Goal: Task Accomplishment & Management: Complete application form

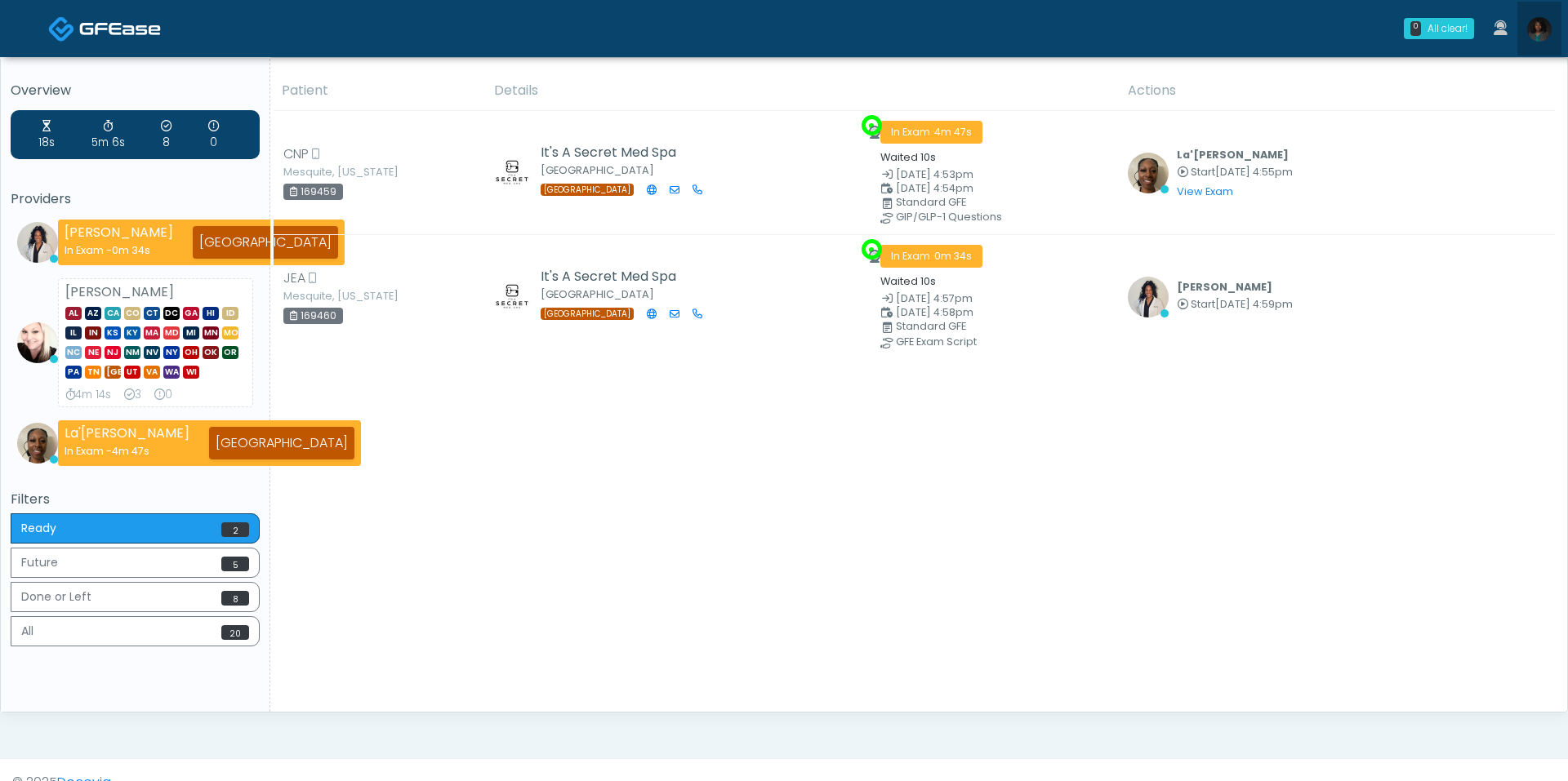
click at [1544, 36] on img at bounding box center [1539, 29] width 24 height 24
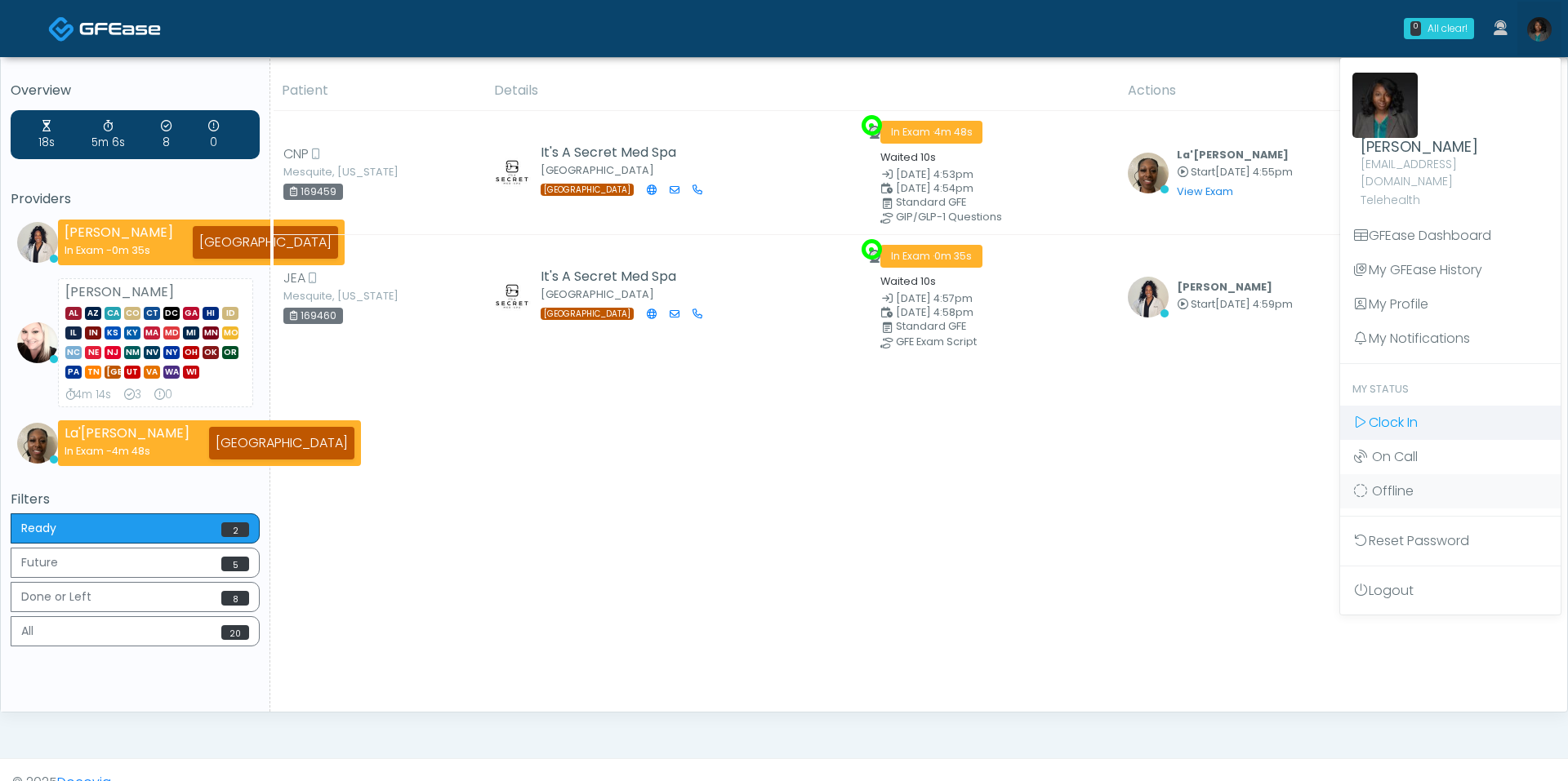
click at [1408, 413] on span "Clock In" at bounding box center [1393, 422] width 49 height 19
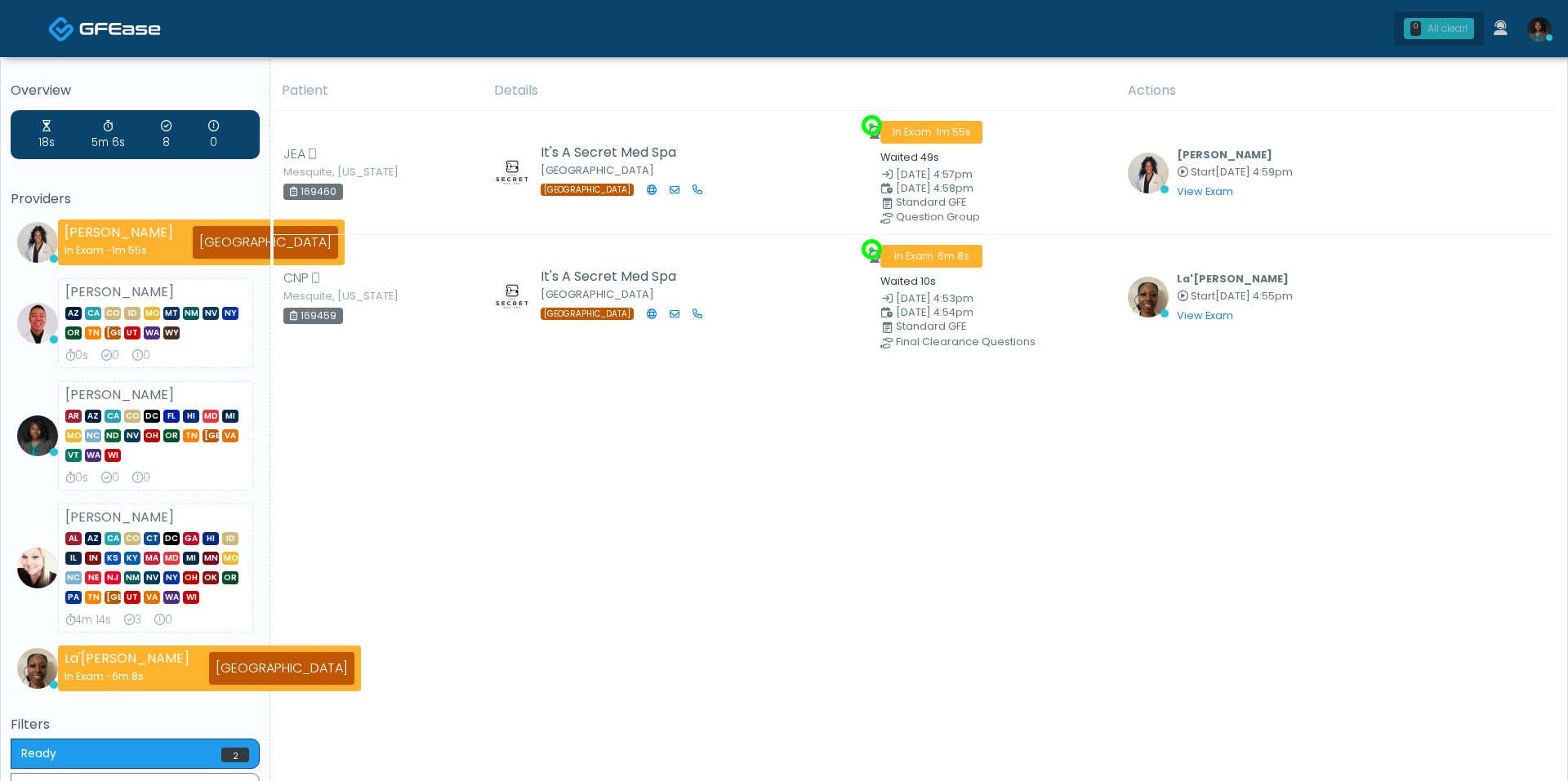
click at [1463, 25] on div "All clear!" at bounding box center [1447, 28] width 40 height 14
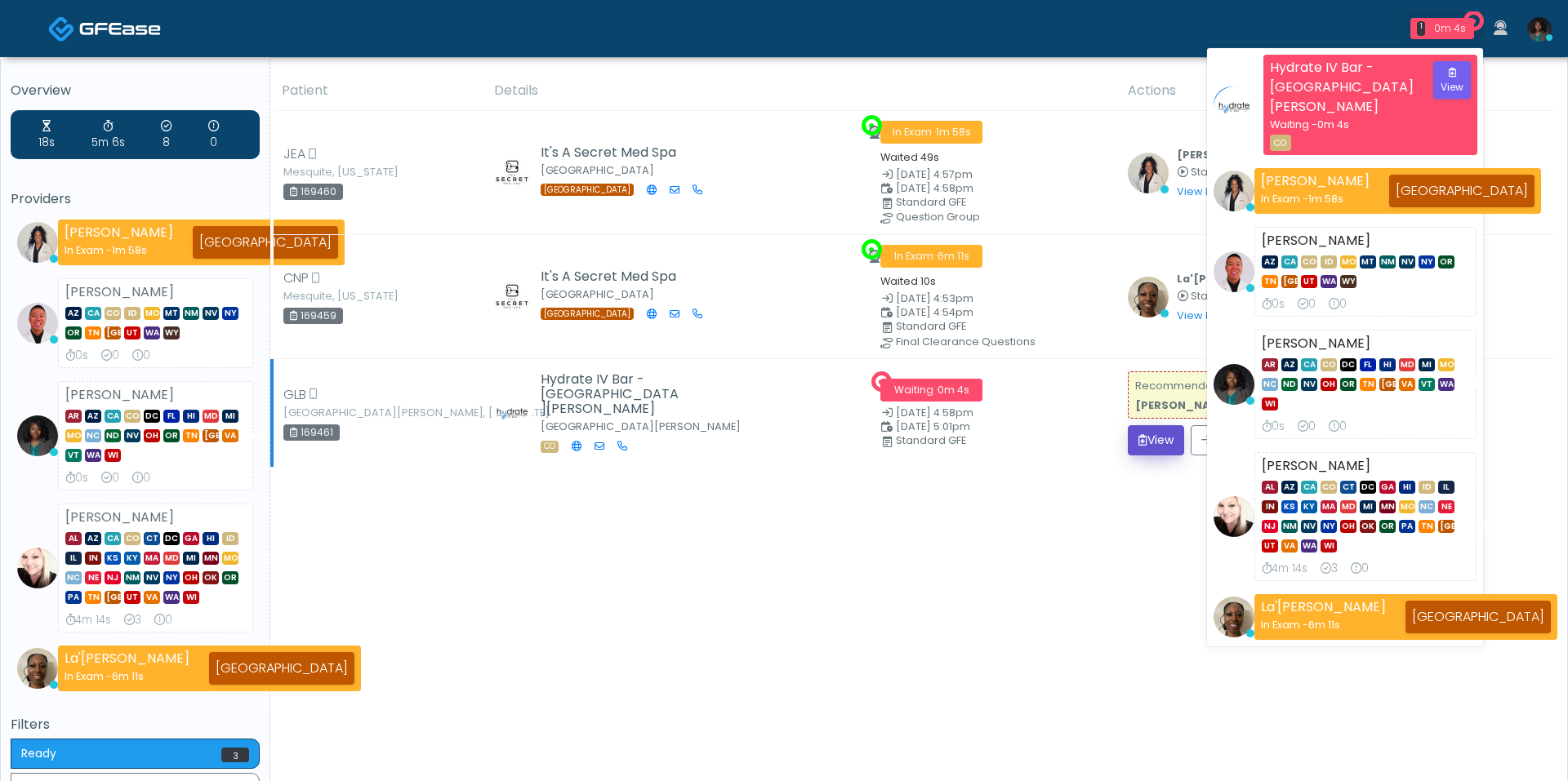
click at [1161, 425] on button "View" at bounding box center [1156, 439] width 56 height 30
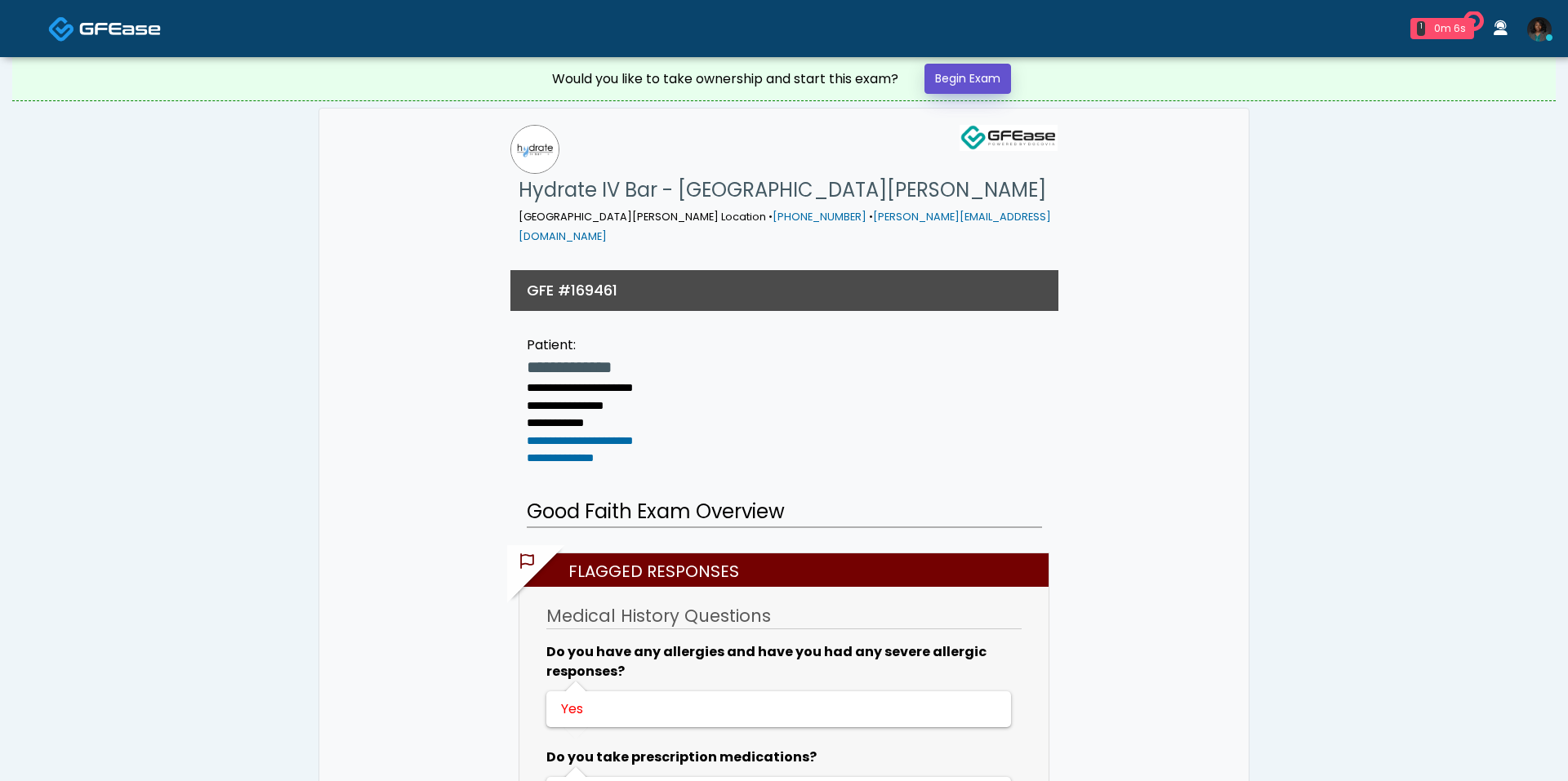
click at [961, 85] on link "Begin Exam" at bounding box center [968, 78] width 87 height 30
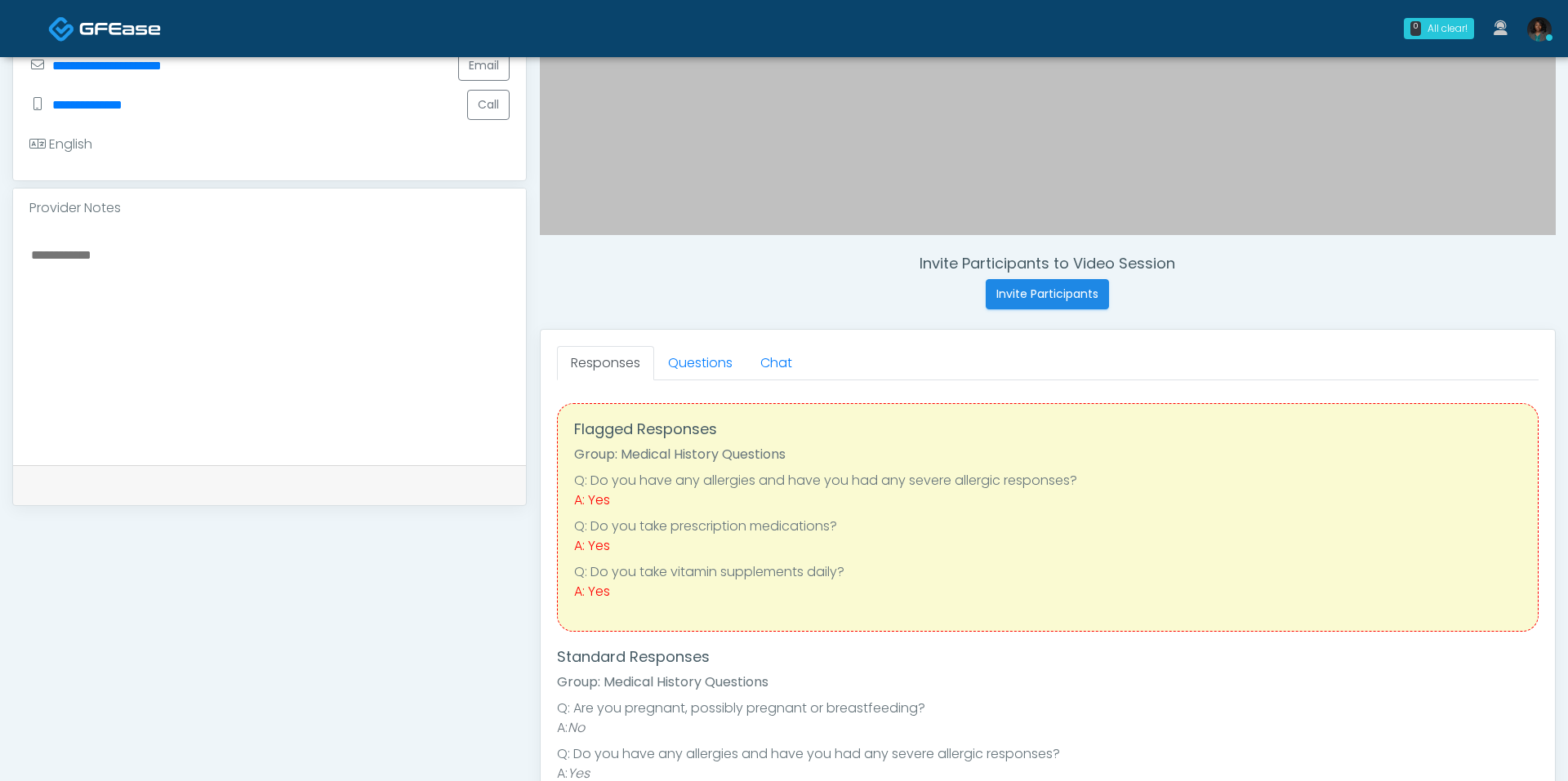
scroll to position [444, 0]
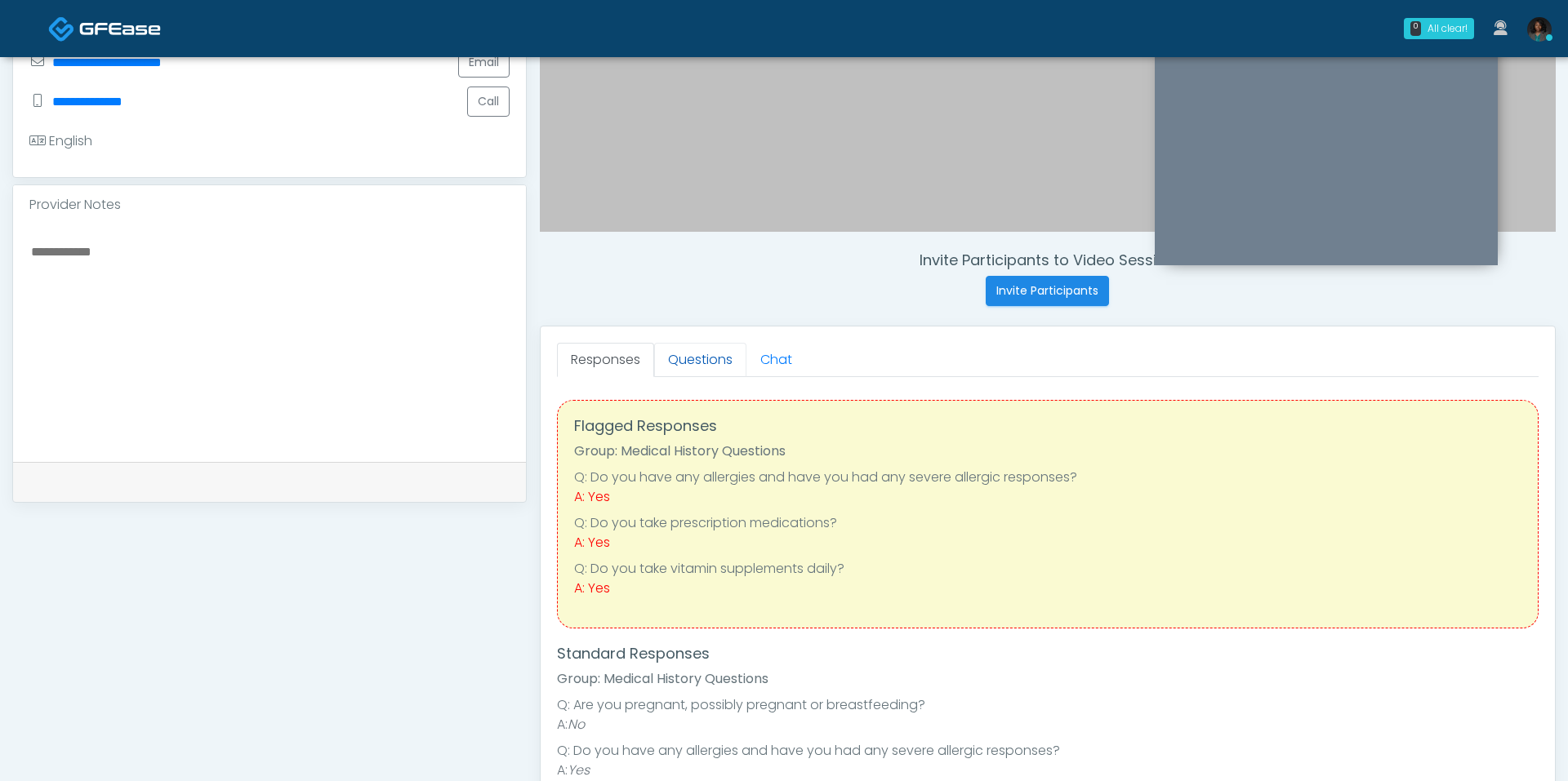
click at [707, 373] on link "Questions" at bounding box center [701, 360] width 92 height 34
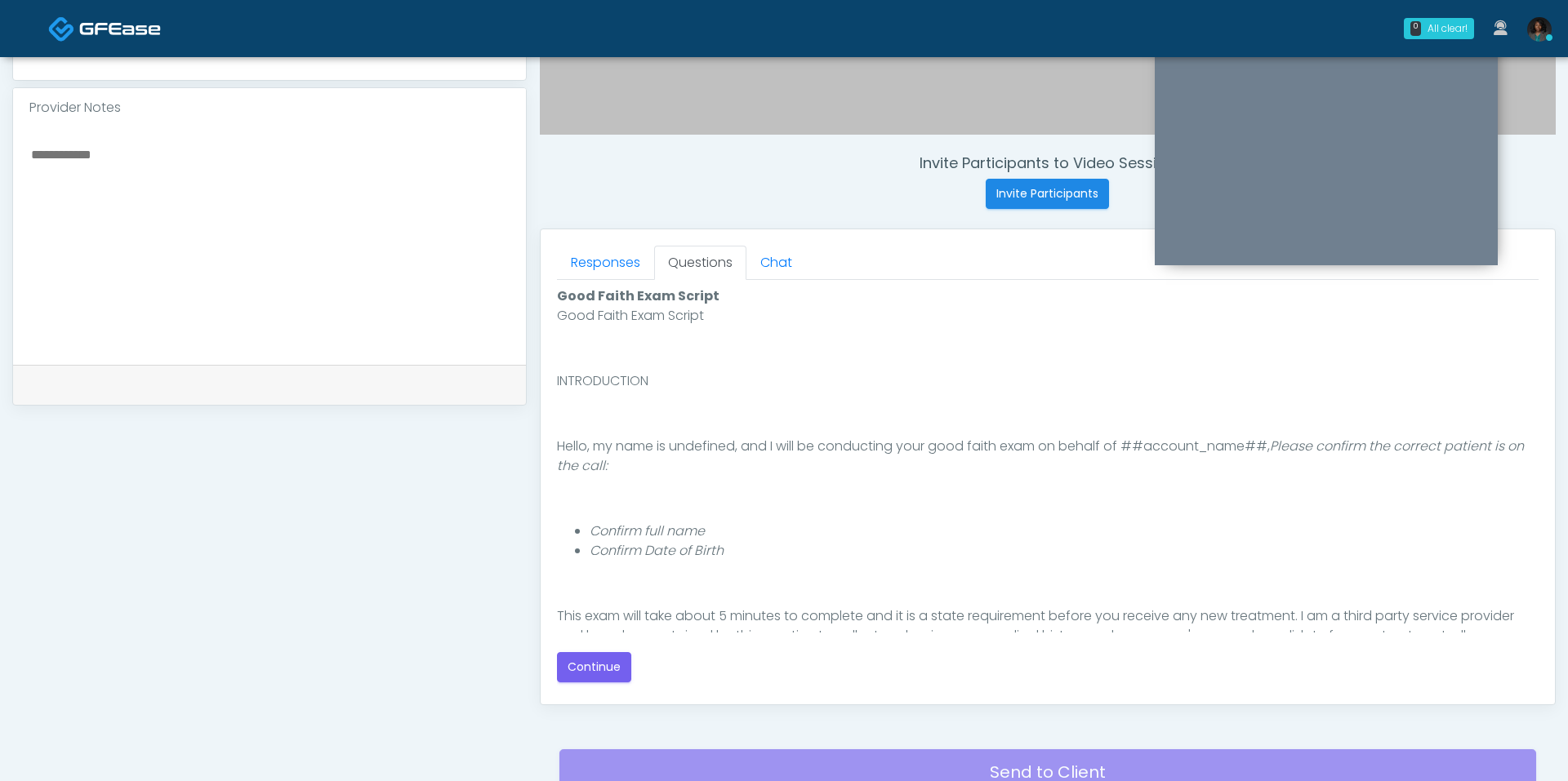
scroll to position [130, 0]
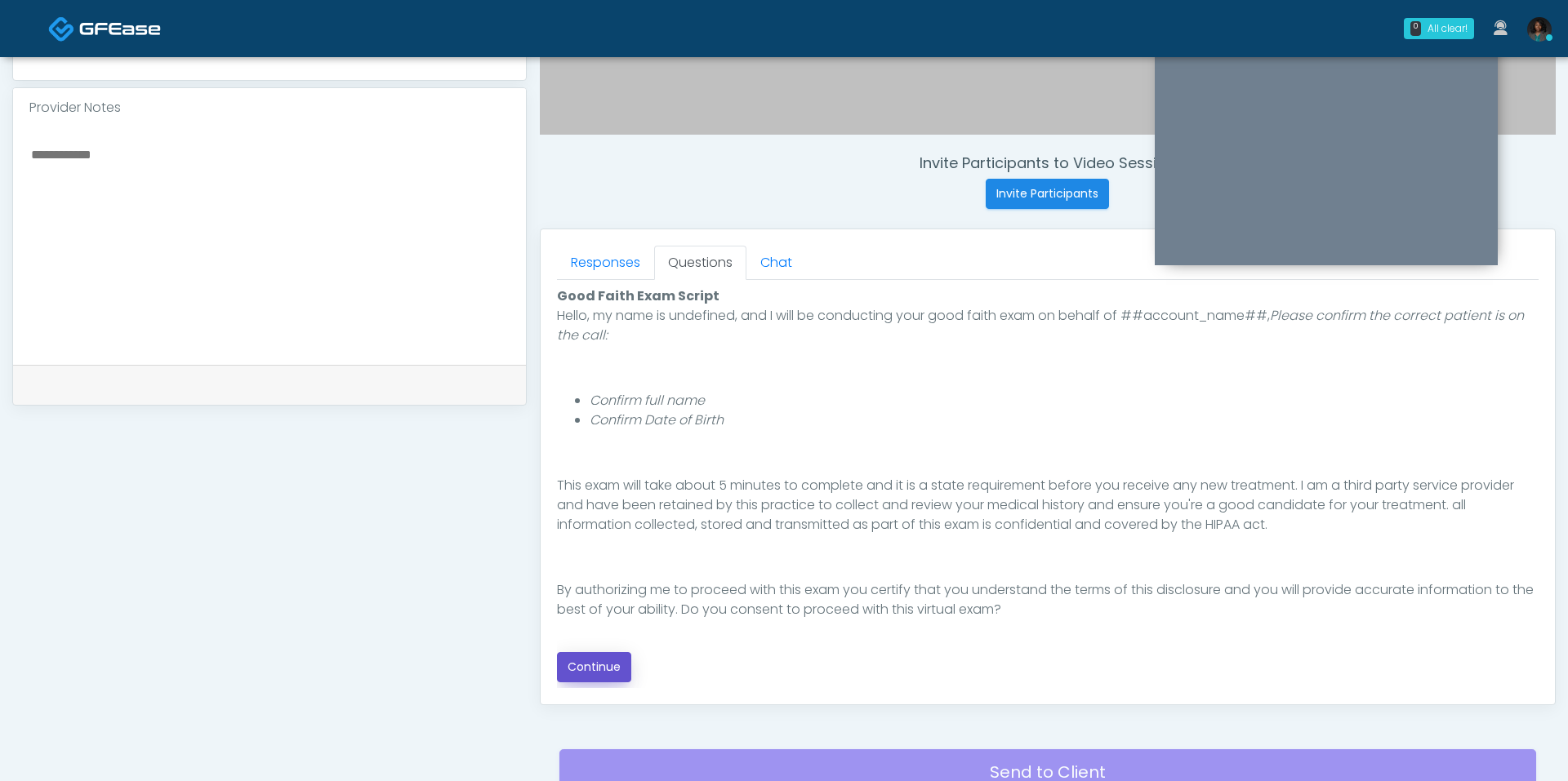
click at [582, 662] on button "Continue" at bounding box center [595, 667] width 74 height 30
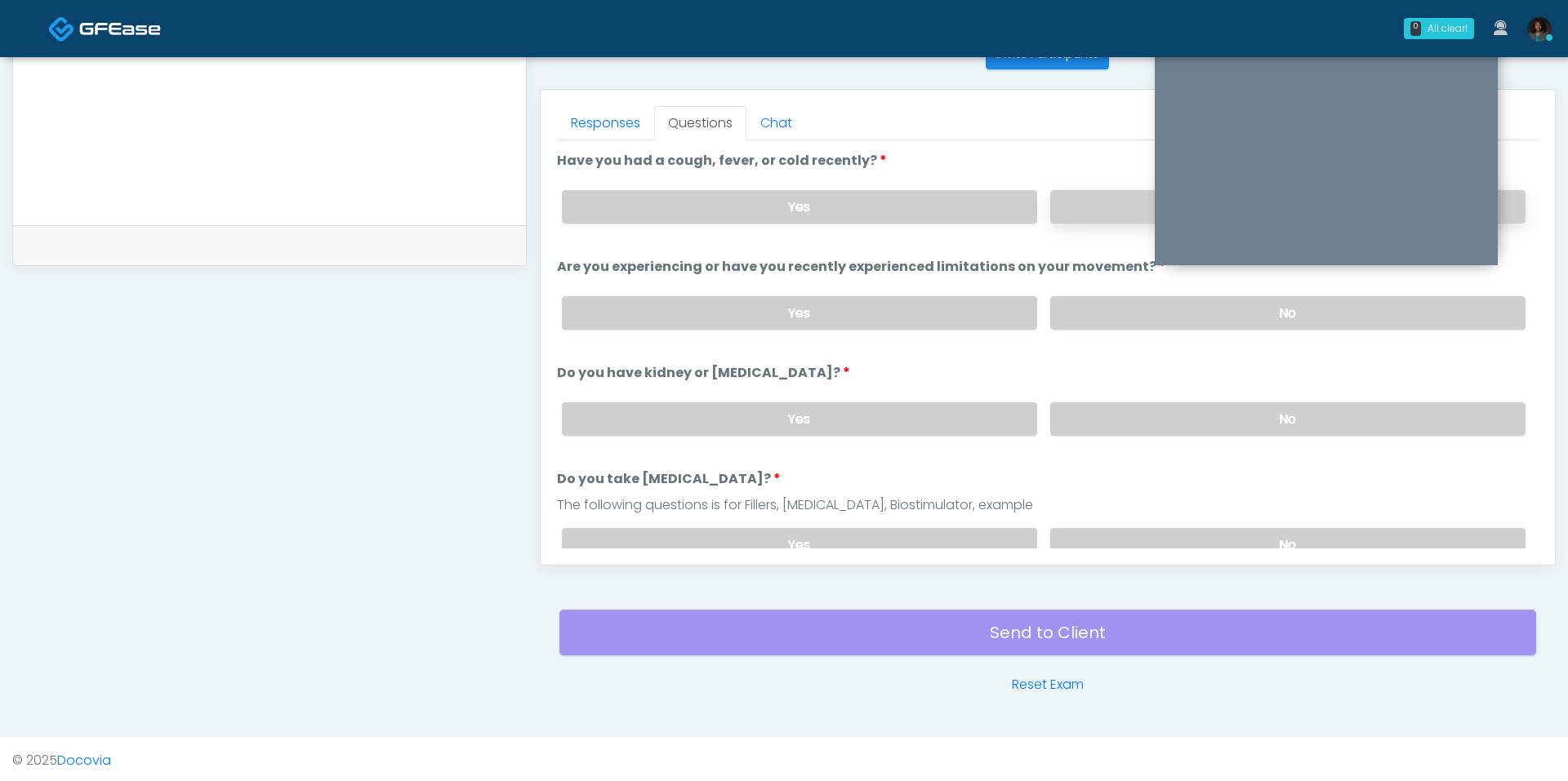
click at [1109, 190] on label "No" at bounding box center [1288, 207] width 475 height 34
click at [1114, 315] on label "No" at bounding box center [1288, 313] width 475 height 34
click at [1123, 421] on label "No" at bounding box center [1288, 419] width 475 height 34
click at [1109, 533] on label "No" at bounding box center [1288, 545] width 475 height 34
click at [949, 333] on div "Yes No" at bounding box center [1044, 313] width 990 height 60
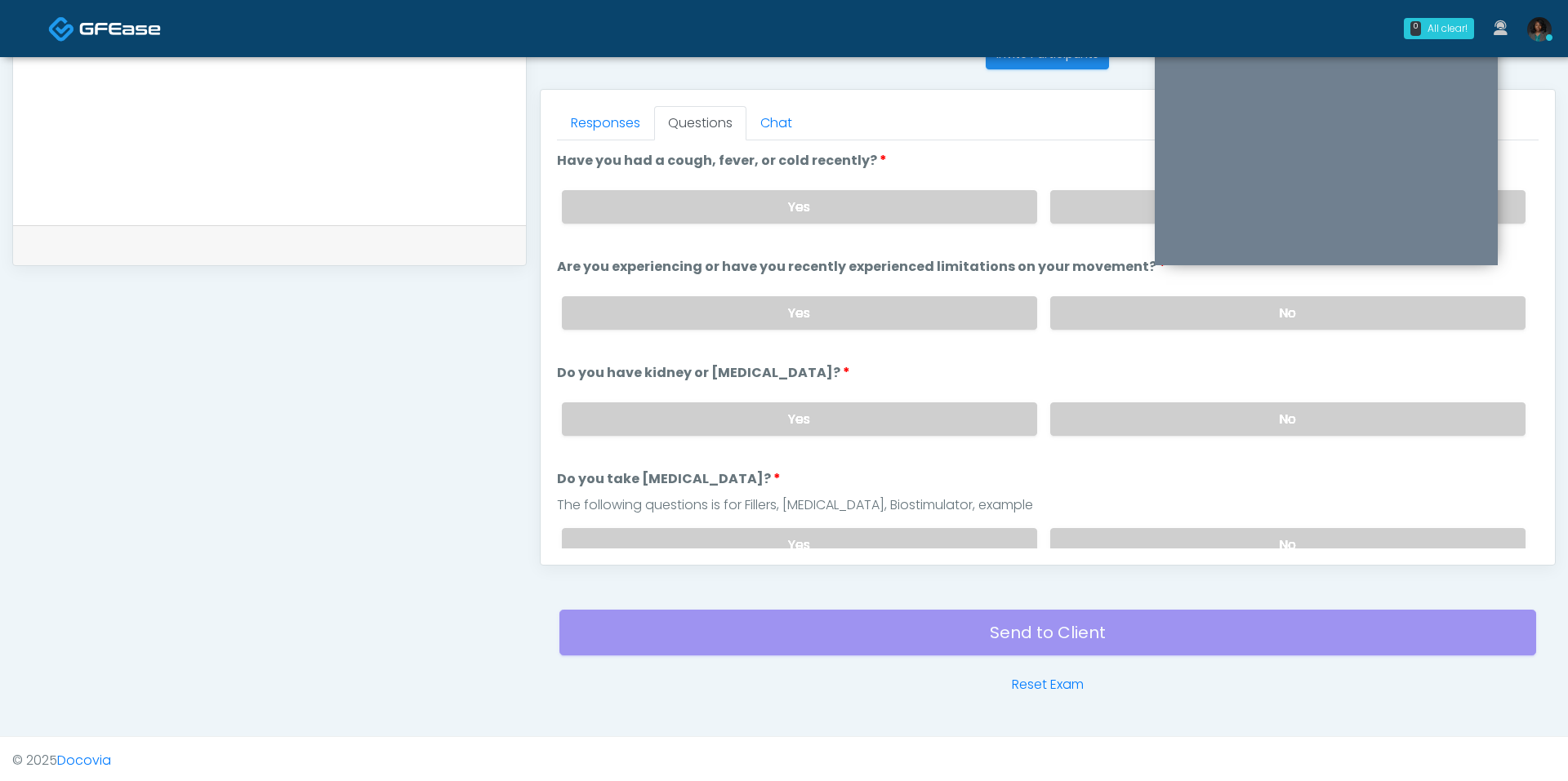
click at [949, 333] on div "Yes No" at bounding box center [1044, 313] width 990 height 60
click at [949, 313] on label "Yes" at bounding box center [799, 313] width 475 height 34
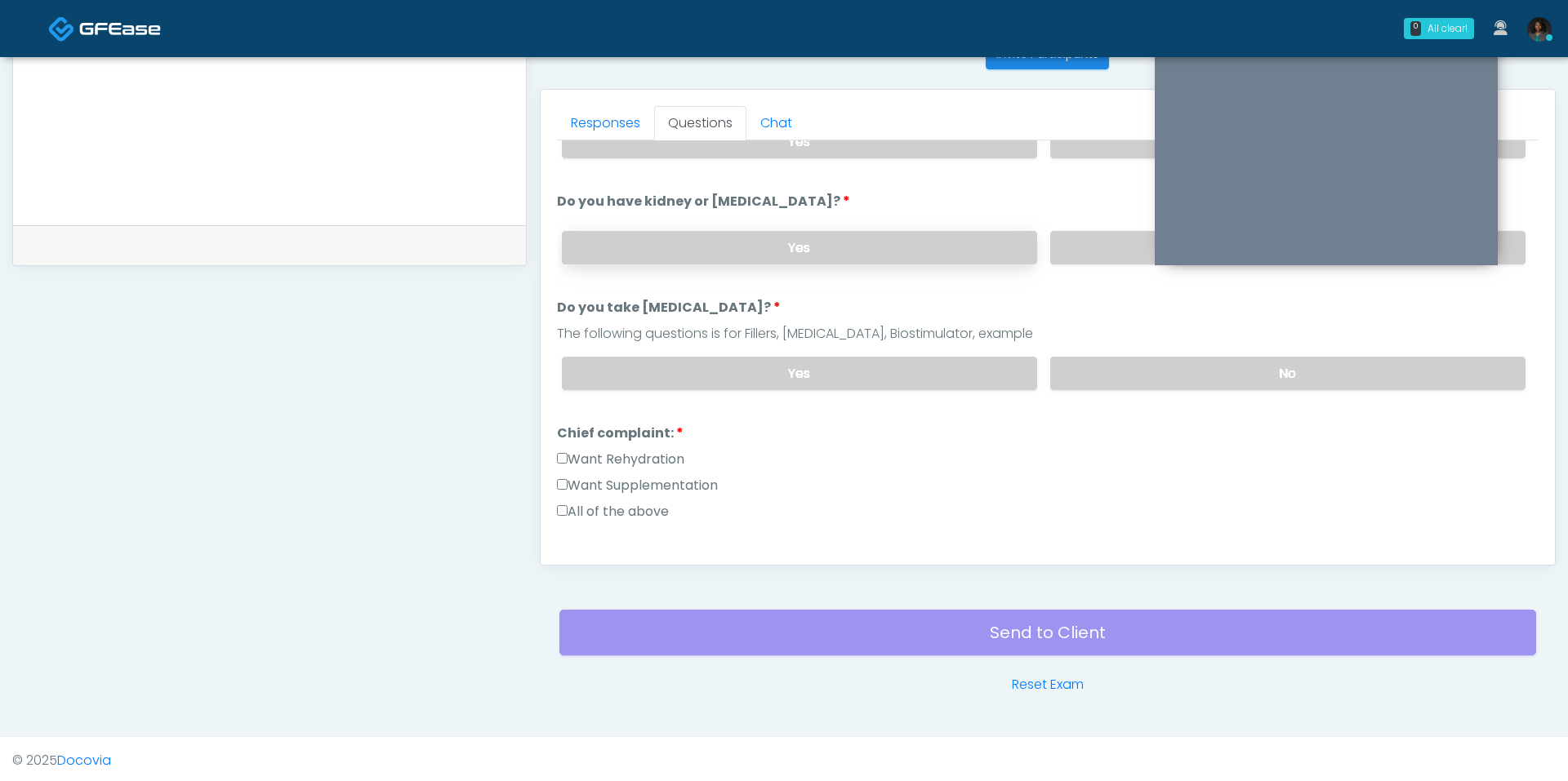
scroll to position [173, 0]
click at [682, 448] on label "Want Rehydration" at bounding box center [621, 458] width 128 height 20
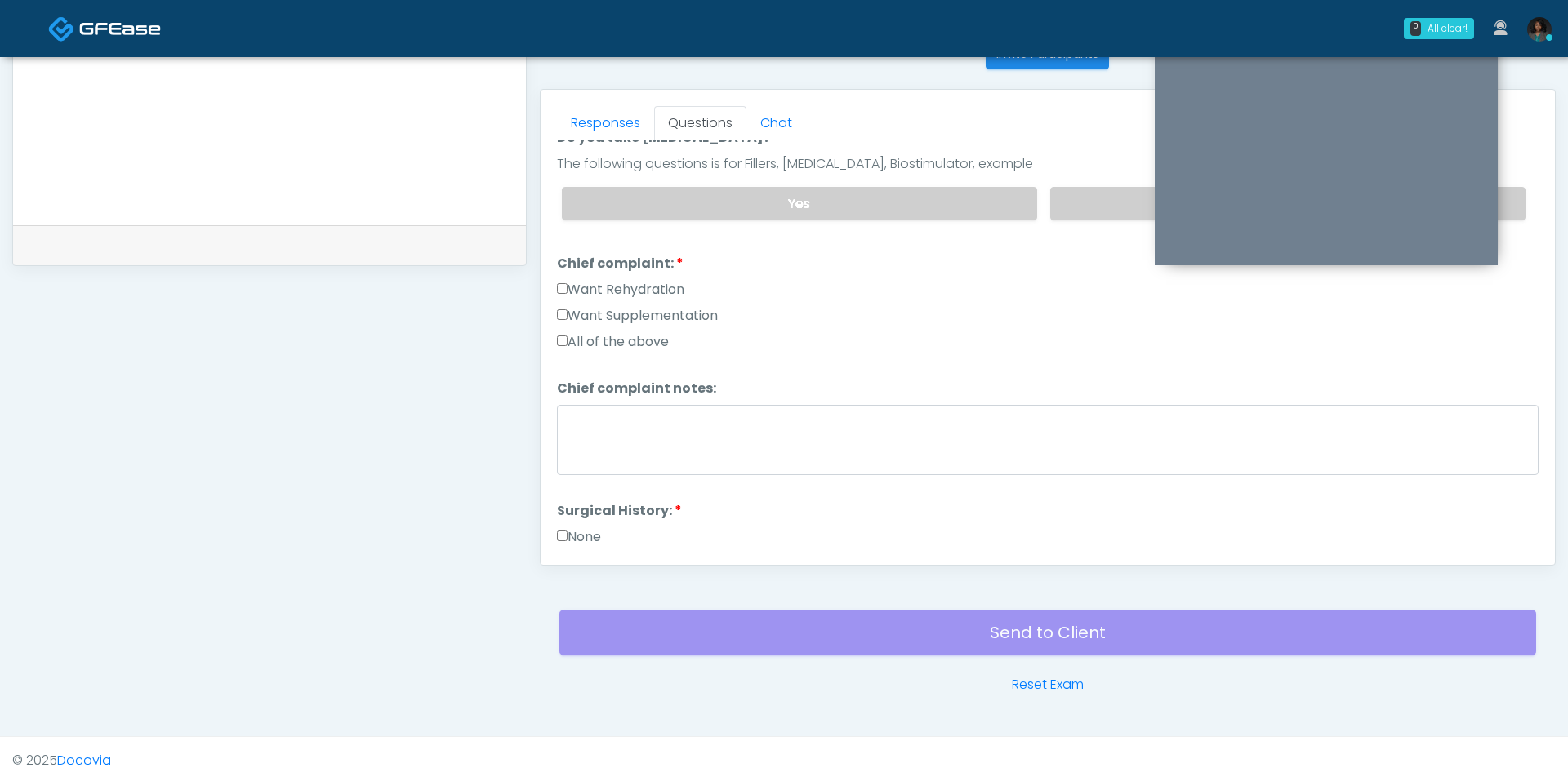
scroll to position [379, 0]
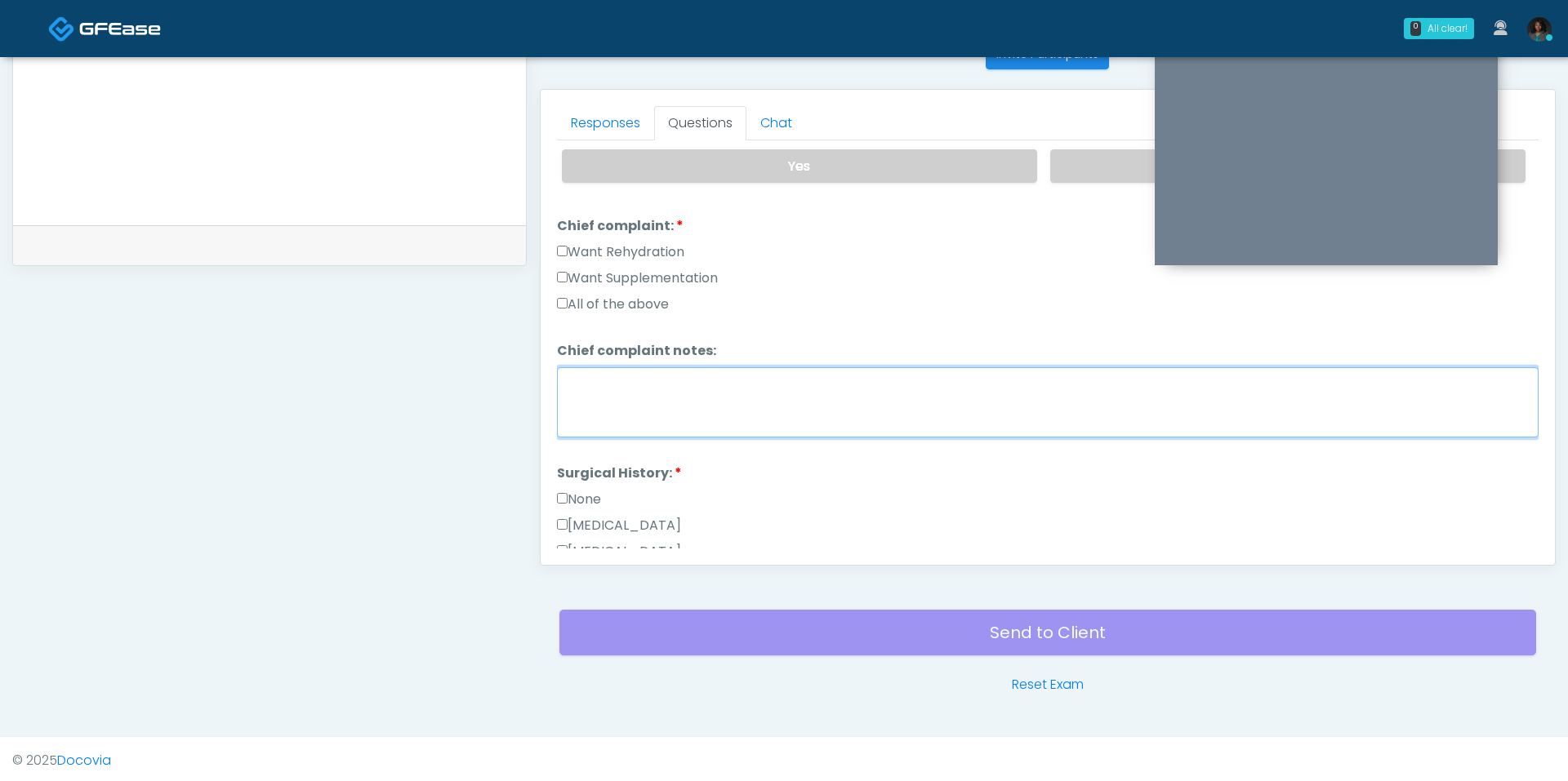
click at [688, 402] on textarea "Chief complaint notes:" at bounding box center [1048, 401] width 982 height 70
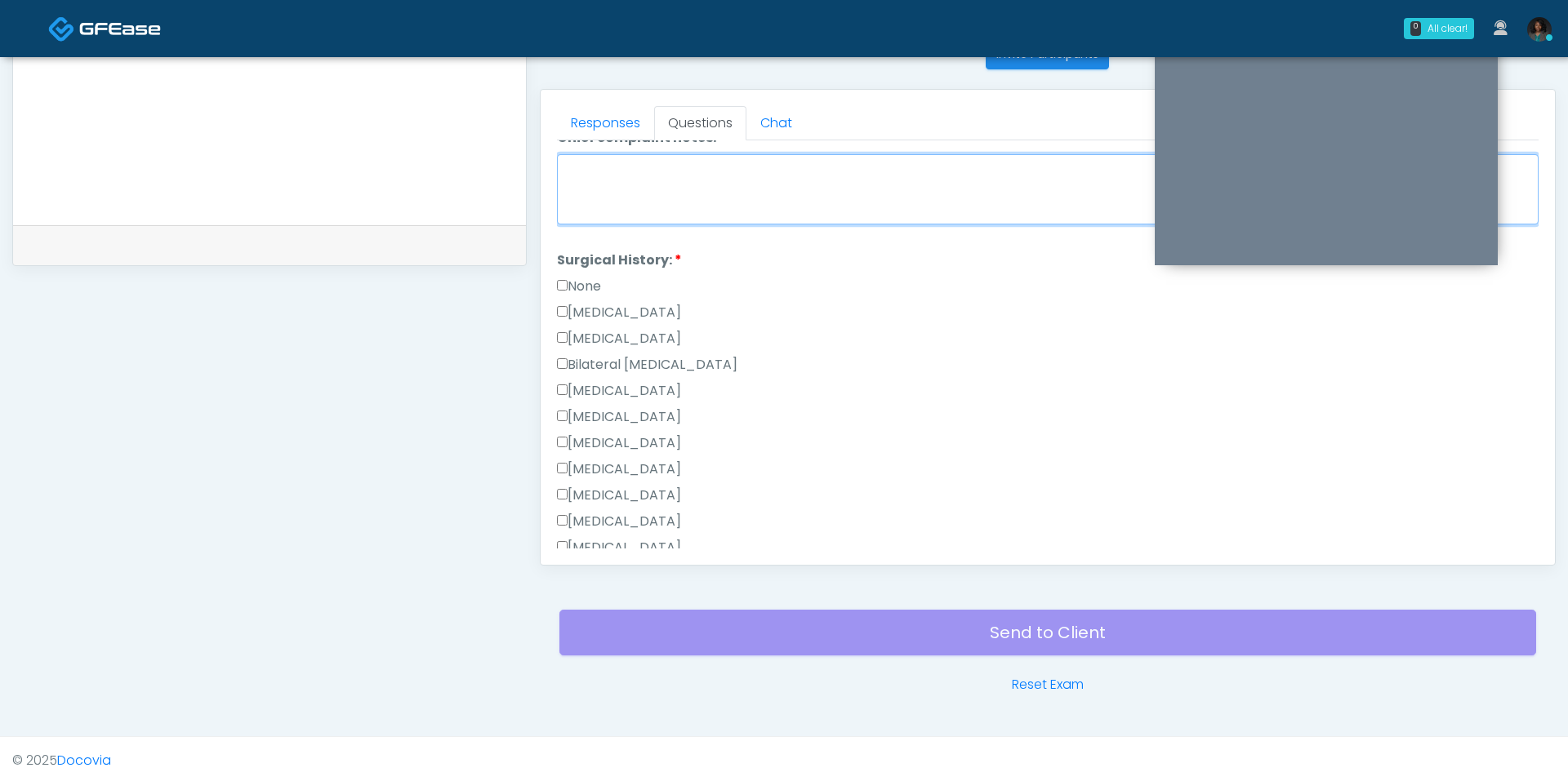
scroll to position [607, 0]
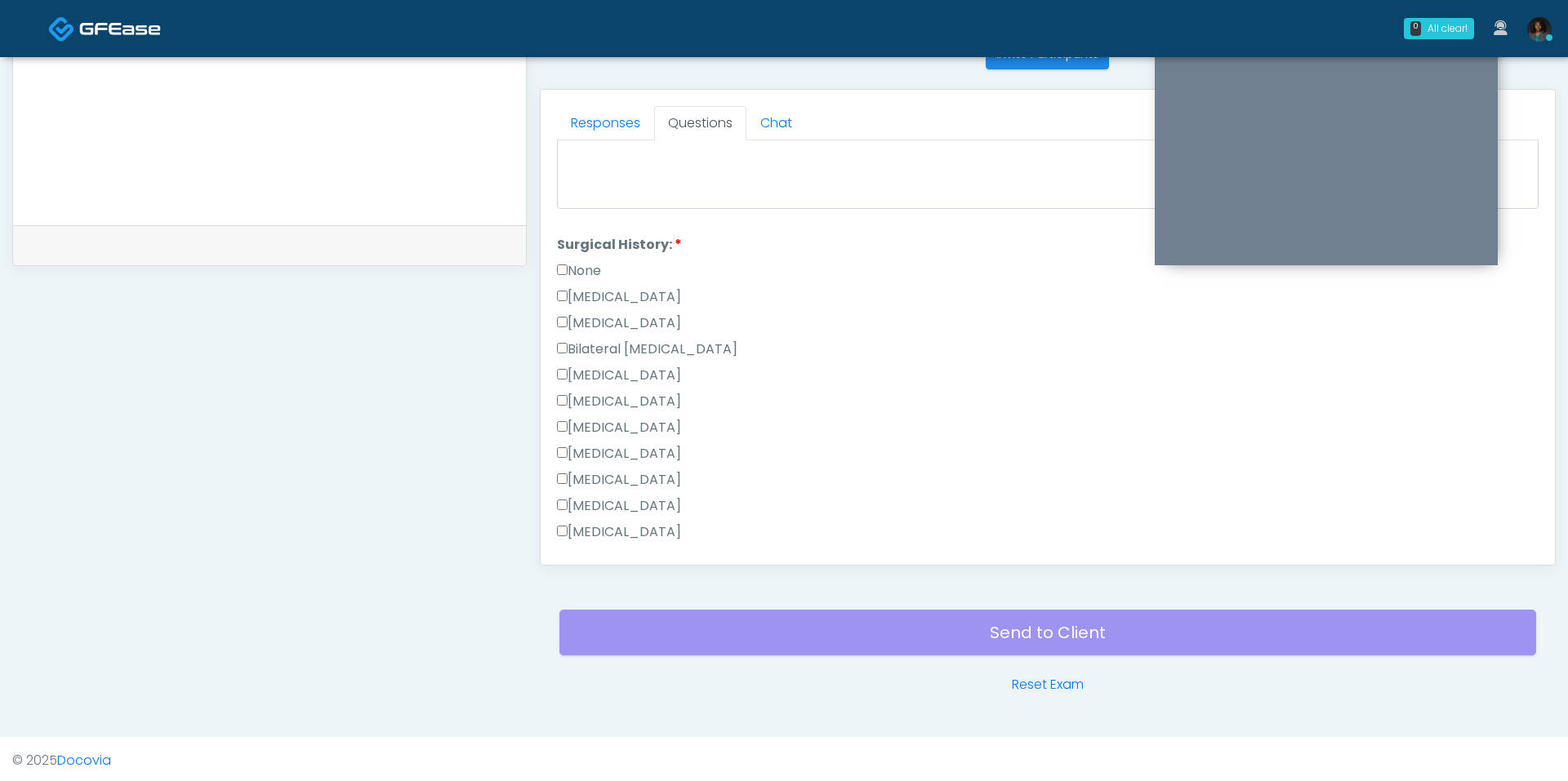
click at [647, 318] on label "Hysterectomy" at bounding box center [619, 323] width 124 height 20
click at [664, 372] on label "Breast Augmentation" at bounding box center [619, 376] width 124 height 20
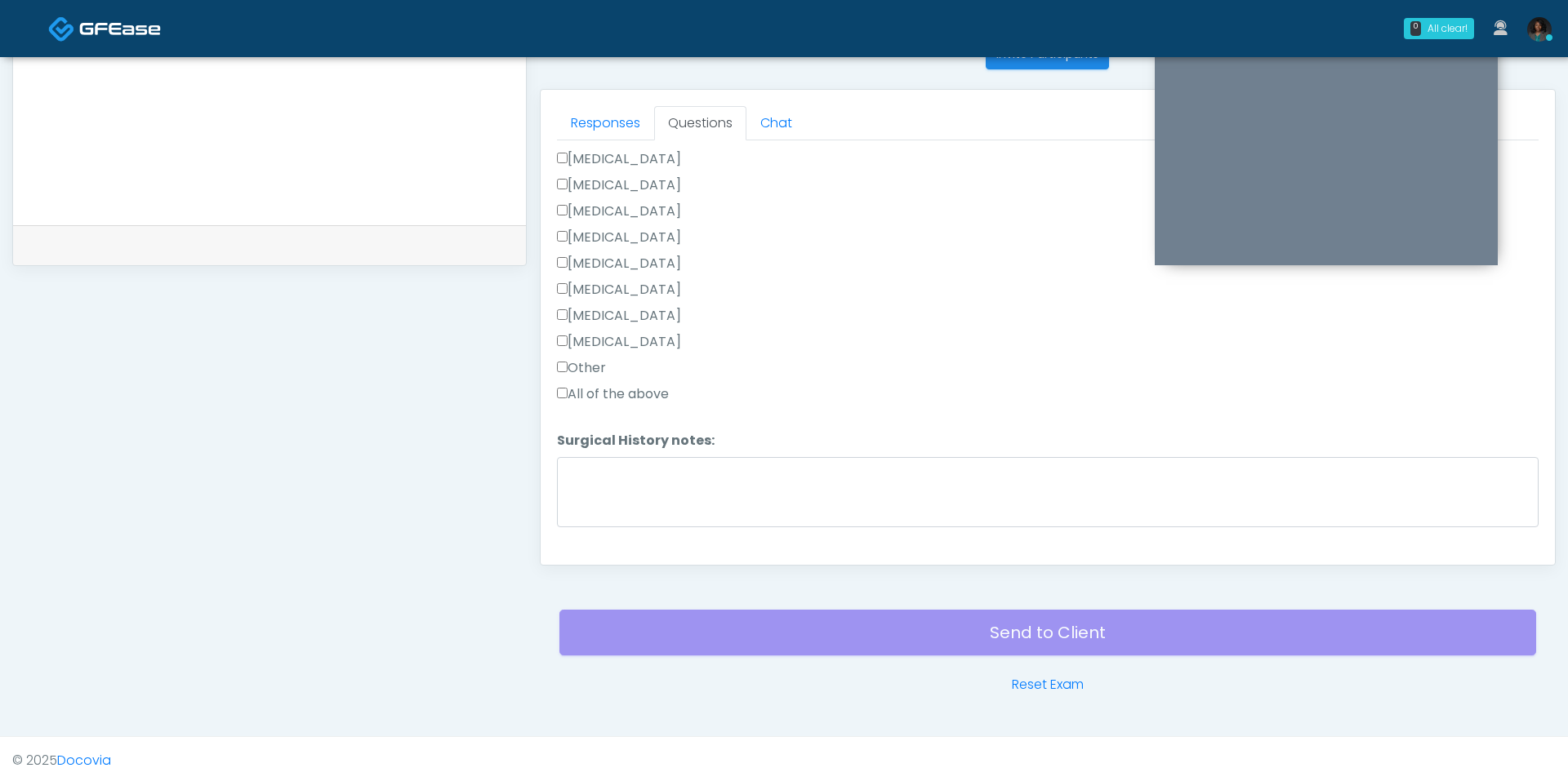
scroll to position [849, 0]
click at [613, 540] on button "Continue" at bounding box center [595, 543] width 74 height 30
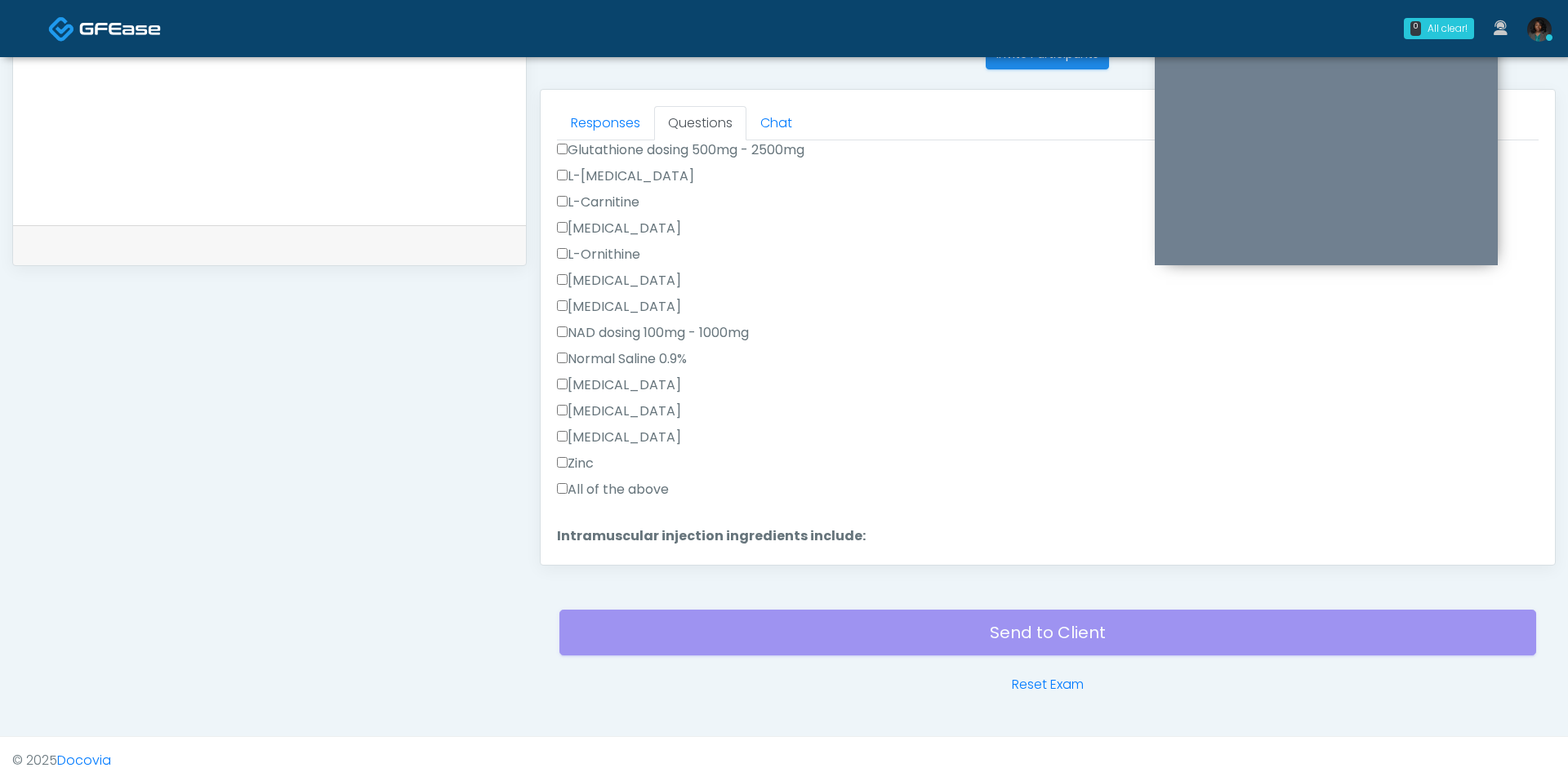
scroll to position [0, 0]
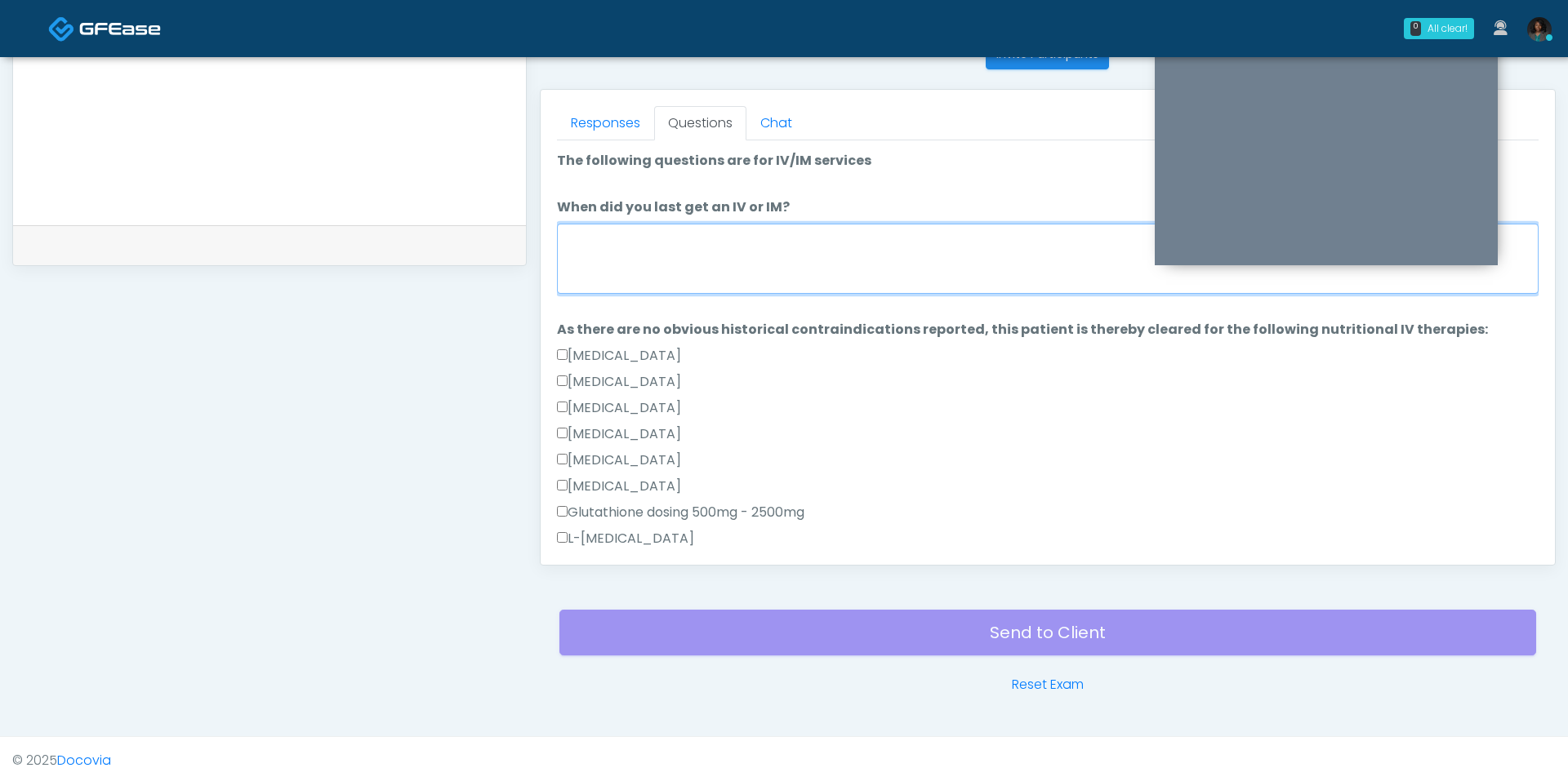
click at [640, 270] on textarea "When did you last get an IV or IM?" at bounding box center [1048, 258] width 982 height 70
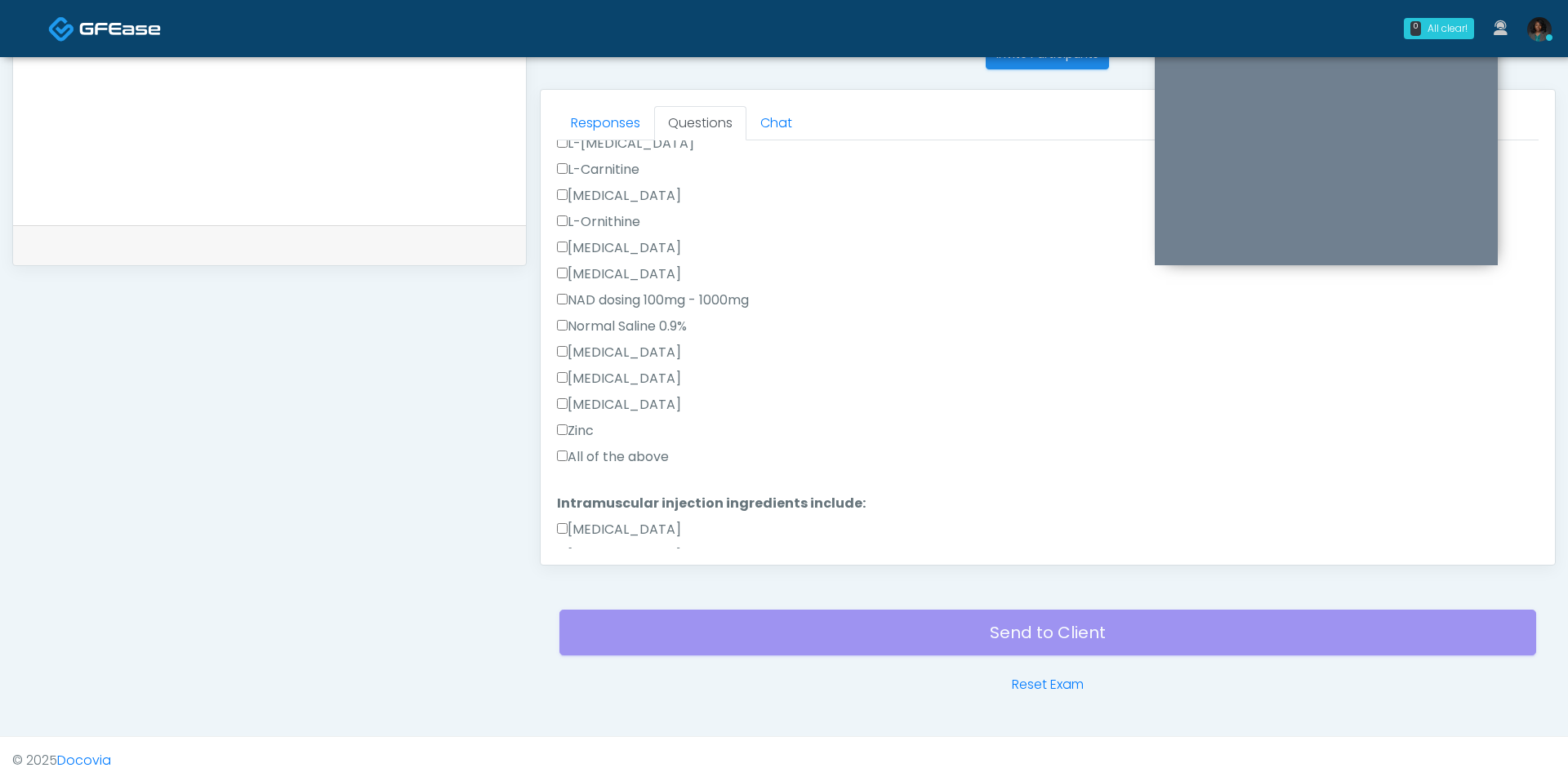
type textarea "***"
click at [616, 454] on label "All of the above" at bounding box center [613, 458] width 111 height 20
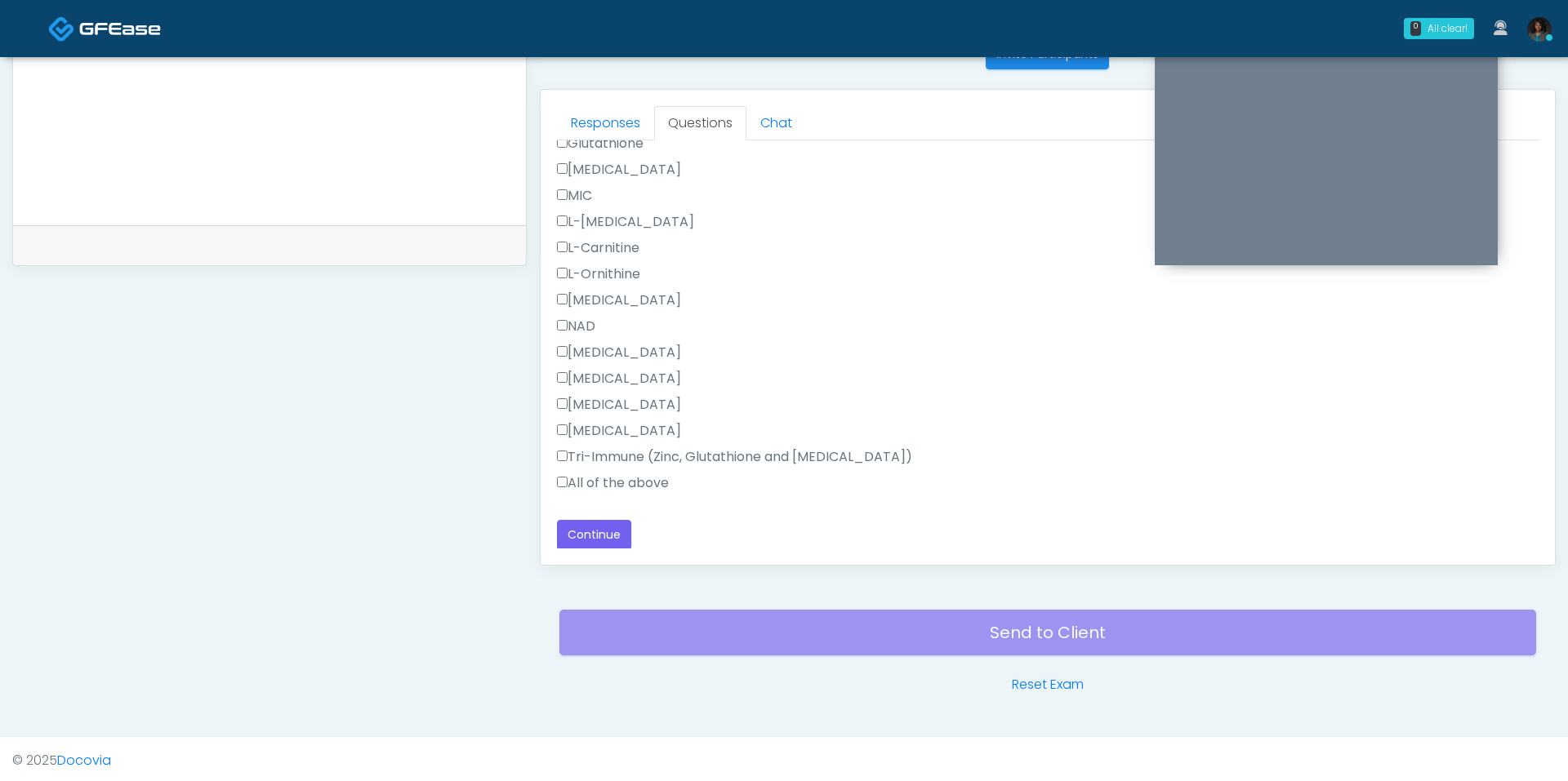
scroll to position [859, 0]
click at [604, 475] on label "All of the above" at bounding box center [613, 485] width 111 height 20
click at [589, 535] on button "Continue" at bounding box center [595, 535] width 74 height 30
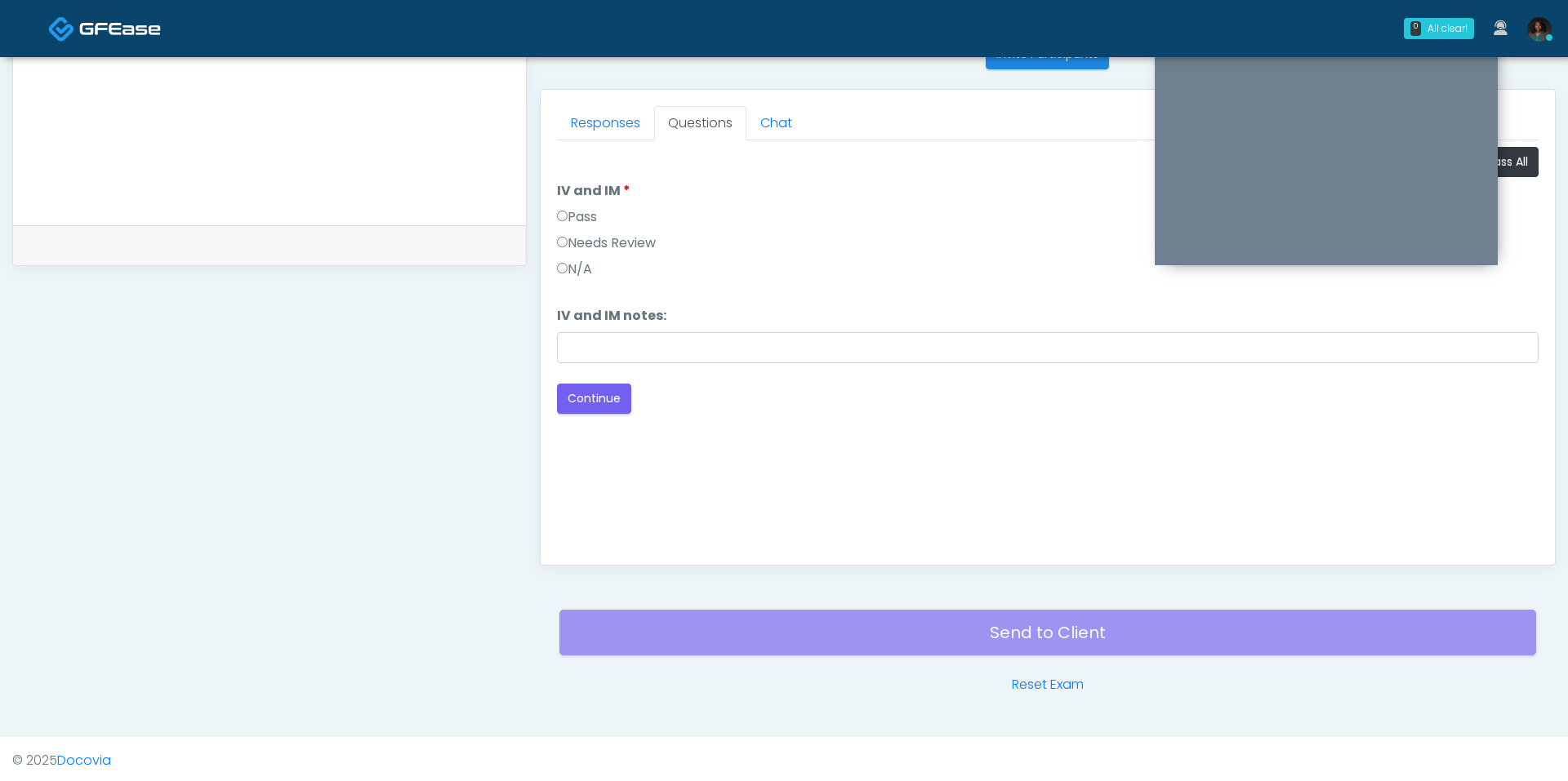
scroll to position [0, 0]
click at [1524, 165] on button "Pass All" at bounding box center [1507, 161] width 62 height 30
click at [606, 385] on button "Continue" at bounding box center [595, 399] width 74 height 30
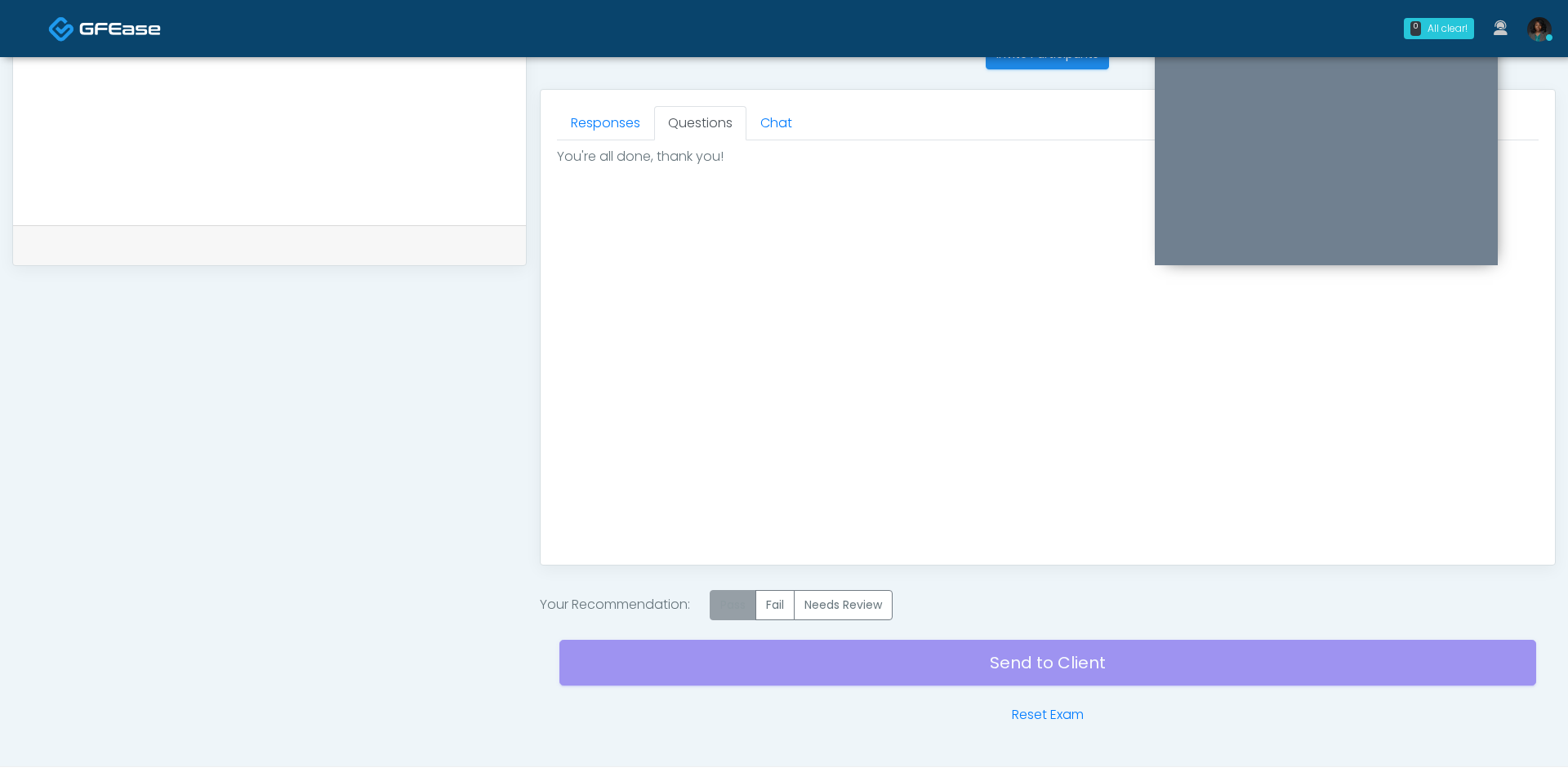
click at [739, 602] on label "Pass" at bounding box center [732, 604] width 46 height 30
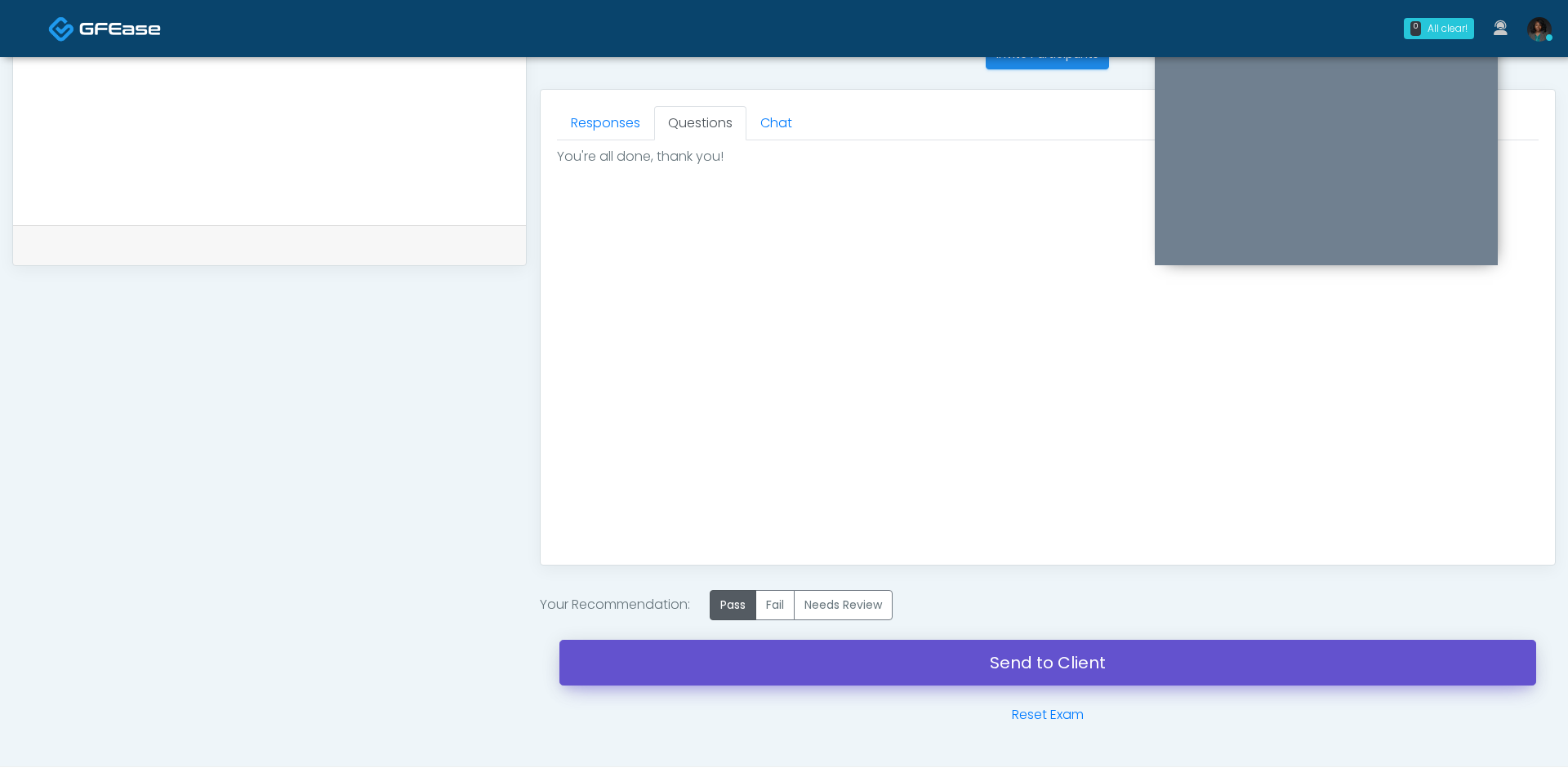
click at [1017, 670] on link "Send to Client" at bounding box center [1048, 662] width 977 height 45
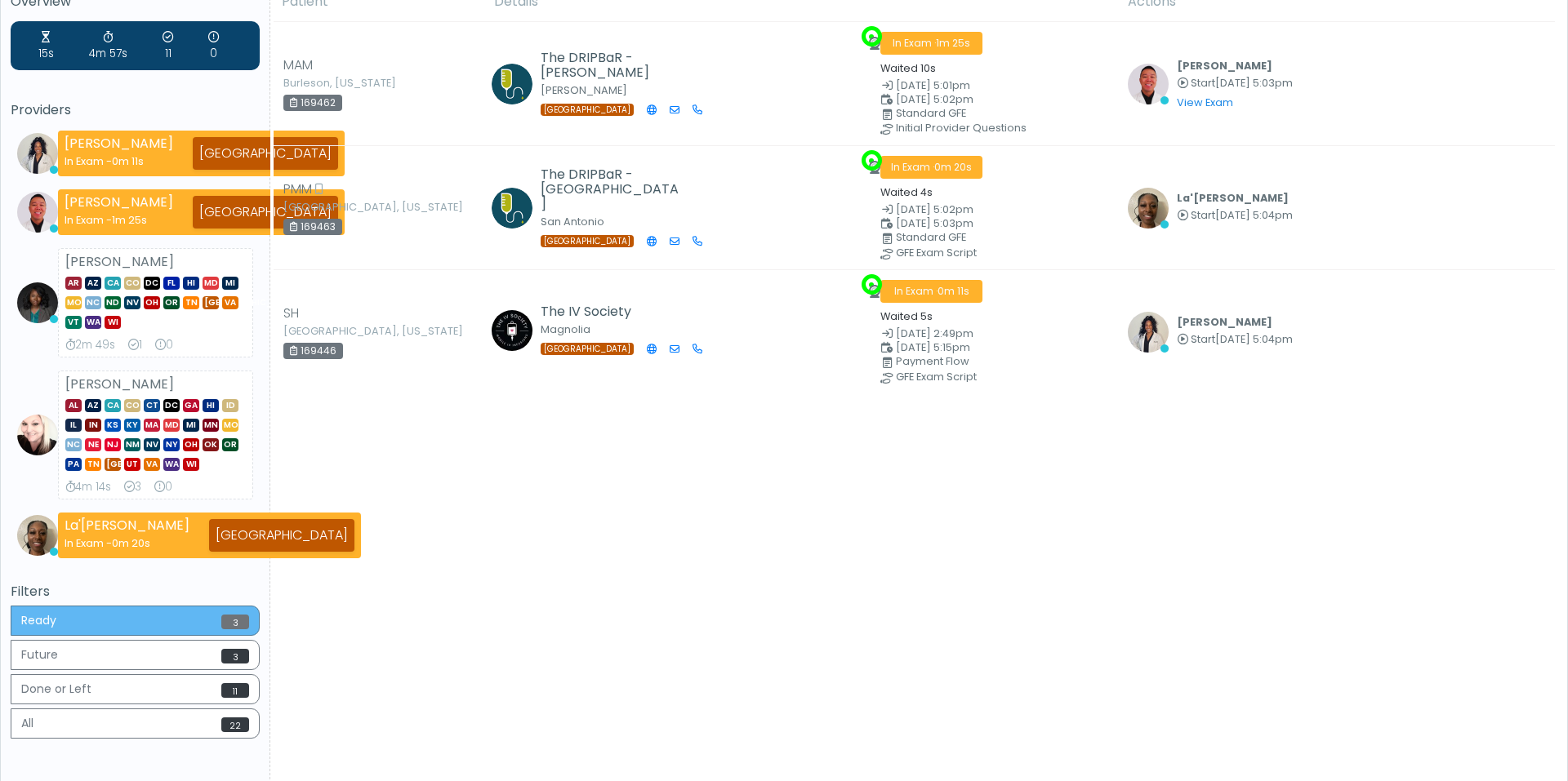
scroll to position [103, 0]
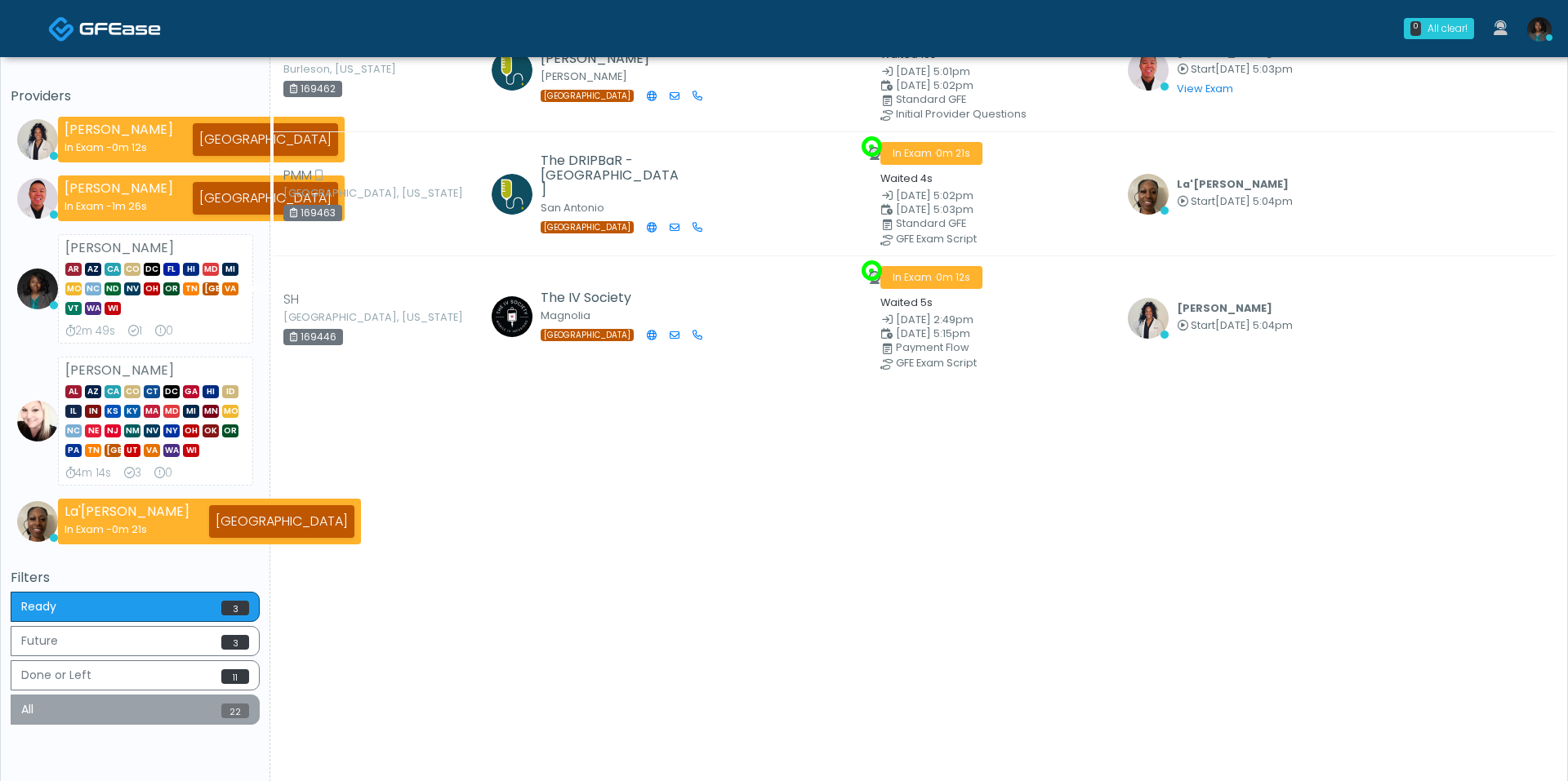
click at [169, 705] on button "All 22" at bounding box center [135, 709] width 249 height 30
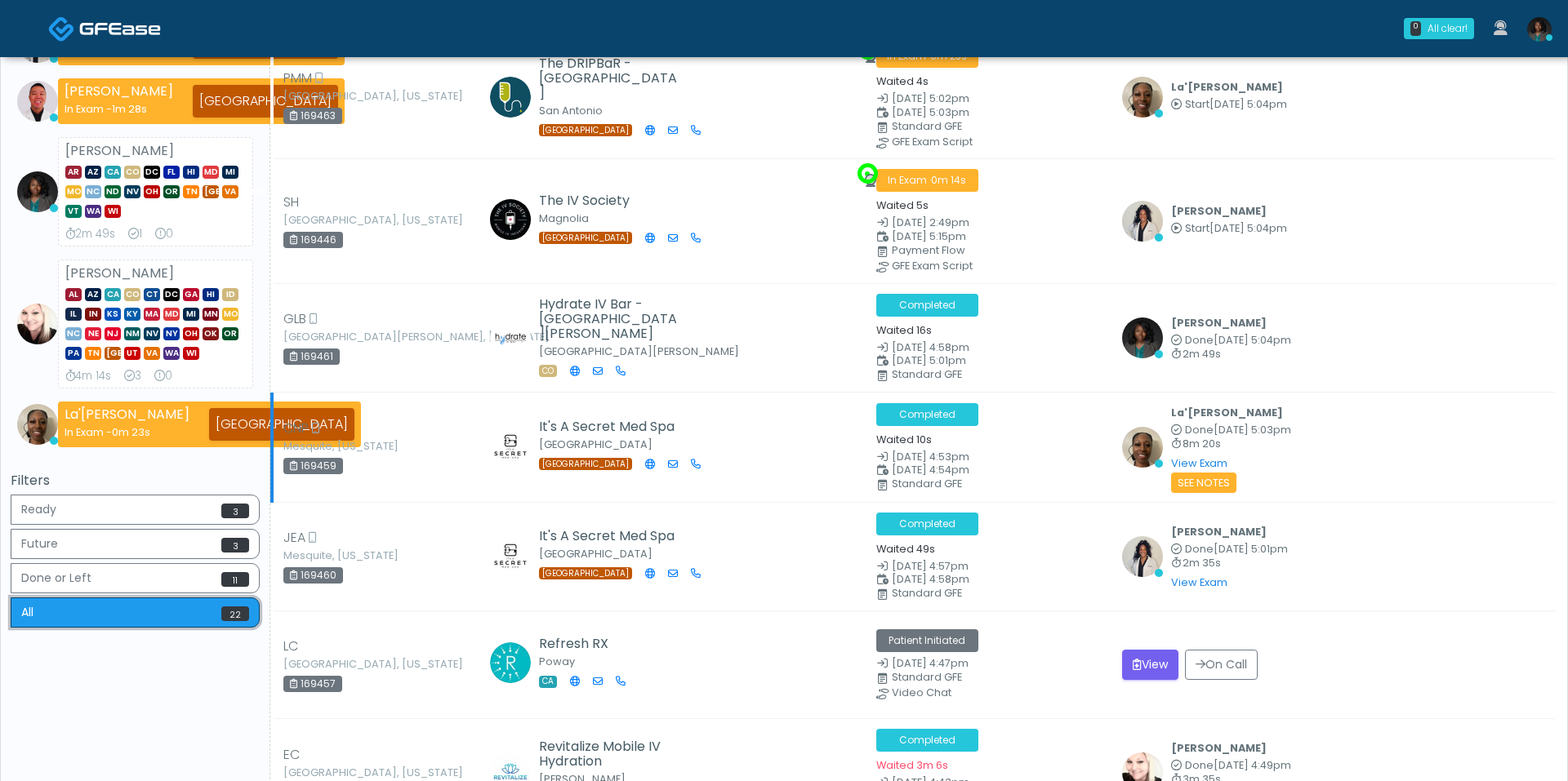
scroll to position [227, 0]
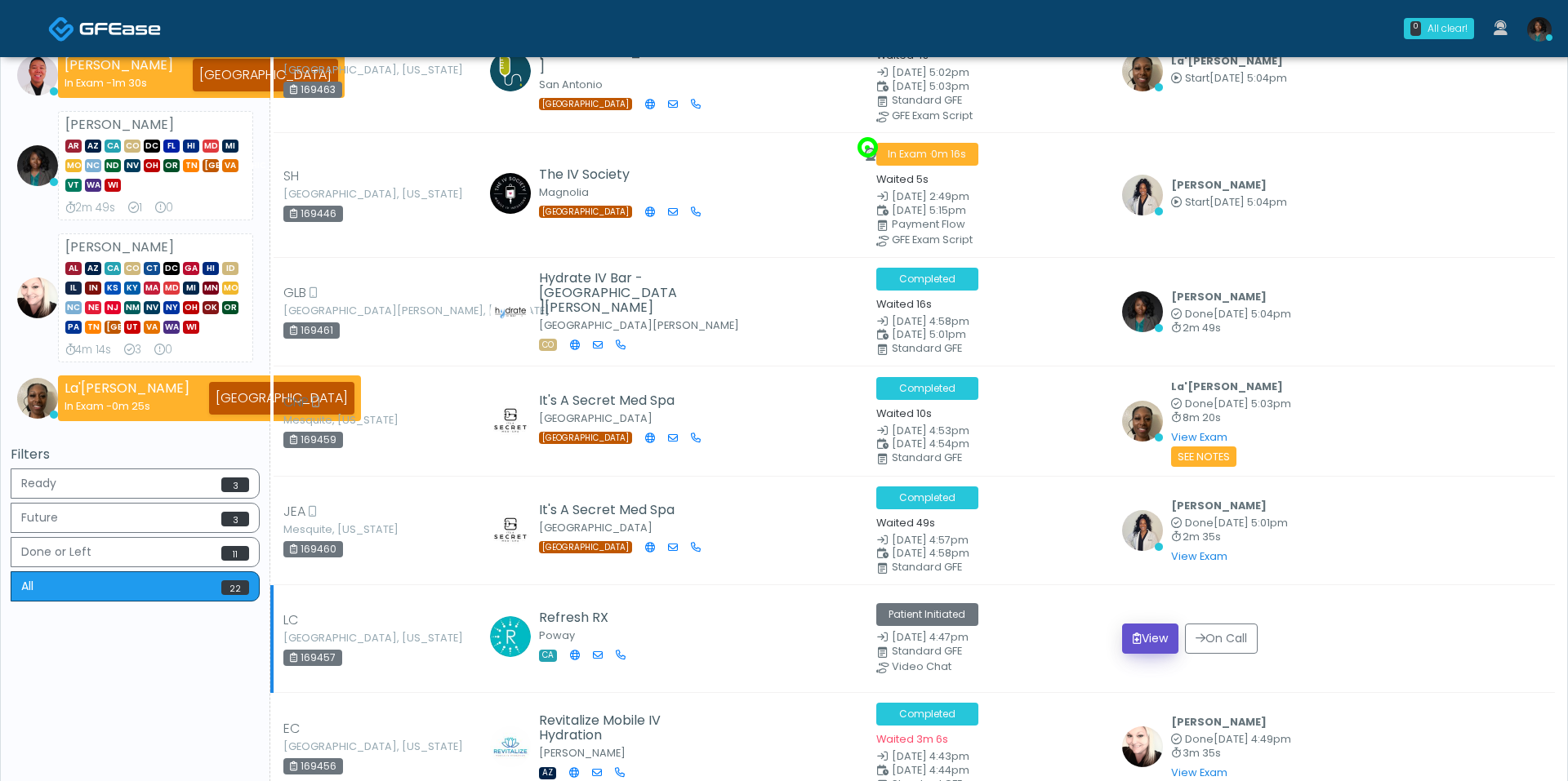
click at [1139, 631] on button "View" at bounding box center [1150, 638] width 56 height 30
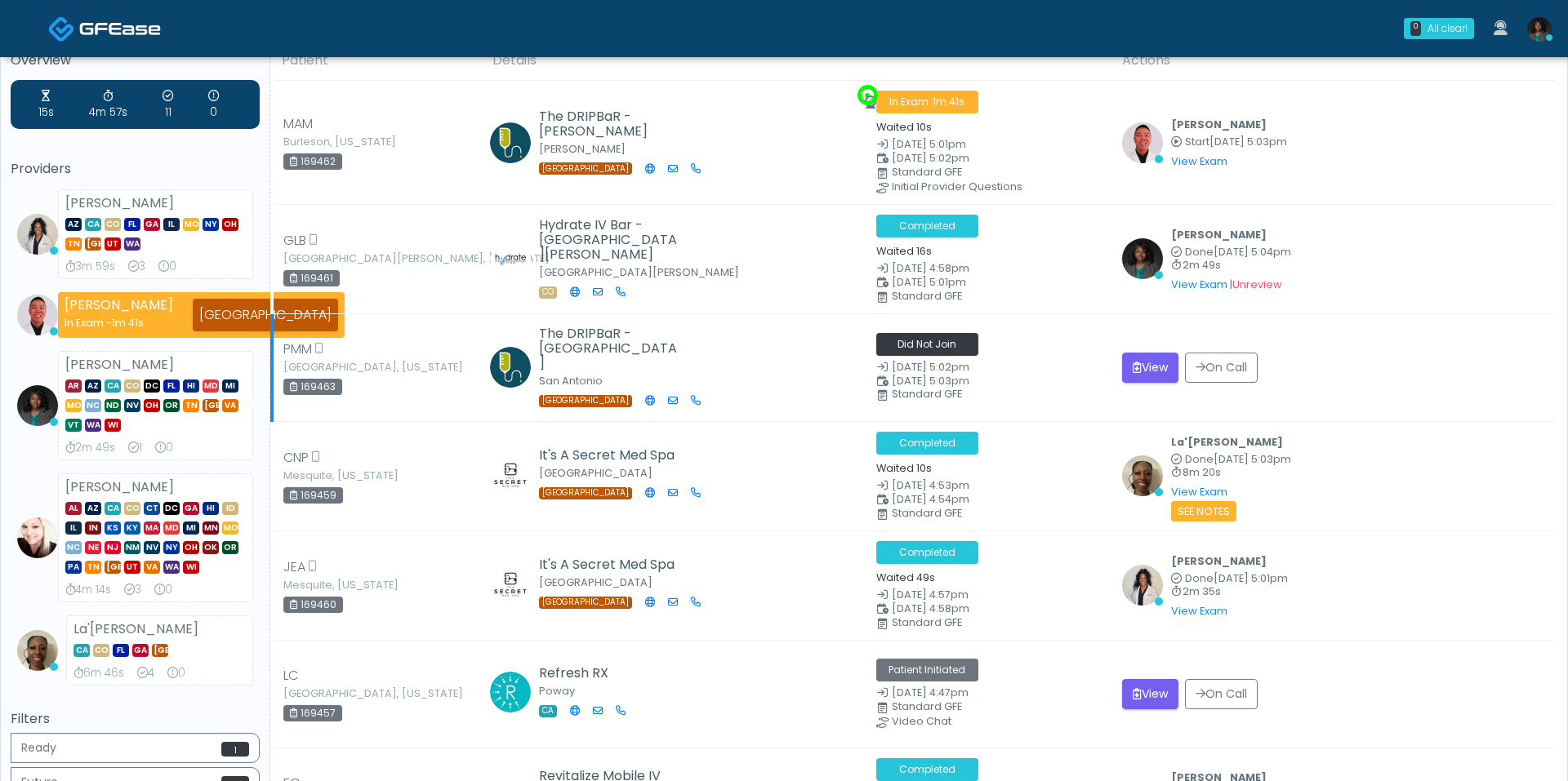
scroll to position [34, 0]
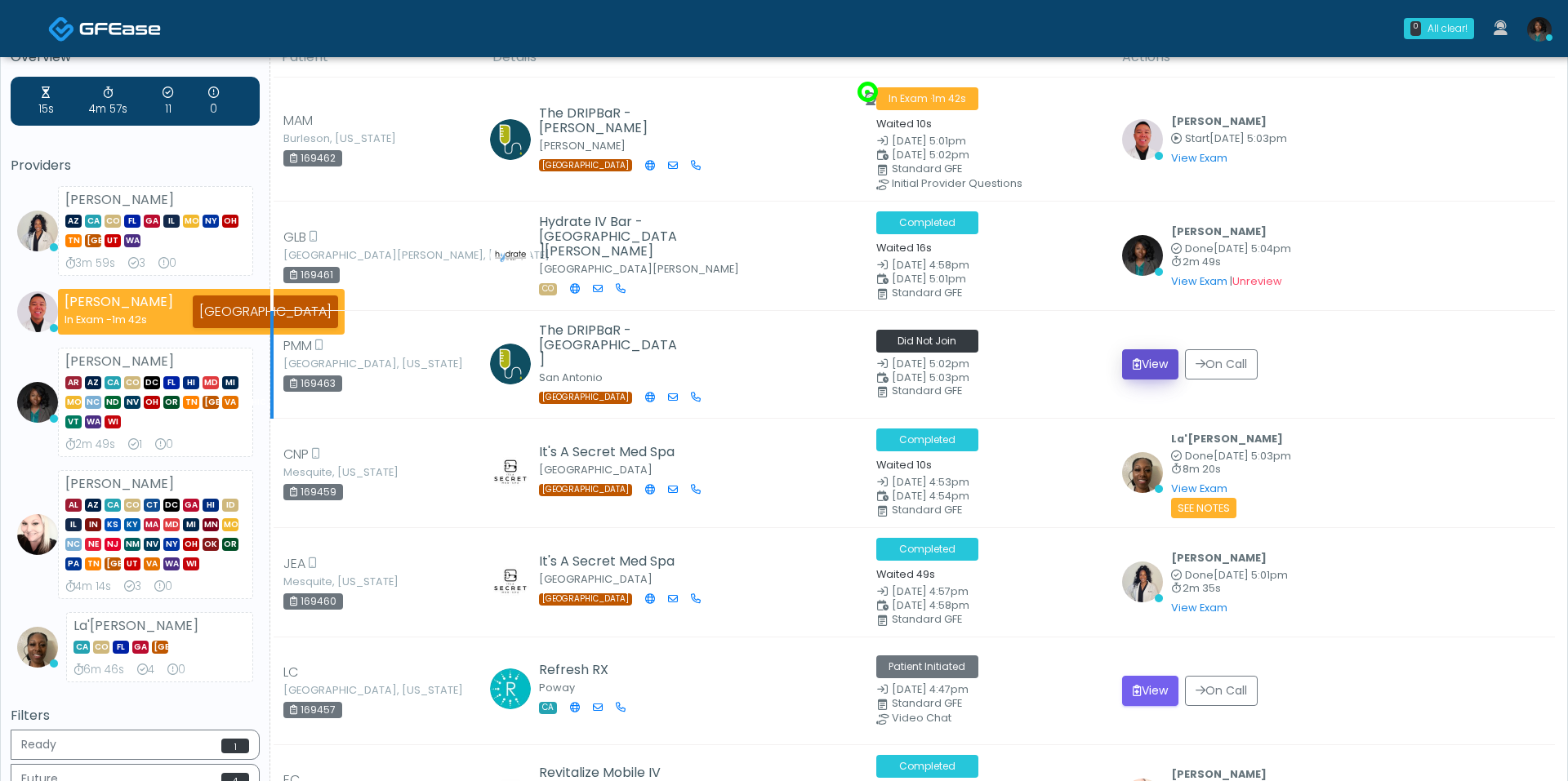
click at [1157, 363] on button "View" at bounding box center [1150, 364] width 56 height 30
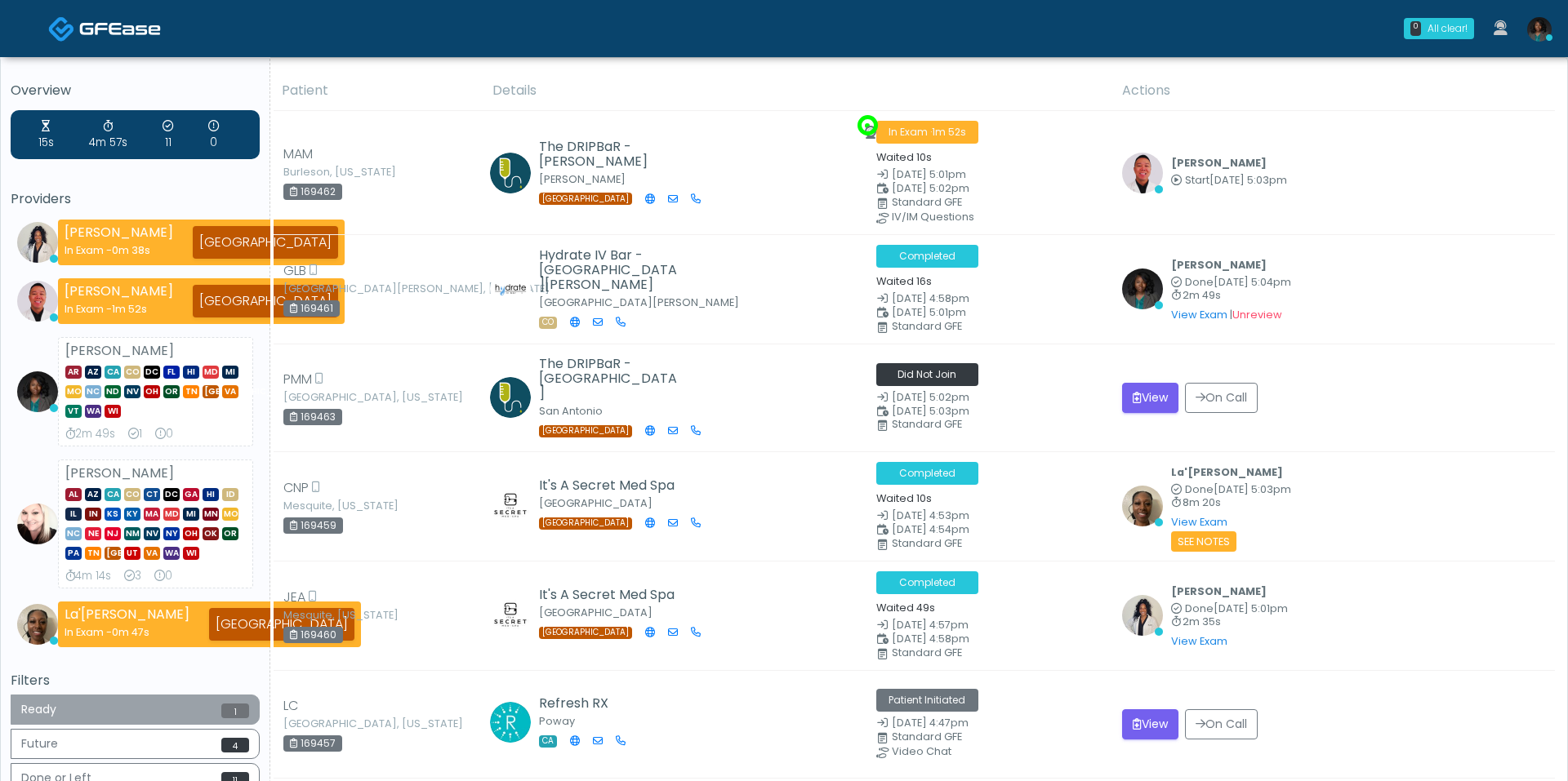
click at [155, 706] on button "Ready 1" at bounding box center [135, 709] width 249 height 30
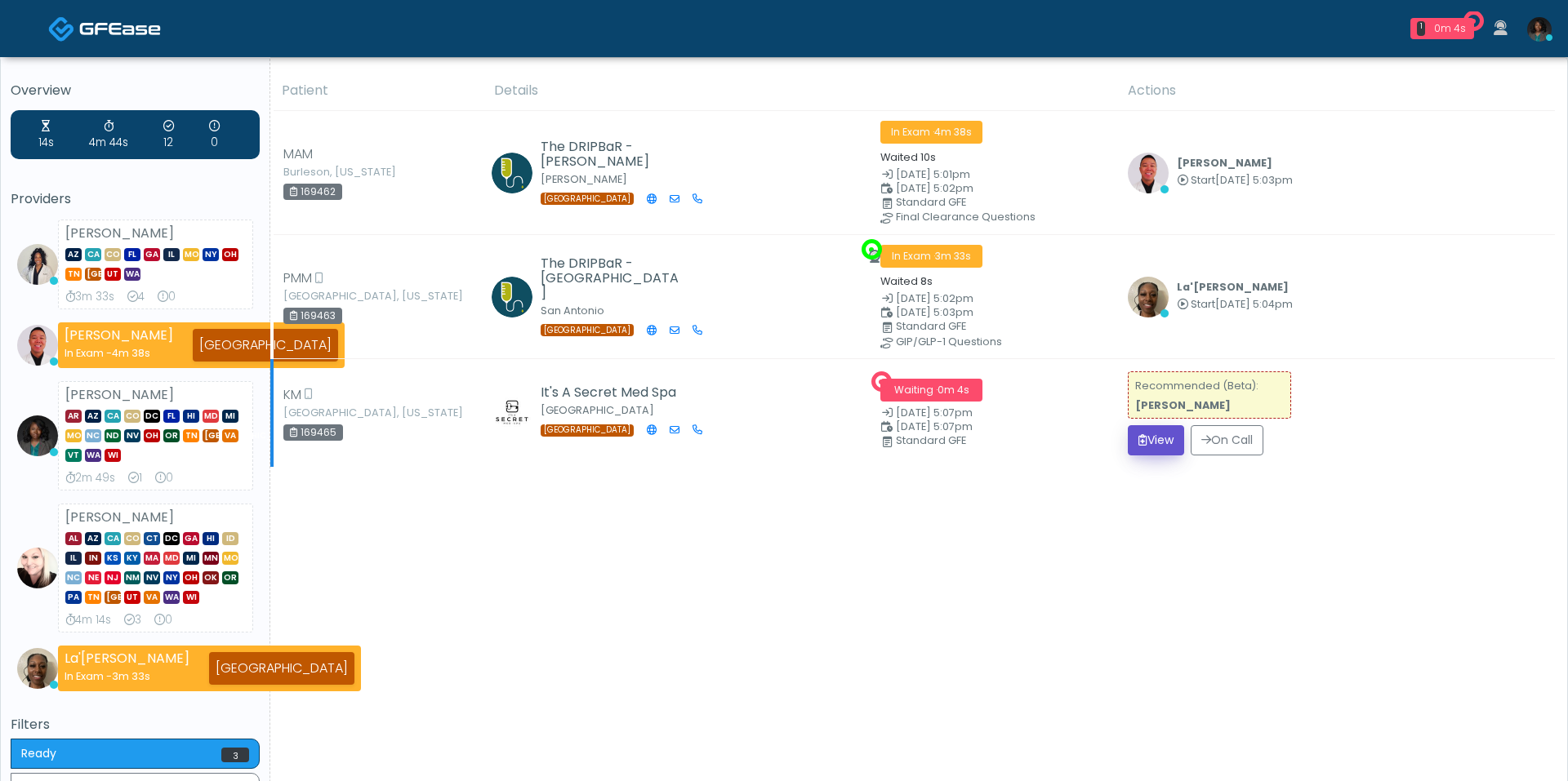
click at [1154, 435] on button "View" at bounding box center [1156, 439] width 56 height 30
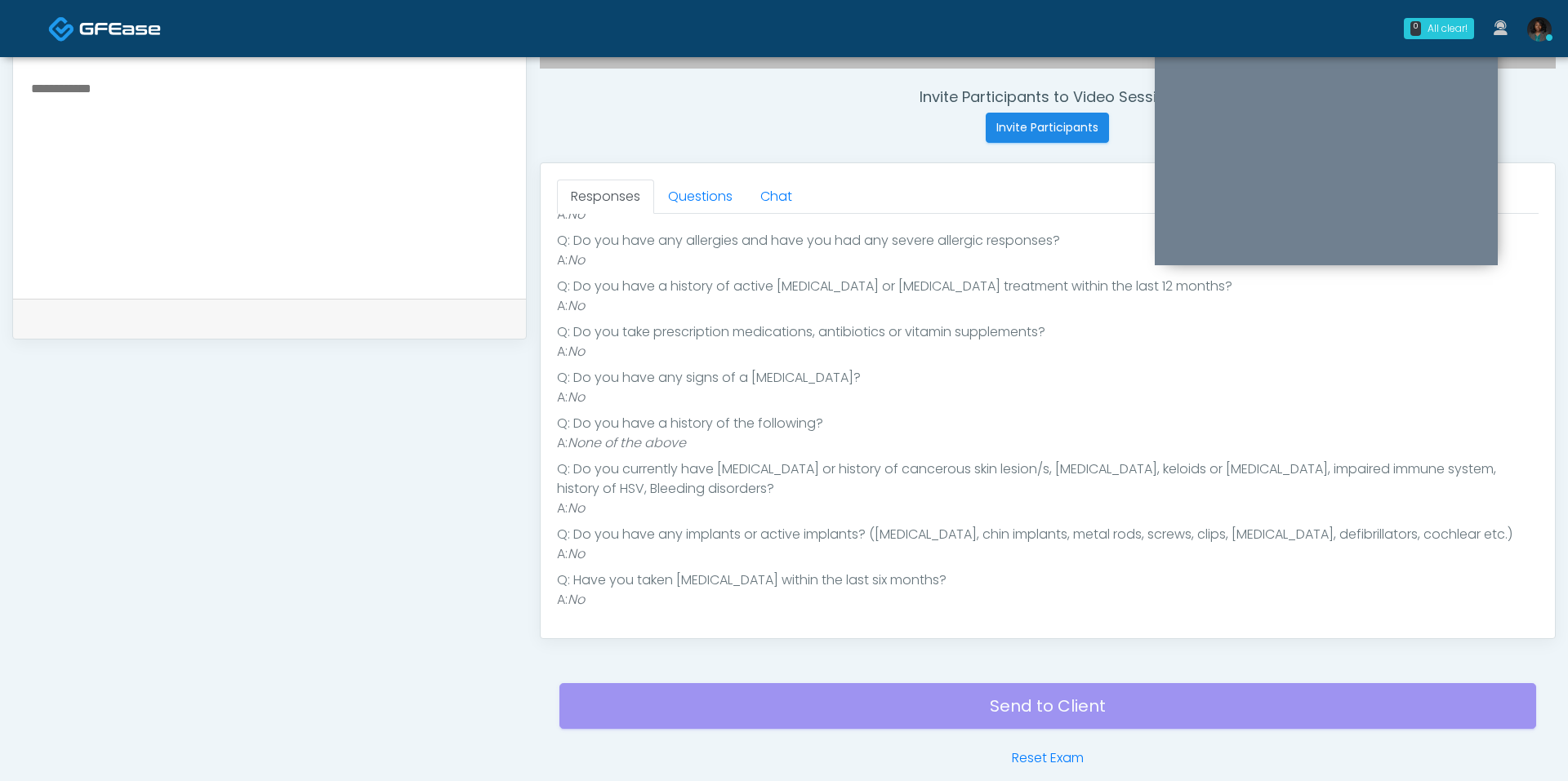
scroll to position [627, 0]
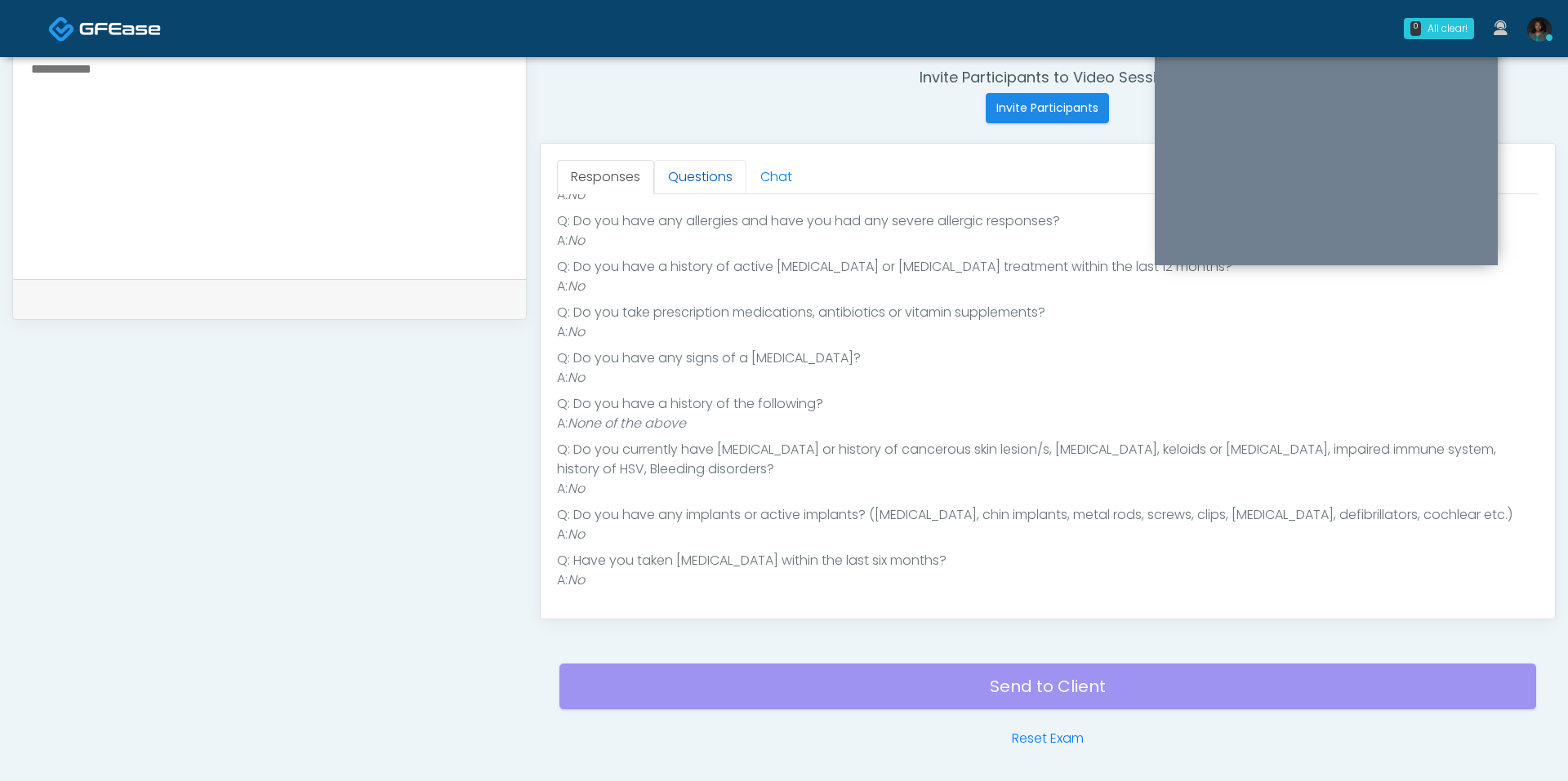
click at [706, 183] on link "Questions" at bounding box center [701, 178] width 92 height 34
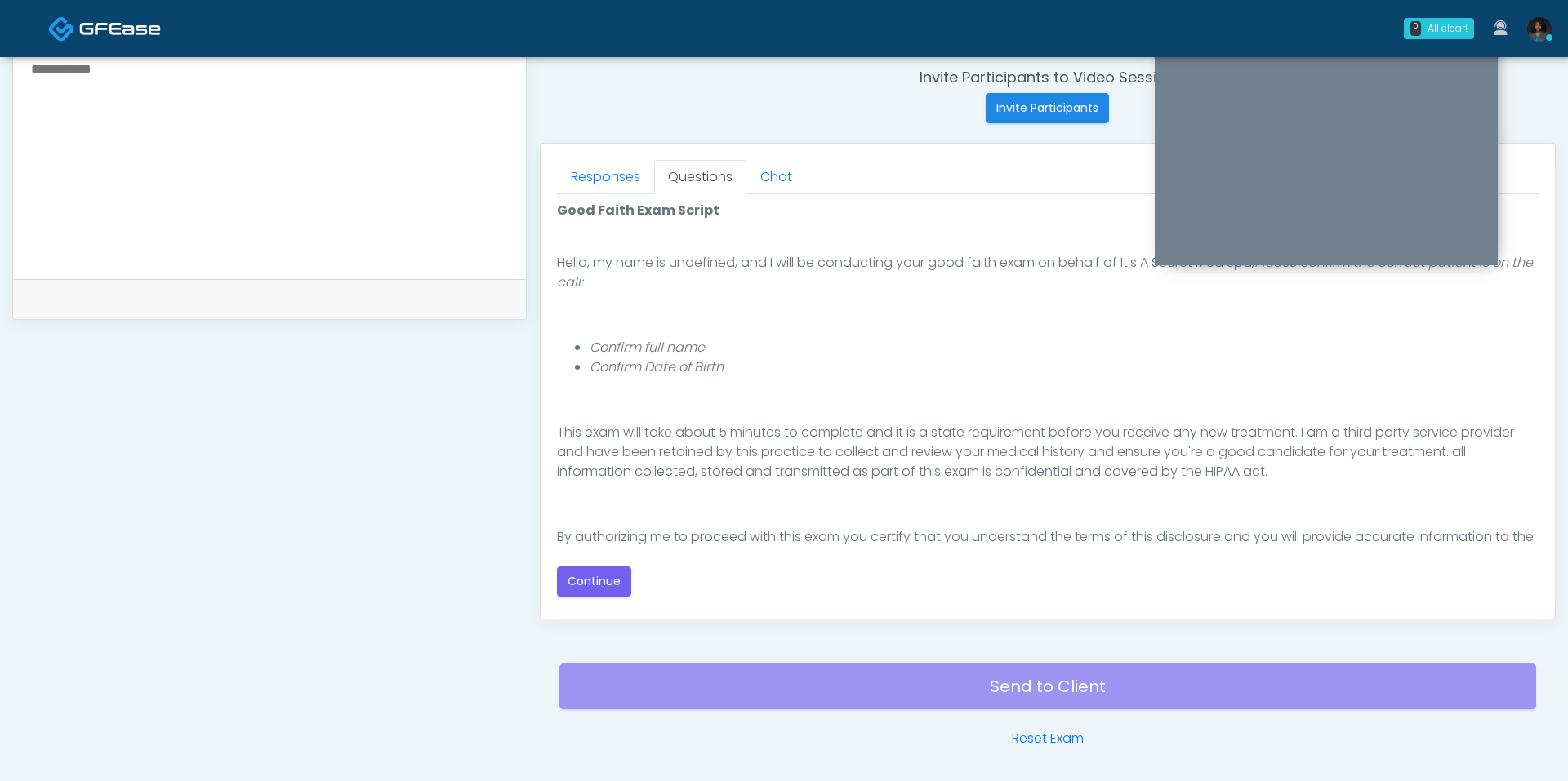
scroll to position [130, 0]
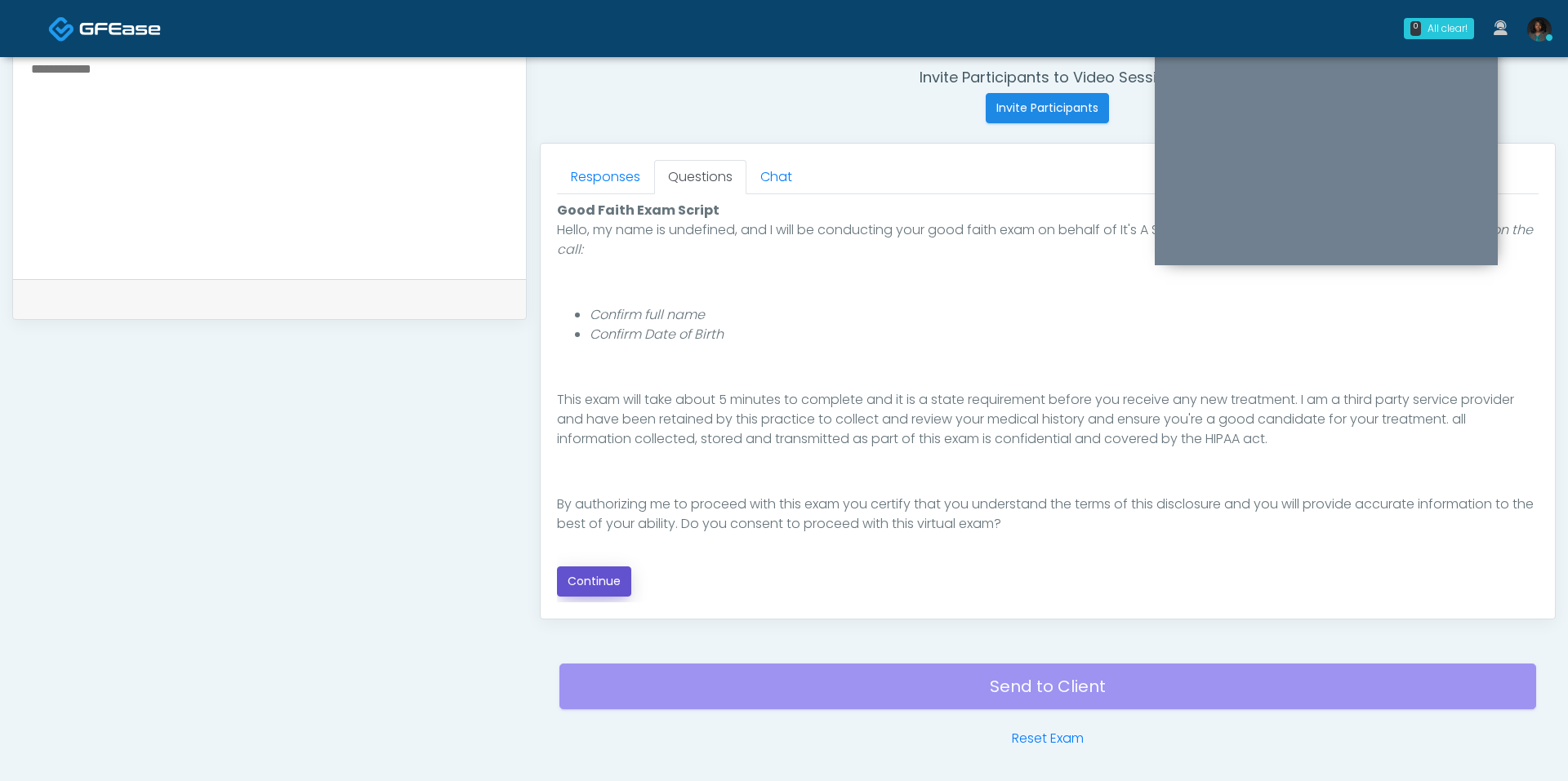
click at [606, 567] on button "Continue" at bounding box center [595, 581] width 74 height 30
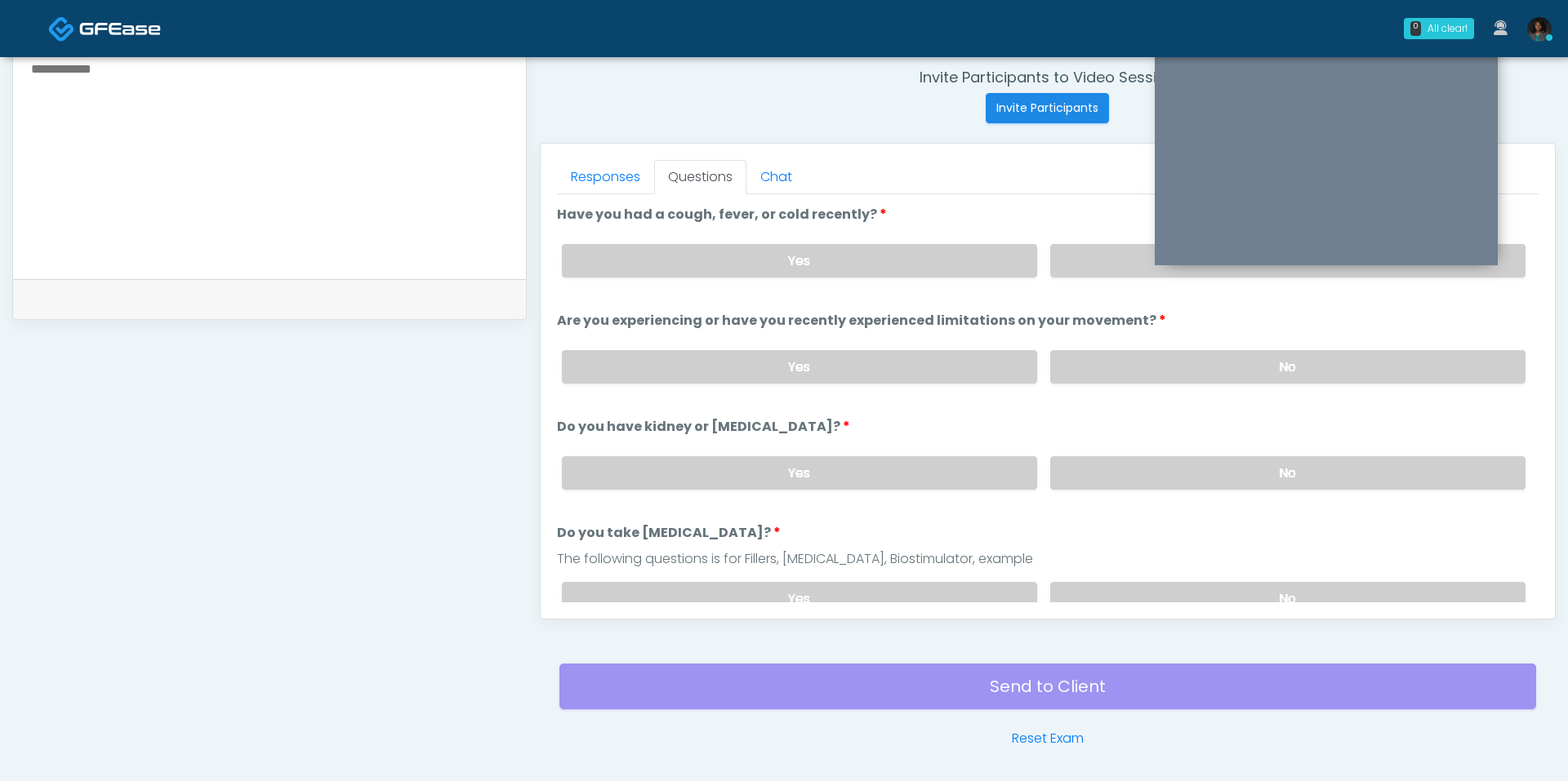
scroll to position [680, 0]
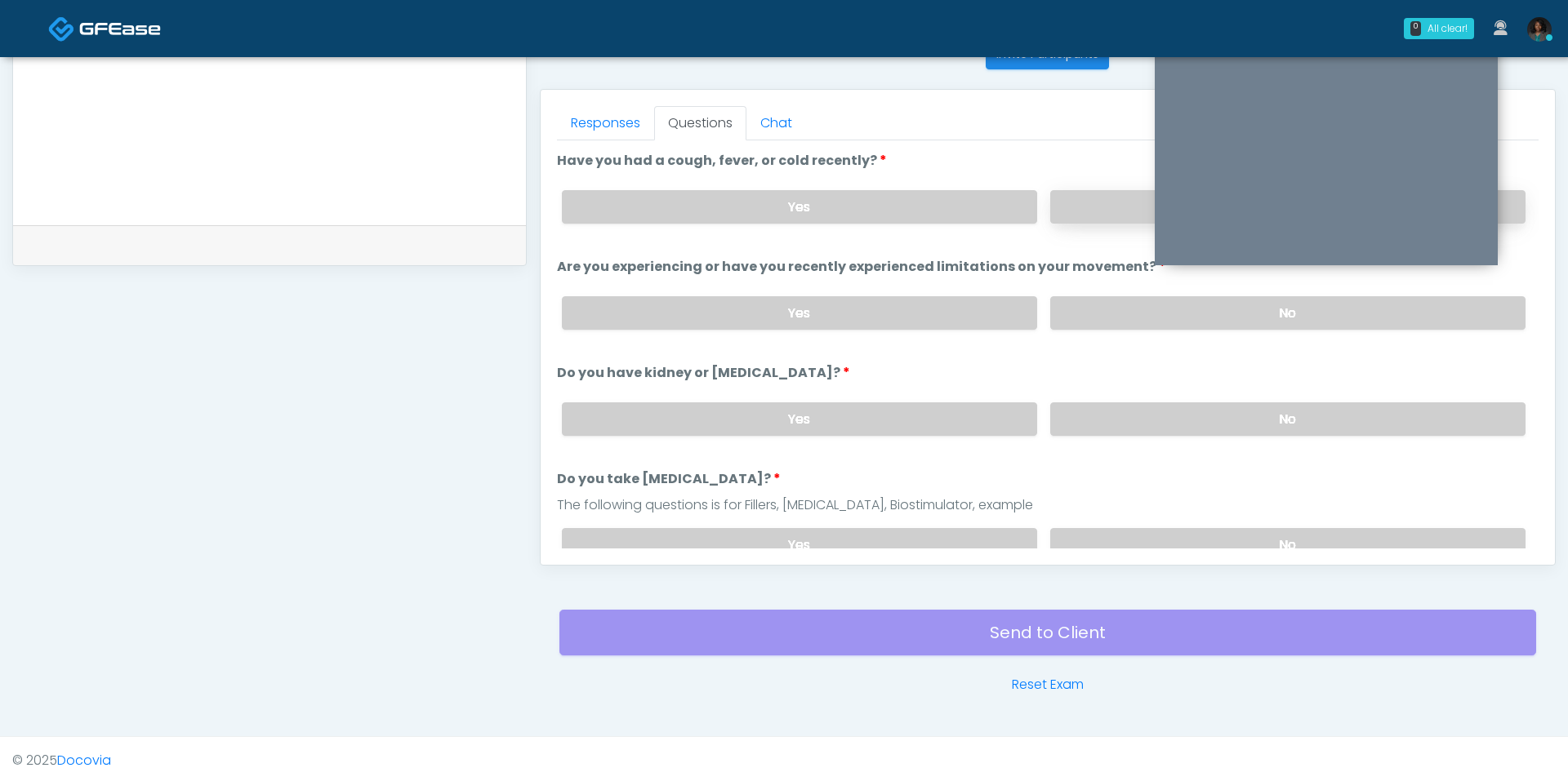
click at [1094, 202] on label "No" at bounding box center [1288, 207] width 475 height 34
click at [1094, 316] on label "No" at bounding box center [1288, 313] width 475 height 34
click at [1099, 403] on label "No" at bounding box center [1288, 419] width 475 height 34
click at [1097, 550] on div "Responses Questions Chat Good Faith Exam Script Good Faith Exam Script INTRODUC…" at bounding box center [1048, 327] width 1014 height 475
click at [1097, 536] on label "No" at bounding box center [1288, 545] width 475 height 34
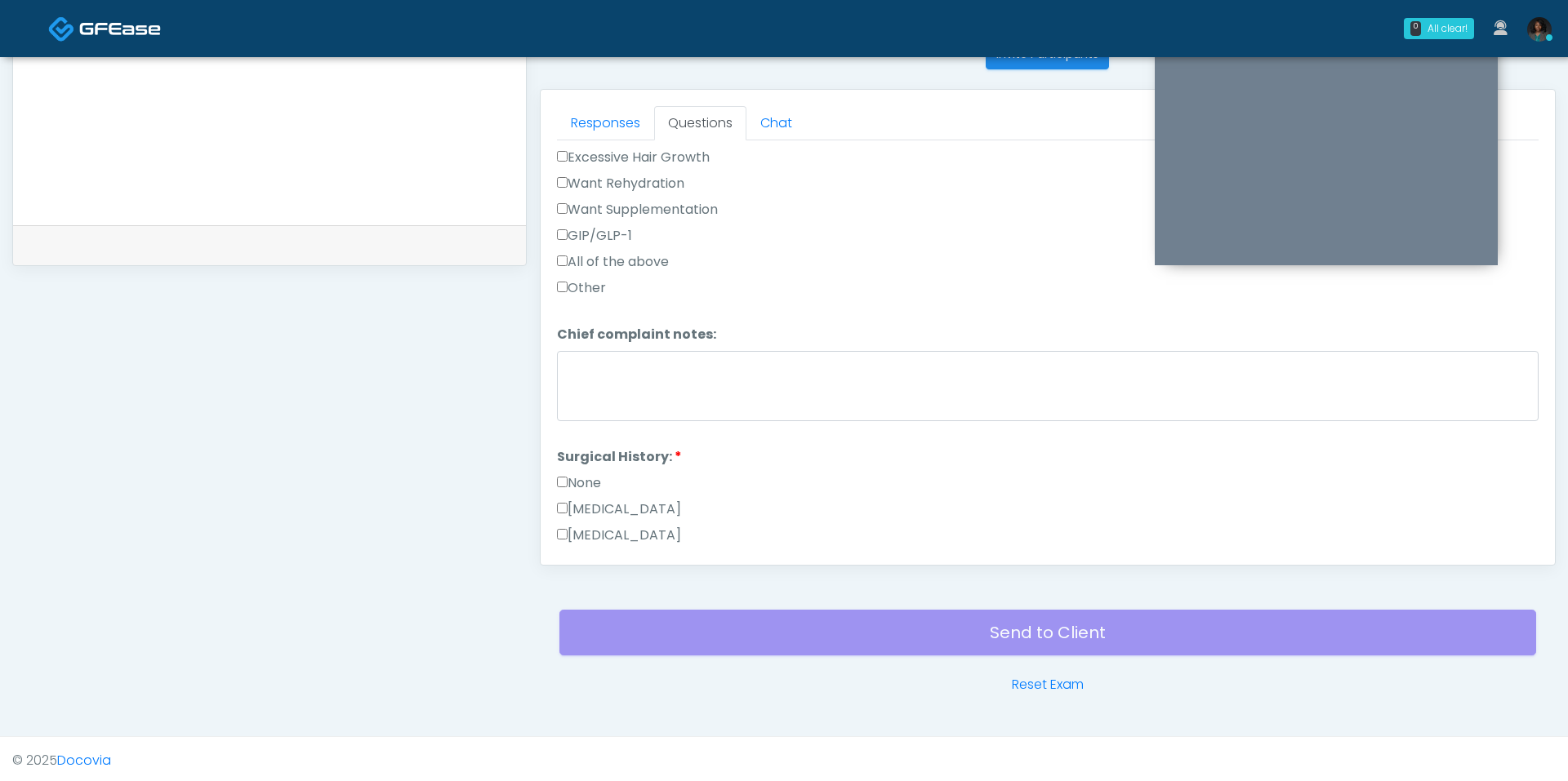
scroll to position [468, 0]
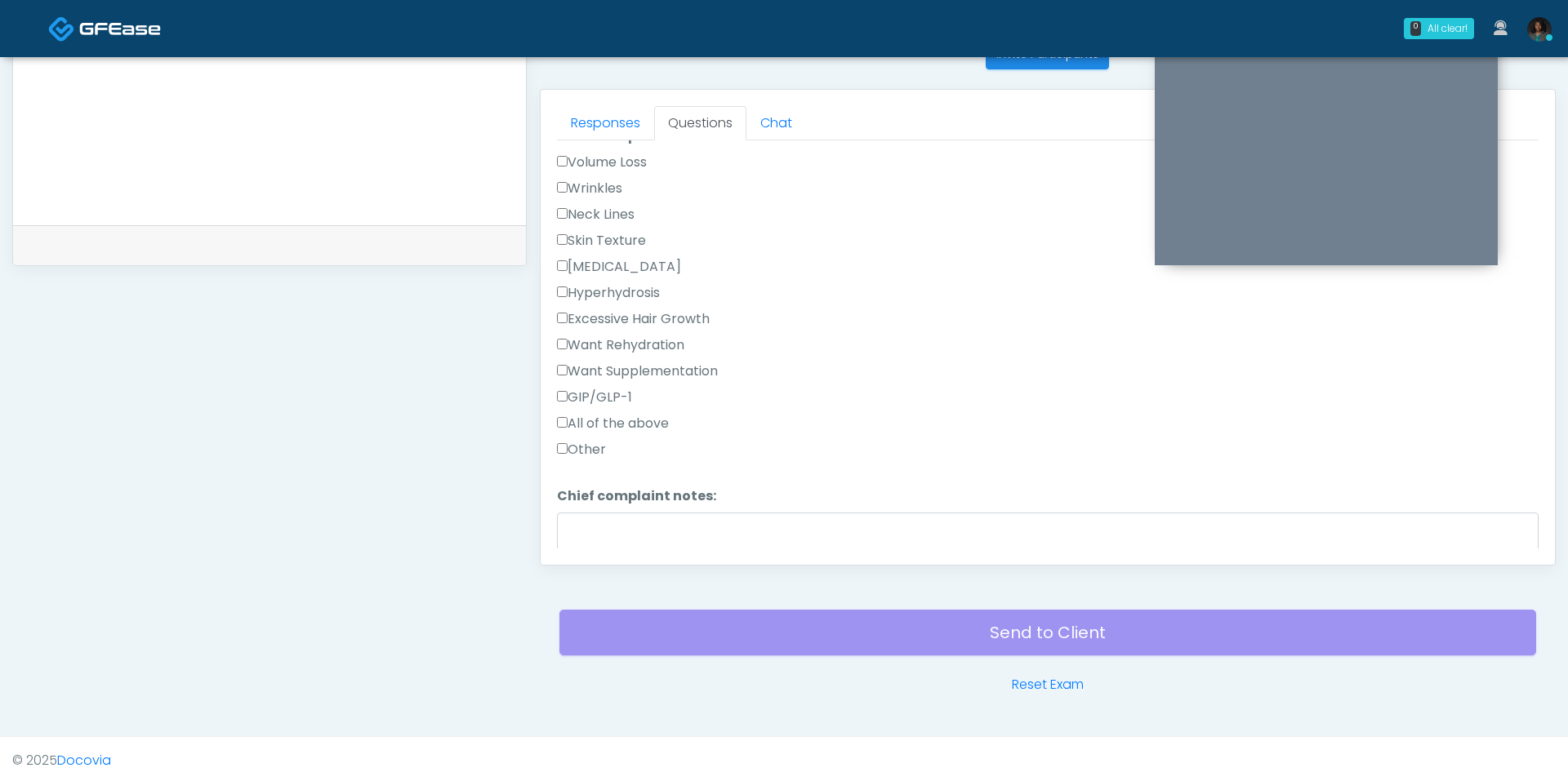
click at [568, 440] on label "Other" at bounding box center [582, 450] width 49 height 20
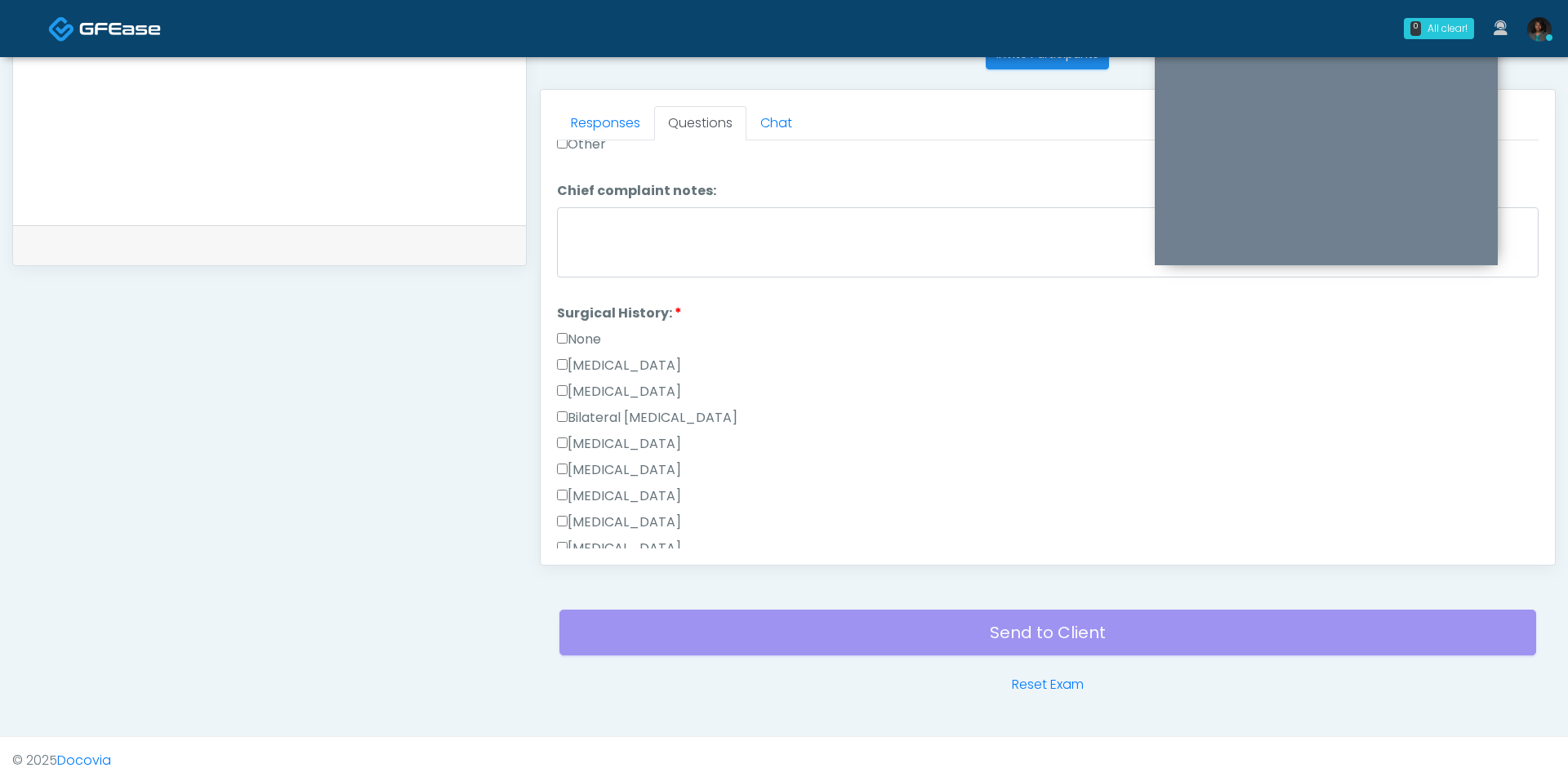
scroll to position [795, 0]
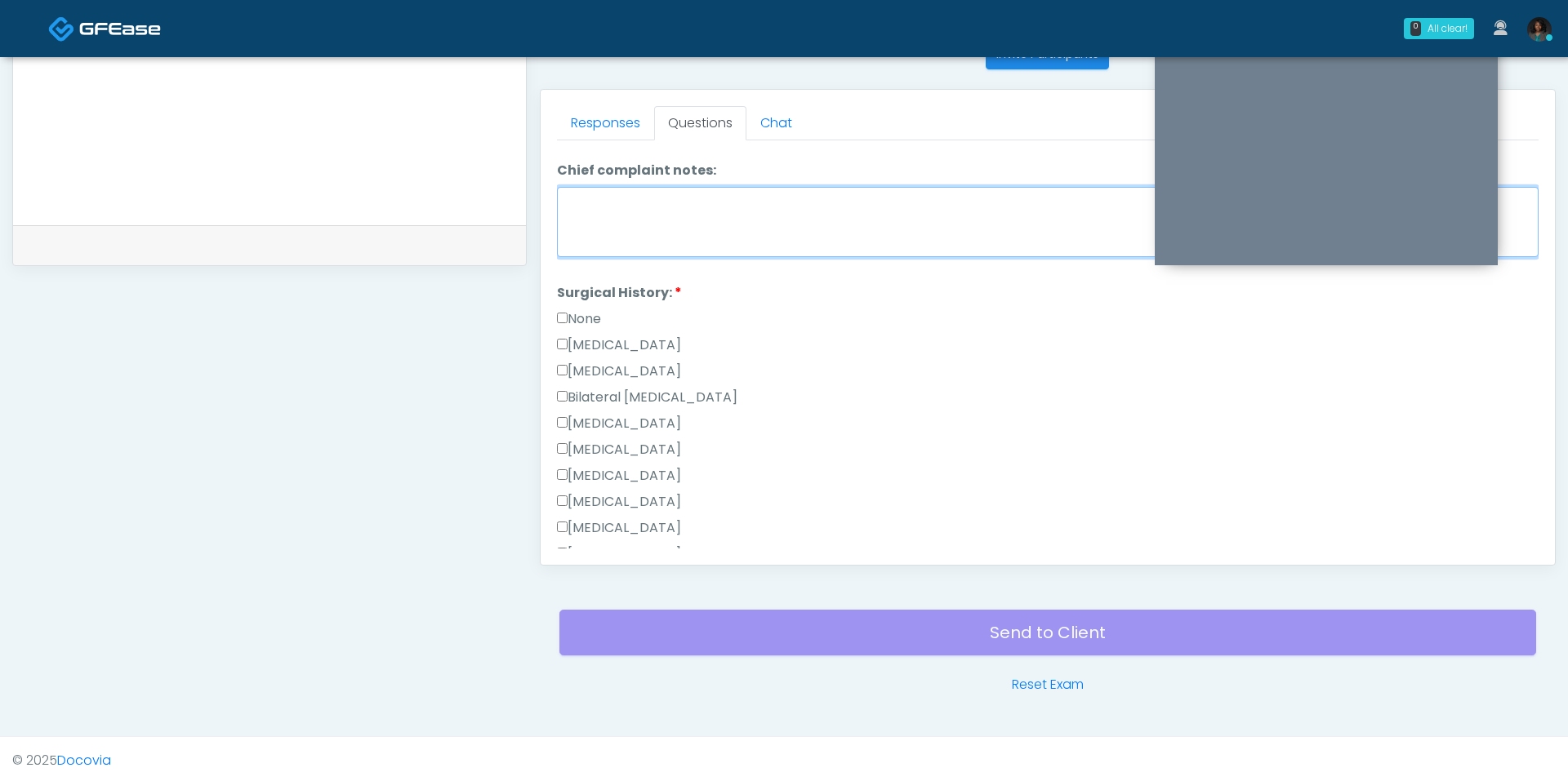
click at [659, 196] on textarea "Chief complaint notes:" at bounding box center [1048, 221] width 982 height 70
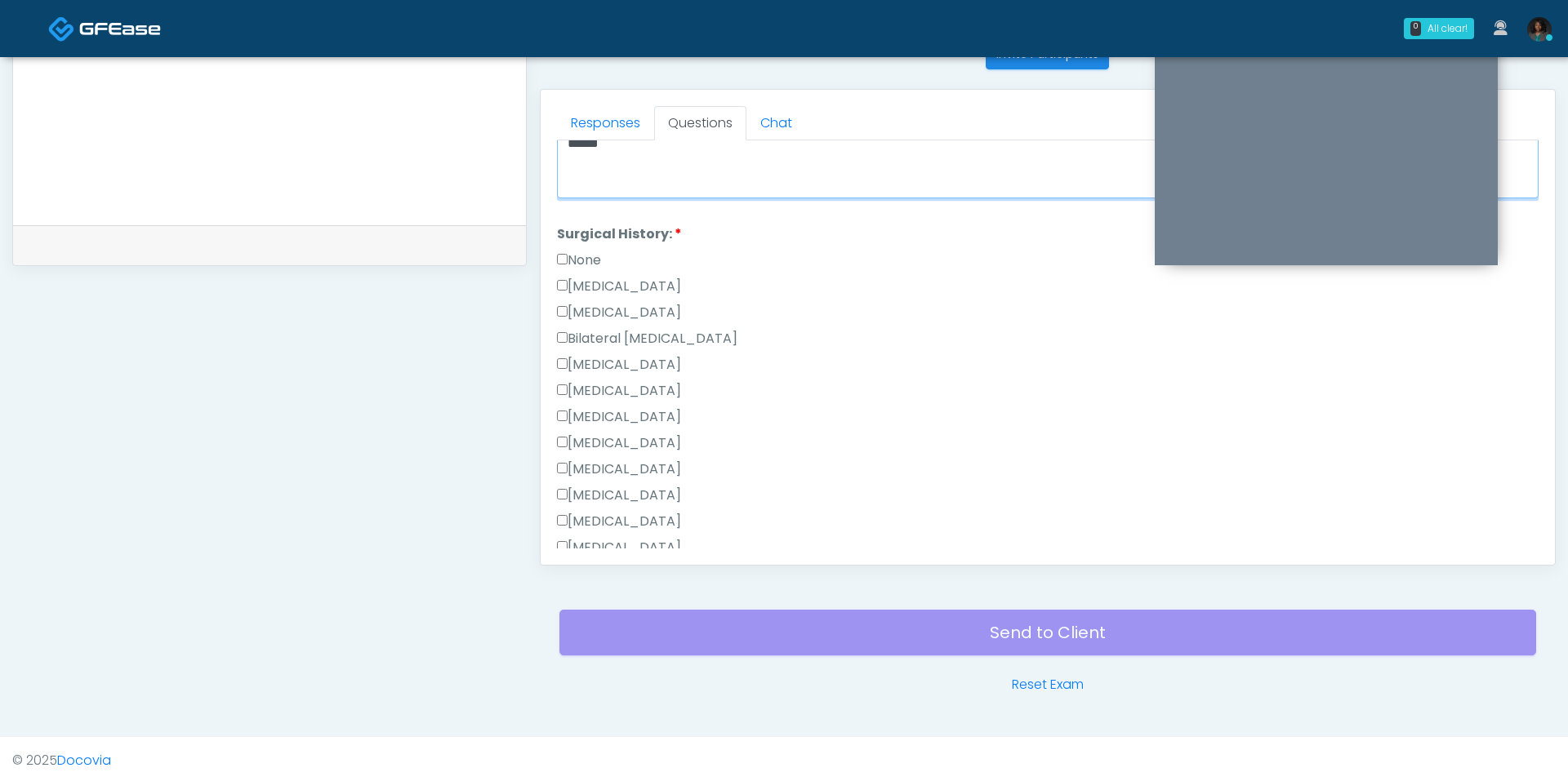
scroll to position [854, 0]
type textarea "******"
click at [570, 250] on label "None" at bounding box center [579, 260] width 44 height 20
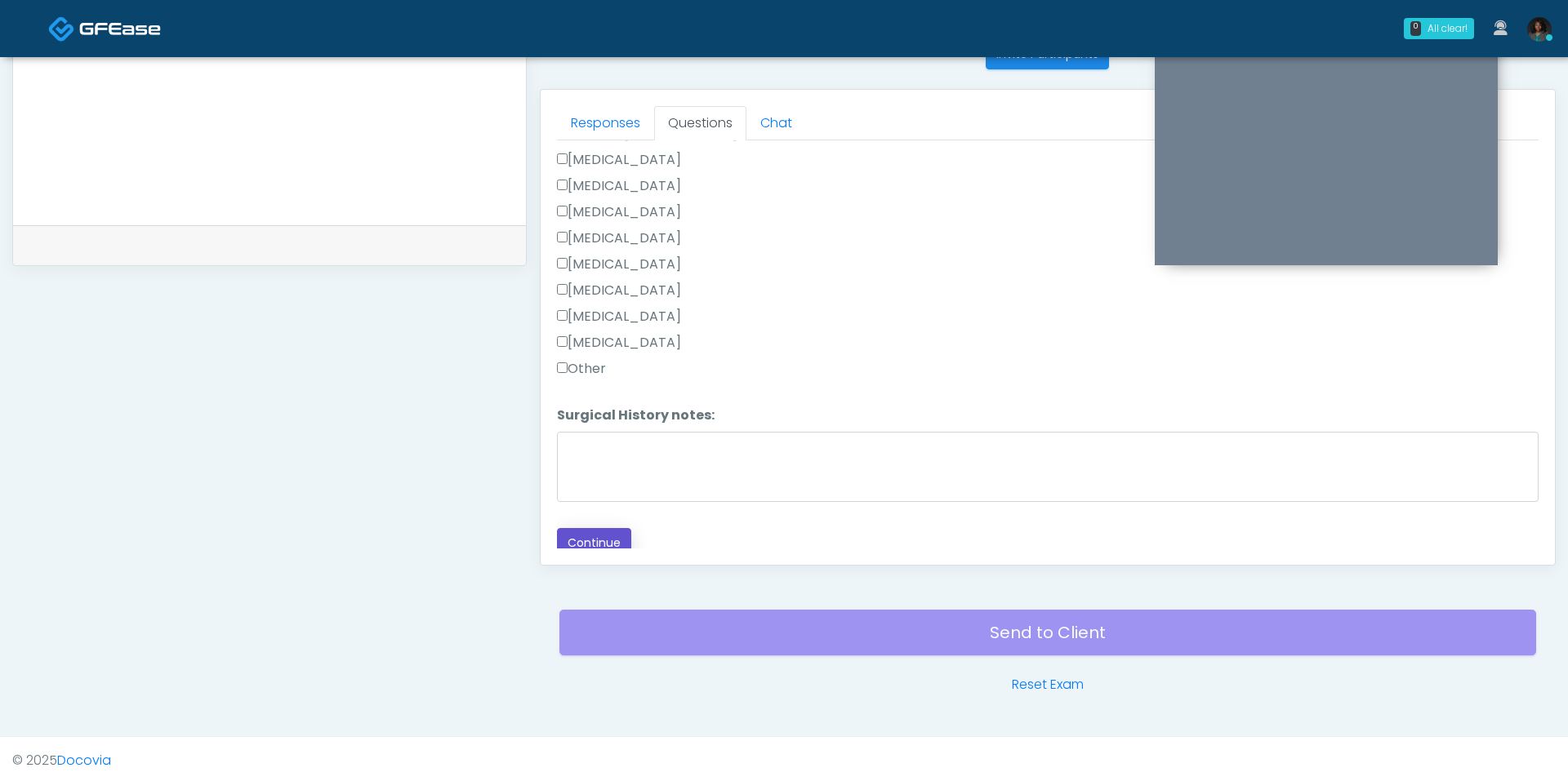
click at [607, 528] on button "Continue" at bounding box center [595, 543] width 74 height 30
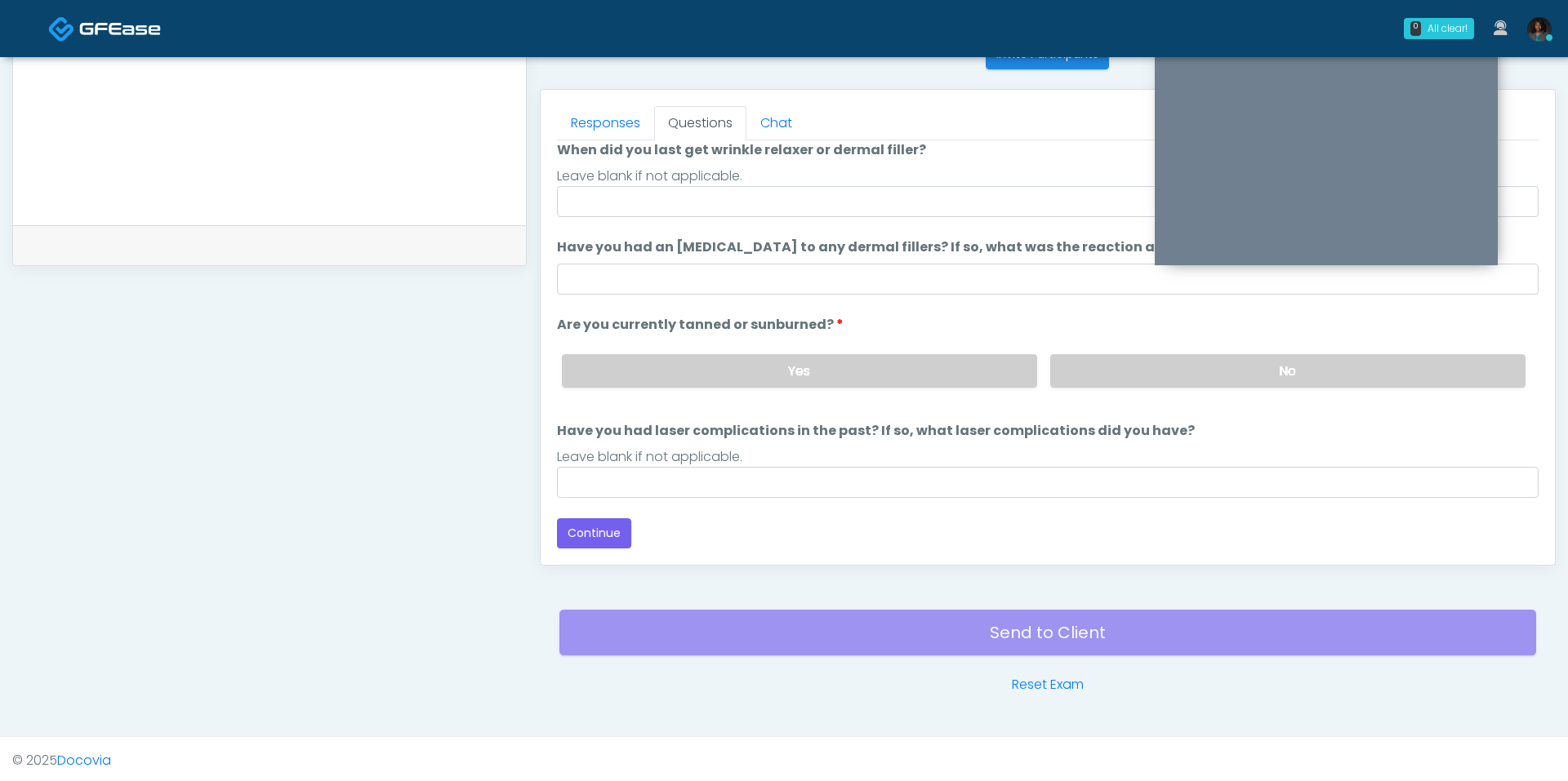
scroll to position [132, 0]
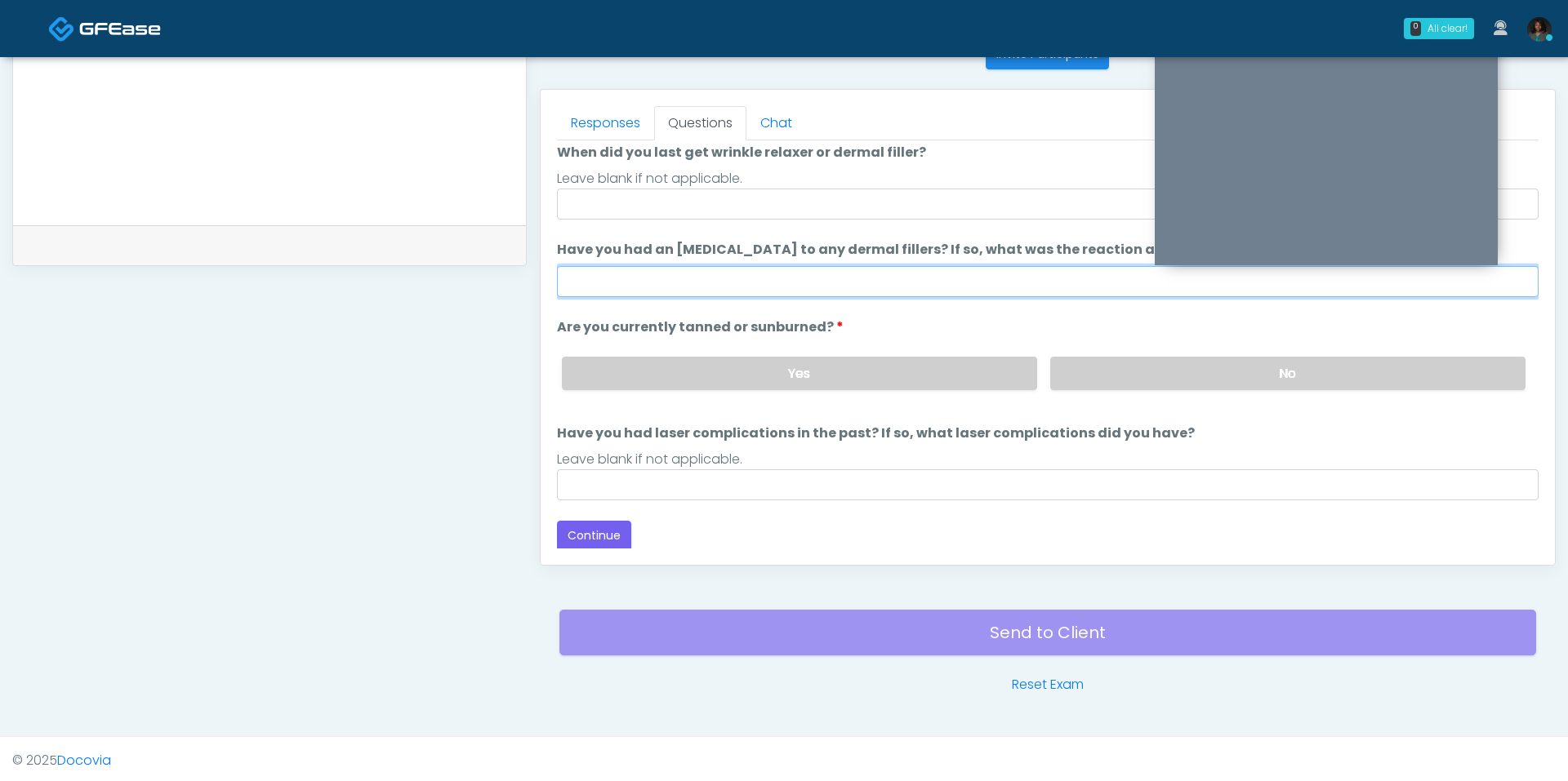
click at [703, 278] on input "Have you had an allergic response to any dermal fillers? If so, what was the re…" at bounding box center [1048, 282] width 982 height 31
type input "**********"
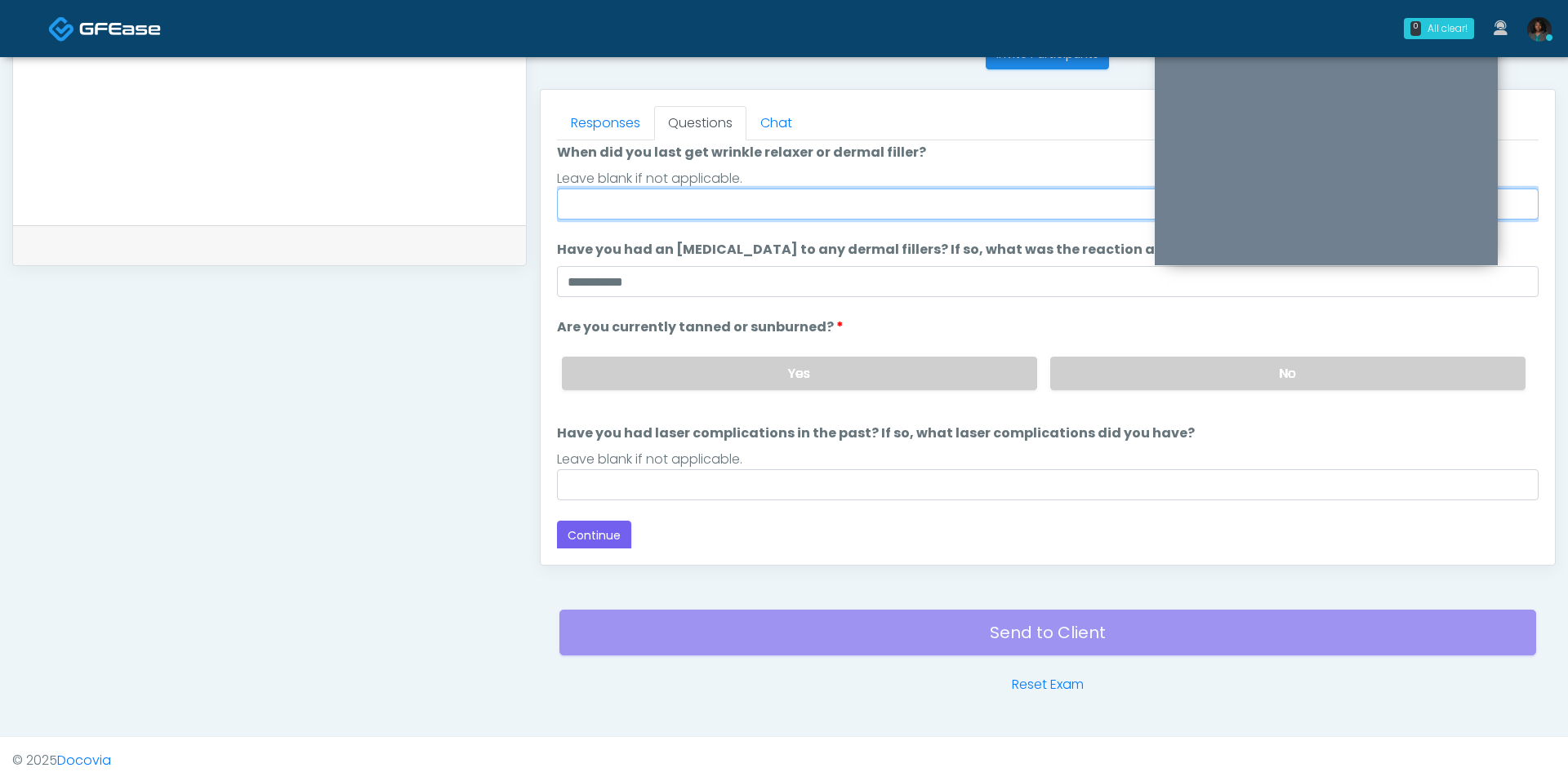
click at [748, 207] on input "When did you last get wrinkle relaxer or dermal filler?" at bounding box center [1048, 204] width 982 height 31
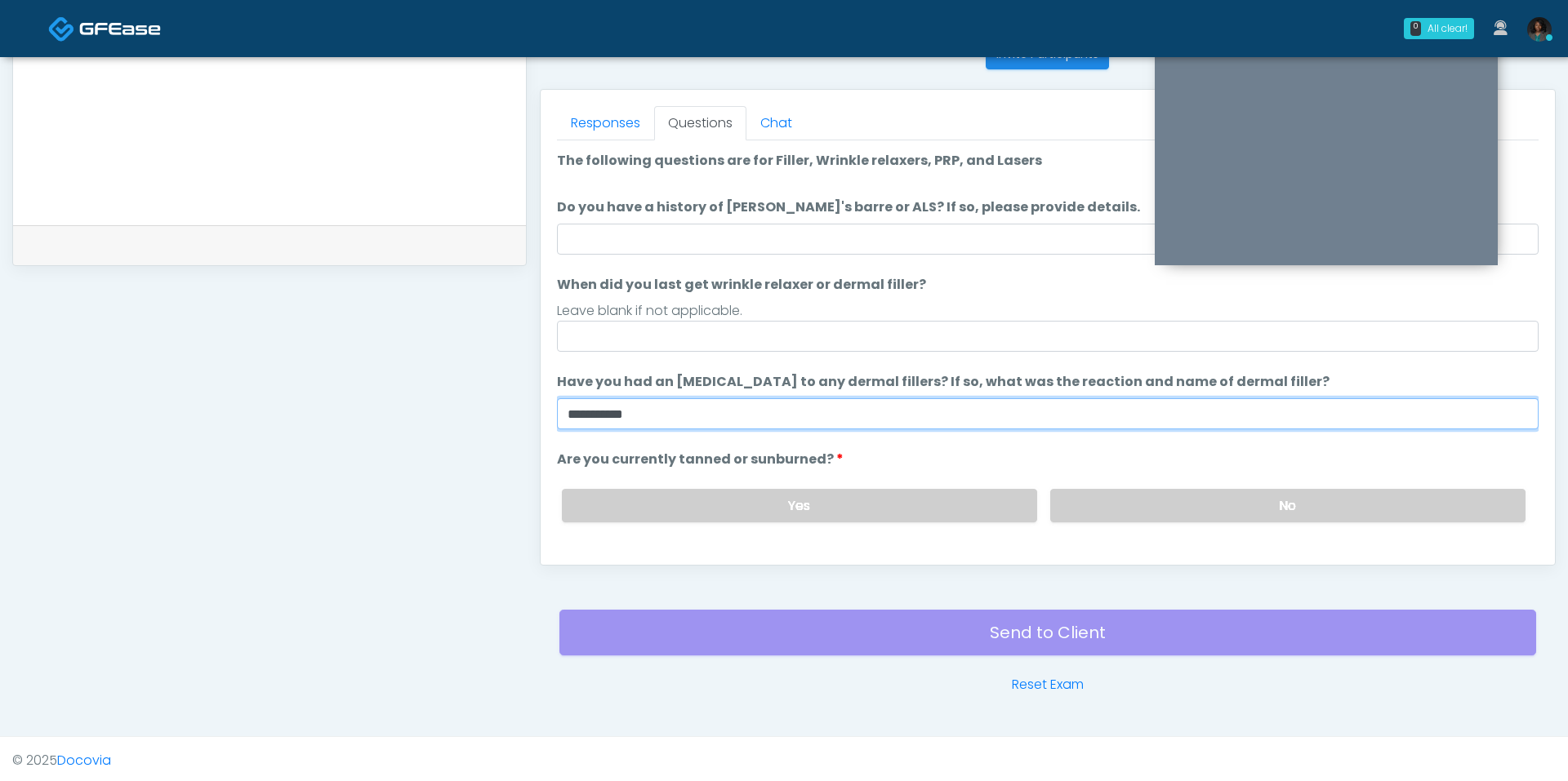
click at [611, 415] on input "**********" at bounding box center [1048, 414] width 982 height 31
type input "***"
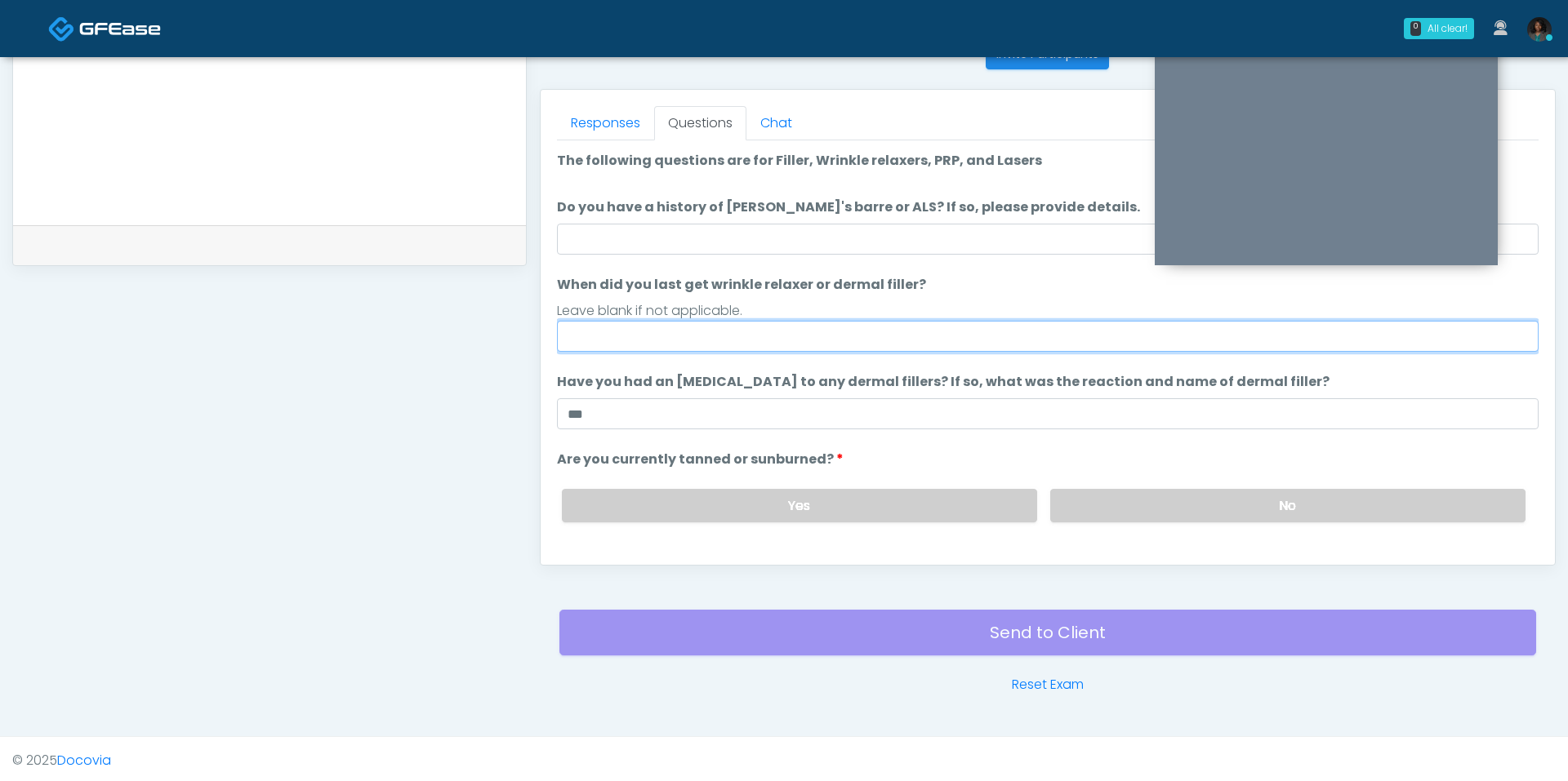
click at [645, 347] on input "When did you last get wrinkle relaxer or dermal filler?" at bounding box center [1048, 336] width 982 height 31
paste input "**********"
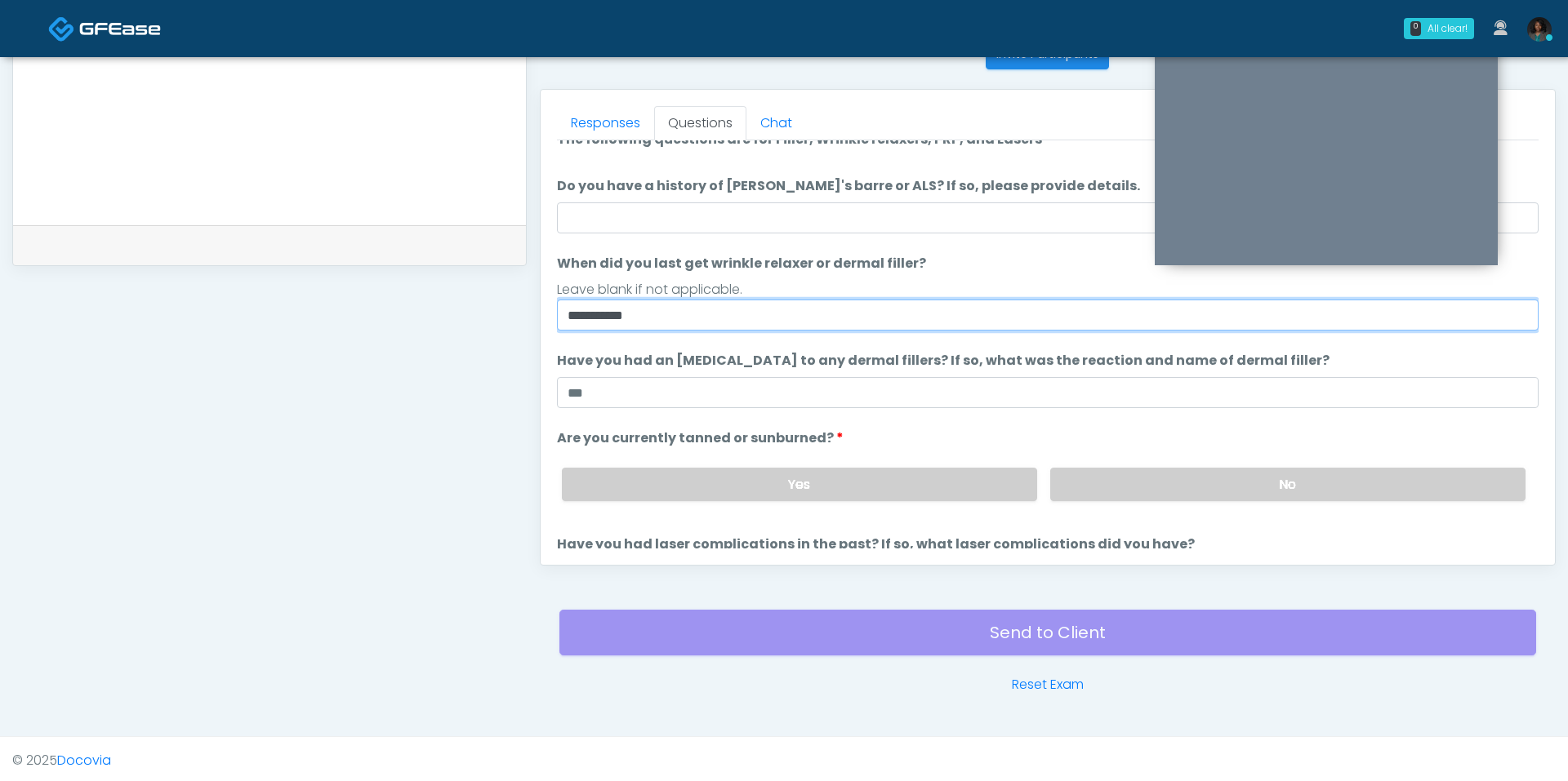
type input "**********"
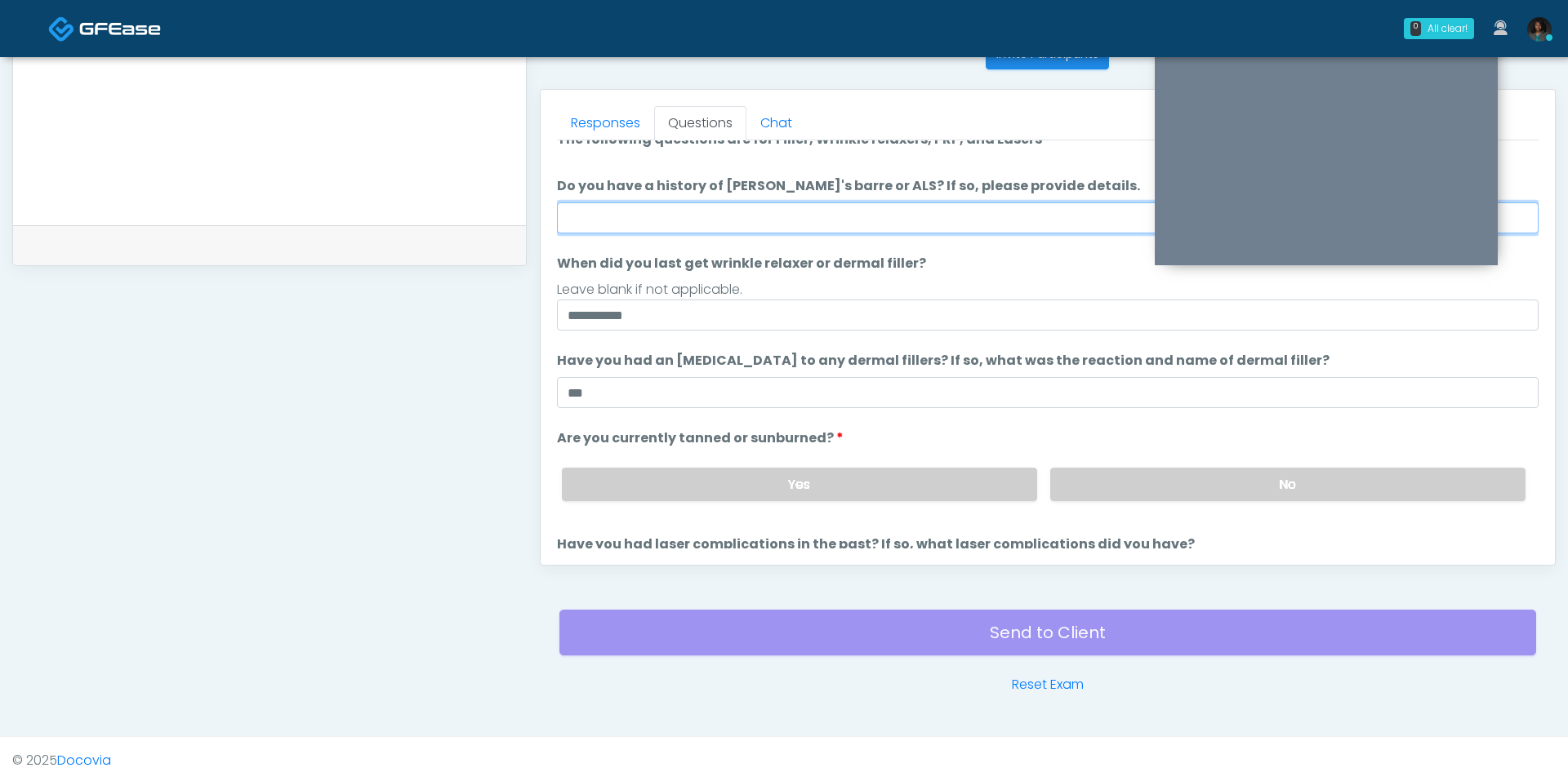
click at [749, 202] on input "Do you have a history of [PERSON_NAME]'s barre or ALS? If so, please provide de…" at bounding box center [1048, 217] width 982 height 31
type input "**"
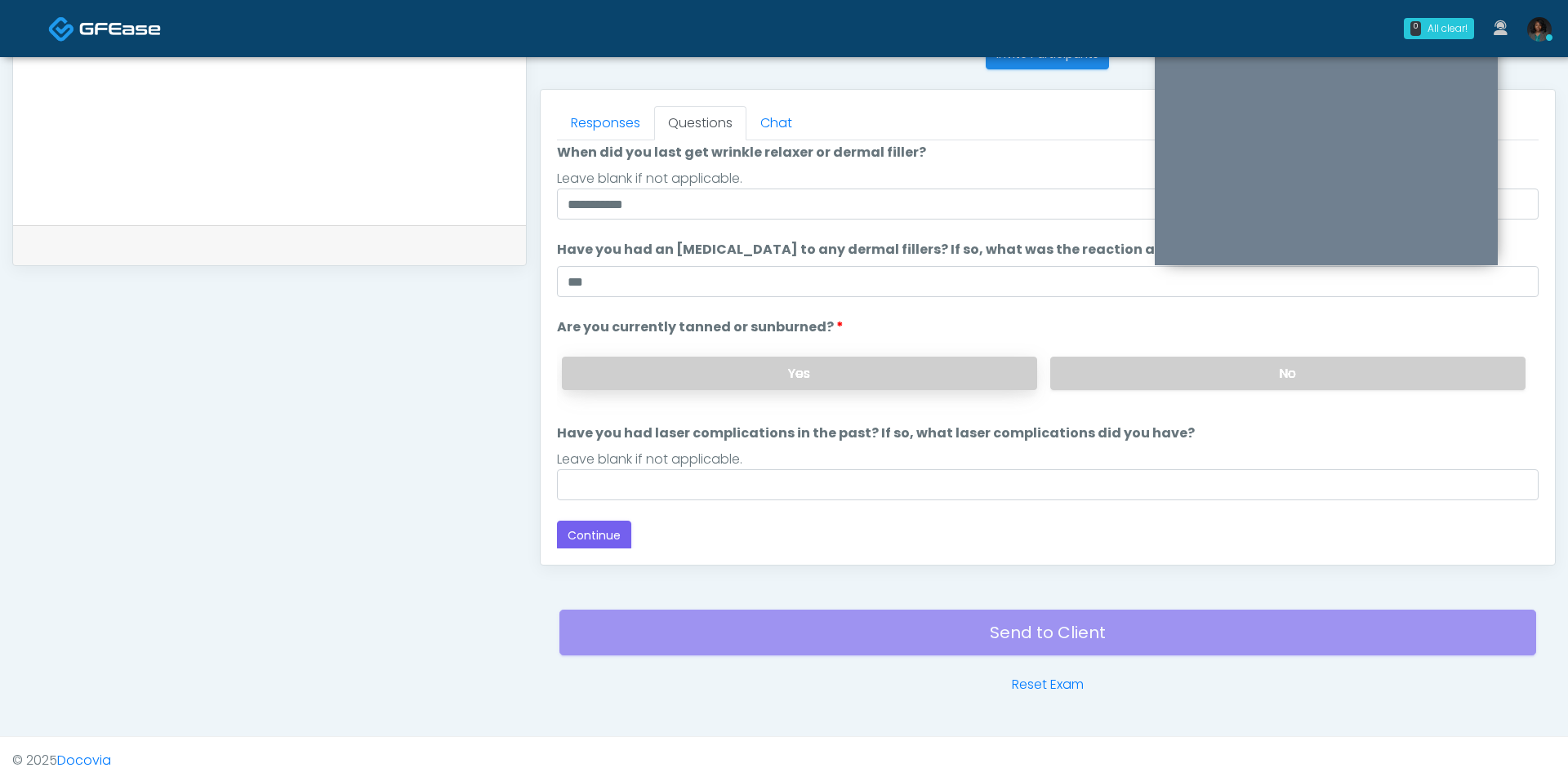
click at [1004, 370] on label "Yes" at bounding box center [799, 373] width 475 height 34
click at [1196, 365] on label "No" at bounding box center [1288, 373] width 475 height 34
click at [704, 492] on input "Have you had laser complications in the past? If so, what laser complications d…" at bounding box center [1048, 485] width 982 height 31
type input "**"
click at [601, 521] on button "Continue" at bounding box center [595, 535] width 74 height 30
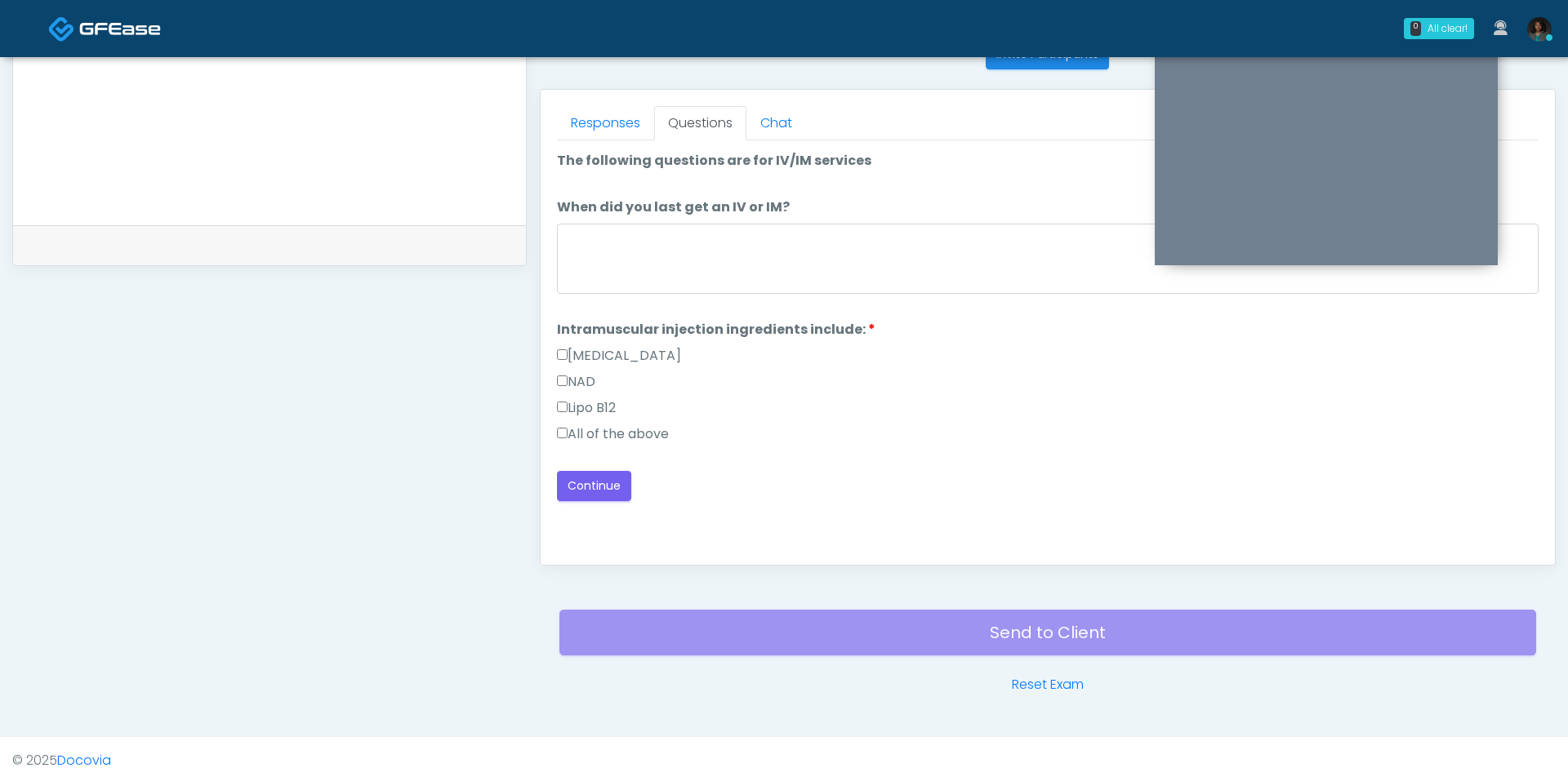
scroll to position [0, 0]
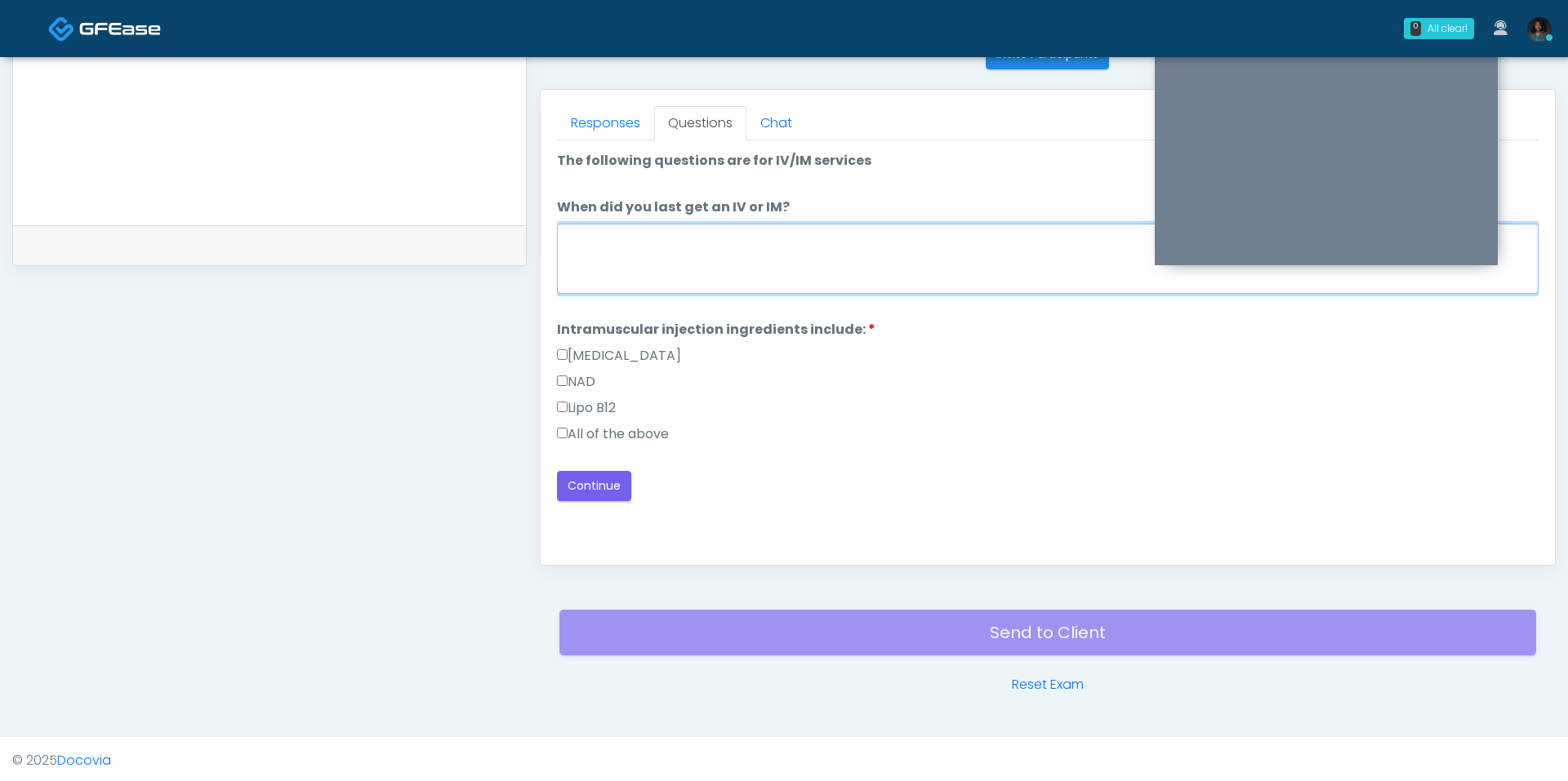
click at [691, 246] on textarea "When did you last get an IV or IM?" at bounding box center [1048, 258] width 982 height 70
type textarea "***"
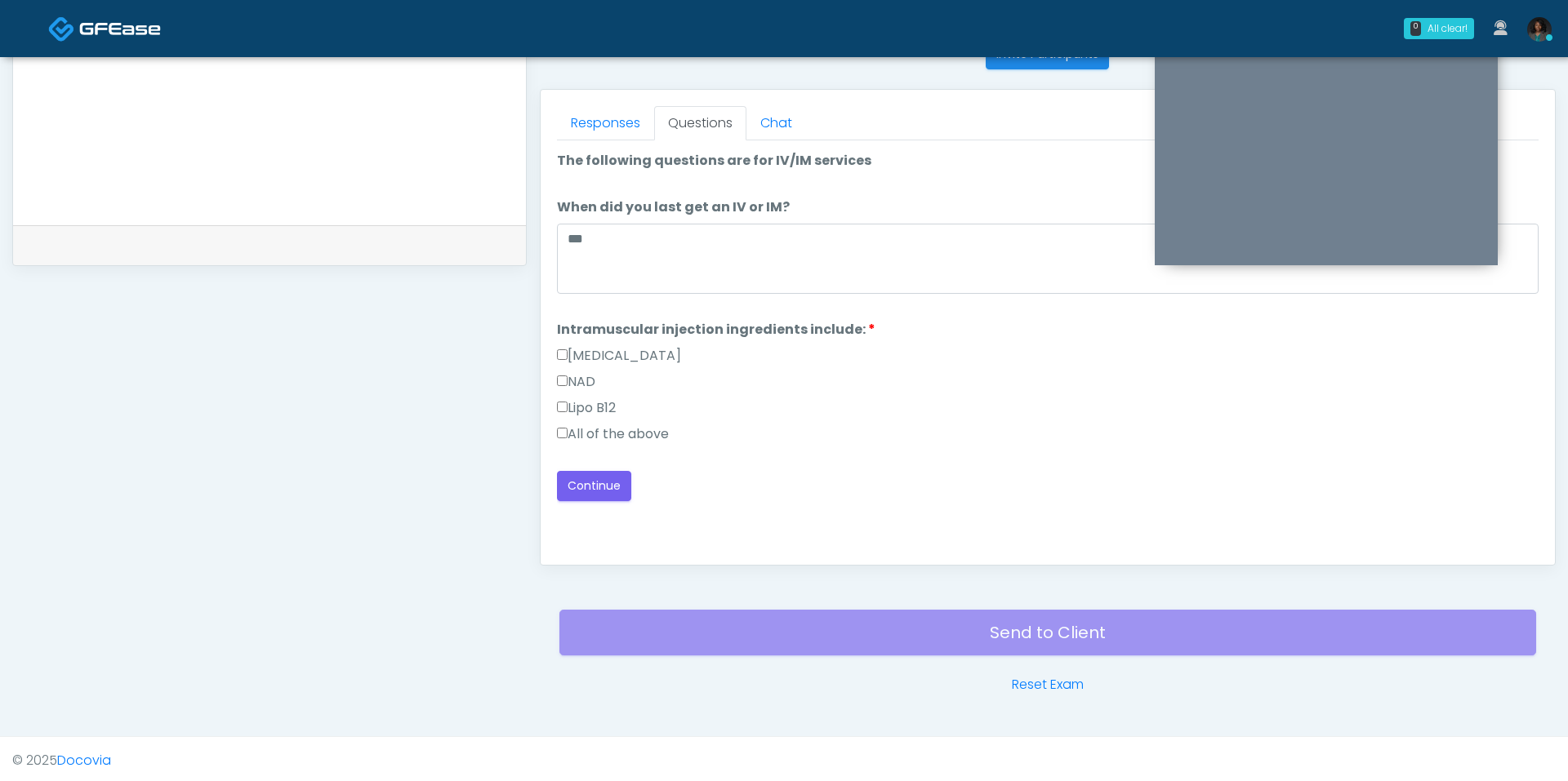
click at [614, 433] on label "All of the above" at bounding box center [613, 435] width 111 height 20
click at [591, 480] on button "Continue" at bounding box center [595, 486] width 74 height 30
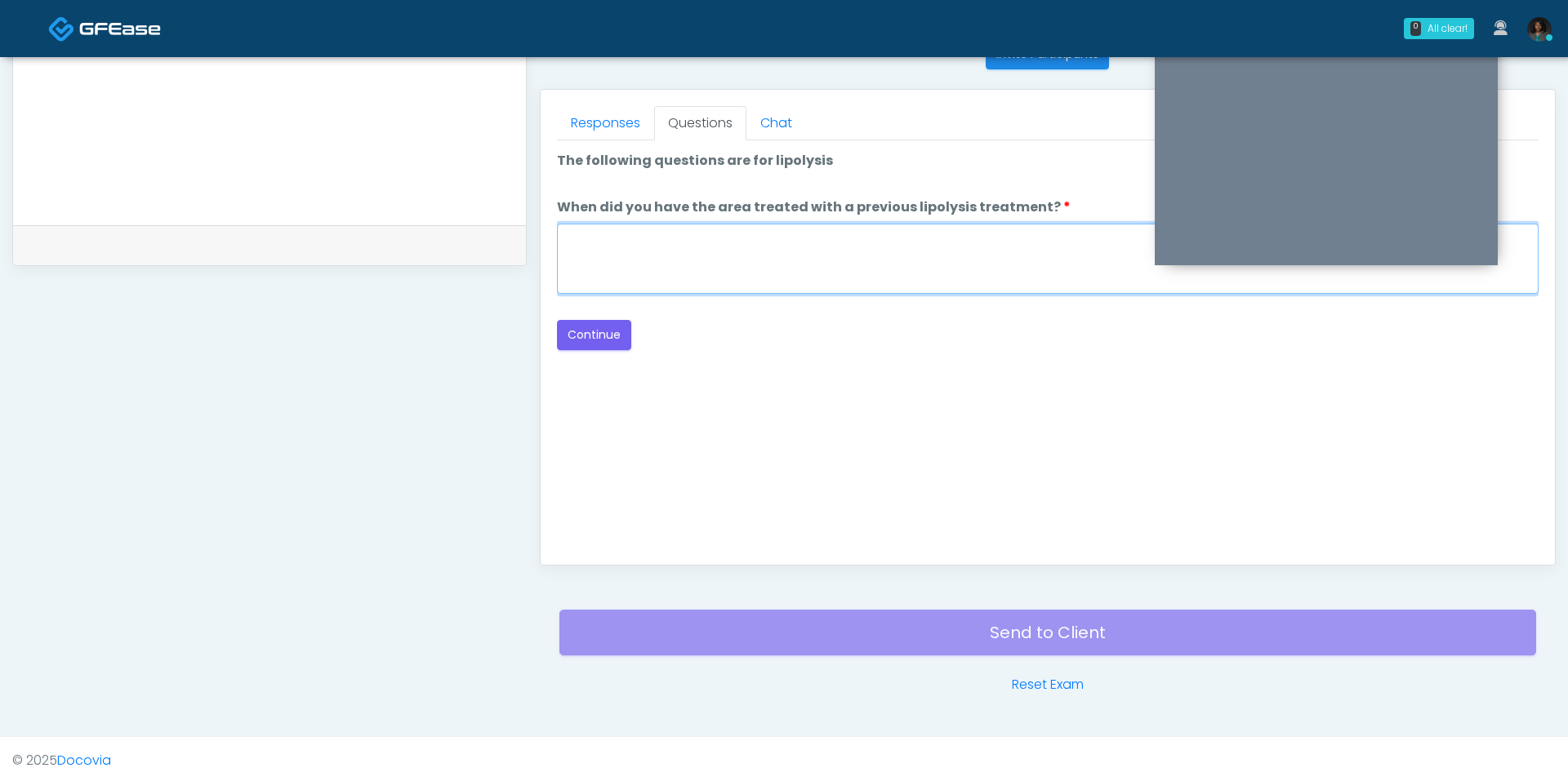
click at [693, 244] on textarea "When did you have the area treated with a previous lipolysis treatment?" at bounding box center [1048, 258] width 982 height 70
type textarea "***"
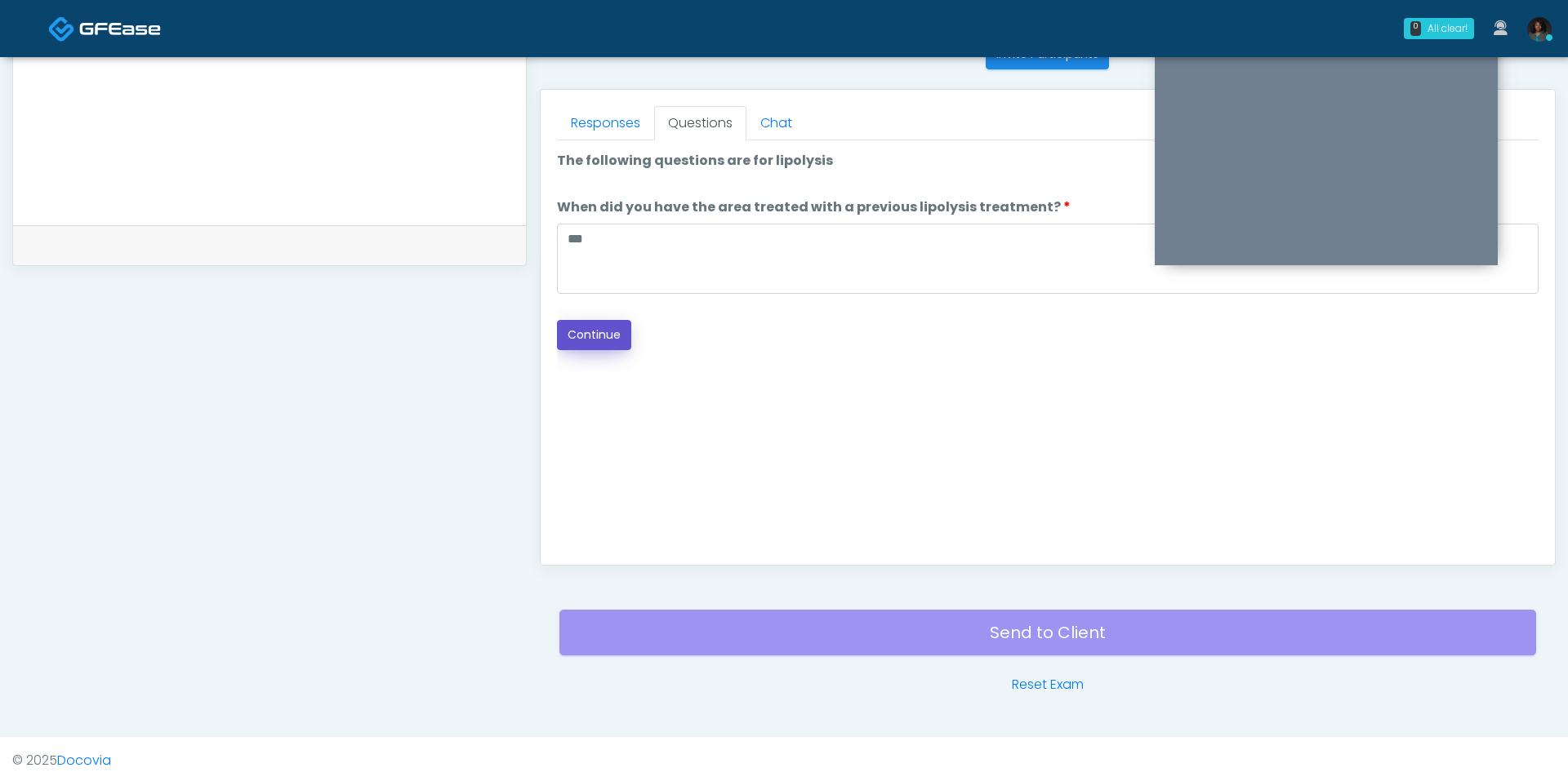
click at [597, 336] on button "Continue" at bounding box center [595, 334] width 74 height 30
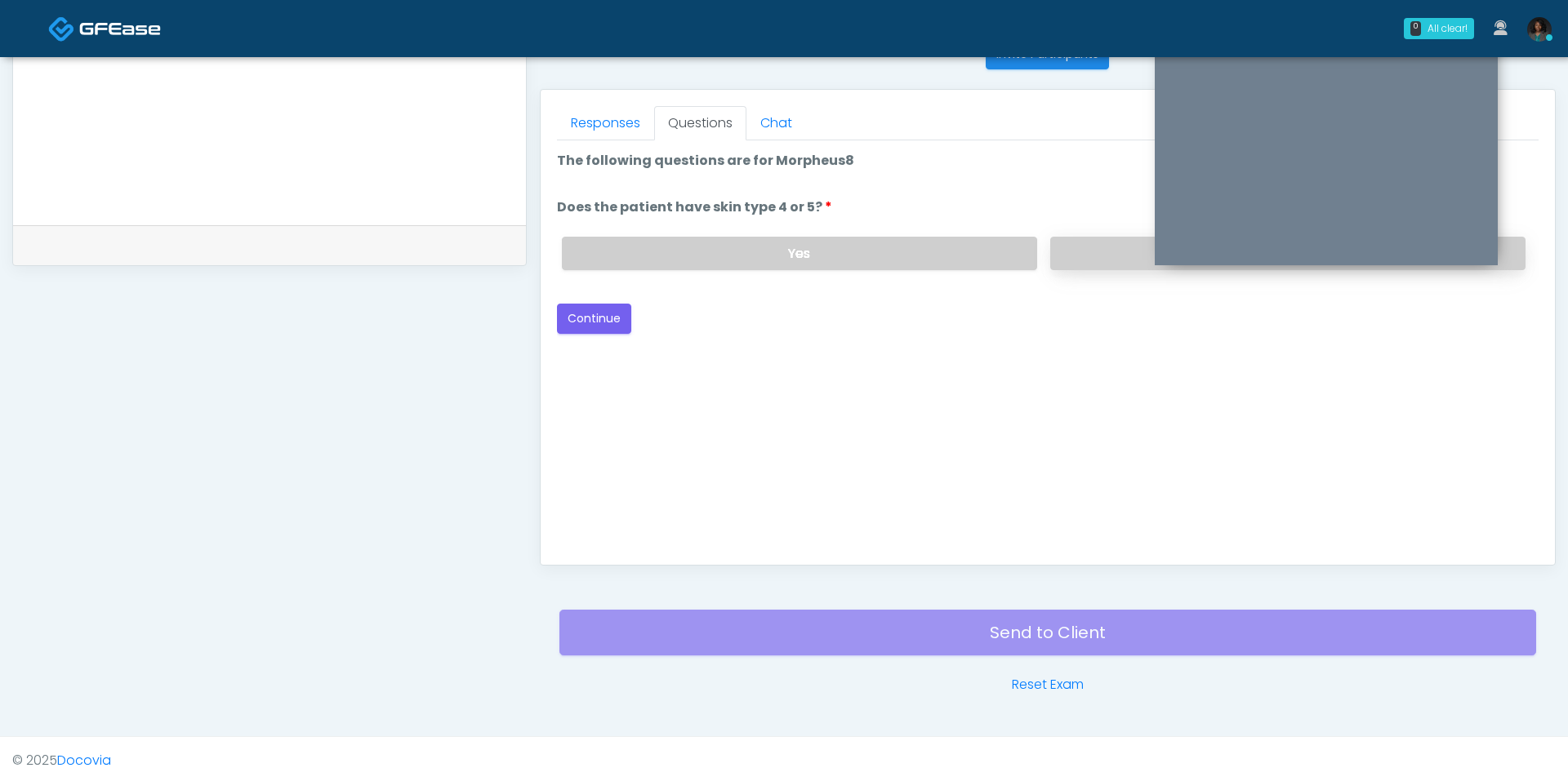
click at [1081, 240] on label "No" at bounding box center [1288, 253] width 475 height 34
click at [587, 309] on button "Continue" at bounding box center [595, 318] width 74 height 30
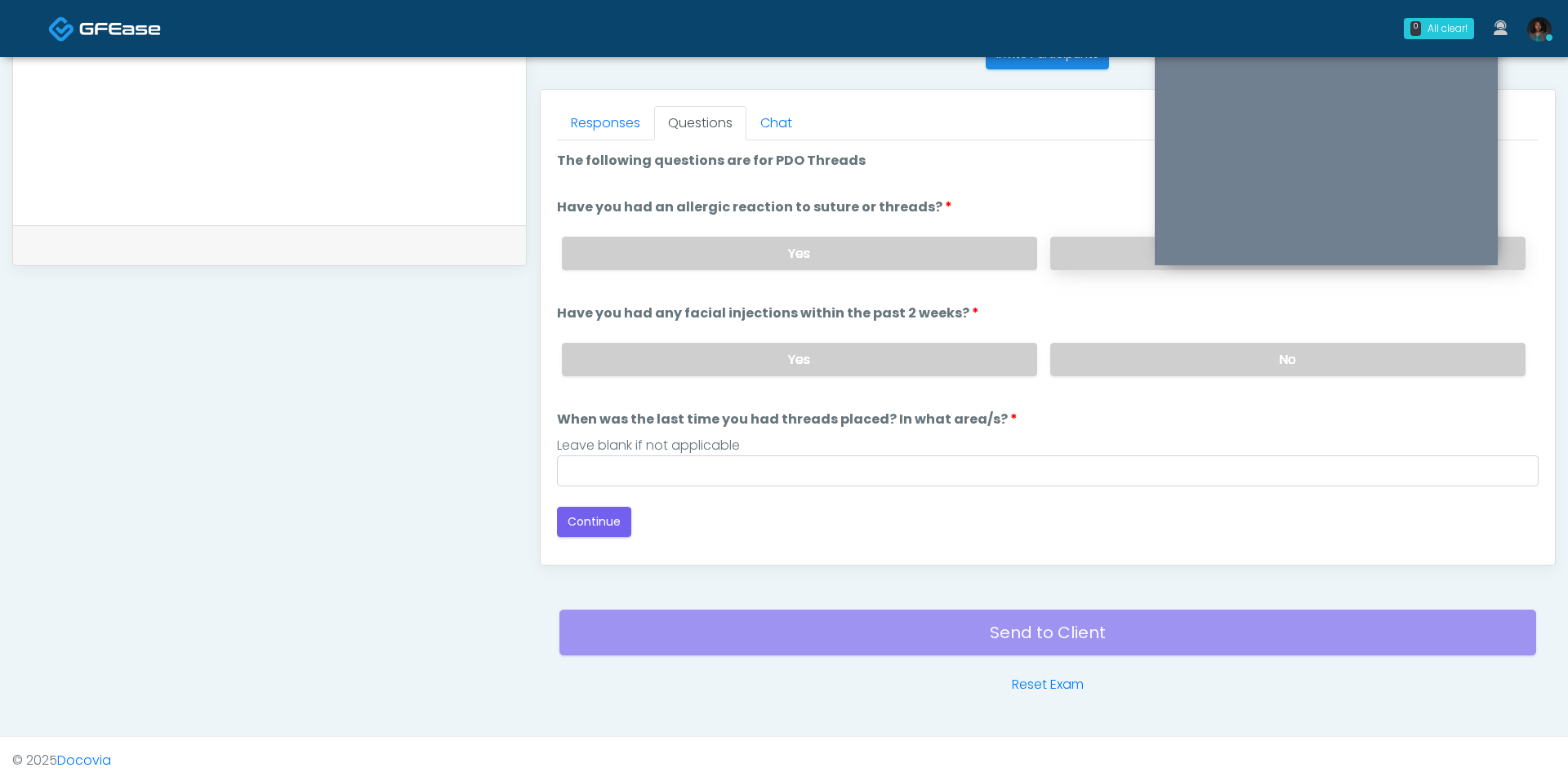
click at [1074, 245] on label "No" at bounding box center [1288, 253] width 475 height 34
click at [1081, 356] on label "No" at bounding box center [1288, 359] width 475 height 34
click at [695, 481] on div "Loading... Connecting to your agent... Please wait while we prepare your person…" at bounding box center [1048, 344] width 982 height 386
click at [690, 471] on input "When was the last time you had threads placed? In what area/s?" at bounding box center [1048, 471] width 982 height 31
type input "***"
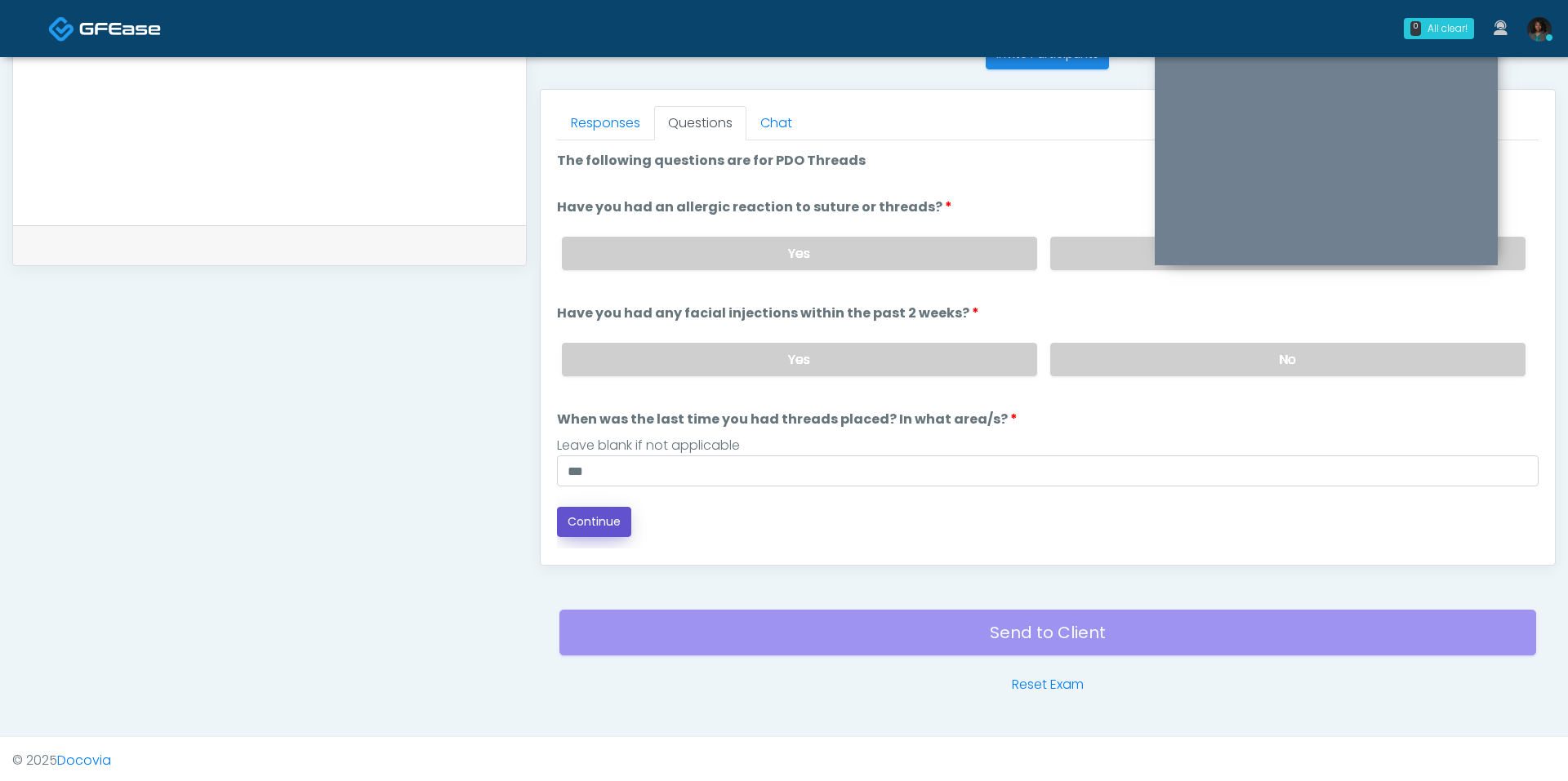
click at [590, 509] on button "Continue" at bounding box center [595, 522] width 74 height 30
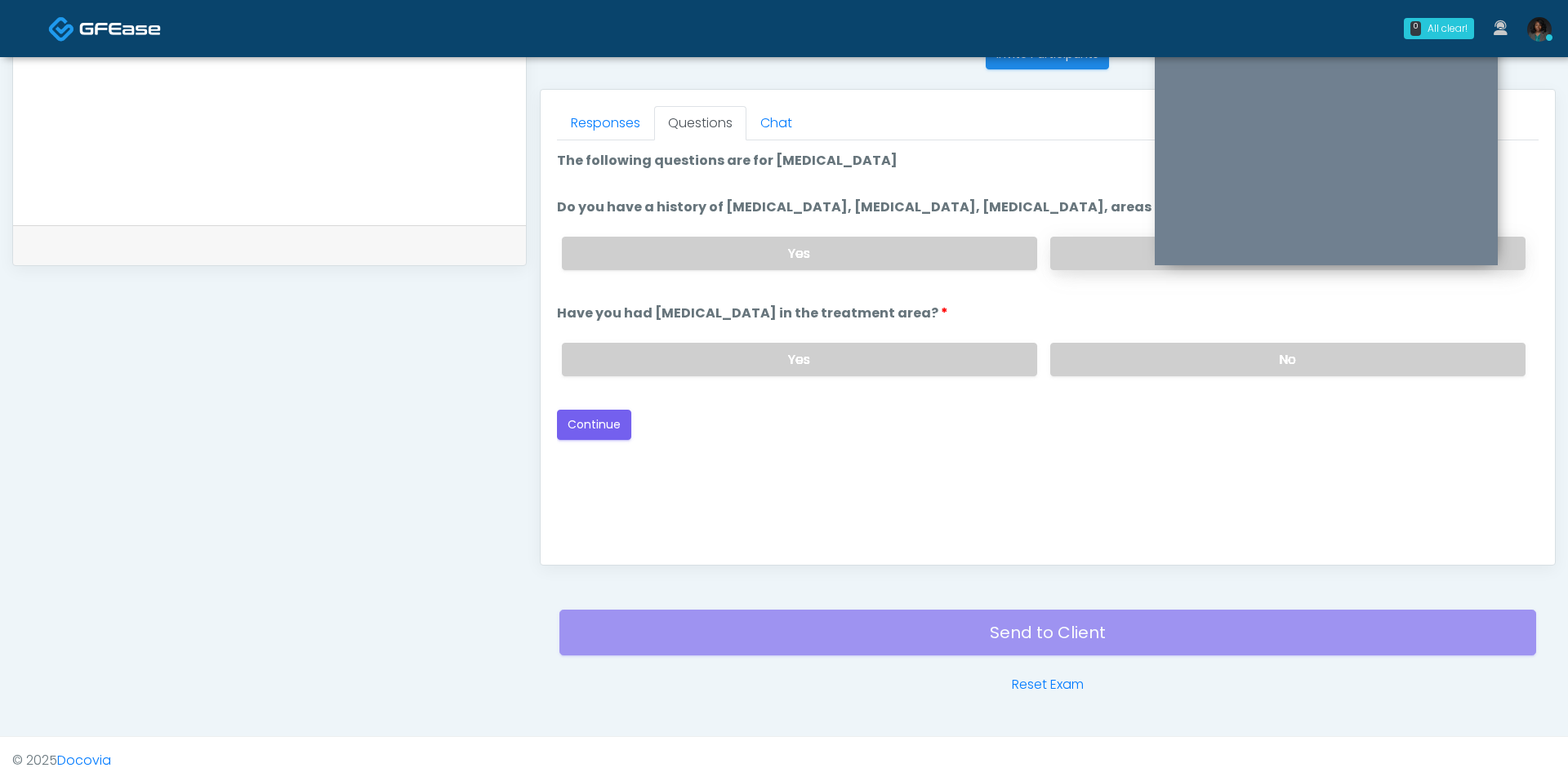
click at [1127, 252] on label "No" at bounding box center [1288, 253] width 475 height 34
click at [1162, 348] on label "No" at bounding box center [1288, 359] width 475 height 34
click at [612, 425] on button "Continue" at bounding box center [595, 424] width 74 height 30
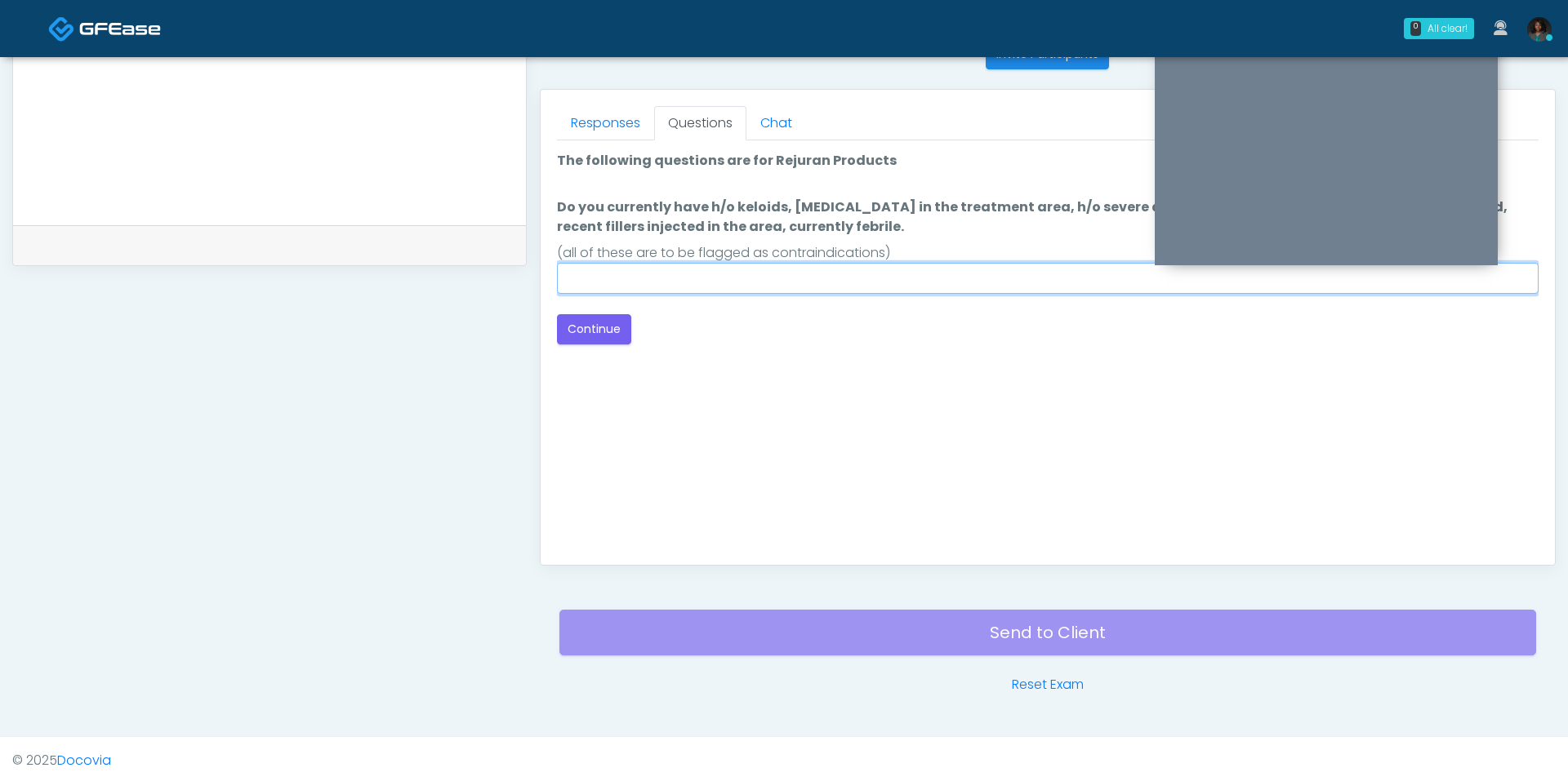
click at [757, 283] on input "Do you currently have h/o keloids, [MEDICAL_DATA] in the treatment area, h/o se…" at bounding box center [1048, 278] width 982 height 31
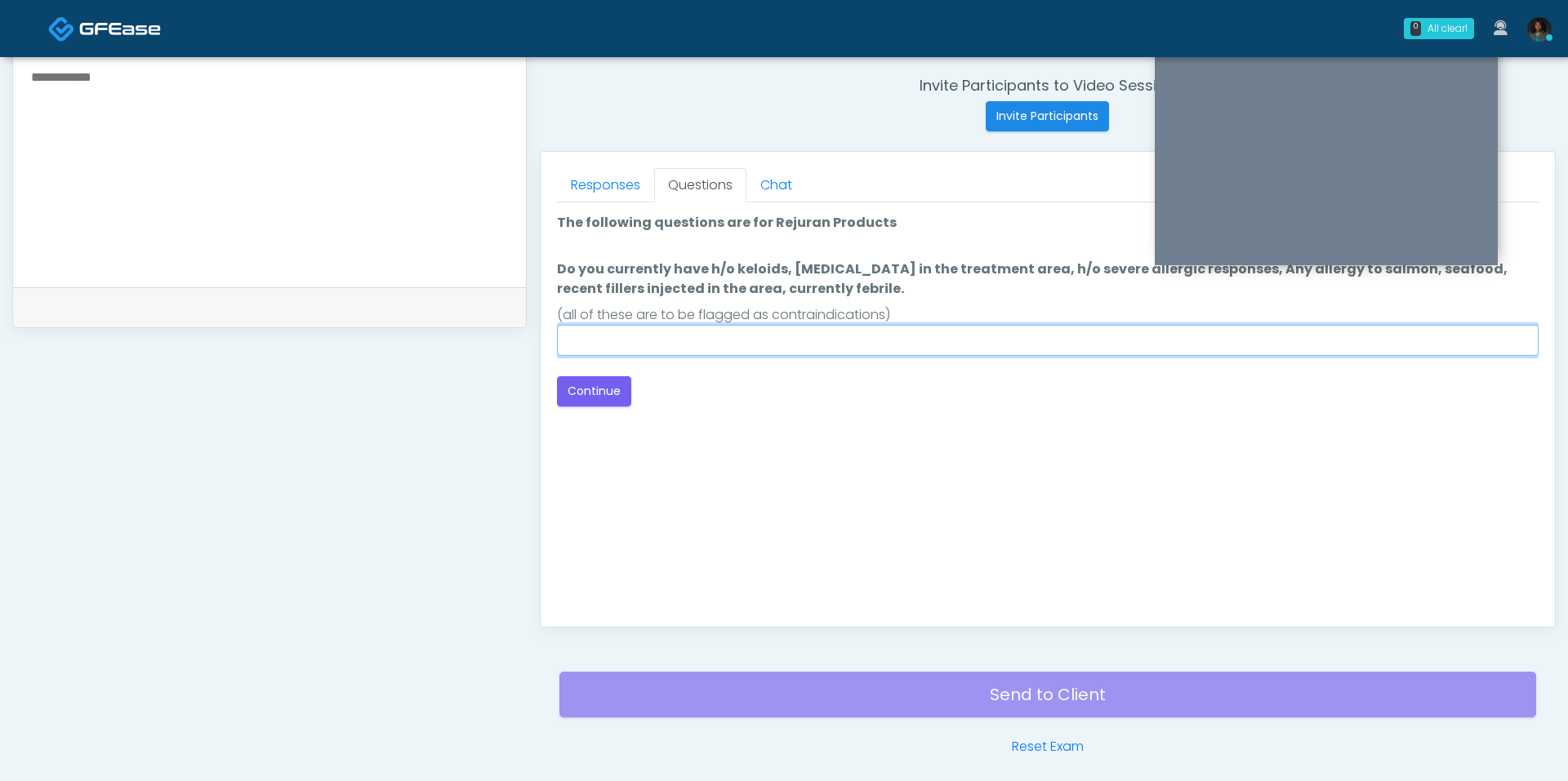
scroll to position [639, 0]
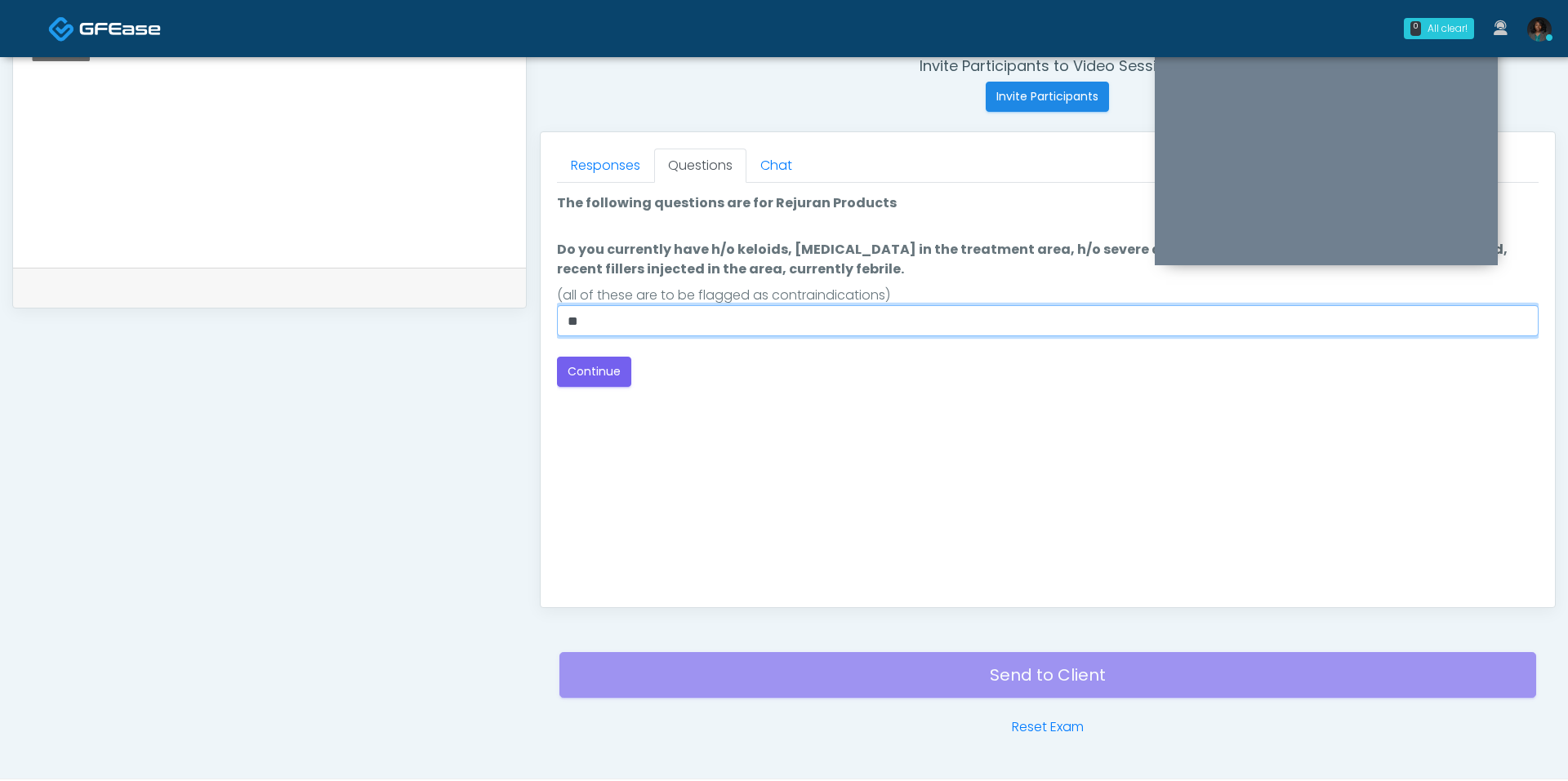
type input "**"
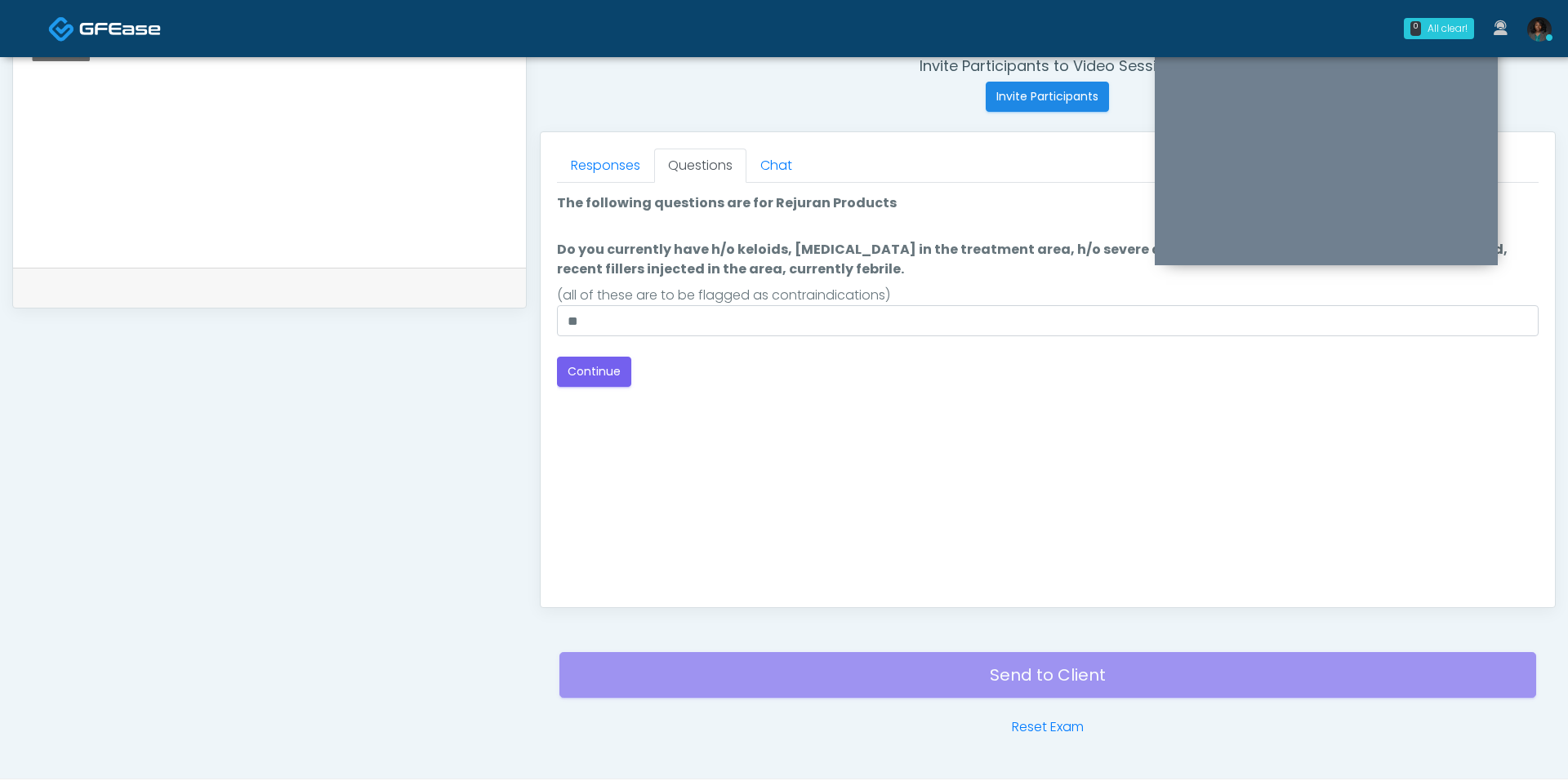
click at [612, 386] on div "Good Faith Exam Script Good Faith Exam Script INTRODUCTION Hello, my name is un…" at bounding box center [1048, 387] width 982 height 409
click at [612, 384] on button "Continue" at bounding box center [595, 371] width 74 height 30
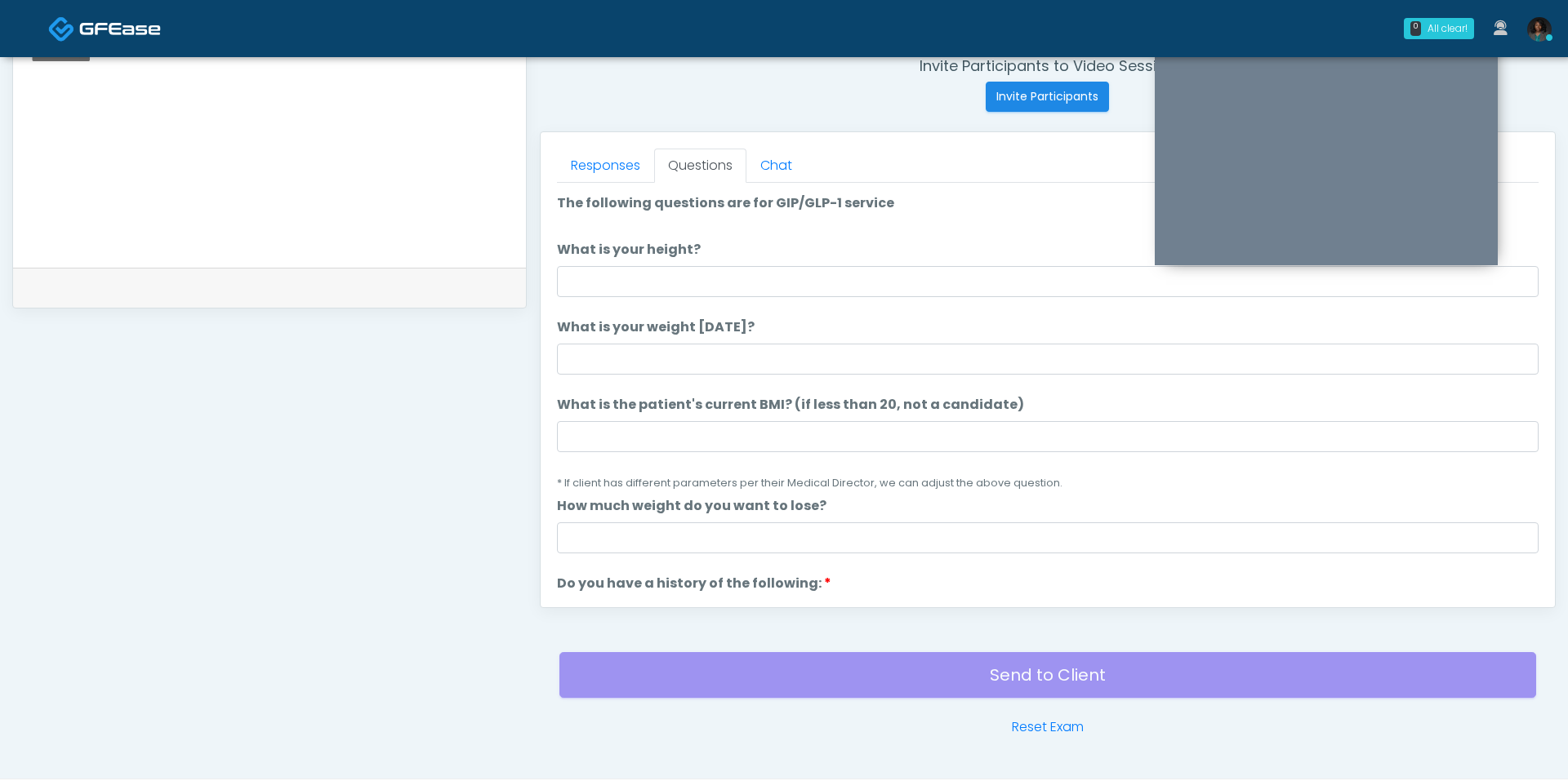
scroll to position [680, 0]
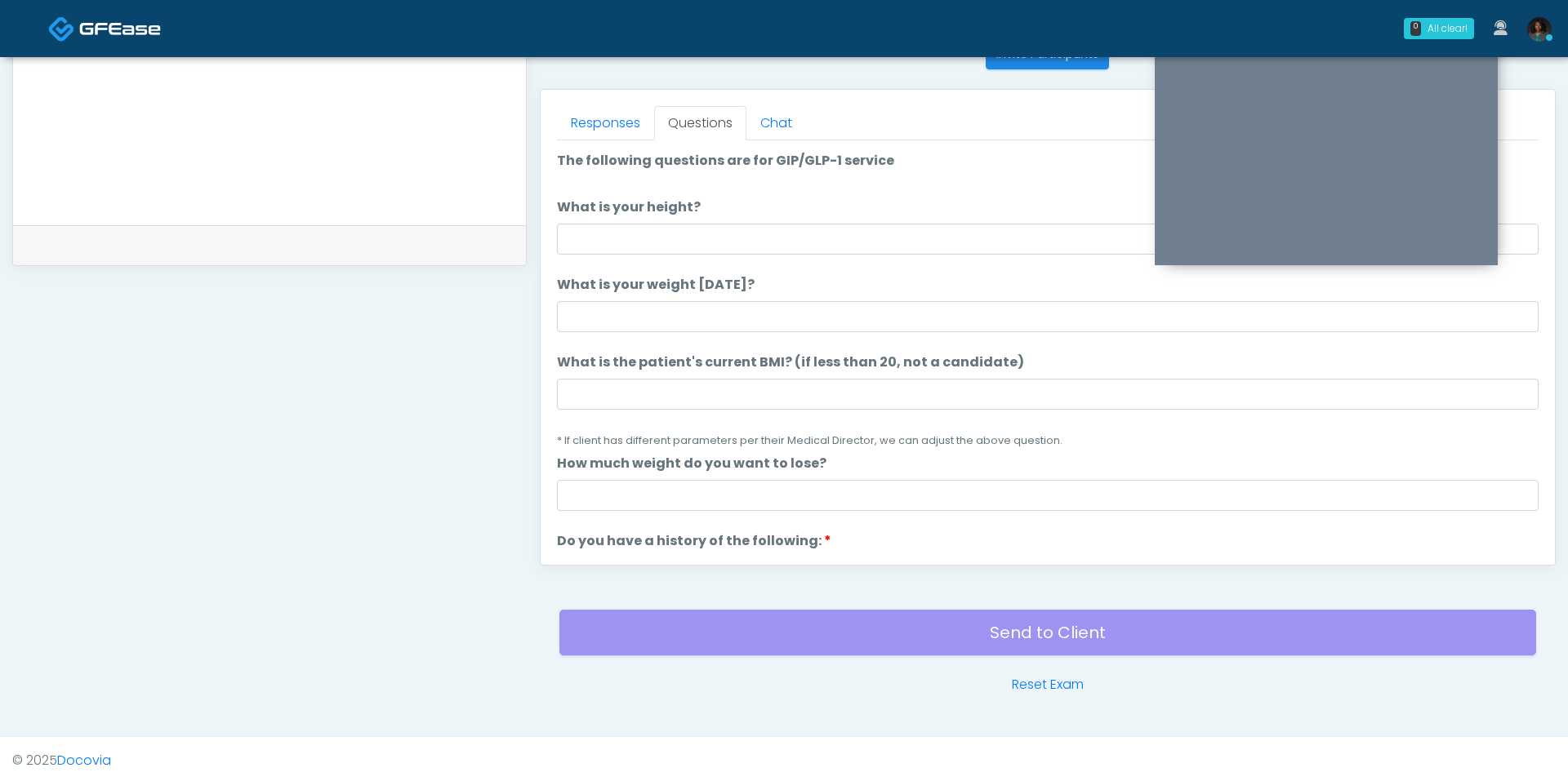
click at [694, 413] on li "What is the patient's current BMI? (if less than 20, not a candidate) What is t…" at bounding box center [1048, 400] width 982 height 97
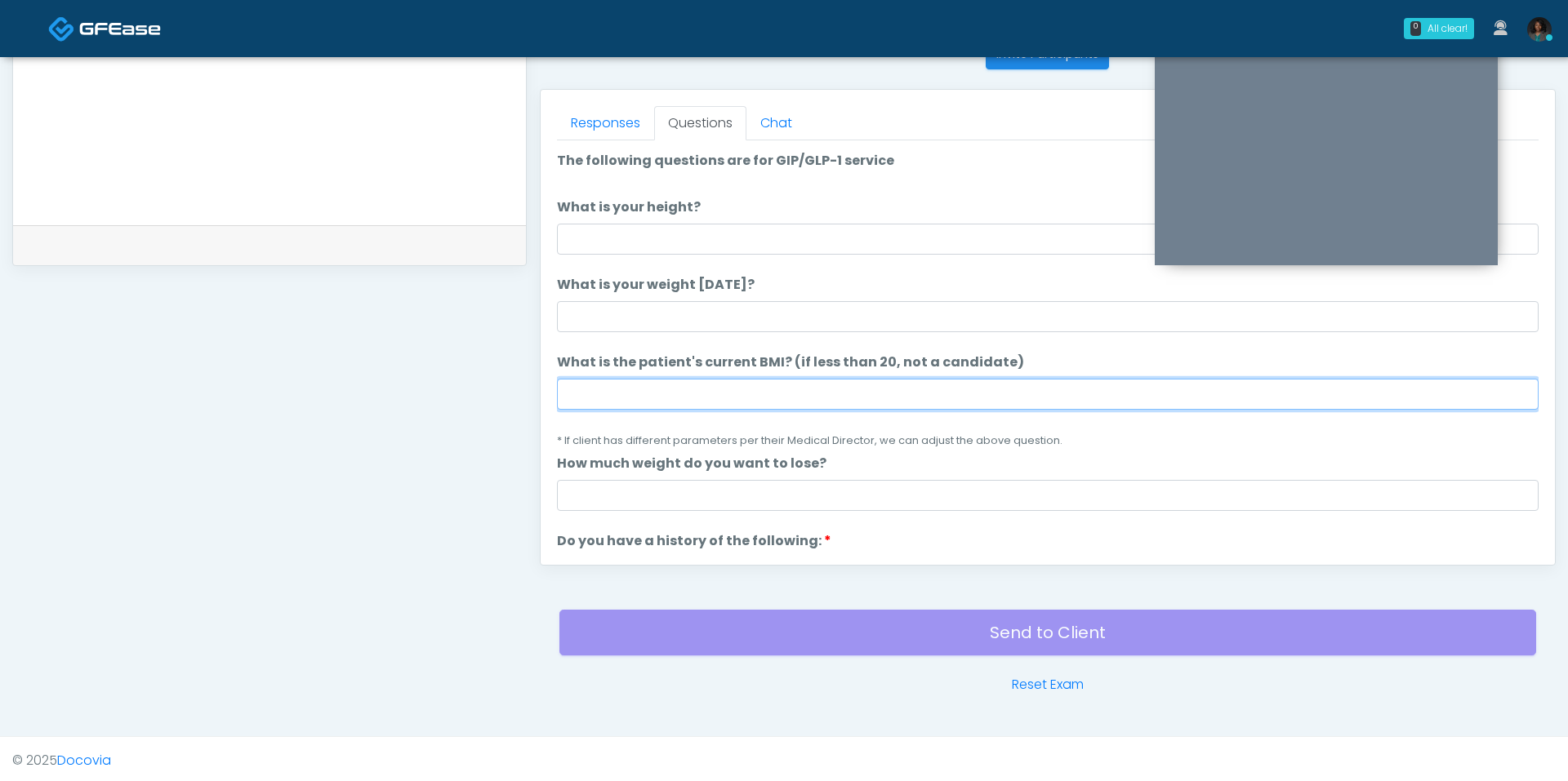
click at [692, 397] on input "What is the patient's current BMI? (if less than 20, not a candidate)" at bounding box center [1048, 394] width 982 height 31
type input "****"
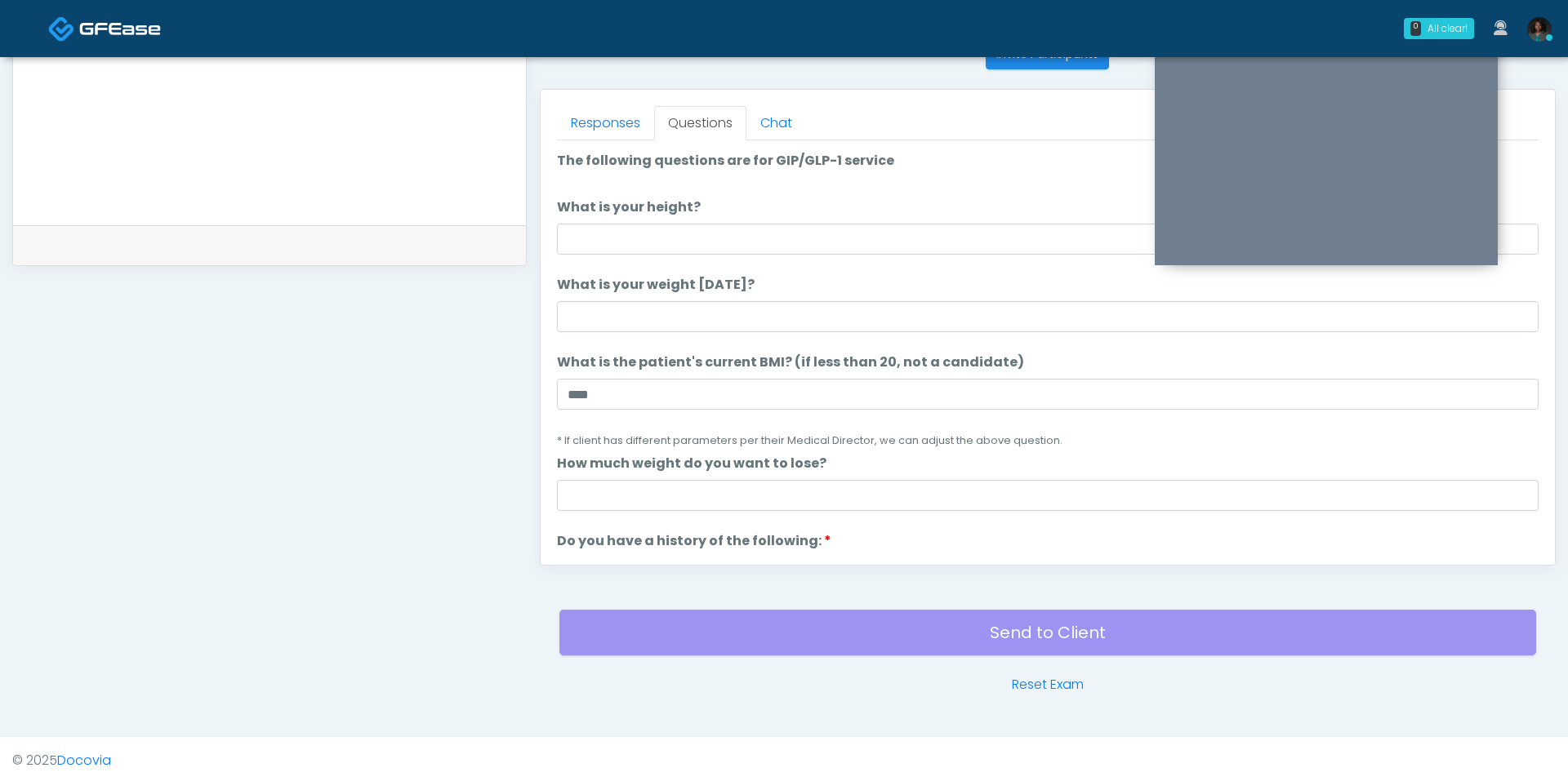
click at [663, 335] on ol "The following questions are for GIP/GLP-1 service The following questions are f…" at bounding box center [1048, 777] width 982 height 1252
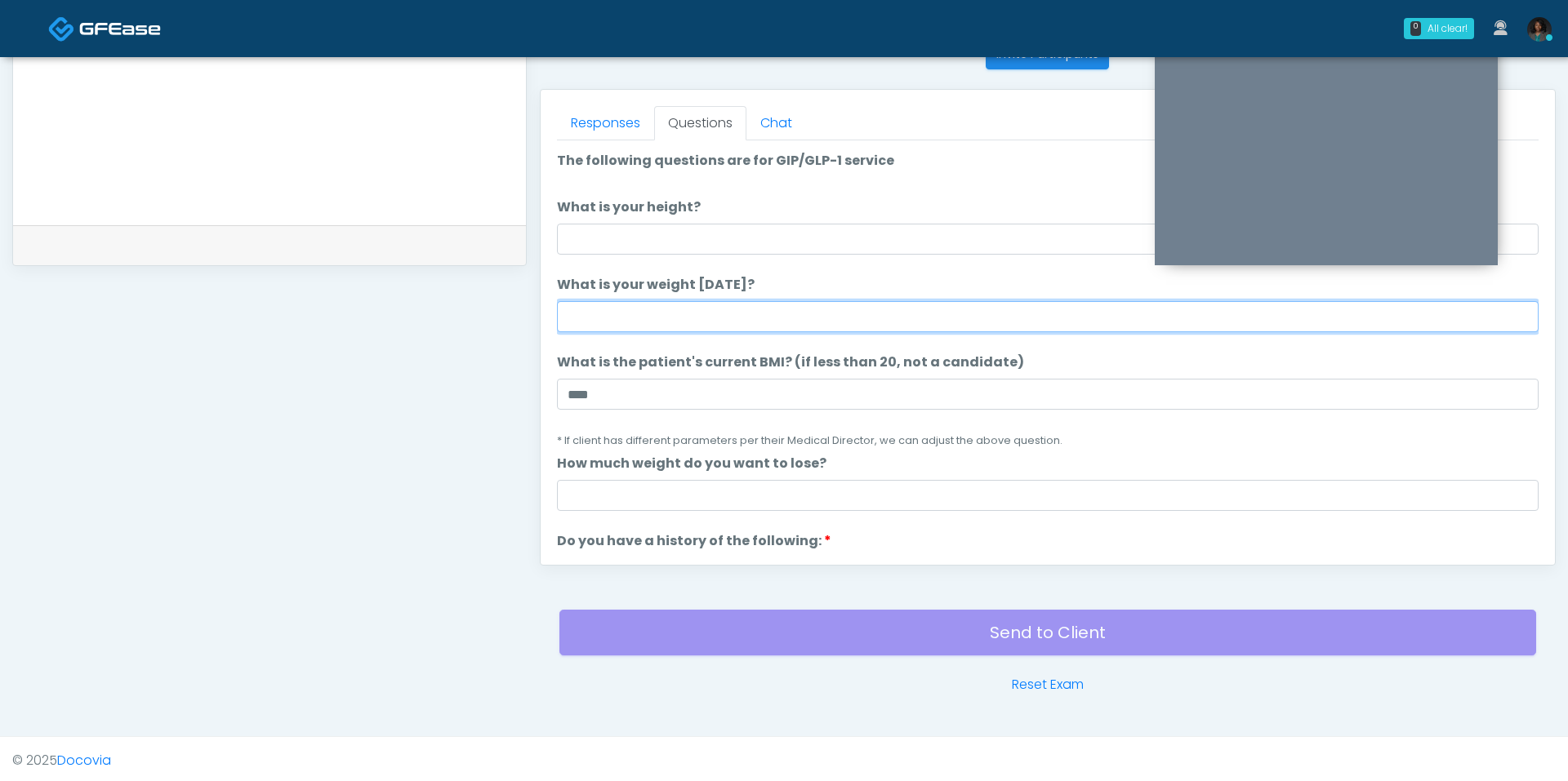
click at [658, 329] on input "What is your weight today?" at bounding box center [1048, 316] width 982 height 31
type input "***"
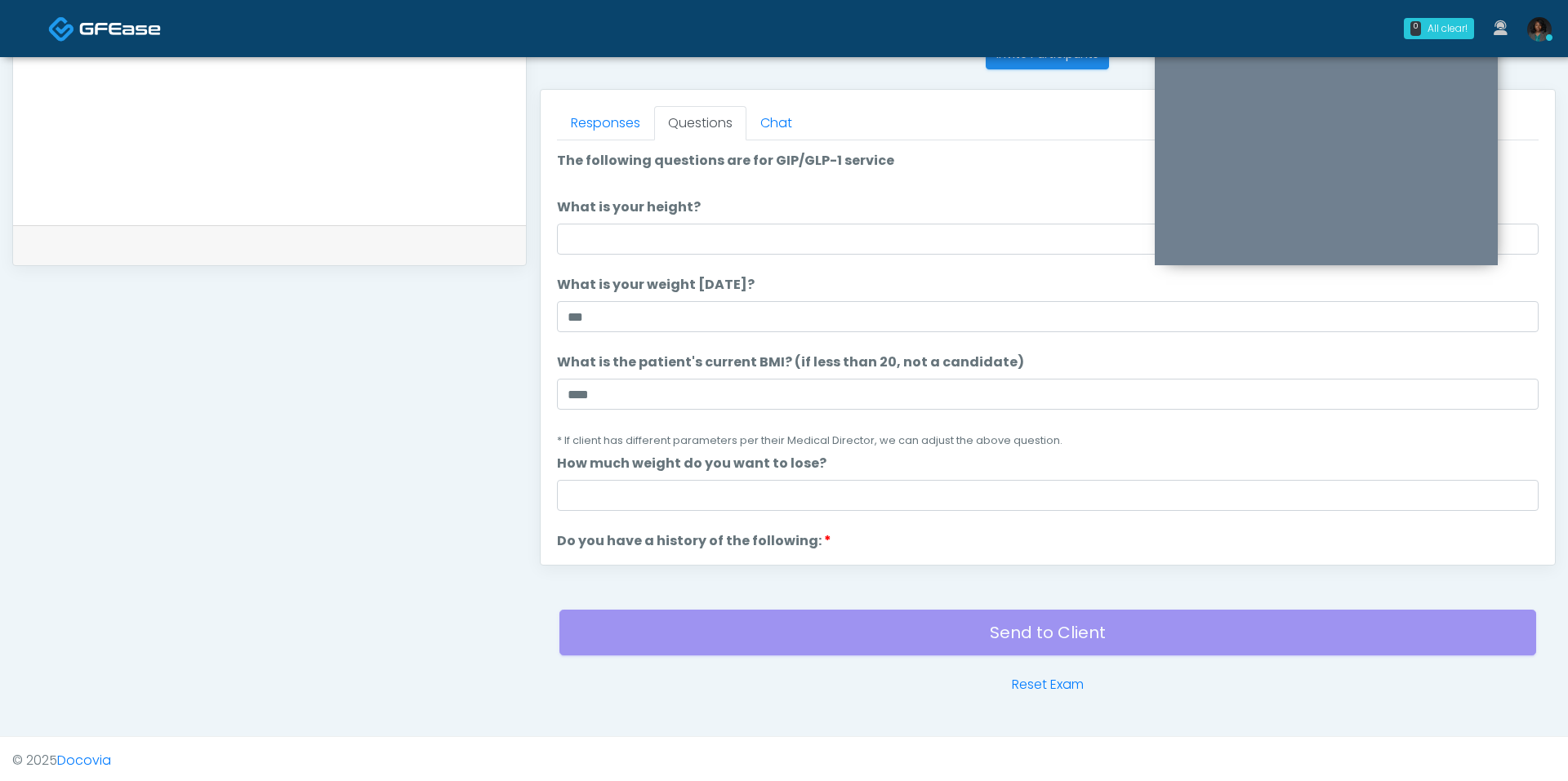
click at [663, 252] on ol "The following questions are for GIP/GLP-1 service The following questions are f…" at bounding box center [1048, 777] width 982 height 1252
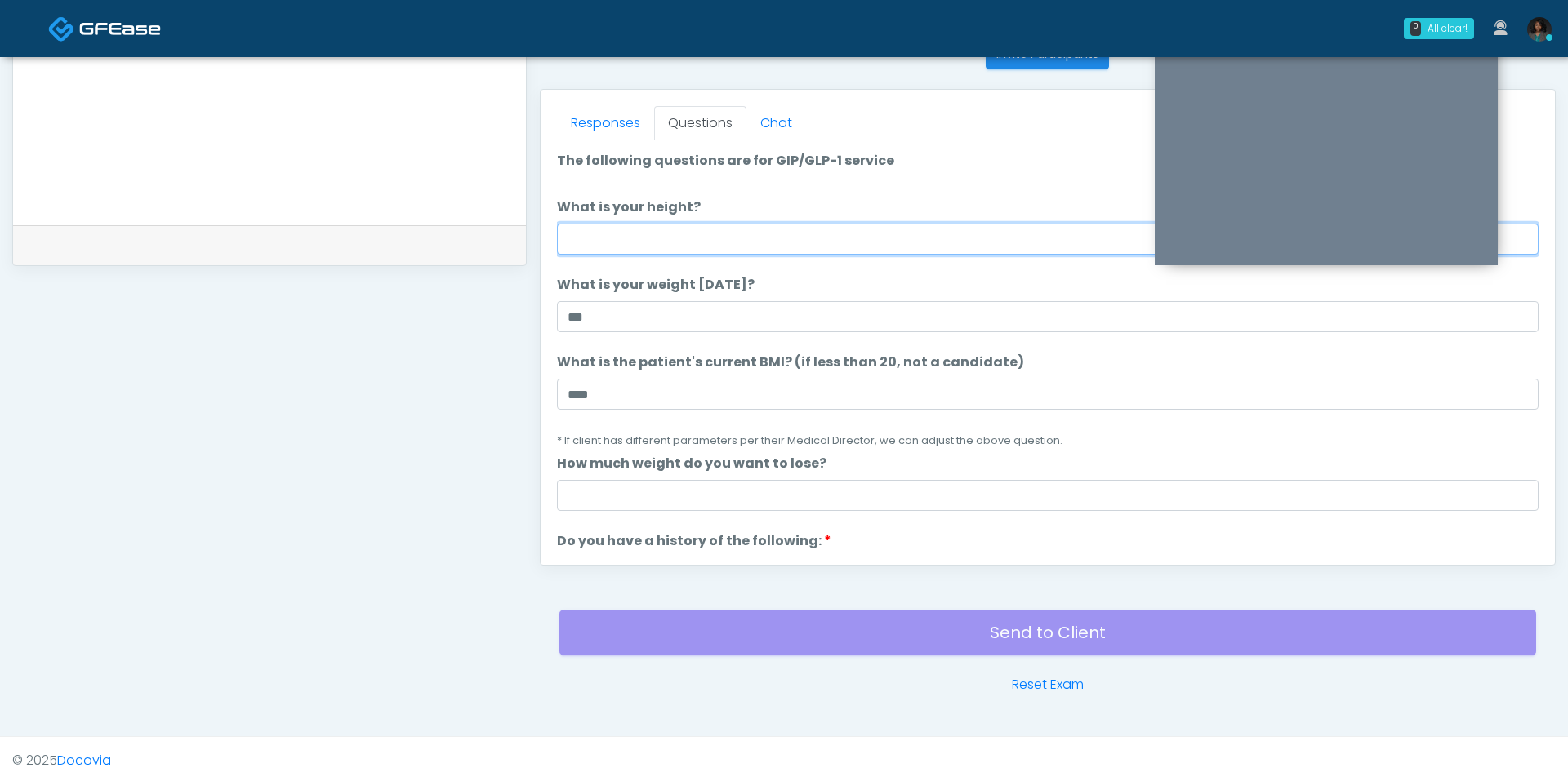
click at [664, 234] on input "What is your height?" at bounding box center [1048, 239] width 982 height 31
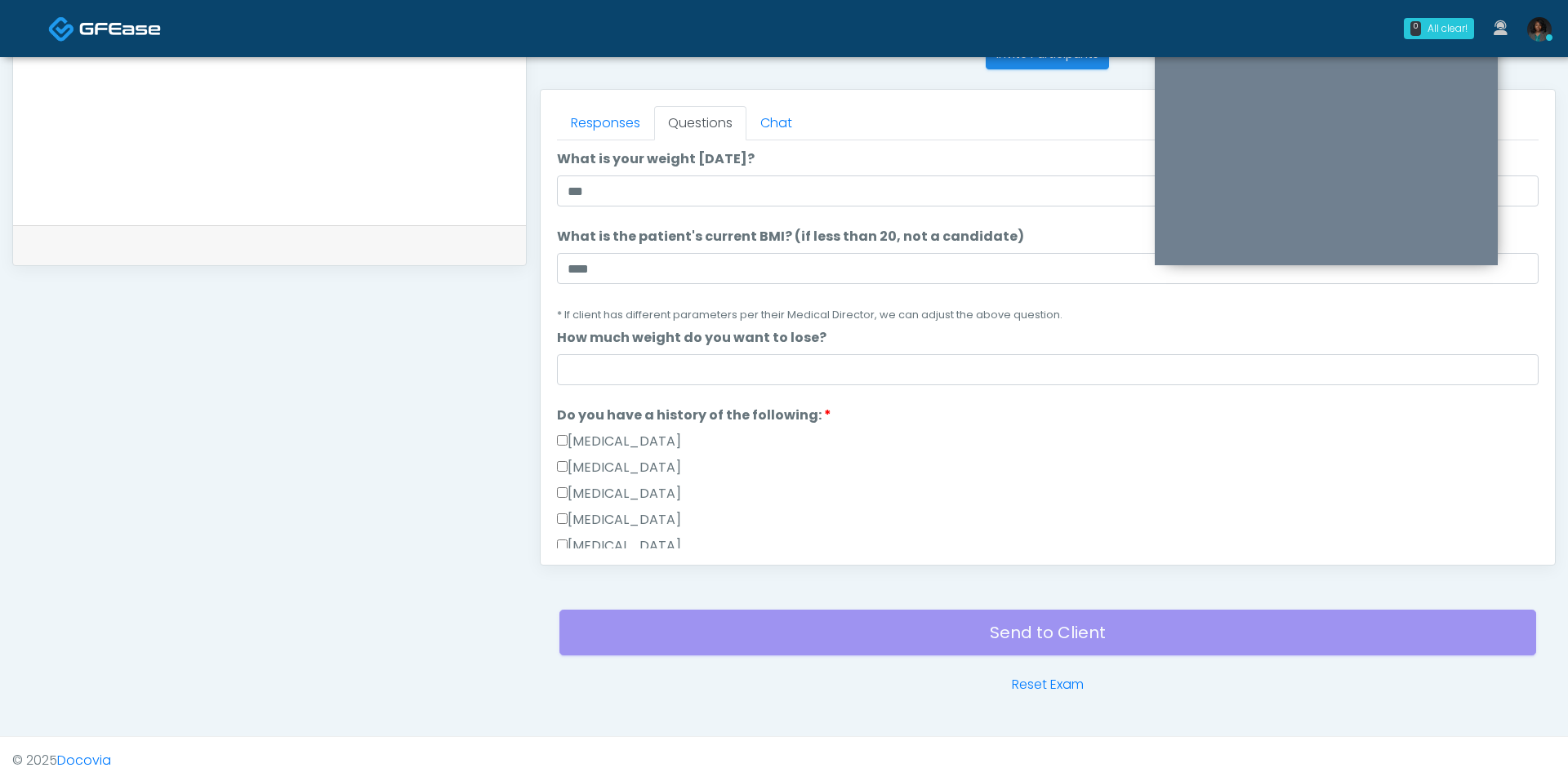
scroll to position [128, 0]
type input "***"
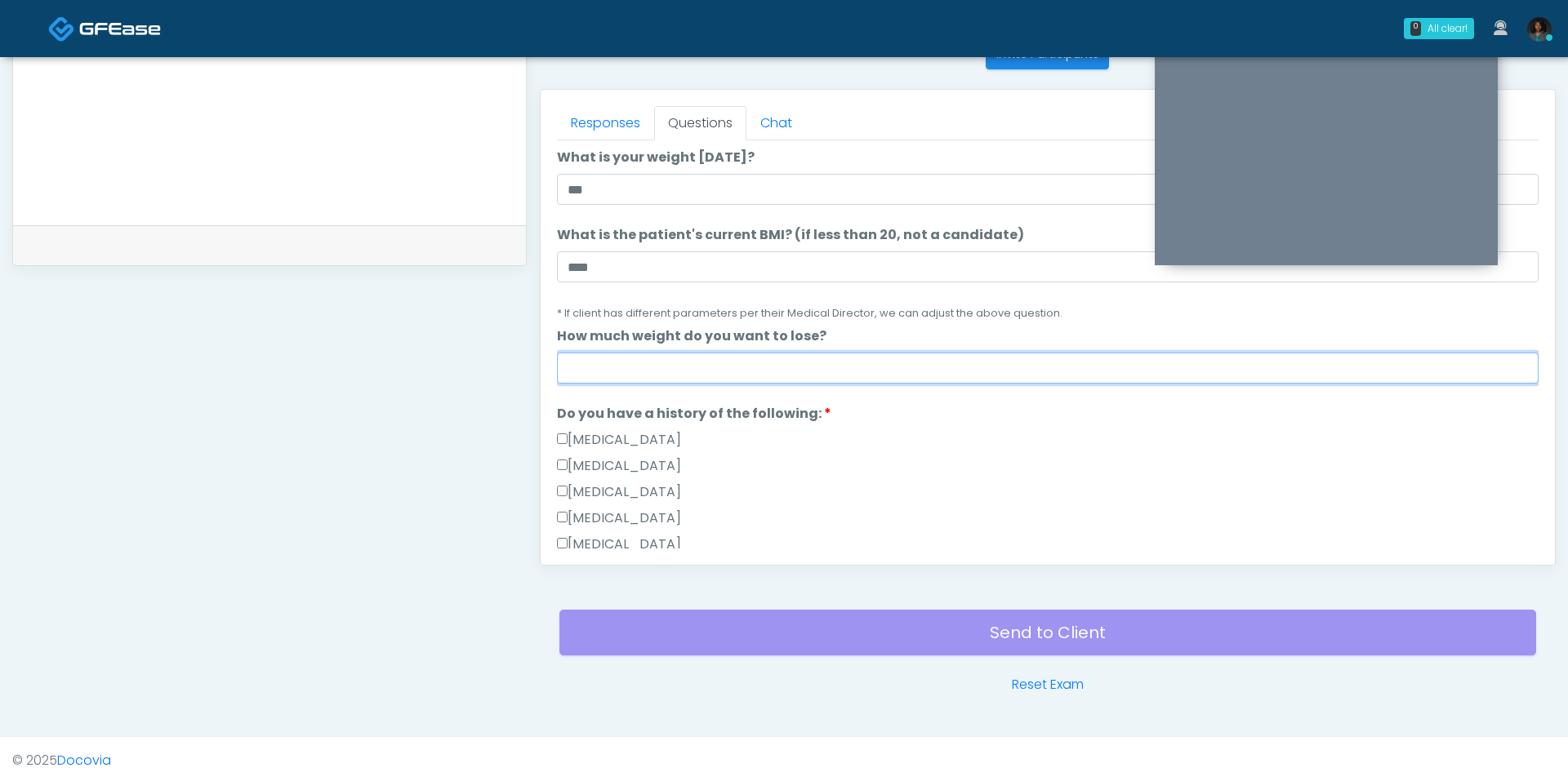
click at [706, 363] on input "How much weight do you want to lose?" at bounding box center [1048, 368] width 982 height 31
type input "*"
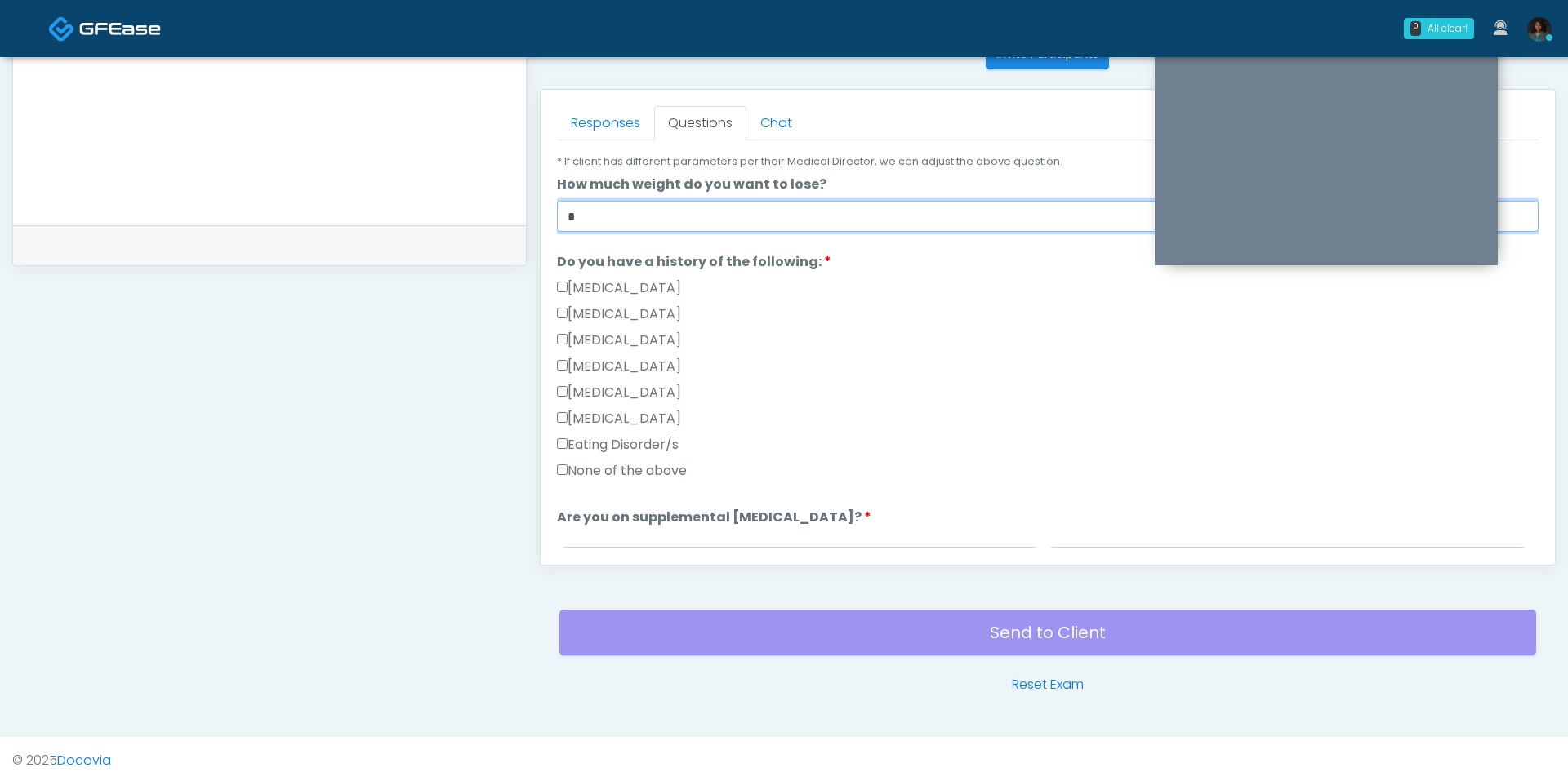
scroll to position [291, 0]
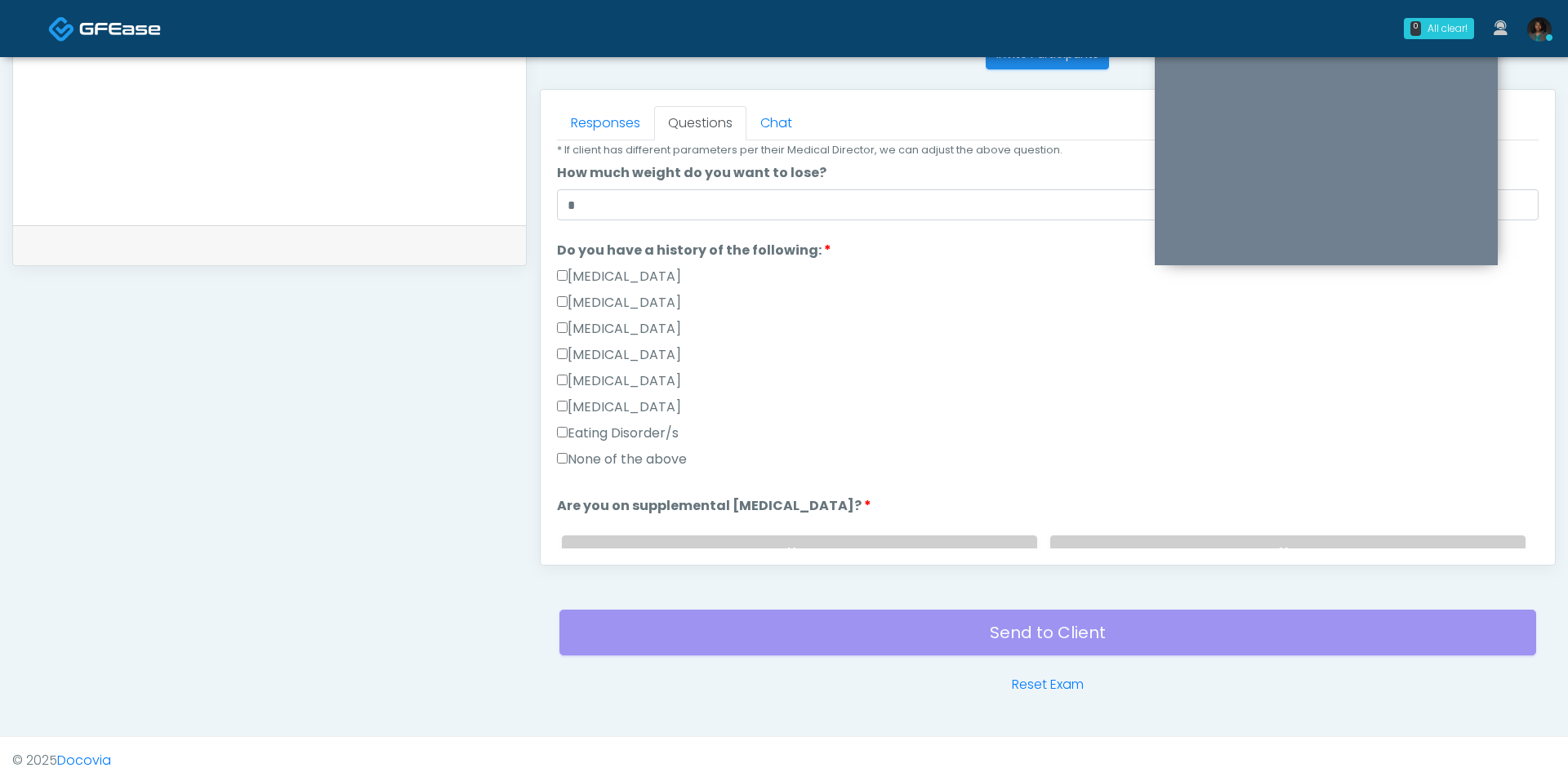
click at [626, 453] on label "None of the above" at bounding box center [622, 459] width 130 height 20
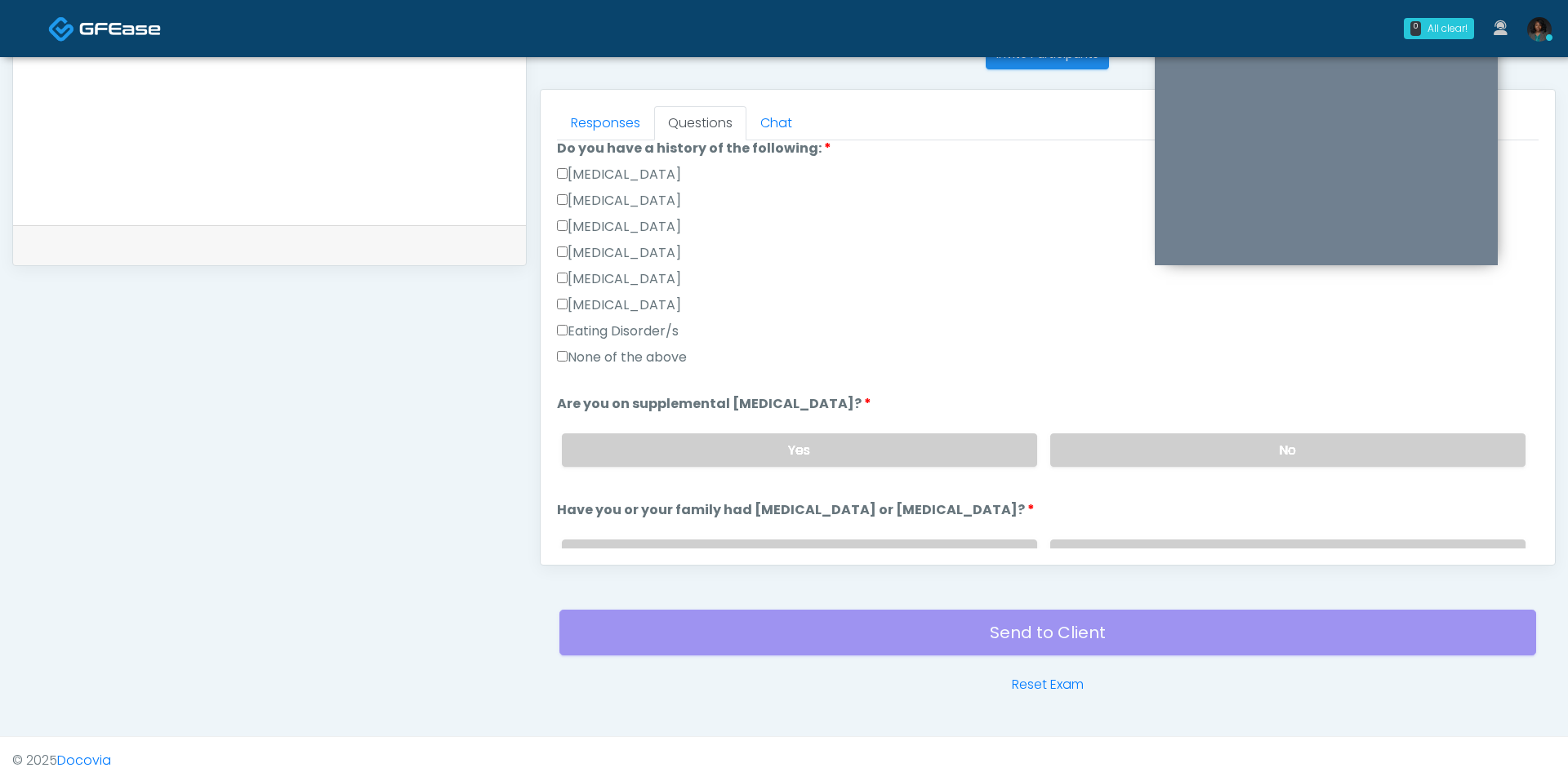
scroll to position [416, 0]
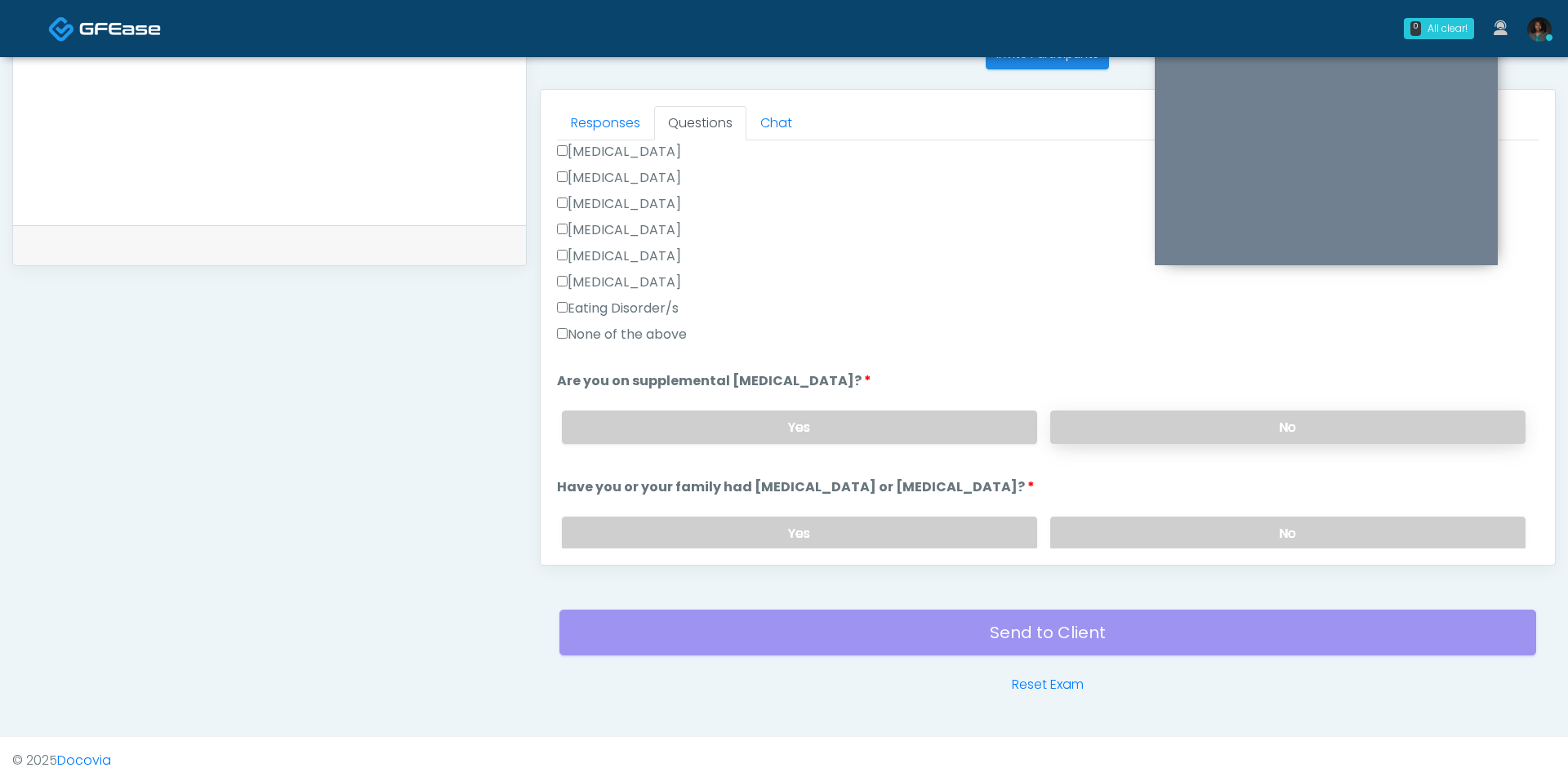
click at [1153, 420] on label "No" at bounding box center [1288, 427] width 475 height 34
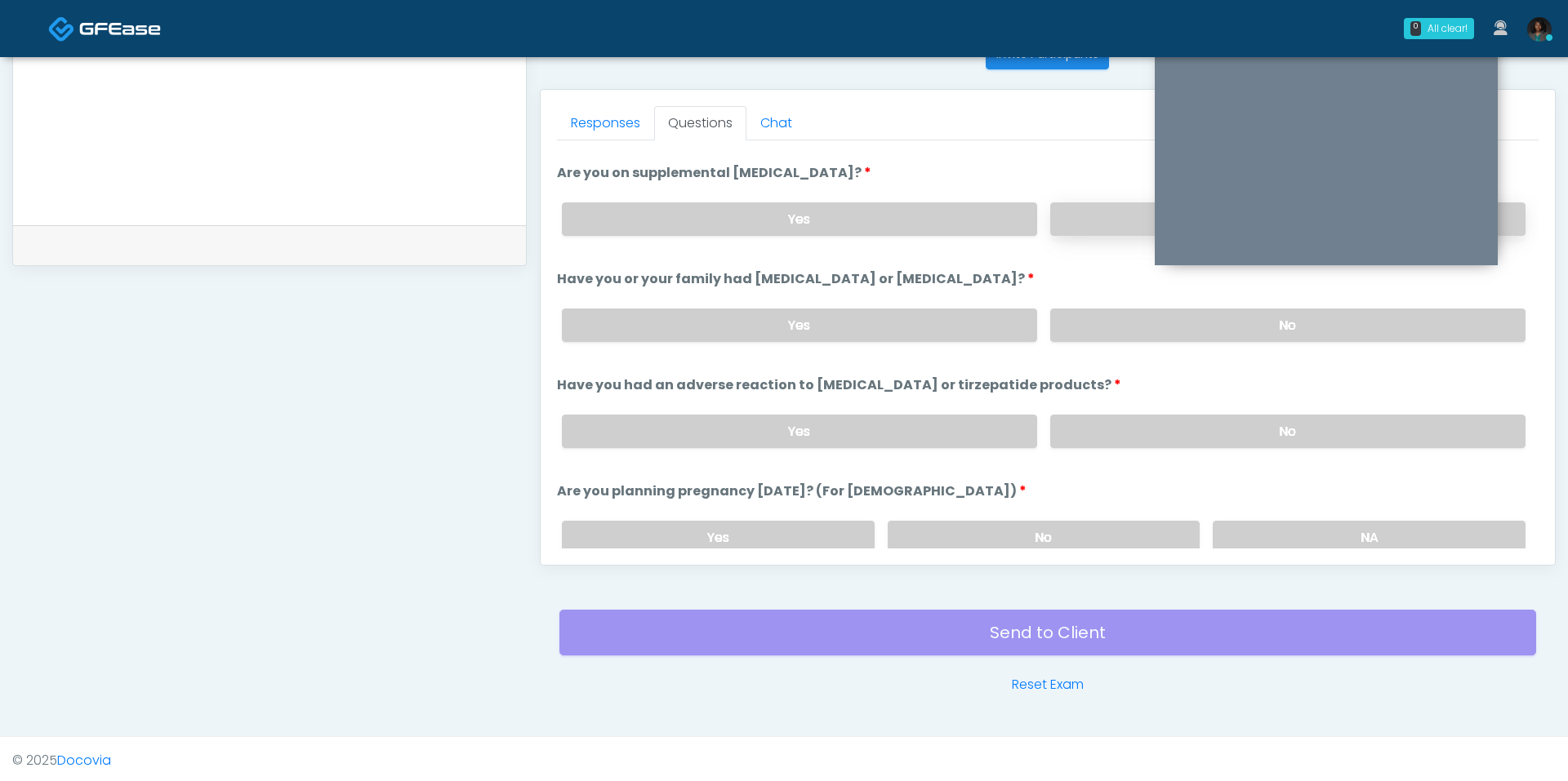
scroll to position [628, 0]
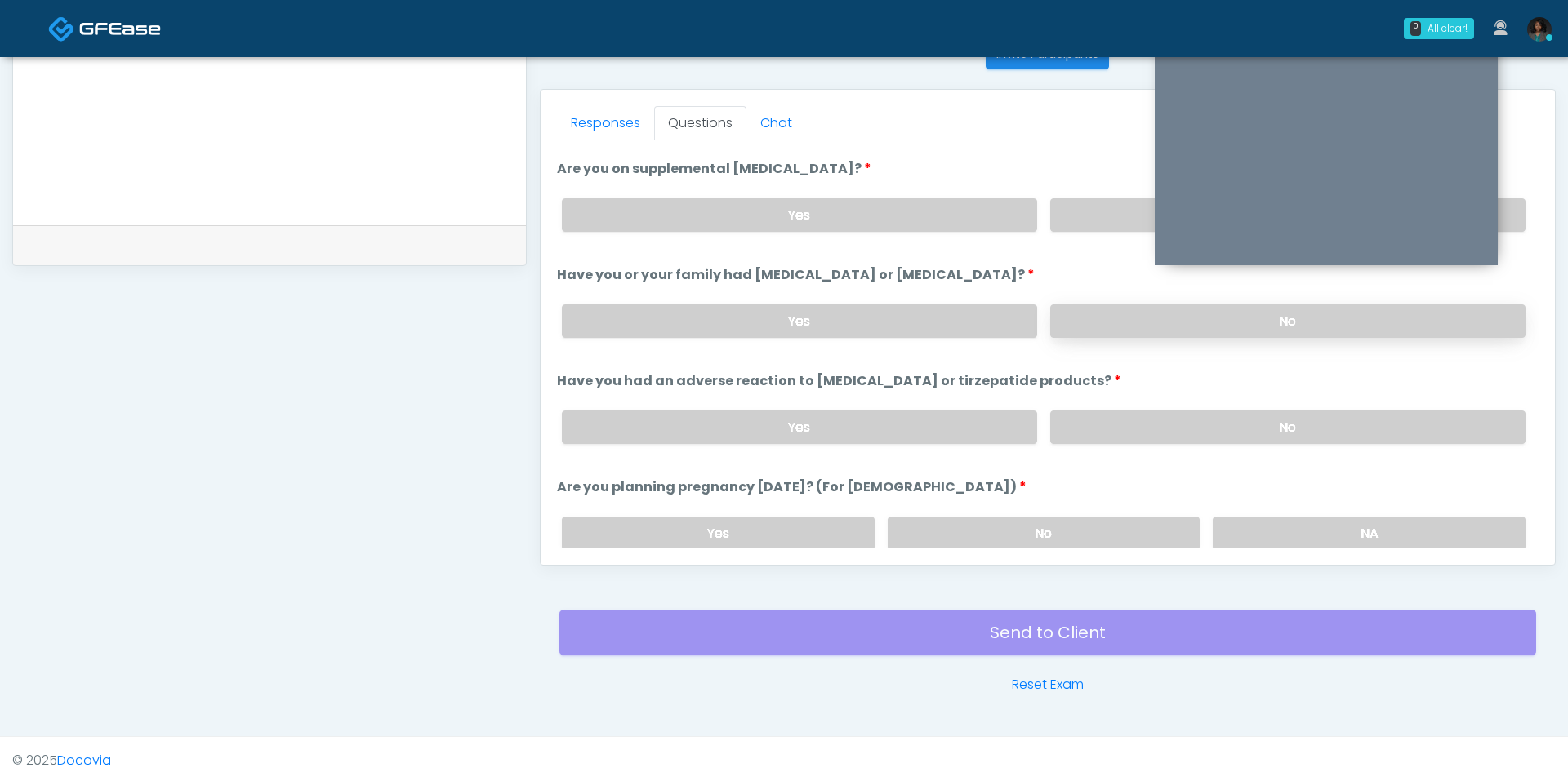
click at [1131, 313] on label "No" at bounding box center [1288, 321] width 475 height 34
click at [1142, 412] on label "No" at bounding box center [1288, 427] width 475 height 34
click at [1173, 524] on label "No" at bounding box center [1043, 533] width 313 height 34
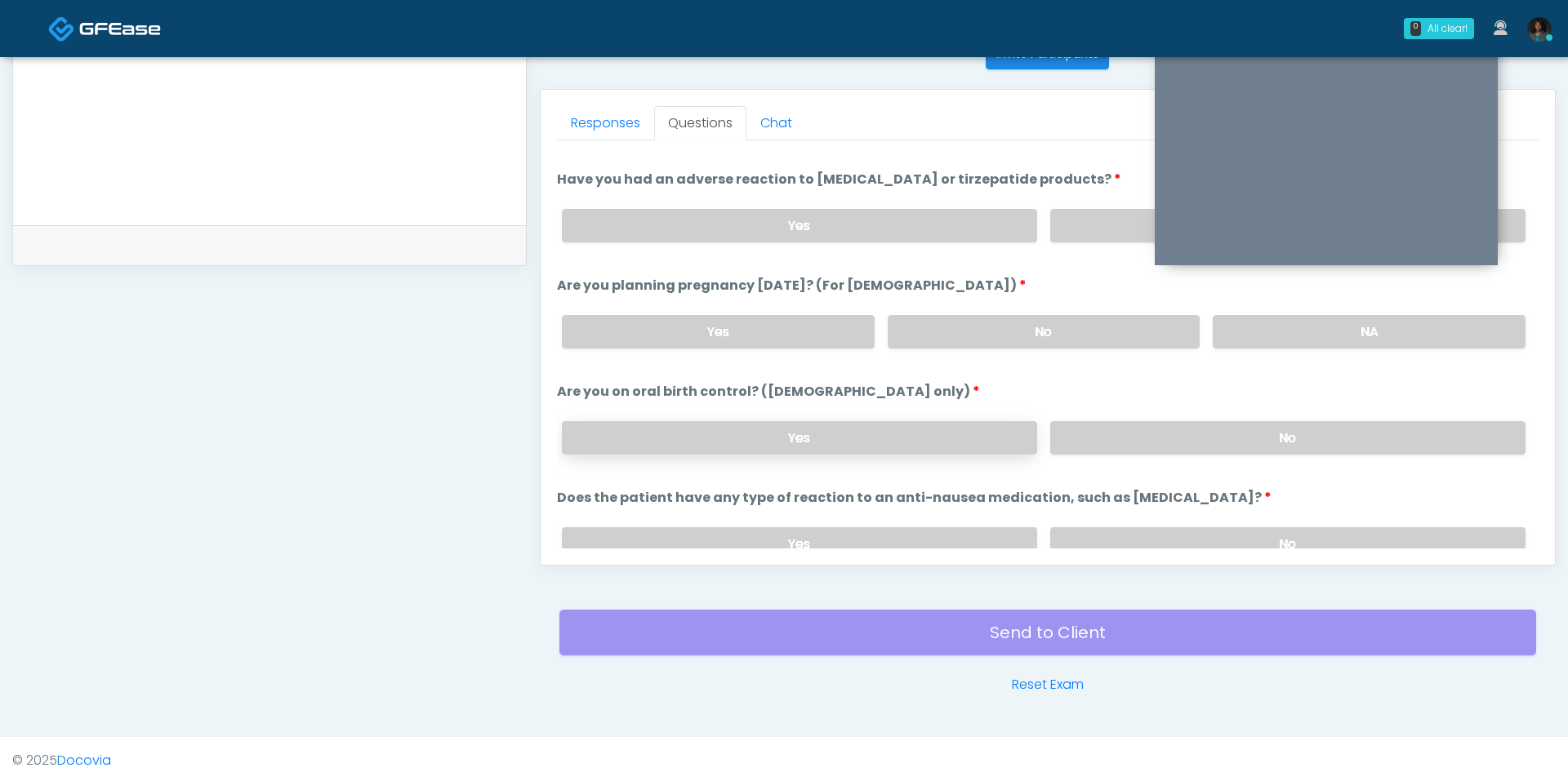
scroll to position [893, 0]
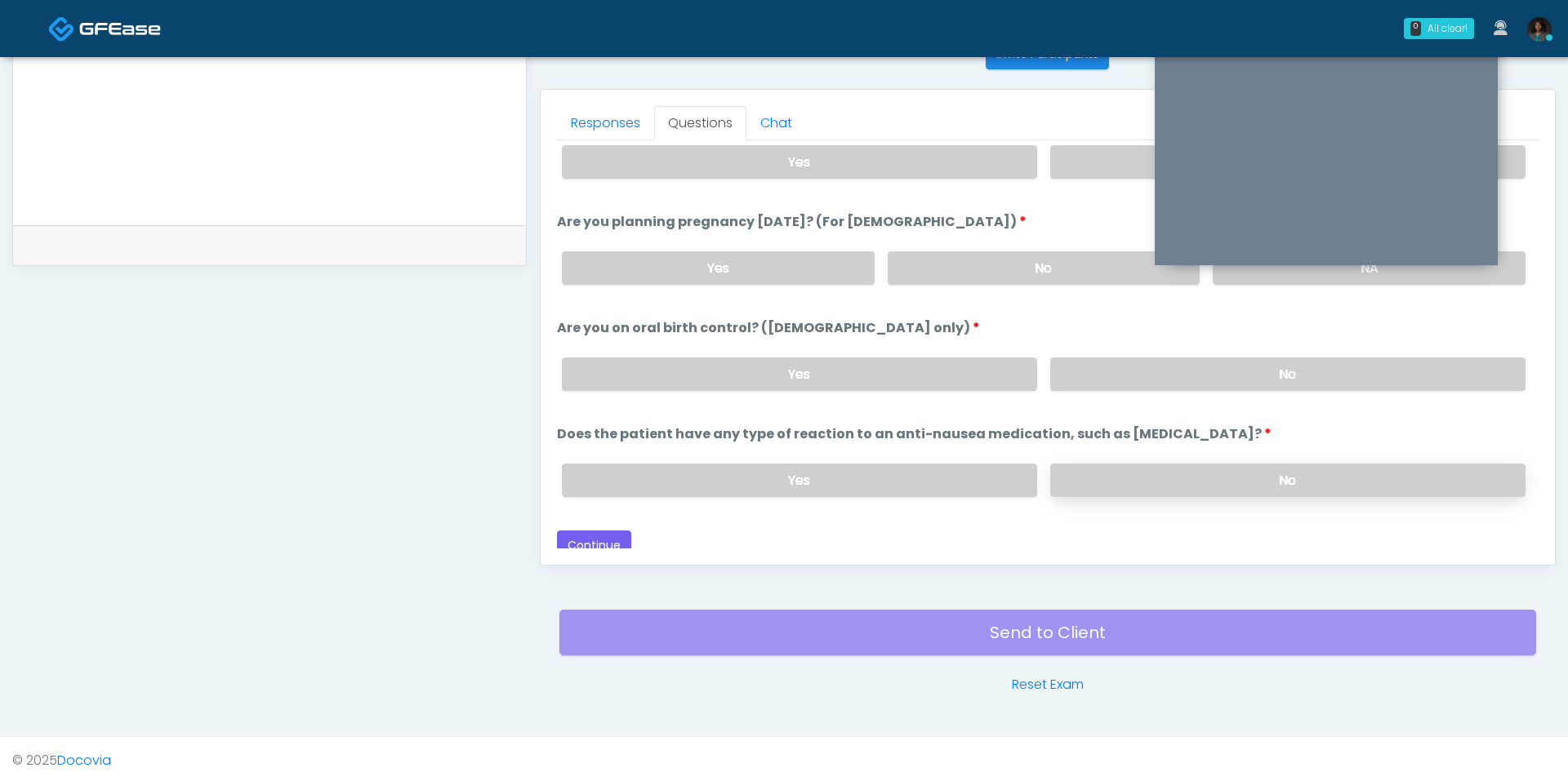
click at [1128, 466] on label "No" at bounding box center [1288, 480] width 475 height 34
click at [1128, 358] on label "No" at bounding box center [1288, 374] width 475 height 34
click at [582, 531] on button "Continue" at bounding box center [595, 545] width 74 height 30
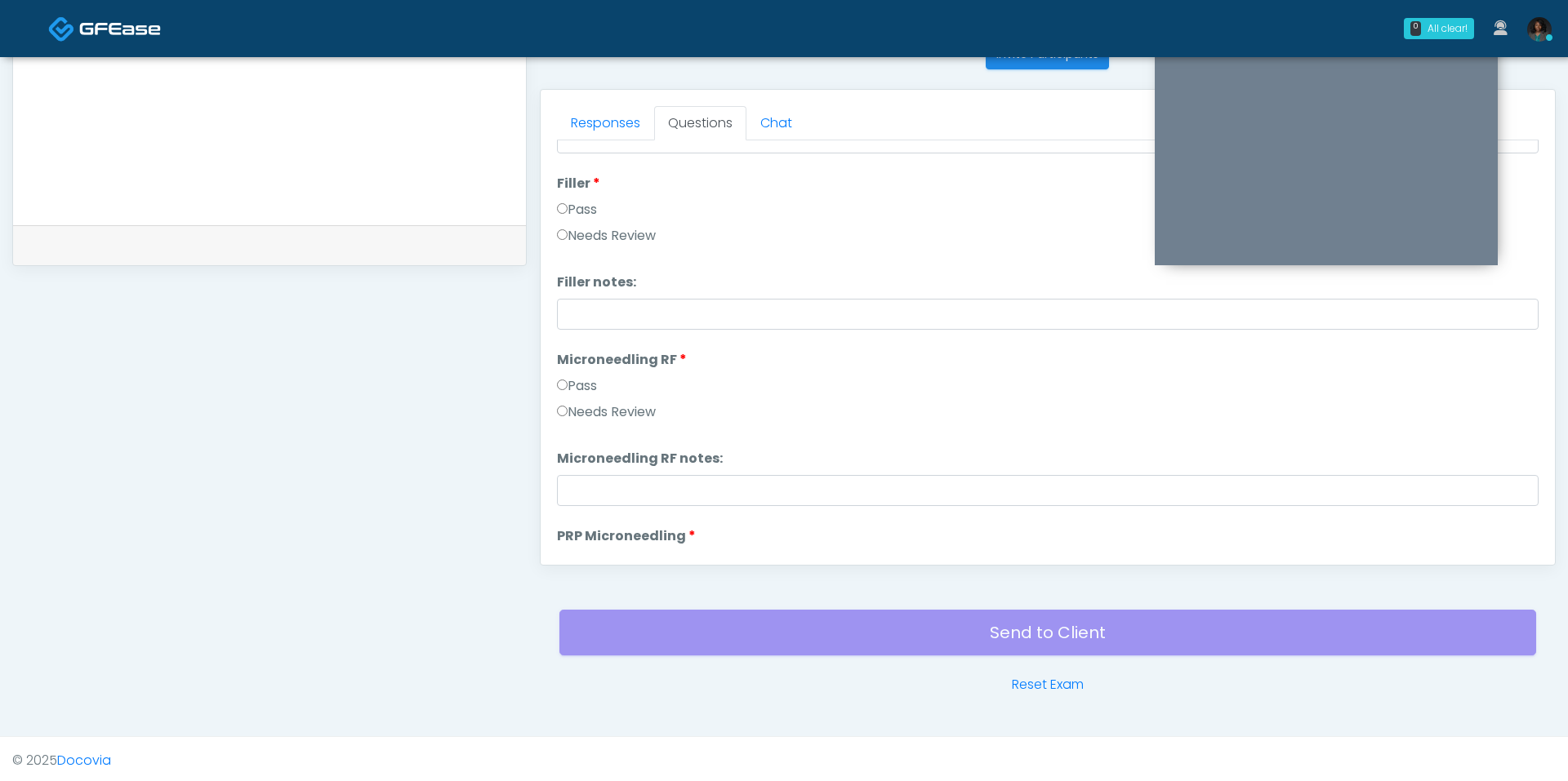
scroll to position [0, 0]
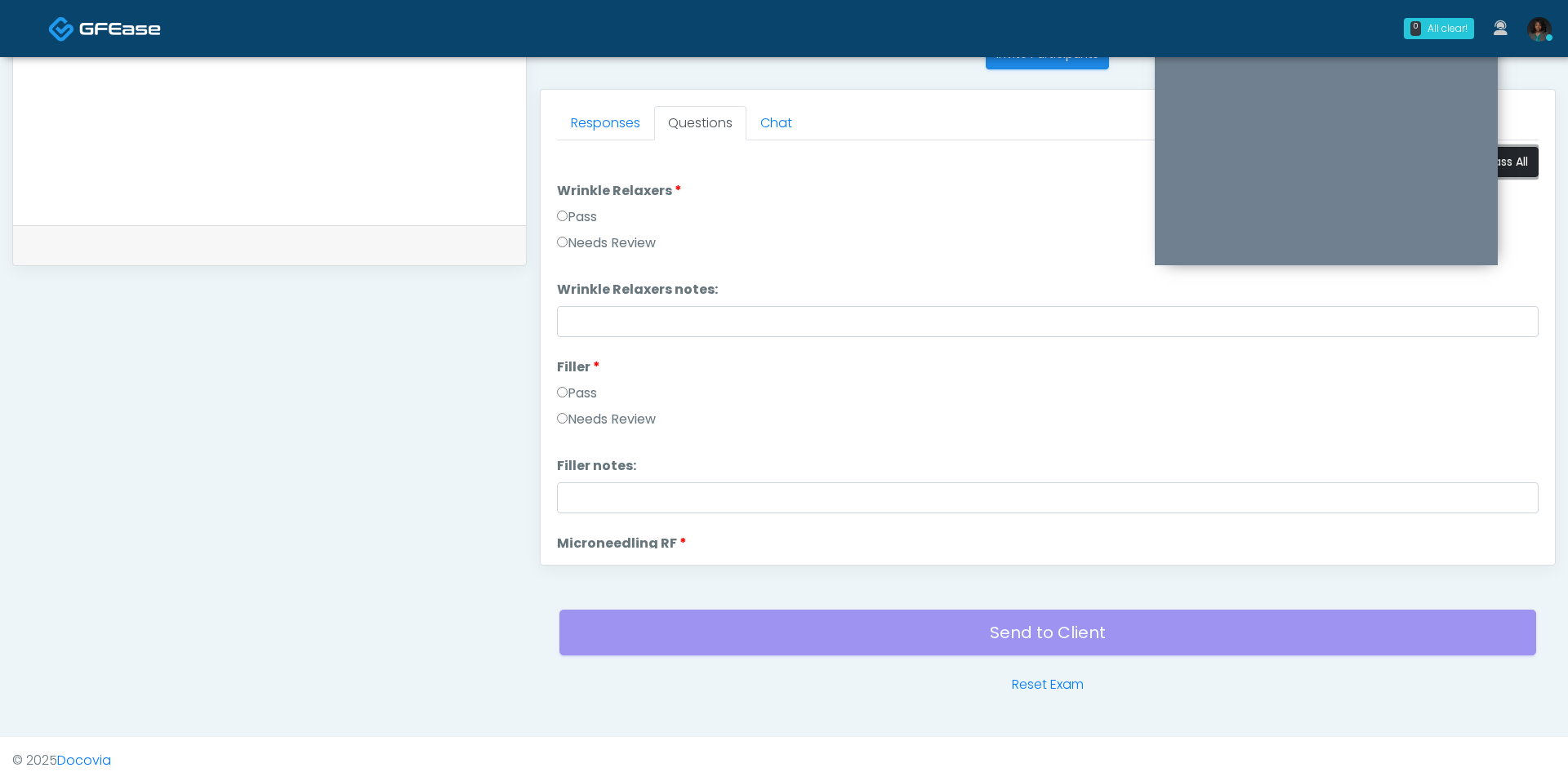
click at [1513, 163] on button "Pass All" at bounding box center [1507, 161] width 62 height 30
click at [964, 623] on div "Send to Client Reset Exam" at bounding box center [1048, 641] width 977 height 104
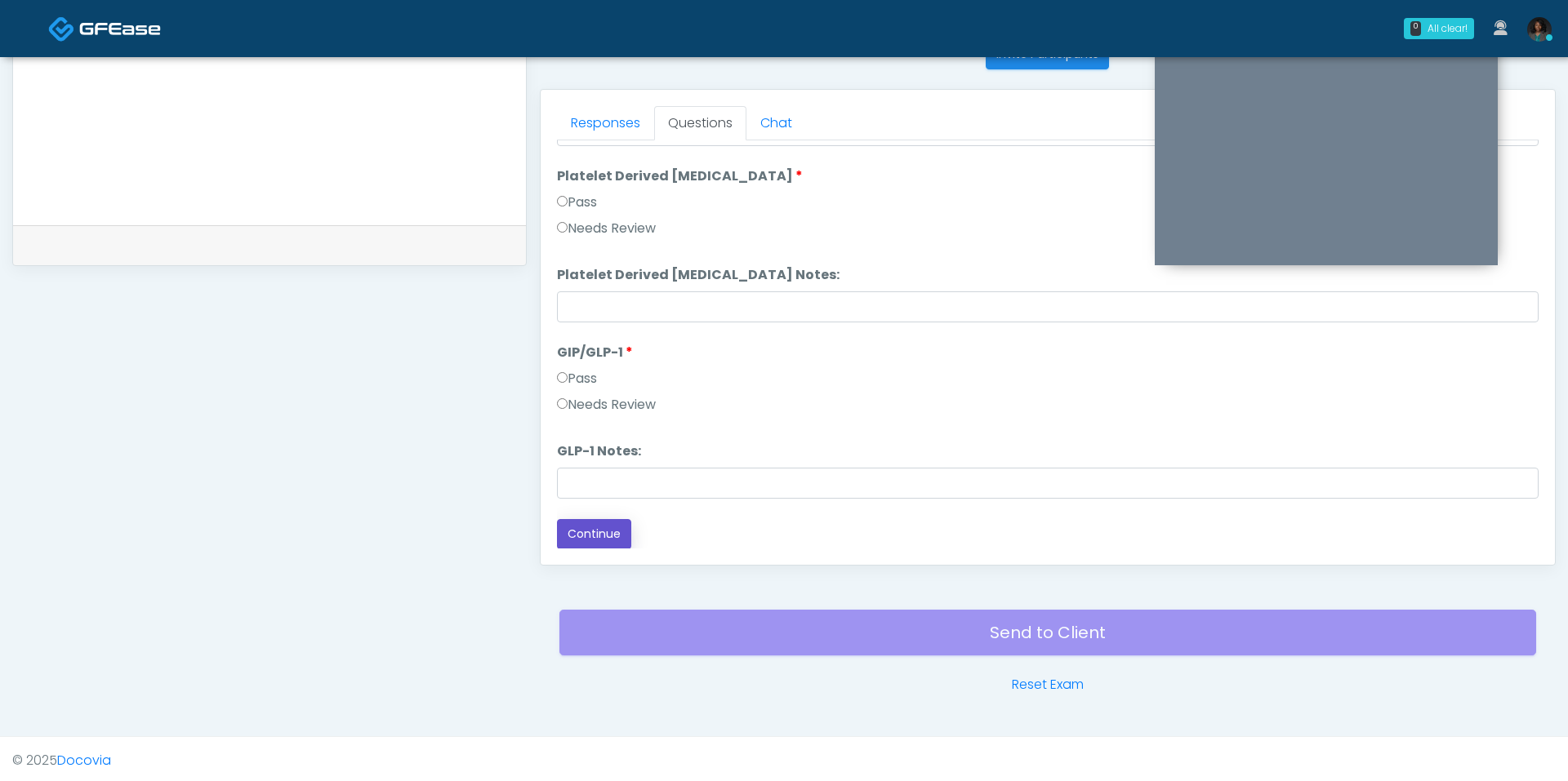
click at [595, 524] on button "Continue" at bounding box center [595, 534] width 74 height 30
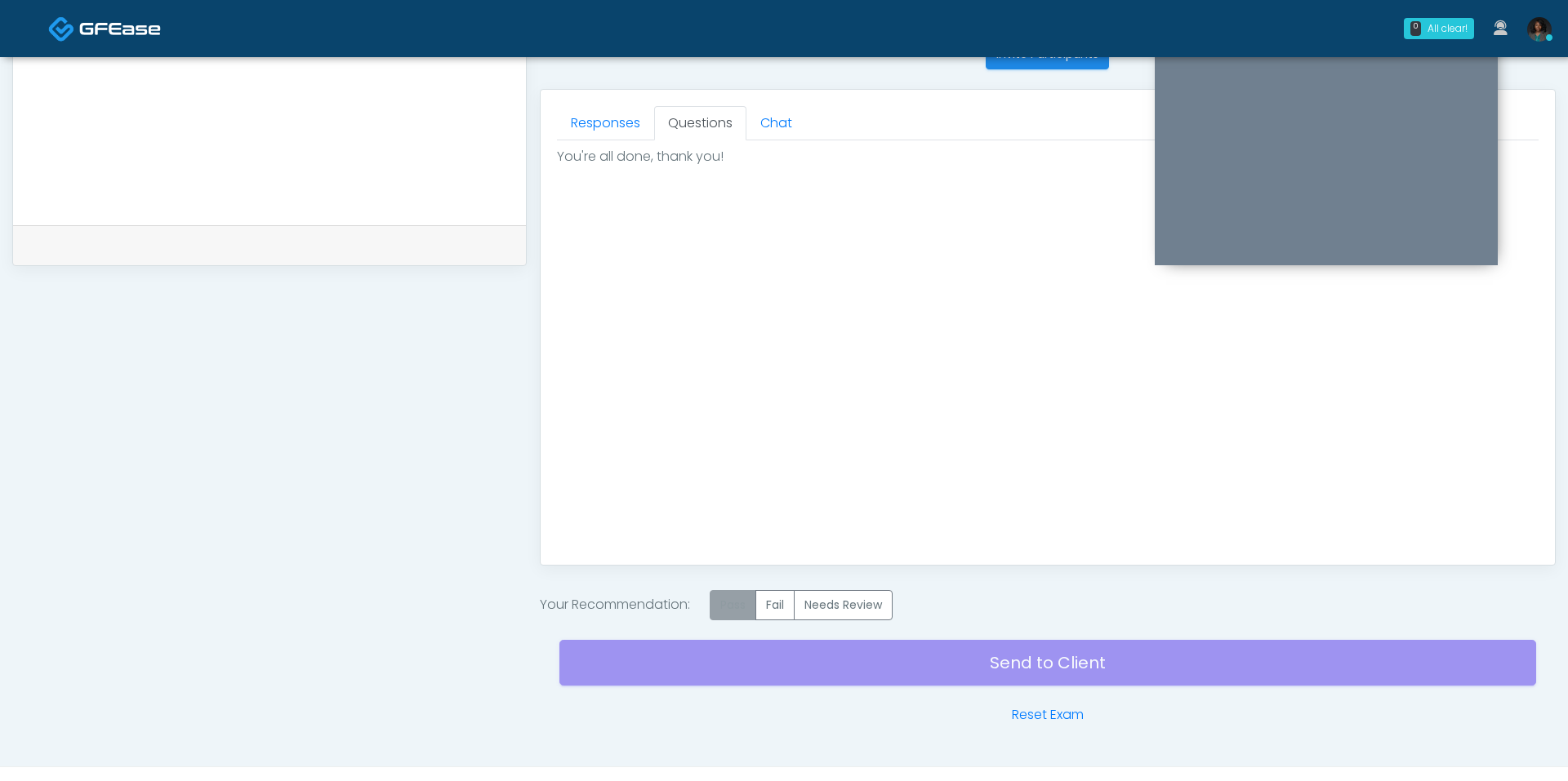
click at [731, 611] on label "Pass" at bounding box center [732, 604] width 46 height 30
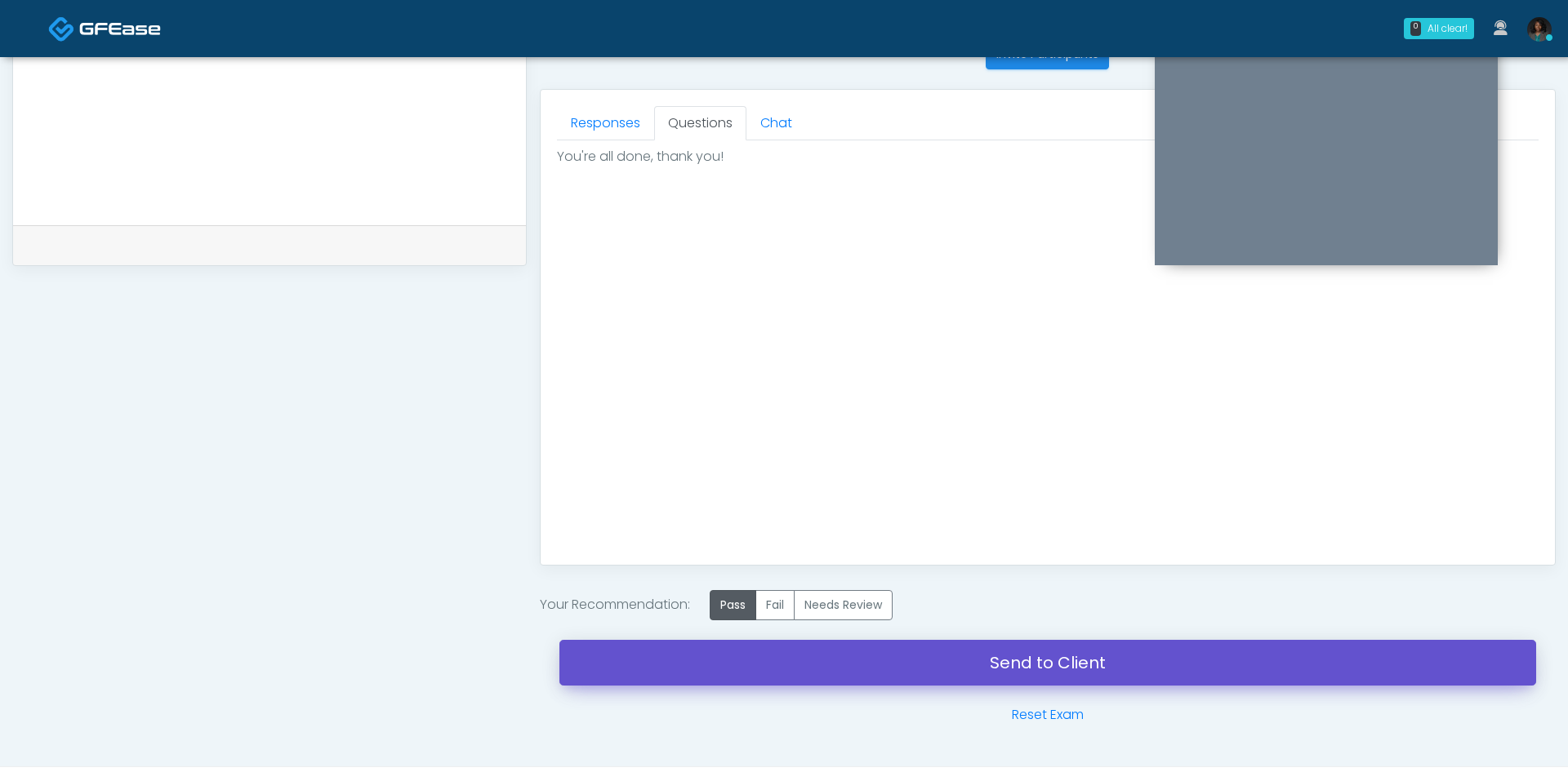
click at [736, 665] on link "Send to Client" at bounding box center [1048, 662] width 977 height 45
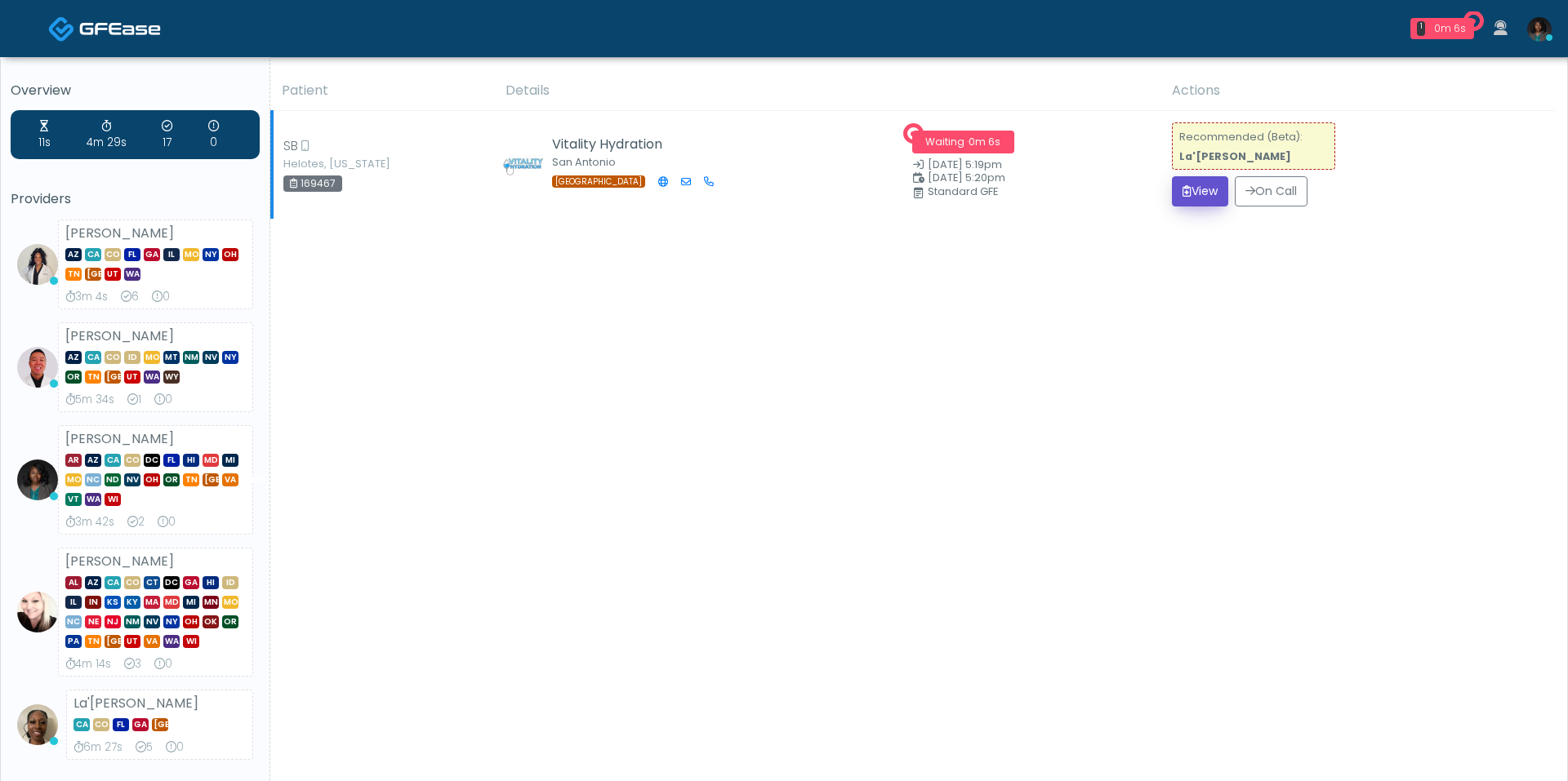
click at [1183, 193] on icon "submit" at bounding box center [1187, 191] width 9 height 12
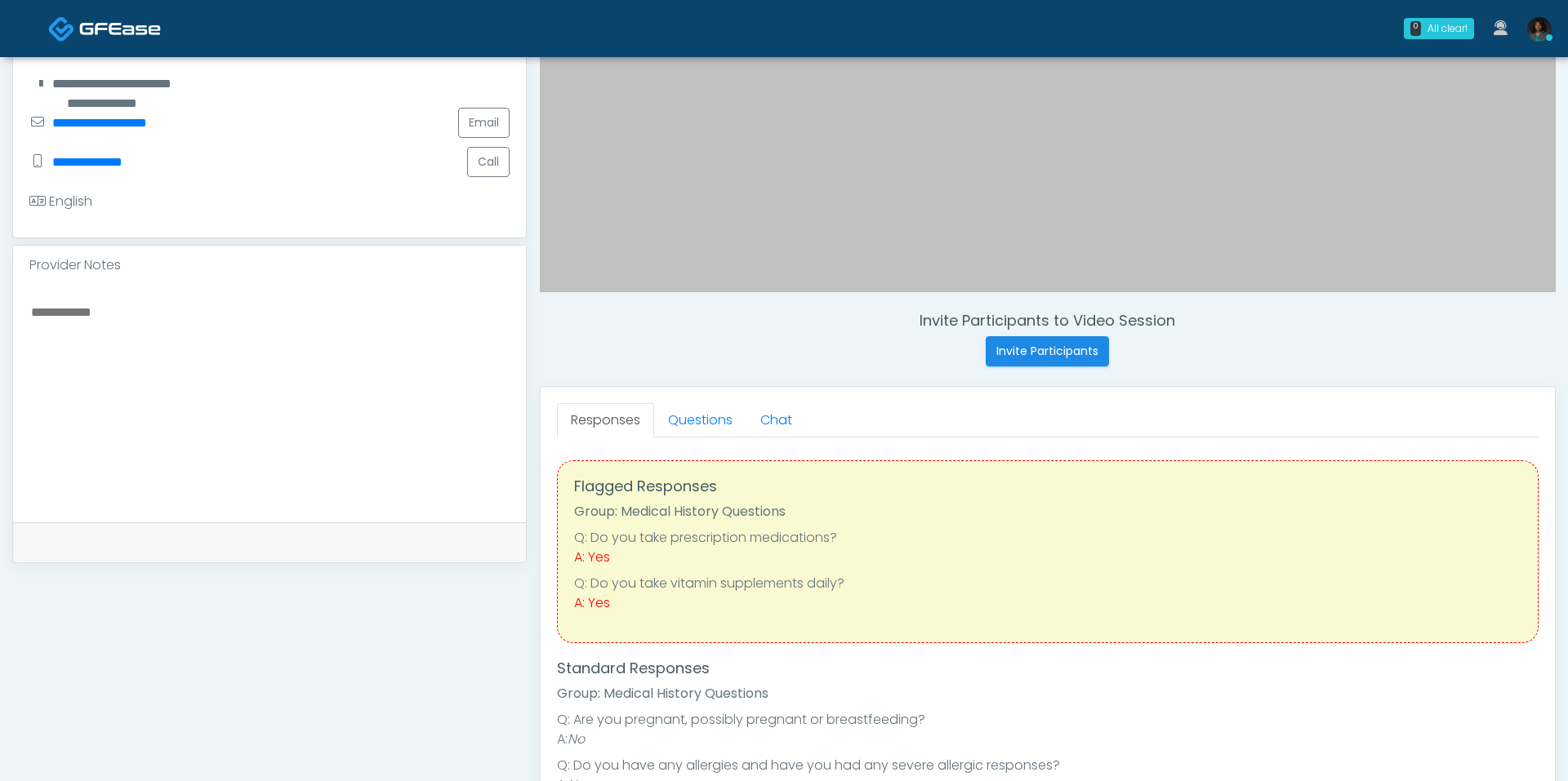
scroll to position [385, 0]
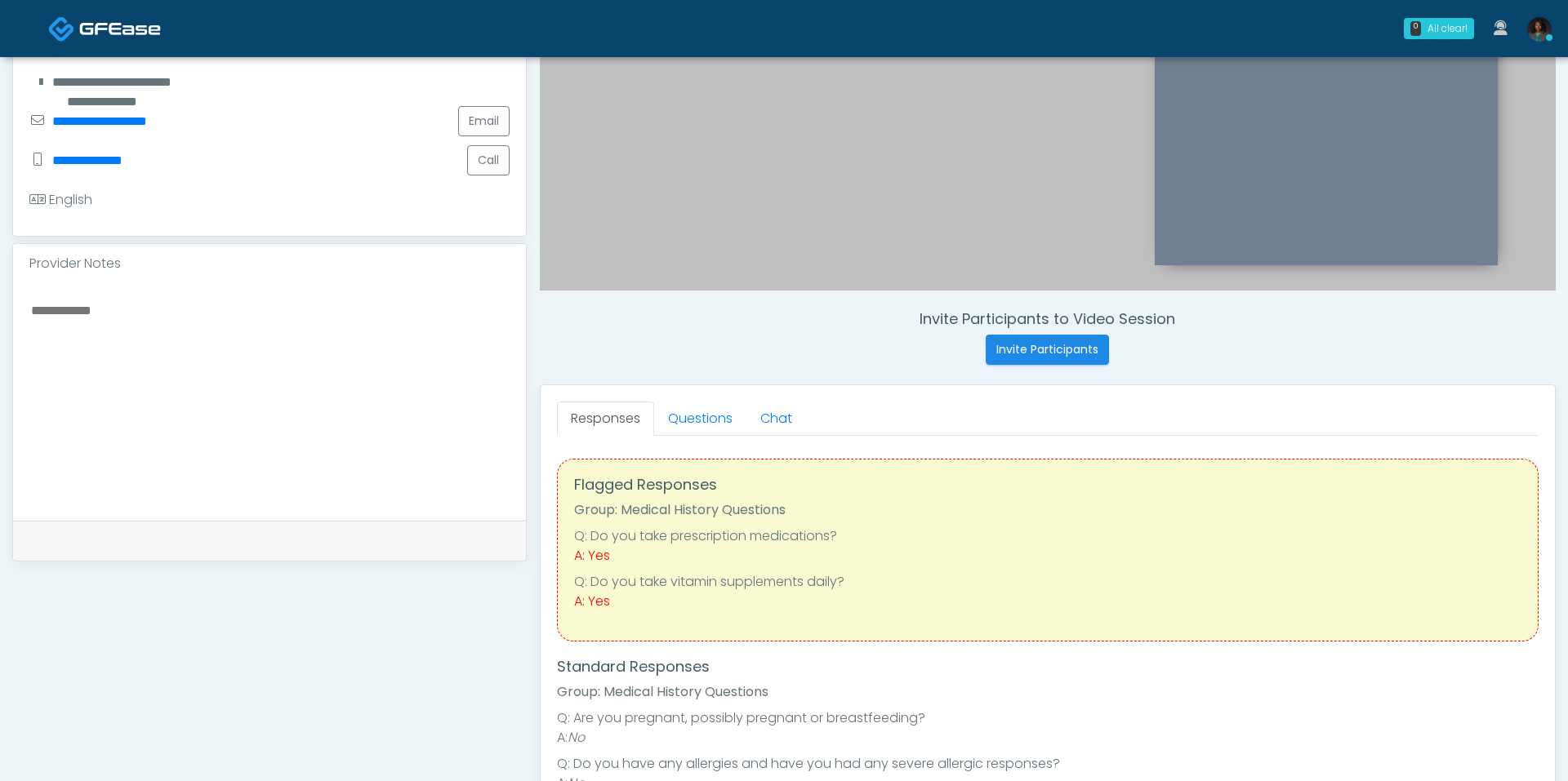
click at [710, 436] on div "Flagged Responses Group: Medical History Questions Q: Do you take prescription …" at bounding box center [1048, 775] width 982 height 678
click at [710, 409] on link "Questions" at bounding box center [701, 419] width 92 height 34
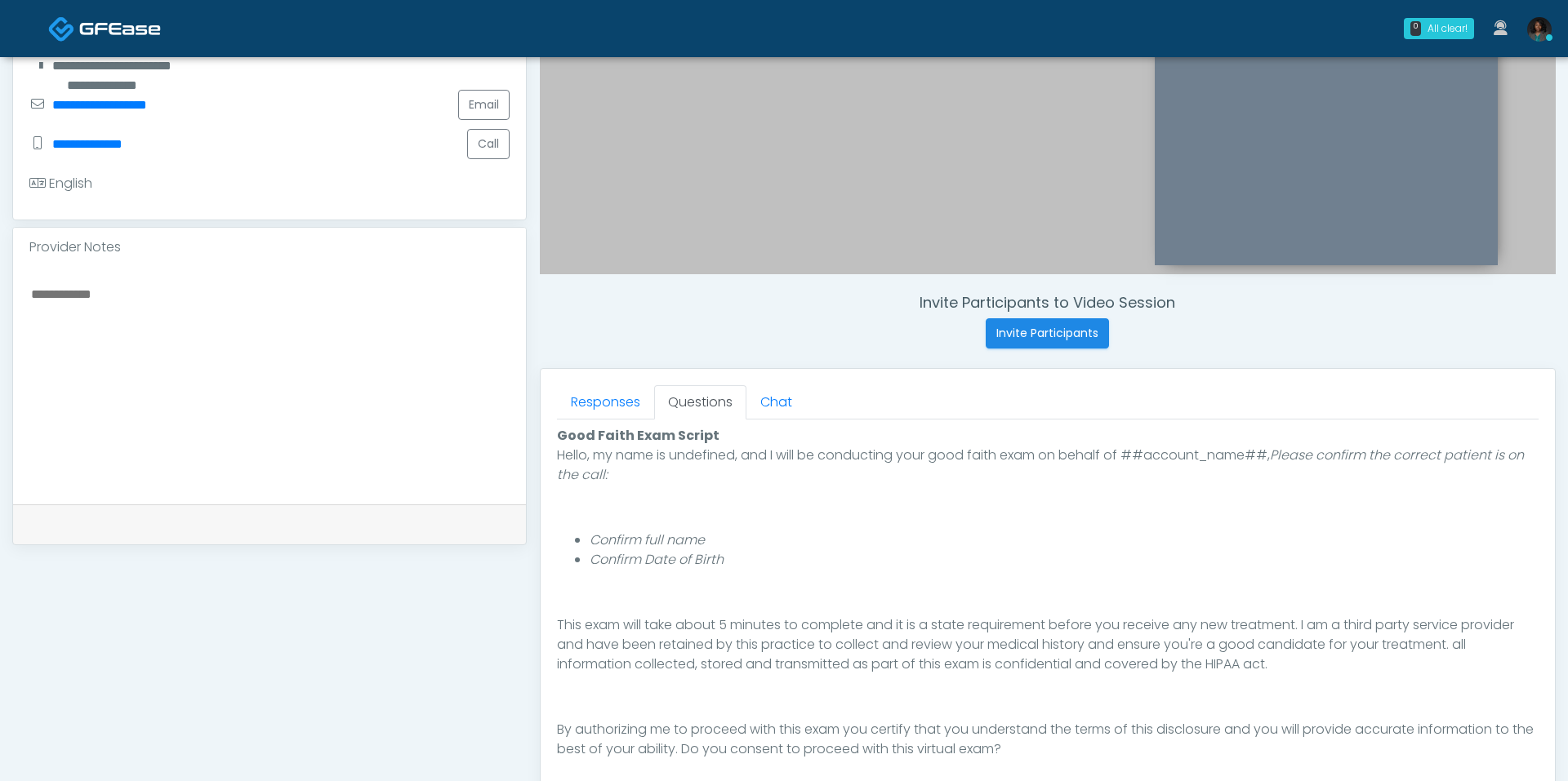
scroll to position [462, 0]
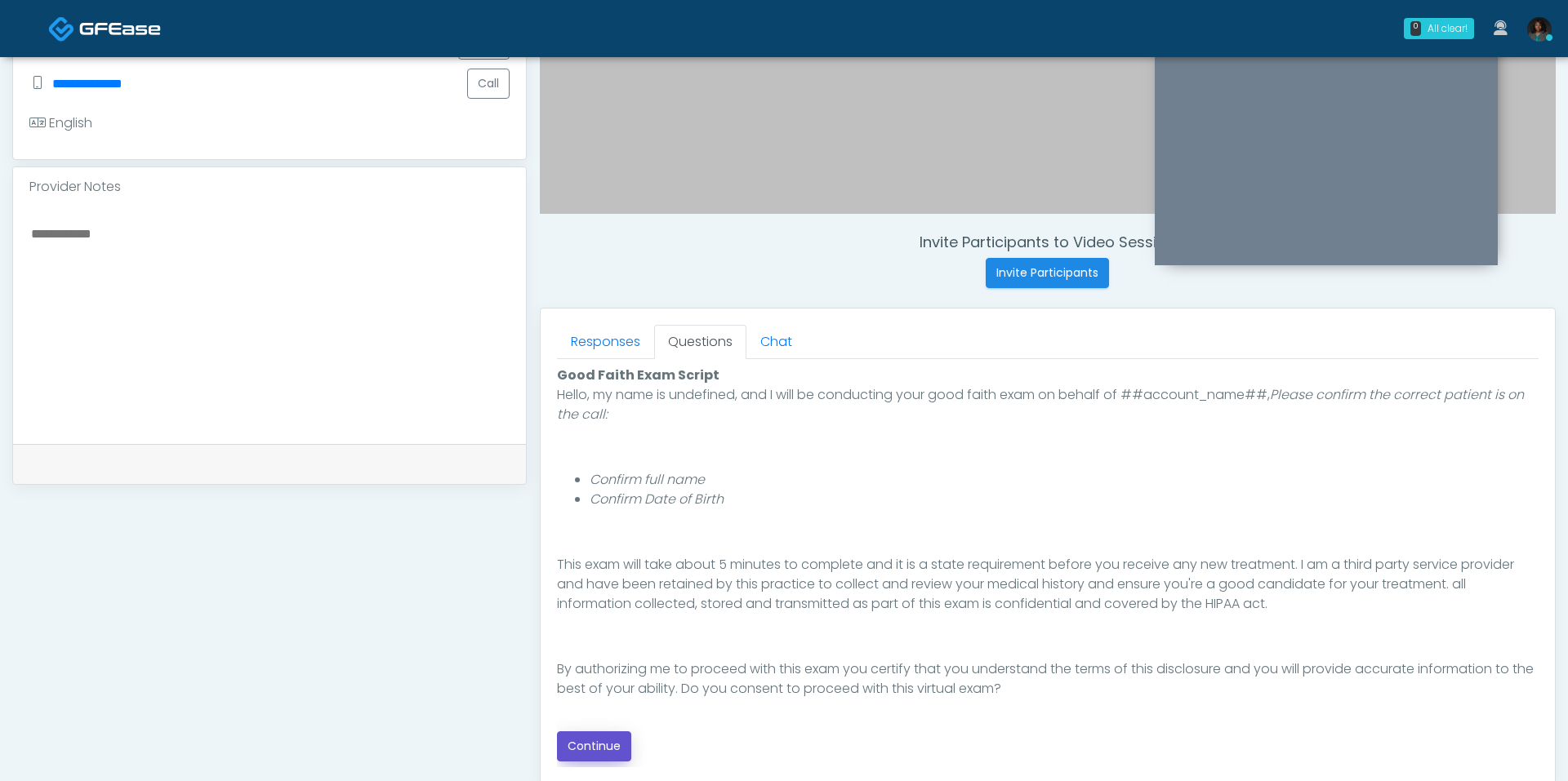
click at [605, 738] on button "Continue" at bounding box center [595, 746] width 74 height 30
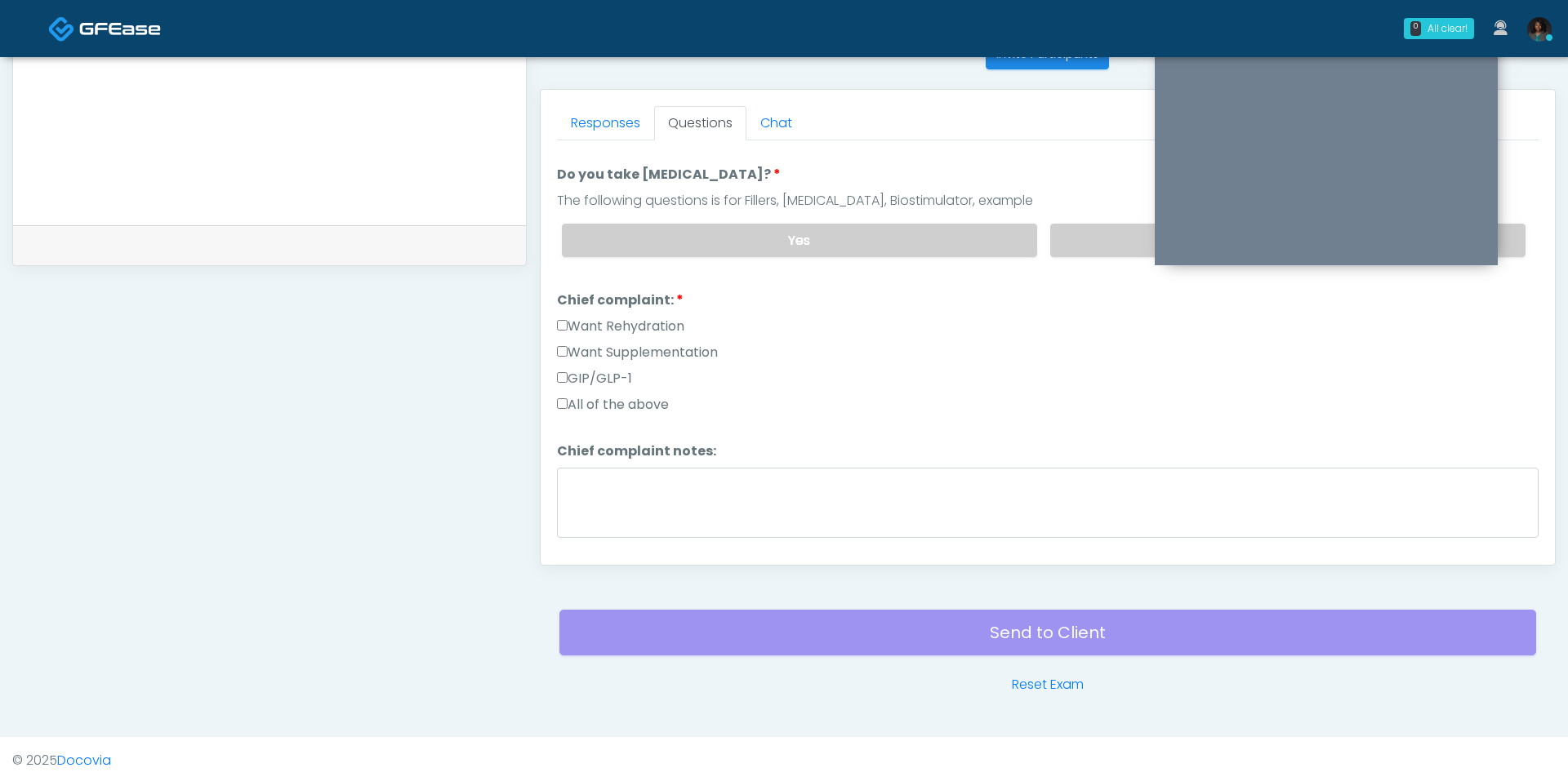
scroll to position [0, 0]
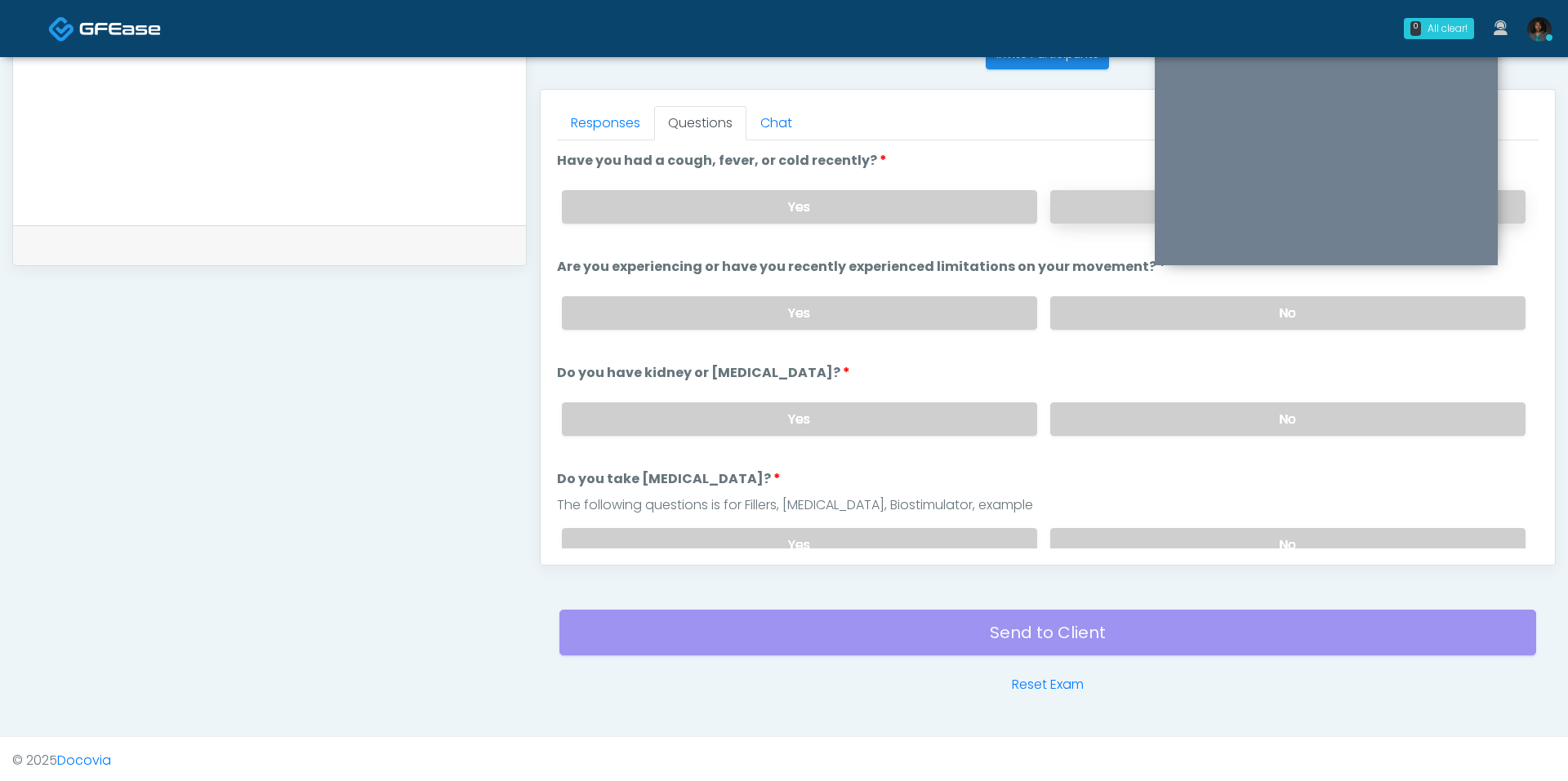
click at [1079, 212] on label "No" at bounding box center [1288, 207] width 475 height 34
click at [1094, 323] on label "No" at bounding box center [1288, 313] width 475 height 34
click at [1091, 413] on label "No" at bounding box center [1288, 419] width 475 height 34
click at [1110, 528] on label "No" at bounding box center [1288, 545] width 475 height 34
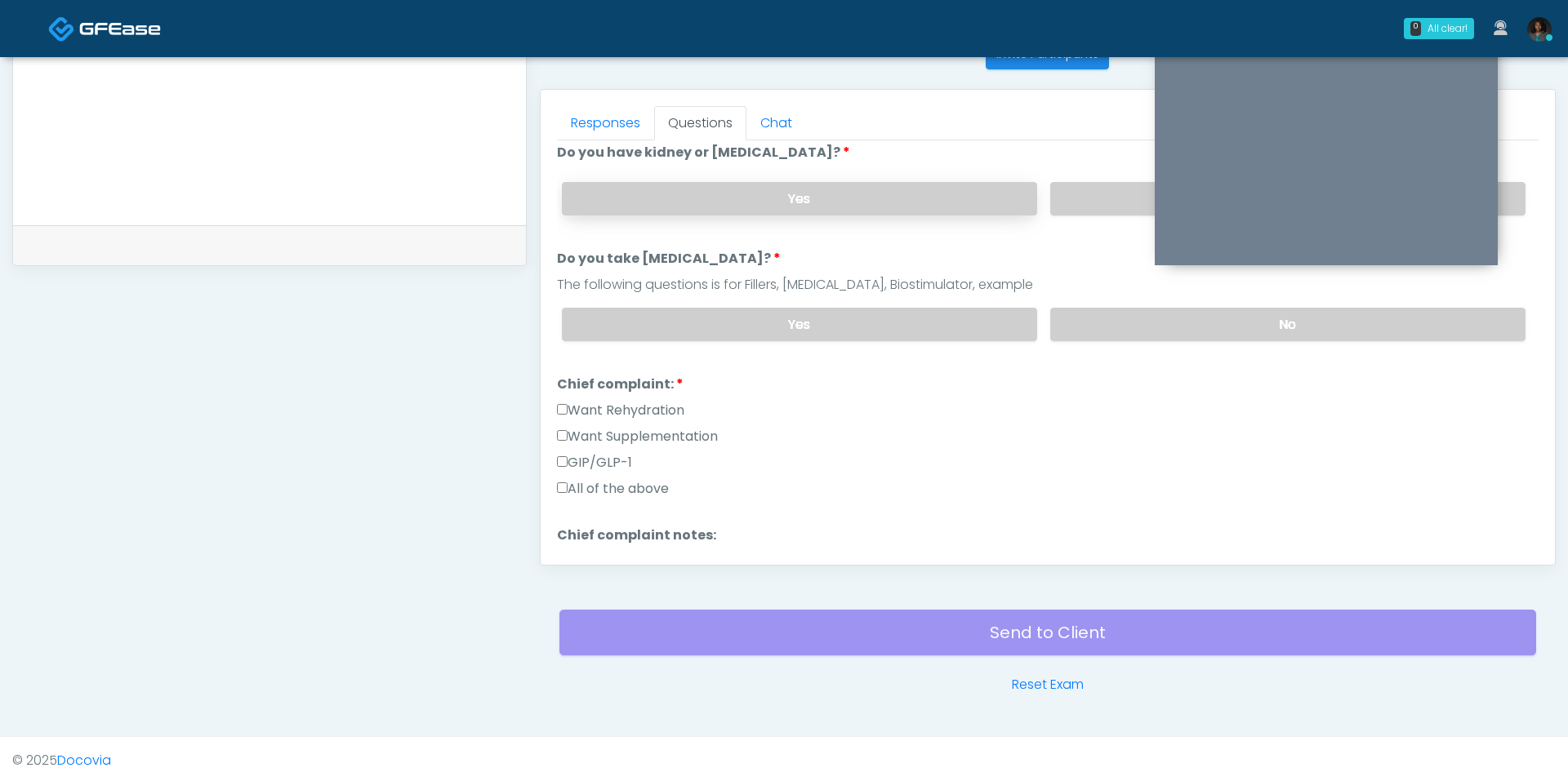
scroll to position [263, 0]
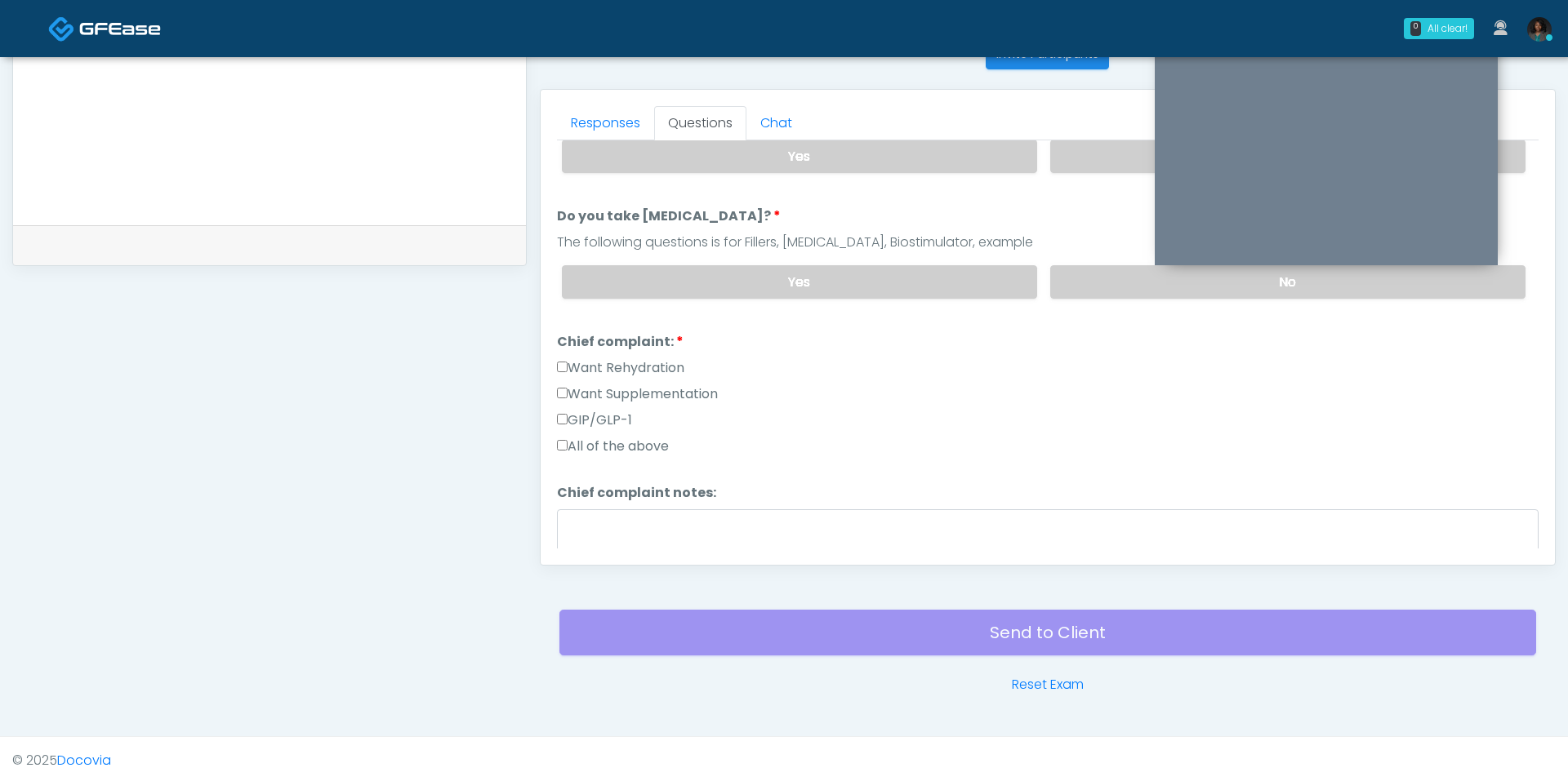
click at [657, 360] on label "Want Rehydration" at bounding box center [621, 369] width 128 height 20
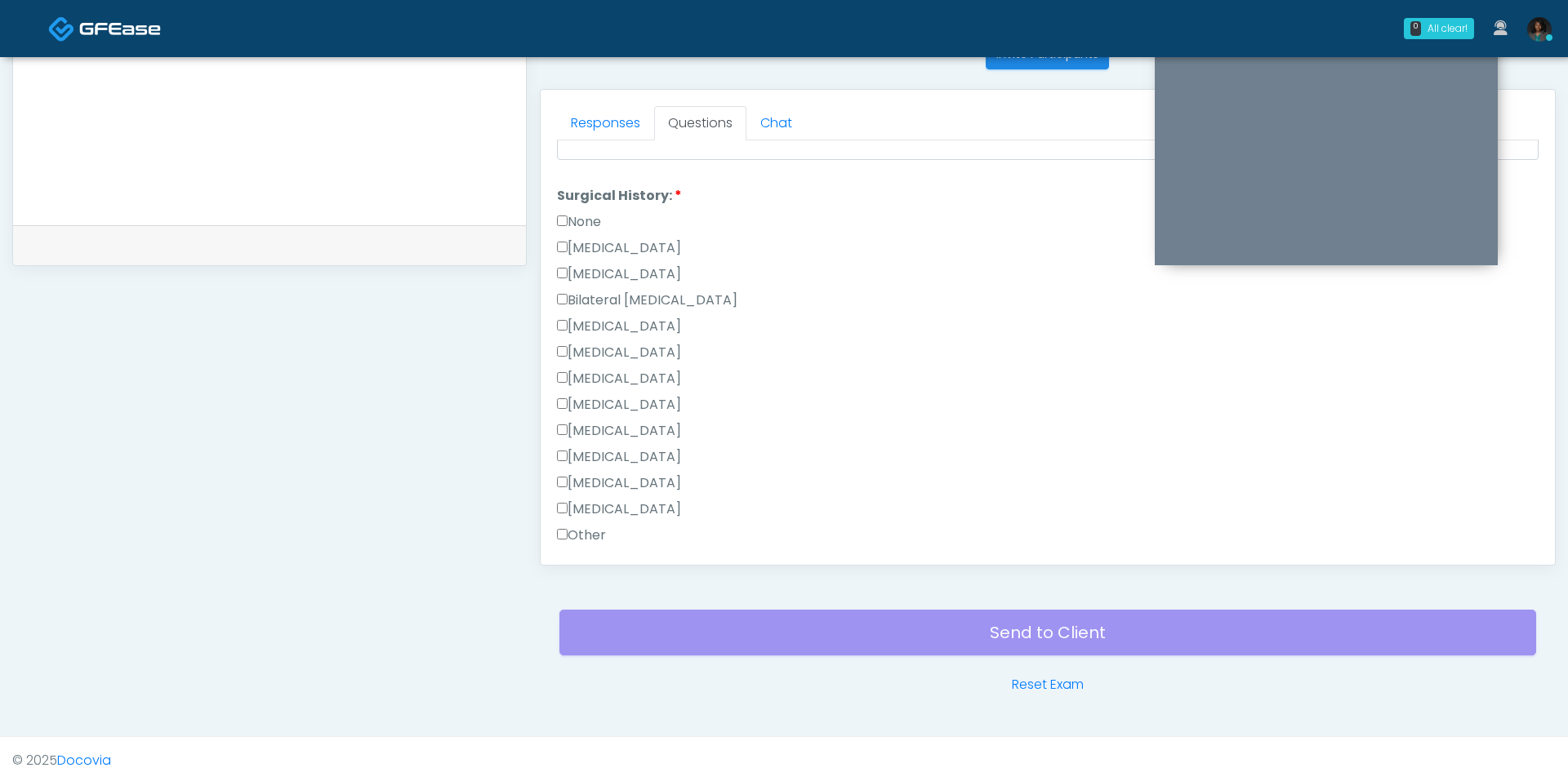
scroll to position [692, 0]
click at [619, 228] on label "Cesarean Section" at bounding box center [619, 238] width 124 height 20
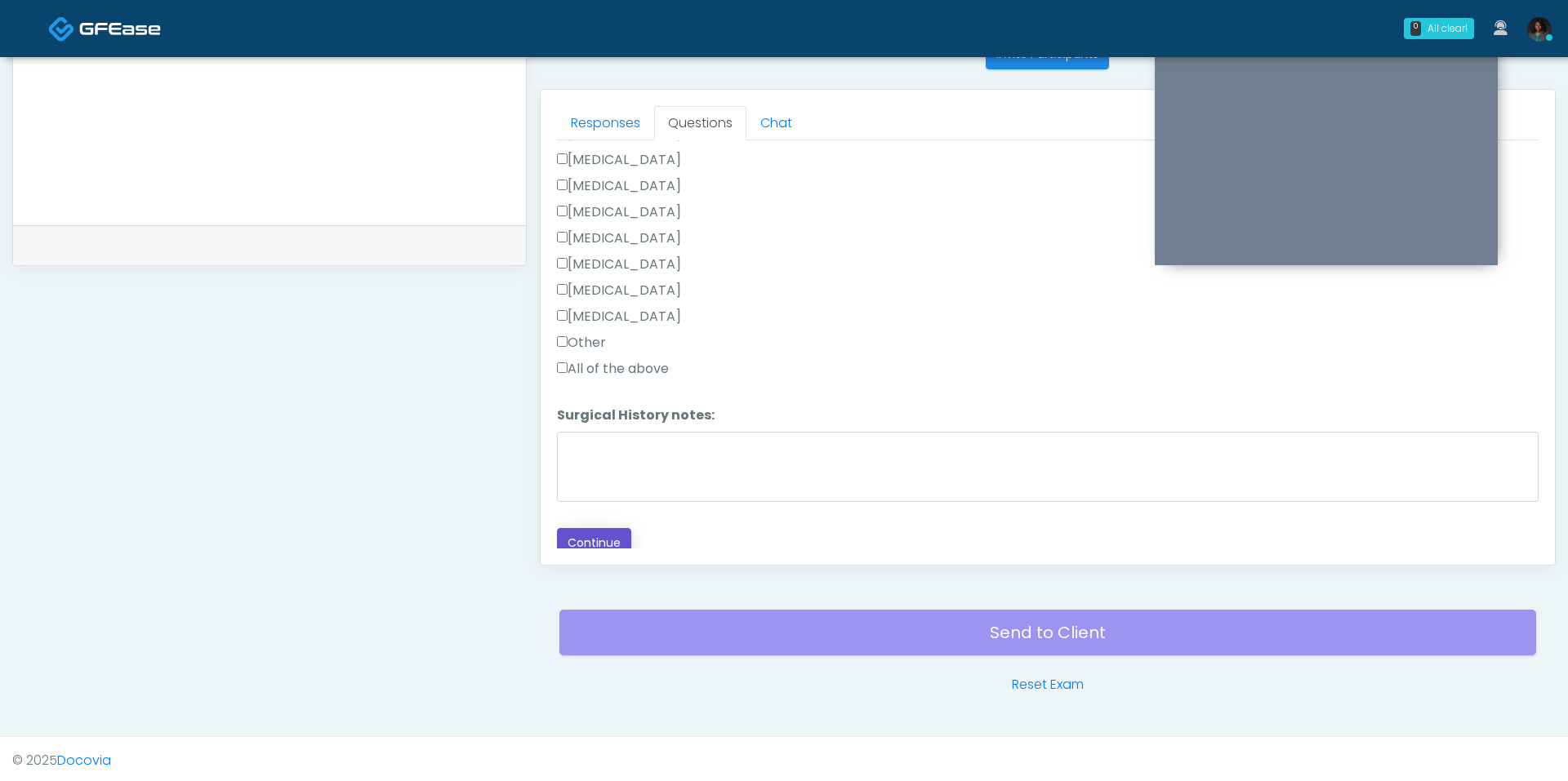
click at [596, 545] on button "Continue" at bounding box center [595, 543] width 74 height 30
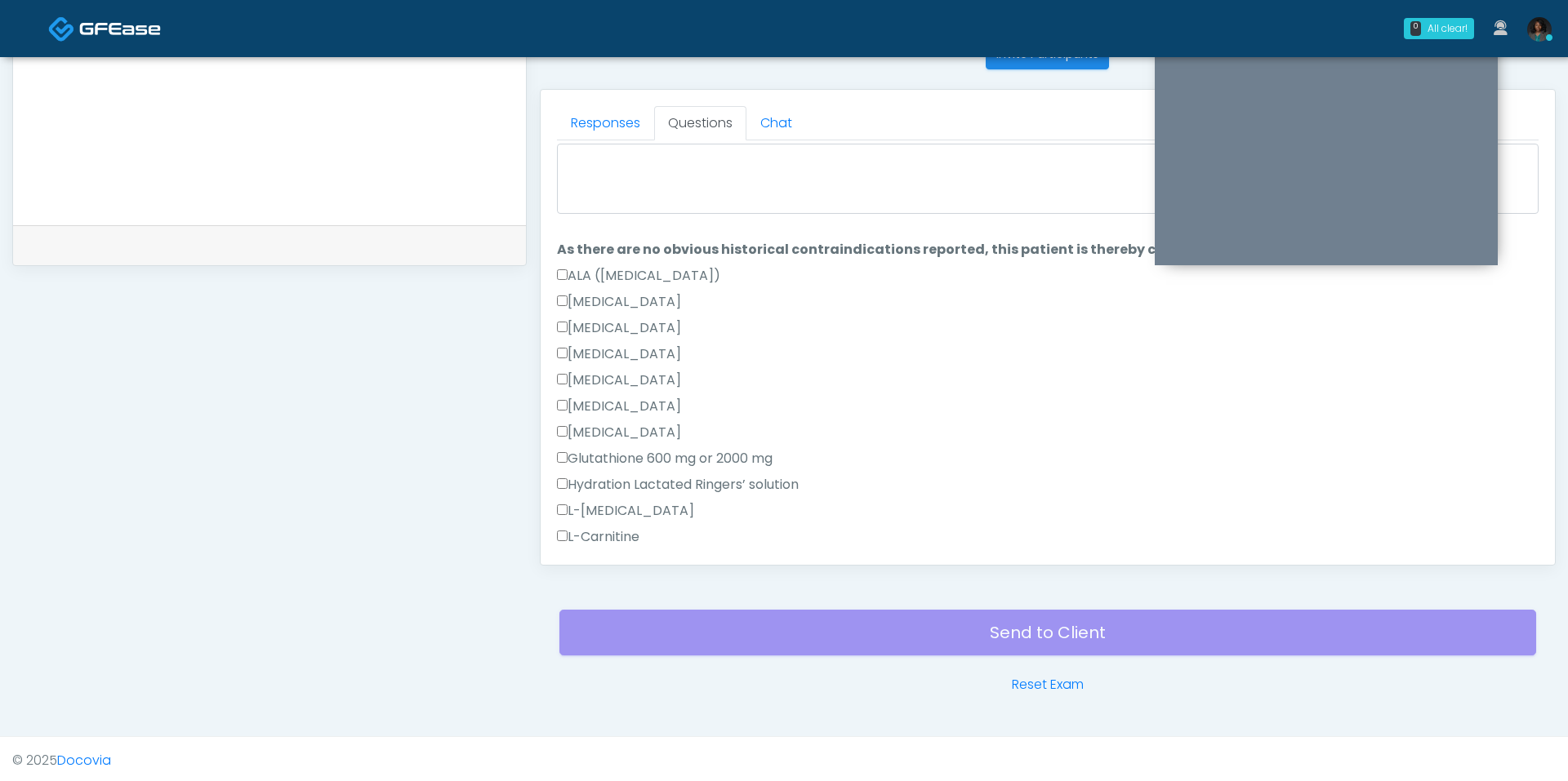
scroll to position [0, 0]
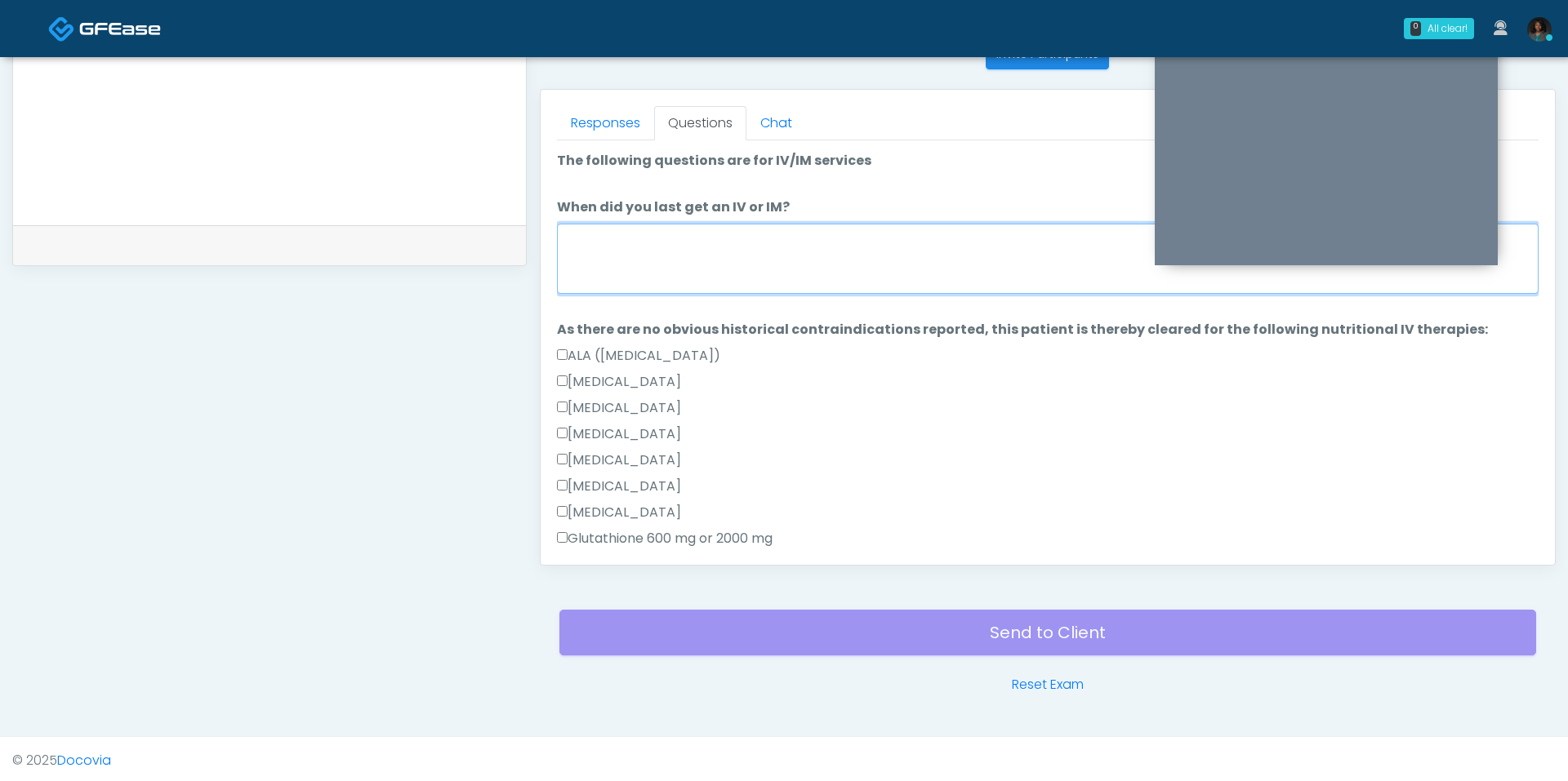
click at [776, 248] on textarea "When did you last get an IV or IM?" at bounding box center [1048, 258] width 982 height 70
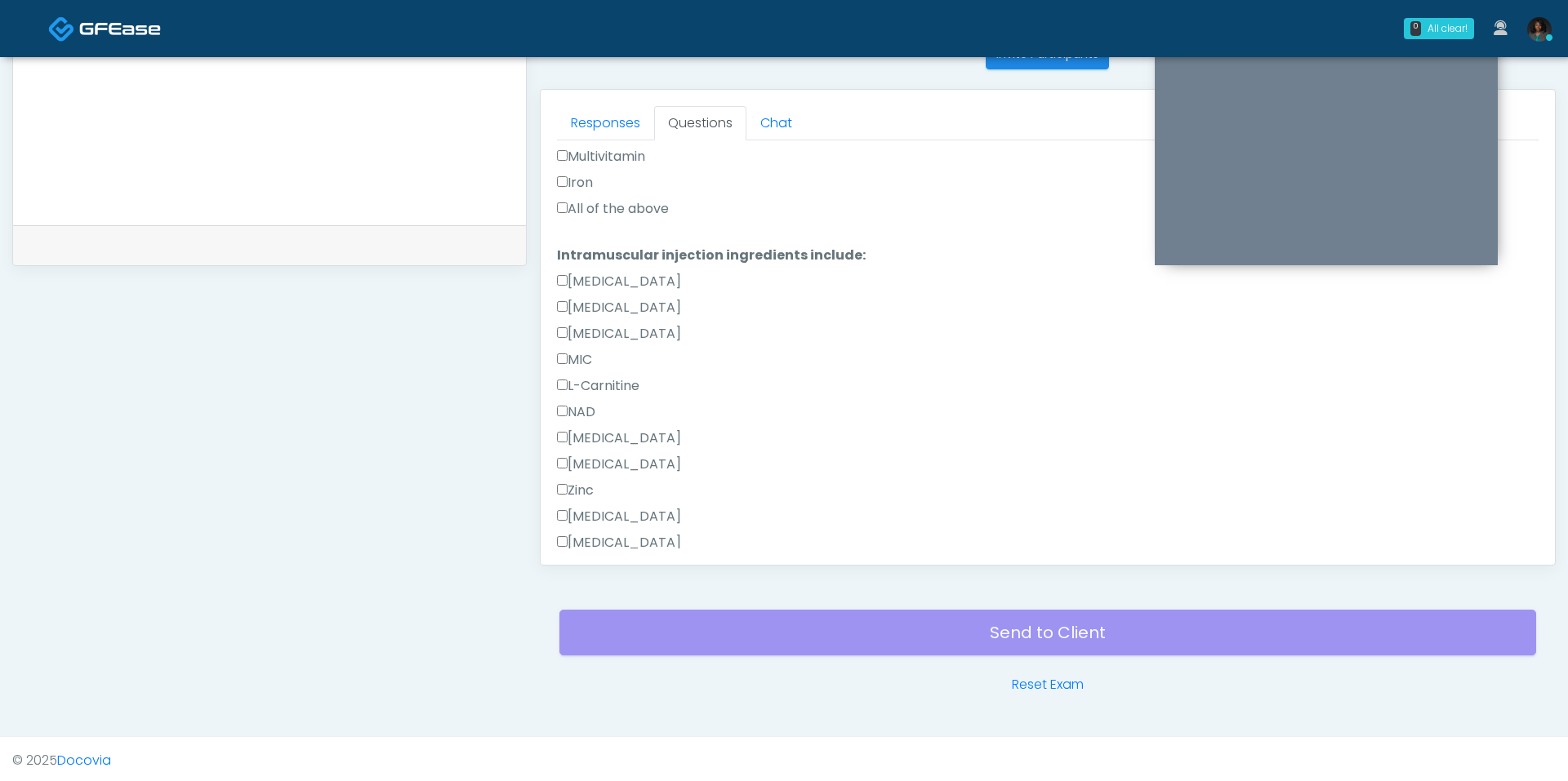
type textarea "**********"
click at [624, 205] on label "All of the above" at bounding box center [613, 209] width 111 height 20
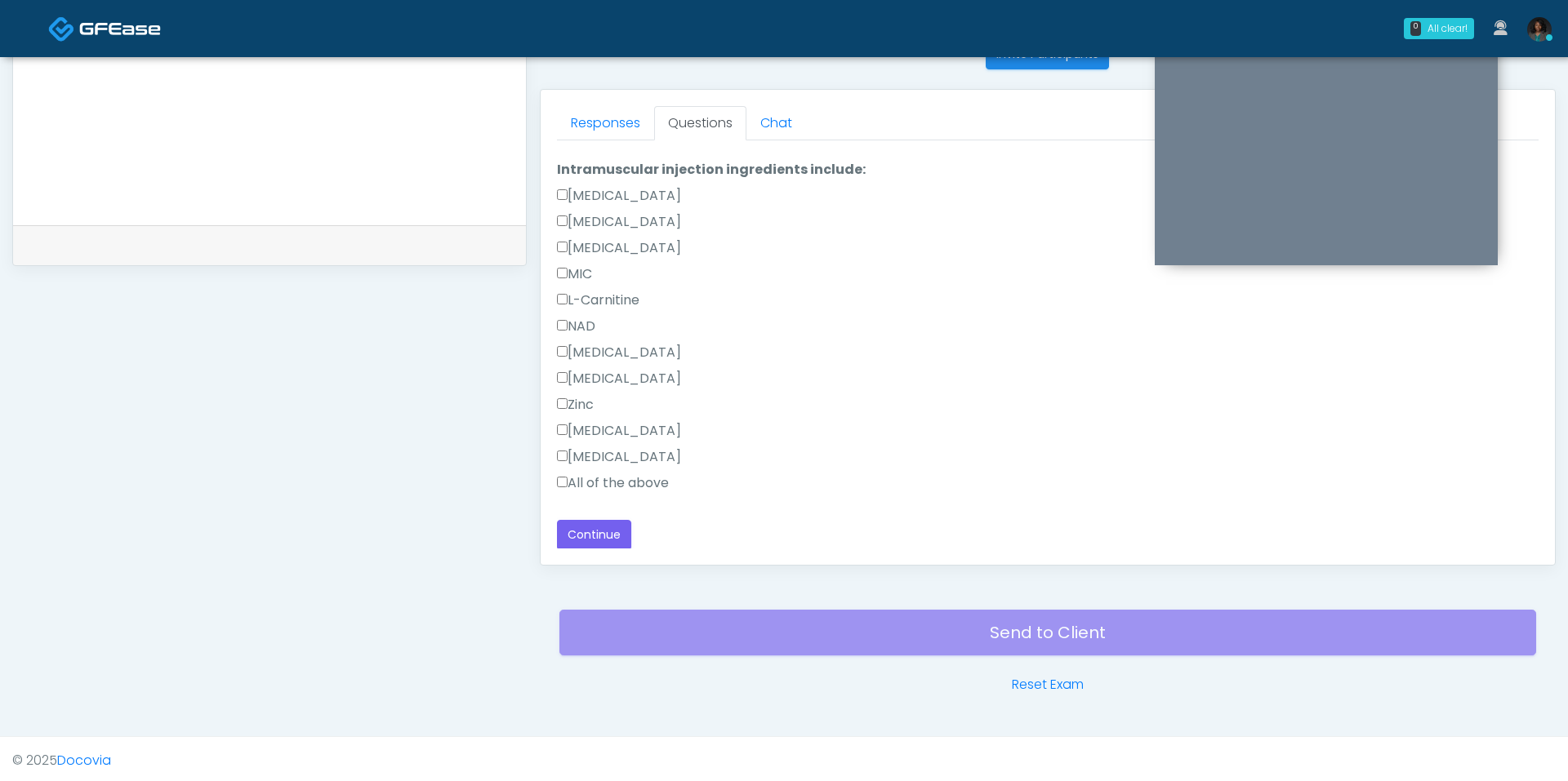
click at [596, 490] on div "All of the above" at bounding box center [1048, 487] width 982 height 26
click at [599, 475] on label "All of the above" at bounding box center [613, 484] width 111 height 20
click at [600, 525] on button "Continue" at bounding box center [595, 535] width 74 height 30
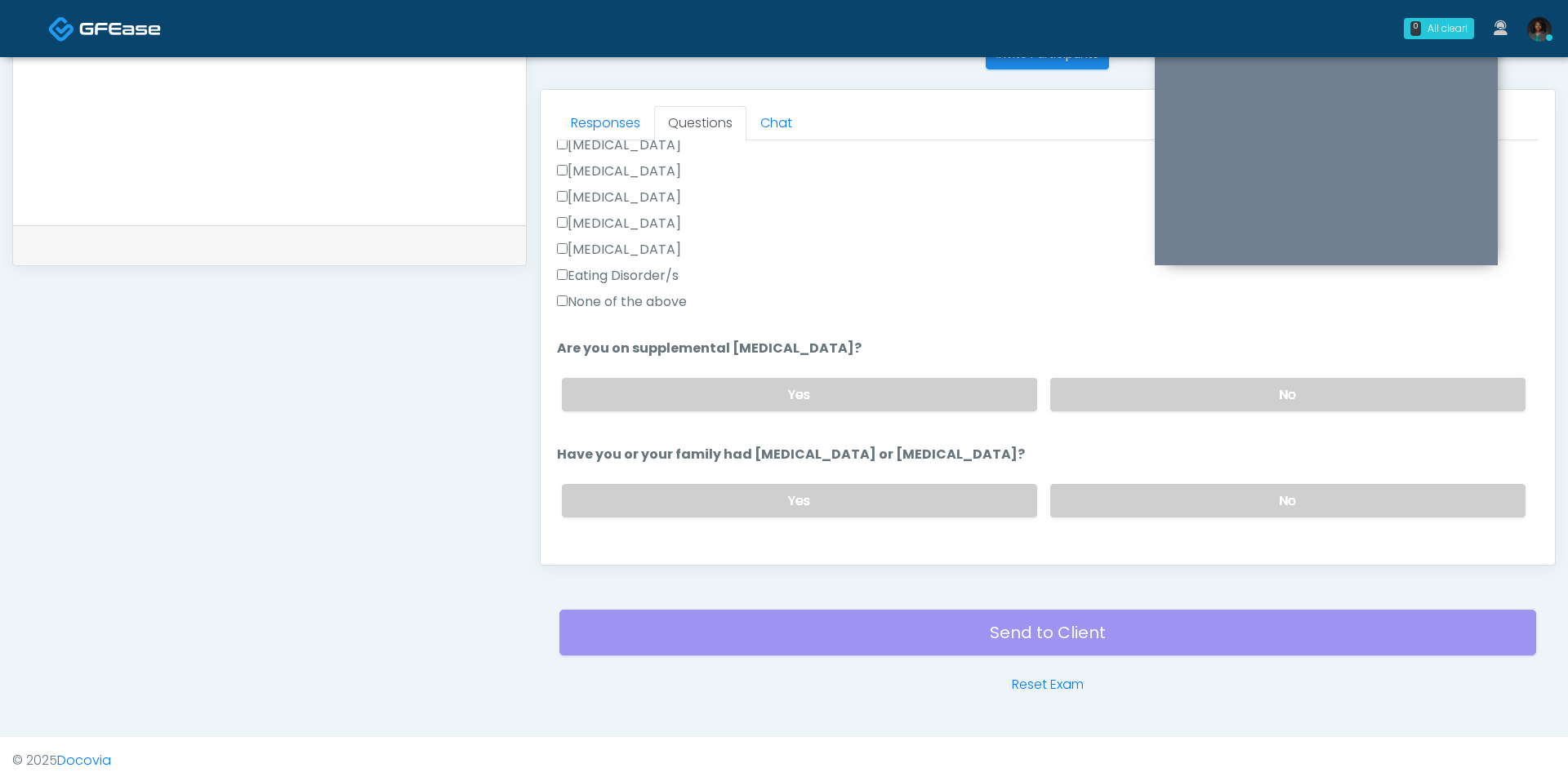
scroll to position [0, 0]
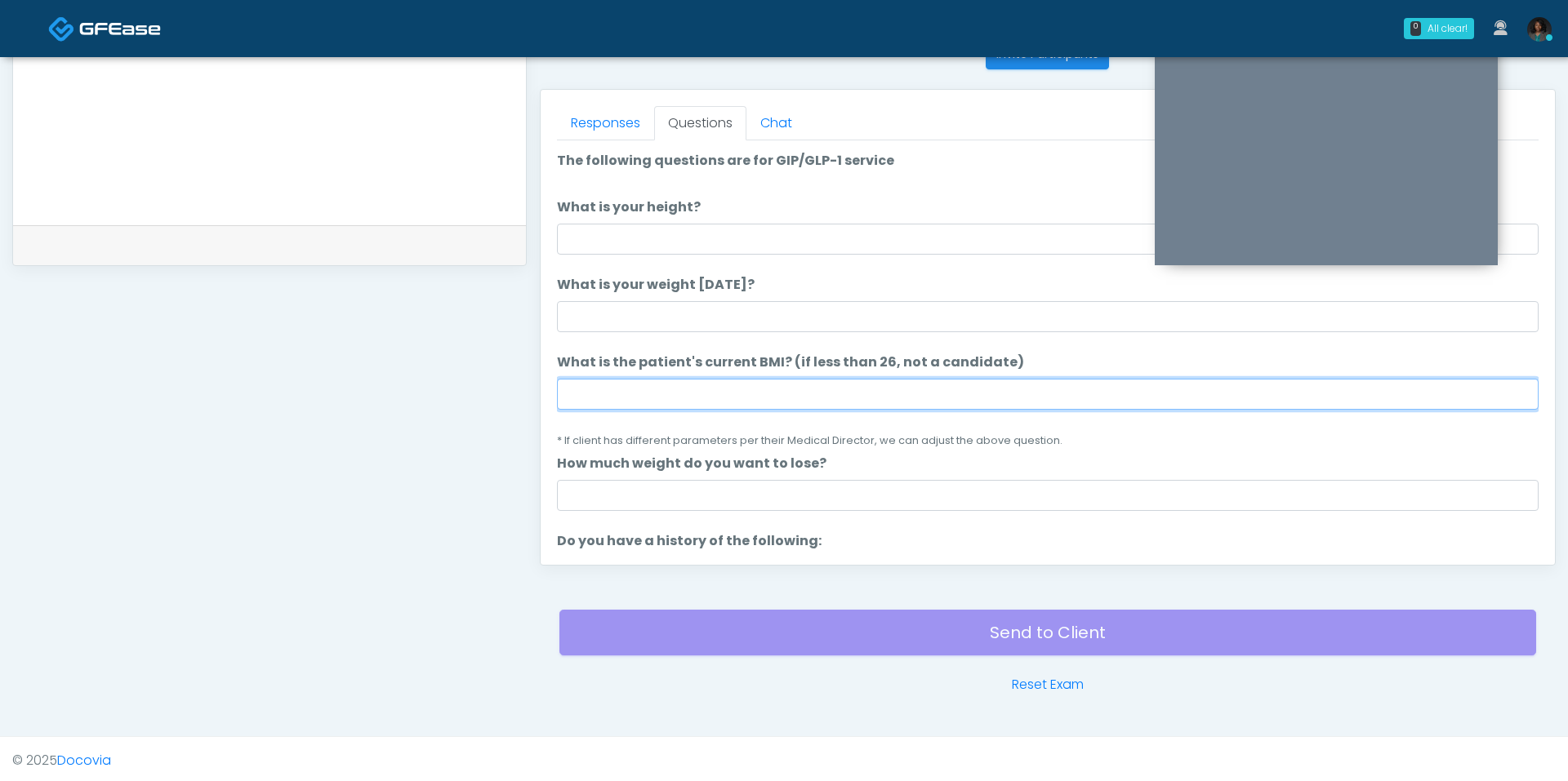
click at [713, 406] on input "What is the patient's current BMI? (if less than 26, not a candidate)" at bounding box center [1048, 394] width 982 height 31
type input "****"
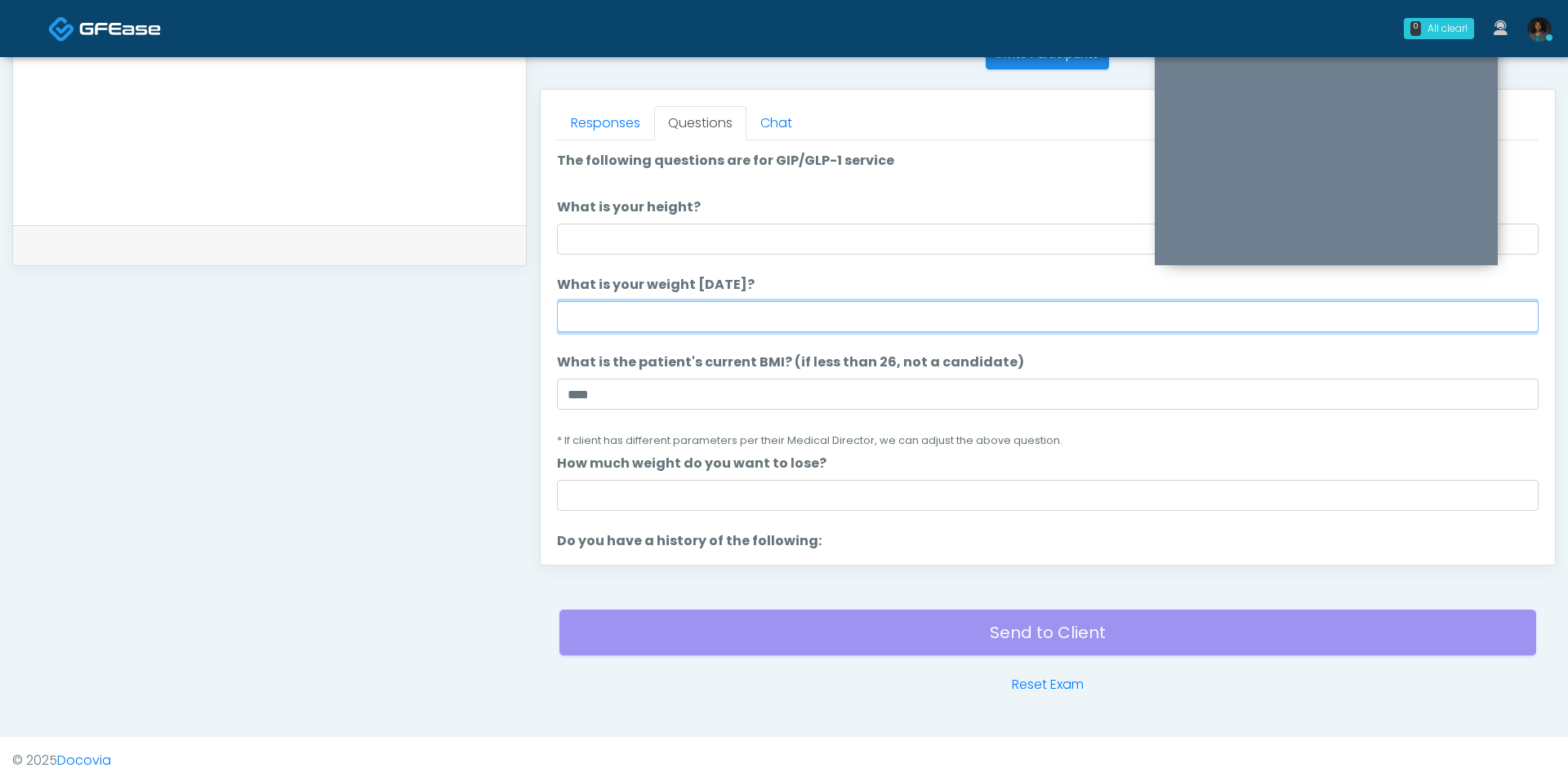
click at [740, 313] on input "What is your weight [DATE]?" at bounding box center [1048, 316] width 982 height 31
type input "***"
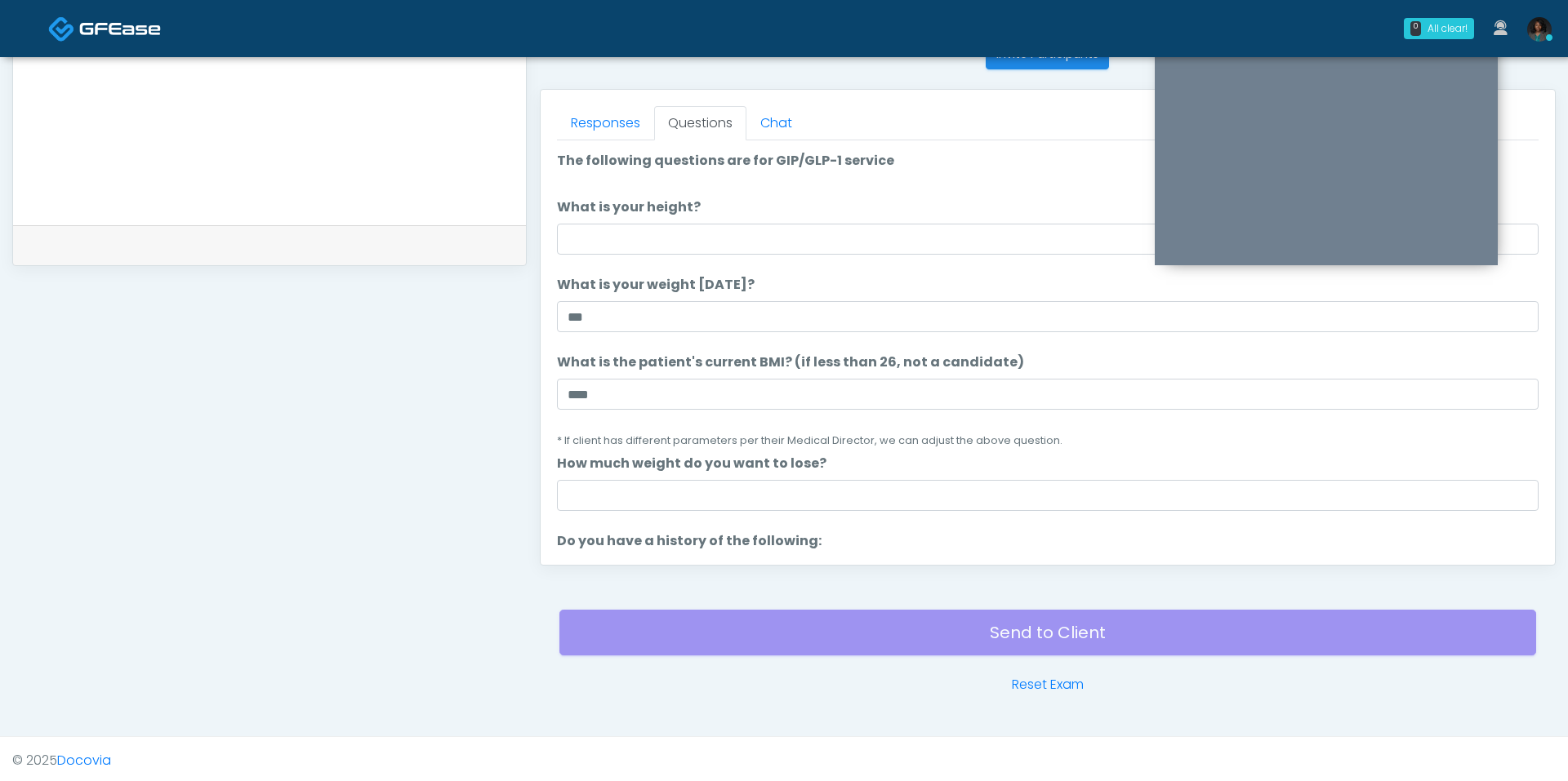
click at [731, 214] on li "What is your height? What is your height?" at bounding box center [1048, 226] width 982 height 57
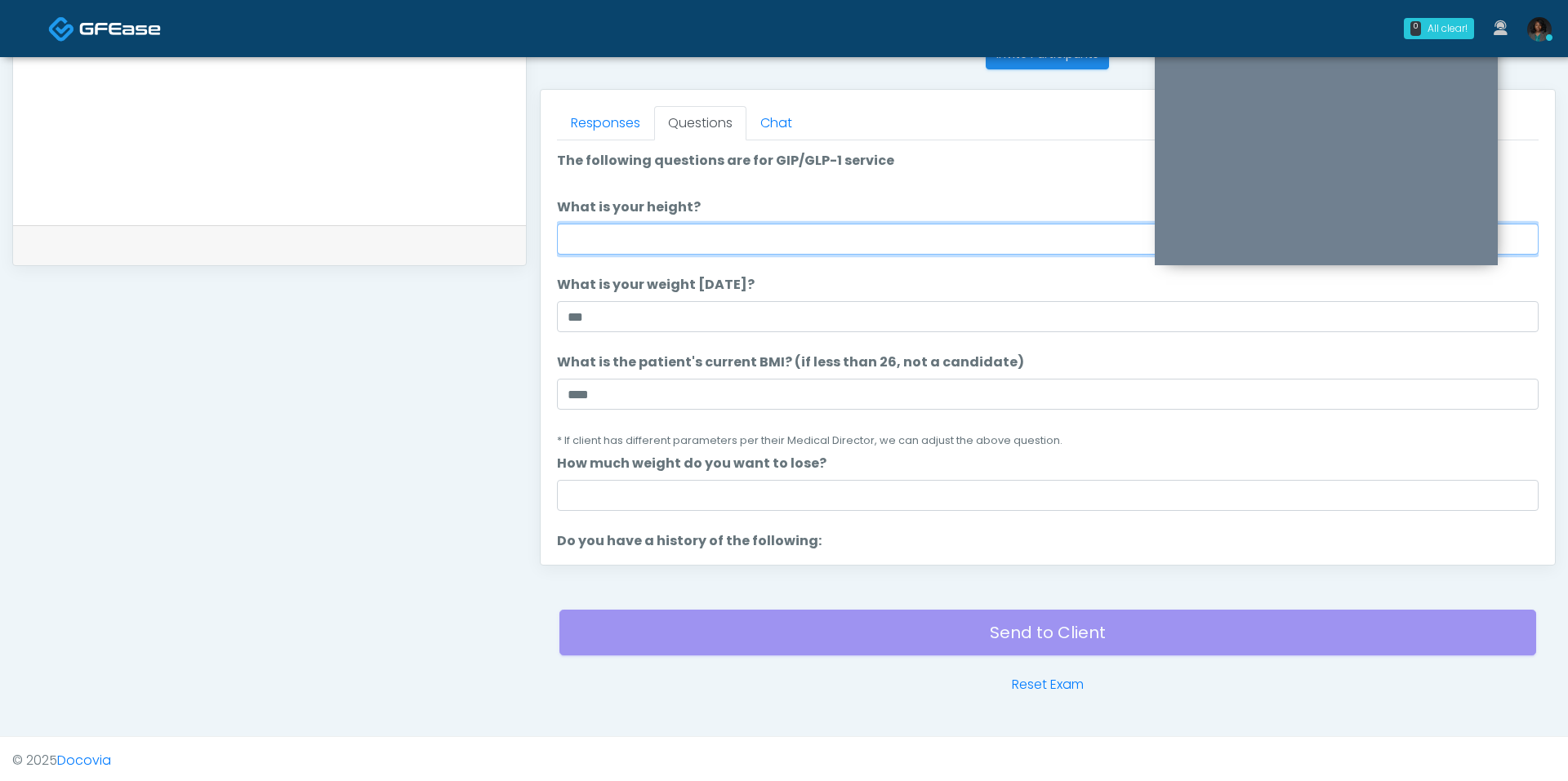
click at [731, 246] on input "What is your height?" at bounding box center [1048, 239] width 982 height 31
type input "***"
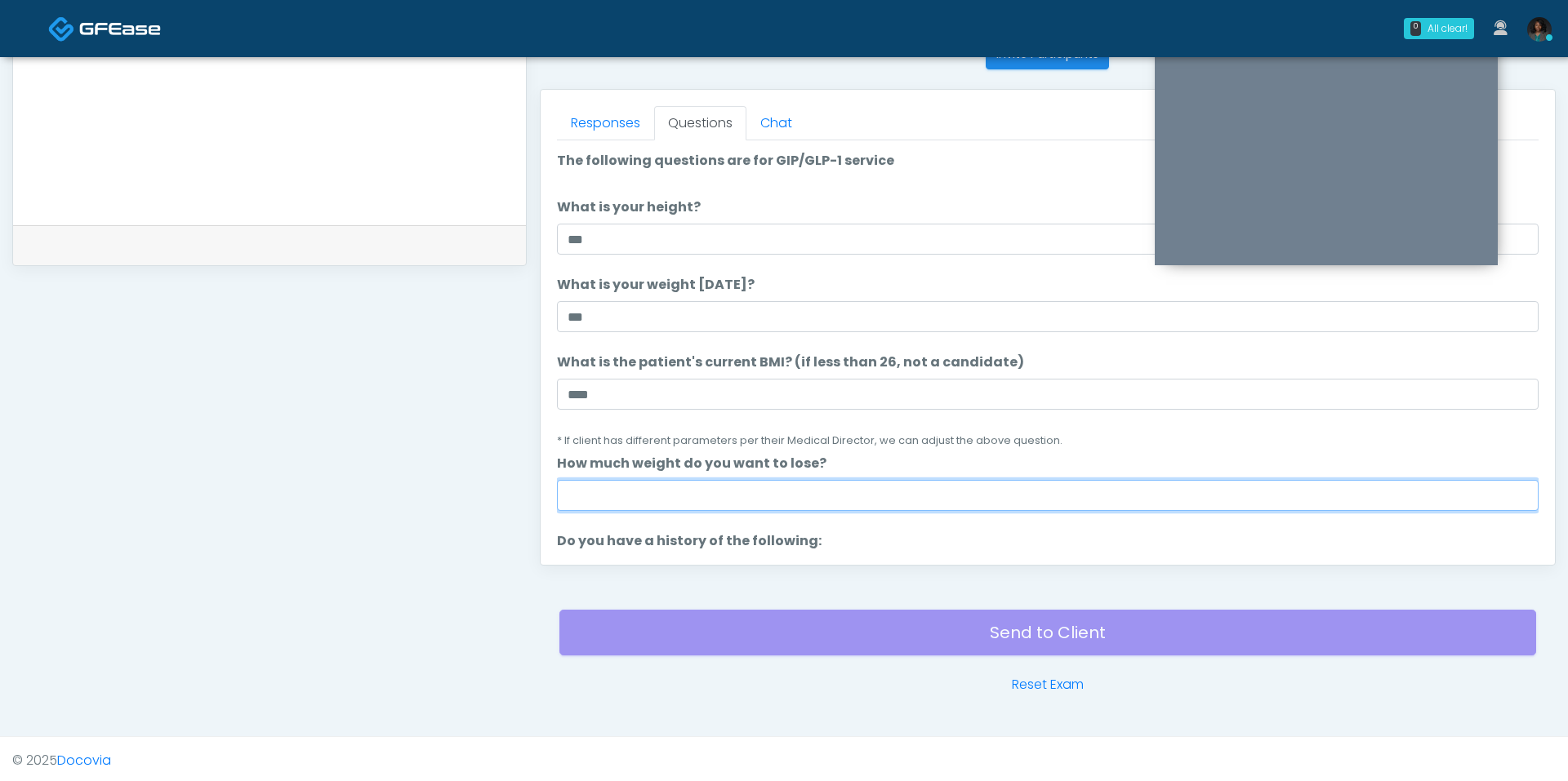
click at [729, 480] on input "How much weight do you want to lose?" at bounding box center [1048, 496] width 982 height 31
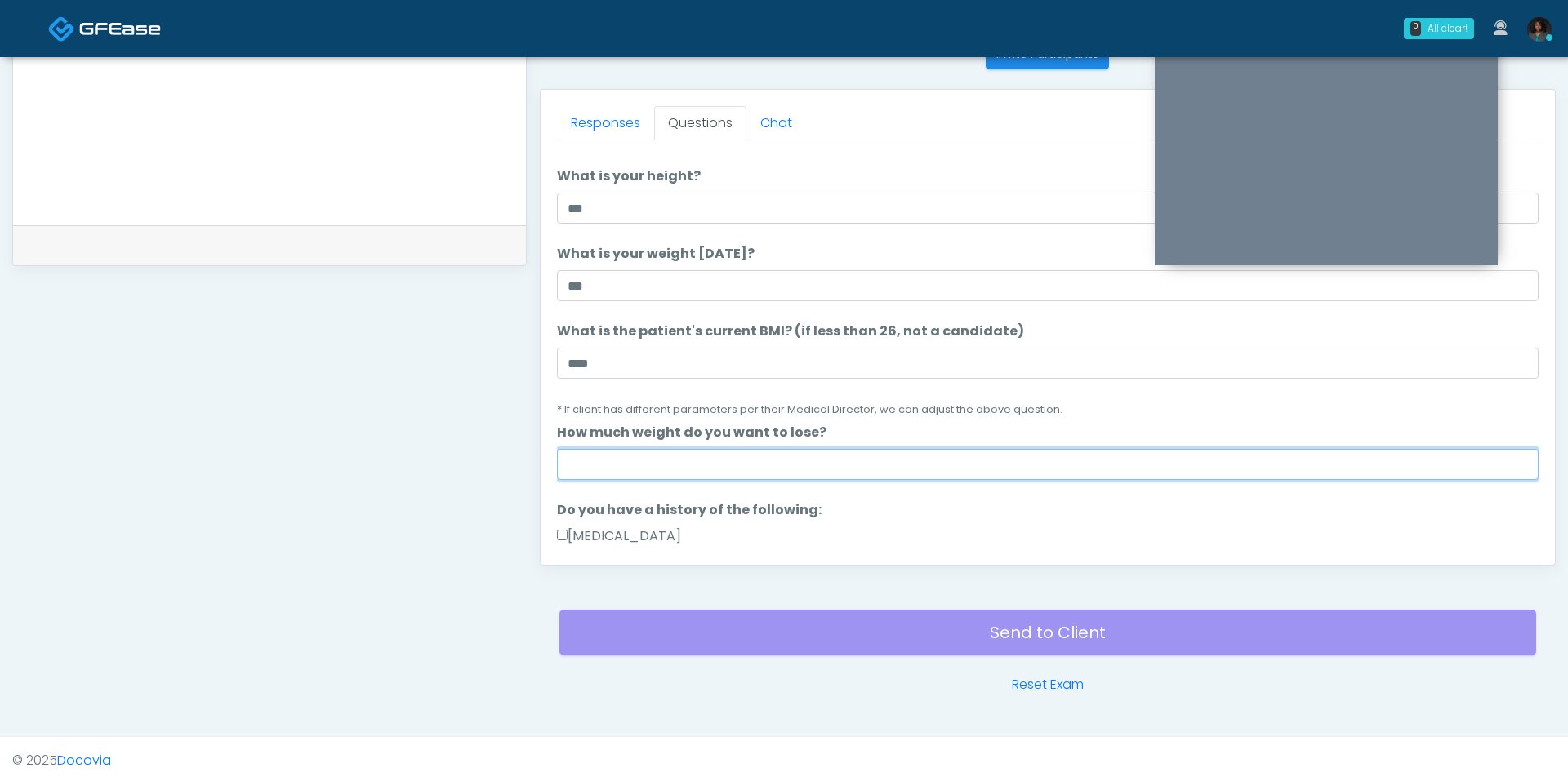
type input "*"
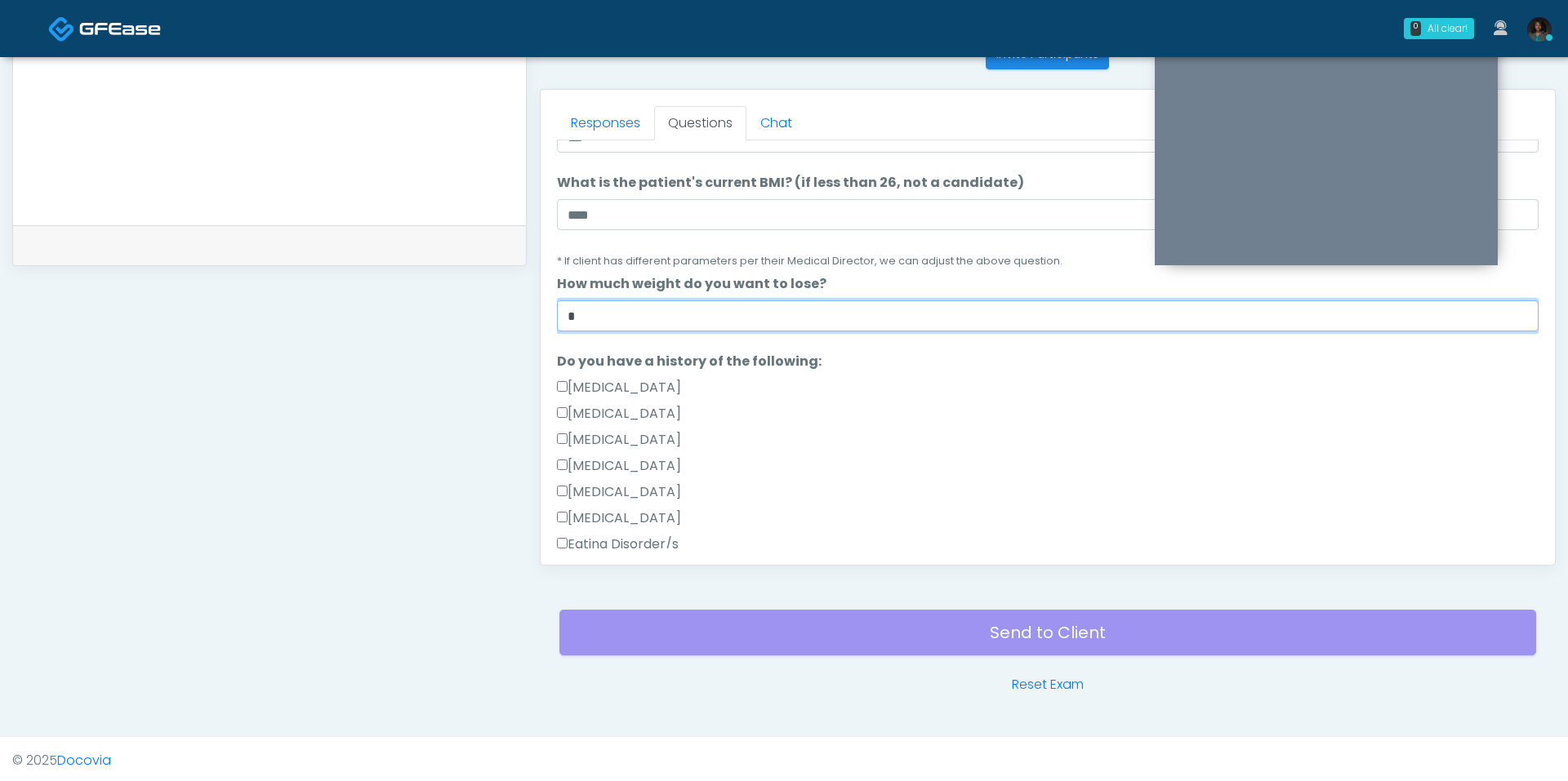
scroll to position [285, 0]
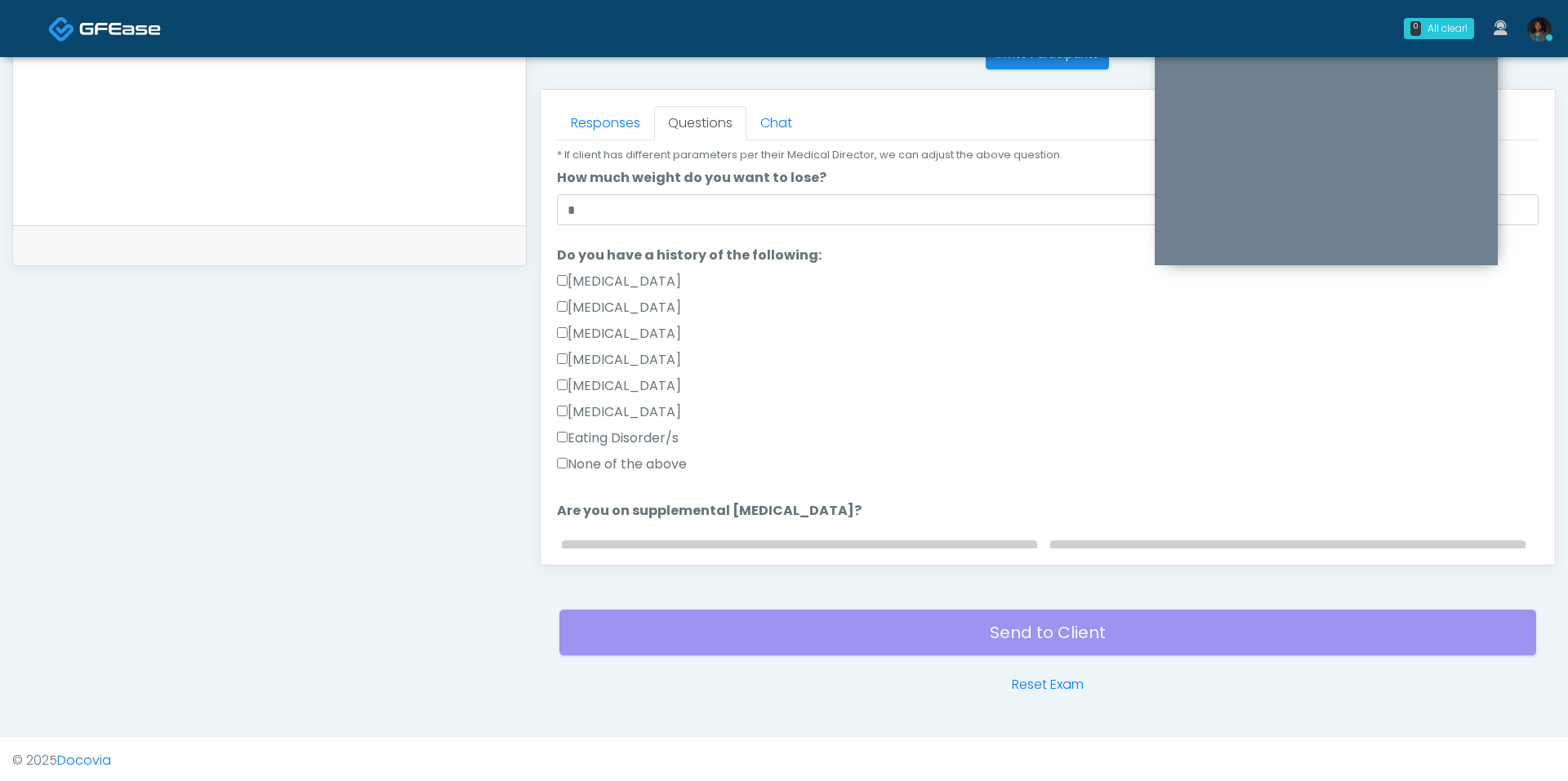
click at [655, 462] on label "None of the above" at bounding box center [622, 465] width 130 height 20
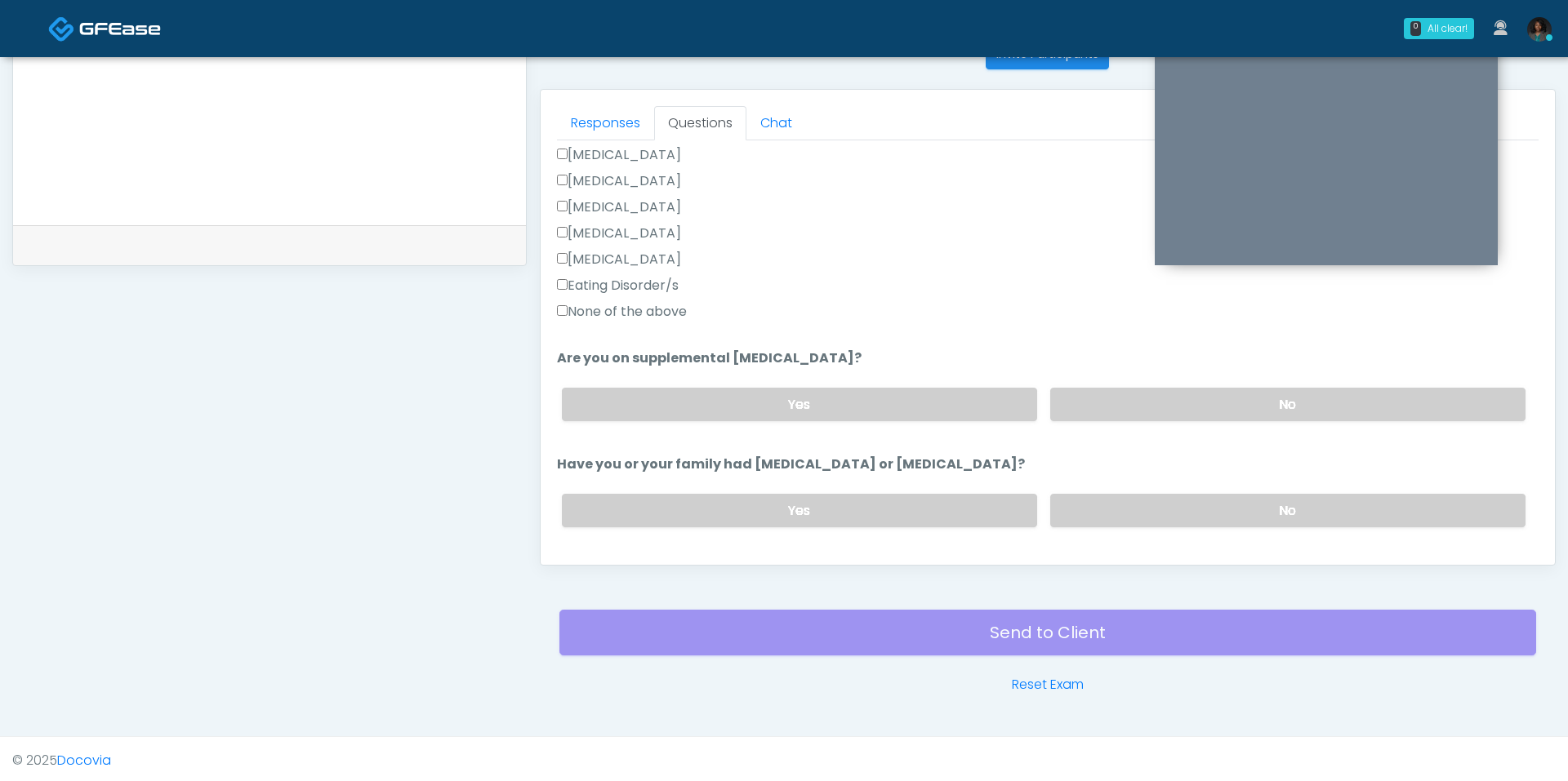
scroll to position [446, 0]
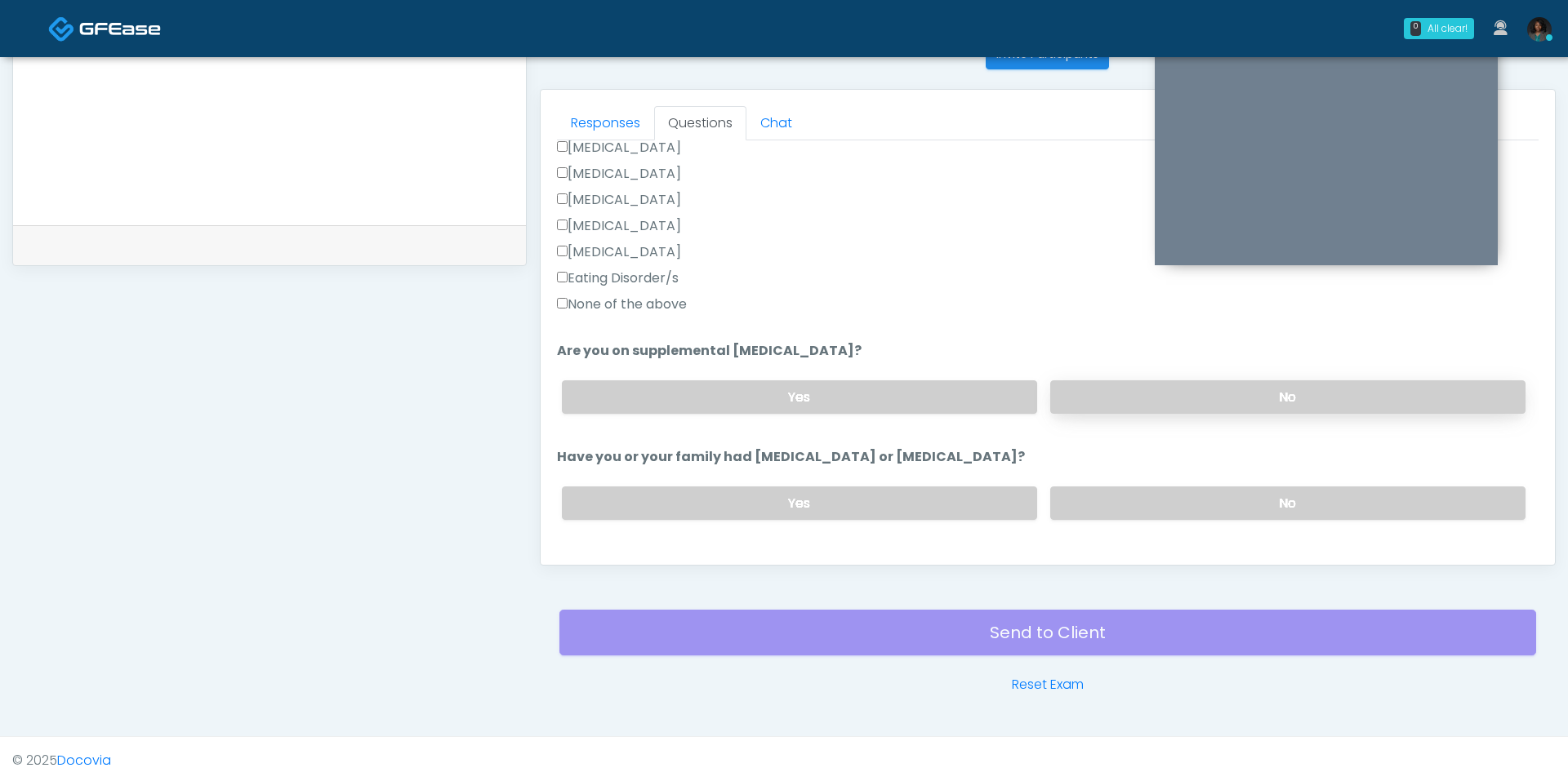
click at [1123, 386] on label "No" at bounding box center [1288, 397] width 475 height 34
click at [1132, 487] on label "No" at bounding box center [1288, 503] width 475 height 34
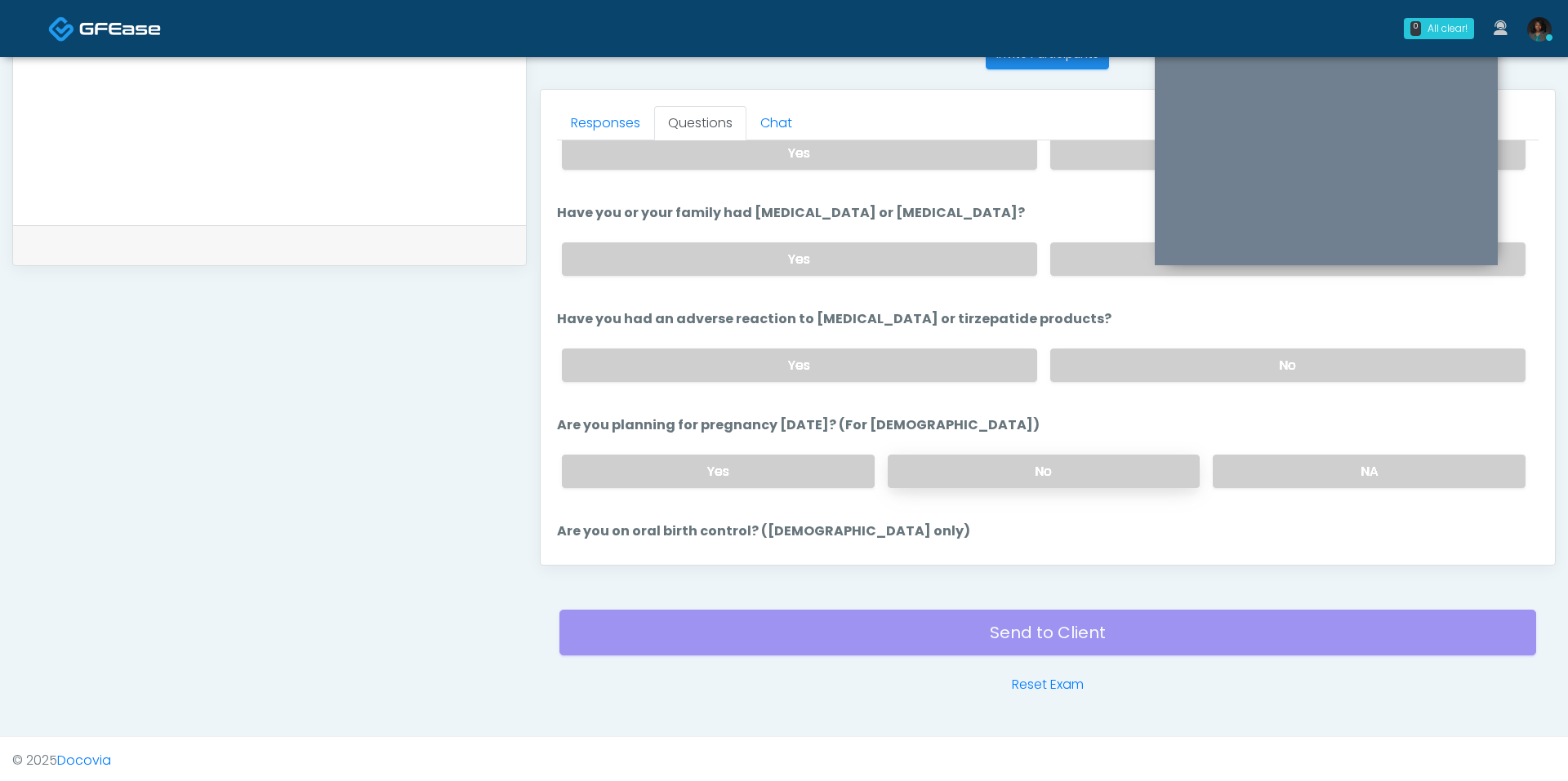
scroll to position [699, 0]
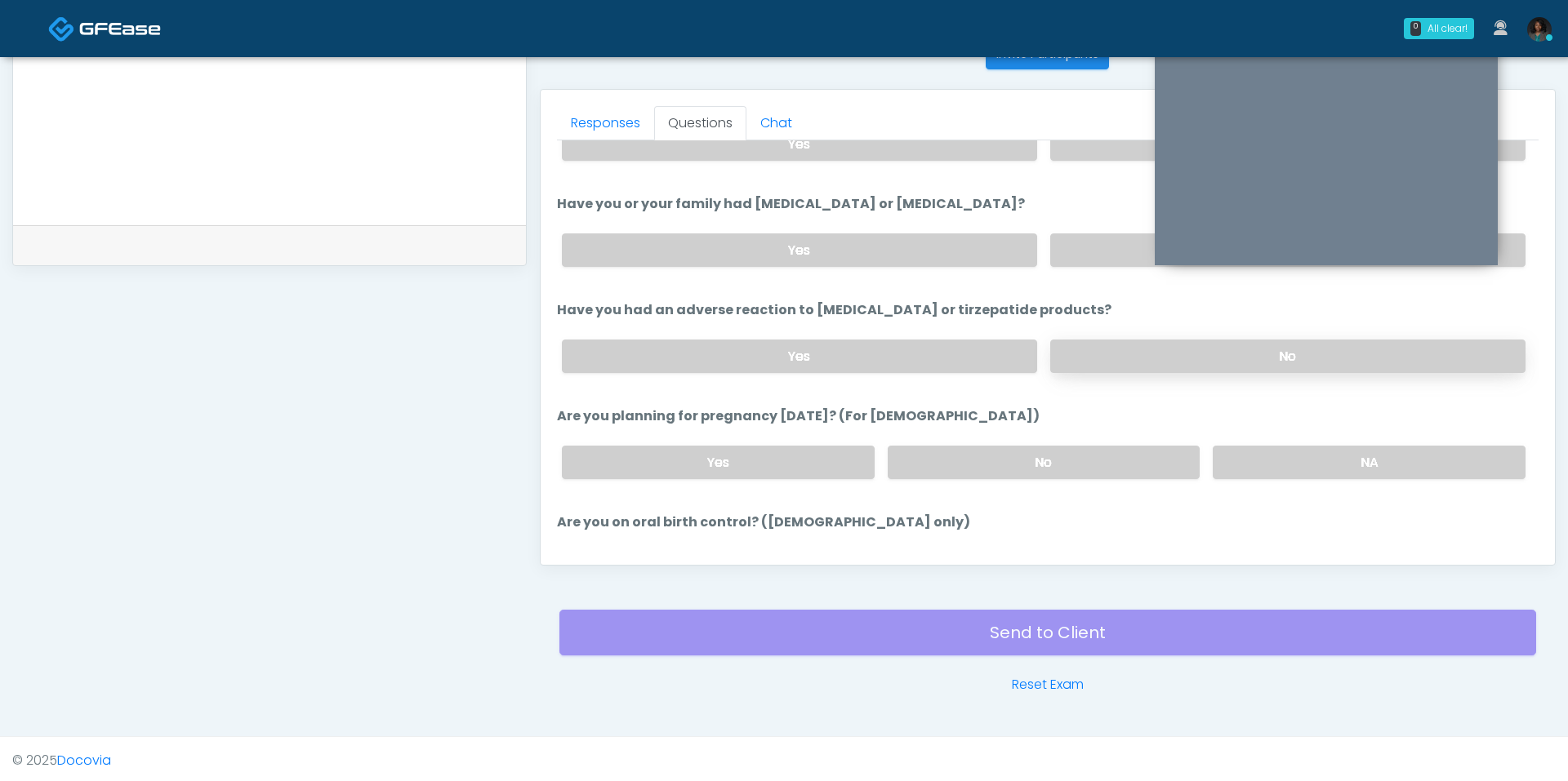
click at [1147, 352] on label "No" at bounding box center [1288, 356] width 475 height 34
click at [1168, 446] on label "No" at bounding box center [1043, 462] width 313 height 34
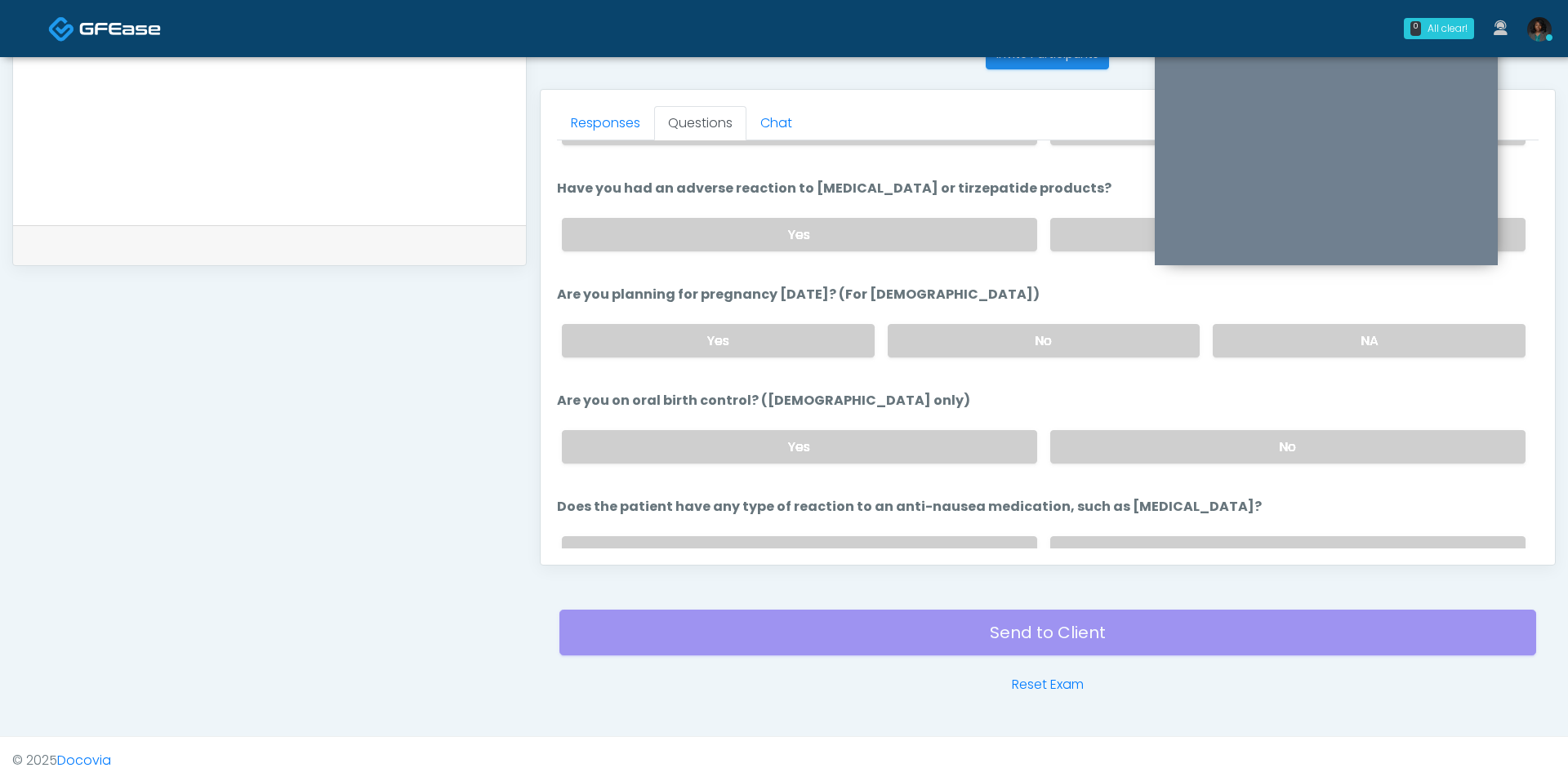
scroll to position [823, 0]
click at [1138, 429] on label "No" at bounding box center [1288, 444] width 475 height 34
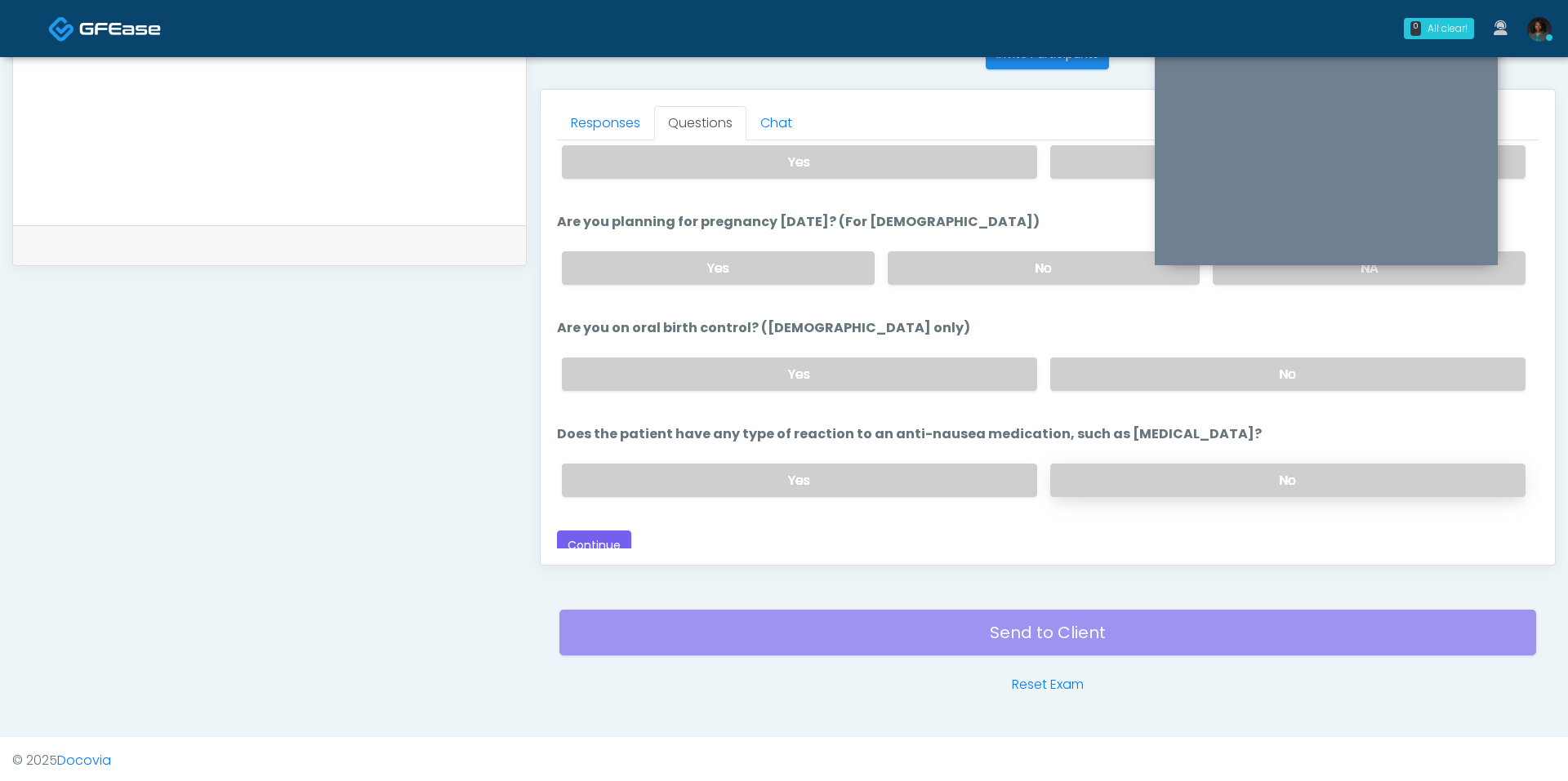
click at [1089, 468] on label "No" at bounding box center [1288, 480] width 475 height 34
click at [767, 364] on label "Yes" at bounding box center [799, 374] width 475 height 34
click at [584, 534] on button "Continue" at bounding box center [595, 545] width 74 height 30
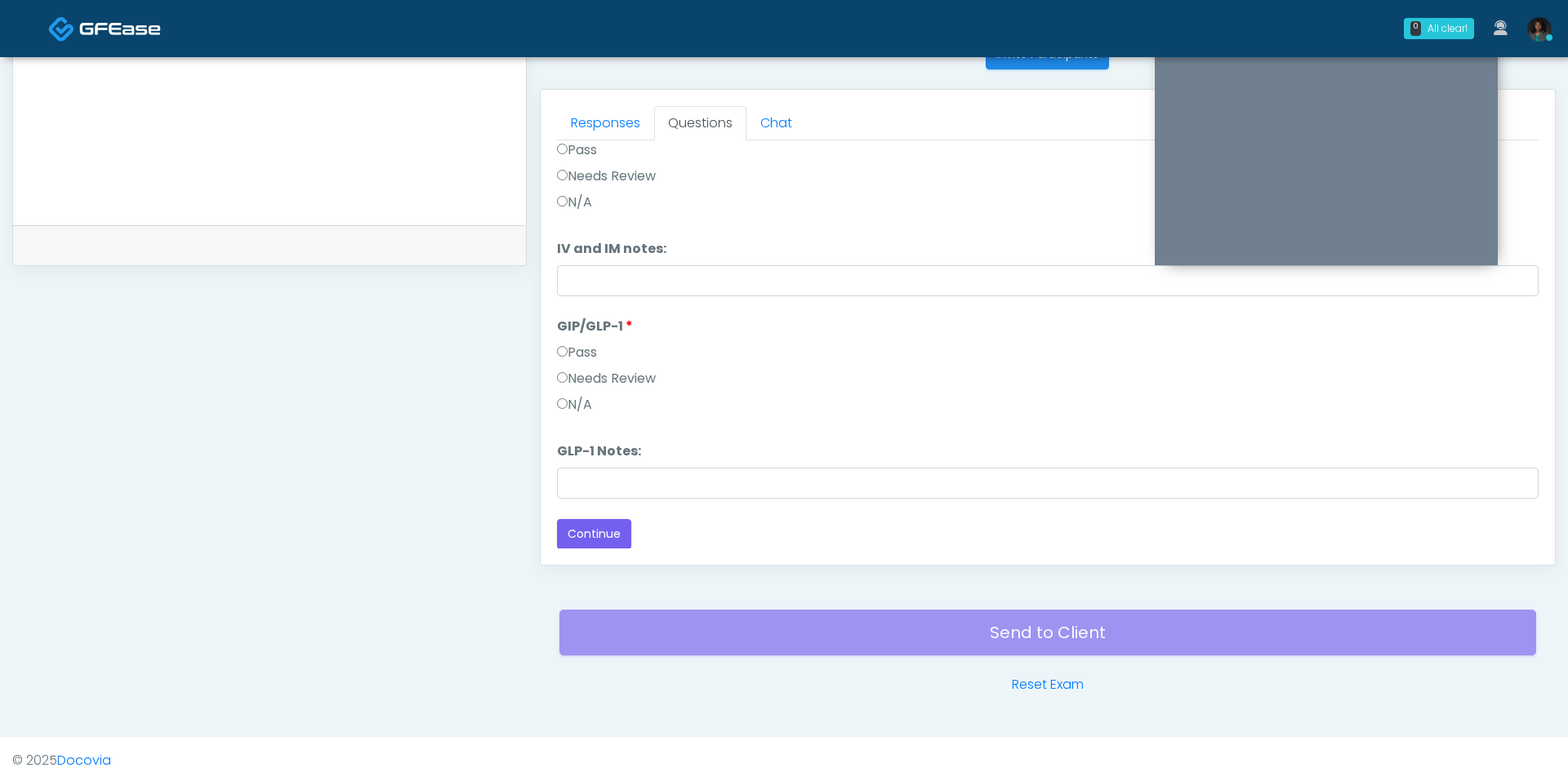
scroll to position [0, 0]
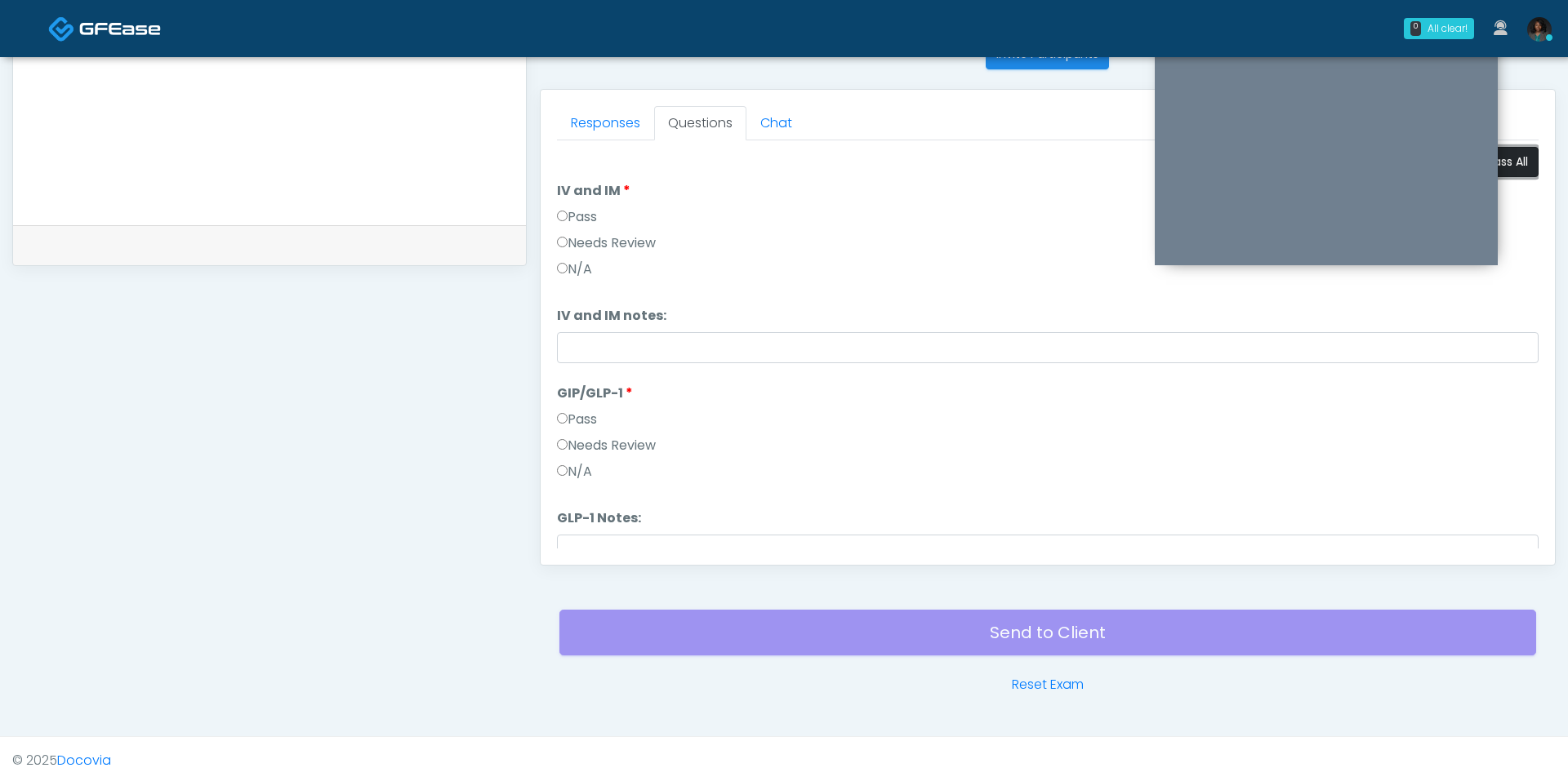
click at [1506, 159] on button "Pass All" at bounding box center [1507, 161] width 62 height 30
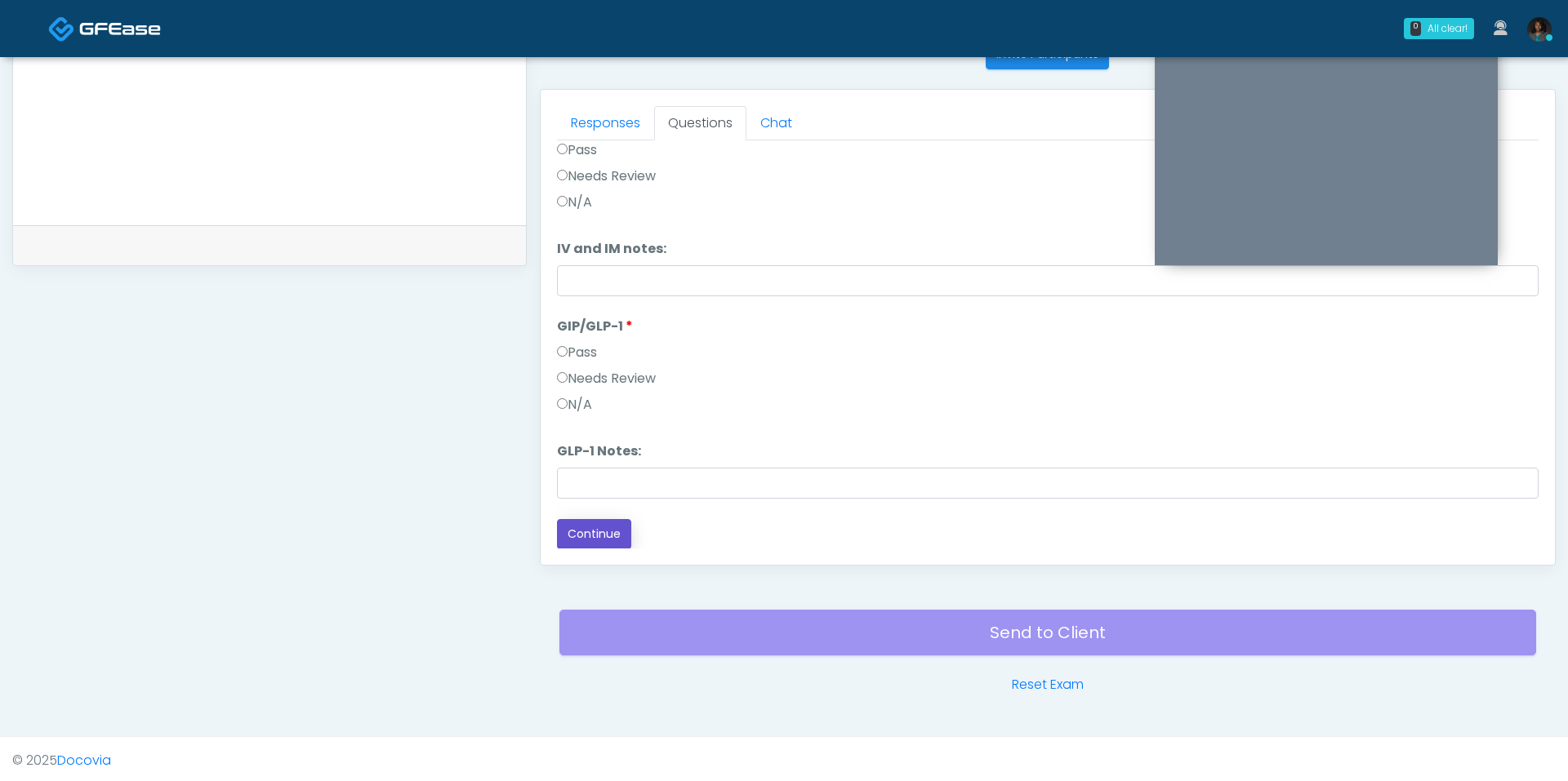
click at [585, 531] on button "Continue" at bounding box center [595, 534] width 74 height 30
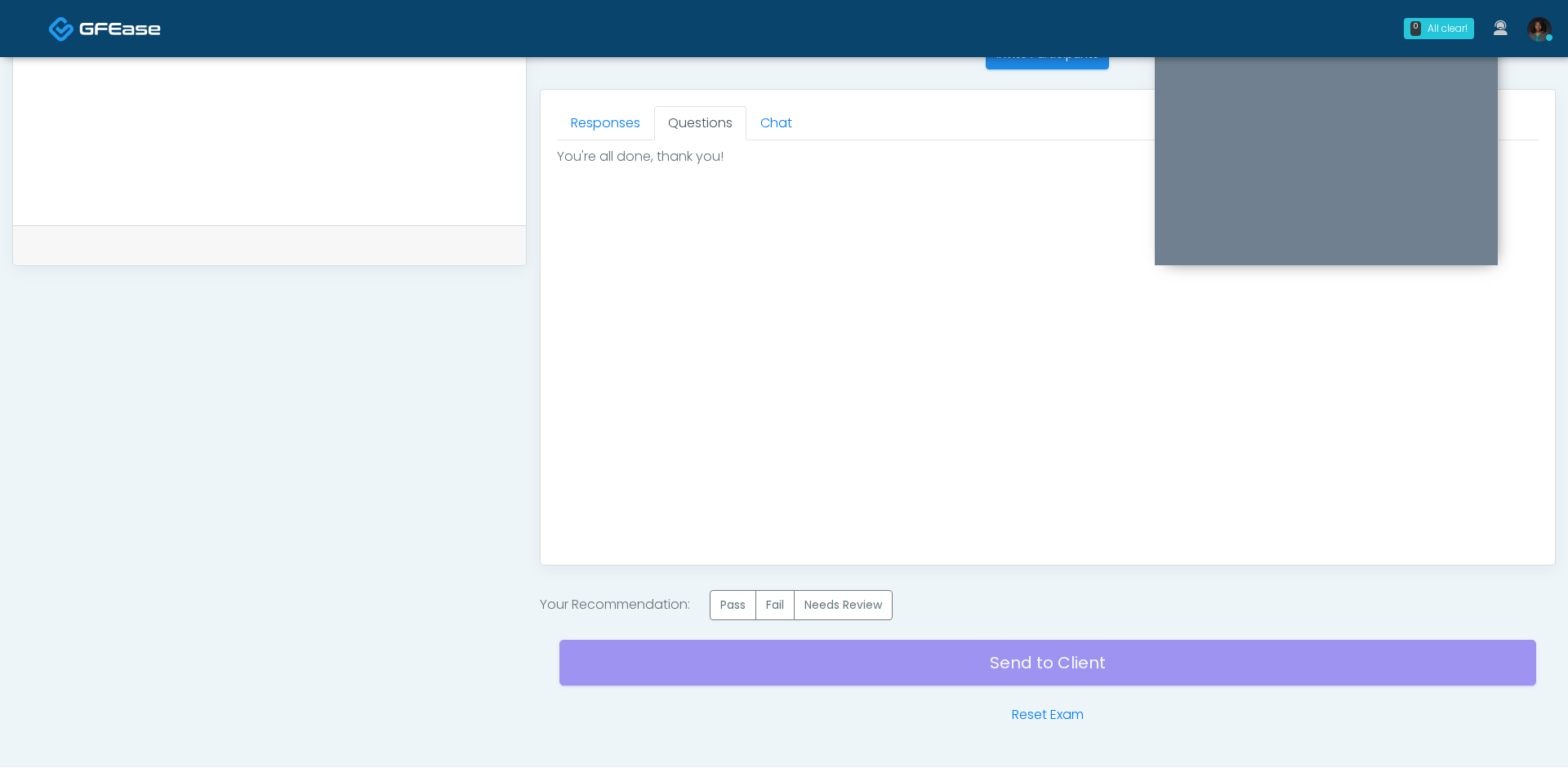
scroll to position [0, 0]
click at [736, 604] on label "Pass" at bounding box center [732, 604] width 46 height 30
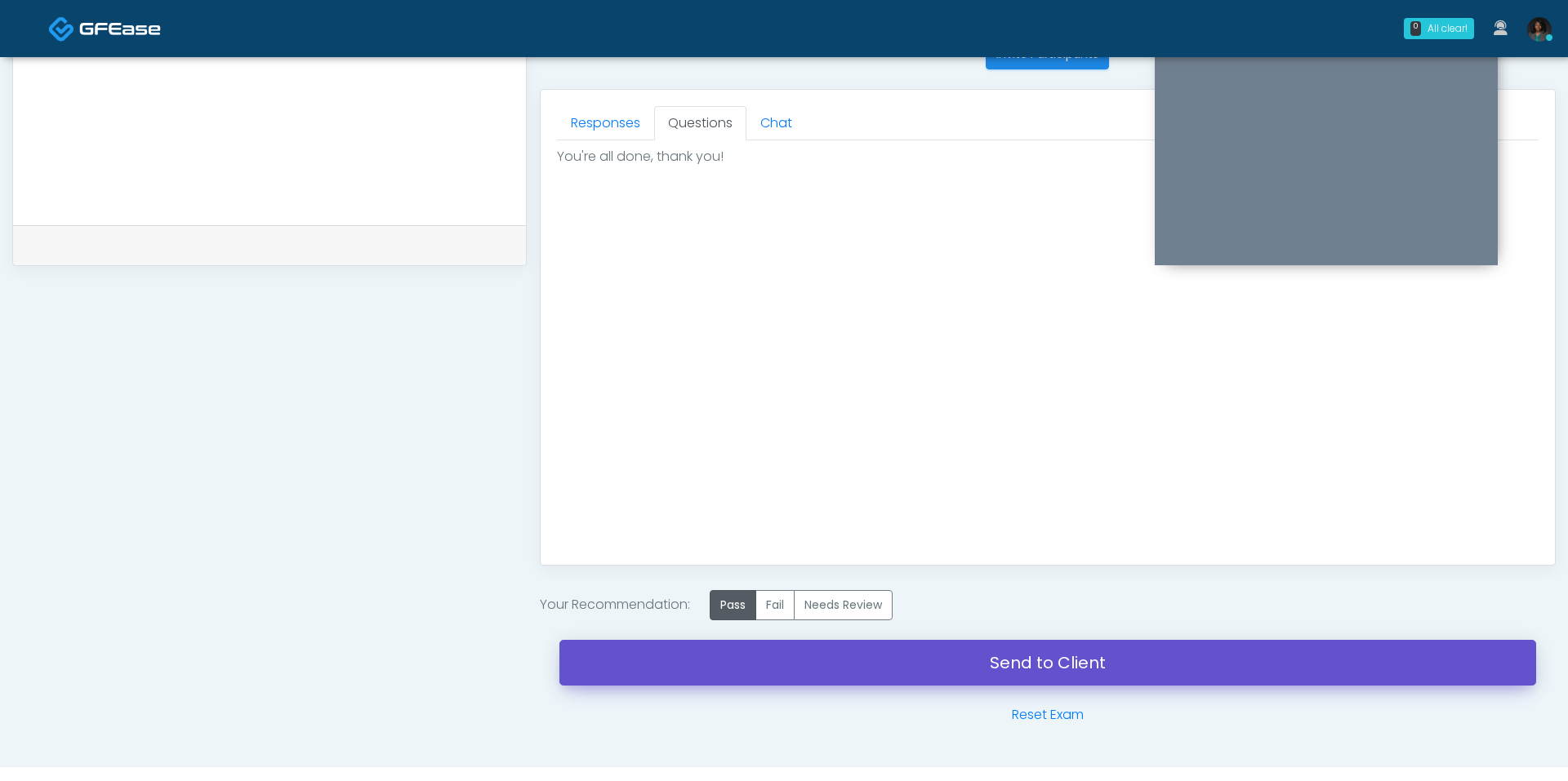
click at [772, 662] on link "Send to Client" at bounding box center [1048, 662] width 977 height 45
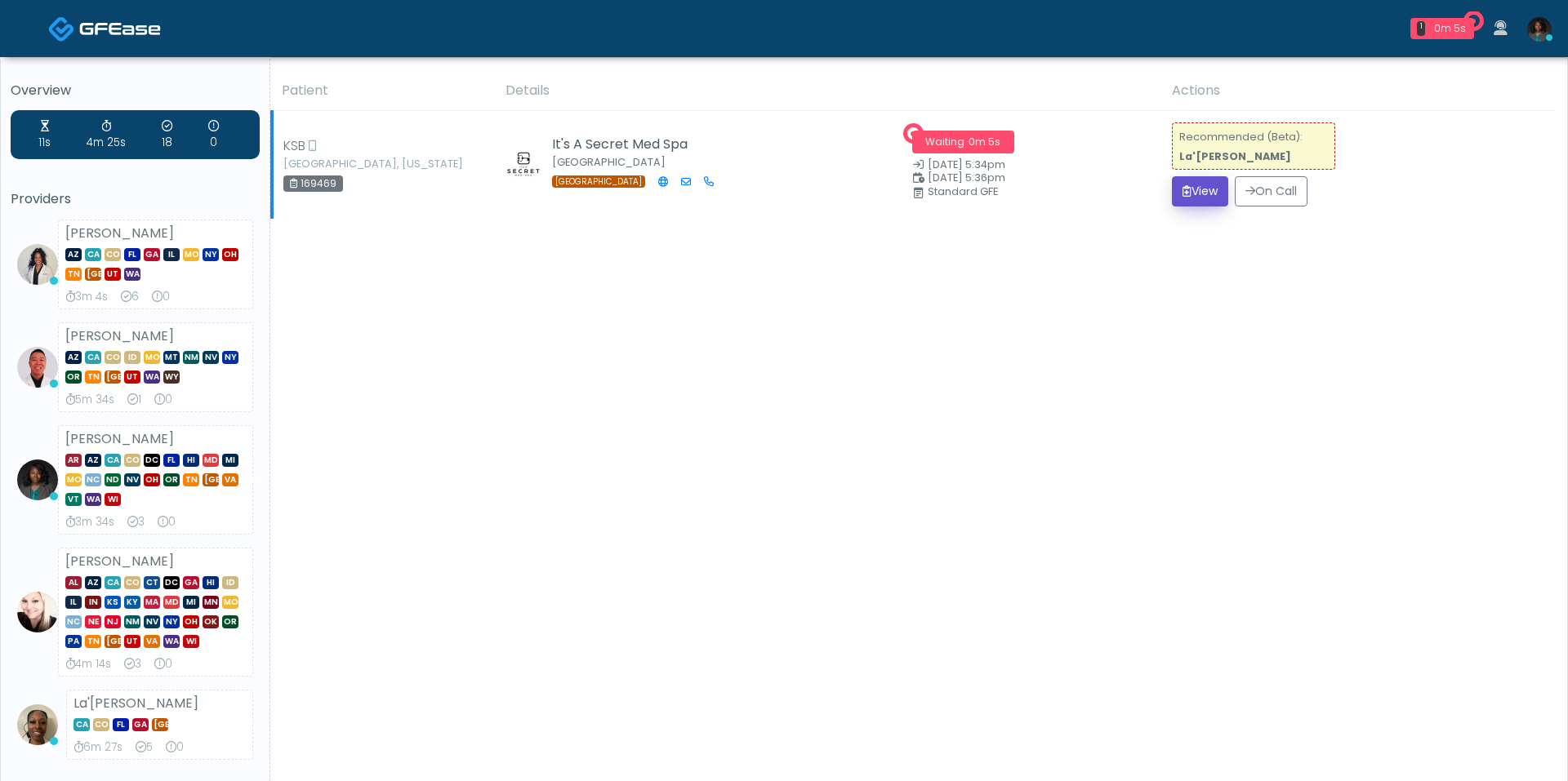
click at [1207, 204] on button "View" at bounding box center [1200, 191] width 56 height 30
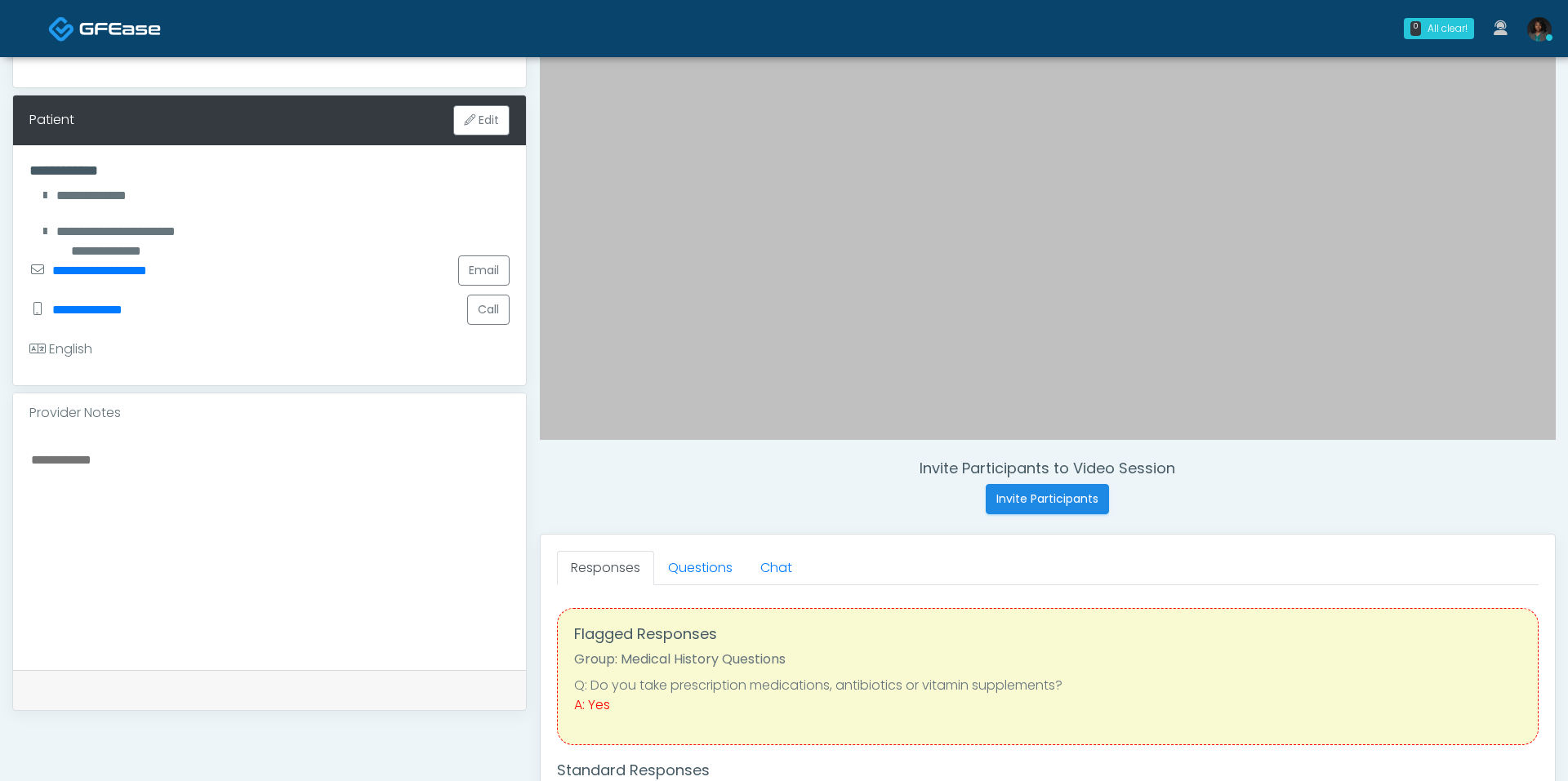
scroll to position [263, 0]
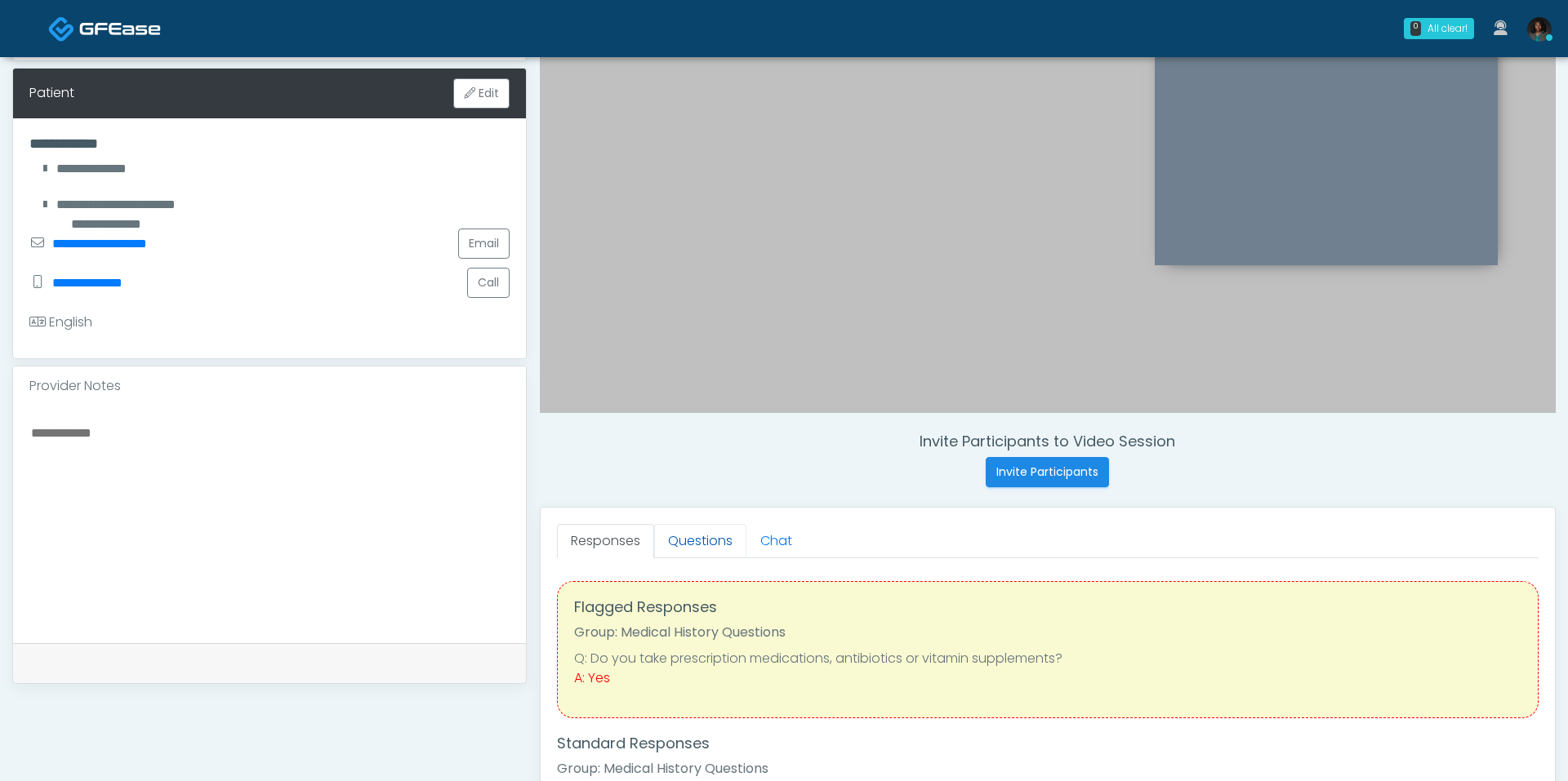
click at [682, 553] on link "Questions" at bounding box center [701, 541] width 92 height 34
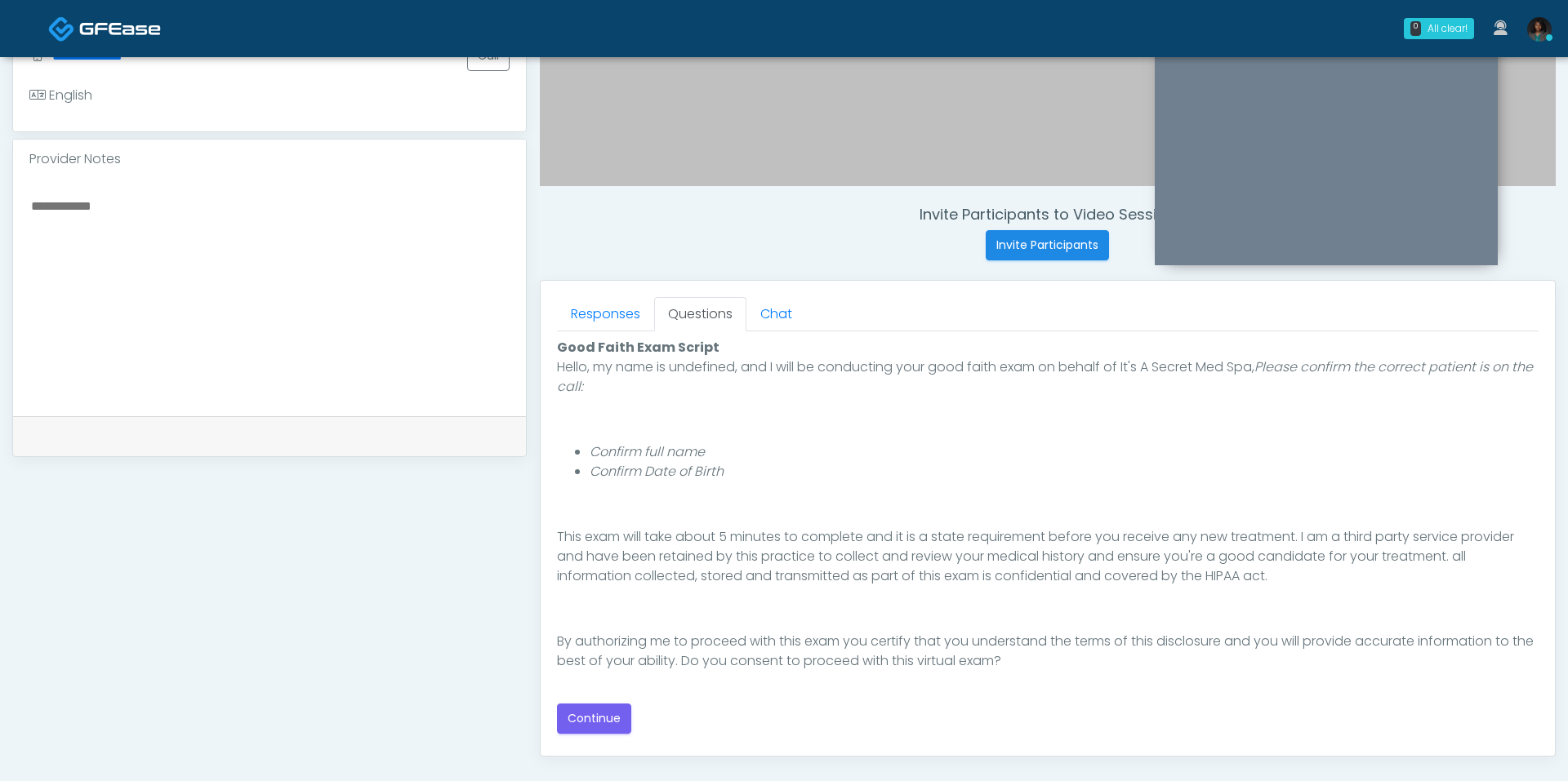
scroll to position [92, 0]
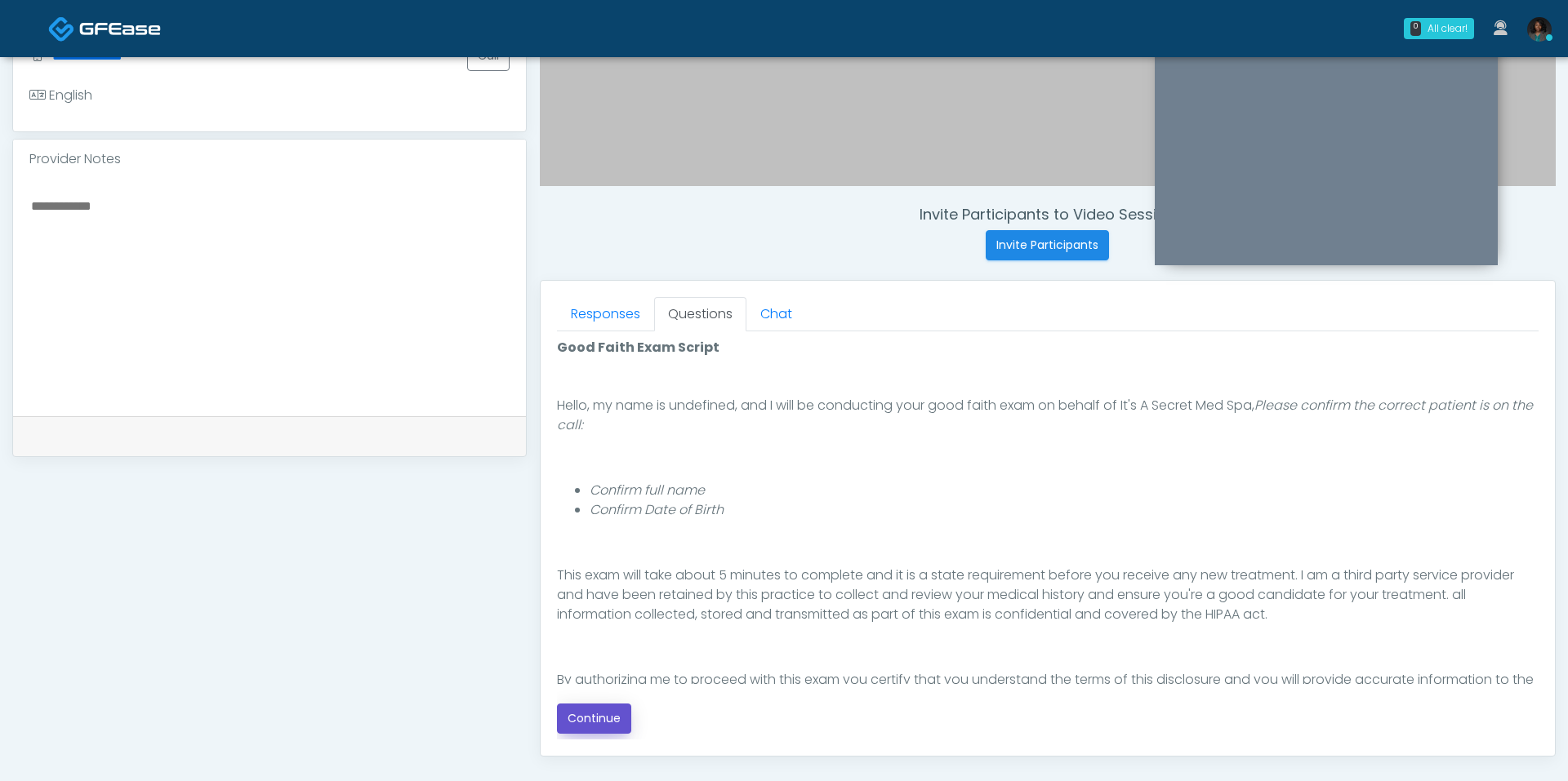
click at [609, 718] on button "Continue" at bounding box center [595, 718] width 74 height 30
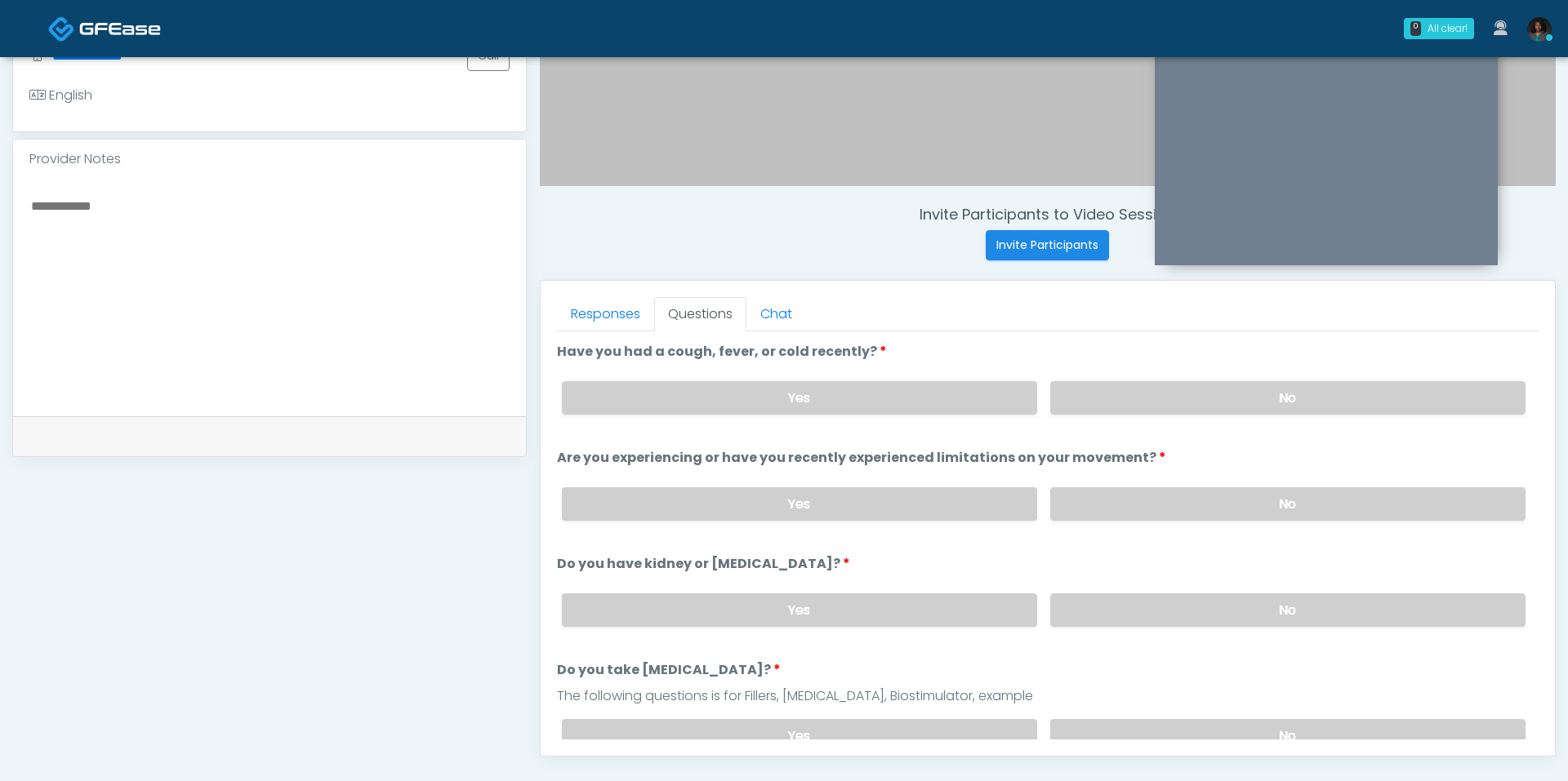
scroll to position [680, 0]
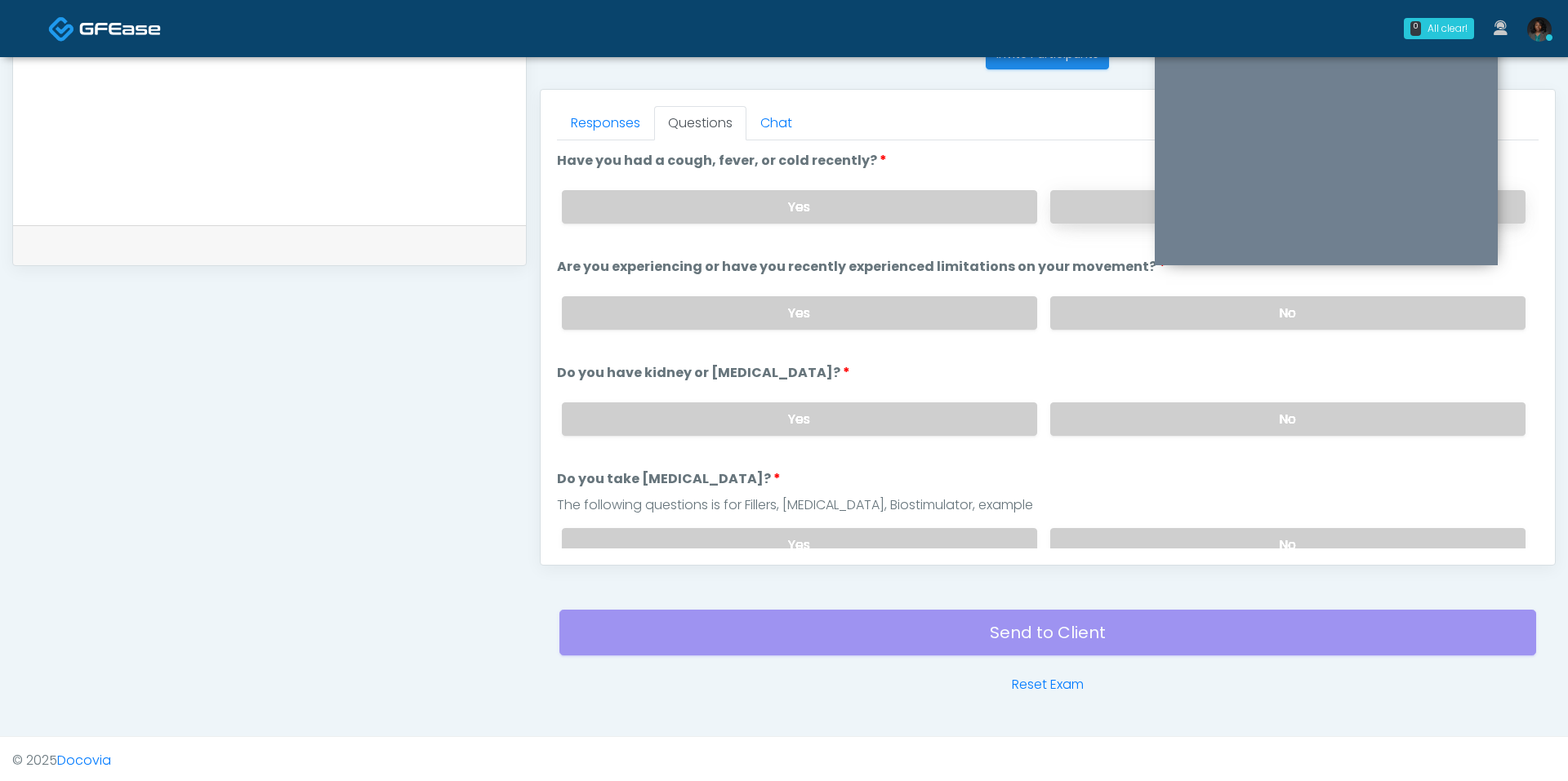
click at [1094, 202] on label "No" at bounding box center [1288, 207] width 475 height 34
click at [1089, 314] on label "No" at bounding box center [1288, 313] width 475 height 34
click at [1079, 420] on label "No" at bounding box center [1288, 419] width 475 height 34
click at [1114, 528] on label "No" at bounding box center [1288, 545] width 475 height 34
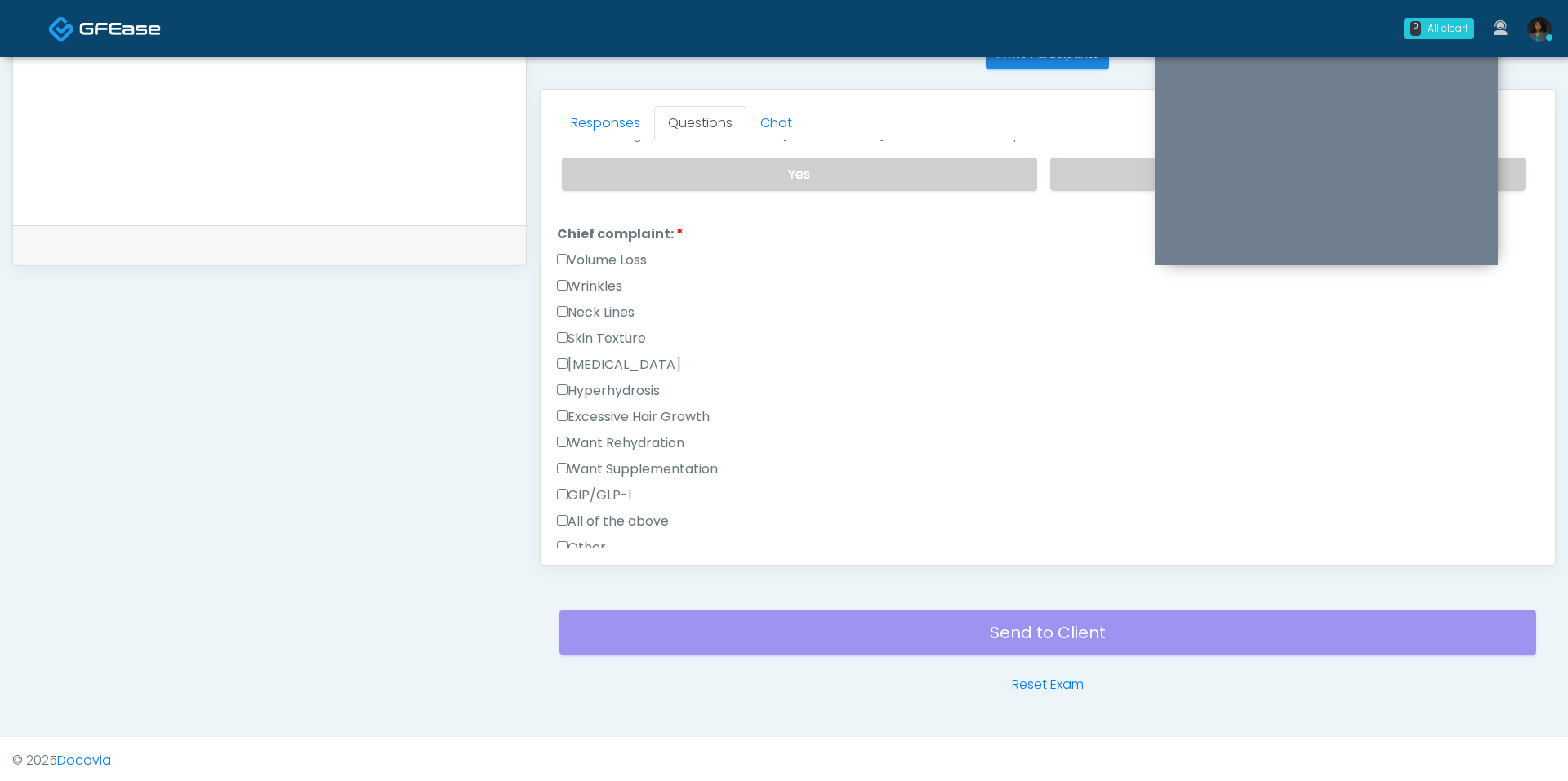
scroll to position [372, 0]
click at [589, 541] on label "Other" at bounding box center [582, 546] width 49 height 20
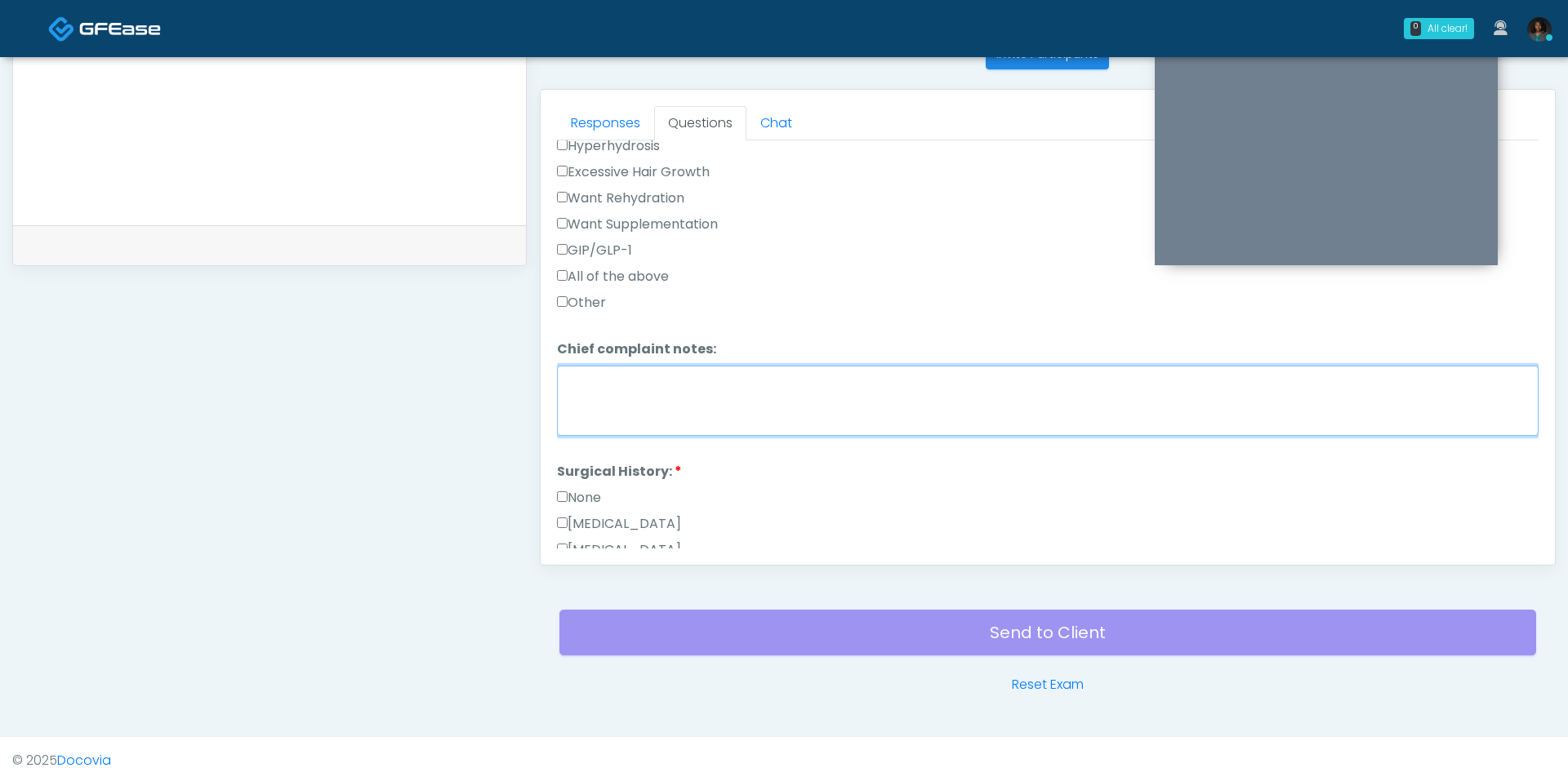
click at [656, 389] on textarea "Chief complaint notes:" at bounding box center [1048, 400] width 982 height 70
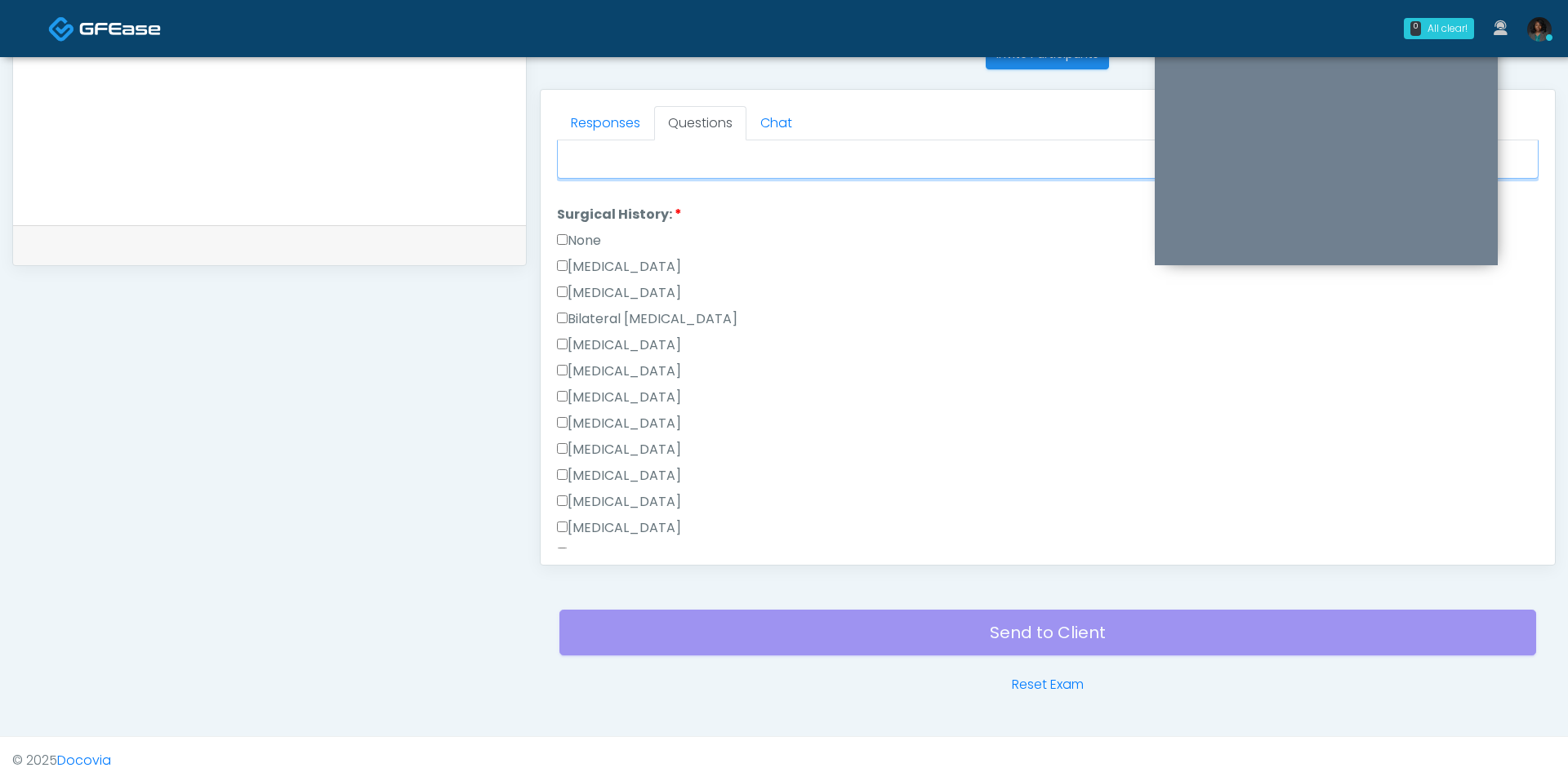
scroll to position [895, 0]
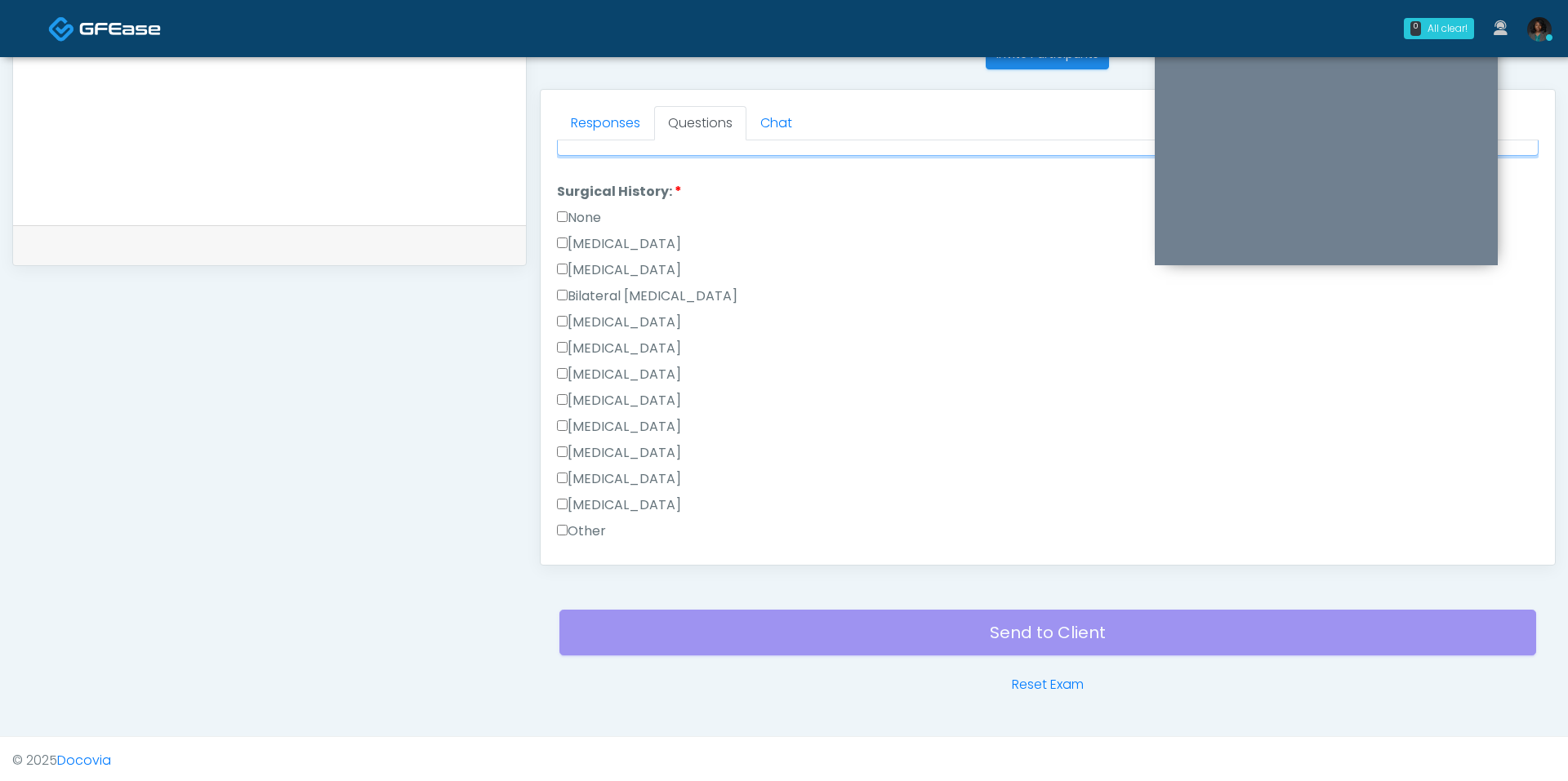
type textarea "*****"
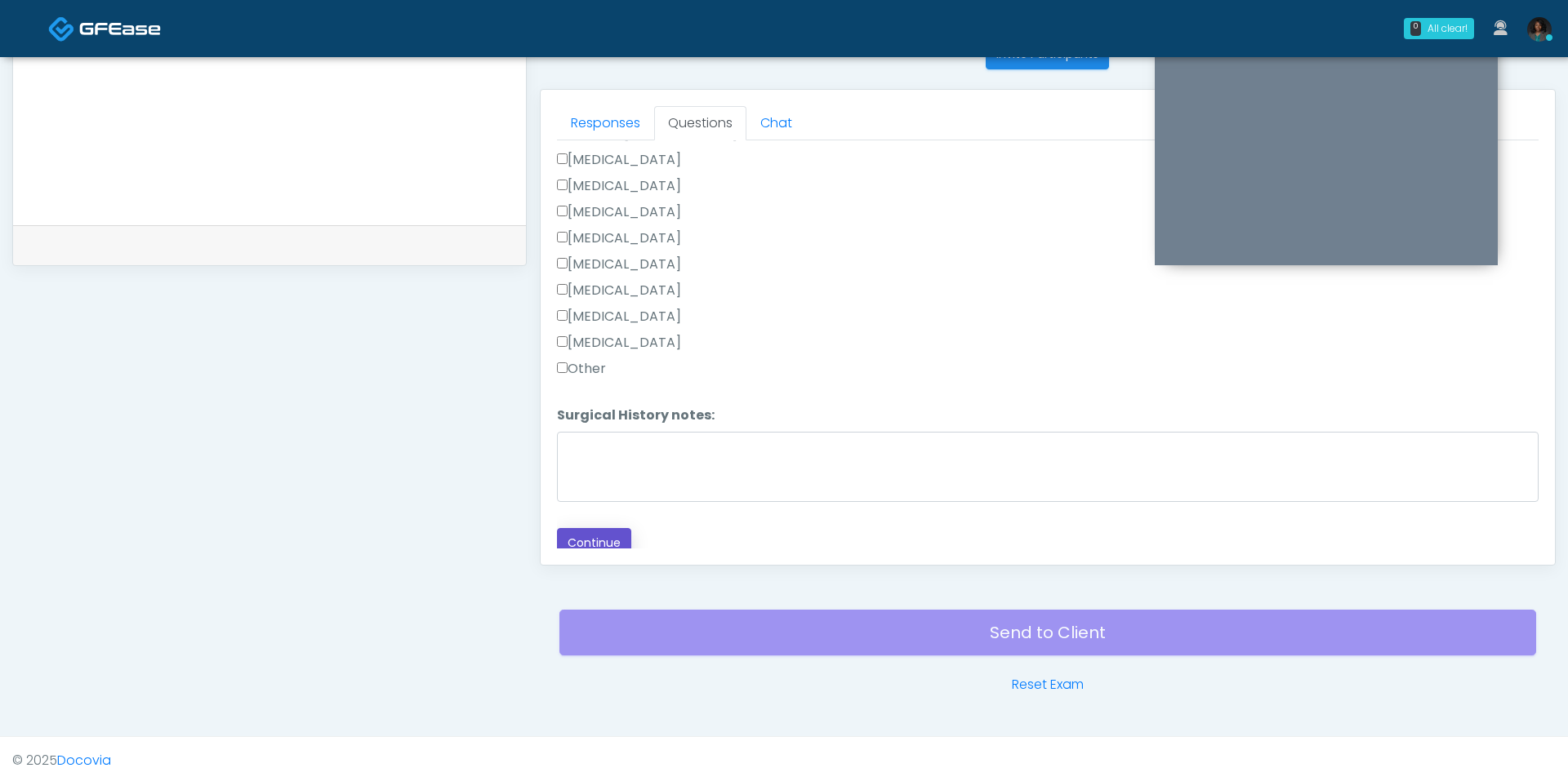
click at [614, 528] on button "Continue" at bounding box center [595, 543] width 74 height 30
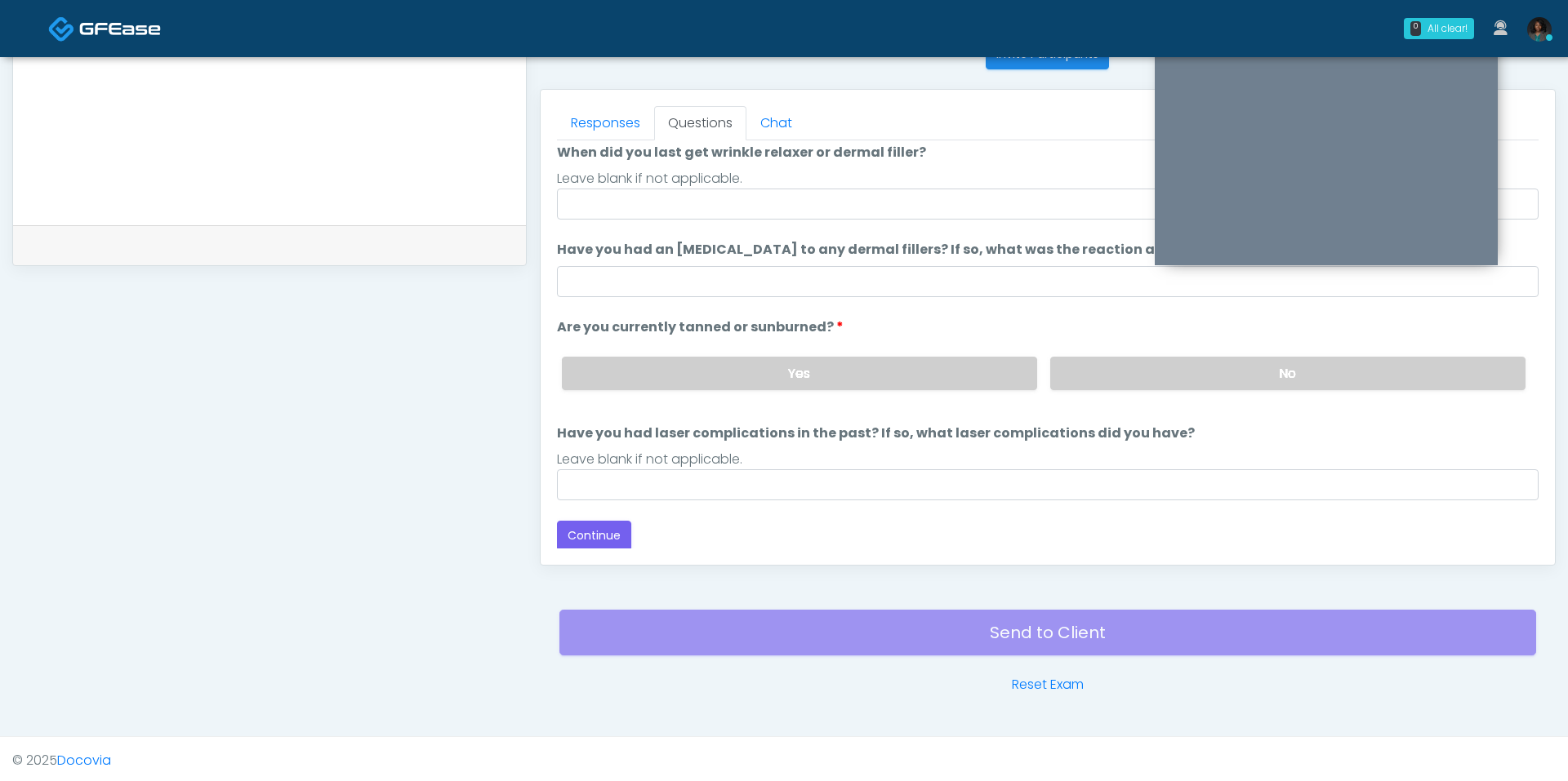
scroll to position [0, 0]
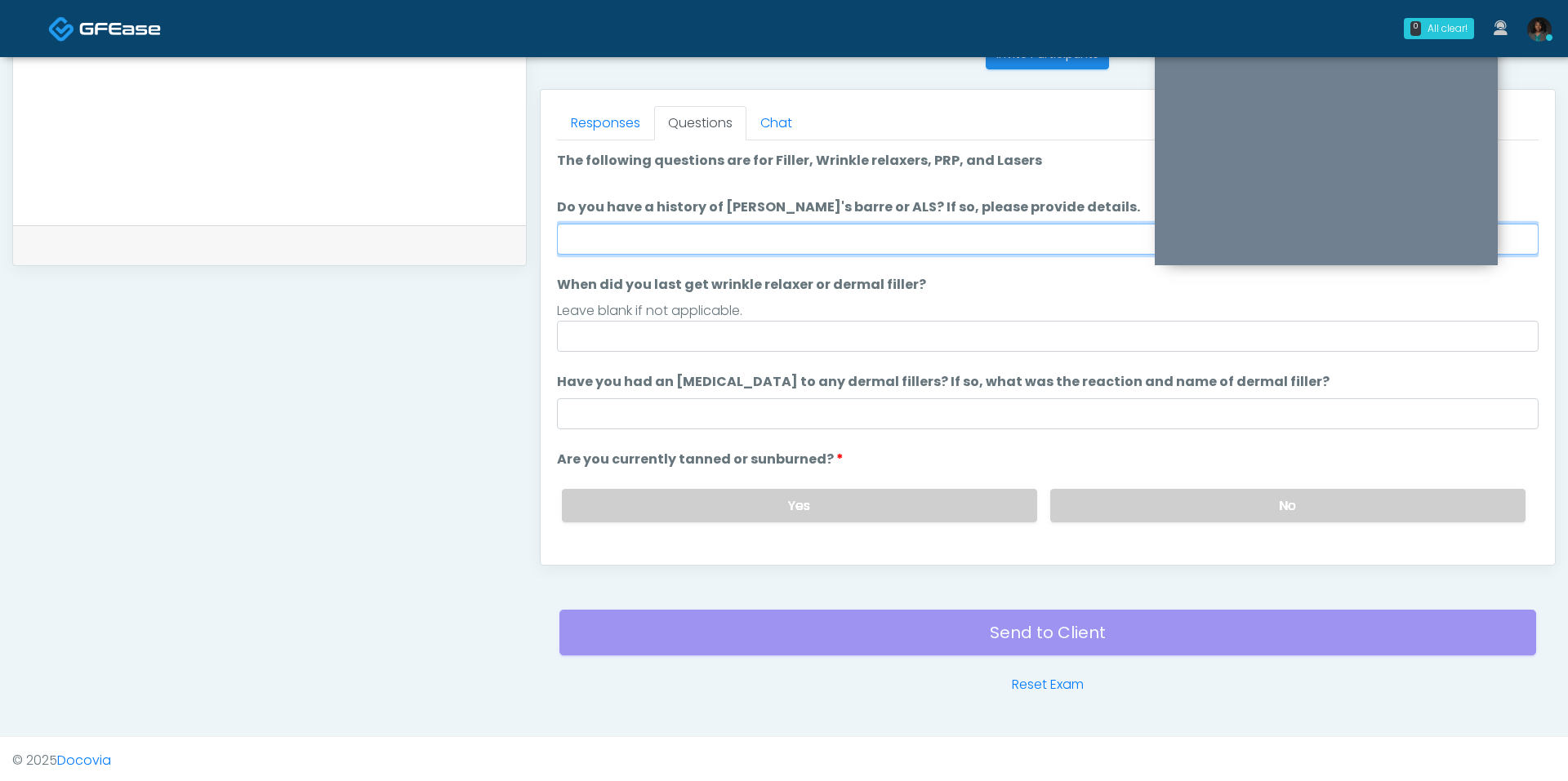
click at [714, 234] on input "Do you have a history of Guillain's barre or ALS? If so, please provide details." at bounding box center [1048, 239] width 982 height 31
type input "**"
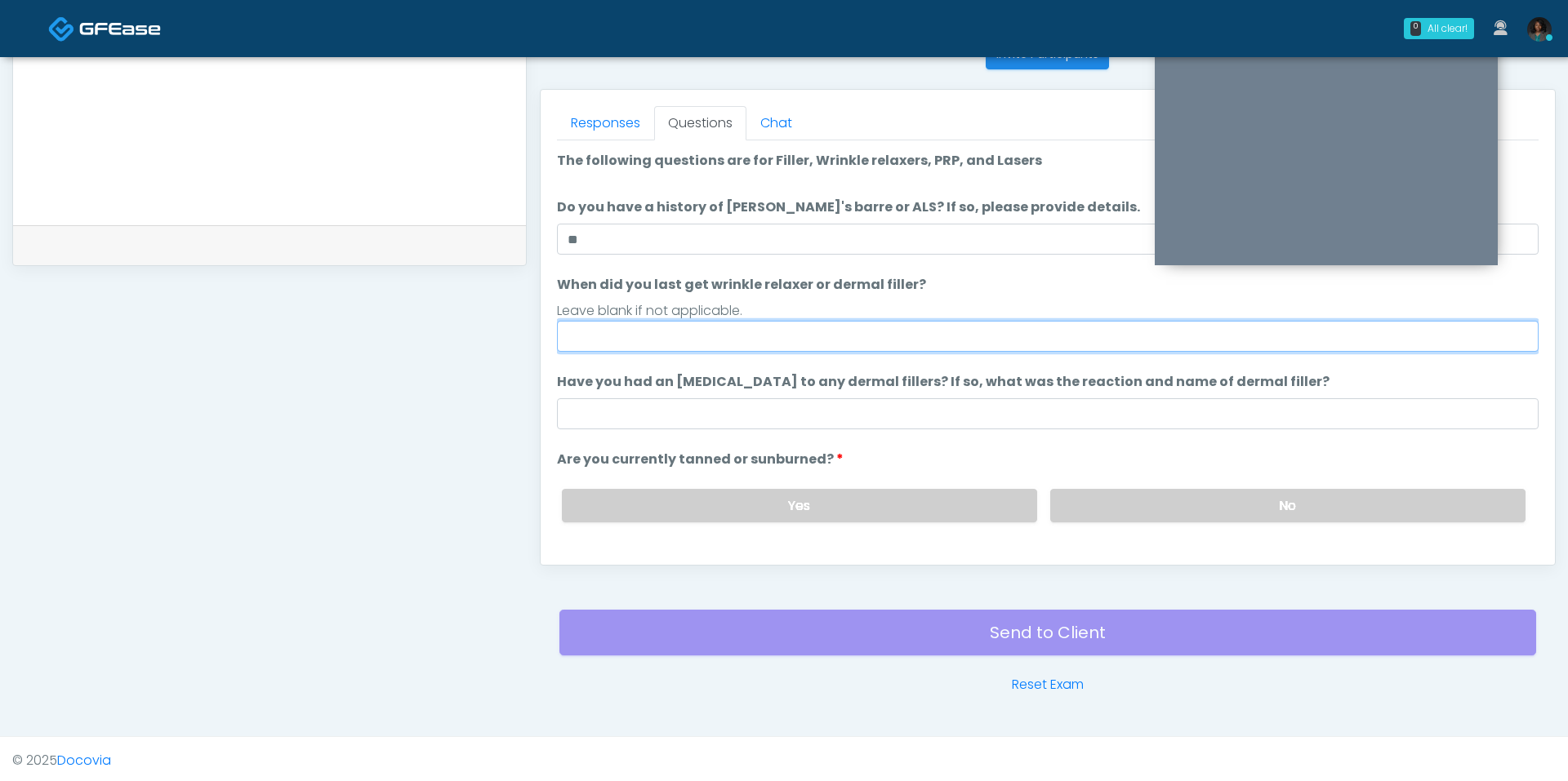
click at [679, 347] on input "When did you last get wrinkle relaxer or dermal filler?" at bounding box center [1048, 336] width 982 height 31
type input "******"
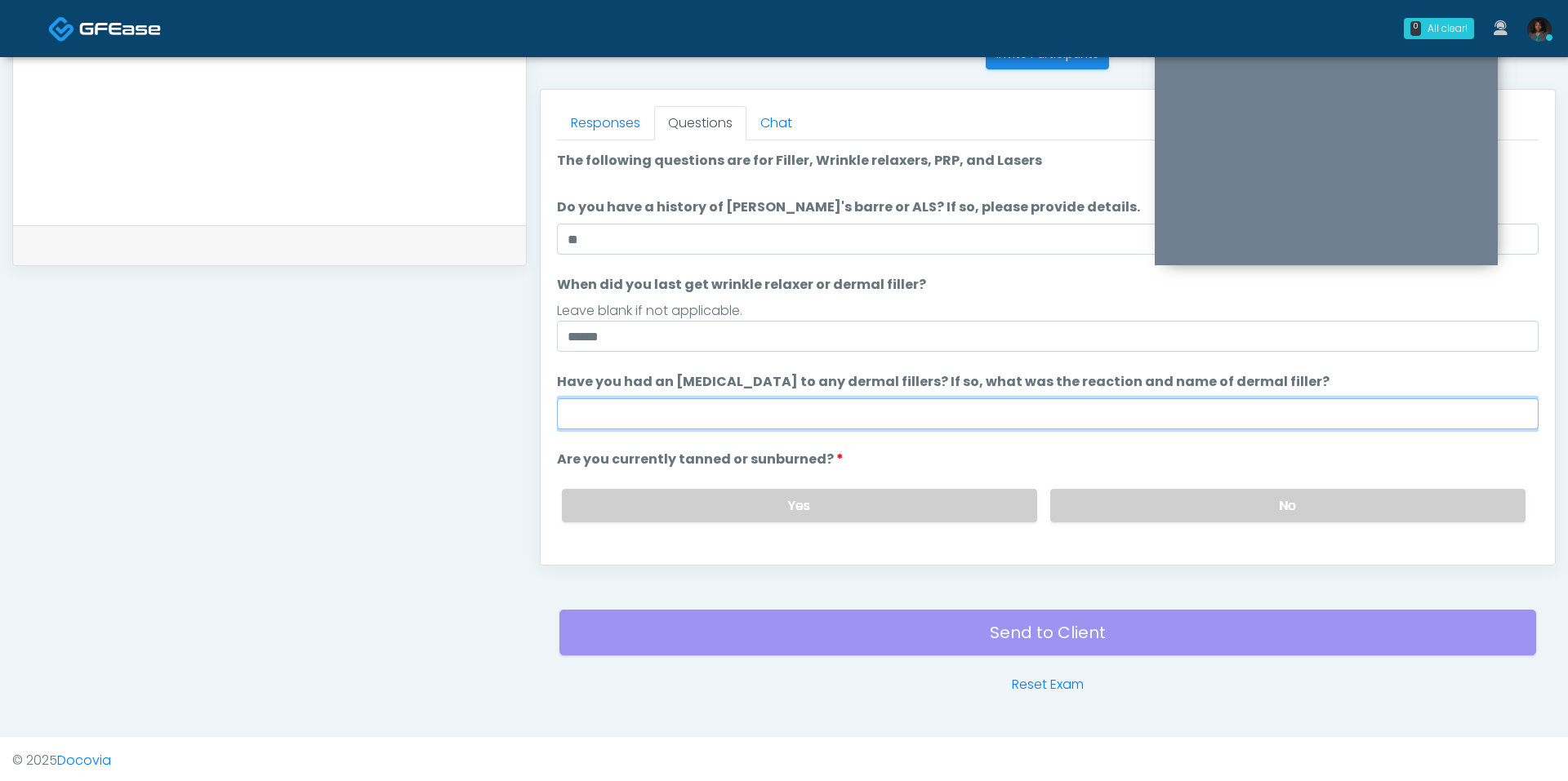
click at [638, 402] on input "Have you had an [MEDICAL_DATA] to any dermal fillers? If so, what was the react…" at bounding box center [1048, 414] width 982 height 31
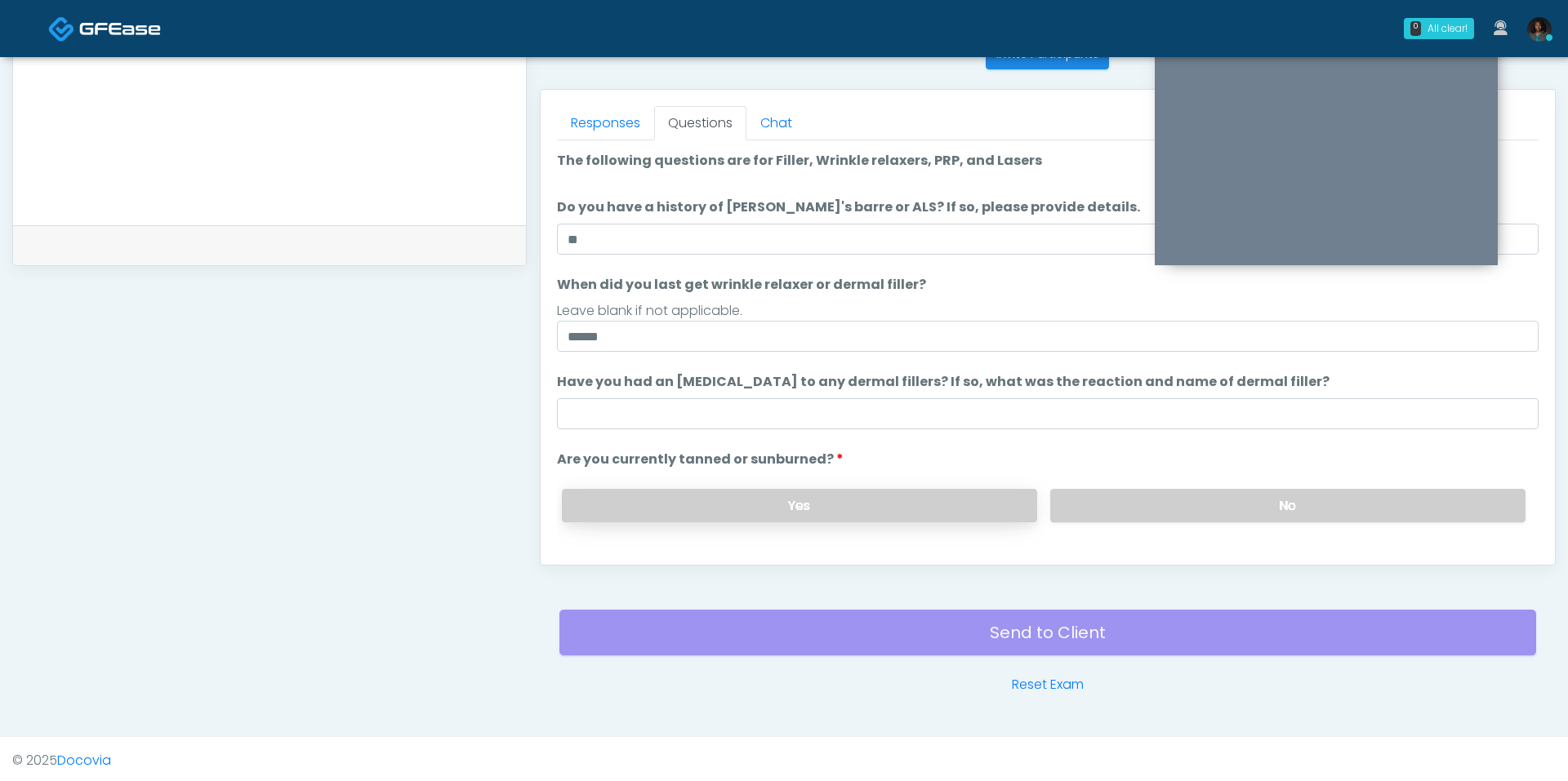
click at [581, 507] on label "Yes" at bounding box center [799, 506] width 475 height 34
click at [1223, 499] on label "No" at bounding box center [1288, 506] width 475 height 34
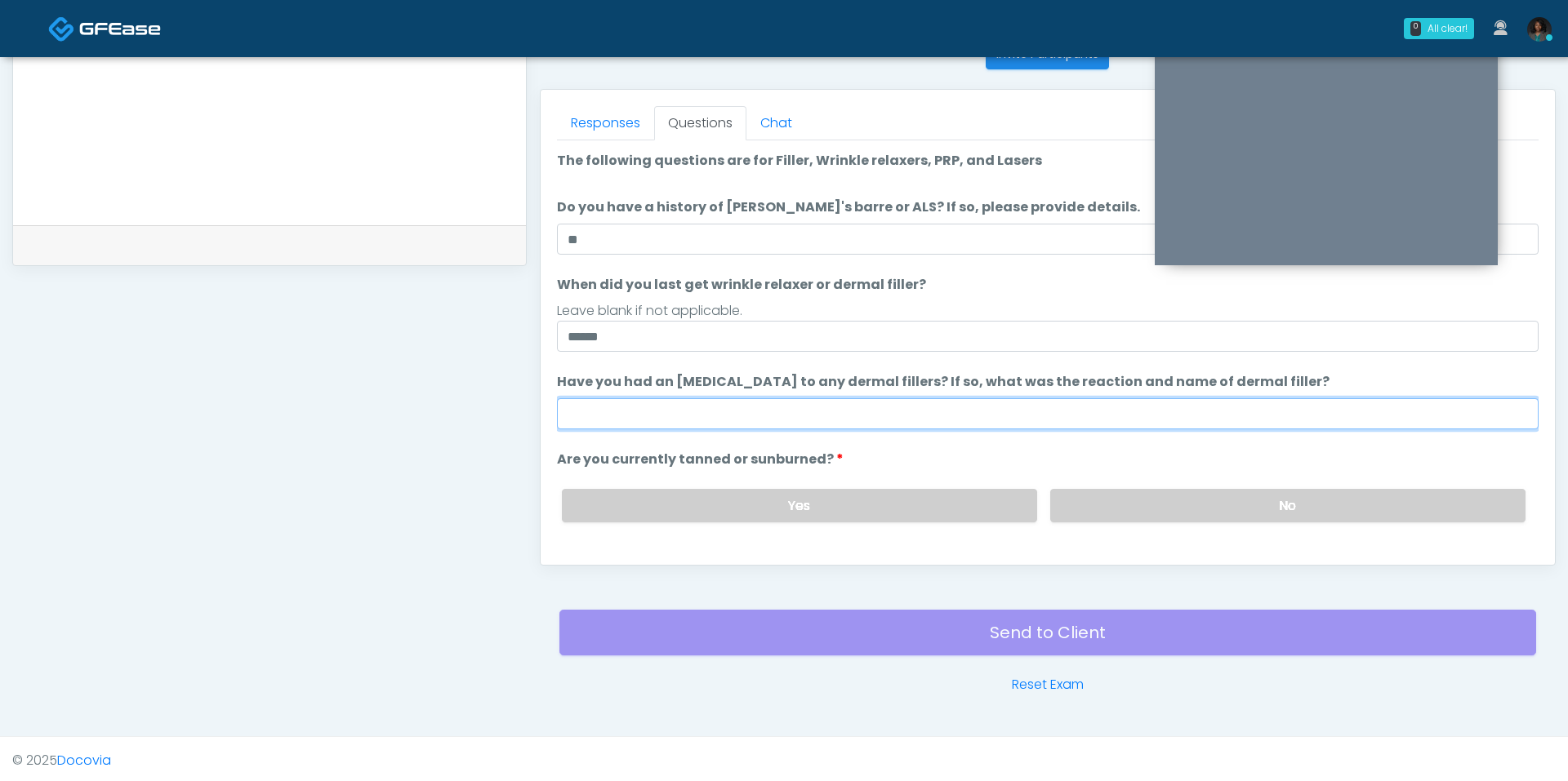
click at [787, 410] on input "Have you had an [MEDICAL_DATA] to any dermal fillers? If so, what was the react…" at bounding box center [1048, 414] width 982 height 31
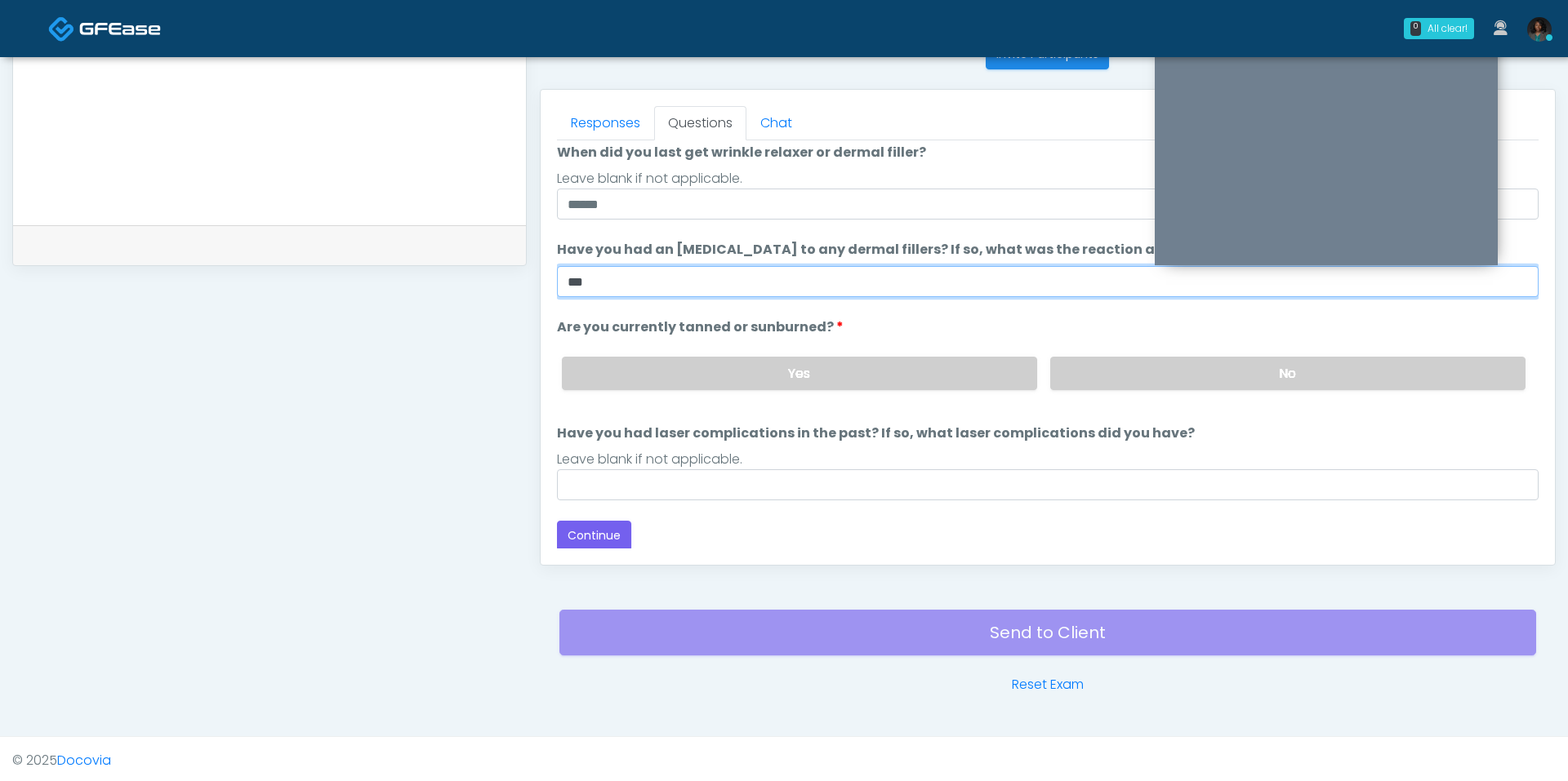
type input "***"
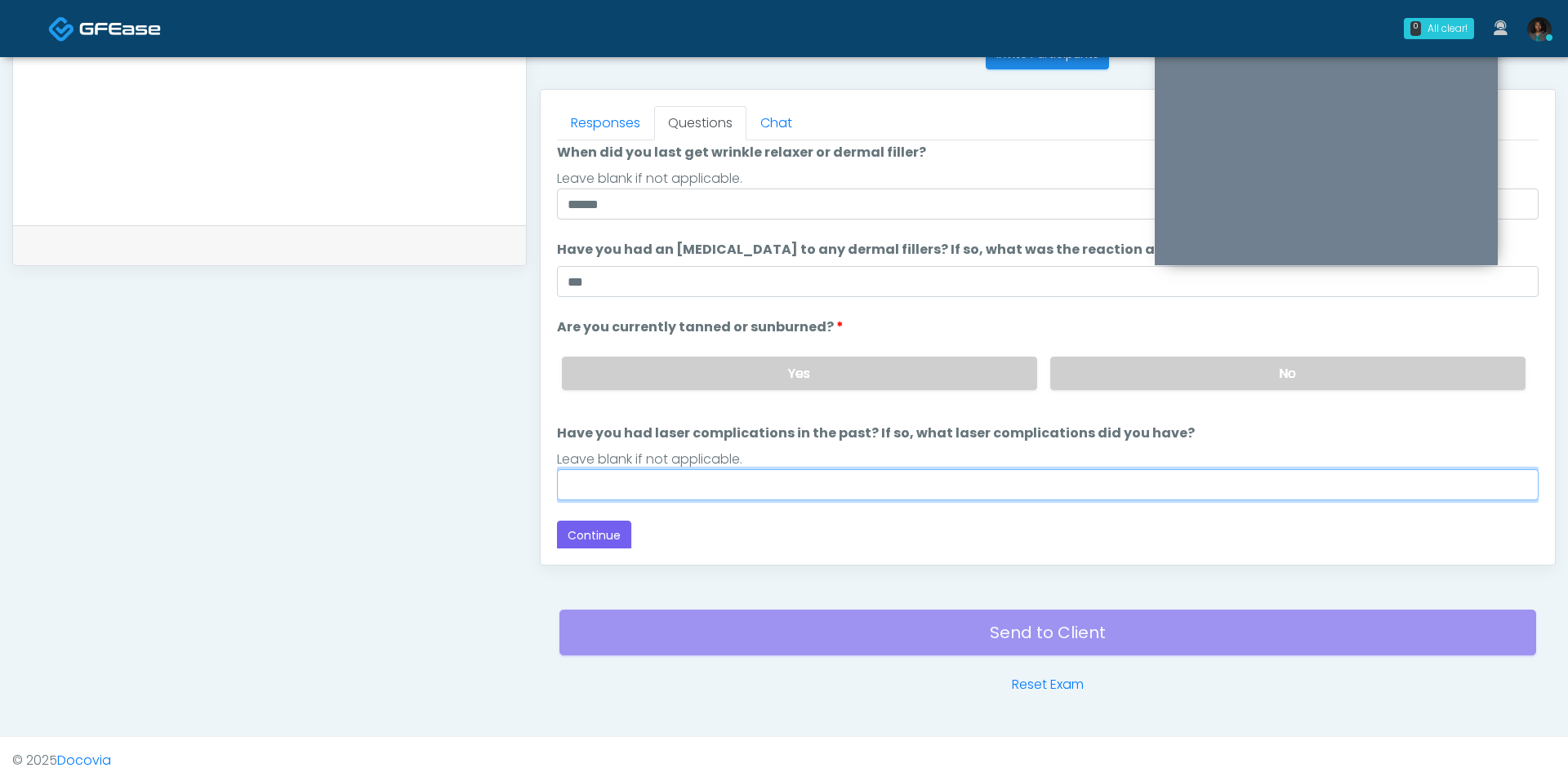
click at [1061, 475] on input "Have you had laser complications in the past? If so, what laser complications d…" at bounding box center [1048, 485] width 982 height 31
type input "**"
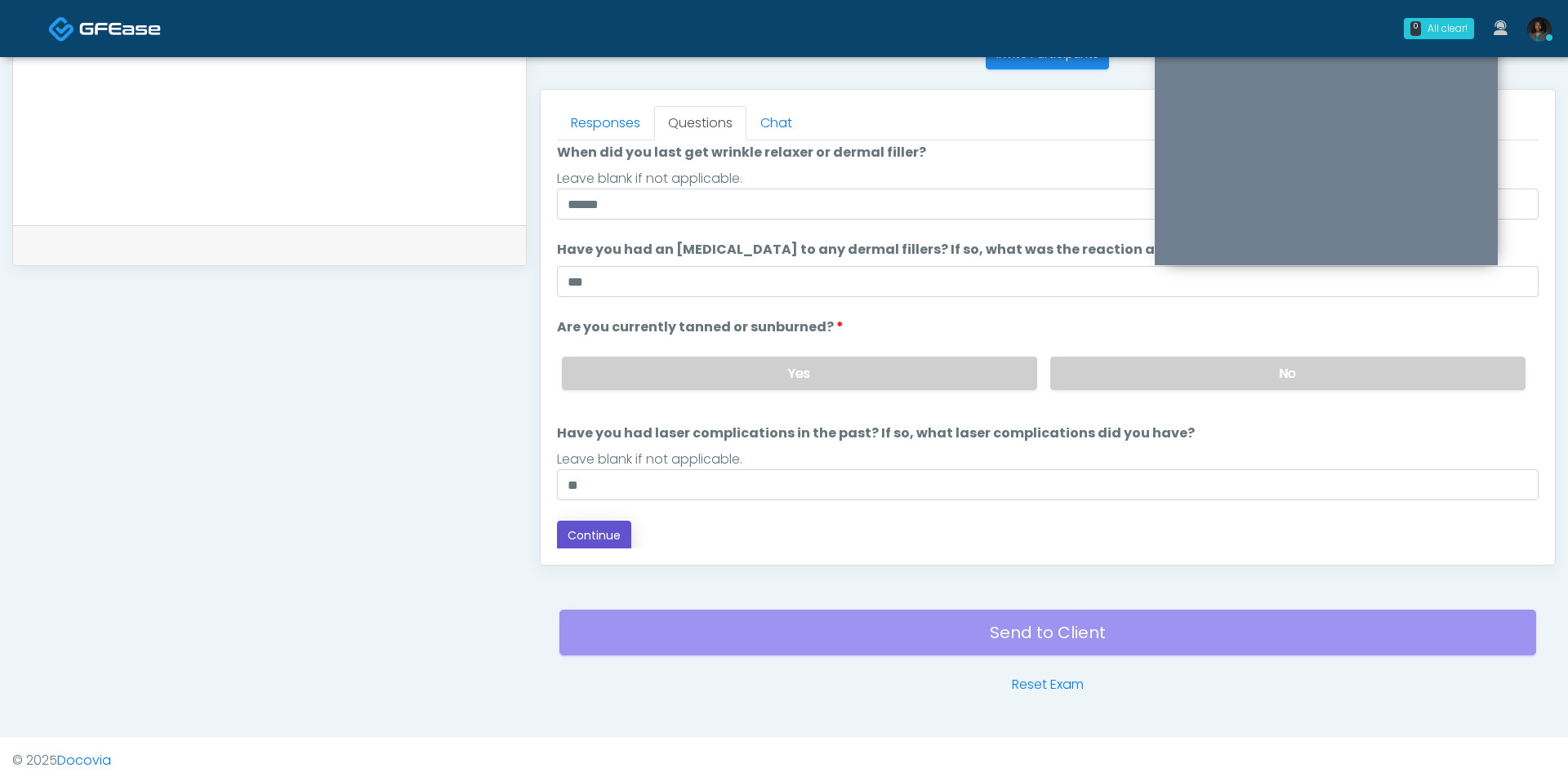
click at [577, 534] on button "Continue" at bounding box center [595, 535] width 74 height 30
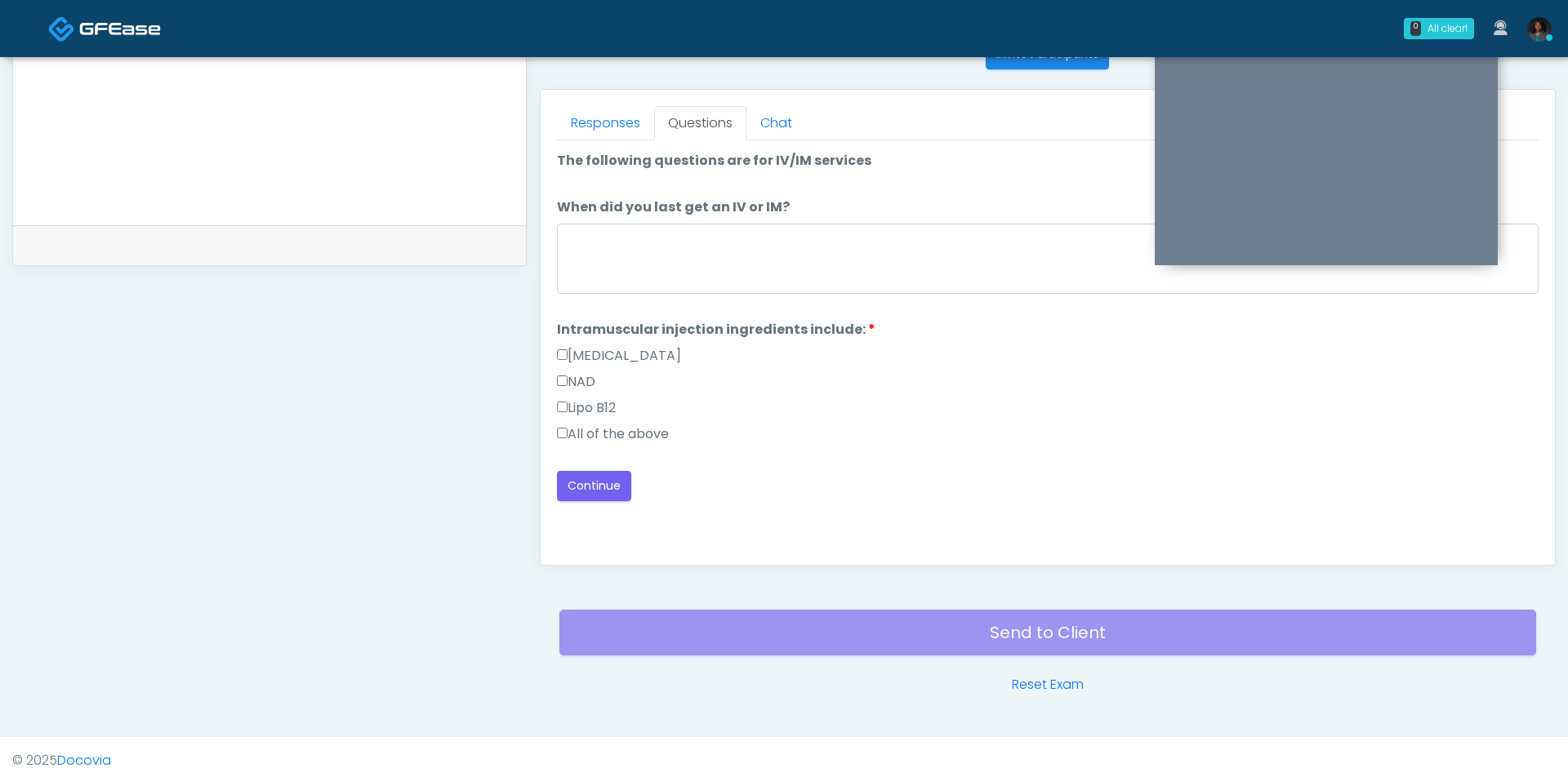
scroll to position [0, 0]
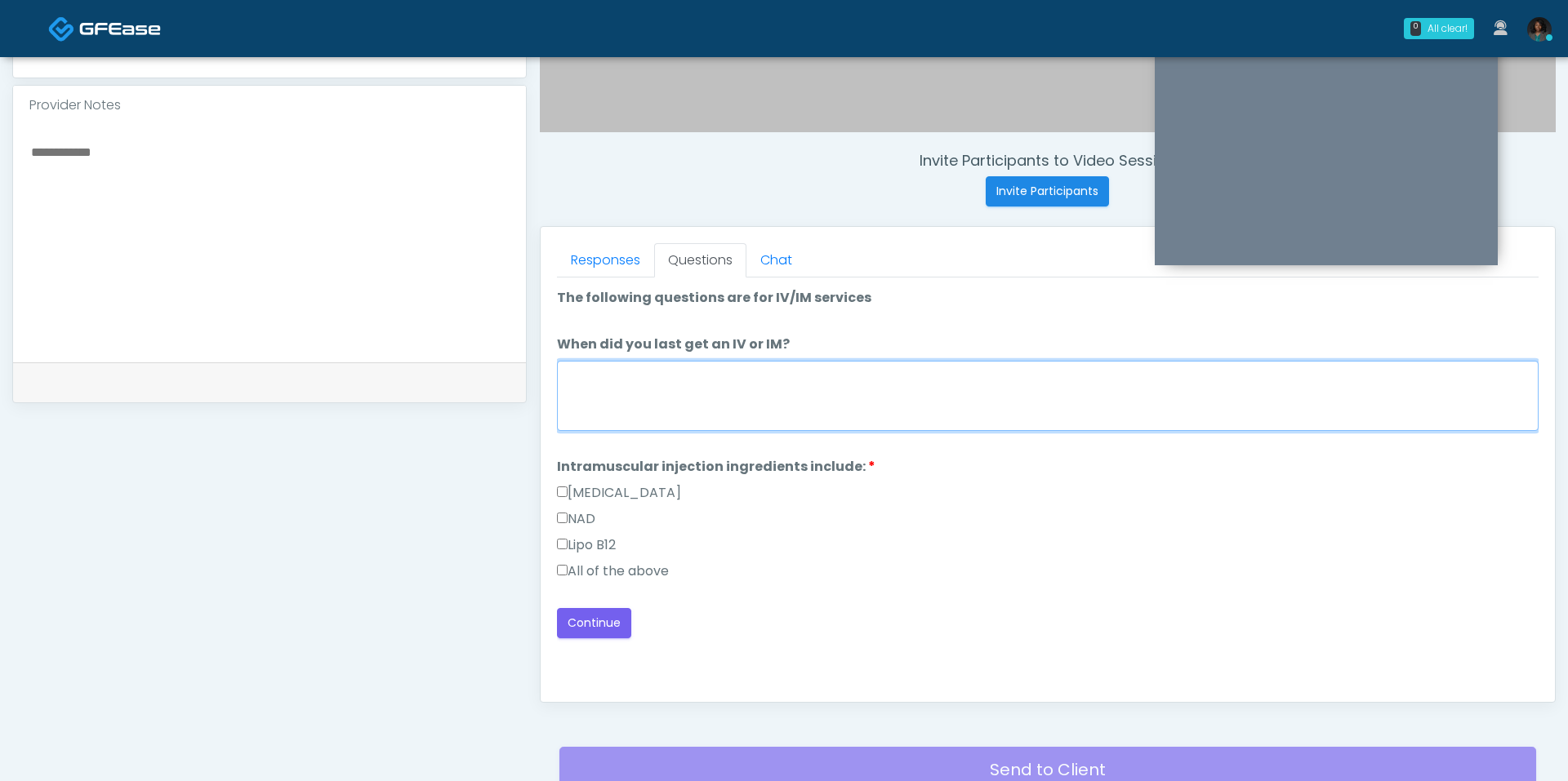
click at [823, 365] on textarea "When did you last get an IV or IM?" at bounding box center [1048, 395] width 982 height 70
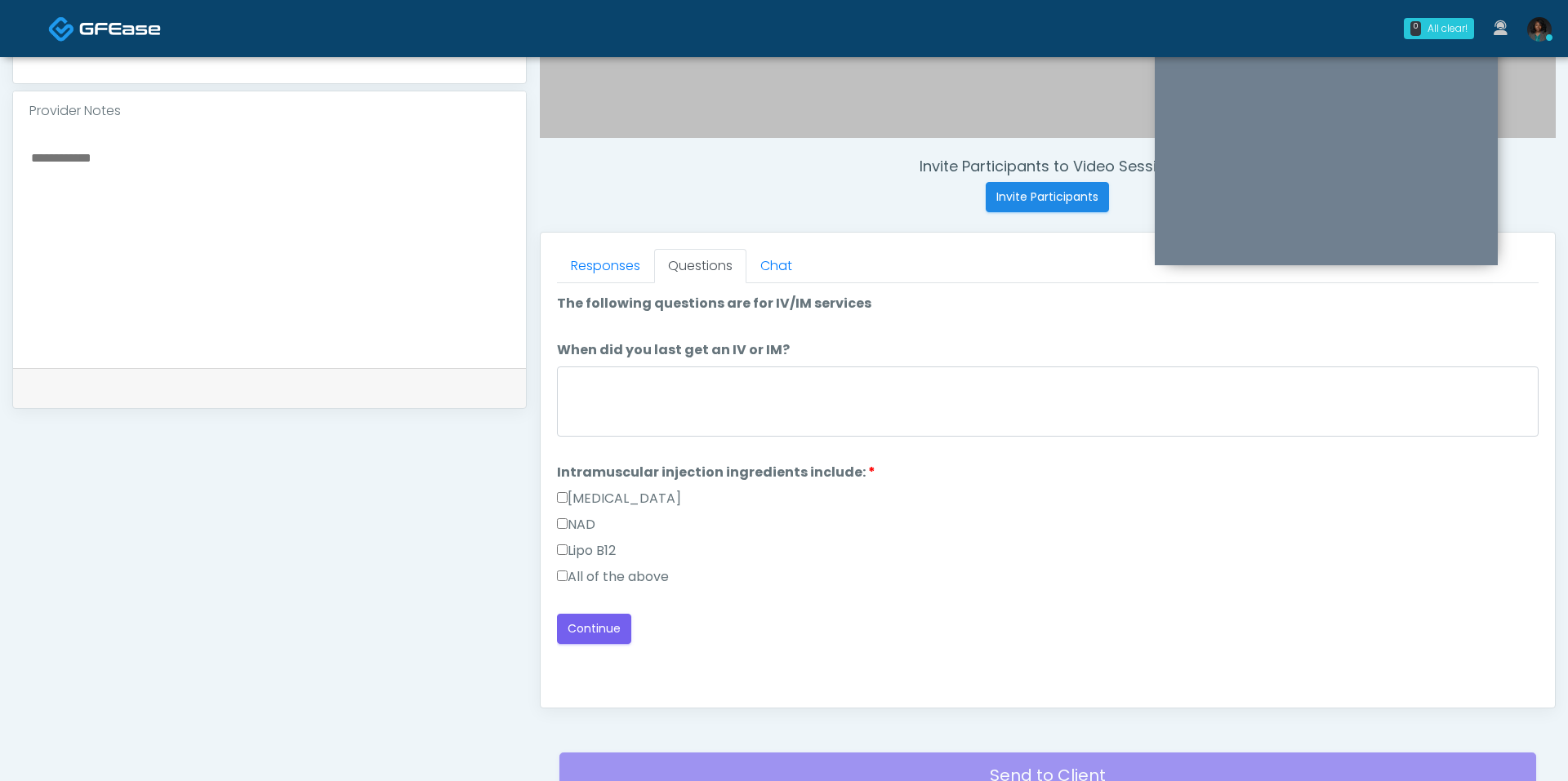
click at [657, 586] on div "All of the above" at bounding box center [1048, 580] width 982 height 26
click at [653, 577] on label "All of the above" at bounding box center [613, 577] width 111 height 20
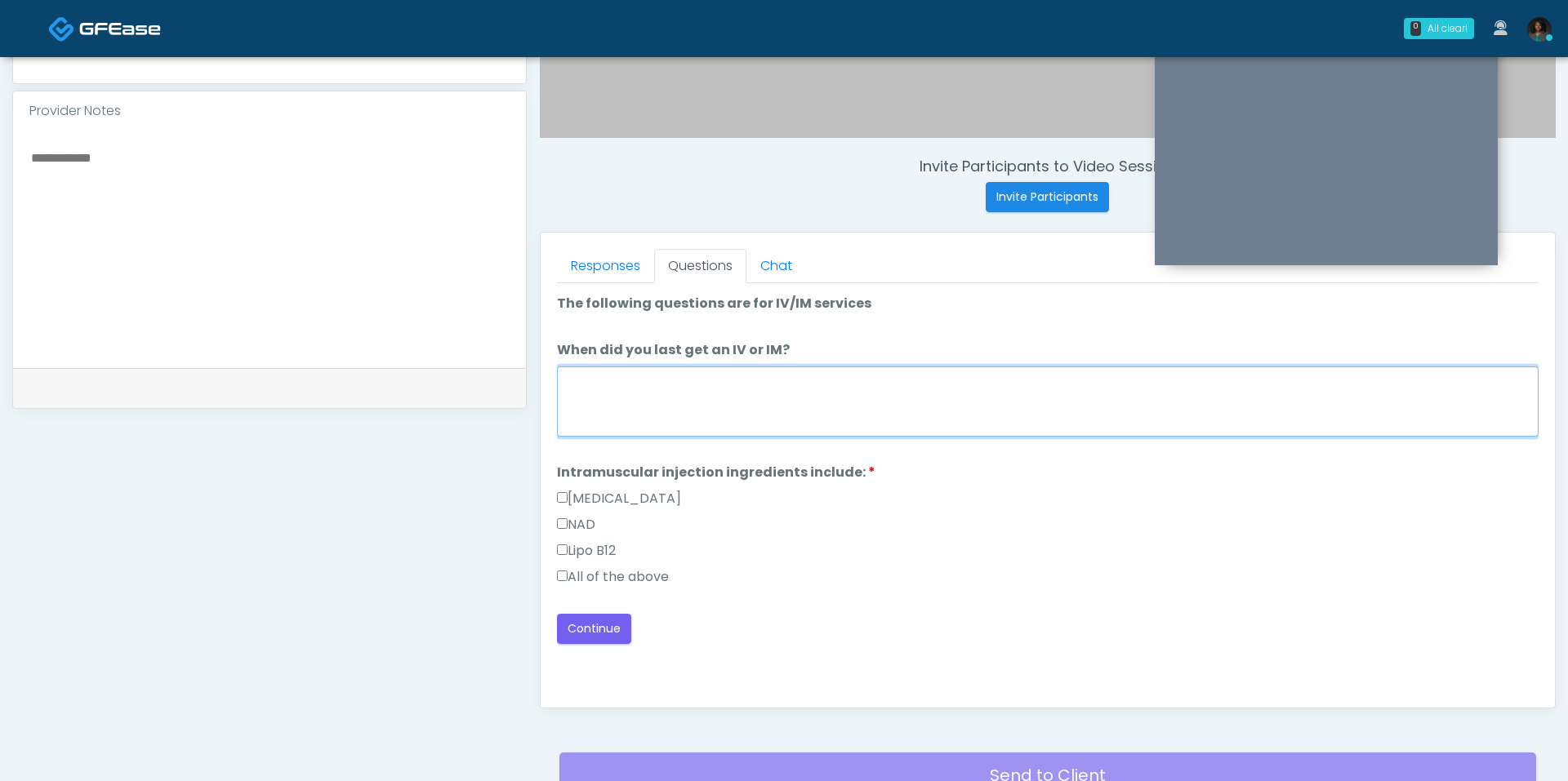
click at [705, 390] on textarea "When did you last get an IV or IM?" at bounding box center [1048, 401] width 982 height 70
type textarea "**********"
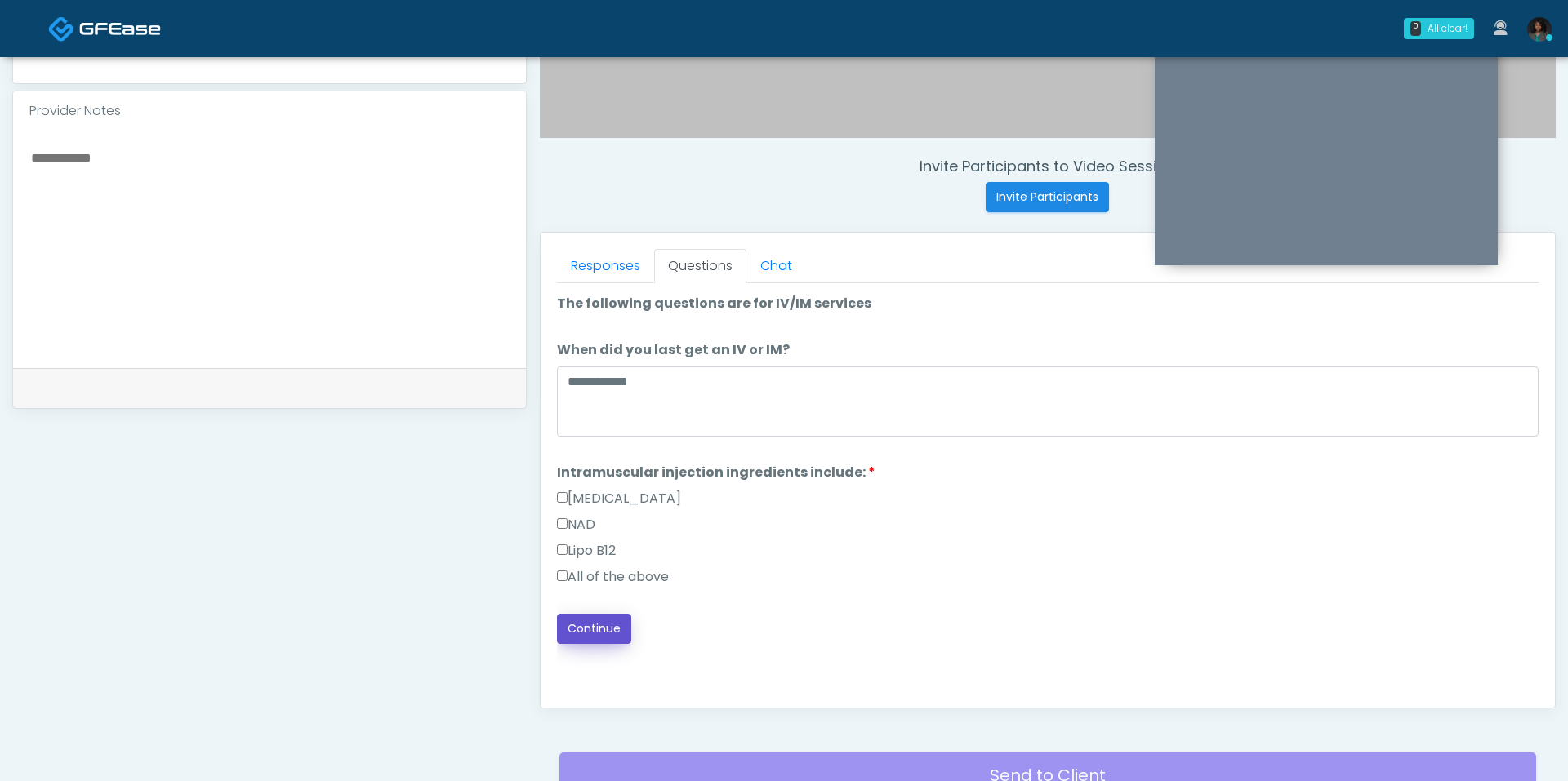
click at [586, 631] on button "Continue" at bounding box center [595, 629] width 74 height 30
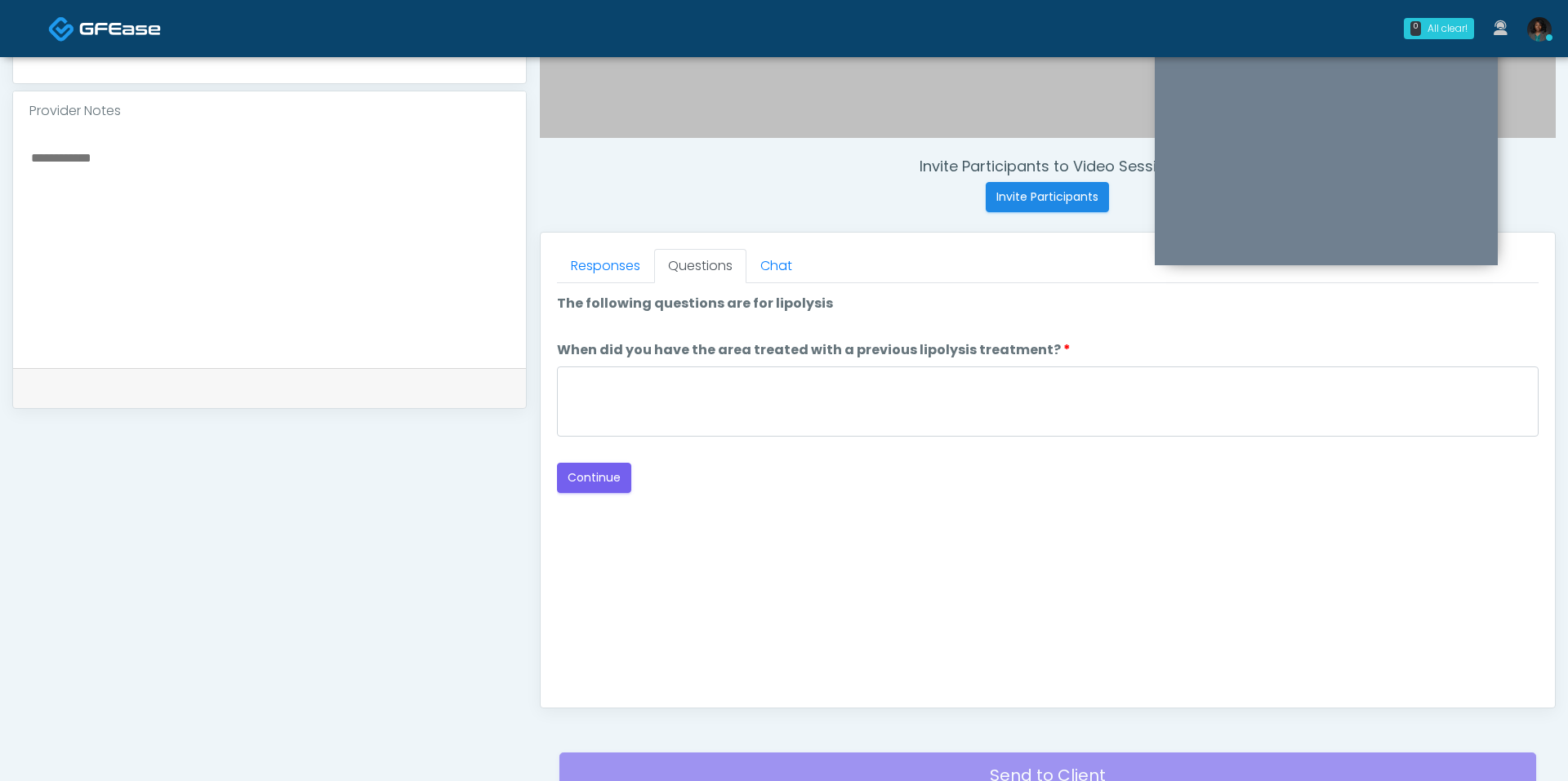
scroll to position [680, 0]
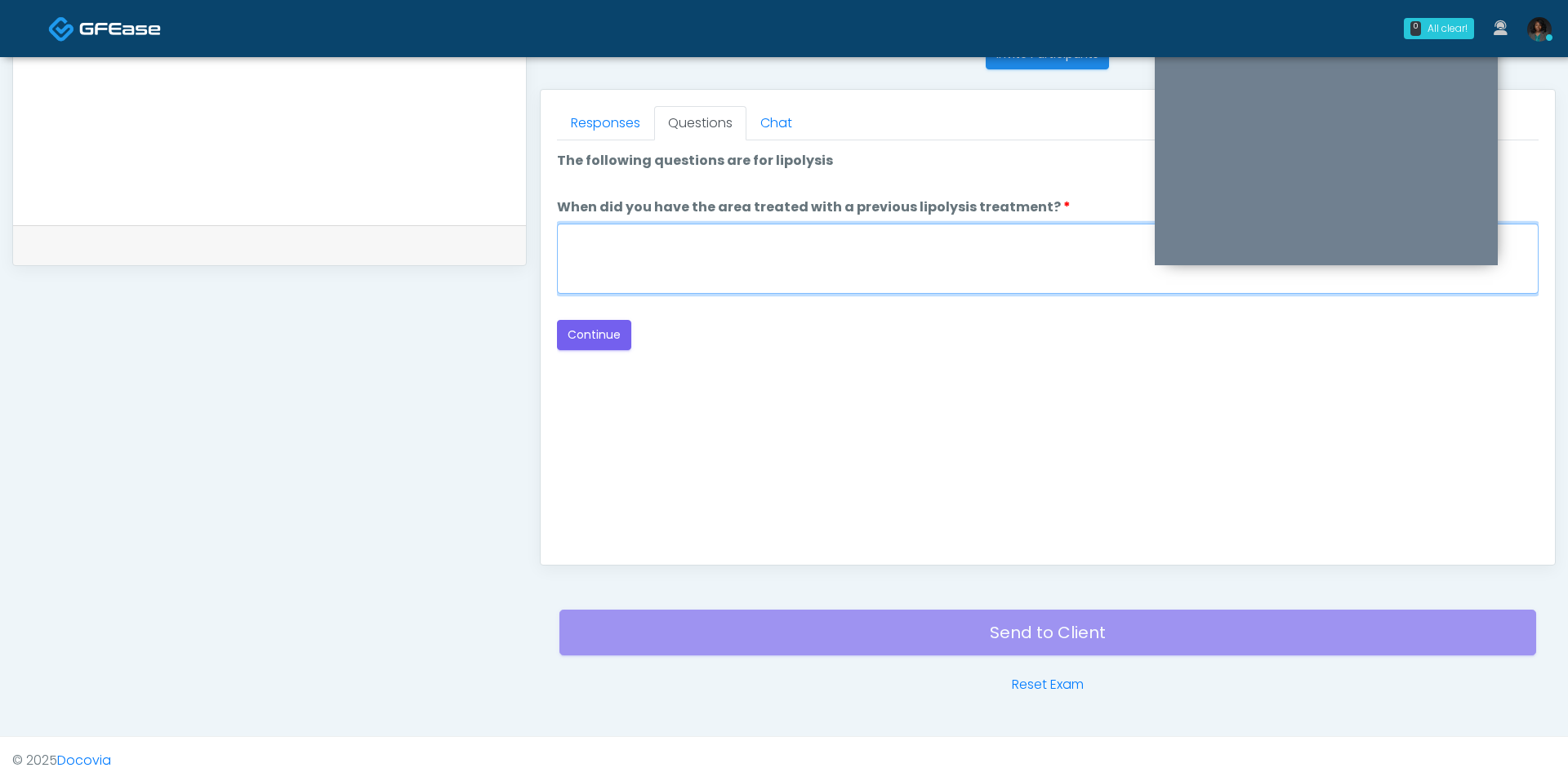
click at [821, 244] on textarea "When did you have the area treated with a previous lipolysis treatment?" at bounding box center [1048, 258] width 982 height 70
type textarea "***"
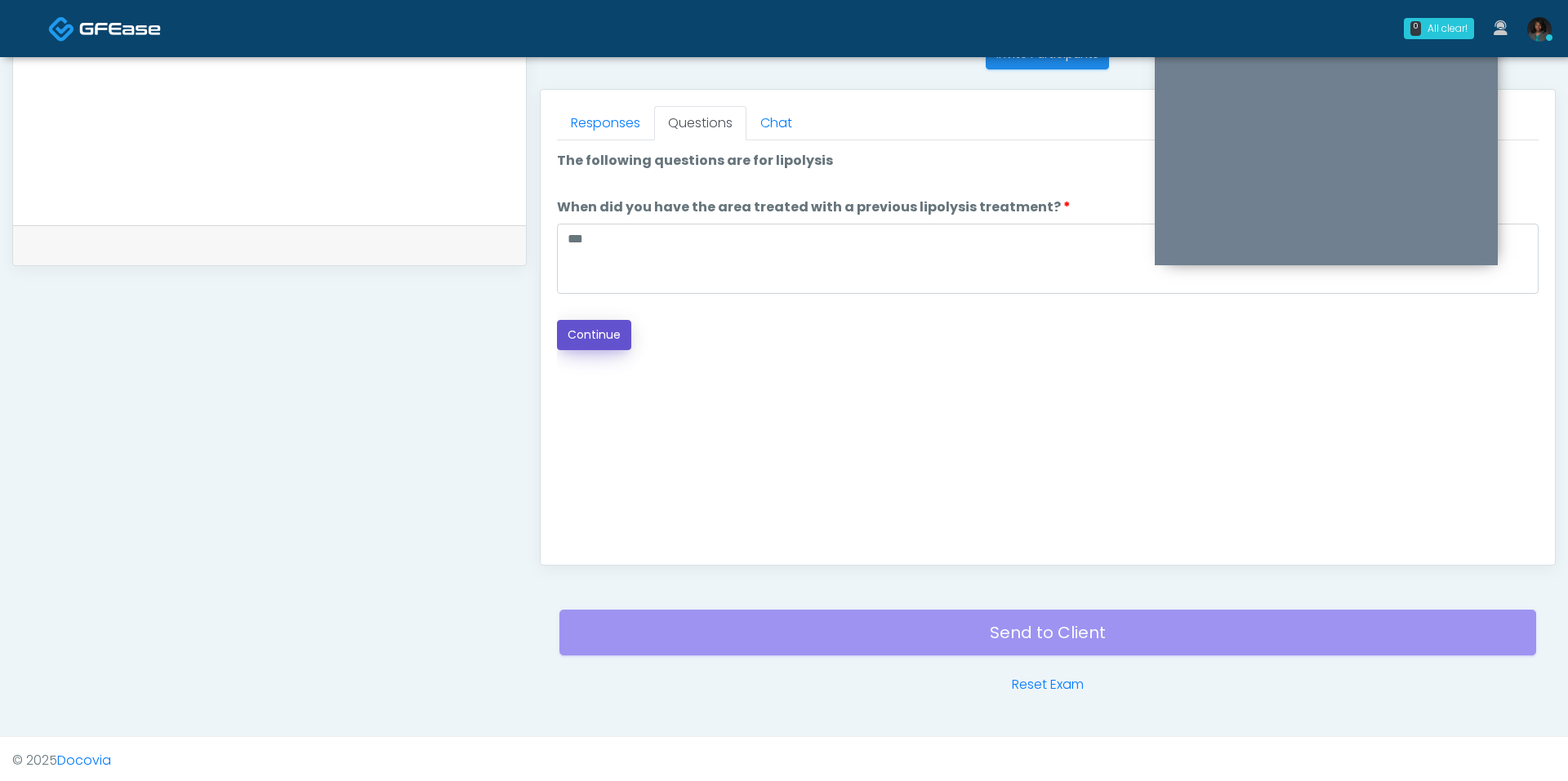
click at [606, 328] on button "Continue" at bounding box center [595, 334] width 74 height 30
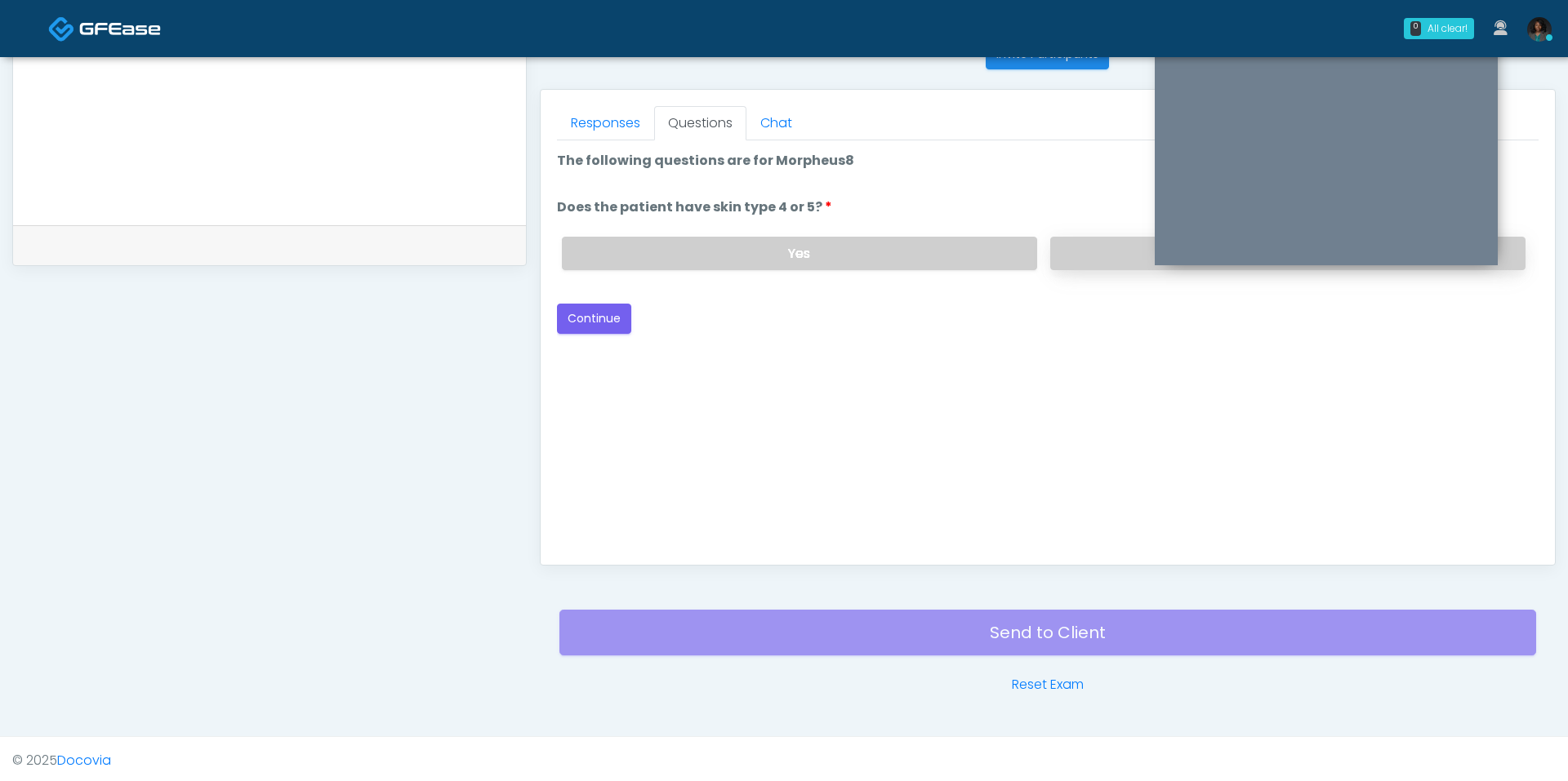
click at [1107, 252] on label "No" at bounding box center [1288, 253] width 475 height 34
click at [574, 310] on button "Continue" at bounding box center [595, 318] width 74 height 30
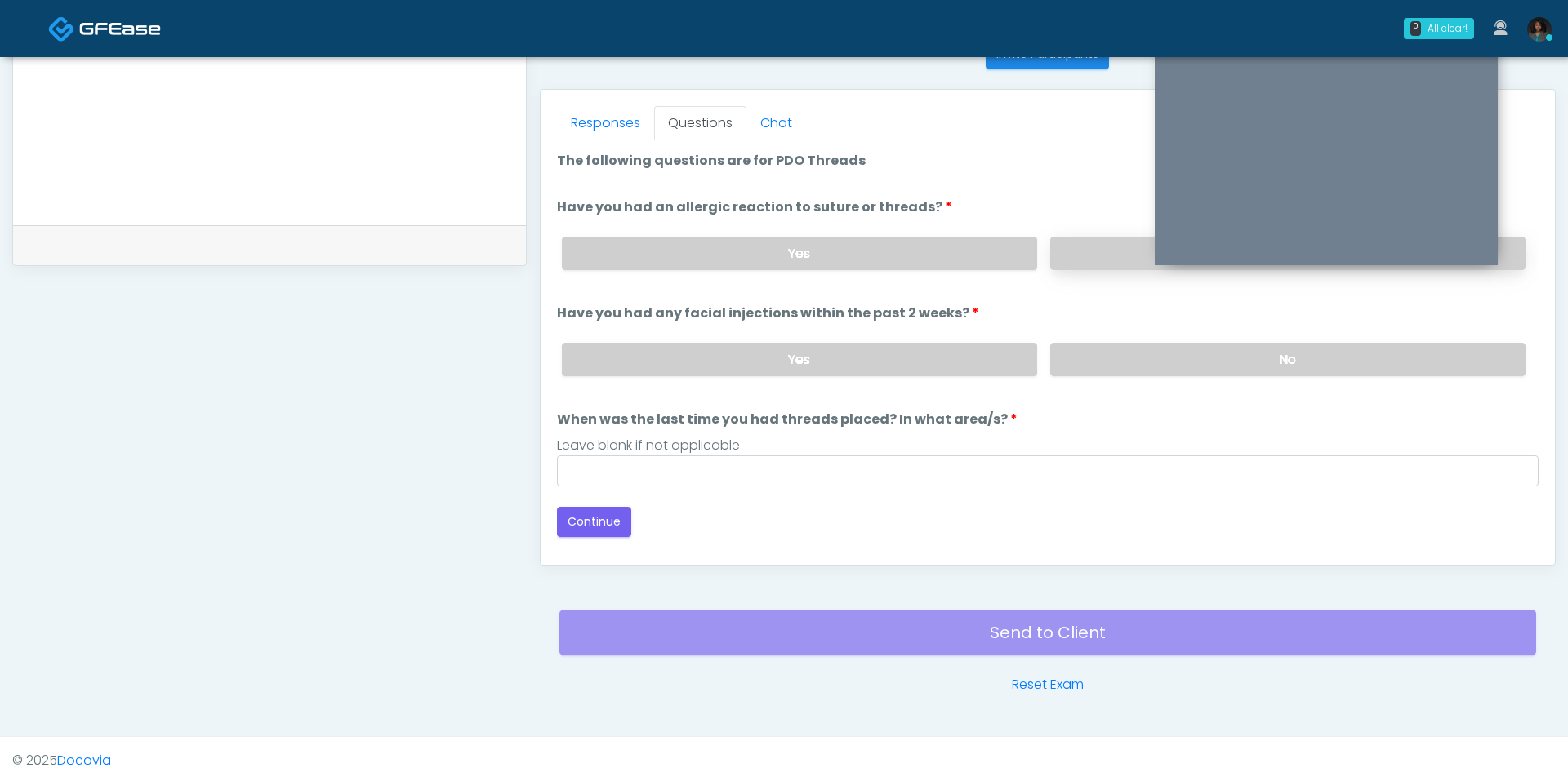
click at [1098, 242] on label "No" at bounding box center [1288, 253] width 475 height 34
click at [1106, 359] on label "No" at bounding box center [1288, 359] width 475 height 34
click at [915, 456] on input "When was the last time you had threads placed? In what area/s?" at bounding box center [1048, 471] width 982 height 31
click at [652, 475] on input "**" at bounding box center [1048, 471] width 982 height 31
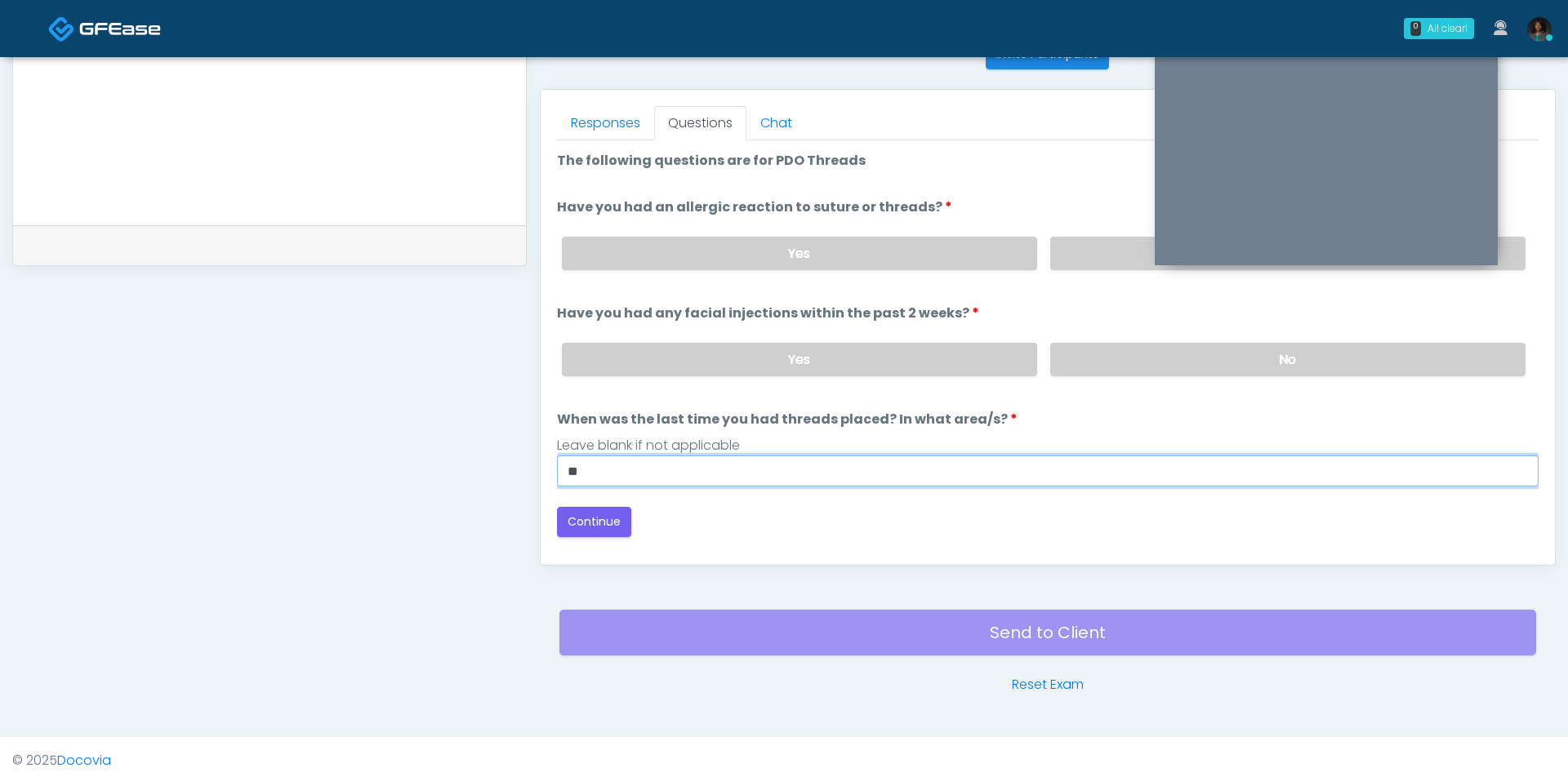
type input "*"
type input "***"
click at [615, 545] on div "Good Faith Exam Script Good Faith Exam Script INTRODUCTION Hello, my name is un…" at bounding box center [1048, 344] width 982 height 409
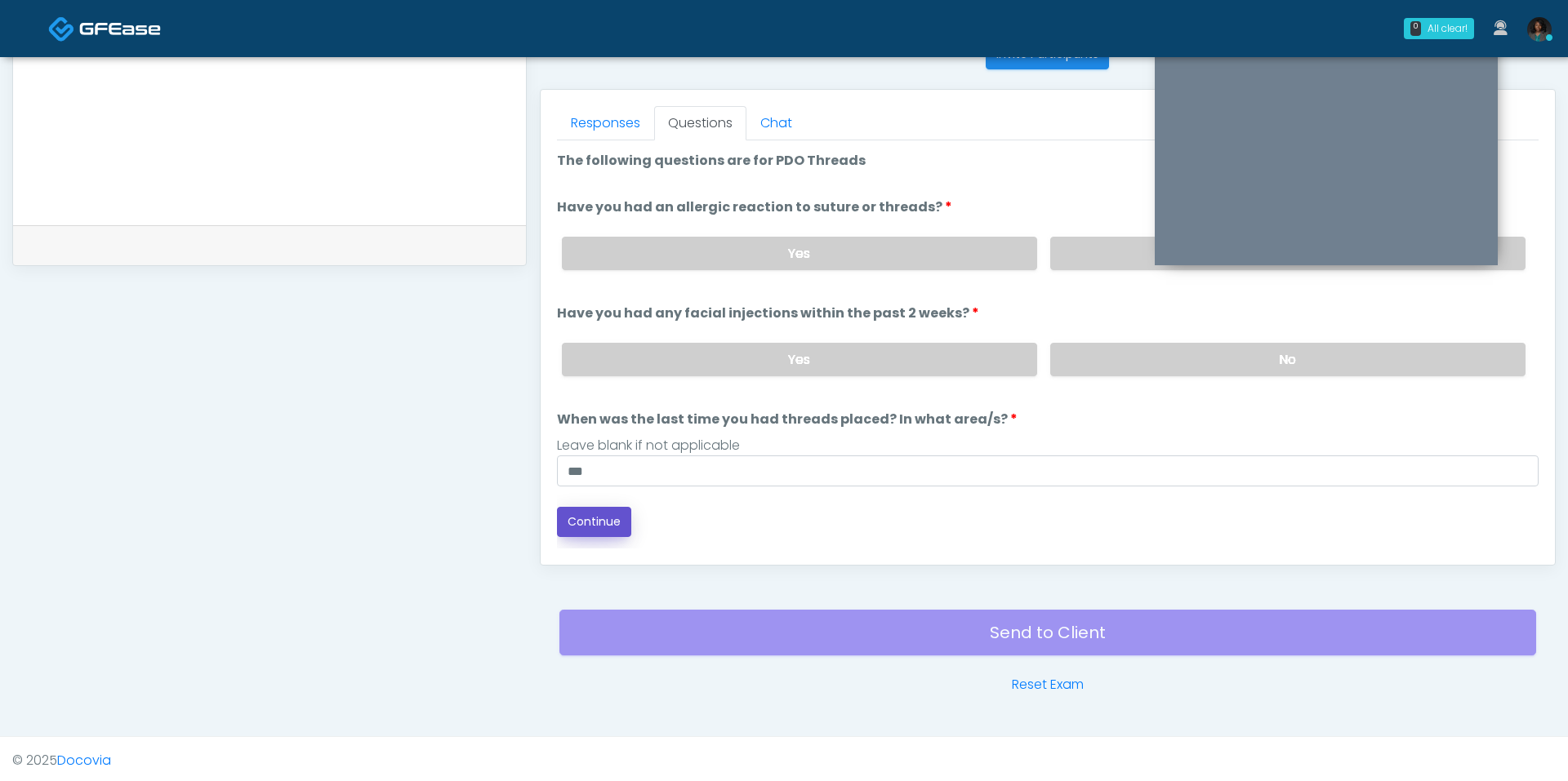
click at [613, 513] on button "Continue" at bounding box center [595, 522] width 74 height 30
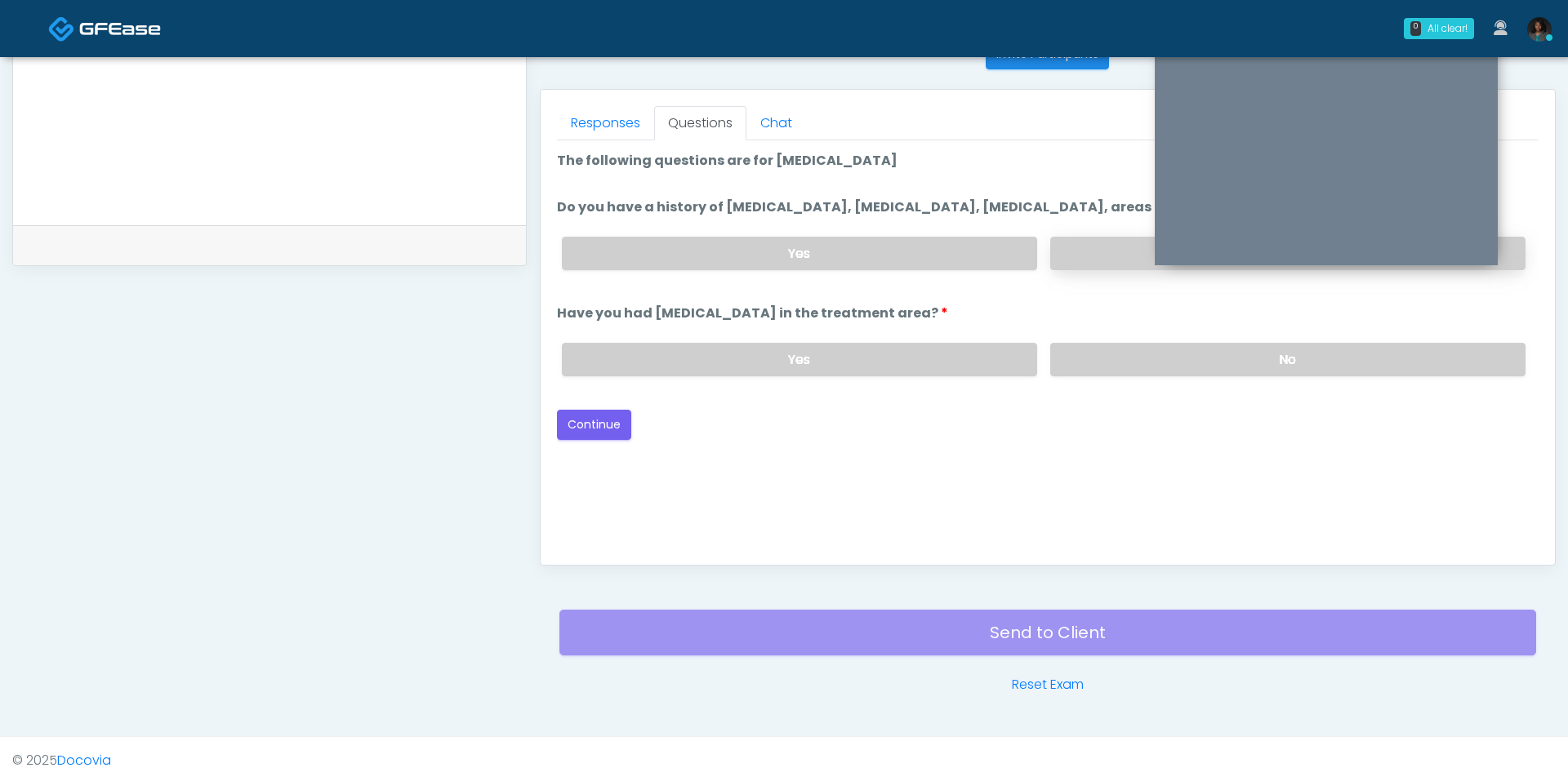
click at [1079, 258] on label "No" at bounding box center [1288, 253] width 475 height 34
click at [1080, 352] on label "No" at bounding box center [1288, 359] width 475 height 34
click at [606, 419] on button "Continue" at bounding box center [595, 424] width 74 height 30
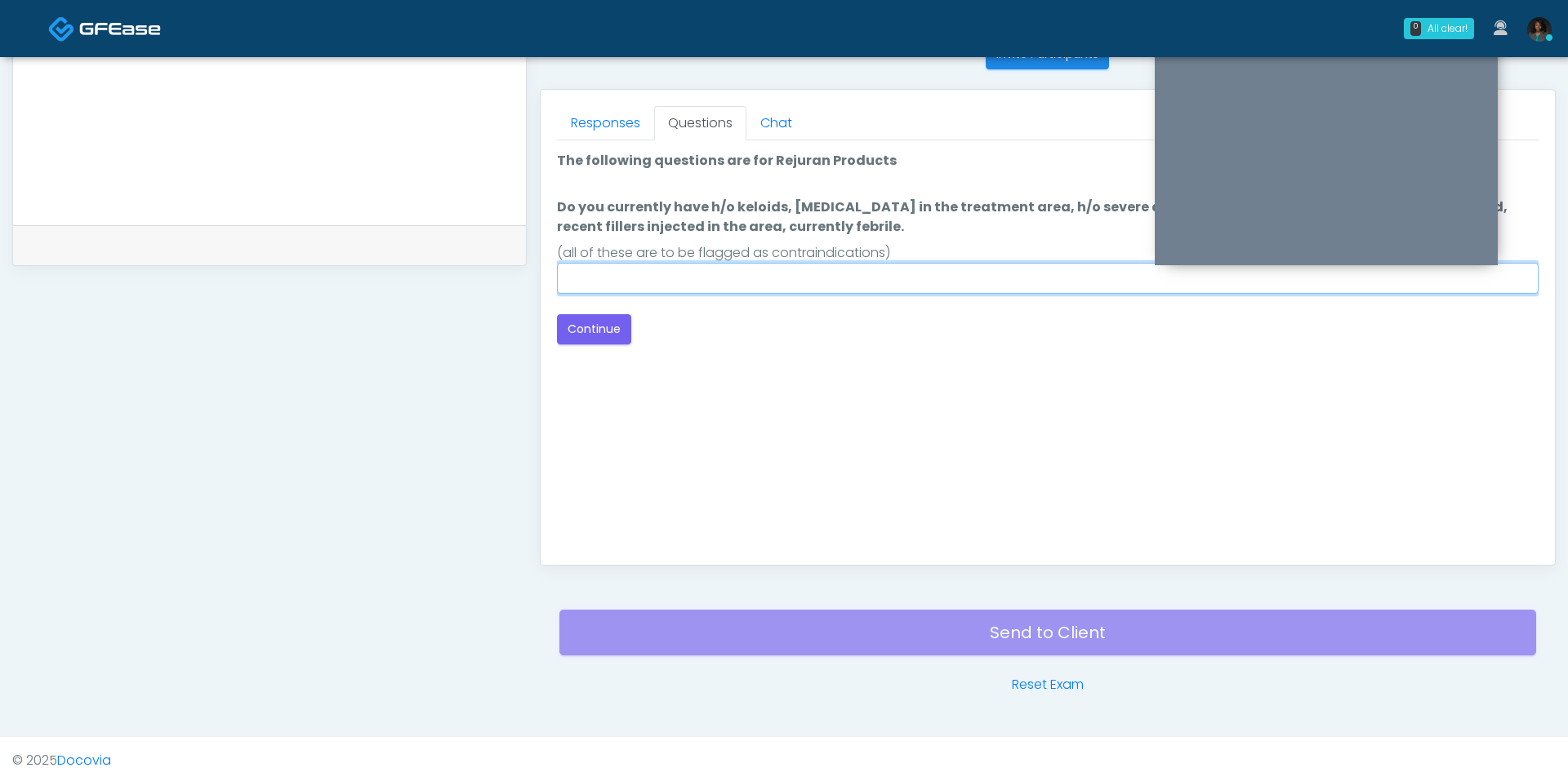
click at [727, 275] on input "Do you currently have h/o keloids, skin infection in the treatment area, h/o se…" at bounding box center [1048, 278] width 982 height 31
type input "**"
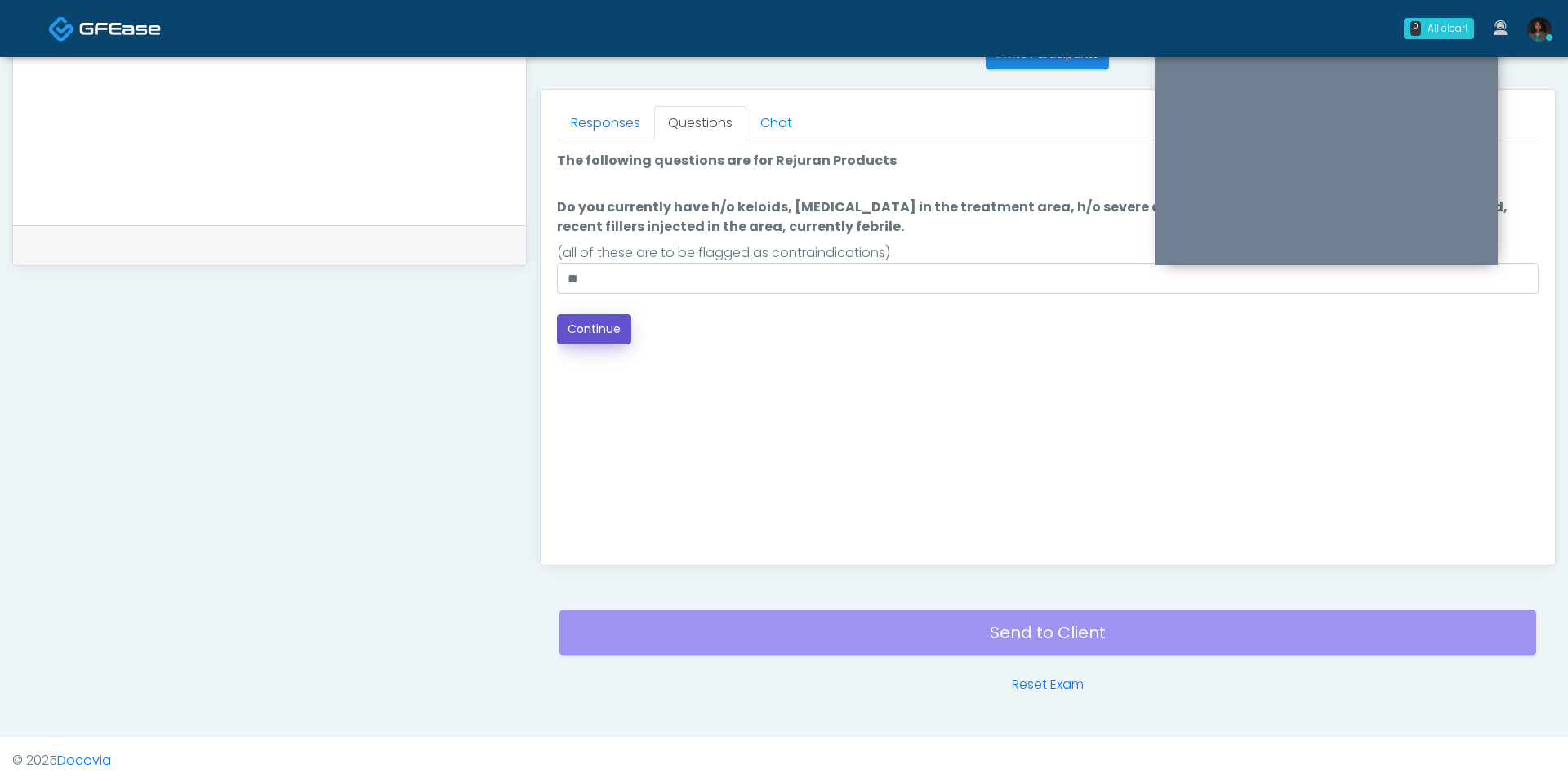
click at [576, 320] on button "Continue" at bounding box center [595, 329] width 74 height 30
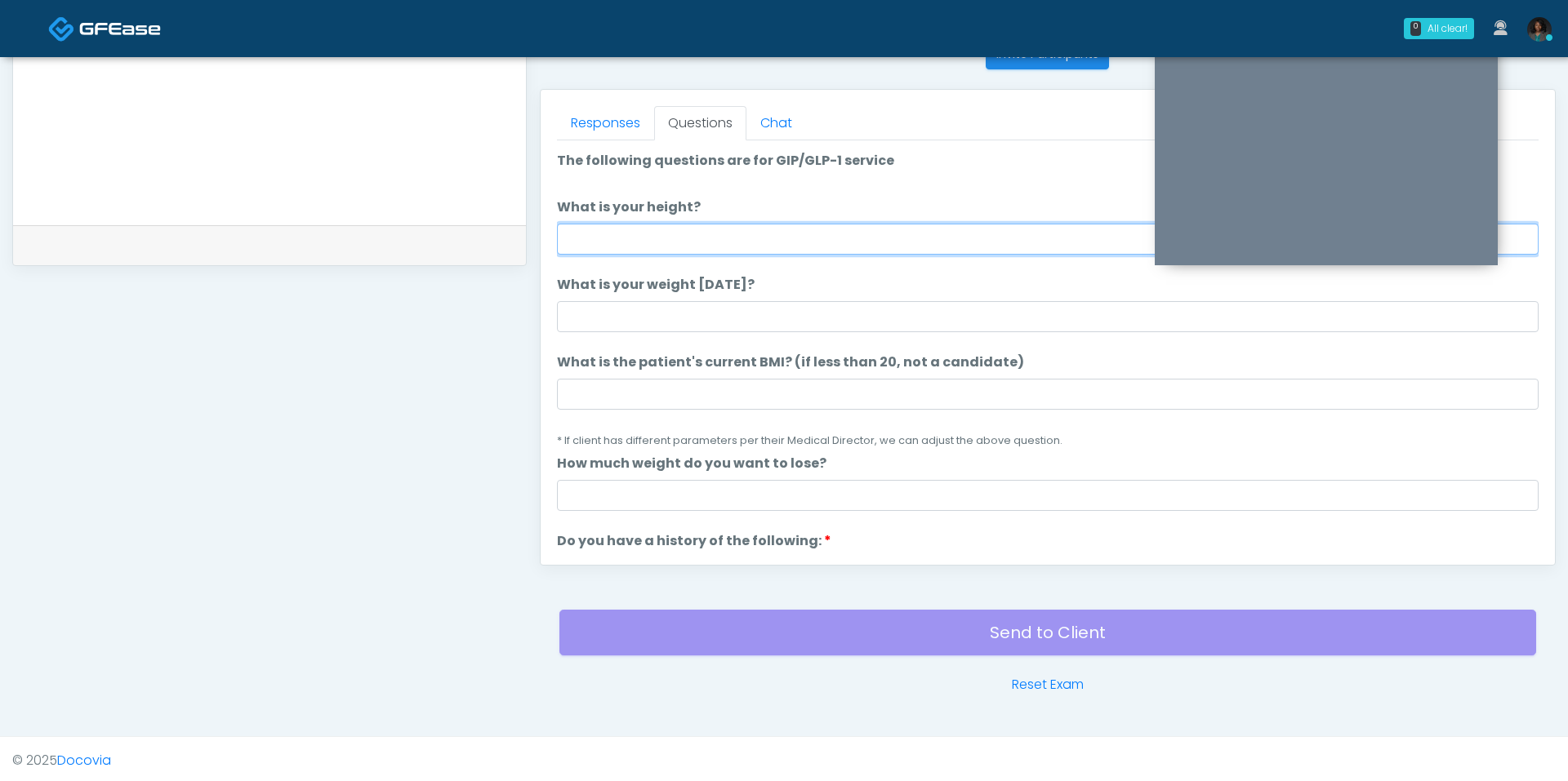
click at [677, 224] on input "What is your height?" at bounding box center [1048, 239] width 982 height 31
type input "****"
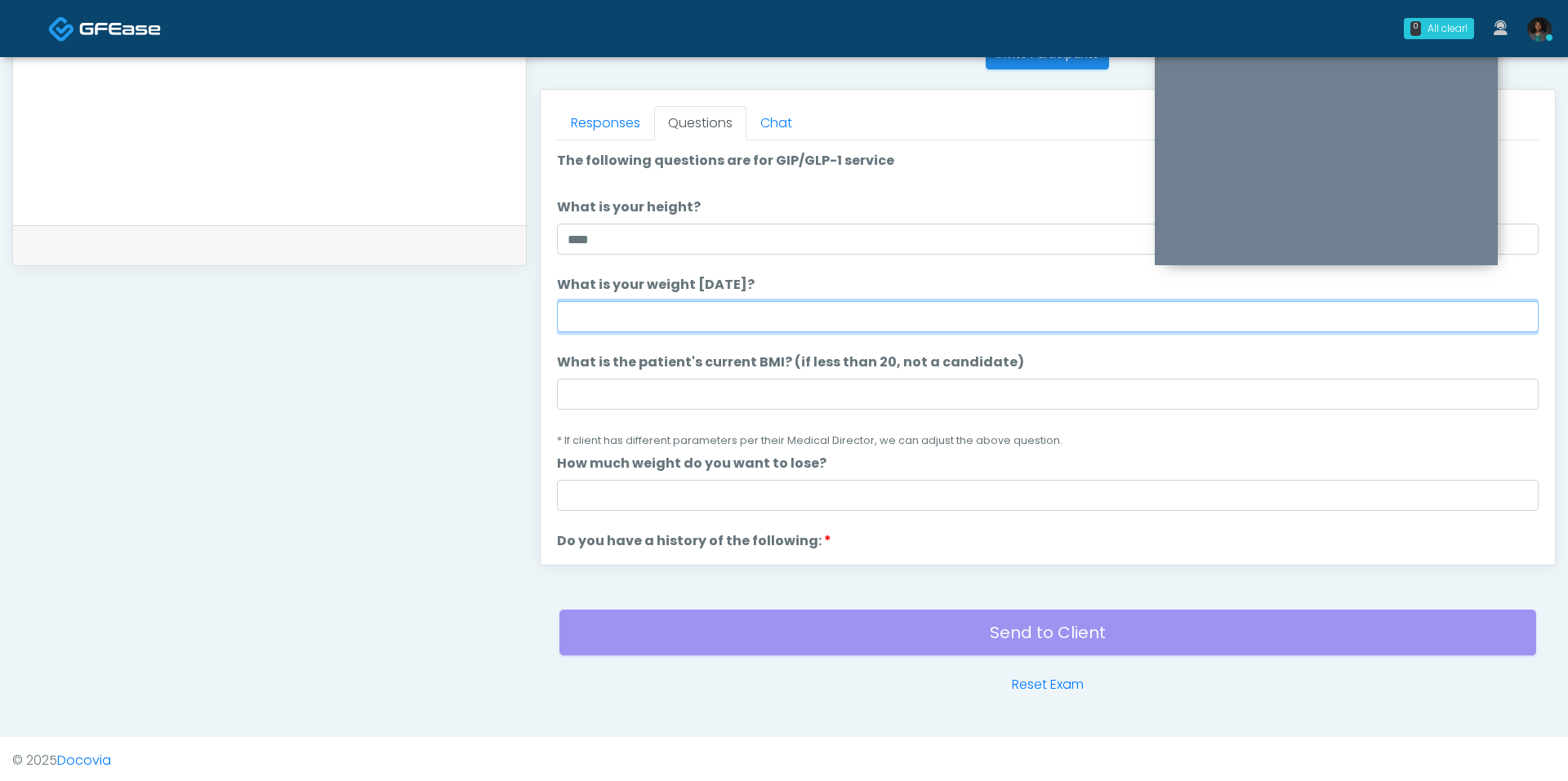
click at [615, 314] on input "What is your weight today?" at bounding box center [1048, 316] width 982 height 31
type input "***"
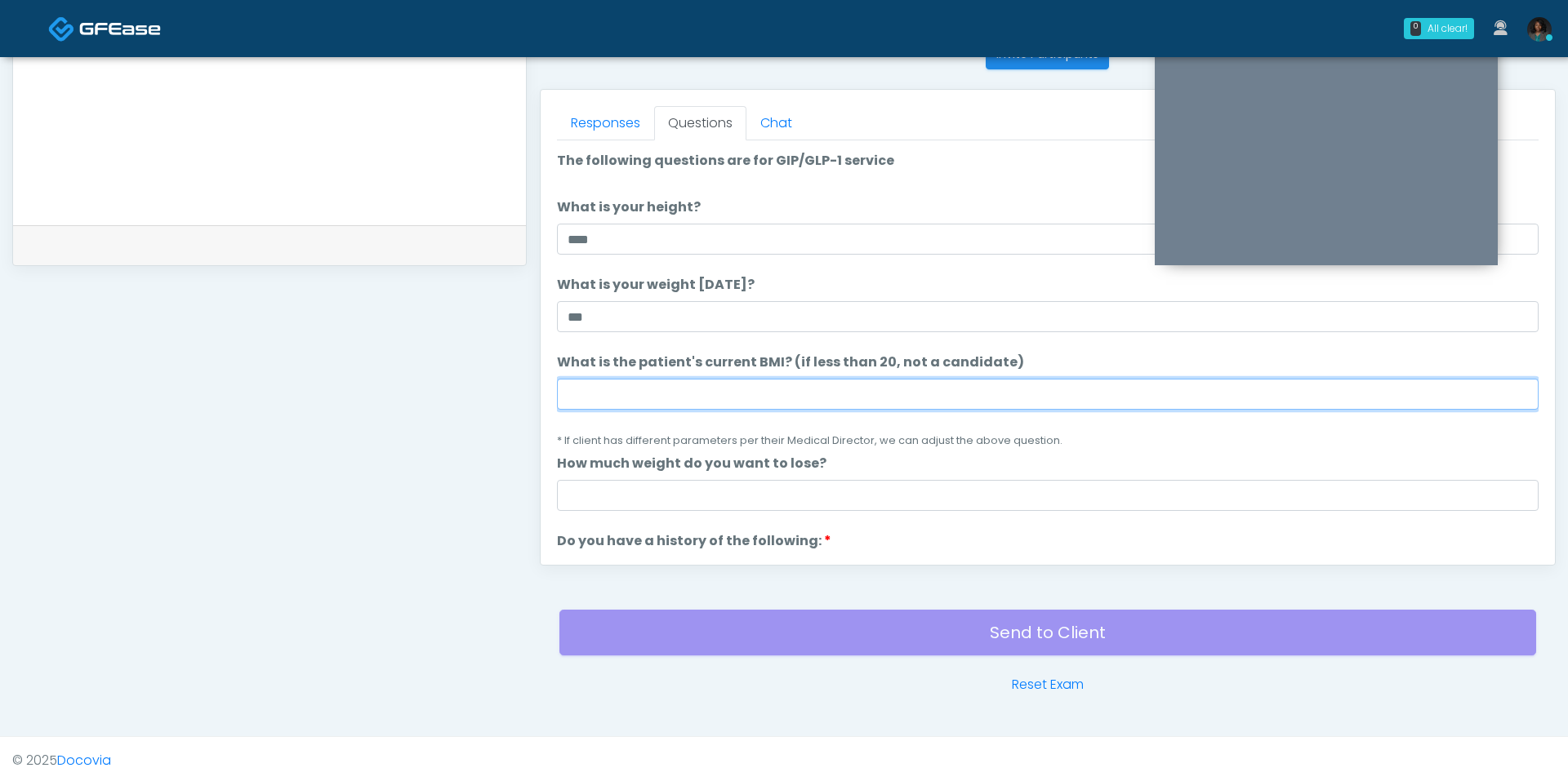
click at [595, 400] on input "What is the patient's current BMI? (if less than 20, not a candidate)" at bounding box center [1048, 394] width 982 height 31
type input "****"
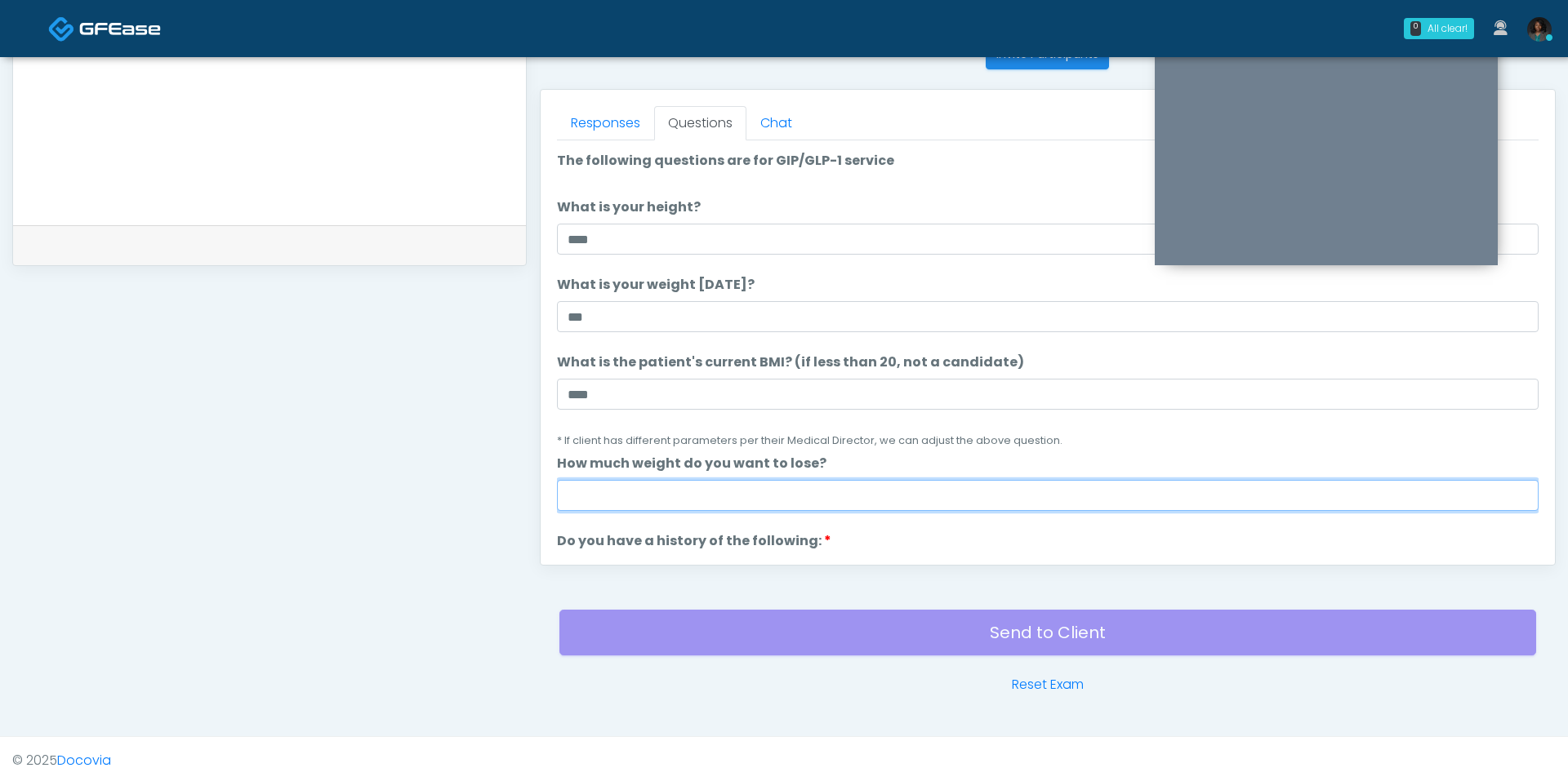
click at [624, 499] on input "How much weight do you want to lose?" at bounding box center [1048, 496] width 982 height 31
type input "*"
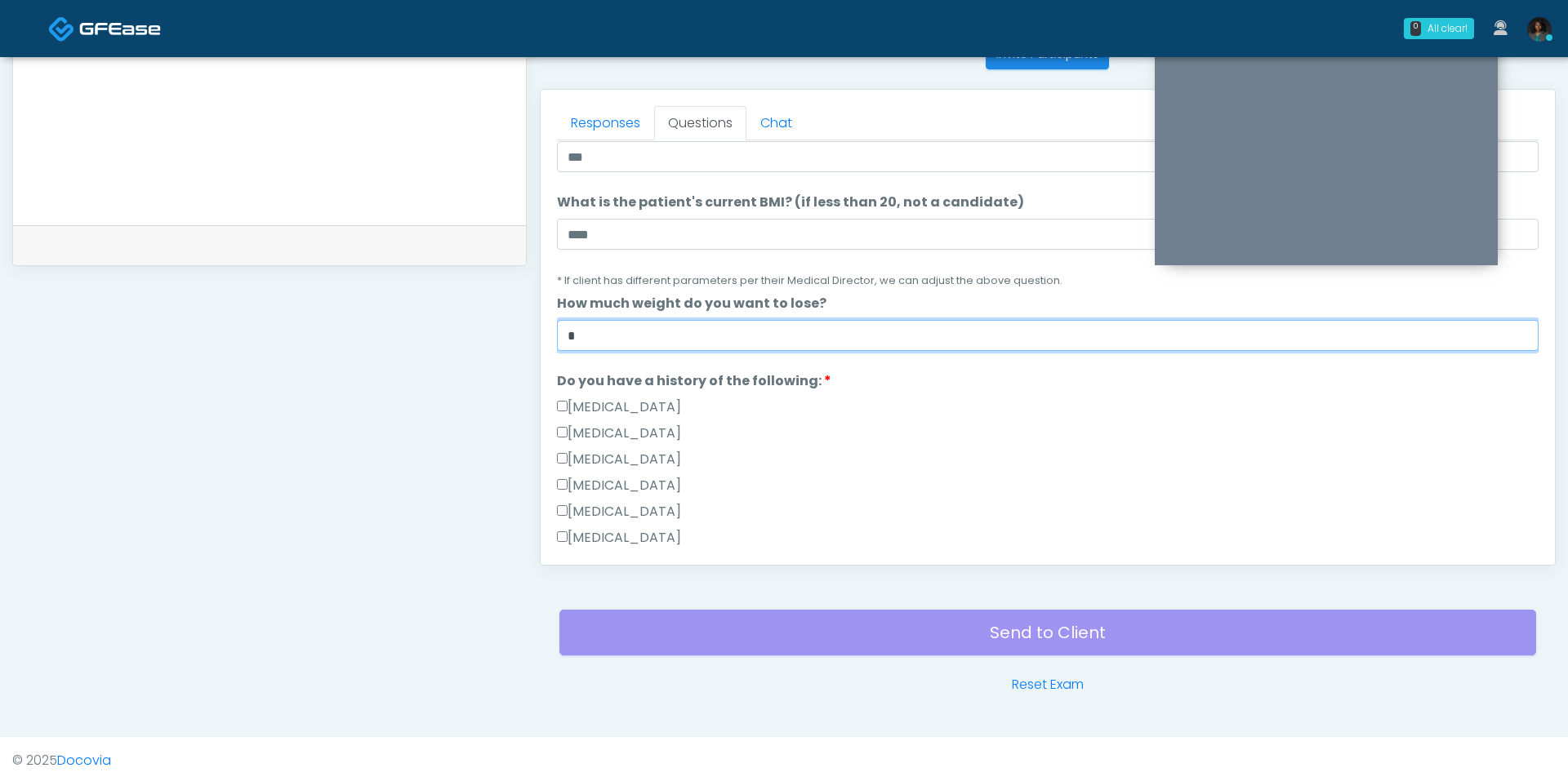
scroll to position [161, 0]
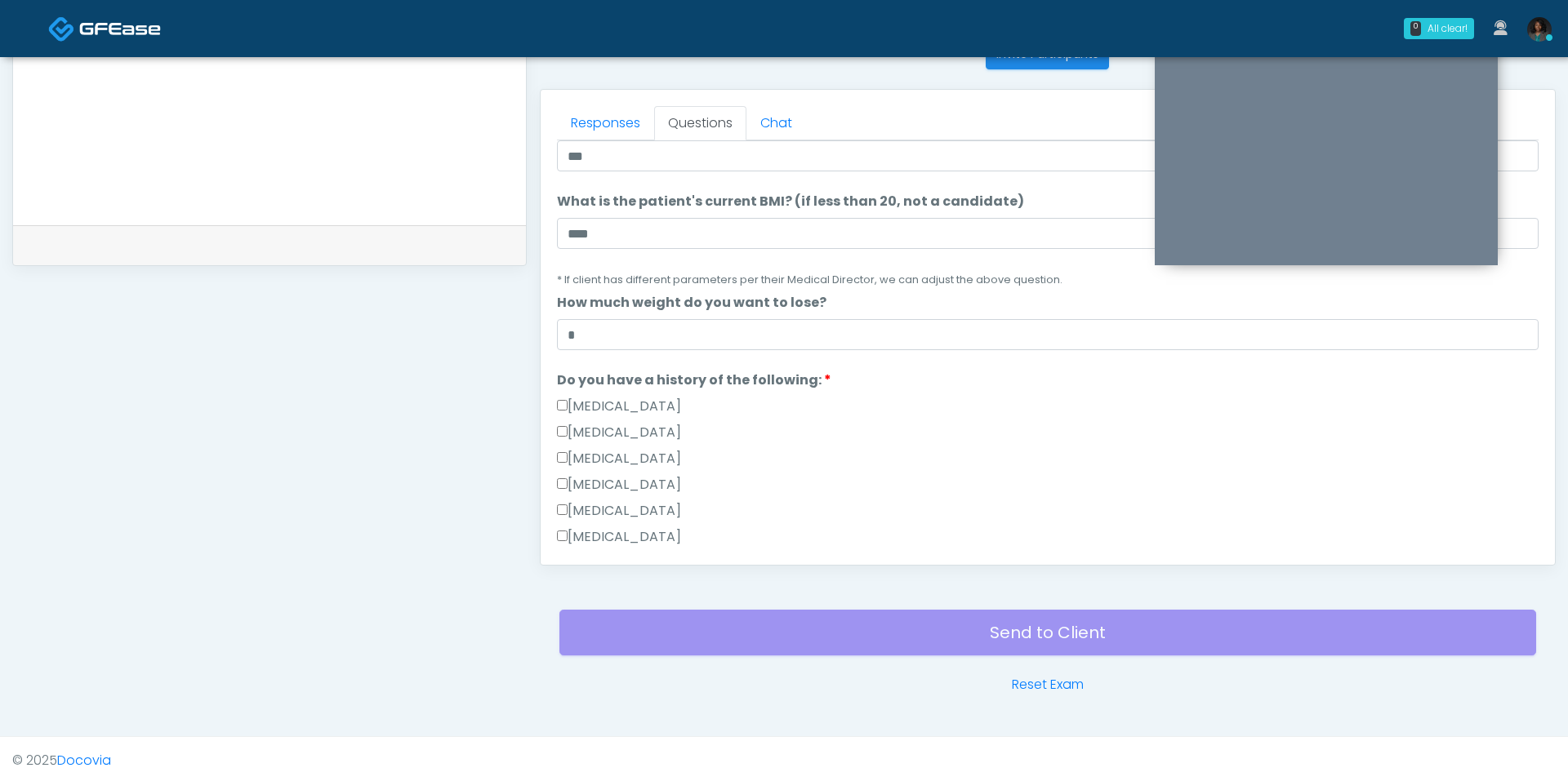
click at [655, 403] on label "Gallbladder Disease" at bounding box center [619, 407] width 124 height 20
click at [659, 433] on label "Pancreatic Disease" at bounding box center [619, 433] width 124 height 20
click at [653, 391] on li "Do you have a history of the following: Do you have a history of the following:…" at bounding box center [1048, 488] width 982 height 236
click at [653, 423] on label "Pancreatic Disease" at bounding box center [619, 433] width 124 height 20
click at [654, 406] on label "Gallbladder Disease" at bounding box center [619, 407] width 124 height 20
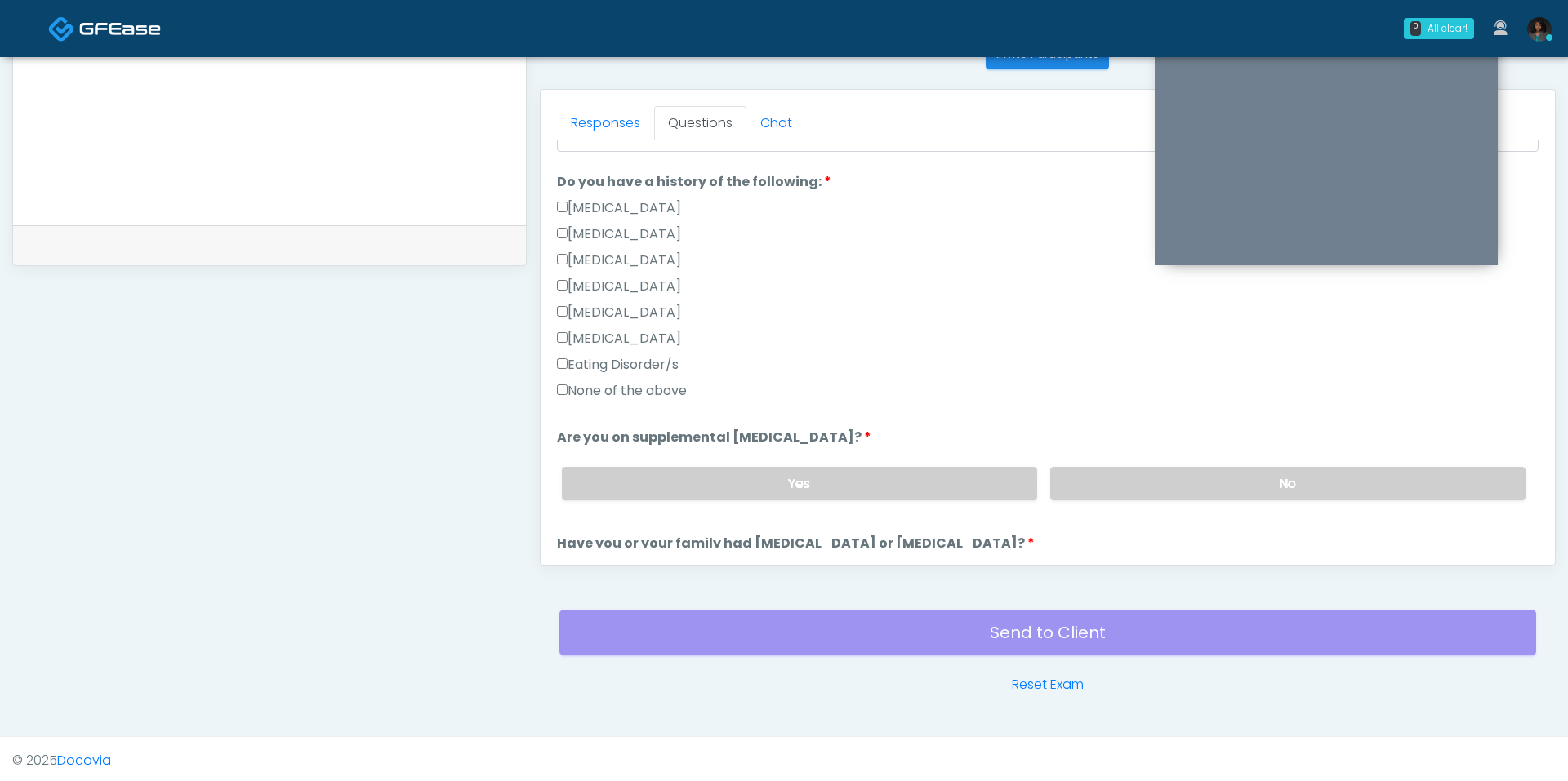
scroll to position [360, 0]
click at [649, 392] on label "None of the above" at bounding box center [622, 390] width 130 height 20
click at [1121, 483] on label "No" at bounding box center [1288, 483] width 475 height 34
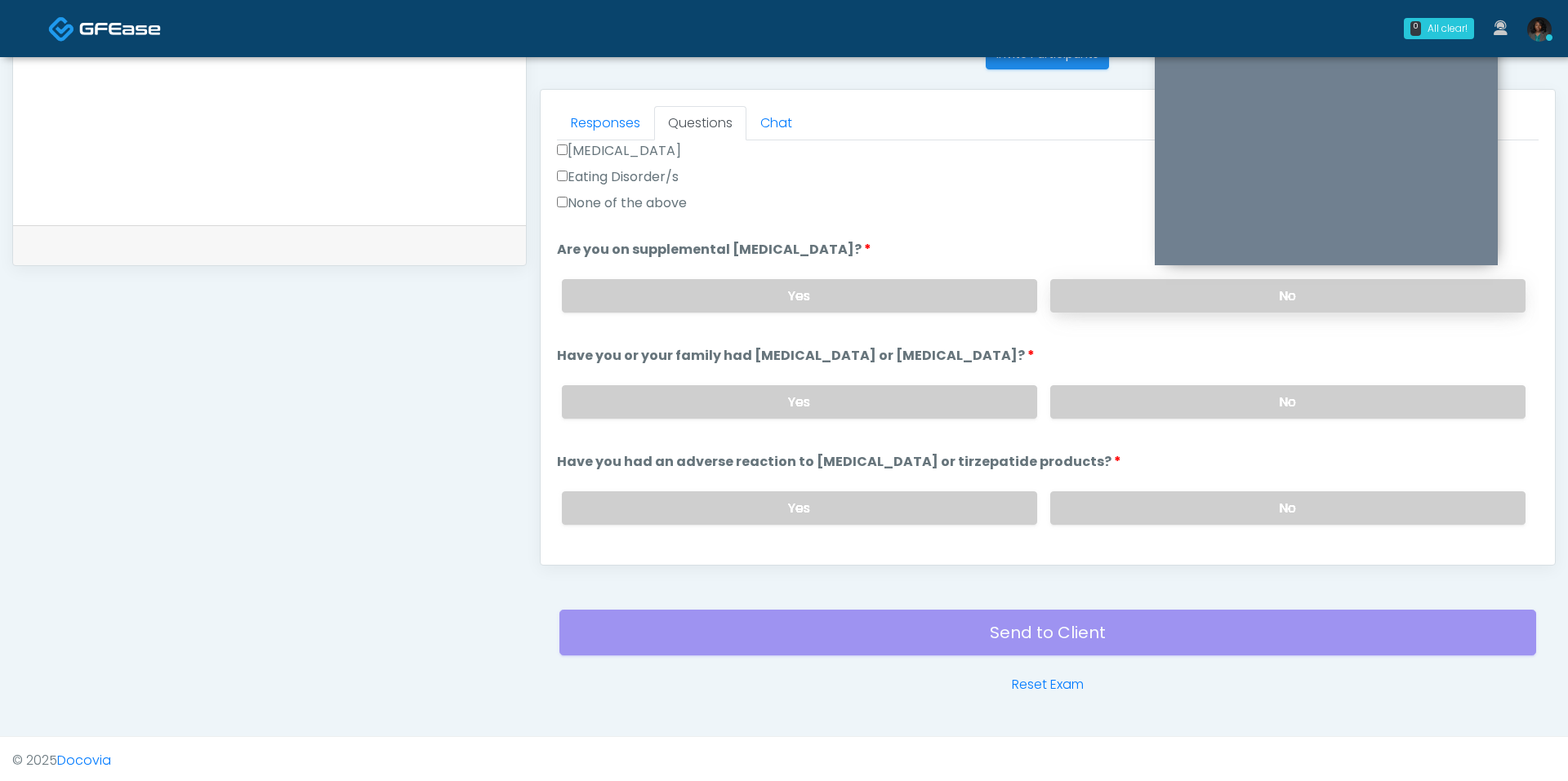
scroll to position [555, 0]
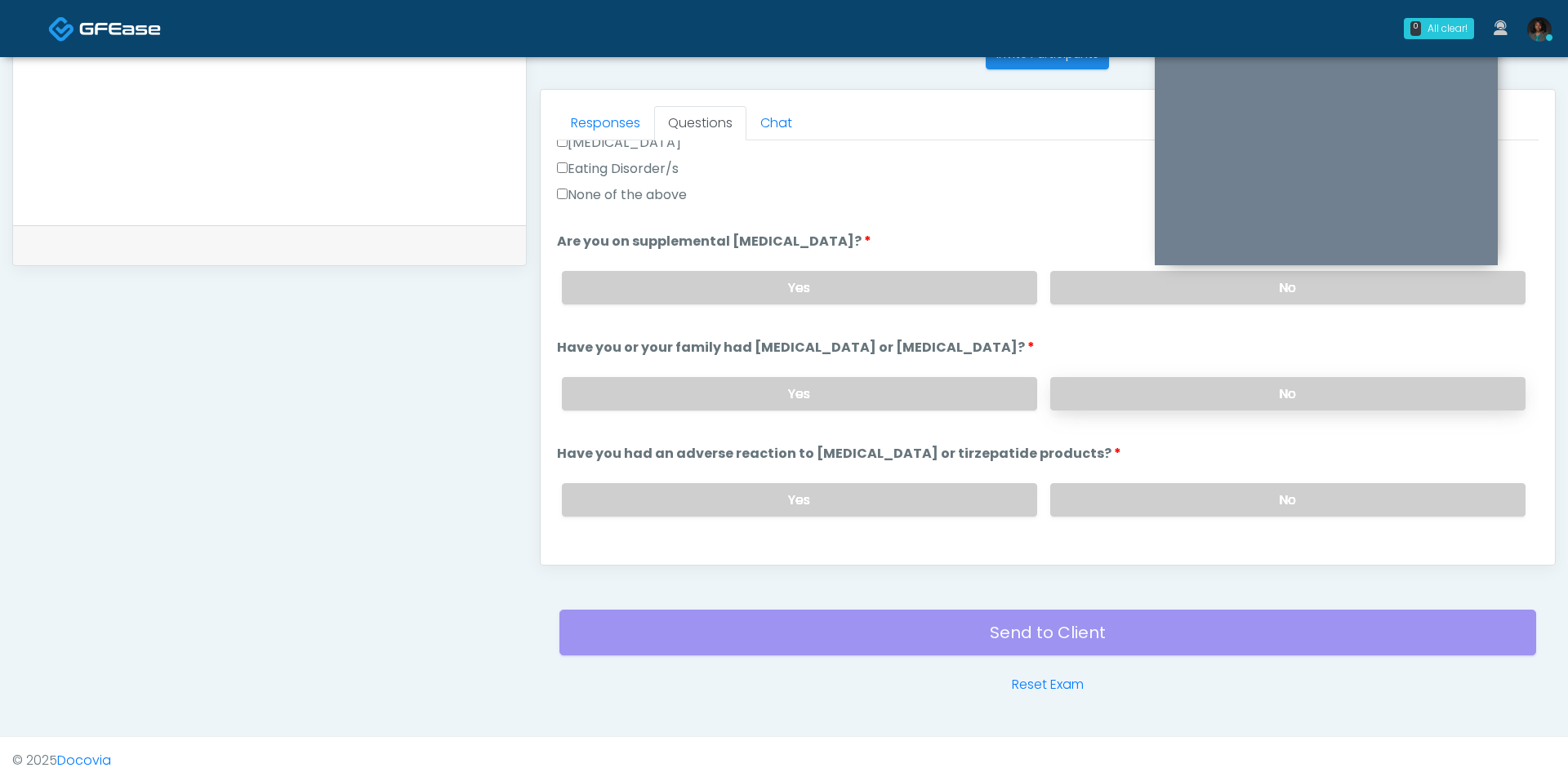
click at [1122, 377] on label "No" at bounding box center [1288, 393] width 475 height 34
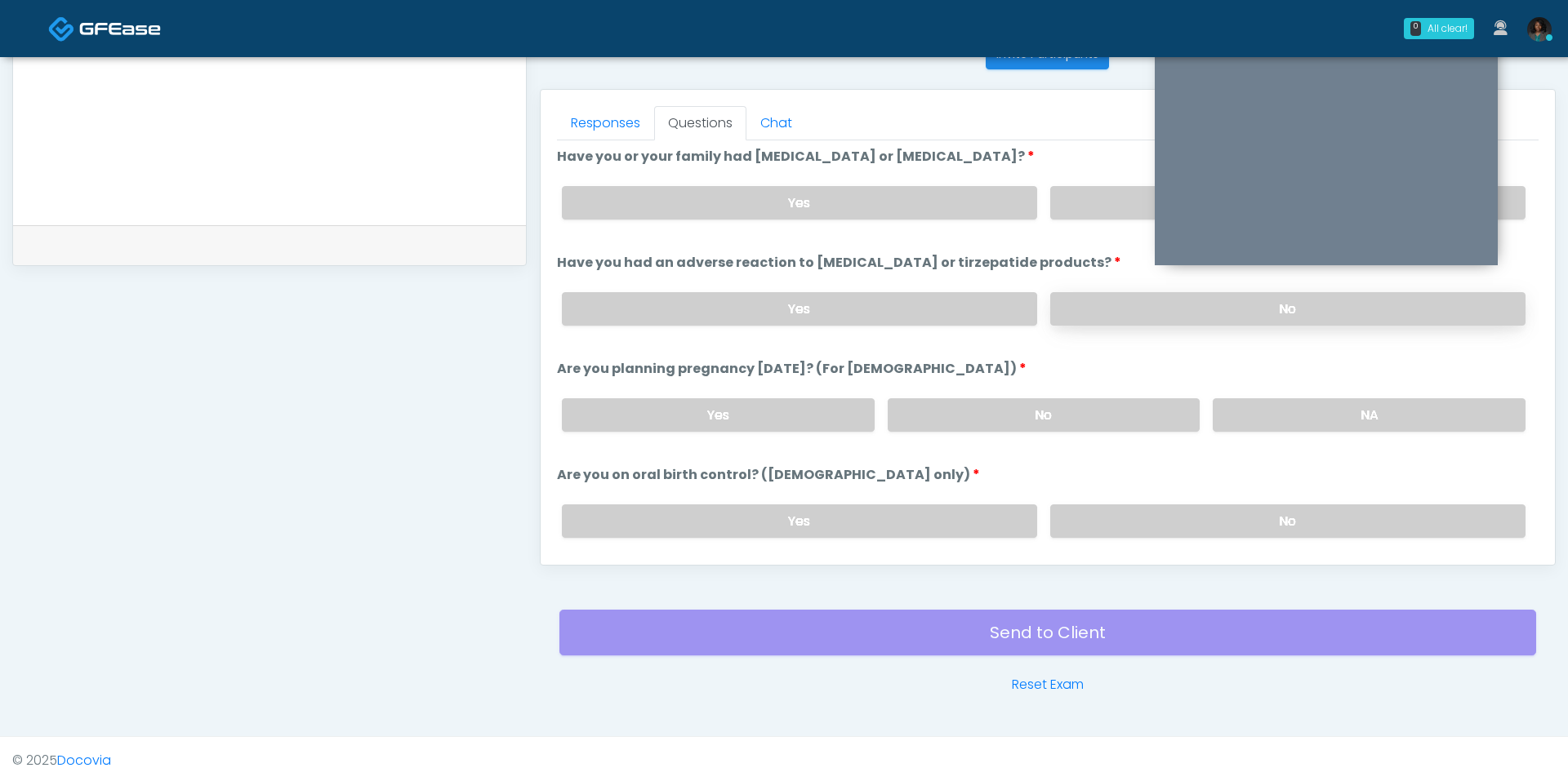
click at [1114, 293] on label "No" at bounding box center [1288, 309] width 475 height 34
click at [1125, 411] on label "No" at bounding box center [1043, 415] width 313 height 34
click at [1118, 512] on label "No" at bounding box center [1288, 521] width 475 height 34
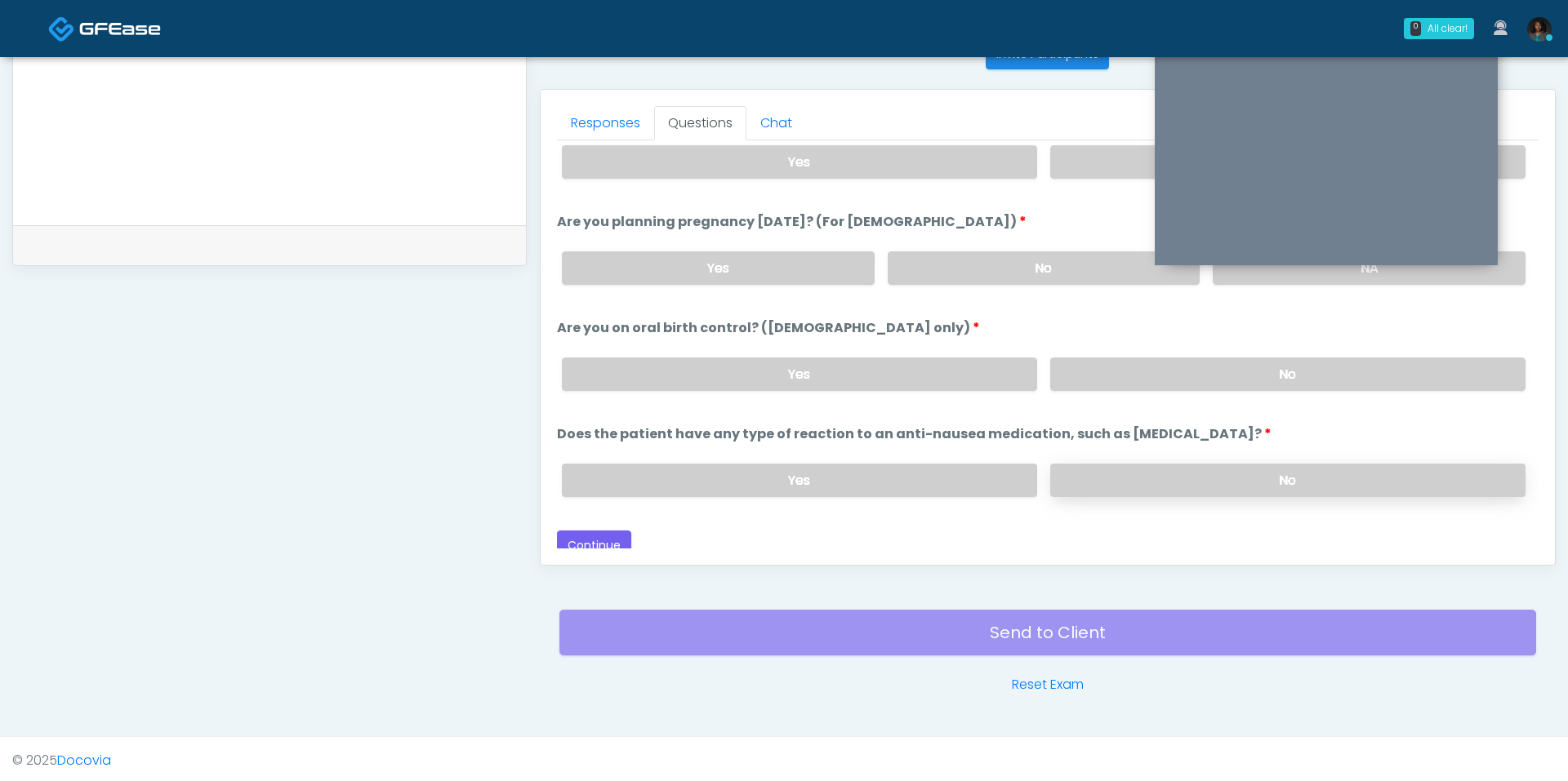
click at [1142, 475] on label "No" at bounding box center [1288, 480] width 475 height 34
click at [624, 541] on button "Continue" at bounding box center [595, 545] width 74 height 30
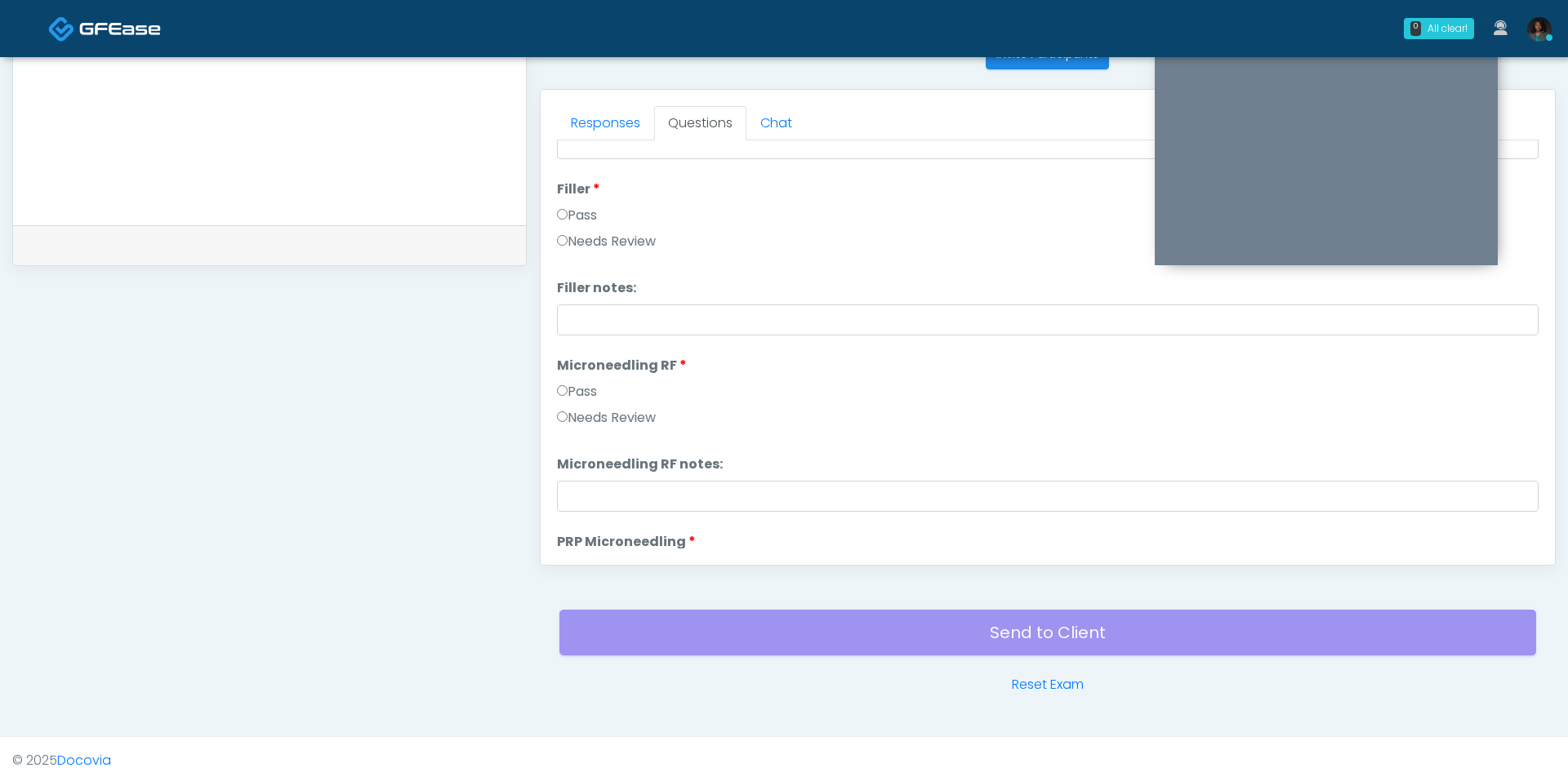
scroll to position [0, 0]
click at [1514, 161] on button "Pass All" at bounding box center [1507, 161] width 62 height 30
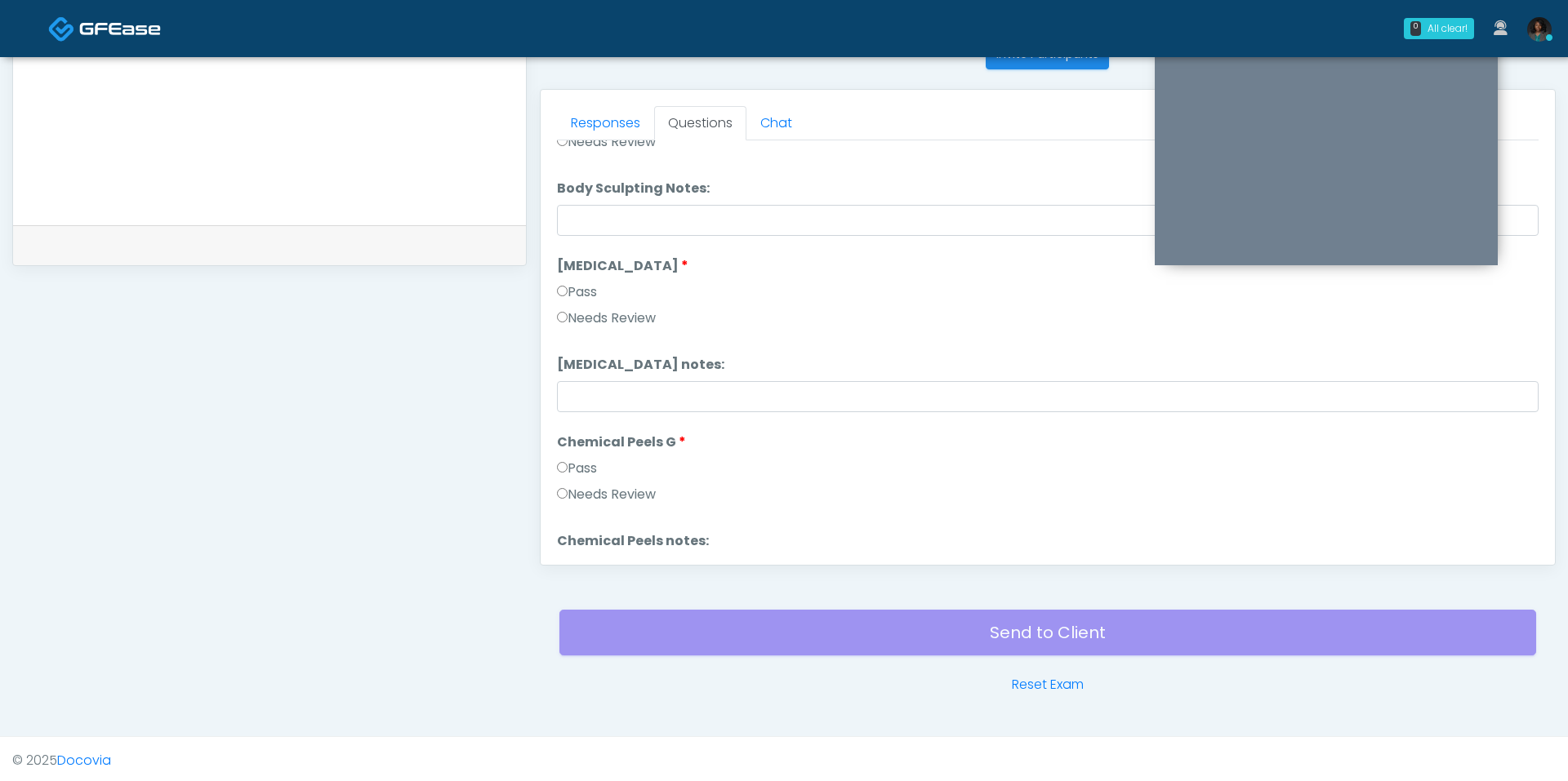
scroll to position [3215, 0]
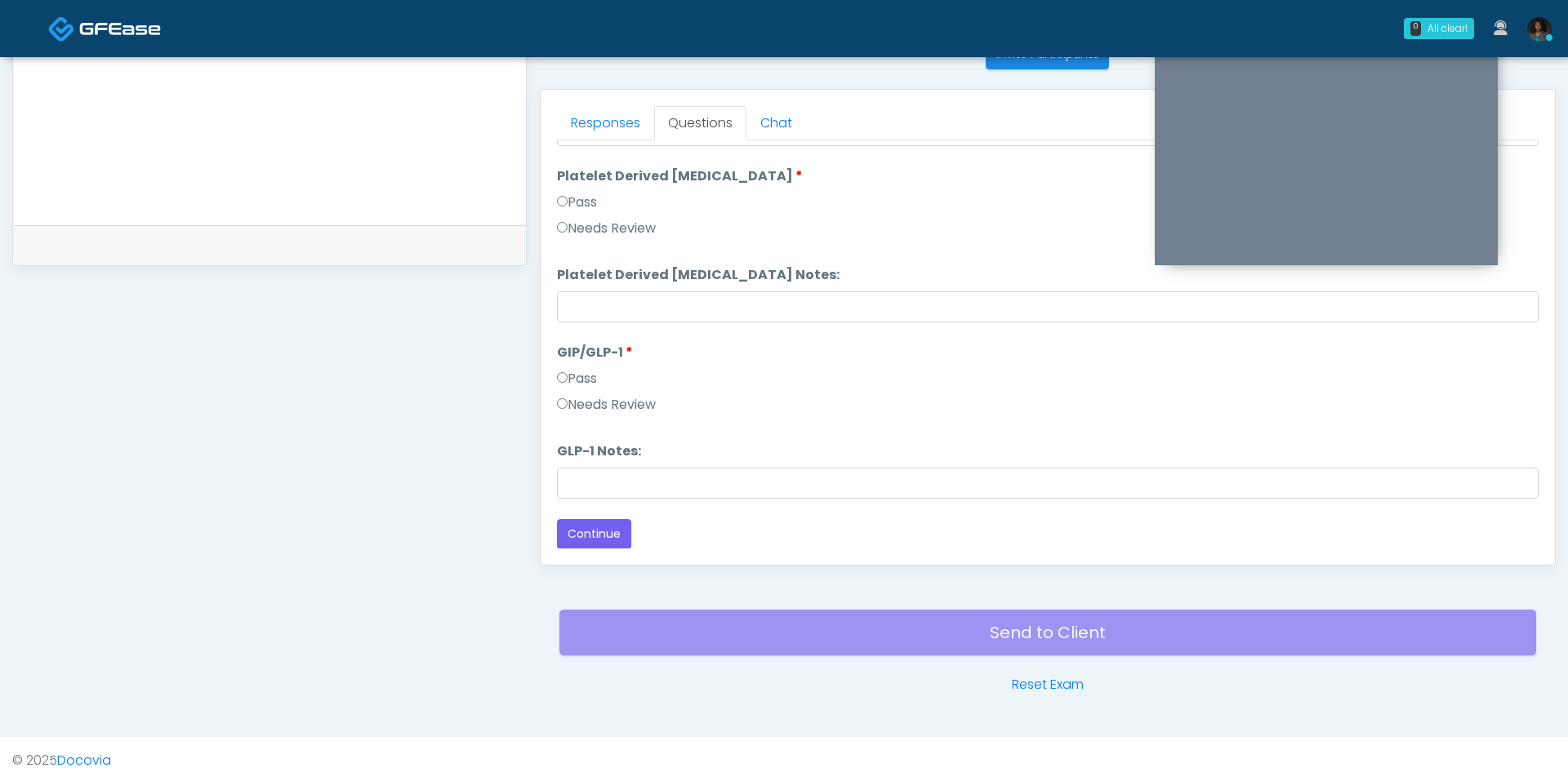
click at [624, 395] on label "Needs Review" at bounding box center [606, 405] width 99 height 20
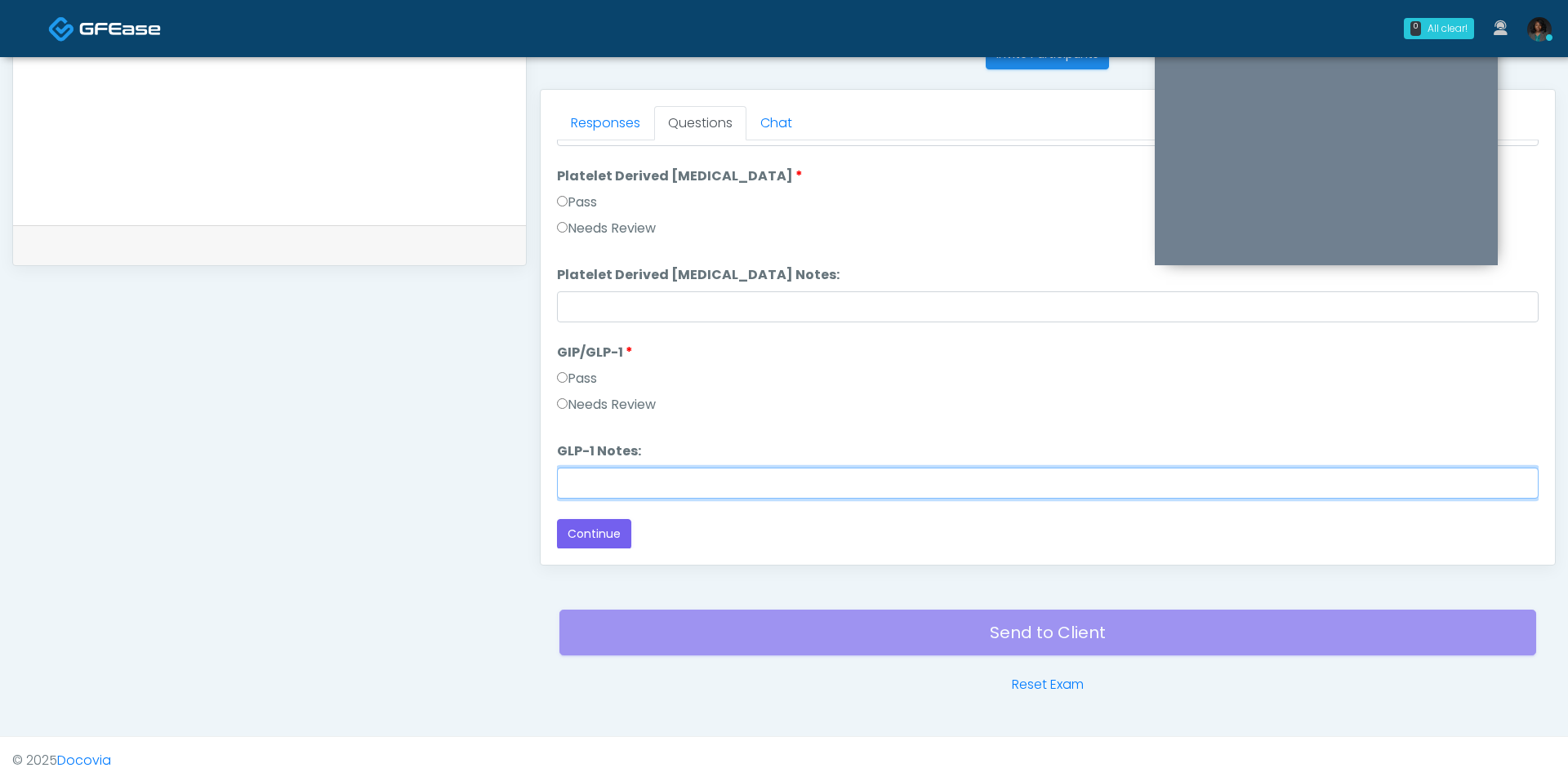
click at [624, 480] on input "GLP-1 Notes:" at bounding box center [1048, 483] width 982 height 31
type input "********"
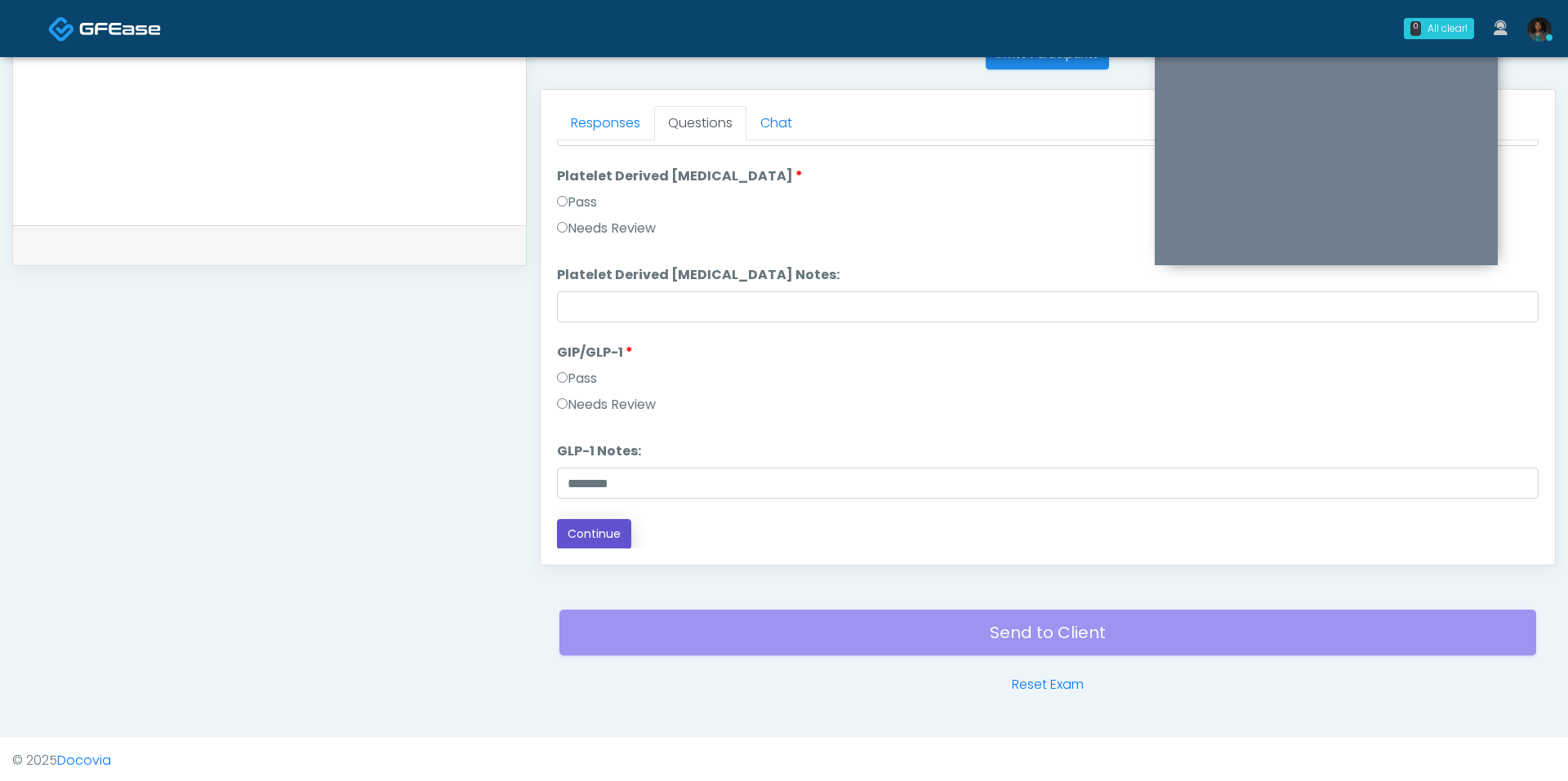
click at [570, 541] on button "Continue" at bounding box center [595, 534] width 74 height 30
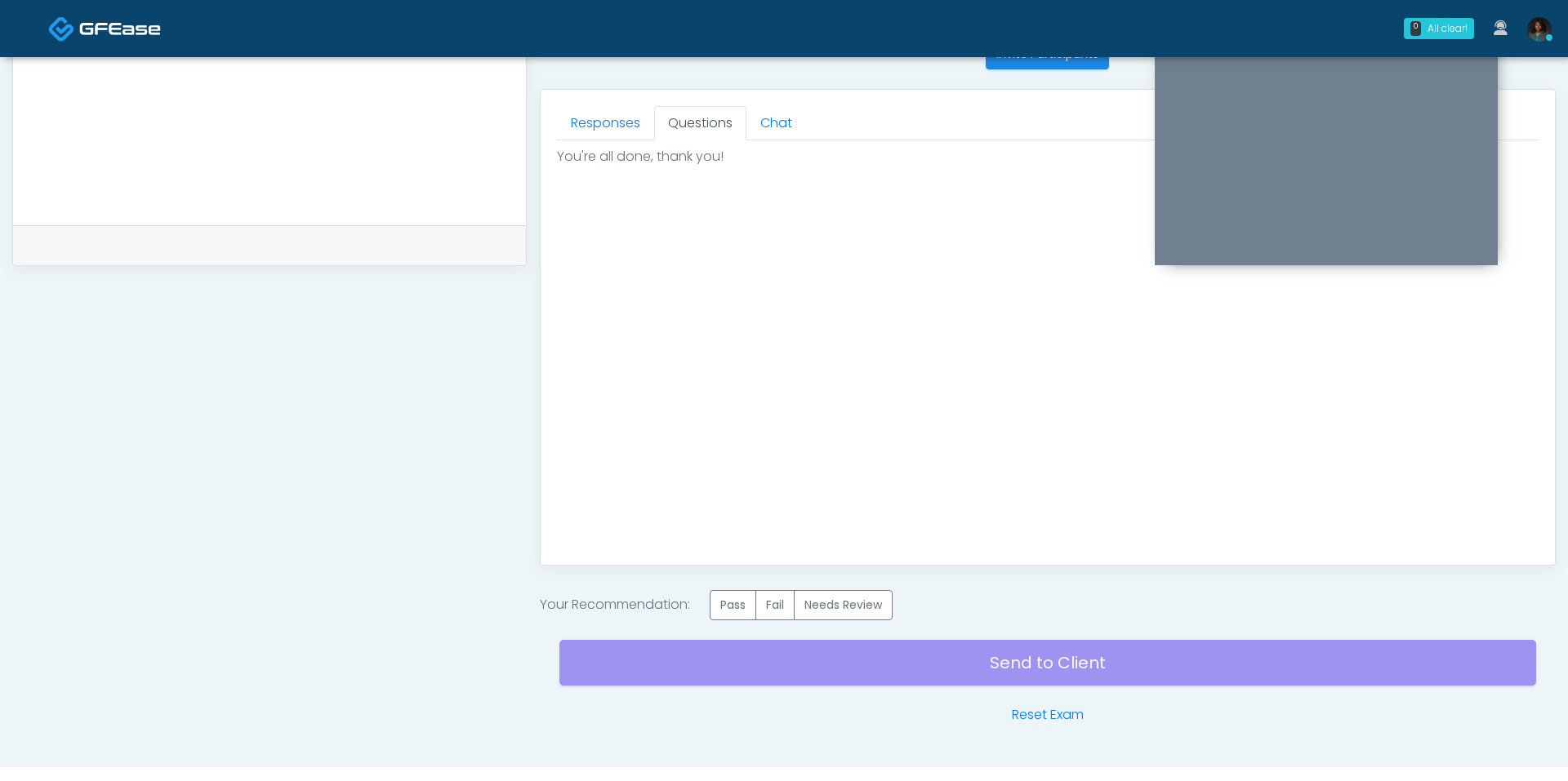
scroll to position [0, 0]
click at [732, 591] on label "Pass" at bounding box center [732, 604] width 46 height 30
click at [778, 658] on div "Send to Client Reset Exam" at bounding box center [1048, 672] width 977 height 104
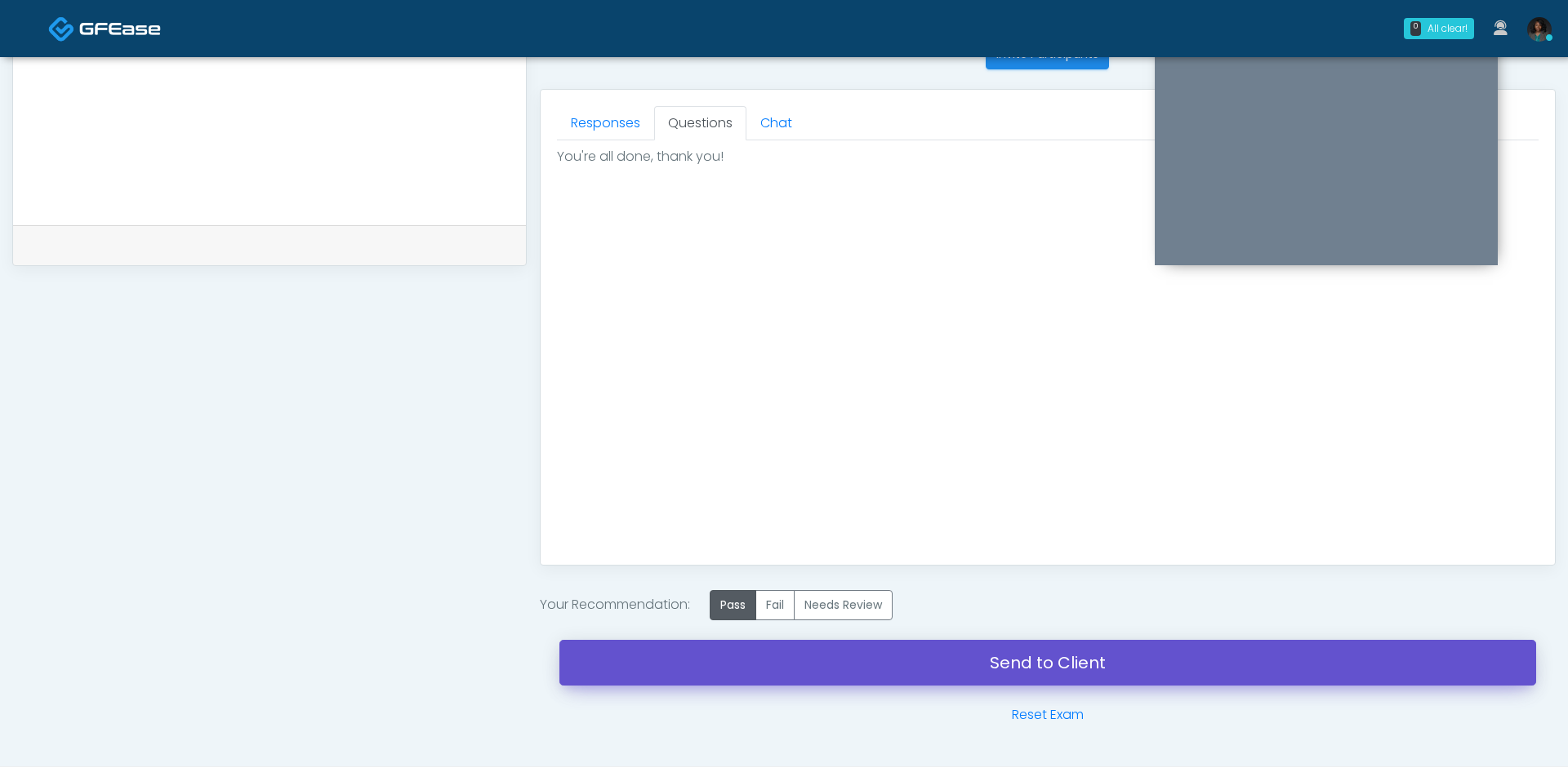
click at [778, 658] on link "Send to Client" at bounding box center [1048, 662] width 977 height 45
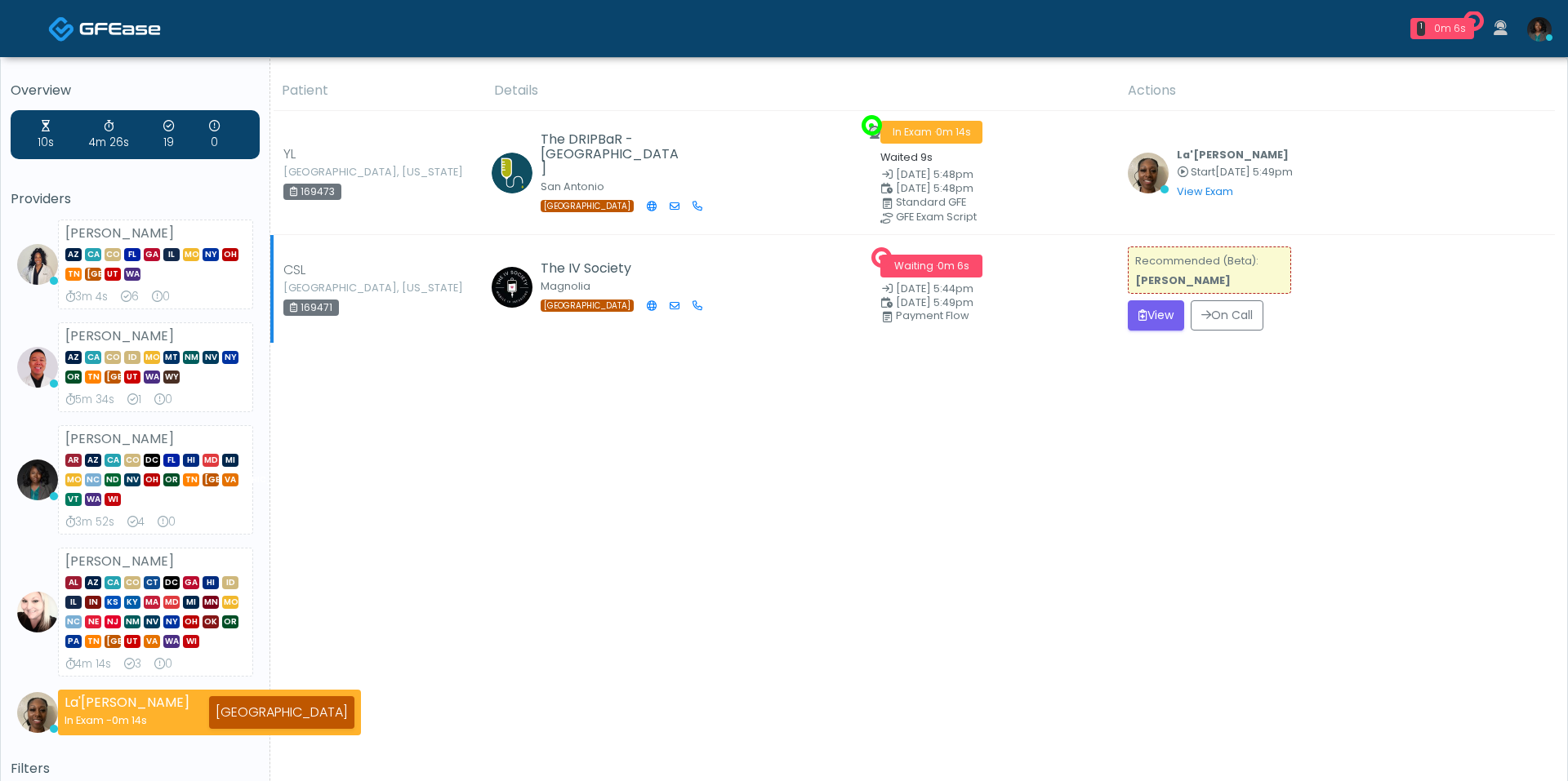
click at [1121, 308] on td "Recommended (Beta): Rachael Hunt View On Call" at bounding box center [1337, 289] width 437 height 108
click at [1132, 315] on button "View" at bounding box center [1156, 315] width 56 height 30
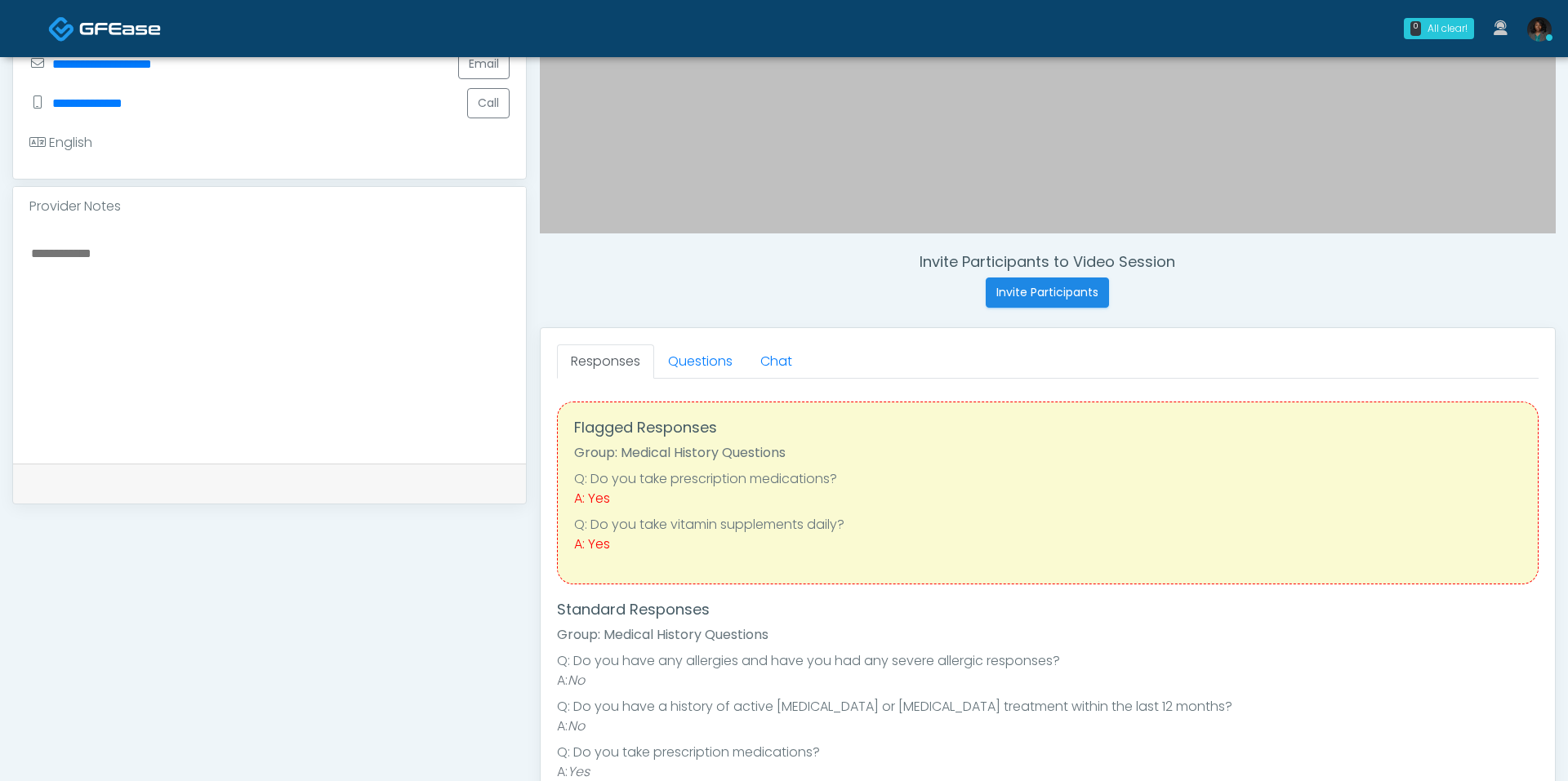
scroll to position [488, 0]
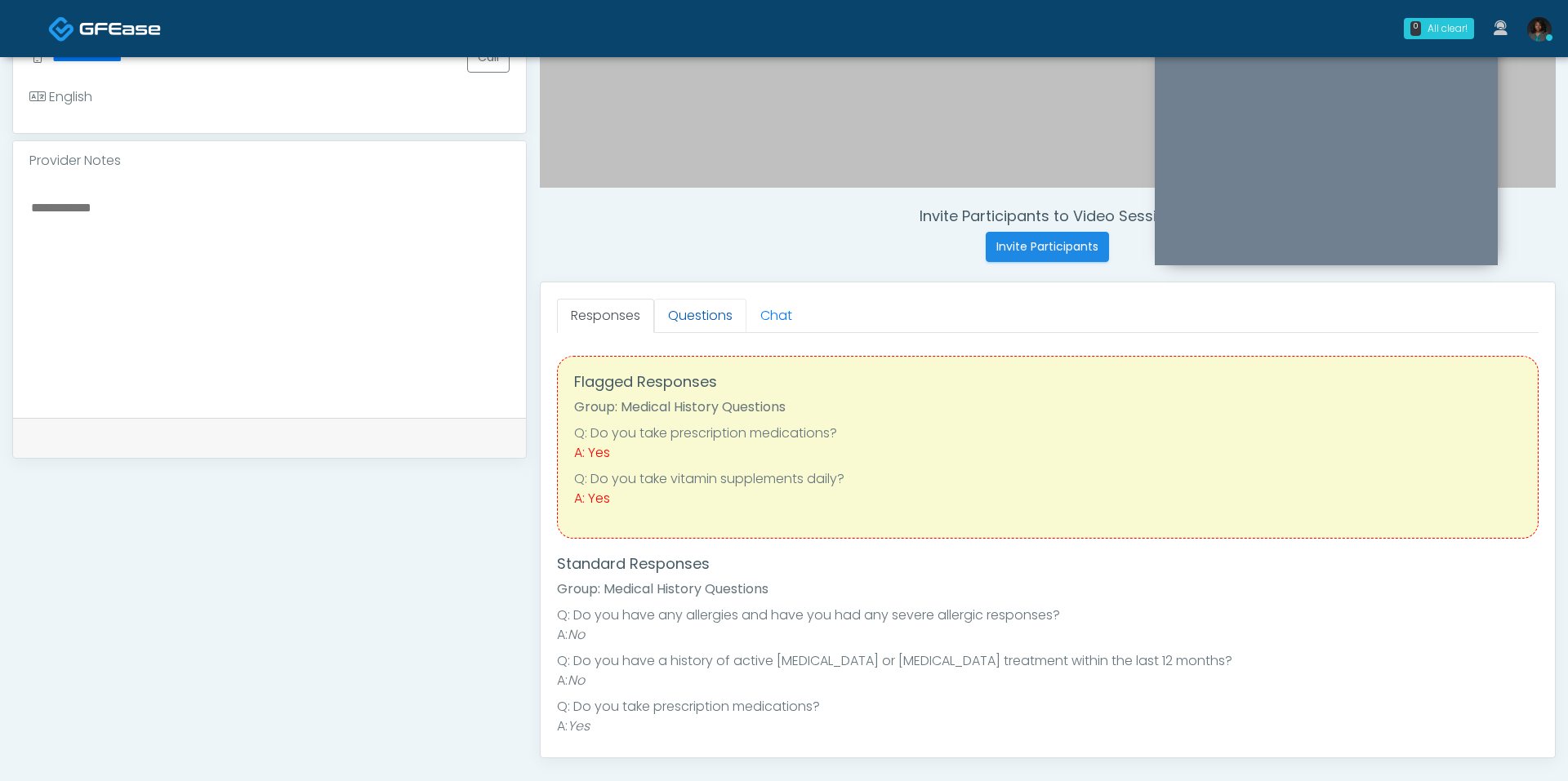
click at [684, 322] on link "Questions" at bounding box center [701, 316] width 92 height 34
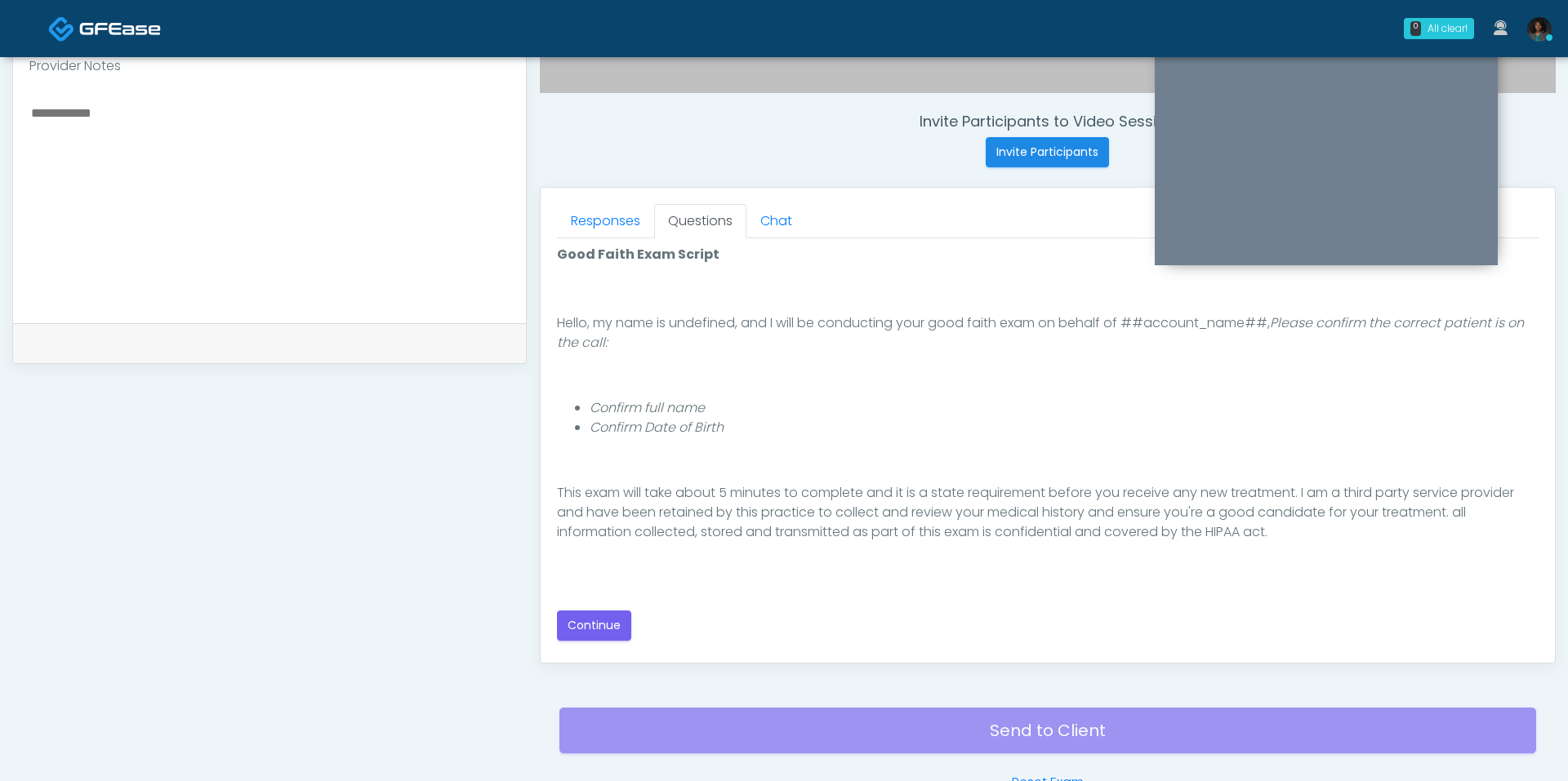
scroll to position [130, 0]
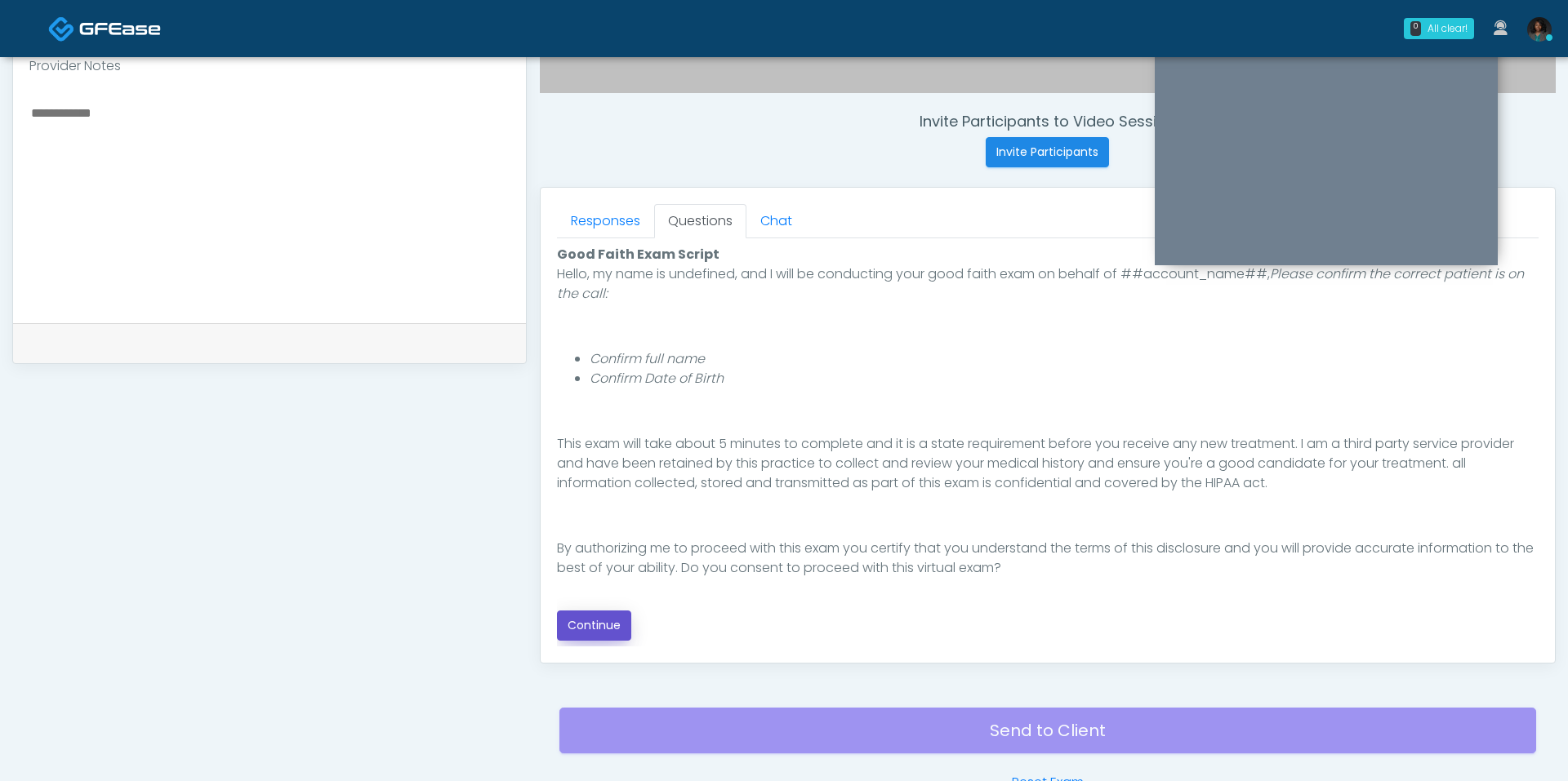
click at [610, 618] on button "Continue" at bounding box center [595, 625] width 74 height 30
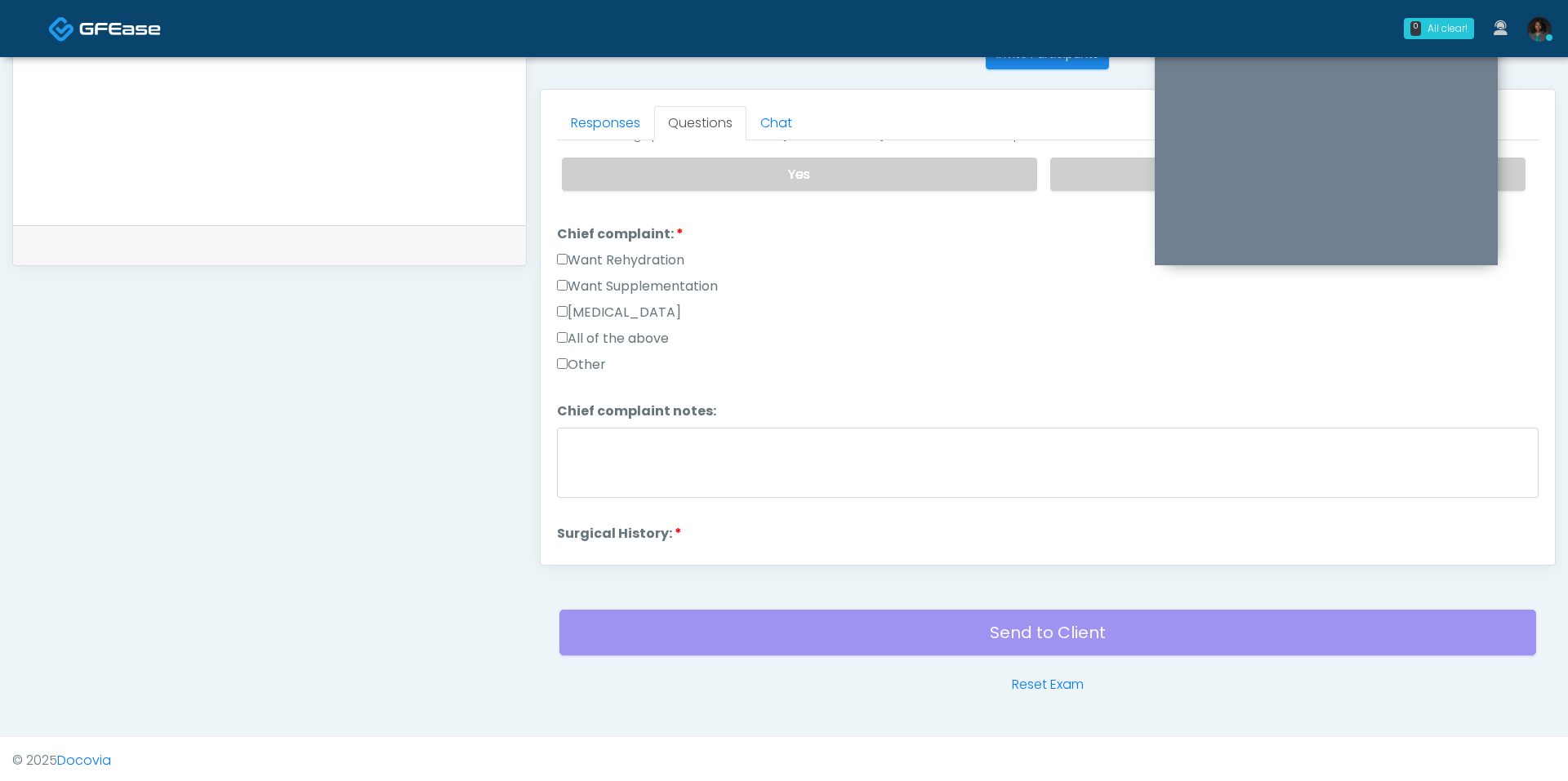
scroll to position [0, 0]
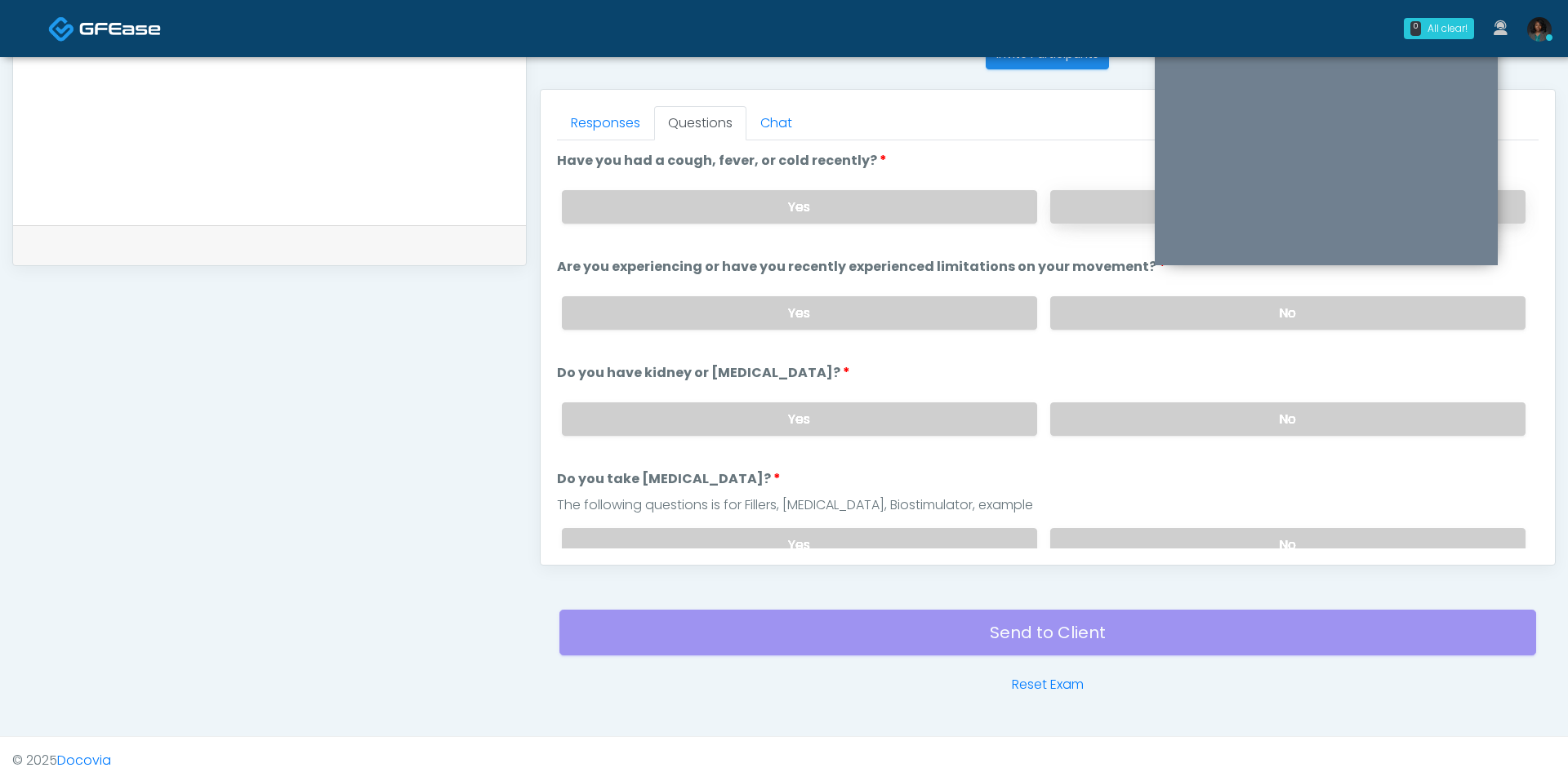
click at [1099, 216] on label "No" at bounding box center [1288, 207] width 475 height 34
click at [1105, 301] on label "No" at bounding box center [1288, 313] width 475 height 34
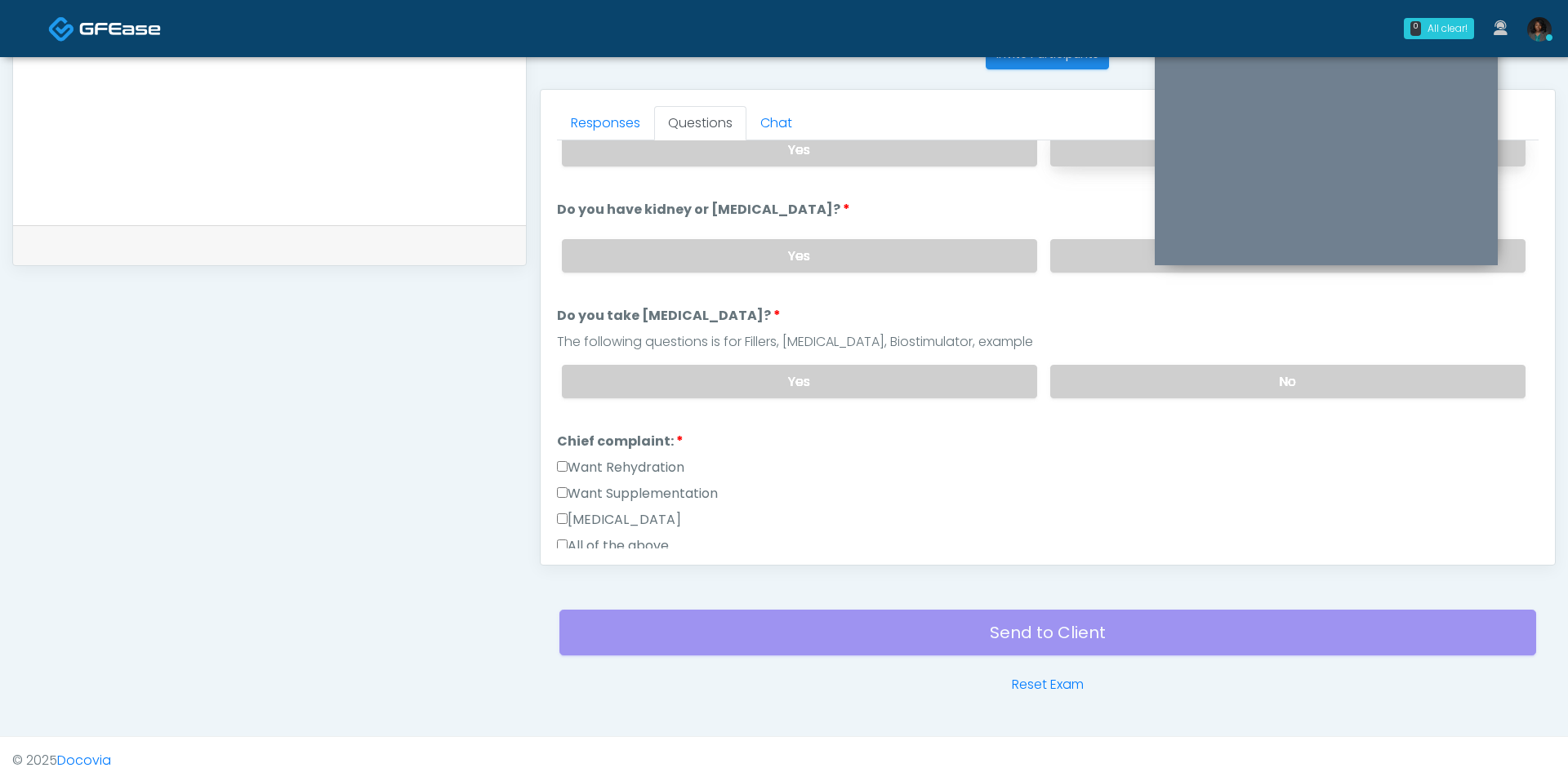
scroll to position [168, 0]
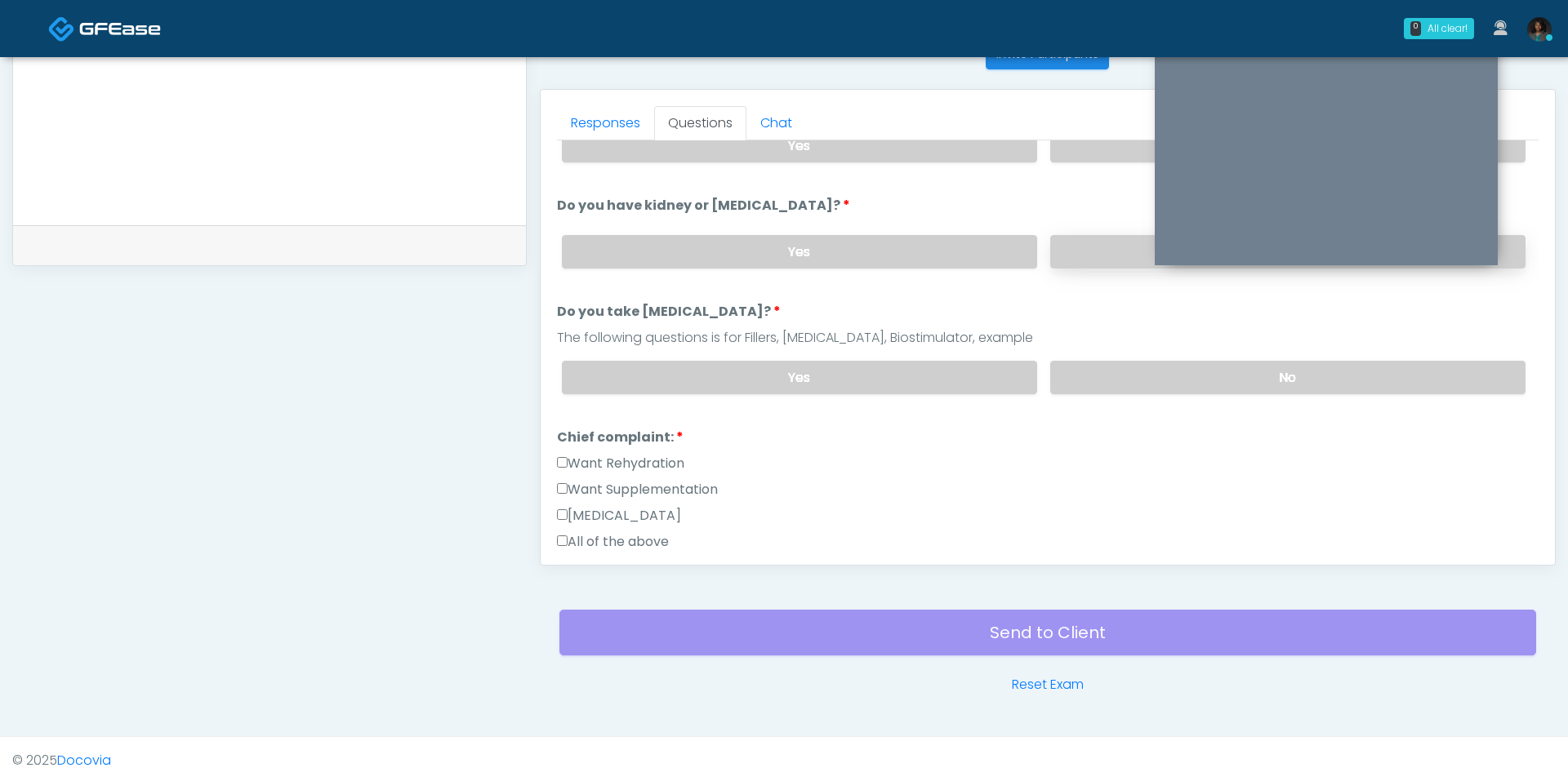
click at [1100, 236] on label "No" at bounding box center [1288, 252] width 475 height 34
click at [1100, 375] on label "No" at bounding box center [1288, 377] width 475 height 34
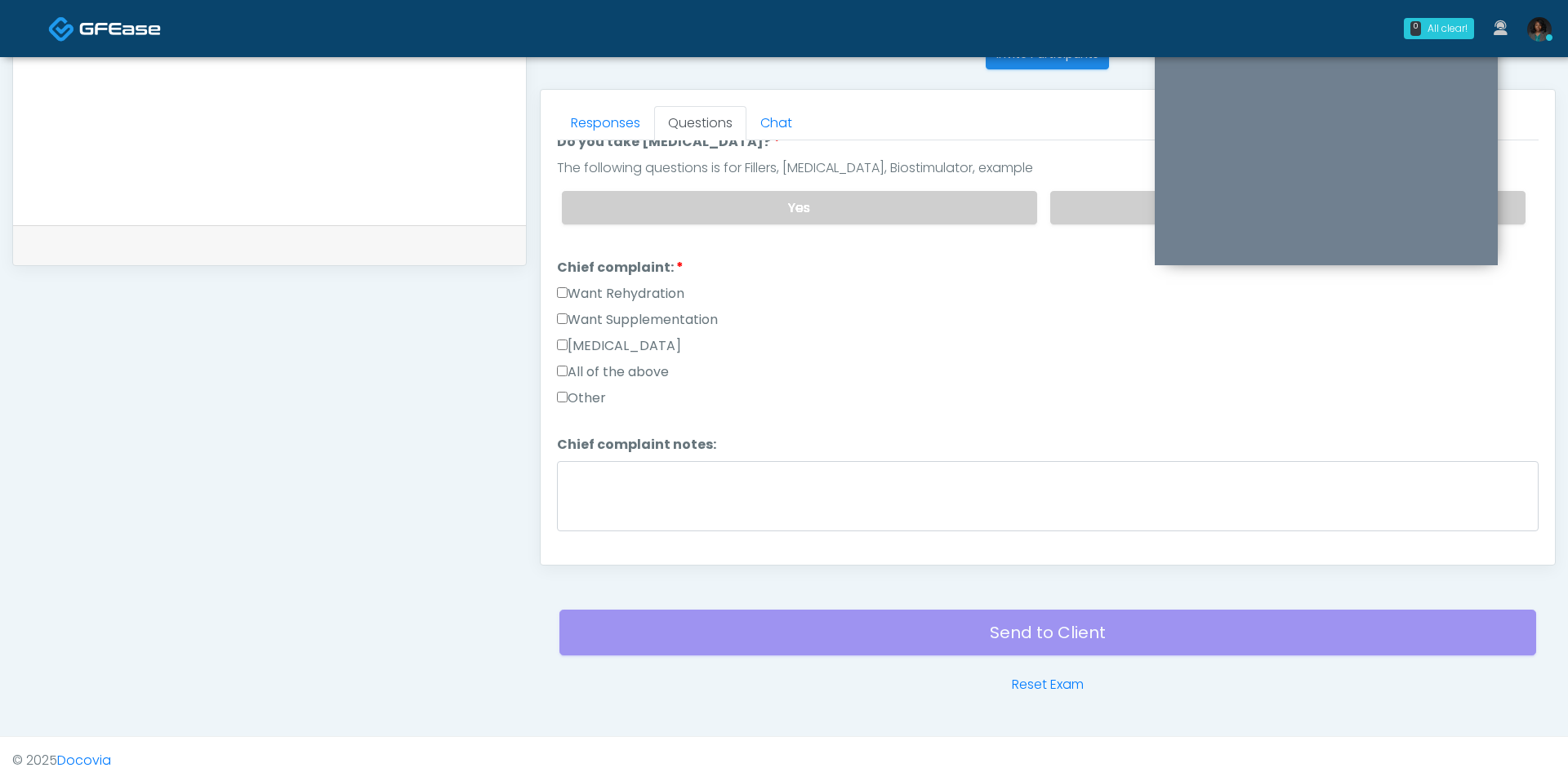
scroll to position [362, 0]
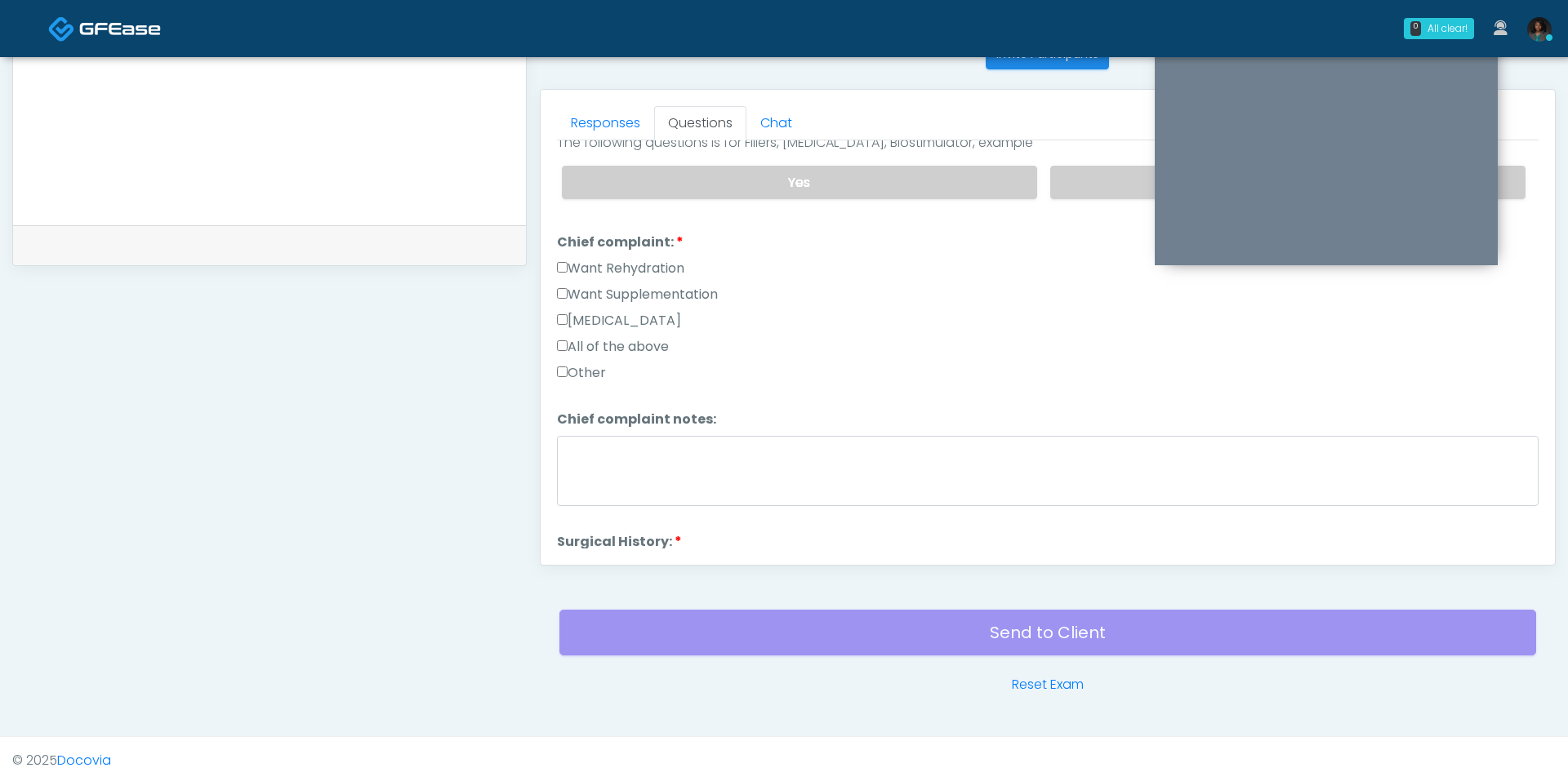
click at [654, 259] on label "Want Rehydration" at bounding box center [621, 269] width 128 height 20
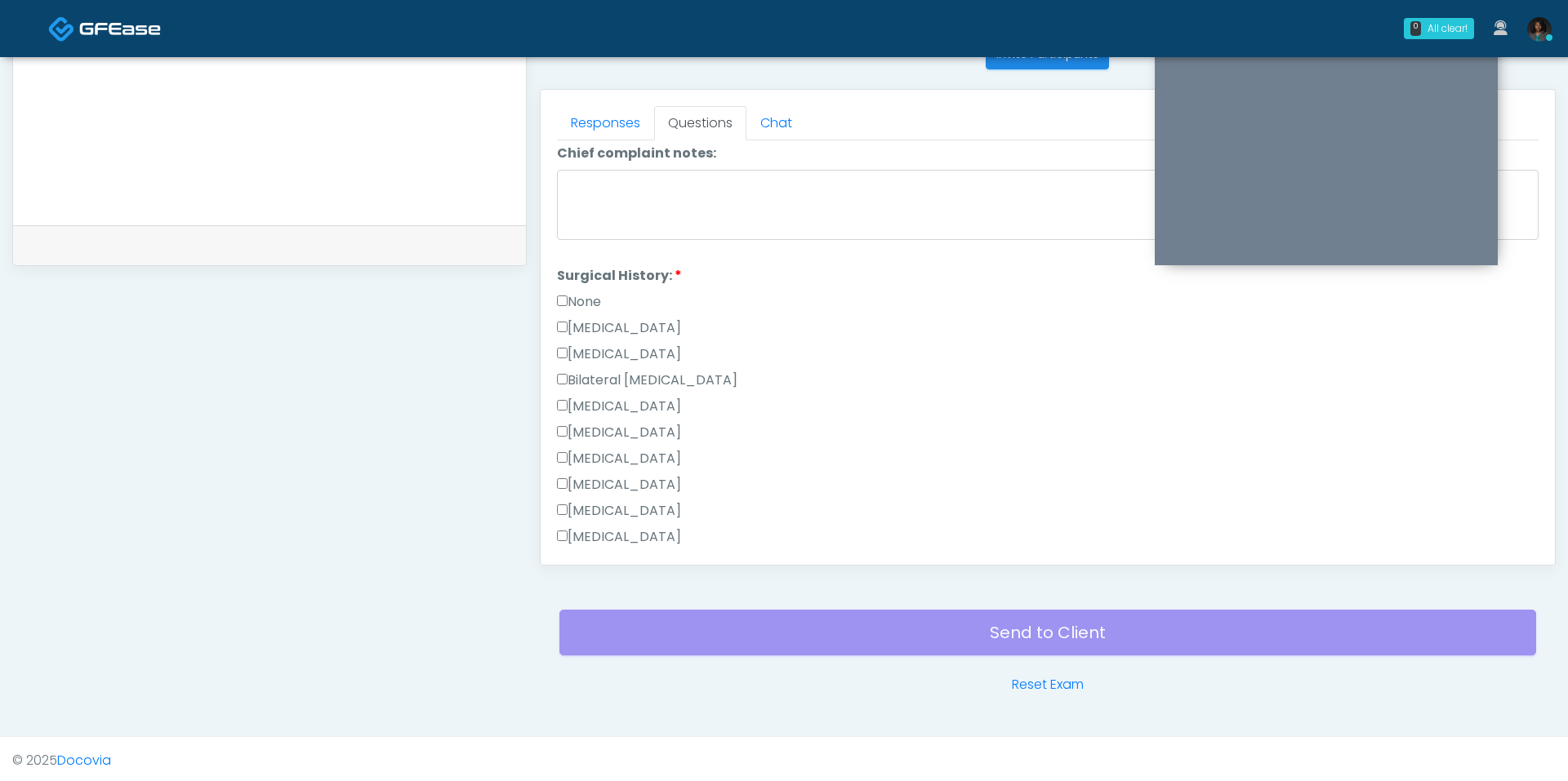
scroll to position [631, 0]
click at [657, 320] on label "[MEDICAL_DATA]" at bounding box center [619, 327] width 124 height 20
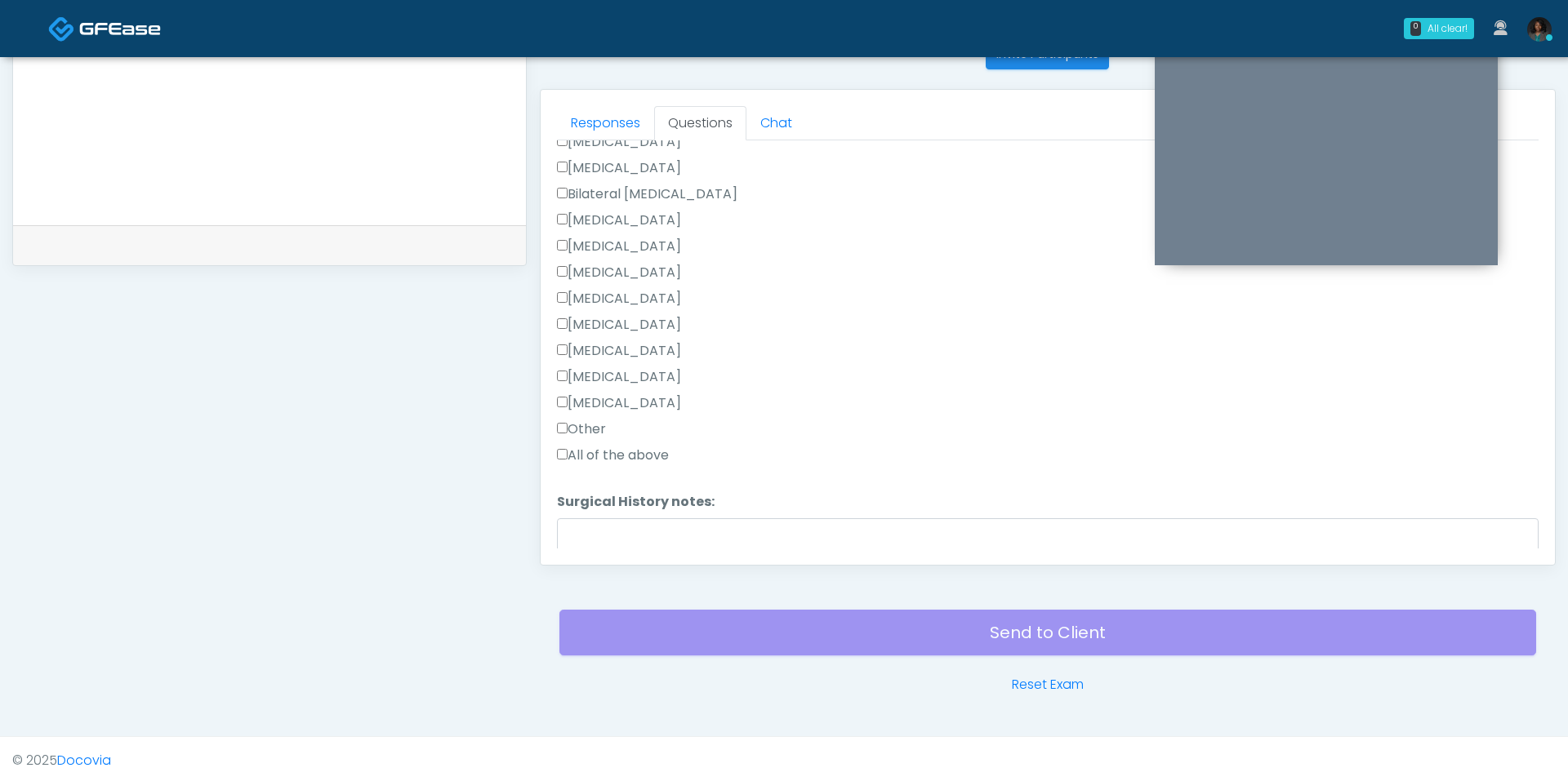
scroll to position [830, 0]
click at [644, 329] on label "Cholecystectomy" at bounding box center [619, 336] width 124 height 20
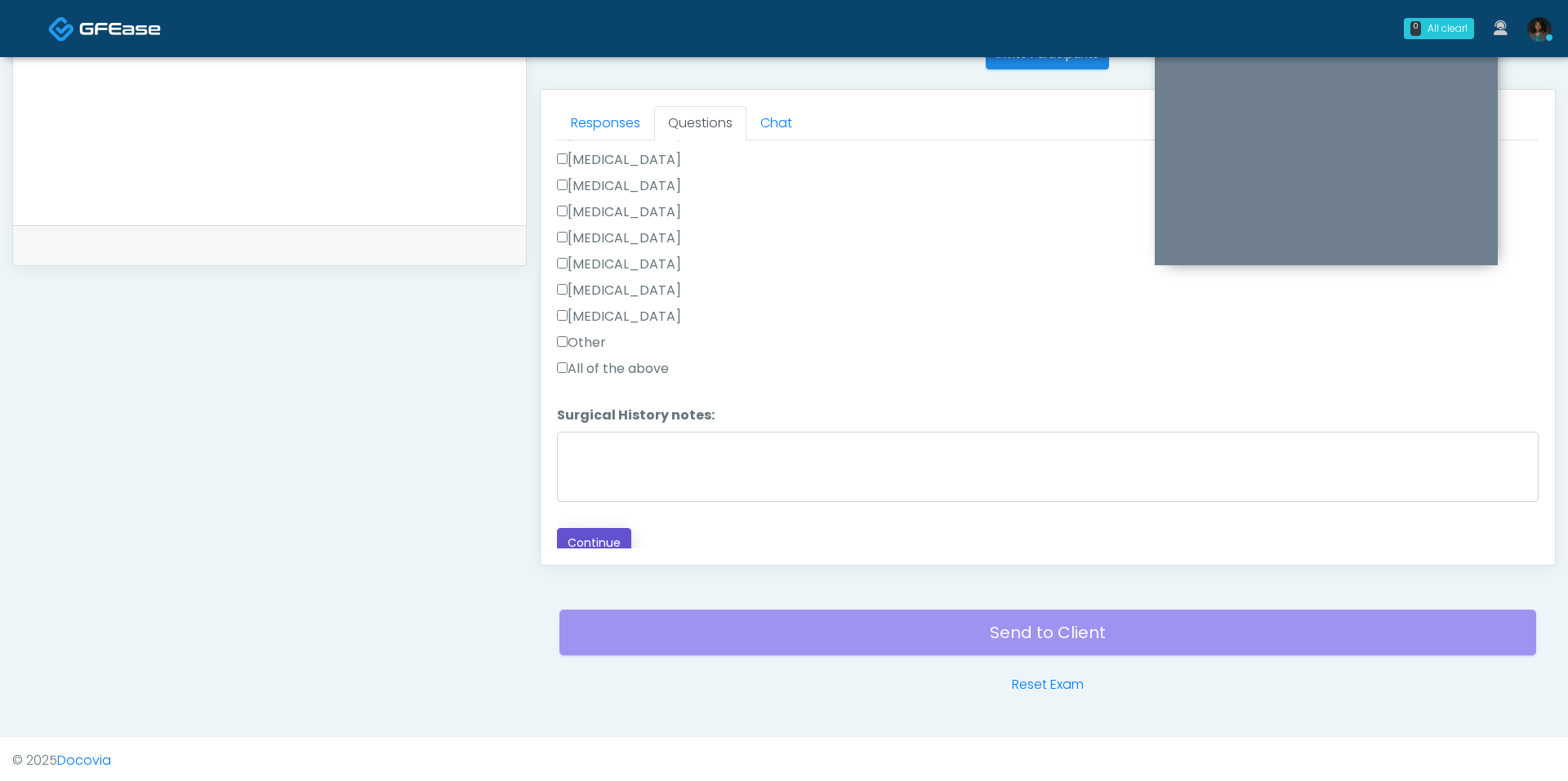
click at [586, 532] on button "Continue" at bounding box center [595, 543] width 74 height 30
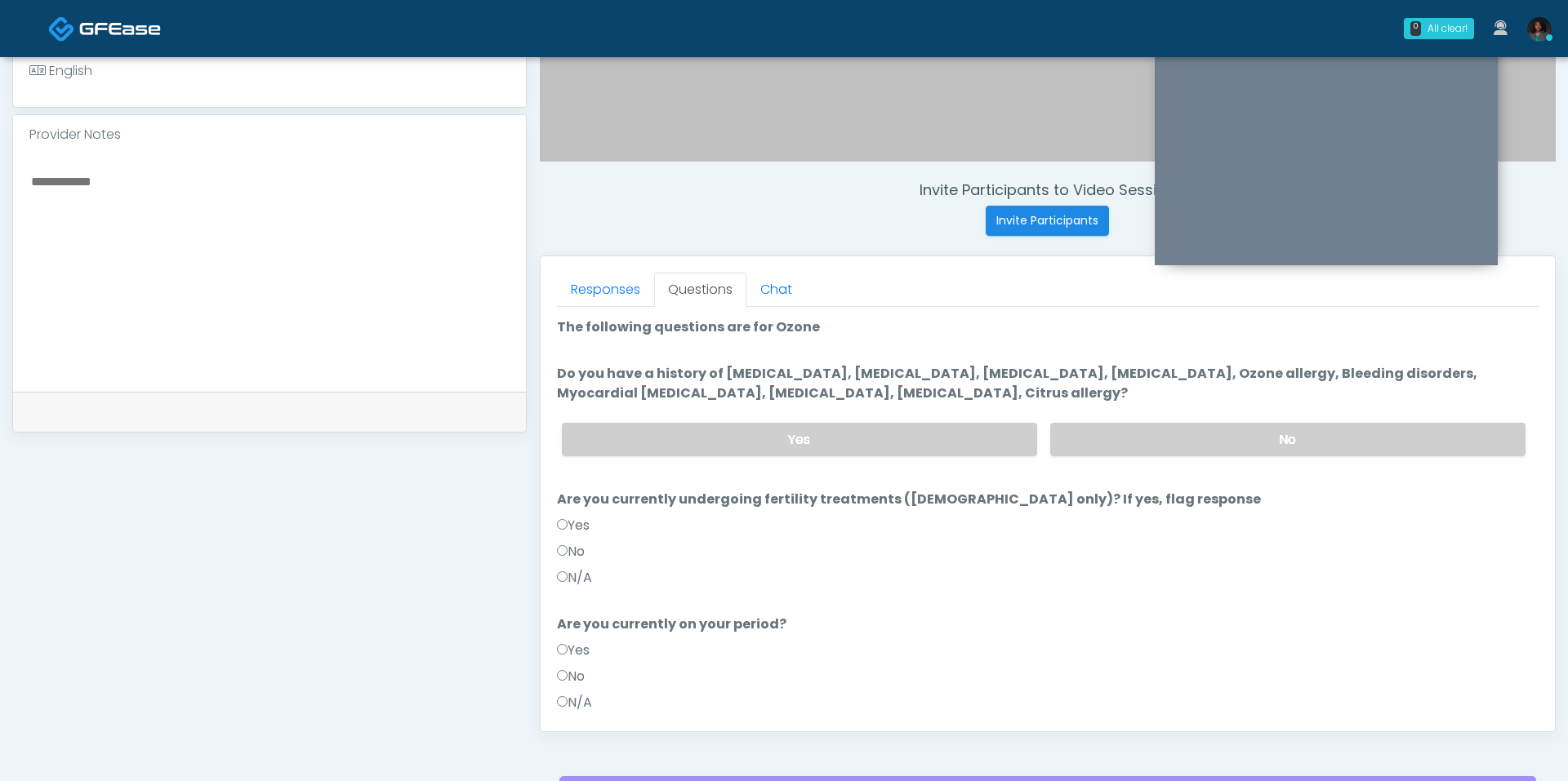
scroll to position [524, 0]
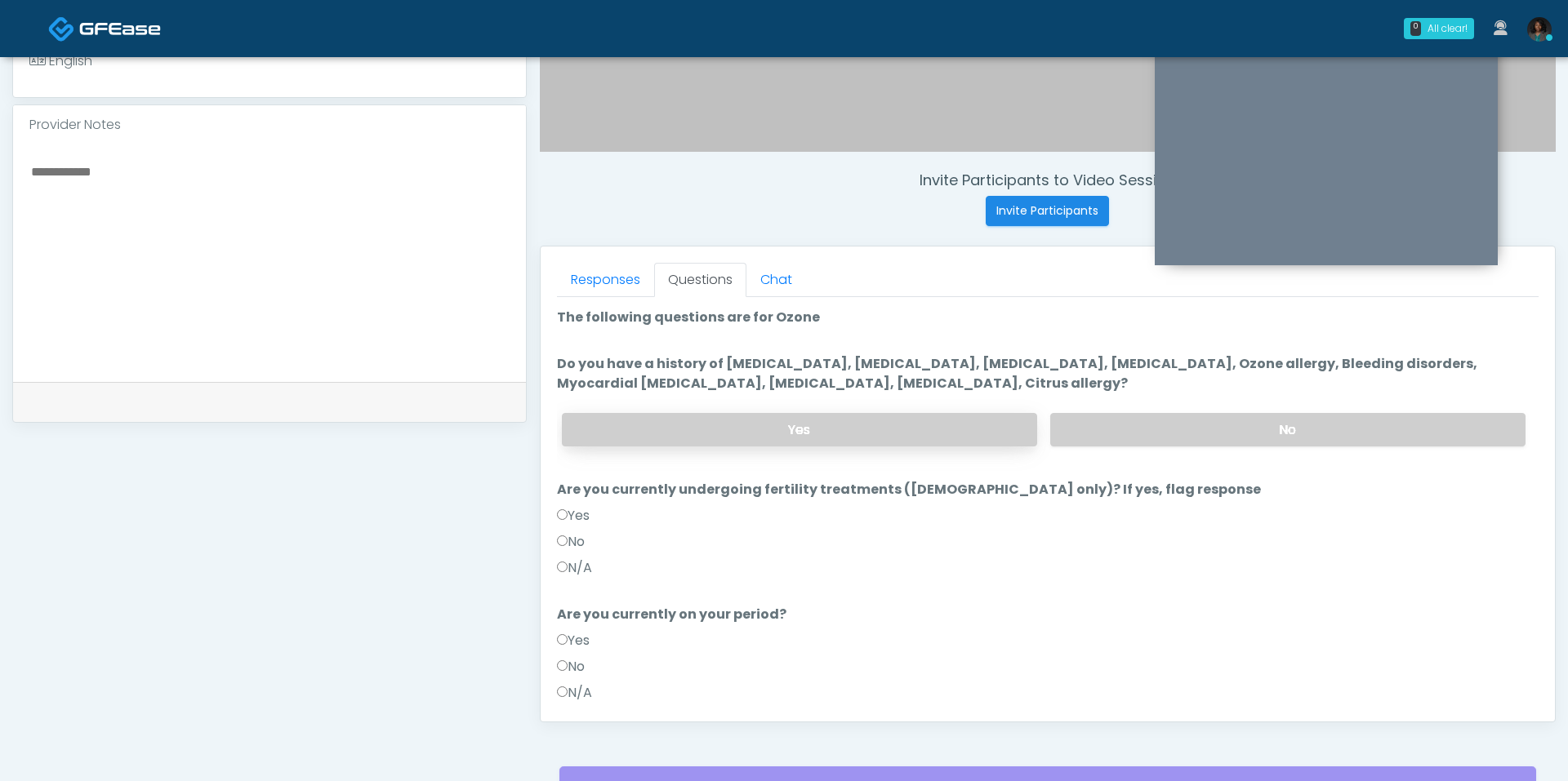
click at [965, 433] on label "Yes" at bounding box center [799, 429] width 475 height 34
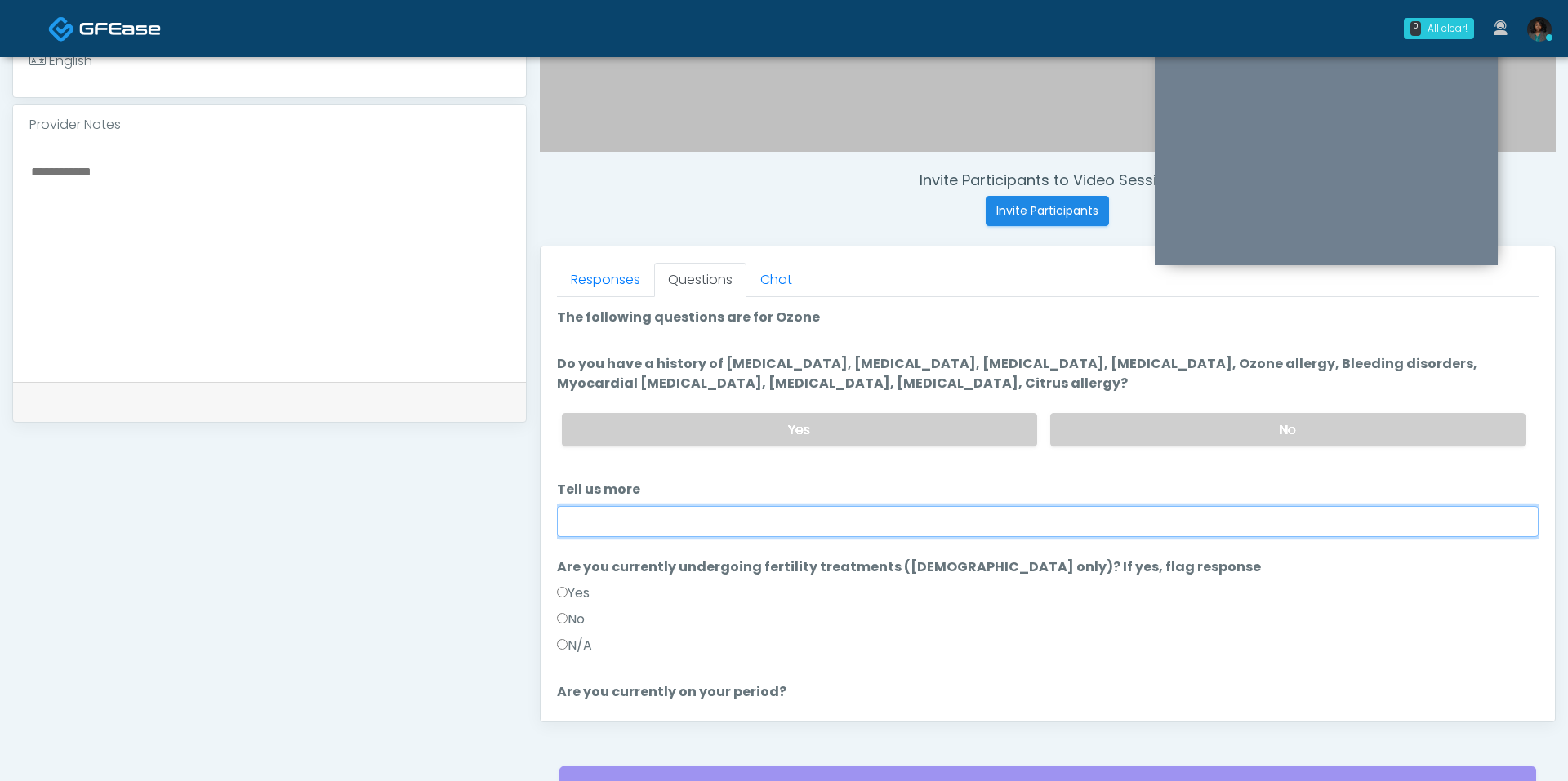
click at [789, 515] on input "Tell us more" at bounding box center [1048, 522] width 982 height 31
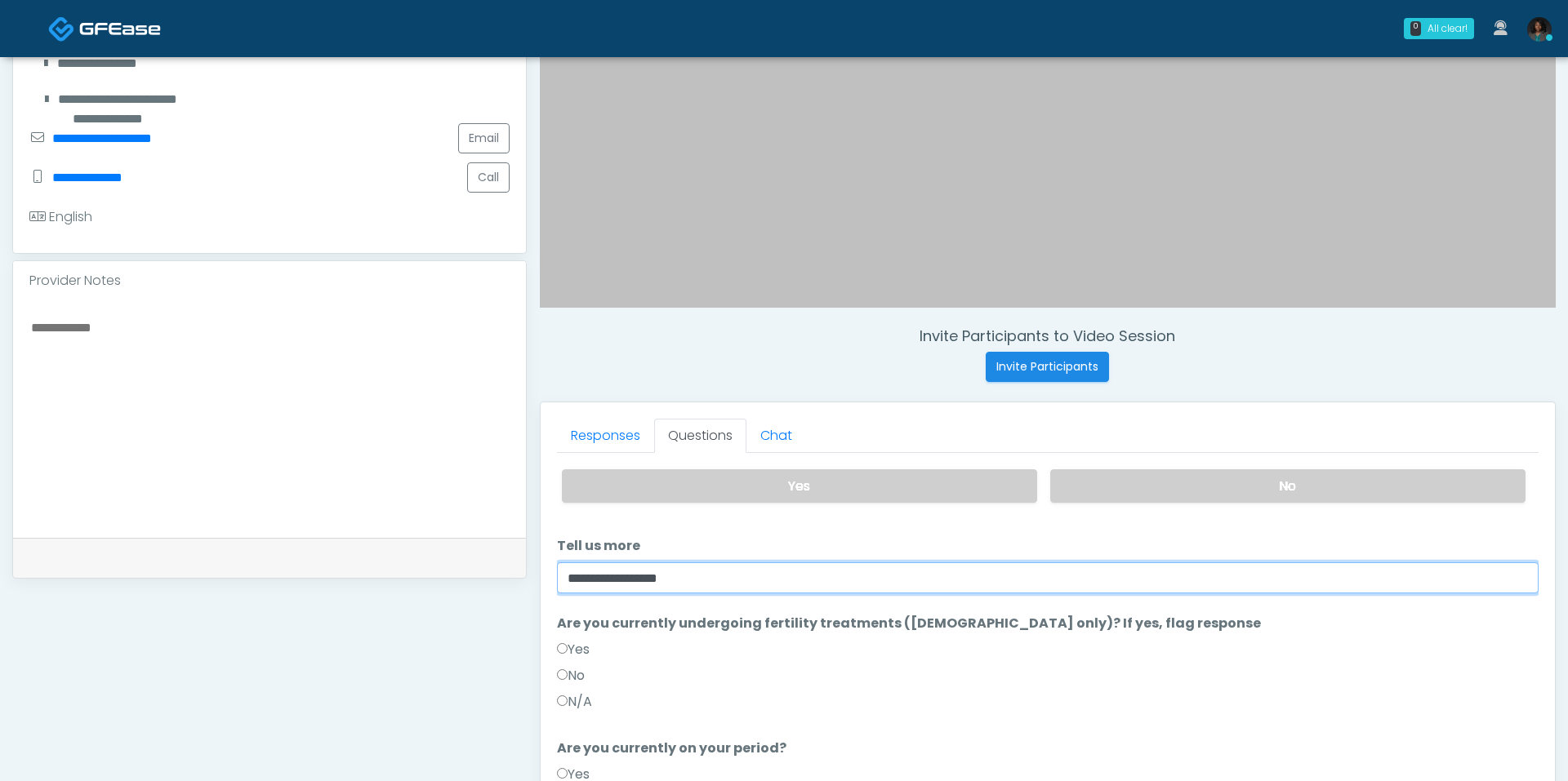
scroll to position [407, 0]
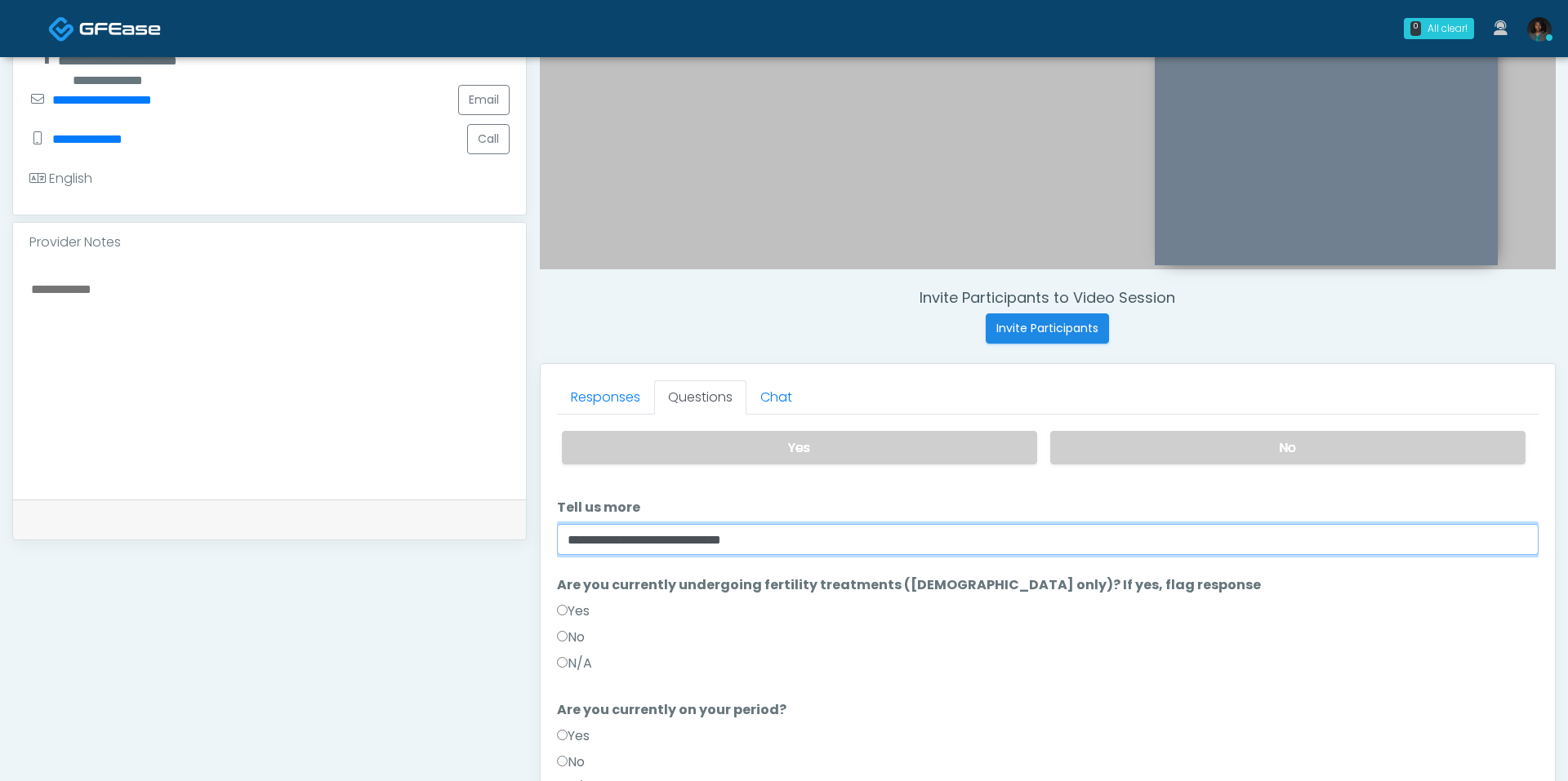
click at [736, 526] on input "**********" at bounding box center [1048, 539] width 982 height 31
paste input "*"
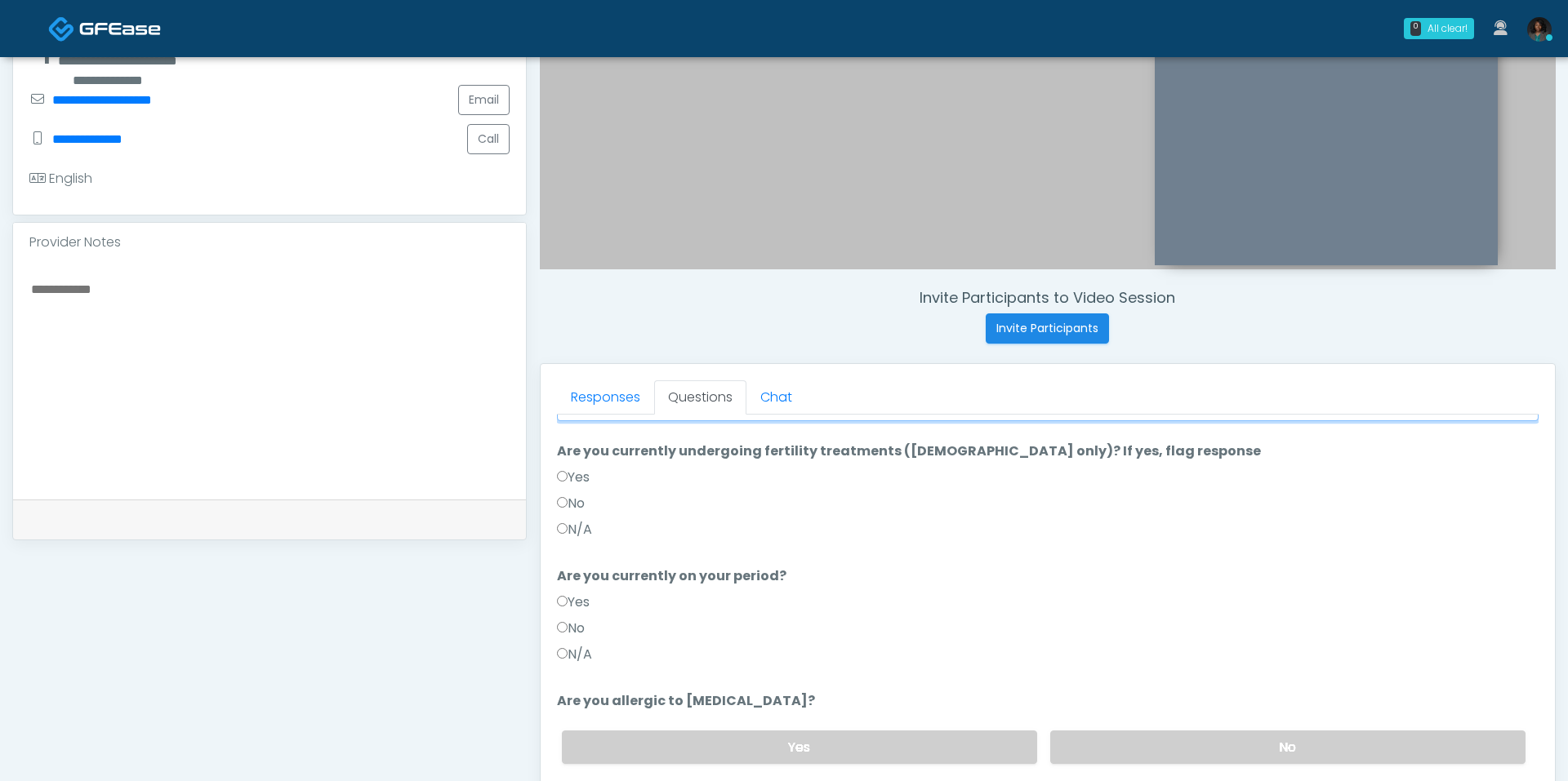
type input "**********"
click at [577, 501] on label "No" at bounding box center [571, 504] width 28 height 20
click at [577, 625] on label "No" at bounding box center [571, 629] width 28 height 20
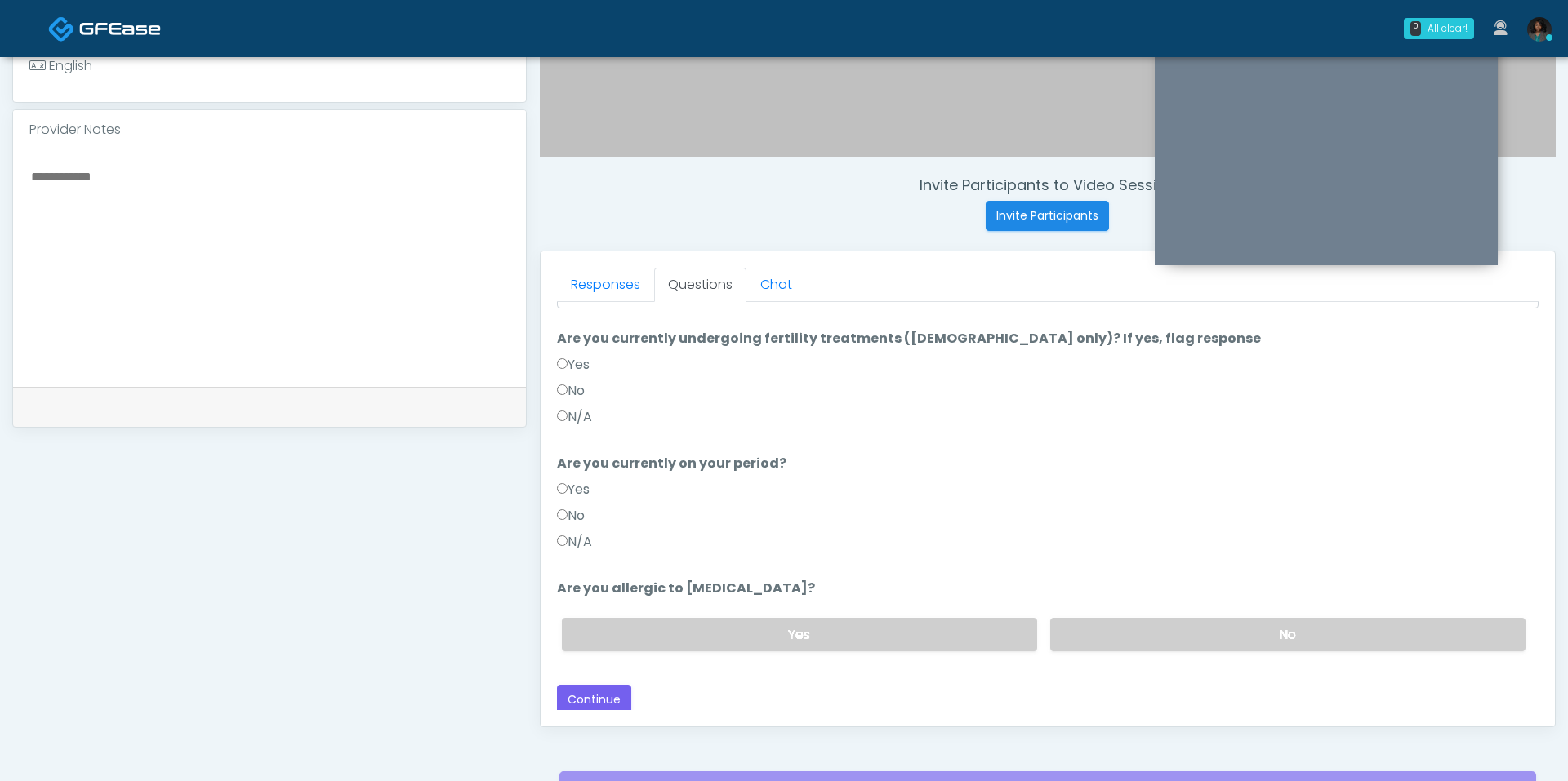
scroll to position [680, 0]
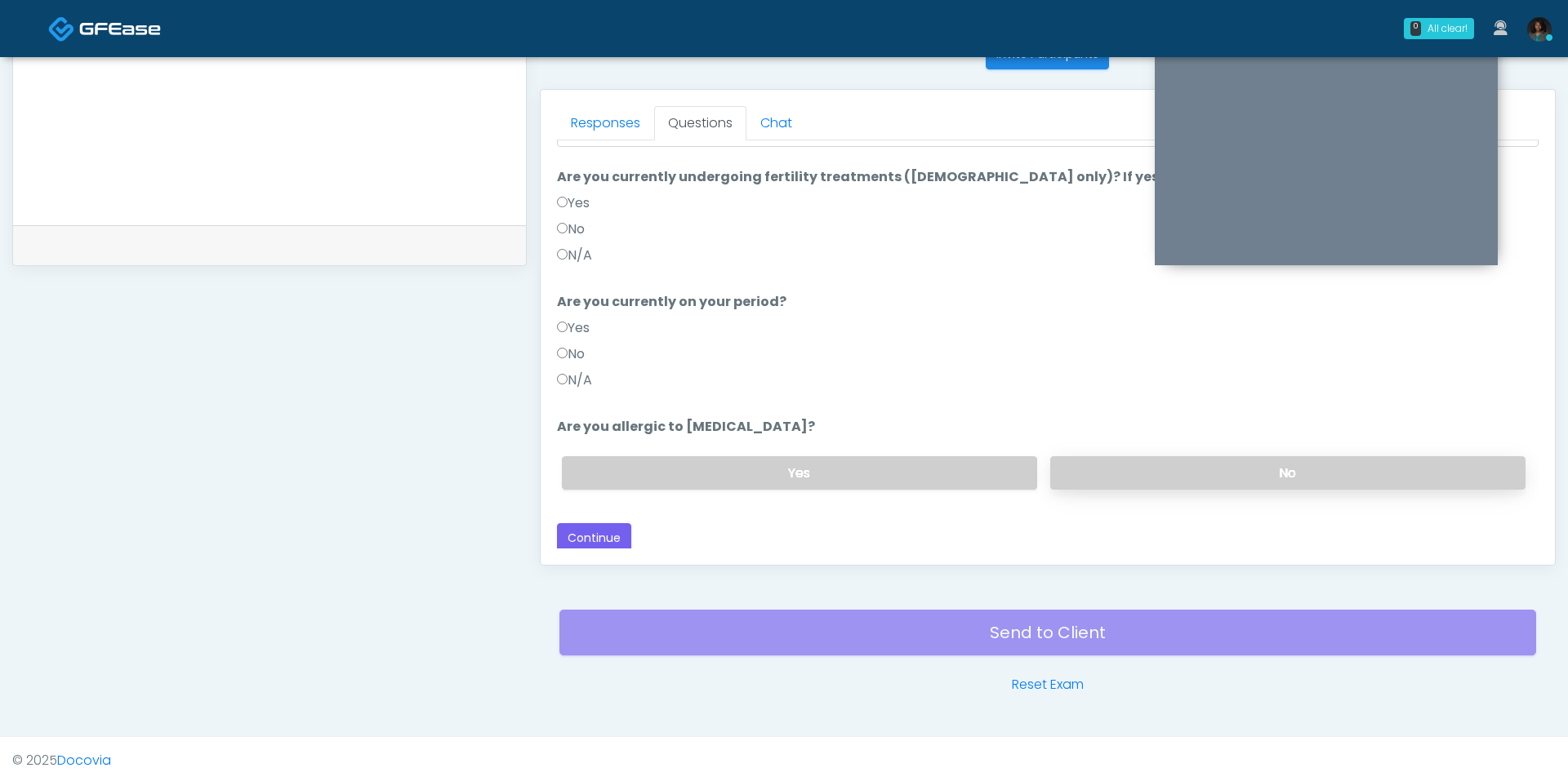
click at [1168, 457] on label "No" at bounding box center [1288, 473] width 475 height 34
click at [593, 535] on button "Continue" at bounding box center [595, 538] width 74 height 30
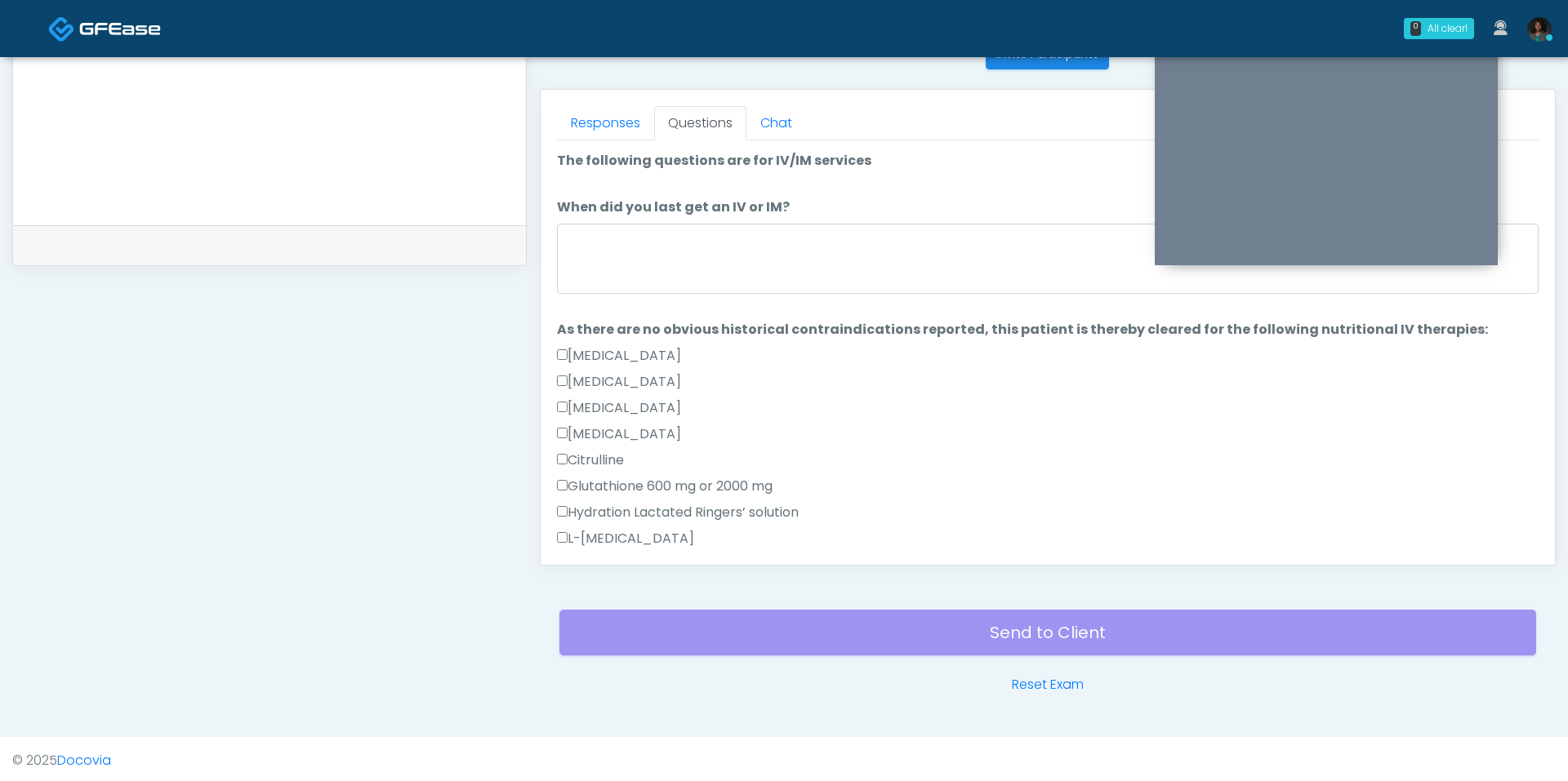
scroll to position [1017, 0]
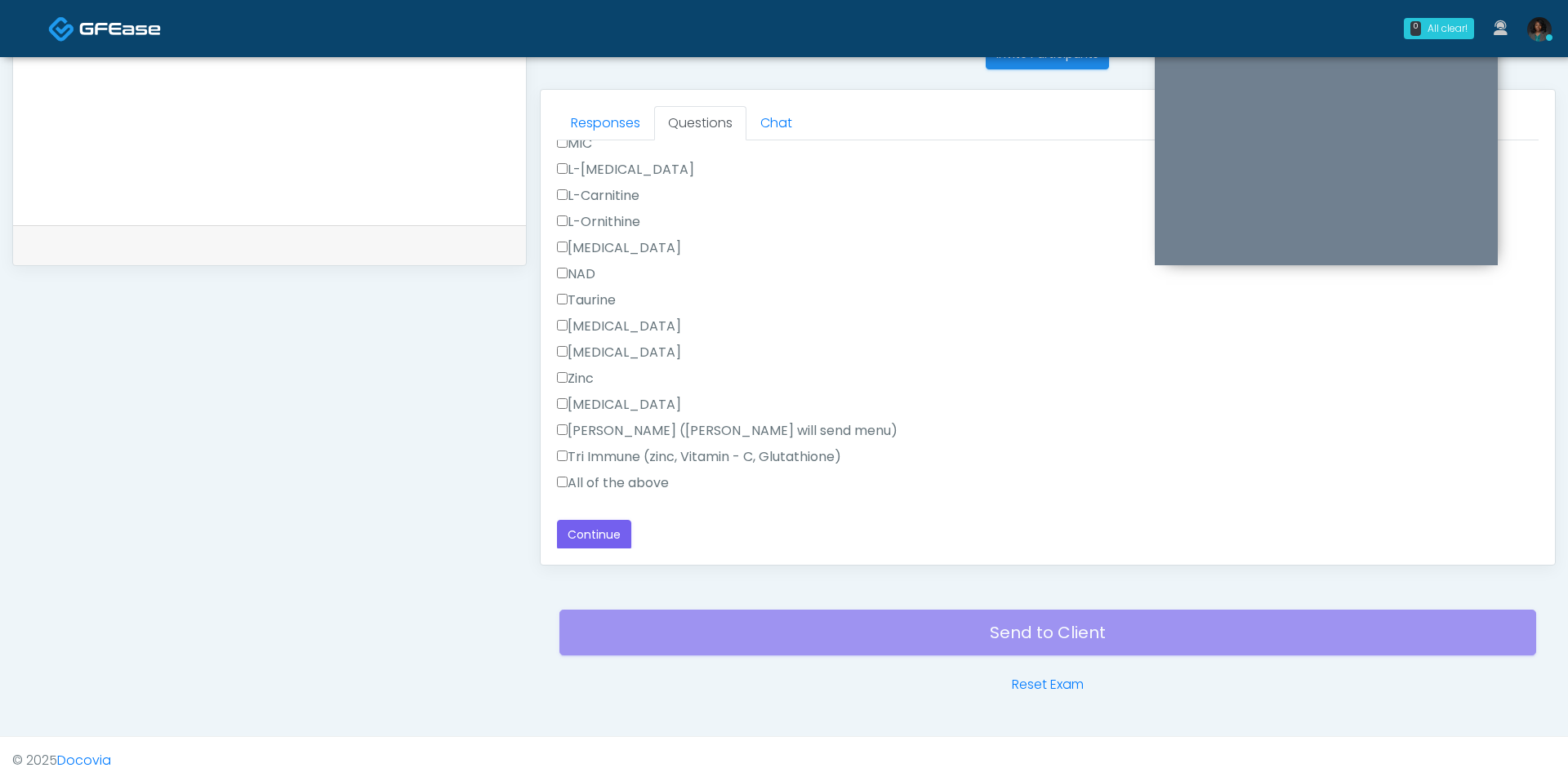
click at [590, 474] on label "All of the above" at bounding box center [613, 484] width 111 height 20
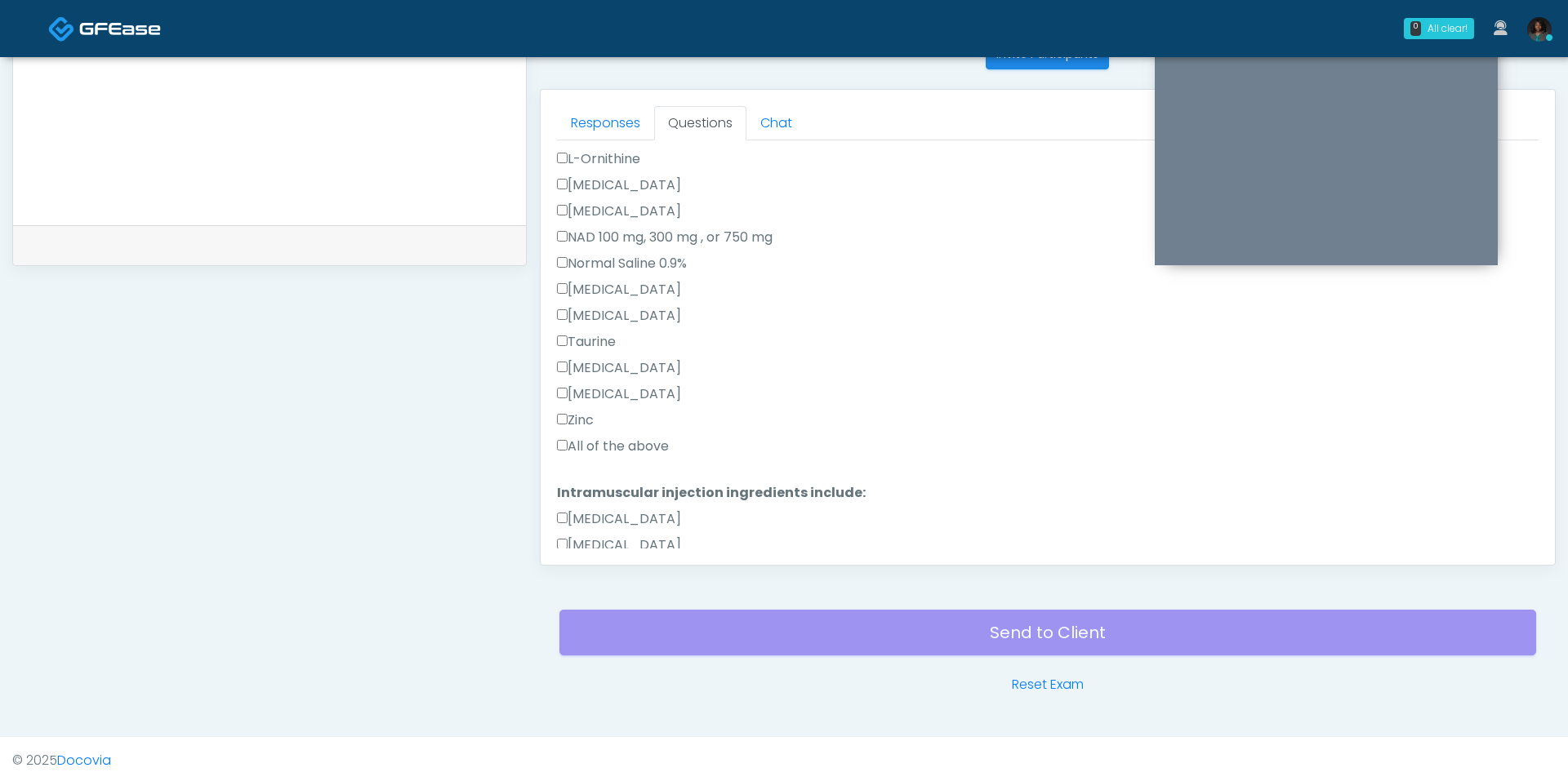
scroll to position [484, 0]
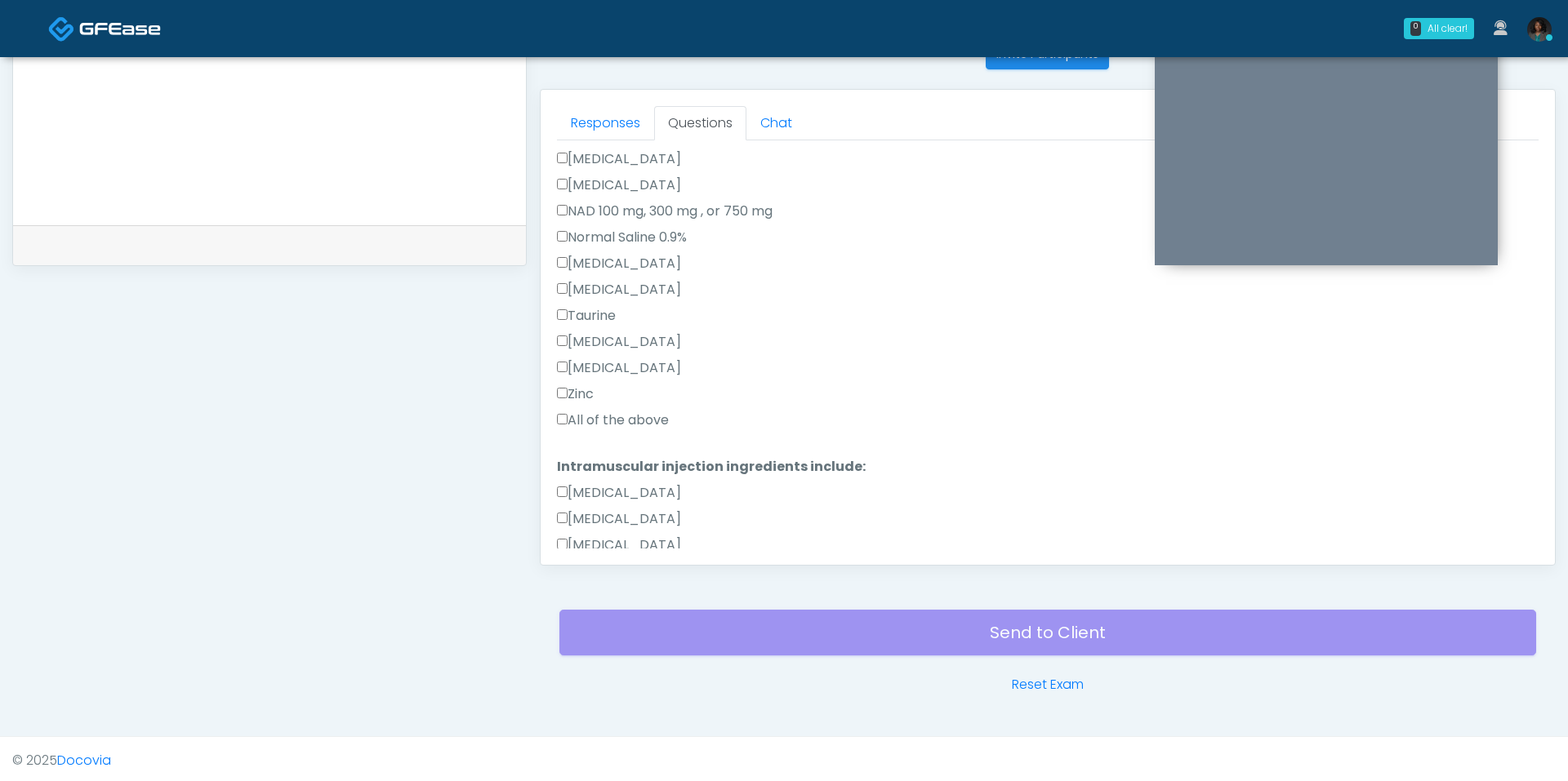
click at [608, 423] on label "All of the above" at bounding box center [613, 420] width 111 height 20
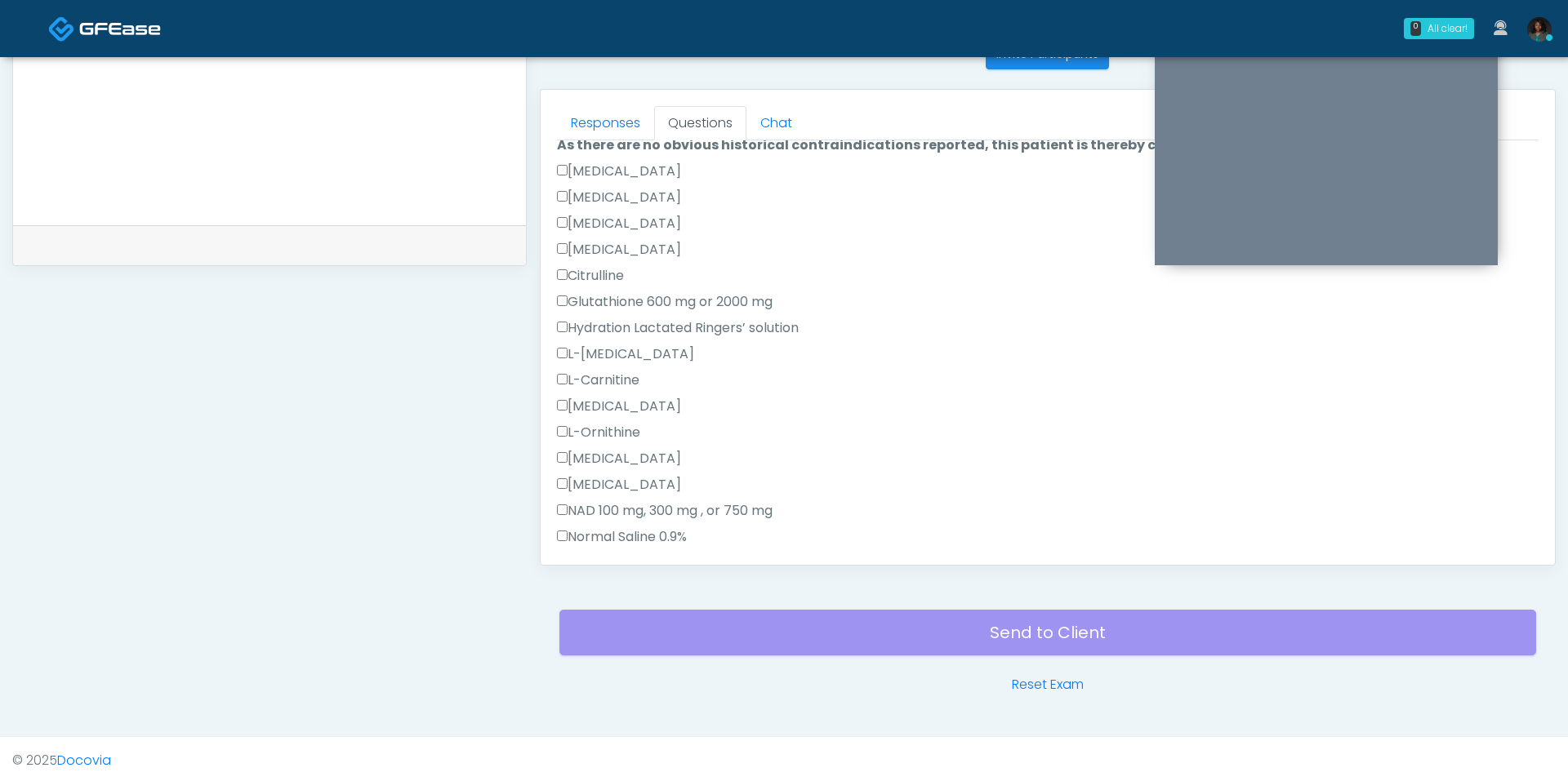
scroll to position [0, 0]
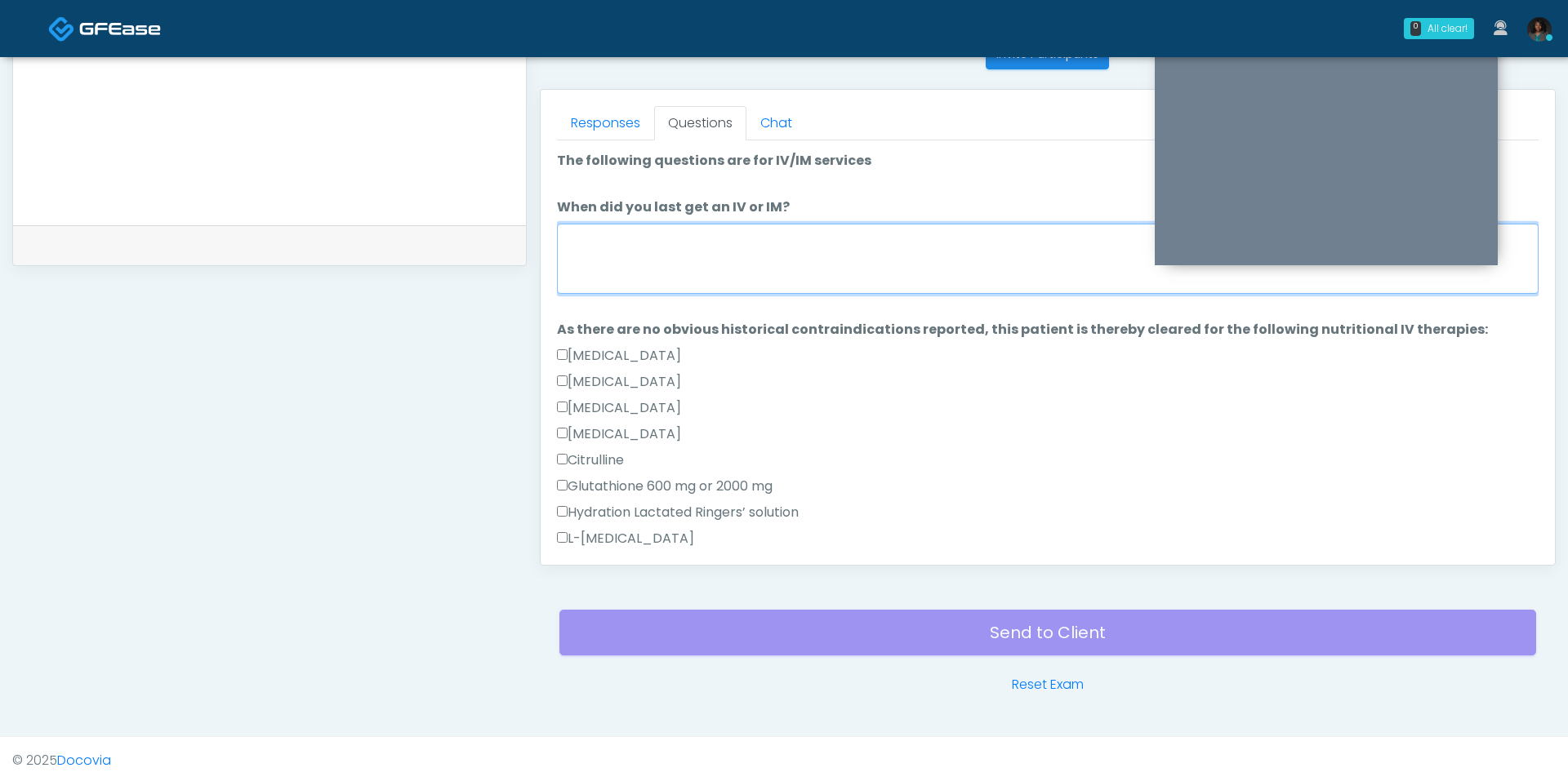
click at [626, 246] on textarea "When did you last get an IV or IM?" at bounding box center [1048, 258] width 982 height 70
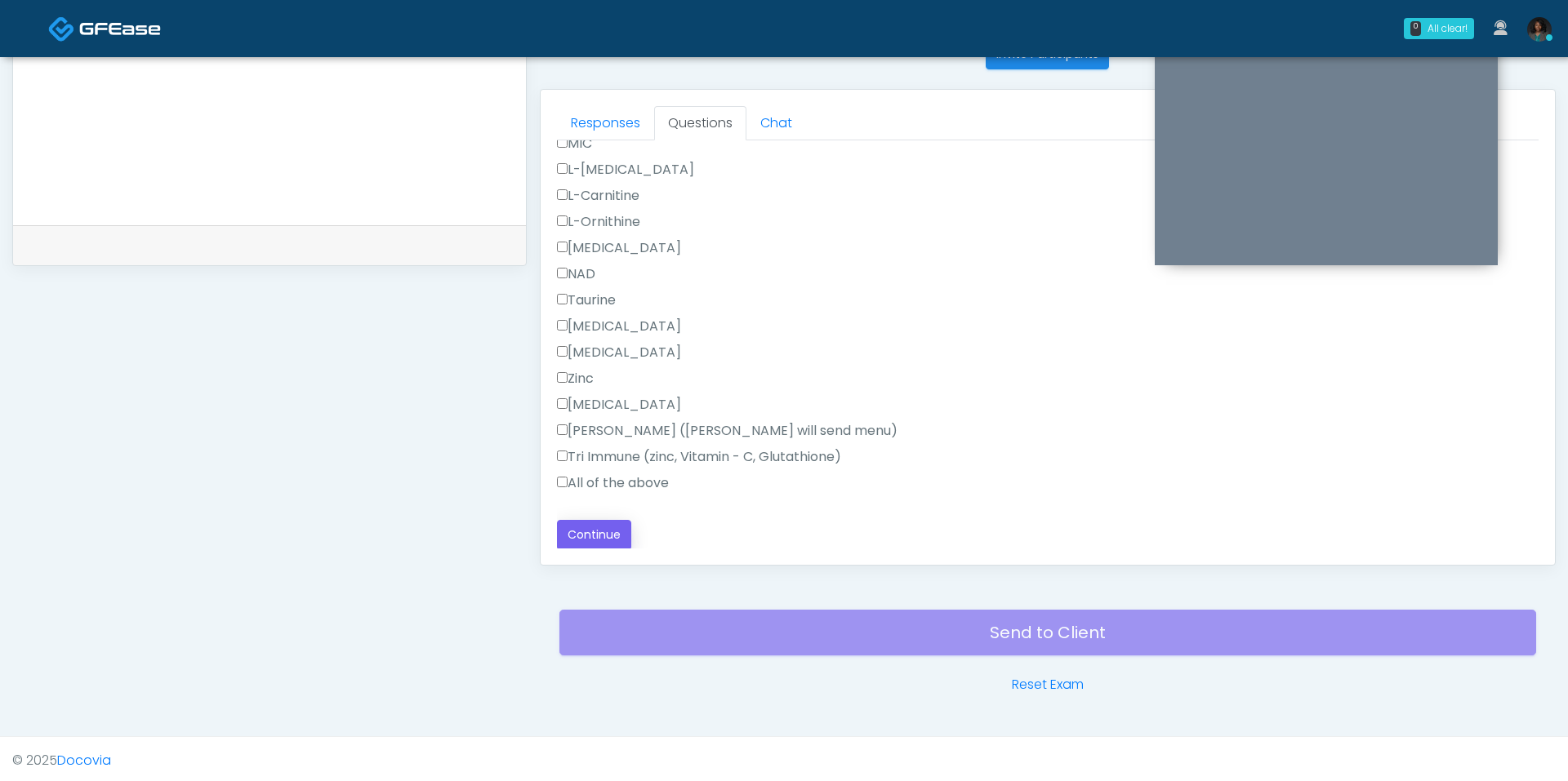
type textarea "**********"
click at [614, 530] on button "Continue" at bounding box center [595, 535] width 74 height 30
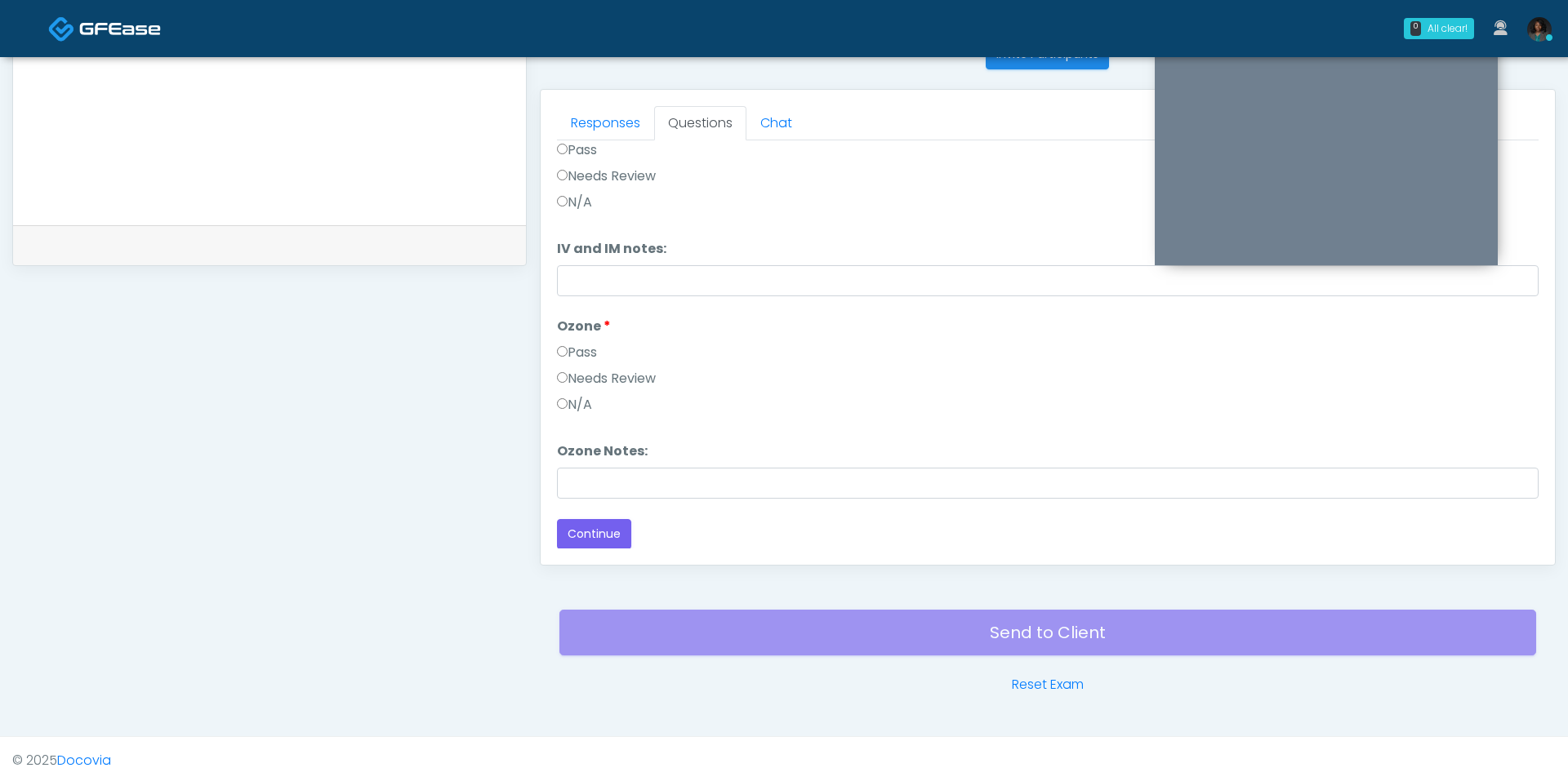
scroll to position [0, 0]
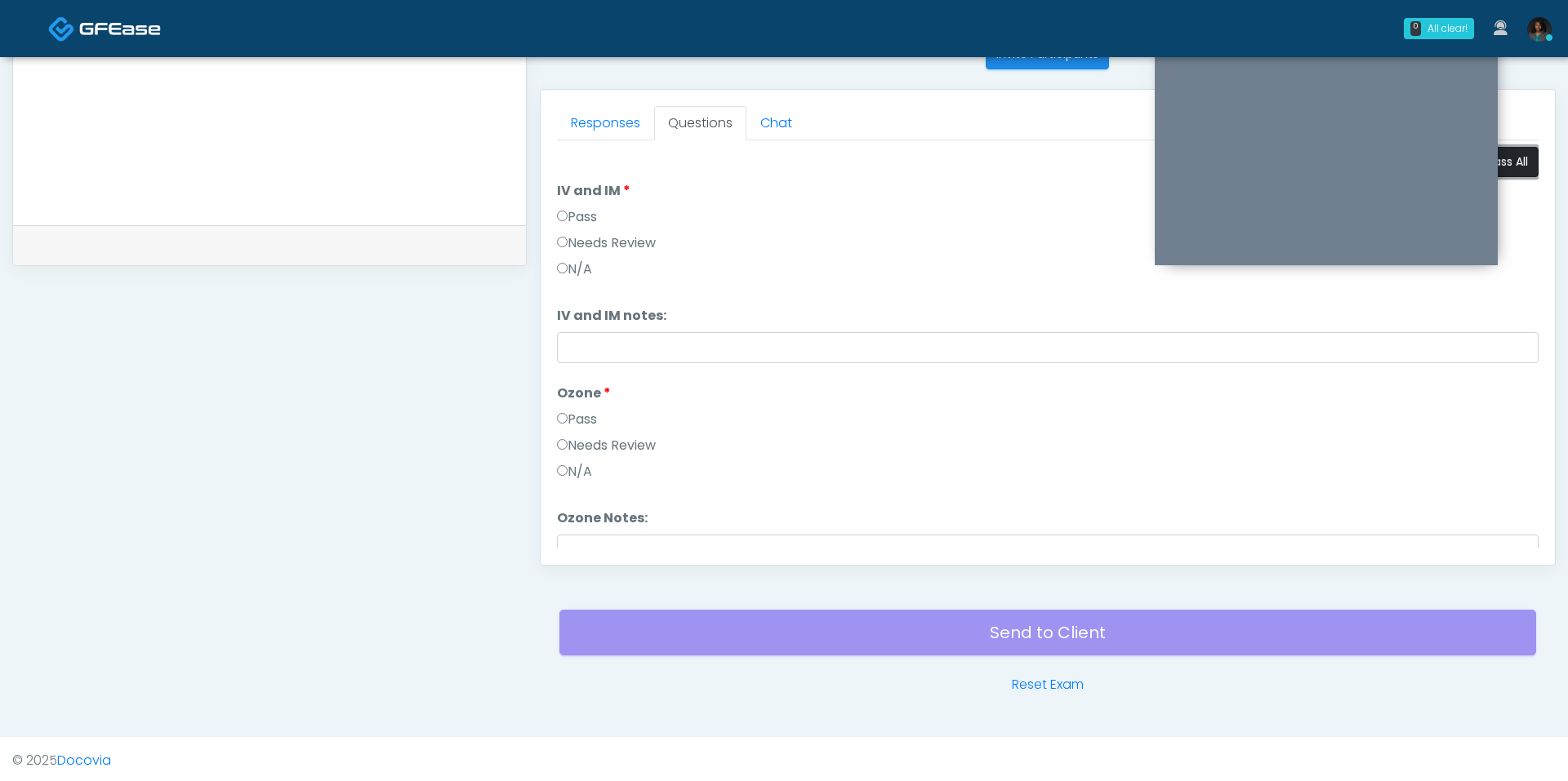
click at [1521, 158] on button "Pass All" at bounding box center [1507, 161] width 62 height 30
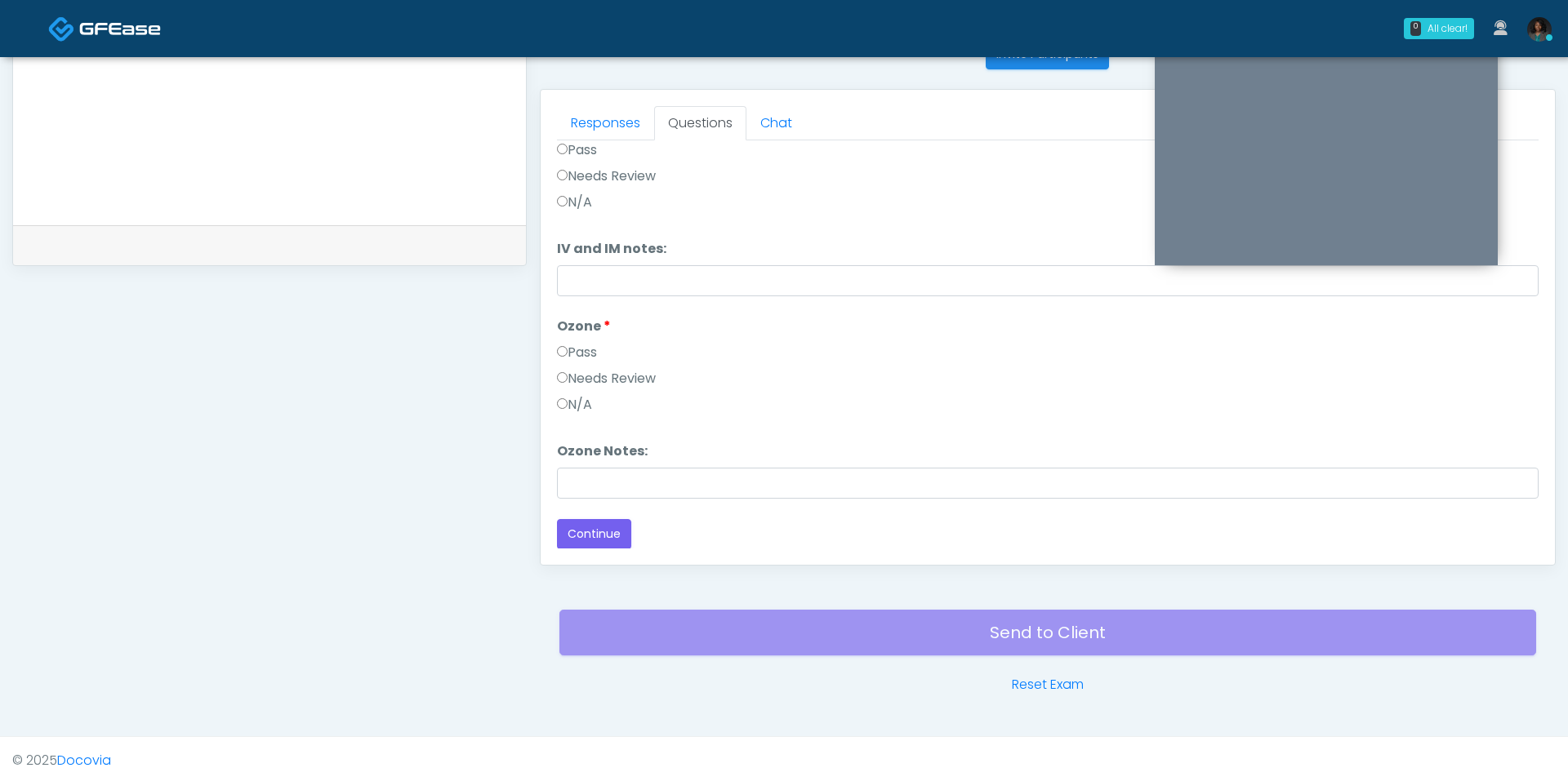
click at [615, 516] on div "Loading... Connecting to your agent... Please wait while we prepare your person…" at bounding box center [1048, 314] width 982 height 469
click at [593, 529] on button "Continue" at bounding box center [595, 534] width 74 height 30
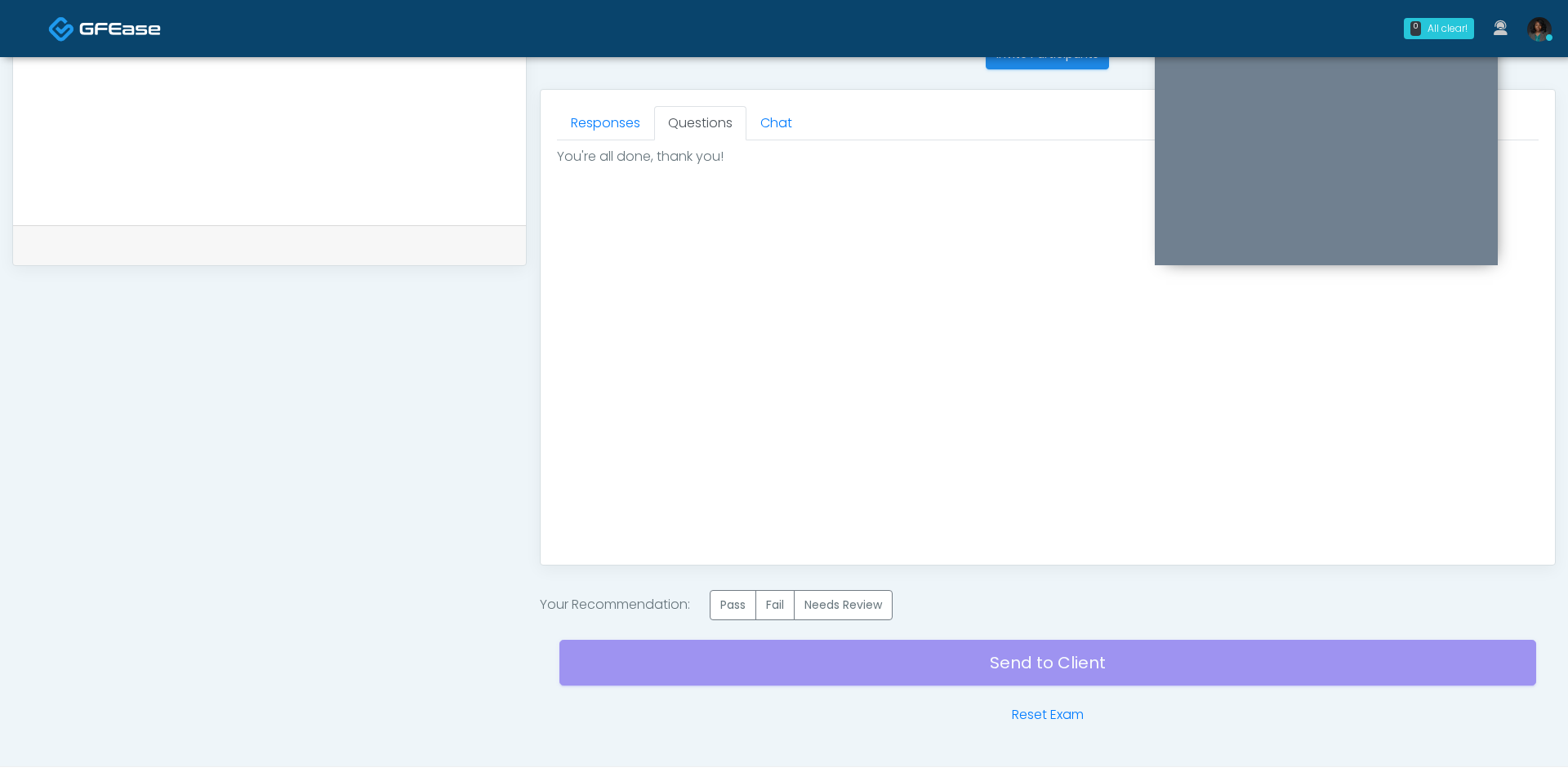
scroll to position [0, 0]
click at [734, 607] on label "Pass" at bounding box center [732, 604] width 46 height 30
click at [791, 658] on div "Send to Client Reset Exam" at bounding box center [1048, 672] width 977 height 104
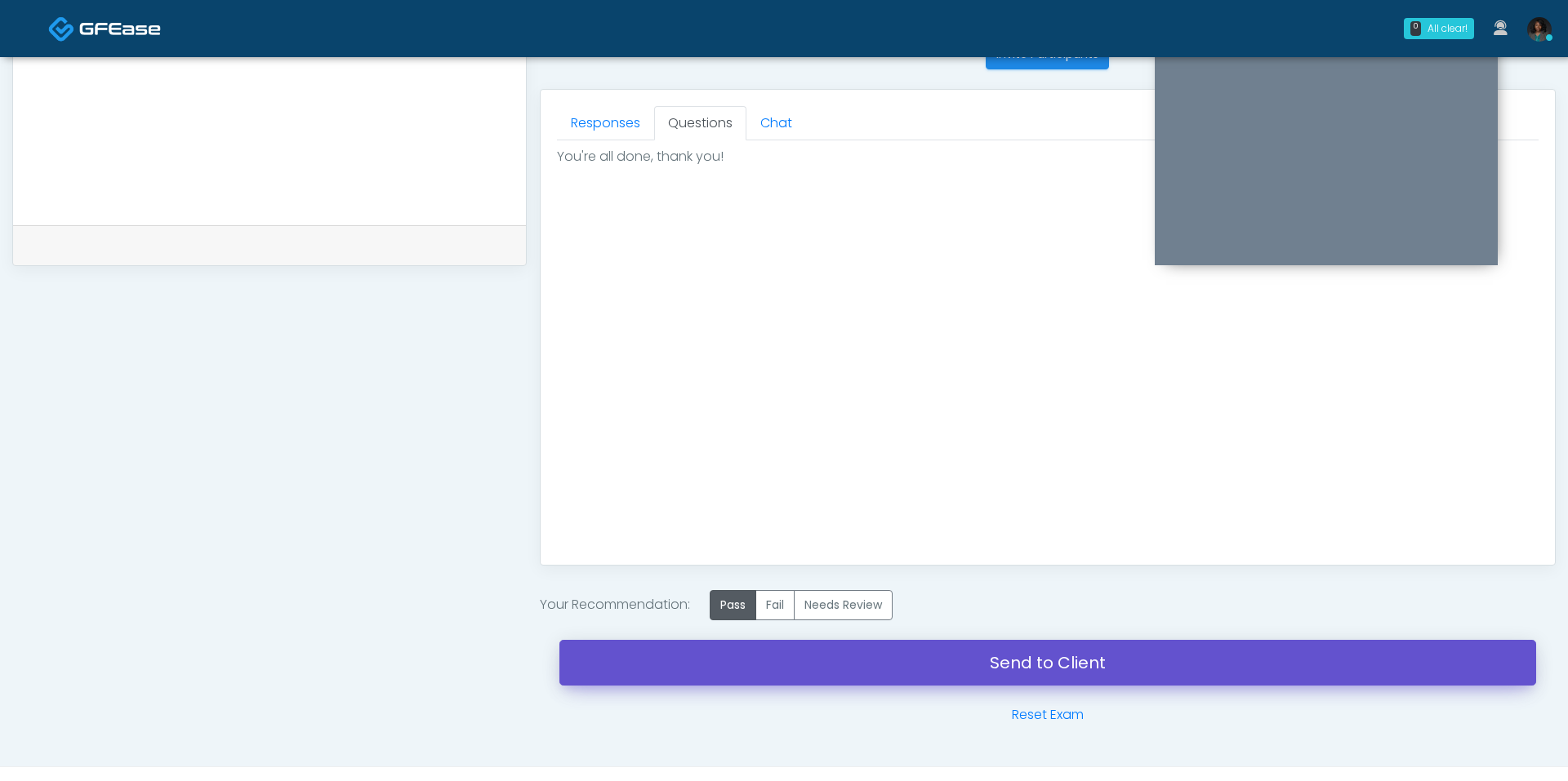
click at [791, 658] on link "Send to Client" at bounding box center [1048, 662] width 977 height 45
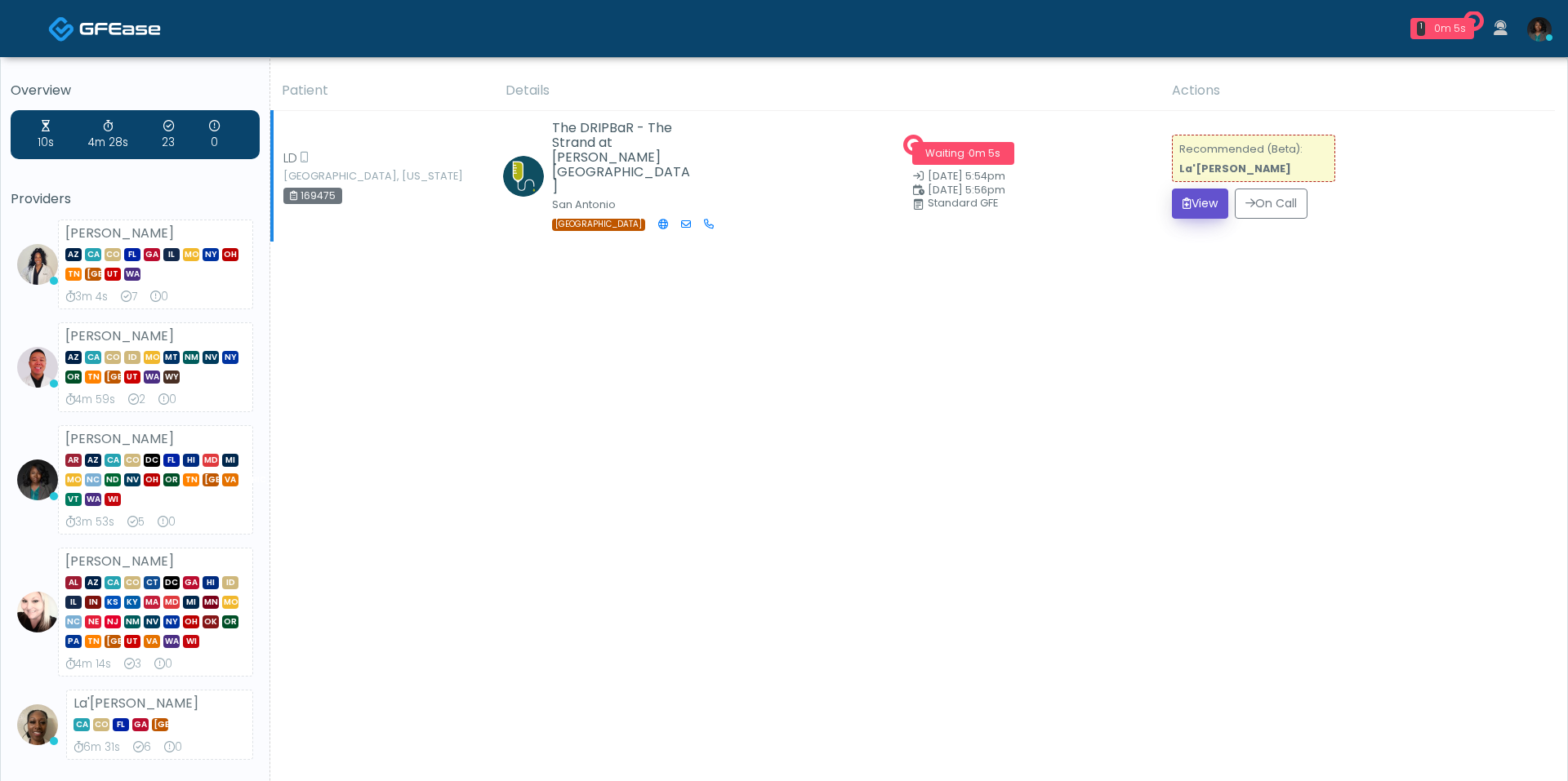
click at [1188, 196] on button "View" at bounding box center [1200, 203] width 56 height 30
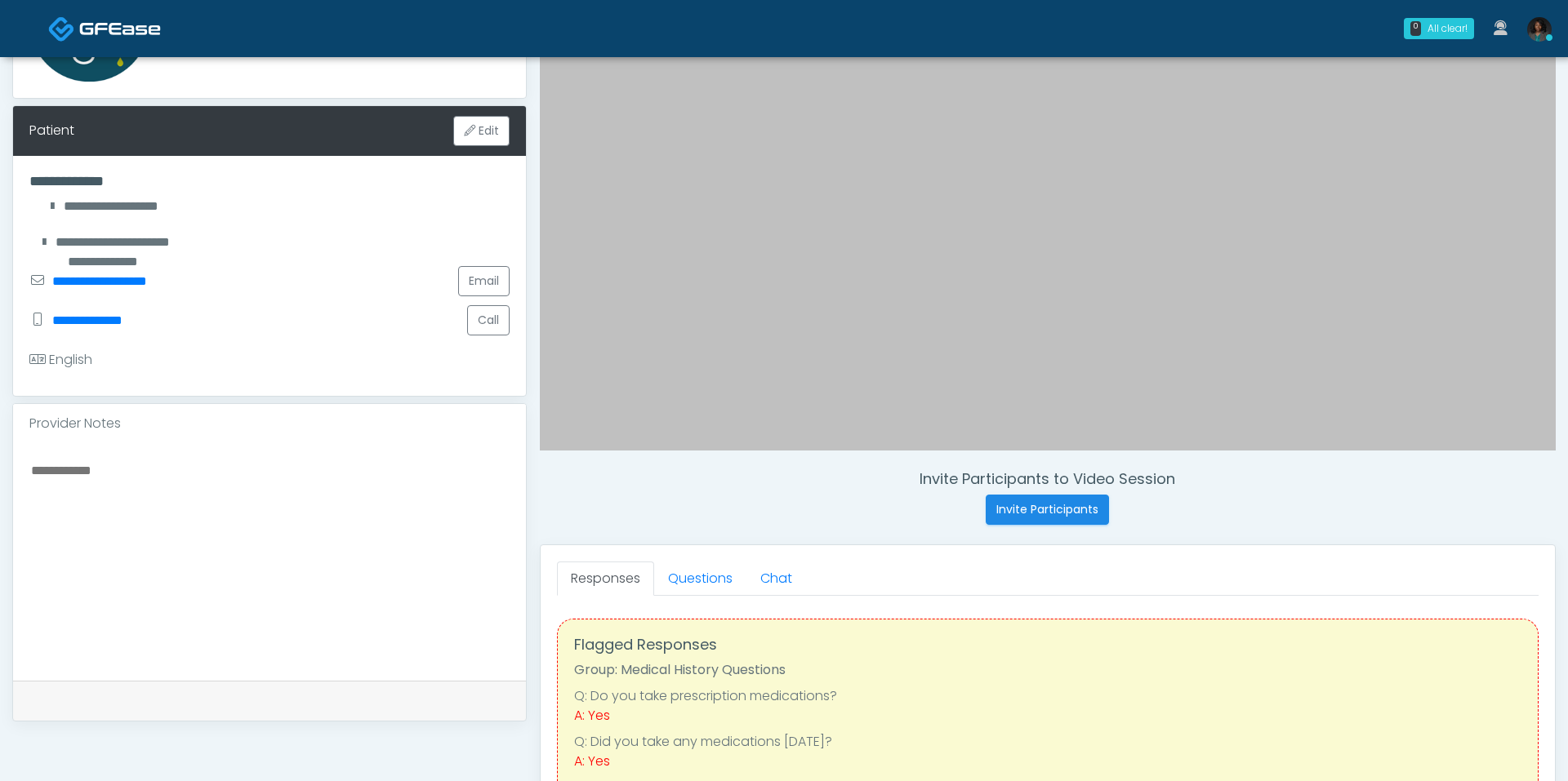
scroll to position [227, 0]
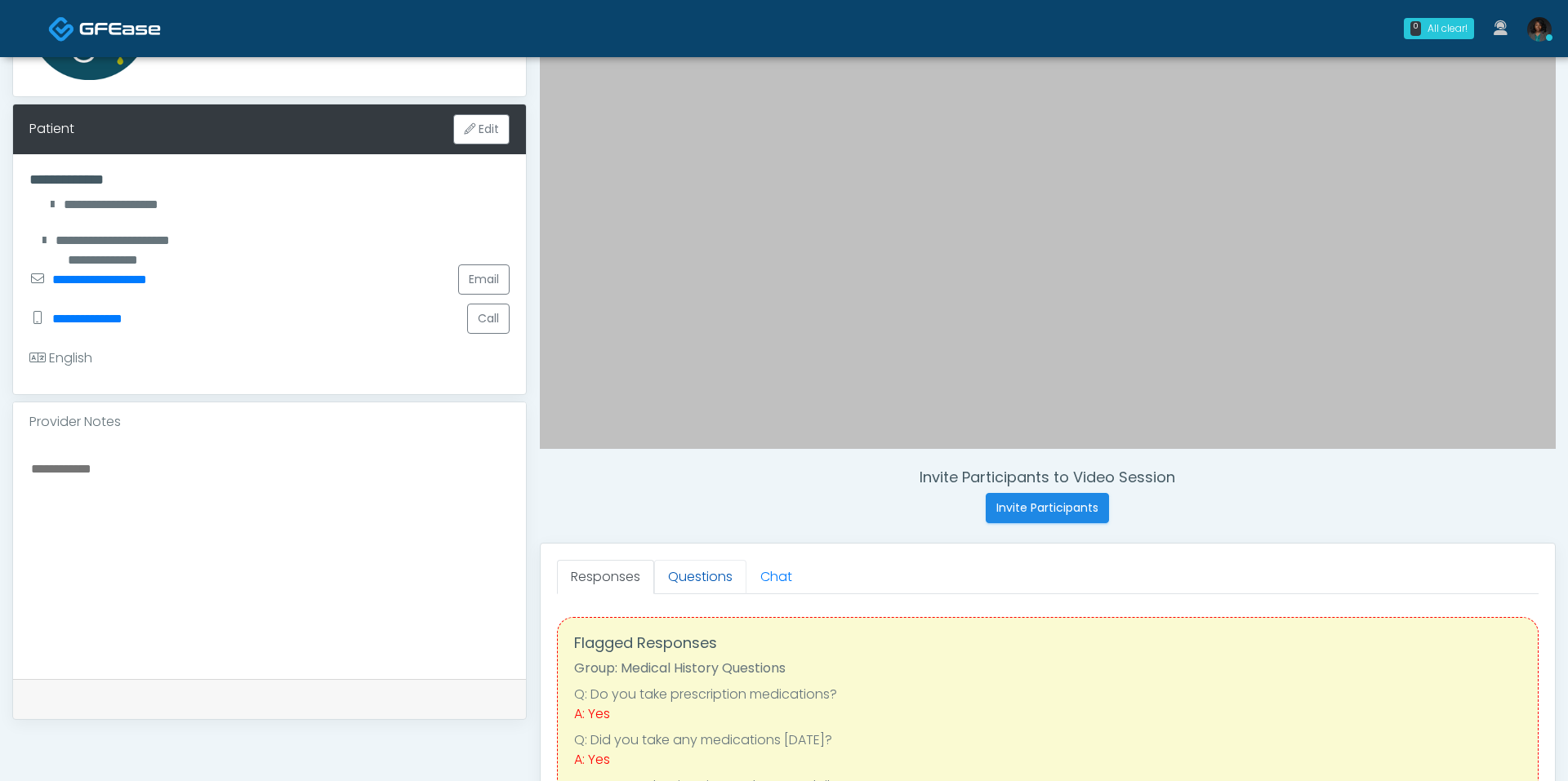
click at [726, 573] on link "Questions" at bounding box center [701, 577] width 92 height 34
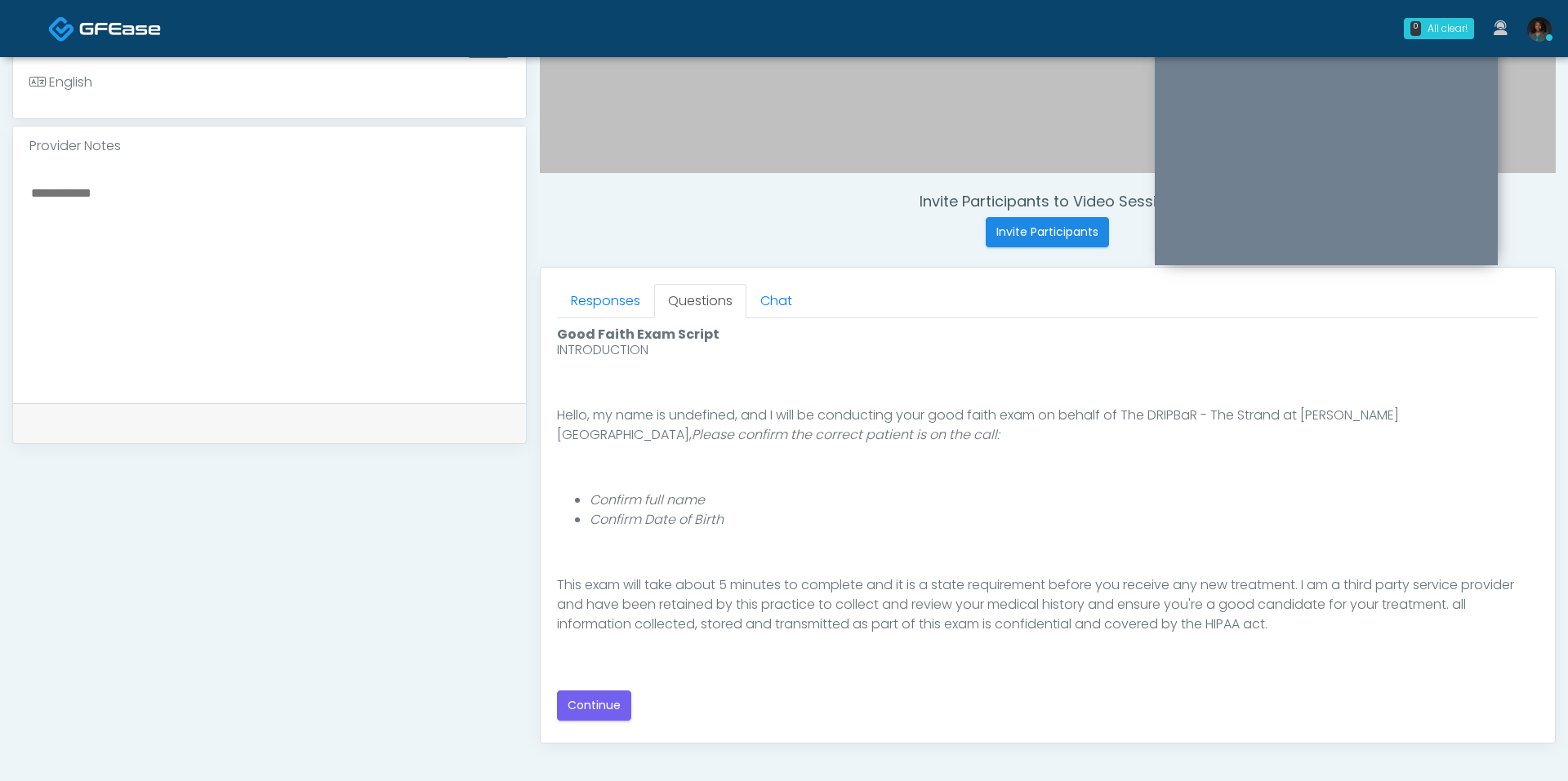
scroll to position [130, 0]
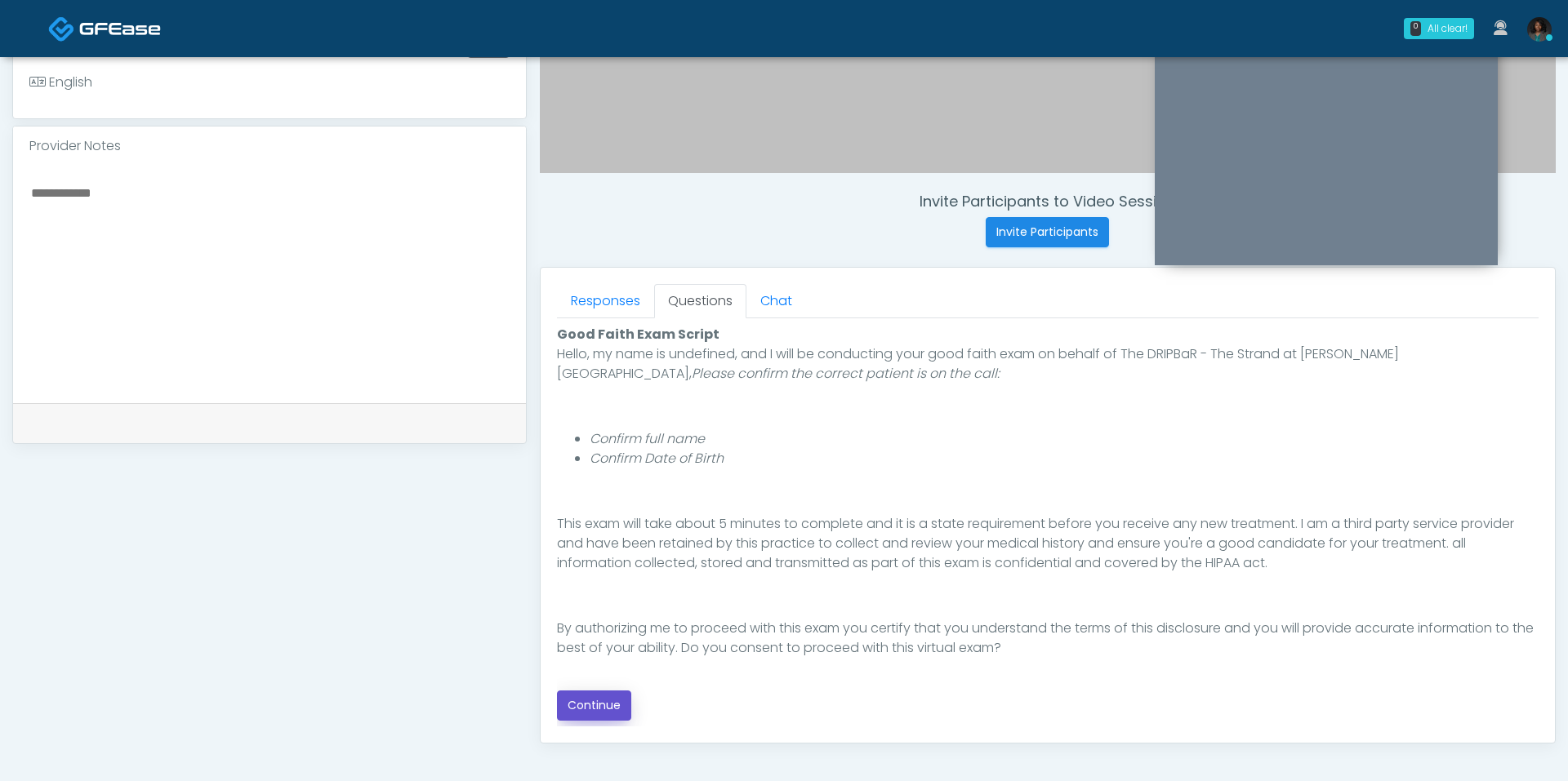
click at [603, 712] on button "Continue" at bounding box center [595, 705] width 74 height 30
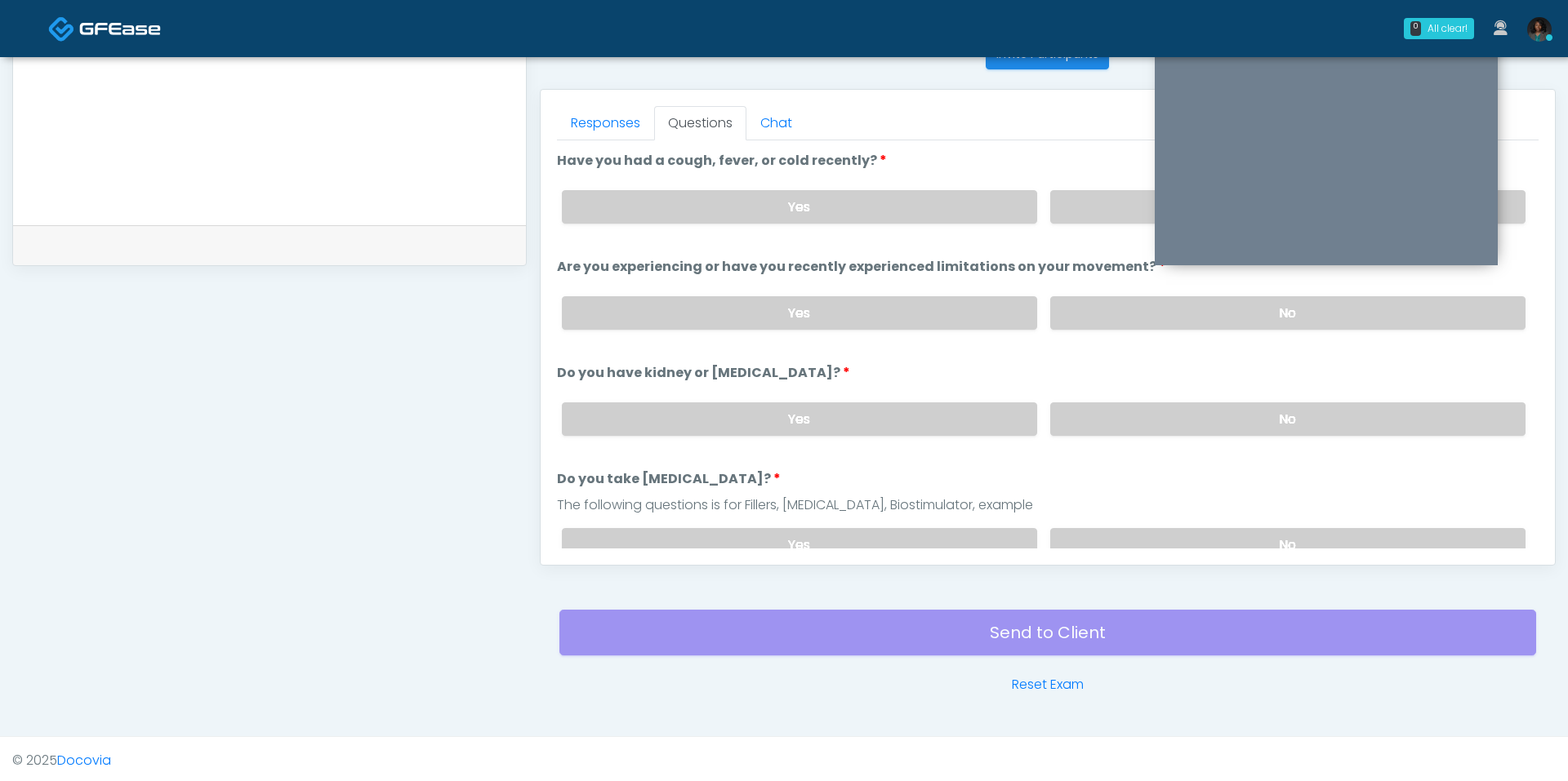
click at [1079, 185] on div "Yes No" at bounding box center [1044, 207] width 990 height 60
click at [1079, 199] on label "No" at bounding box center [1288, 207] width 475 height 34
click at [1086, 318] on label "No" at bounding box center [1288, 313] width 475 height 34
click at [1094, 410] on label "No" at bounding box center [1288, 419] width 475 height 34
click at [1108, 530] on label "No" at bounding box center [1288, 545] width 475 height 34
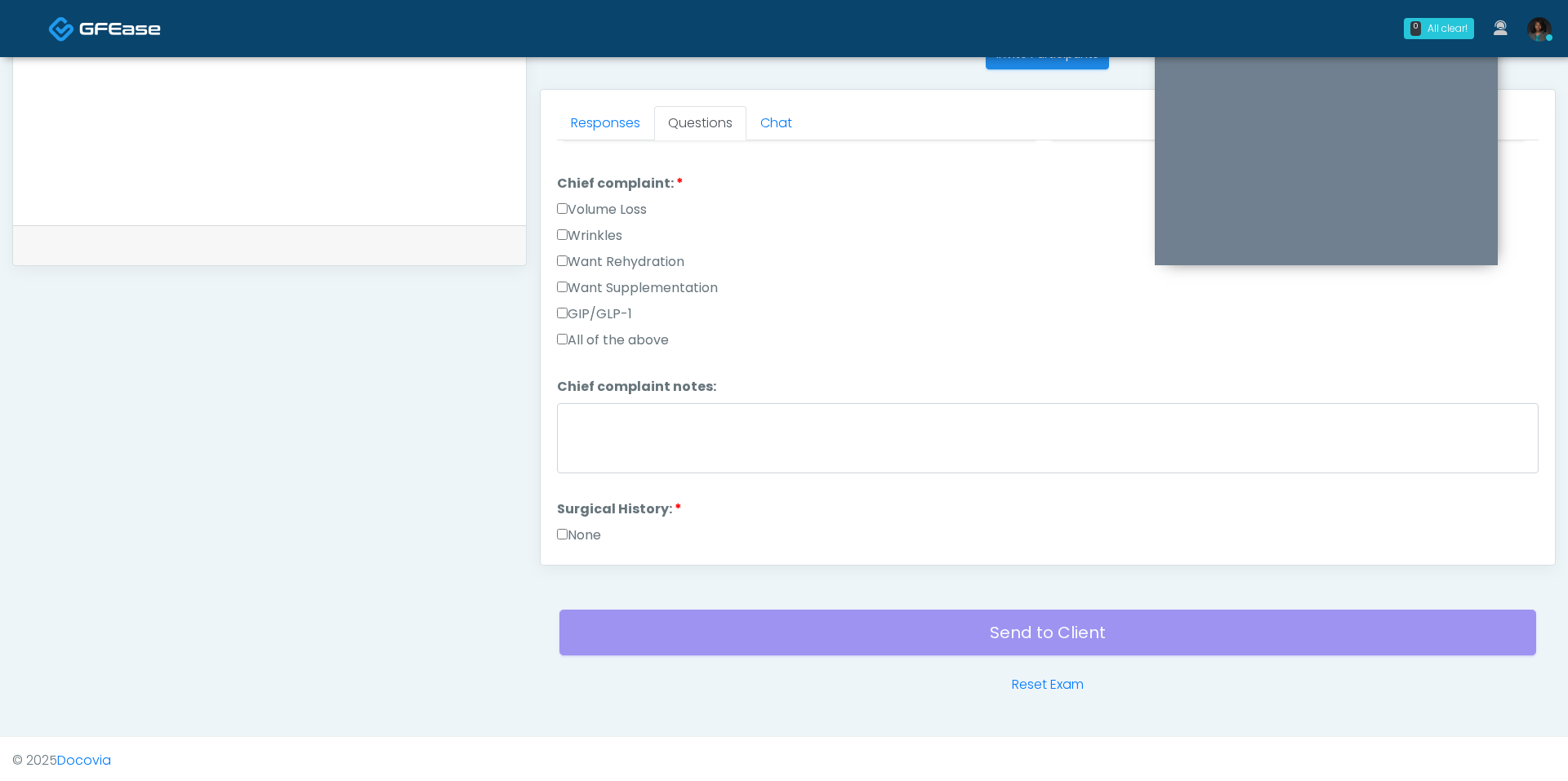
scroll to position [458, 0]
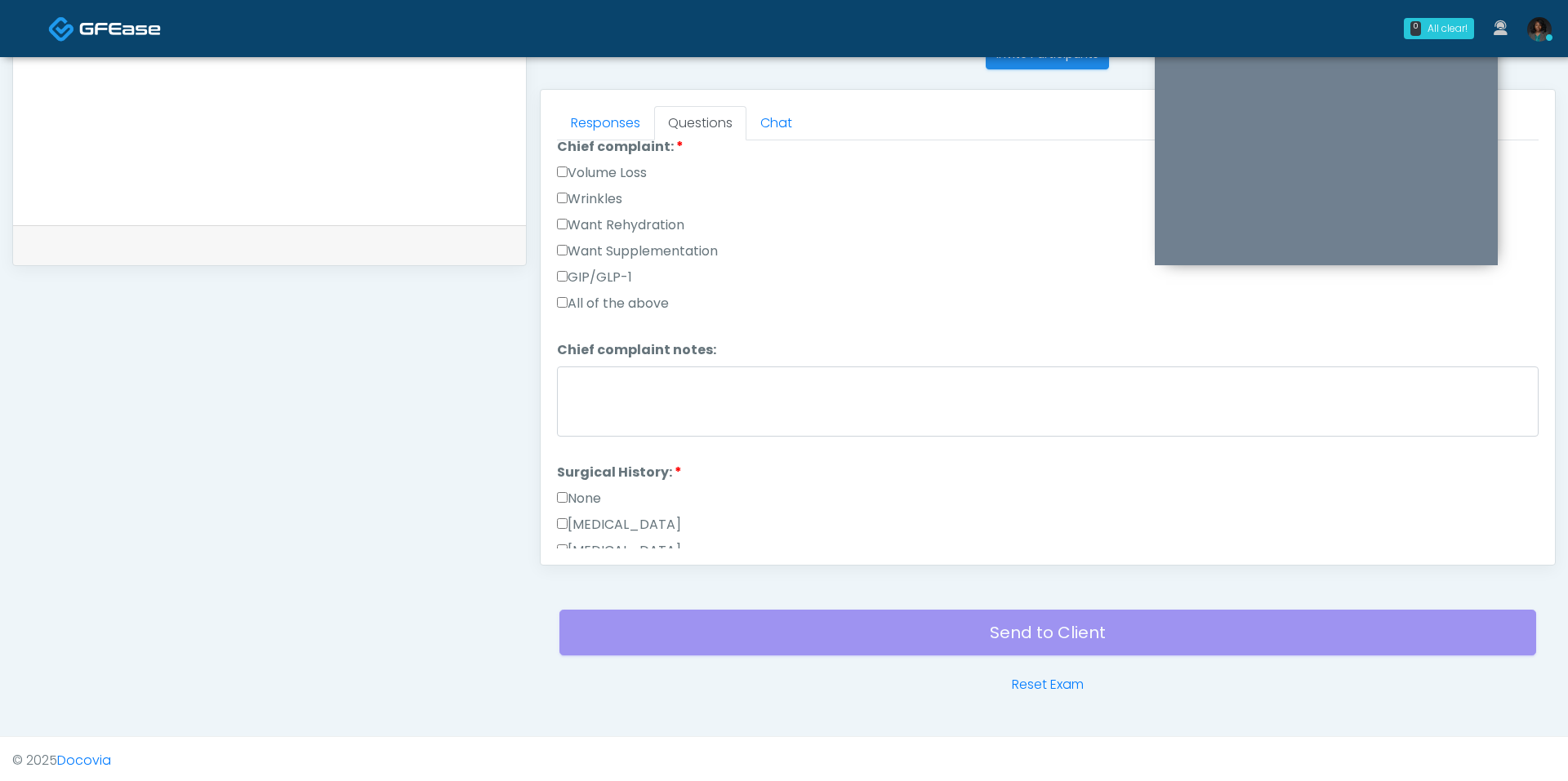
click at [640, 216] on label "Want Rehydration" at bounding box center [621, 226] width 128 height 20
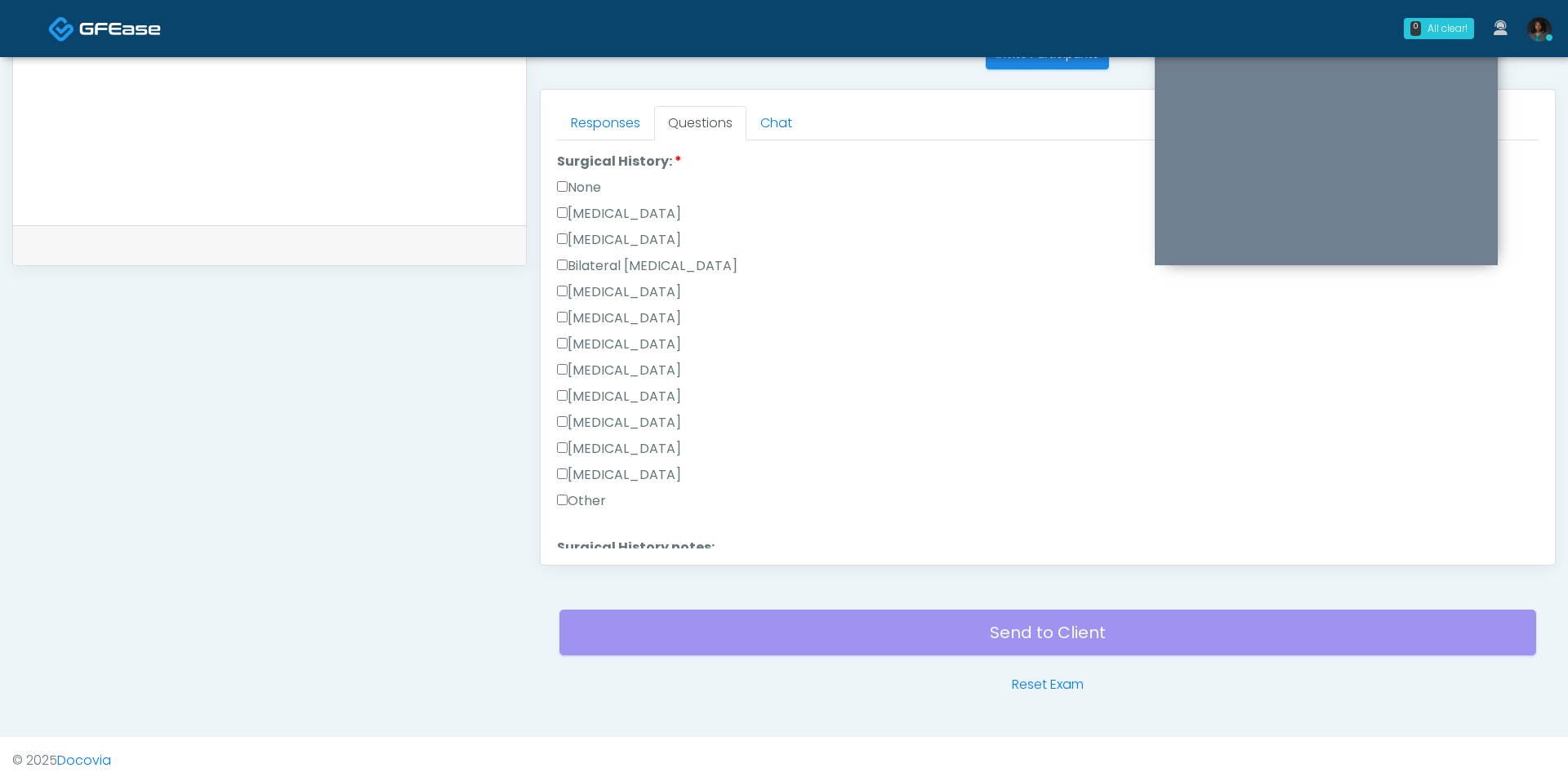
scroll to position [821, 0]
click at [628, 183] on label "[MEDICAL_DATA]" at bounding box center [619, 188] width 124 height 20
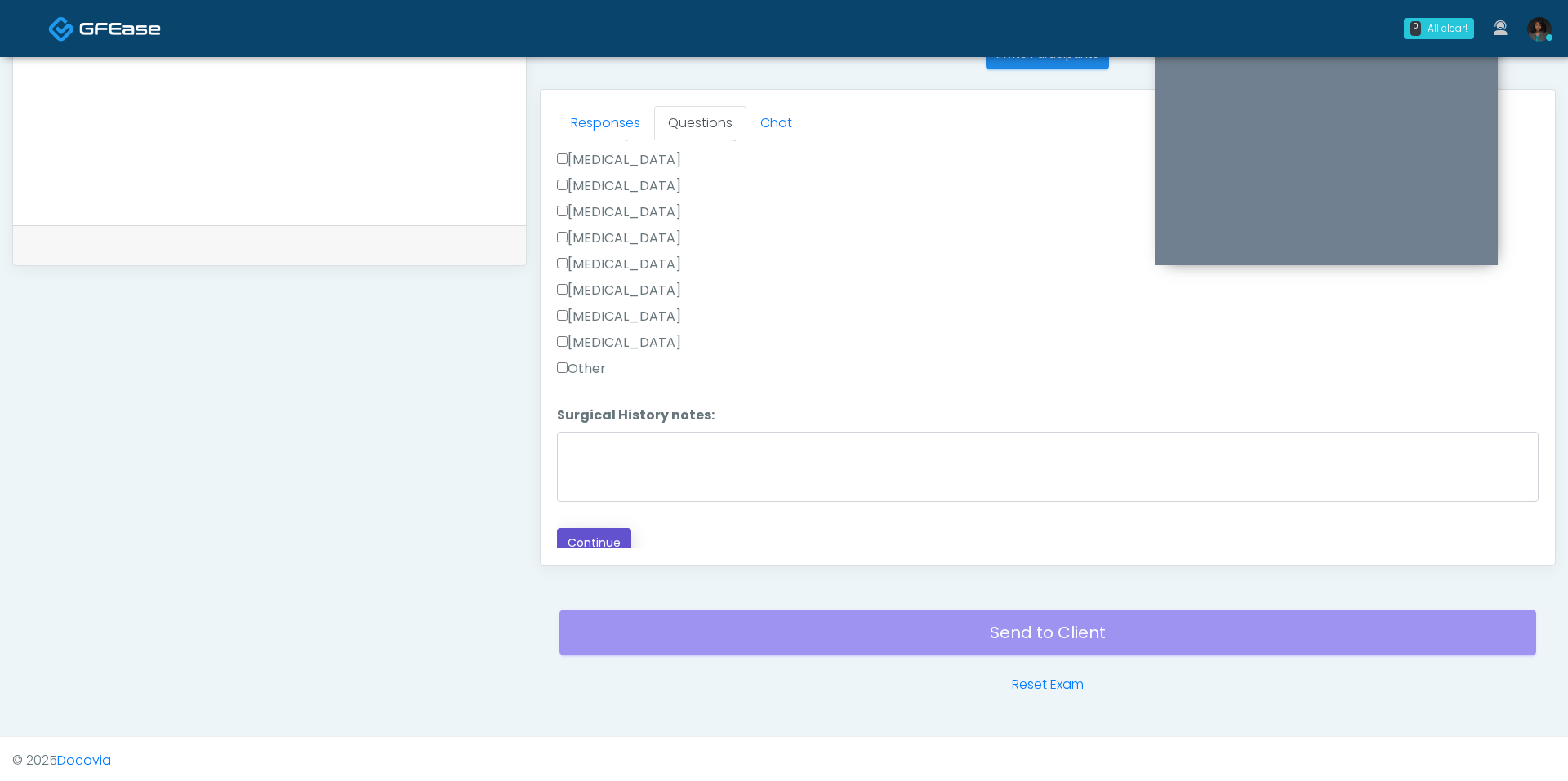
click at [607, 528] on button "Continue" at bounding box center [595, 543] width 74 height 30
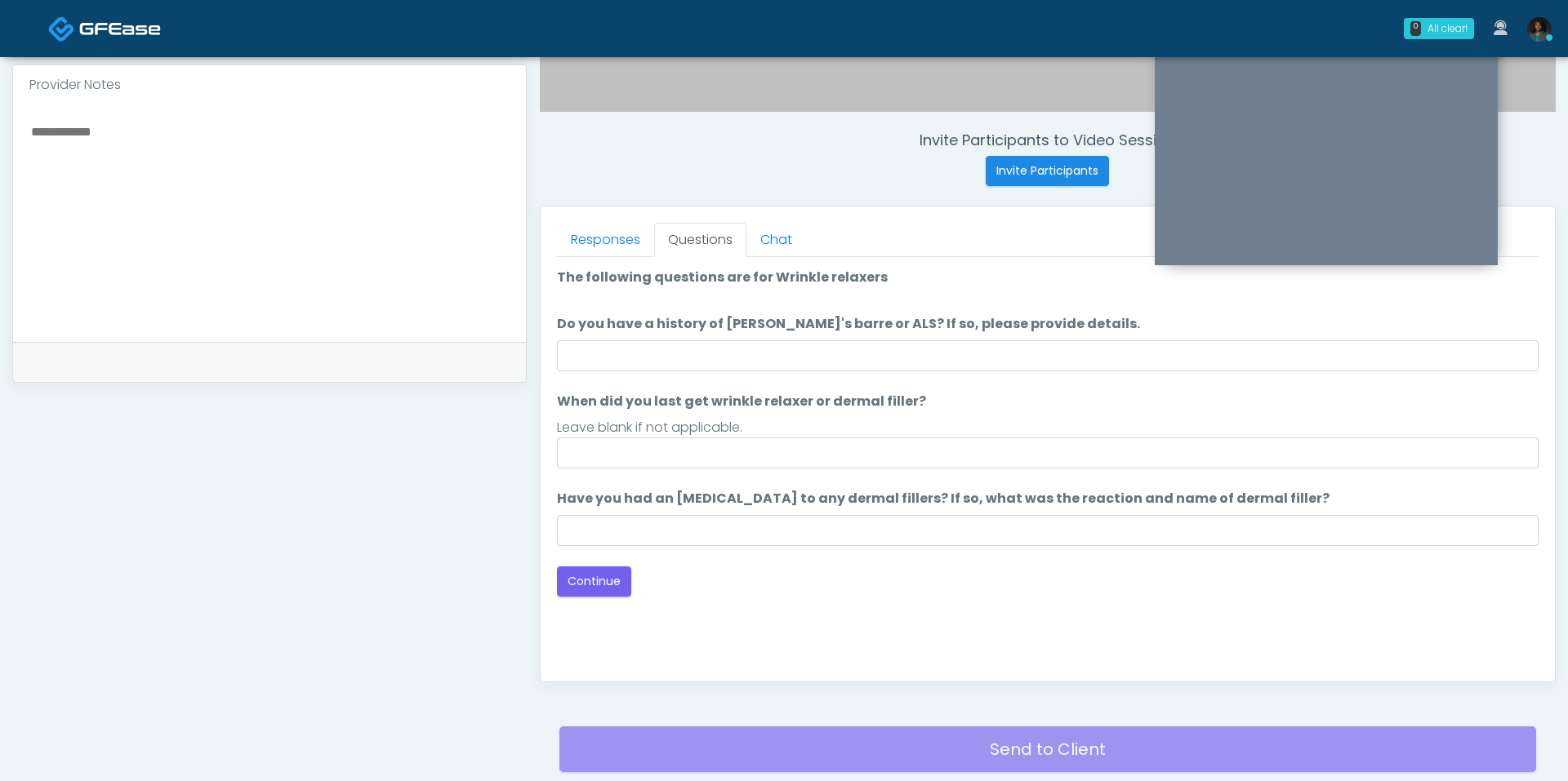
scroll to position [545, 0]
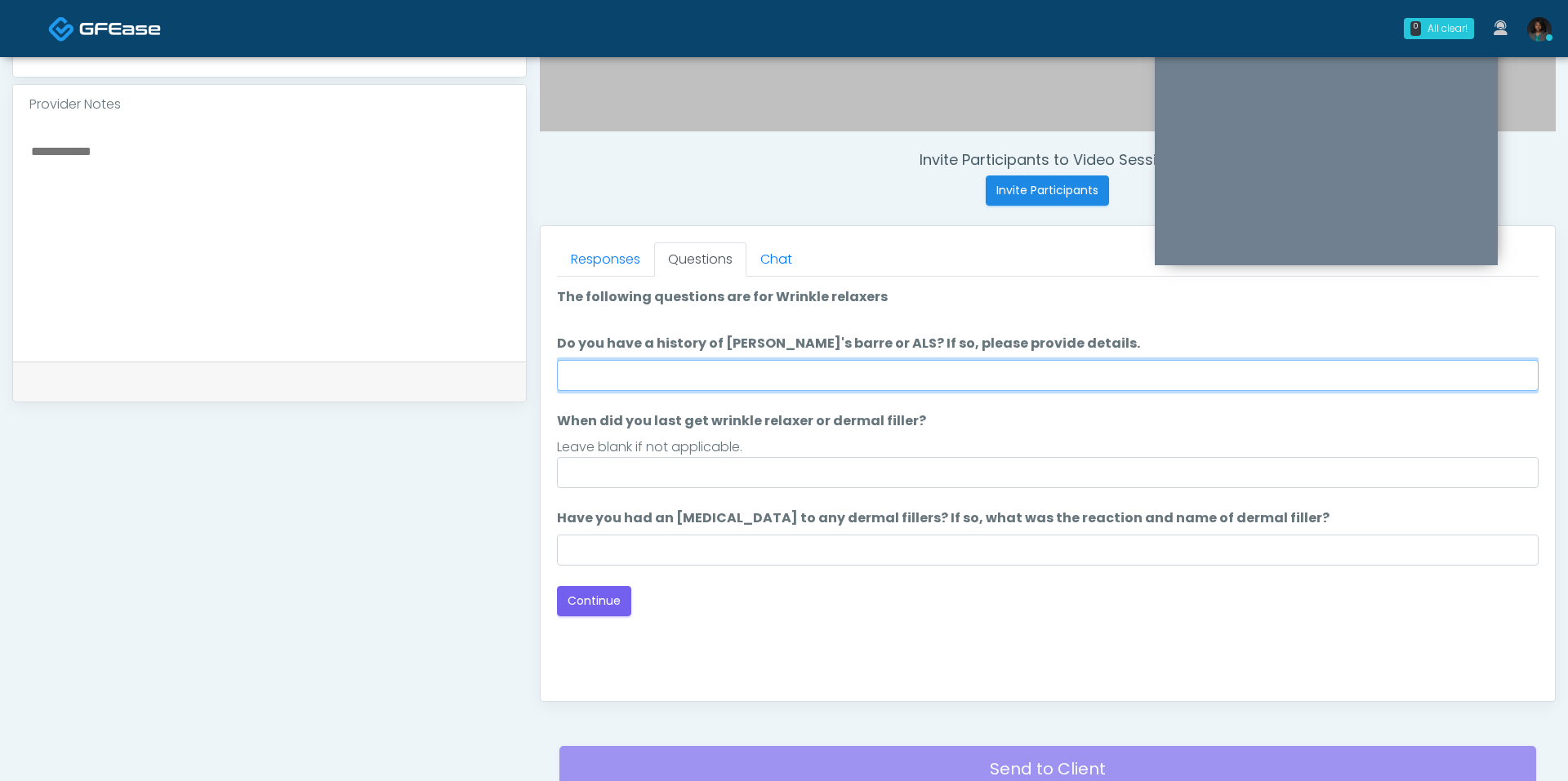
click at [722, 380] on input "Do you have a history of [PERSON_NAME]'s barre or ALS? If so, please provide de…" at bounding box center [1048, 375] width 982 height 31
type input "**"
click at [674, 477] on input "When did you last get wrinkle relaxer or dermal filler?" at bounding box center [1048, 473] width 982 height 31
type input "*"
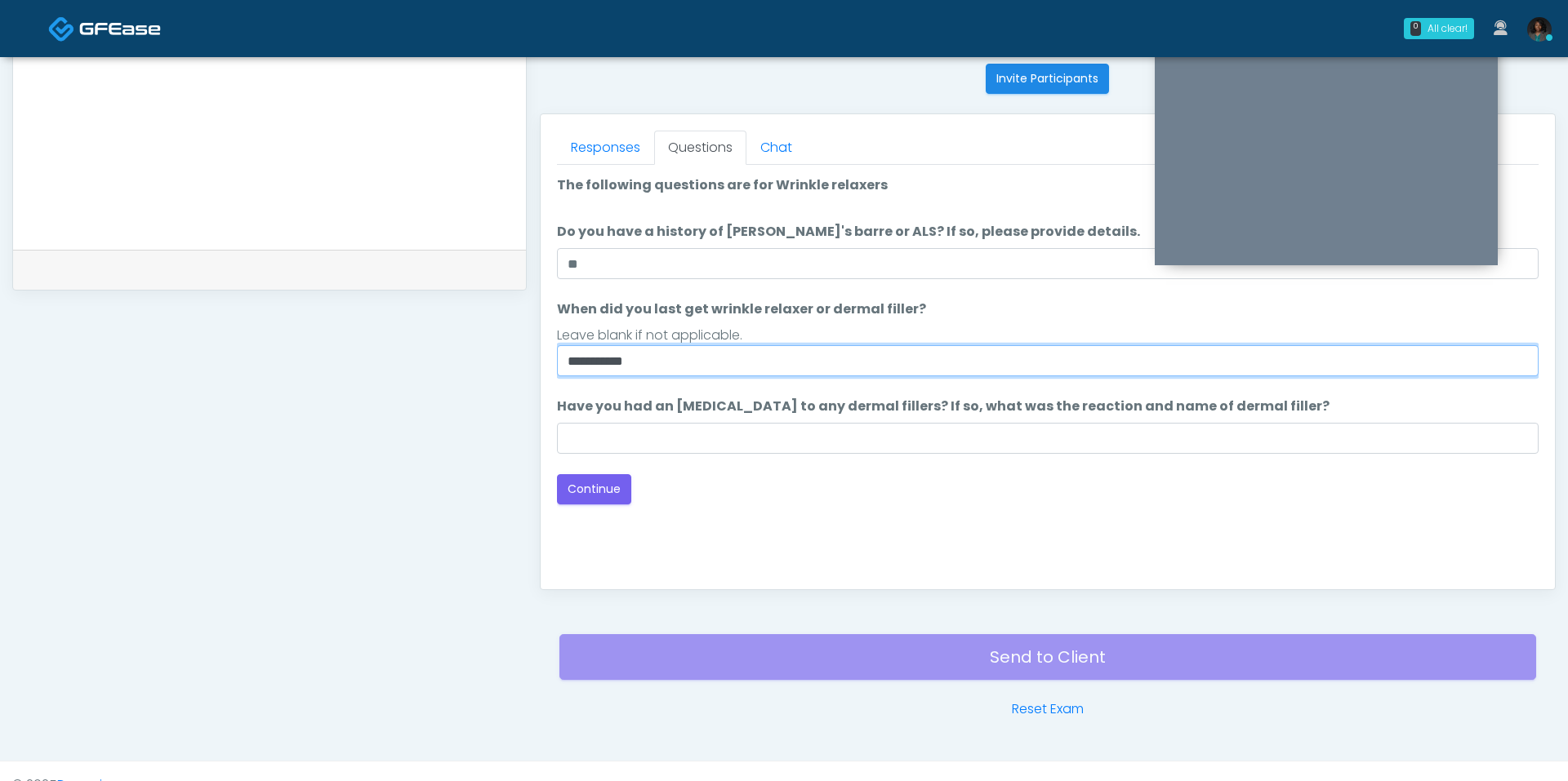
scroll to position [680, 0]
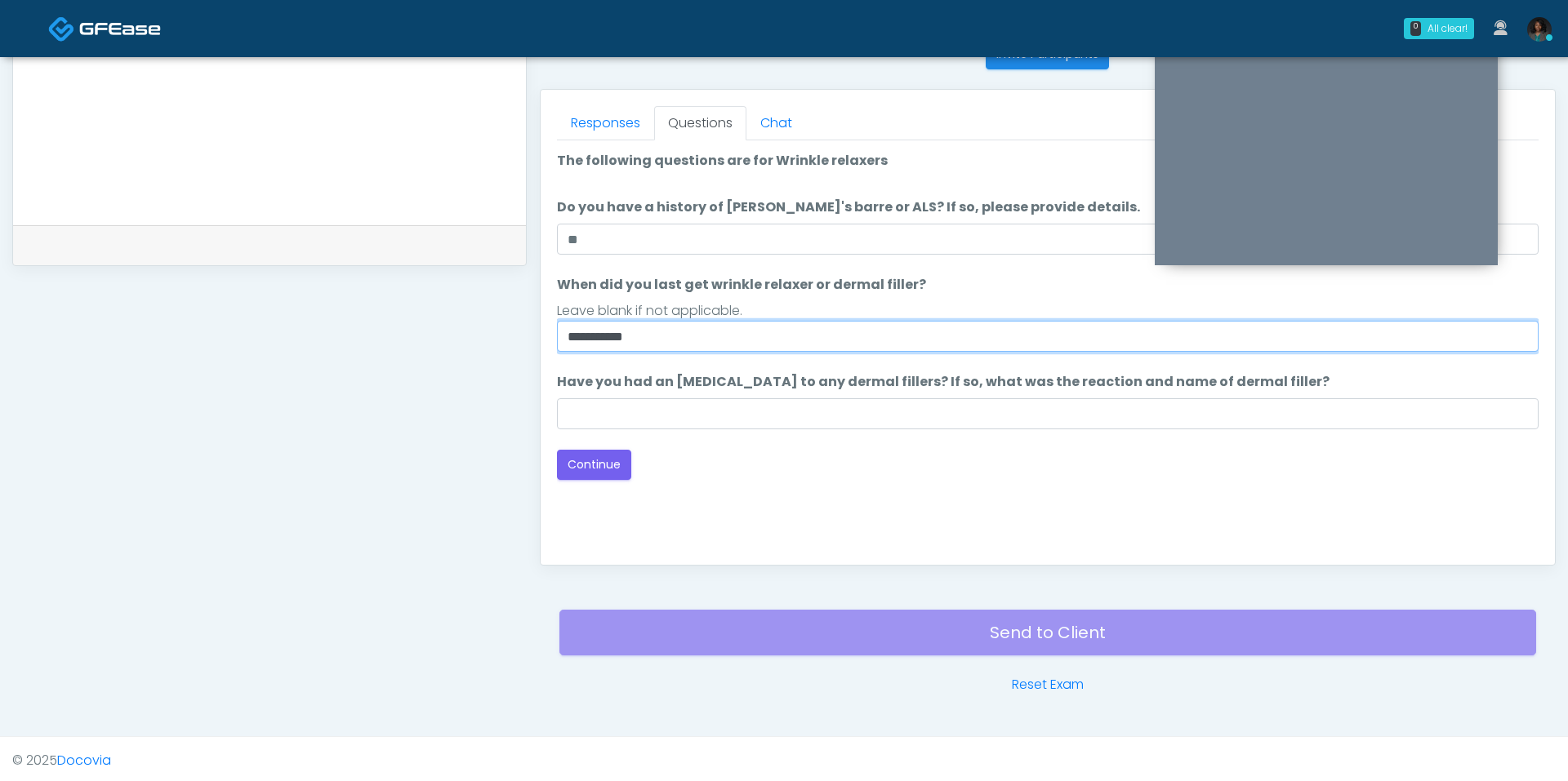
type input "**********"
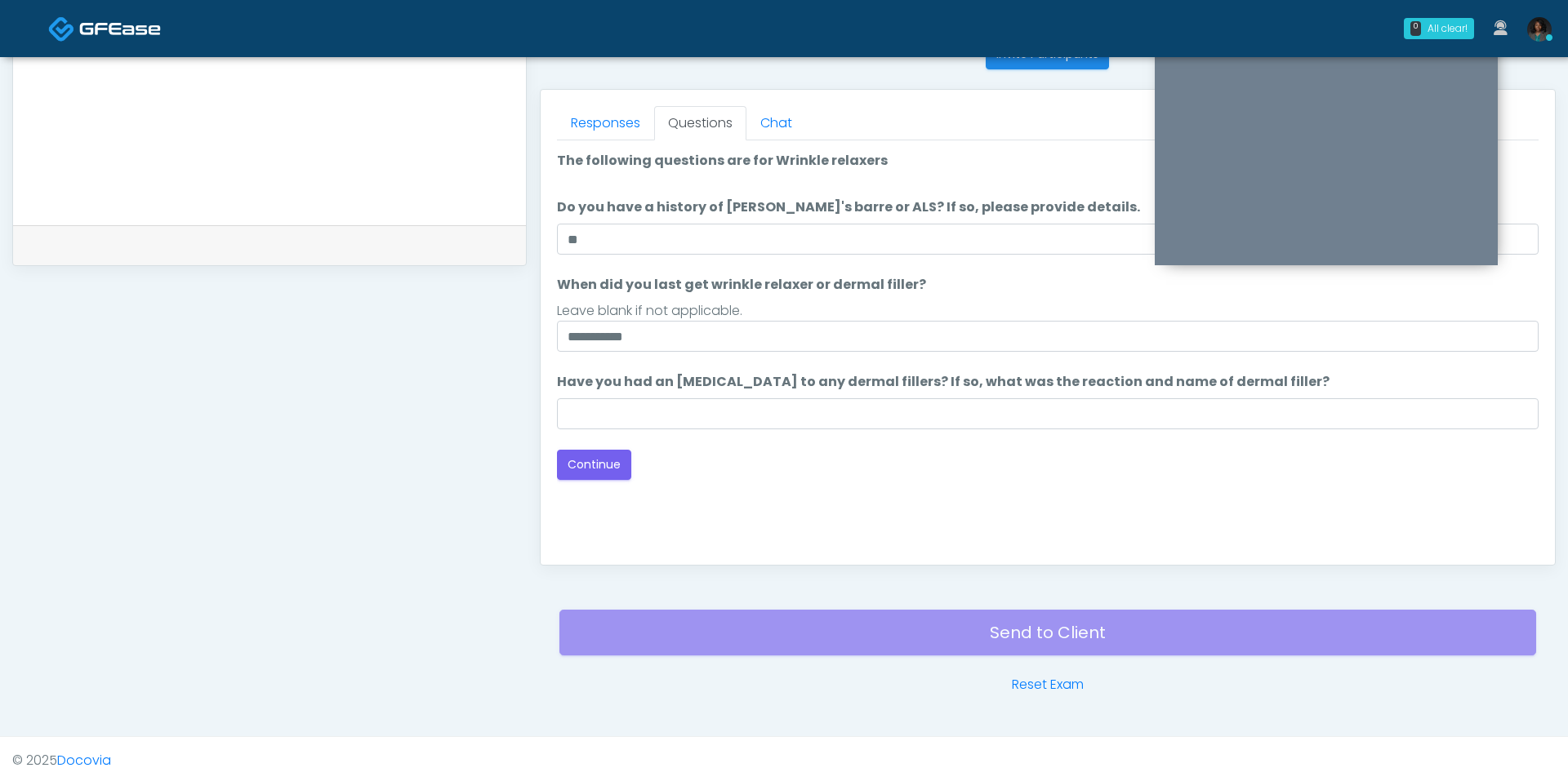
click at [724, 382] on label "Have you had an [MEDICAL_DATA] to any dermal fillers? If so, what was the react…" at bounding box center [944, 382] width 772 height 20
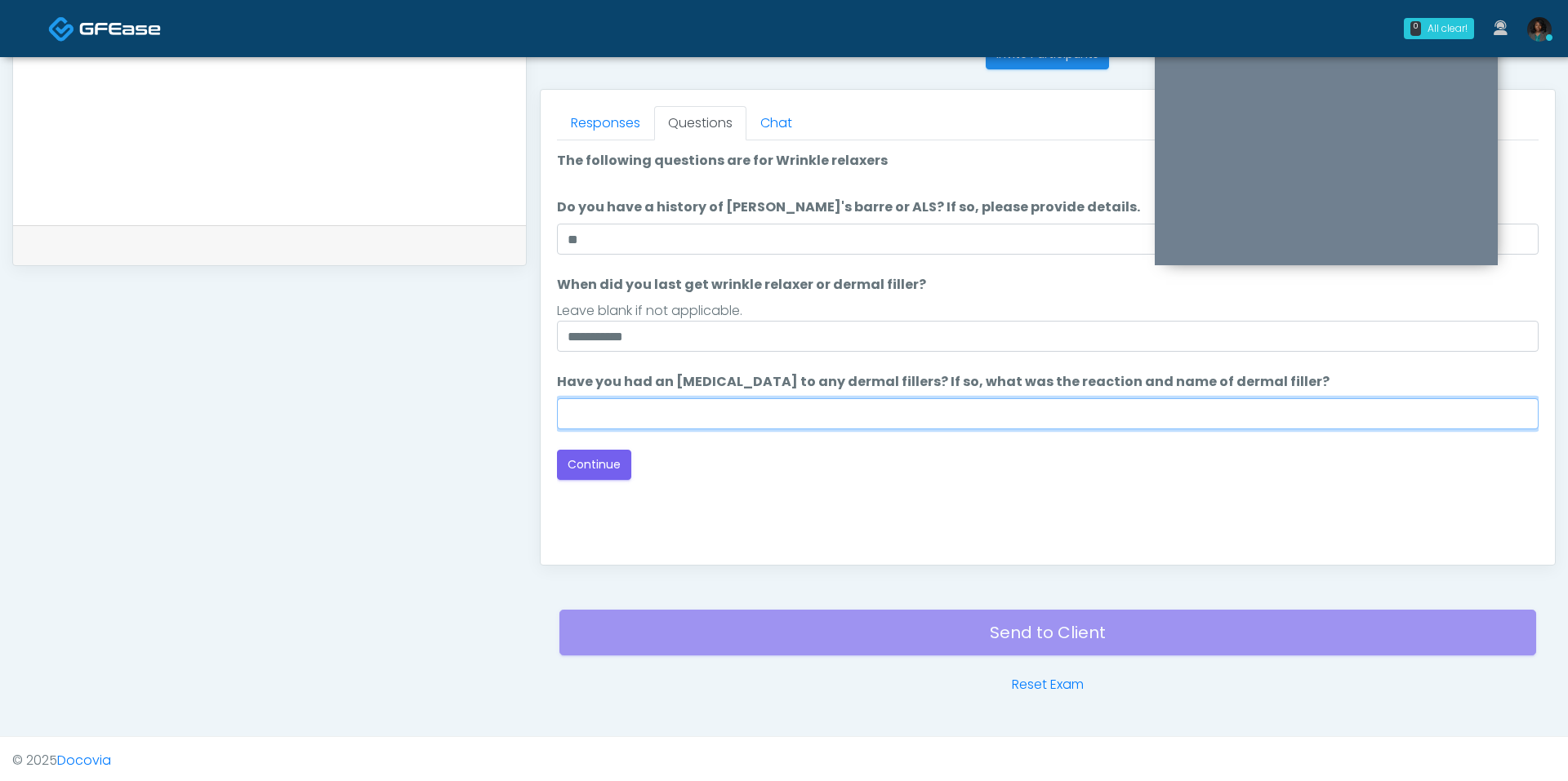
click at [724, 399] on input "Have you had an [MEDICAL_DATA] to any dermal fillers? If so, what was the react…" at bounding box center [1048, 414] width 982 height 31
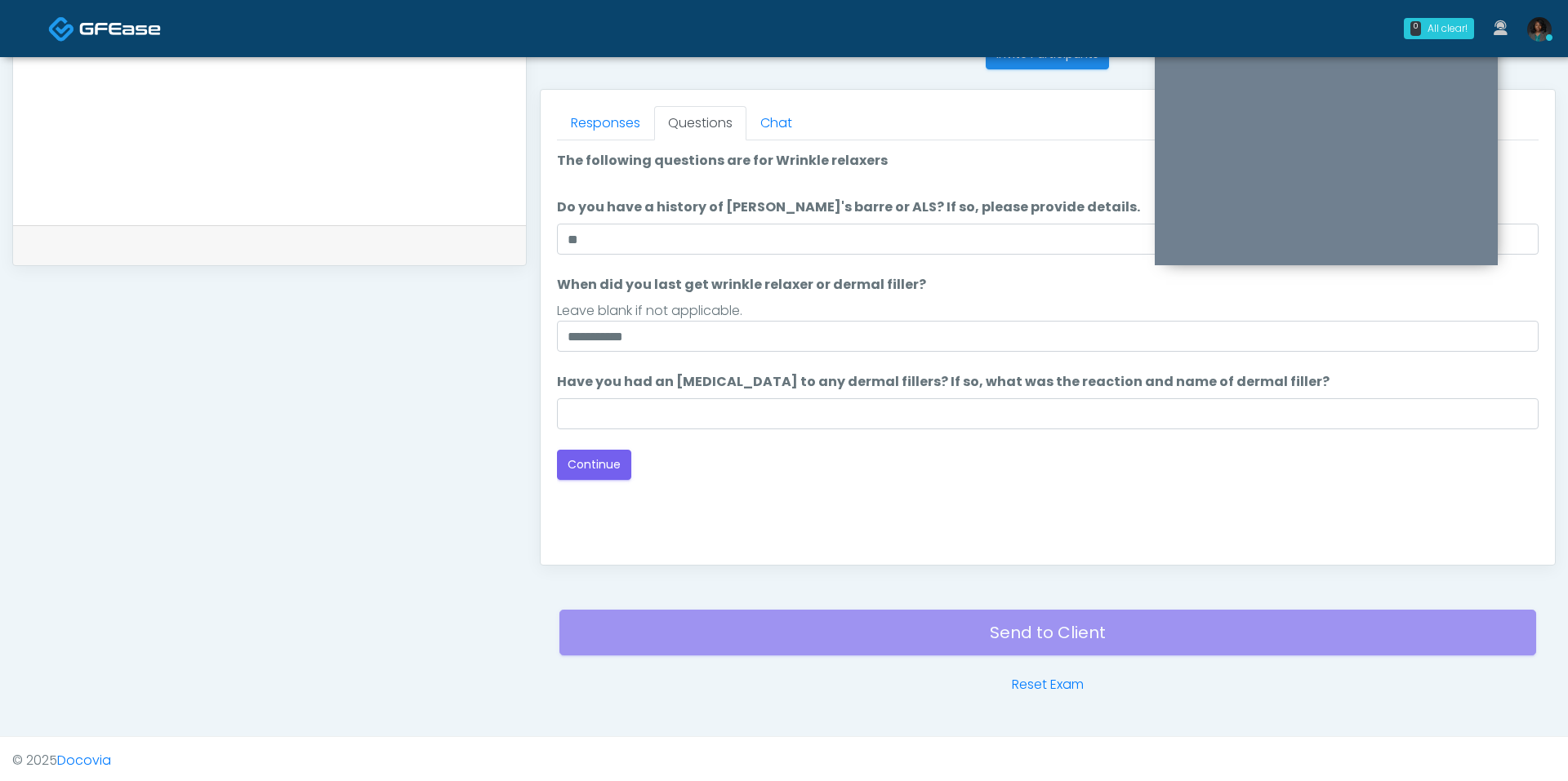
click at [724, 392] on li "Have you had an [MEDICAL_DATA] to any dermal fillers? If so, what was the react…" at bounding box center [1048, 400] width 982 height 57
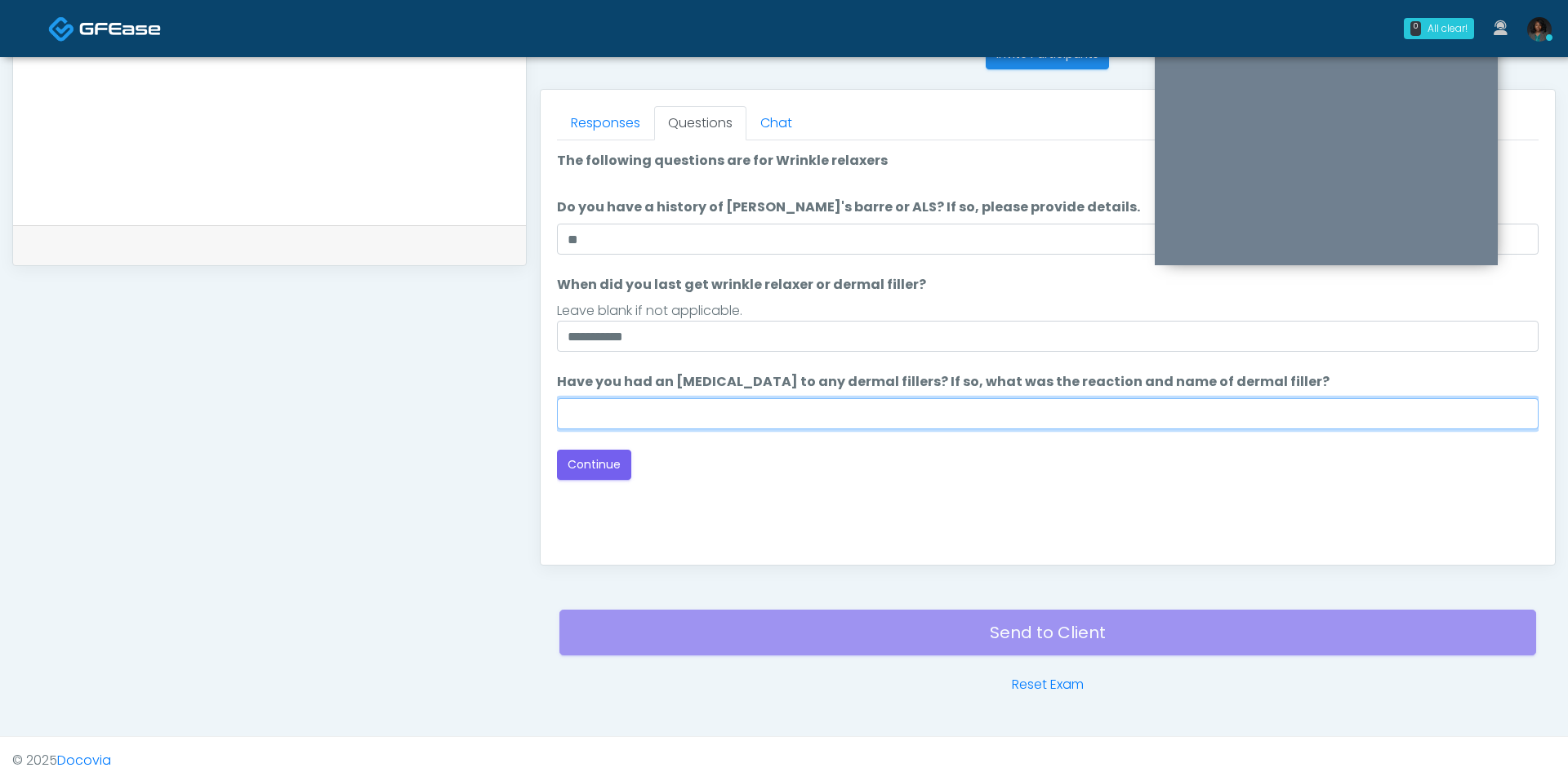
click at [596, 401] on input "Have you had an [MEDICAL_DATA] to any dermal fillers? If so, what was the react…" at bounding box center [1048, 414] width 982 height 31
type input "***"
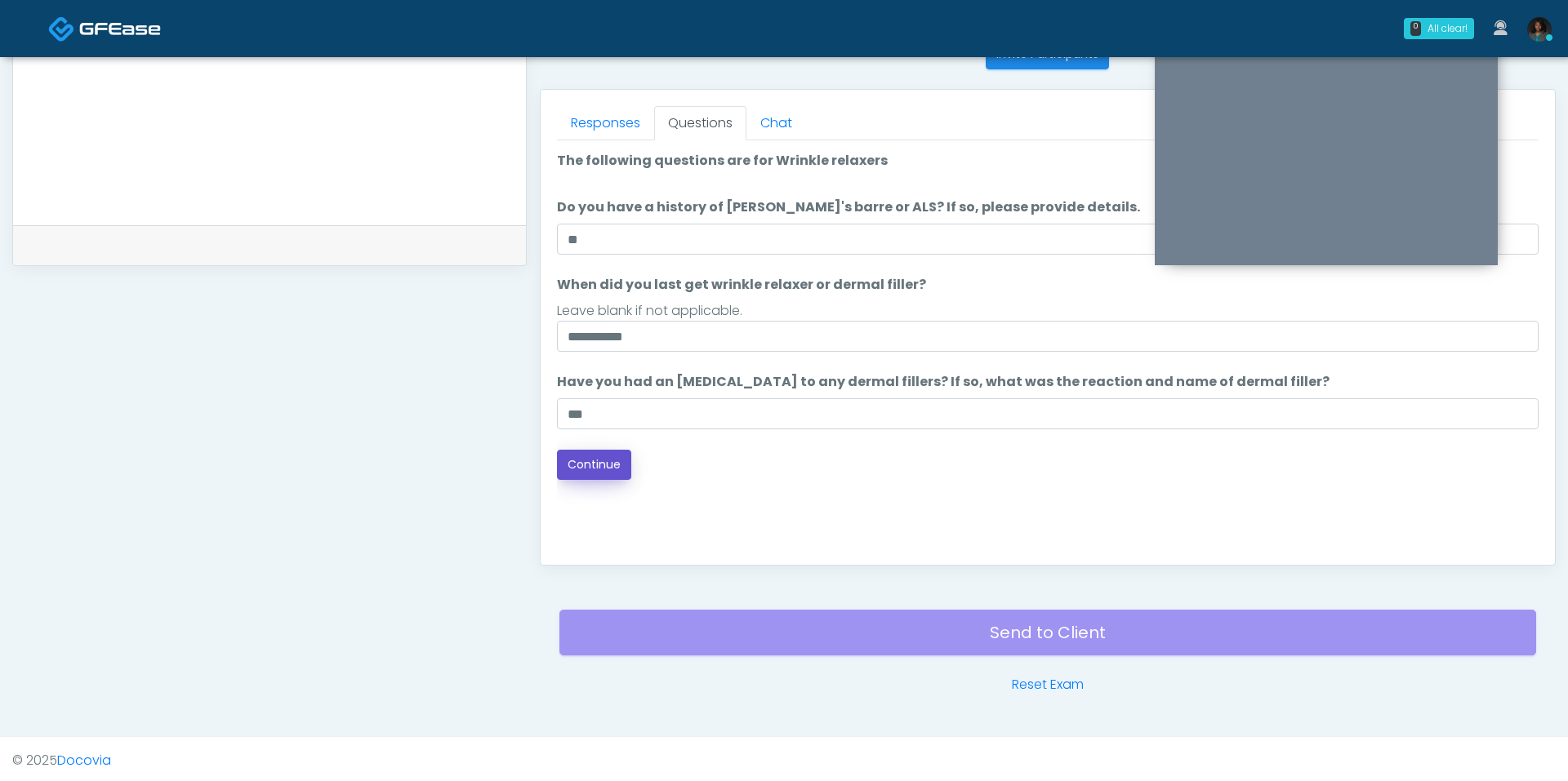
click at [587, 469] on button "Continue" at bounding box center [595, 464] width 74 height 30
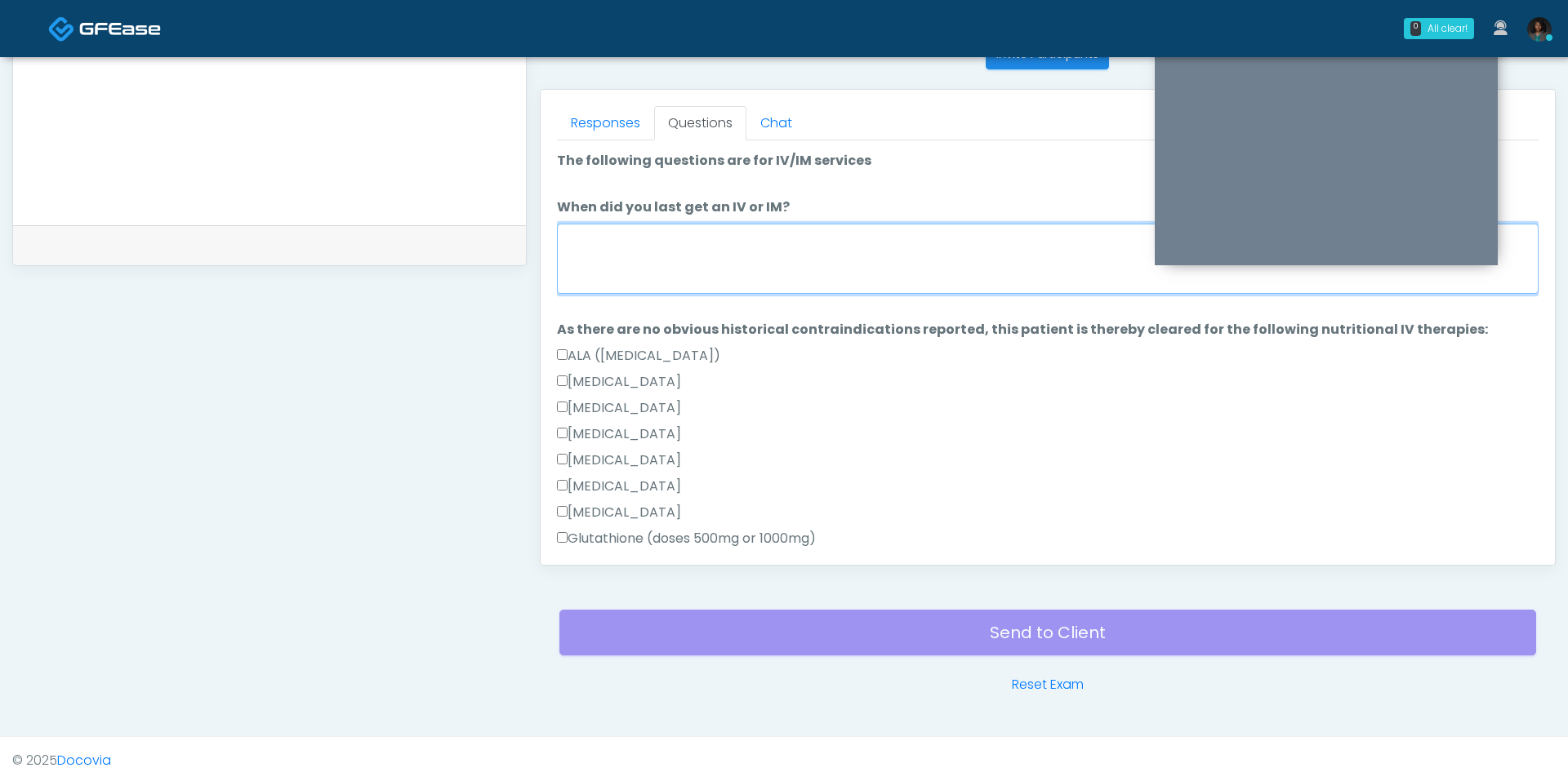
click at [777, 273] on textarea "When did you last get an IV or IM?" at bounding box center [1048, 258] width 982 height 70
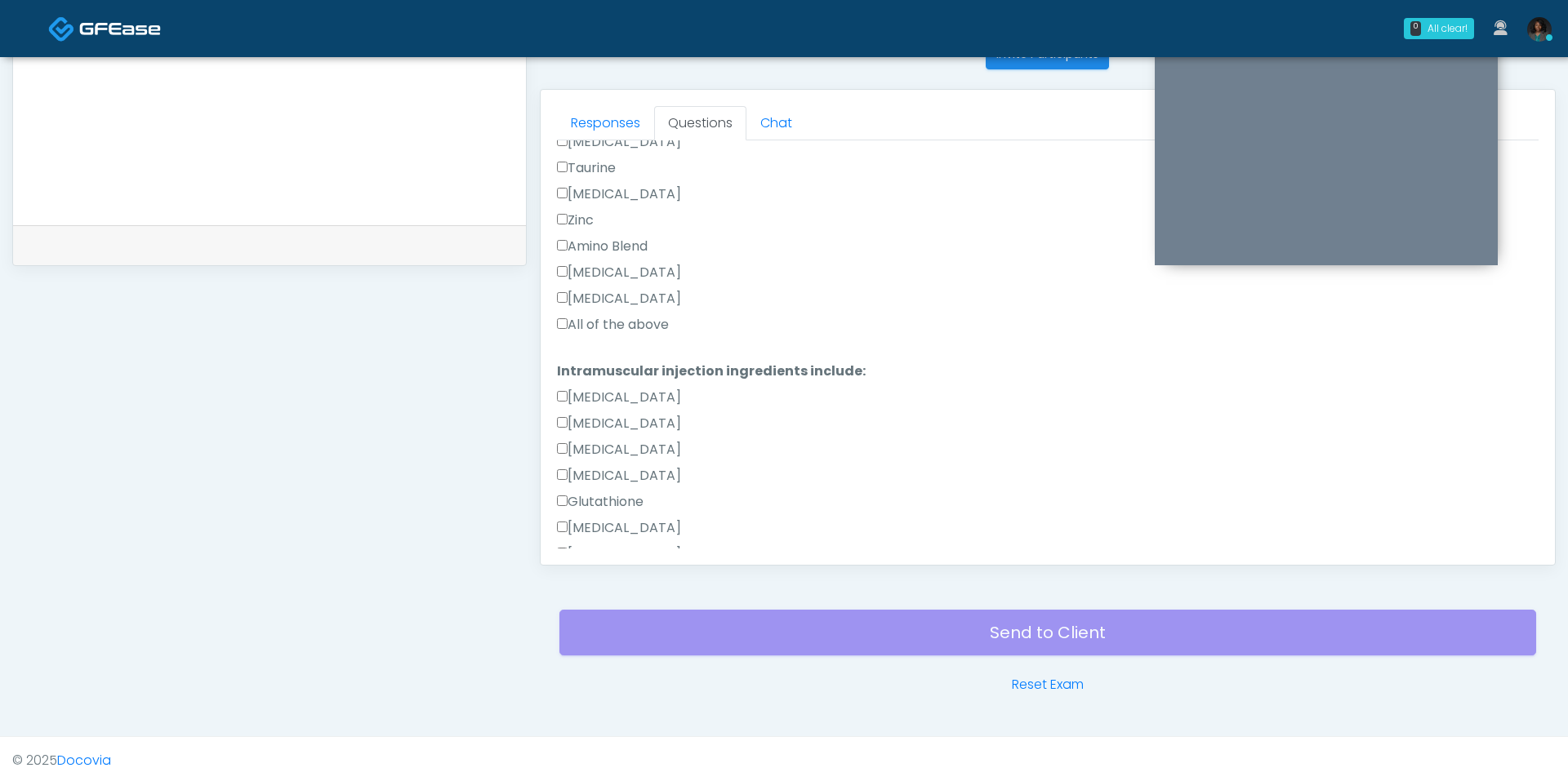
scroll to position [709, 0]
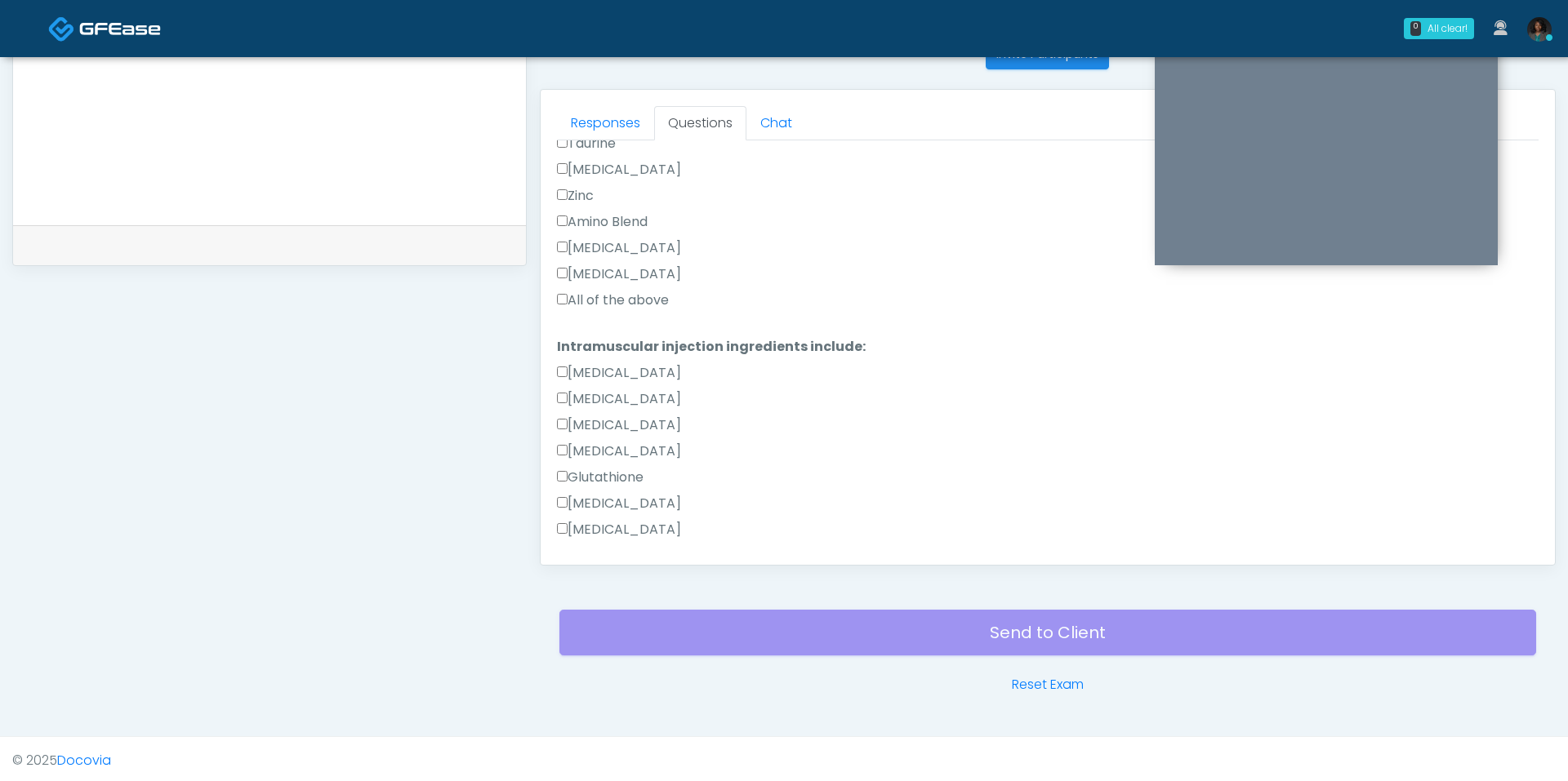
click at [634, 294] on label "All of the above" at bounding box center [613, 301] width 111 height 20
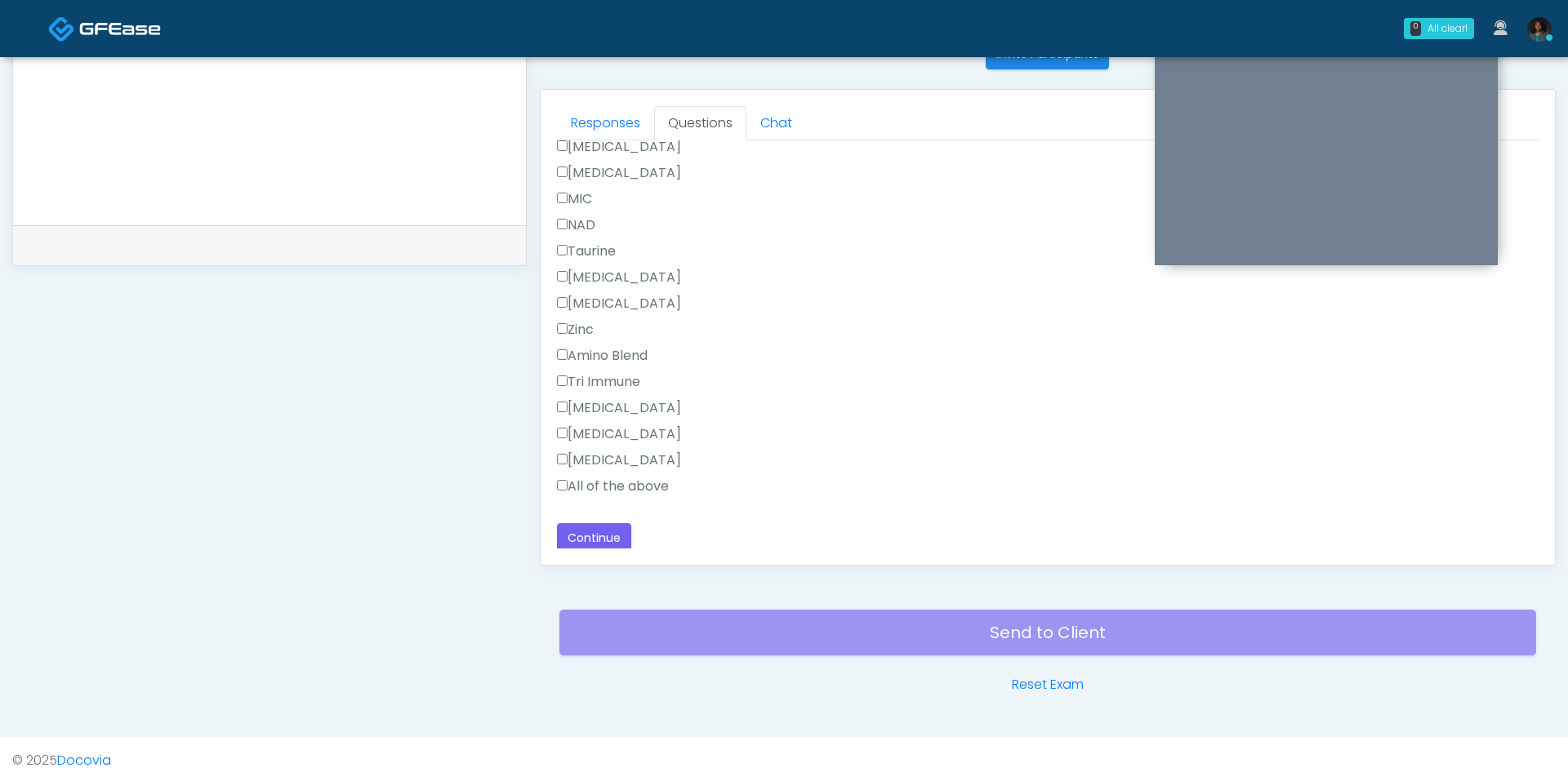
scroll to position [1068, 0]
click at [610, 489] on label "All of the above" at bounding box center [613, 484] width 111 height 20
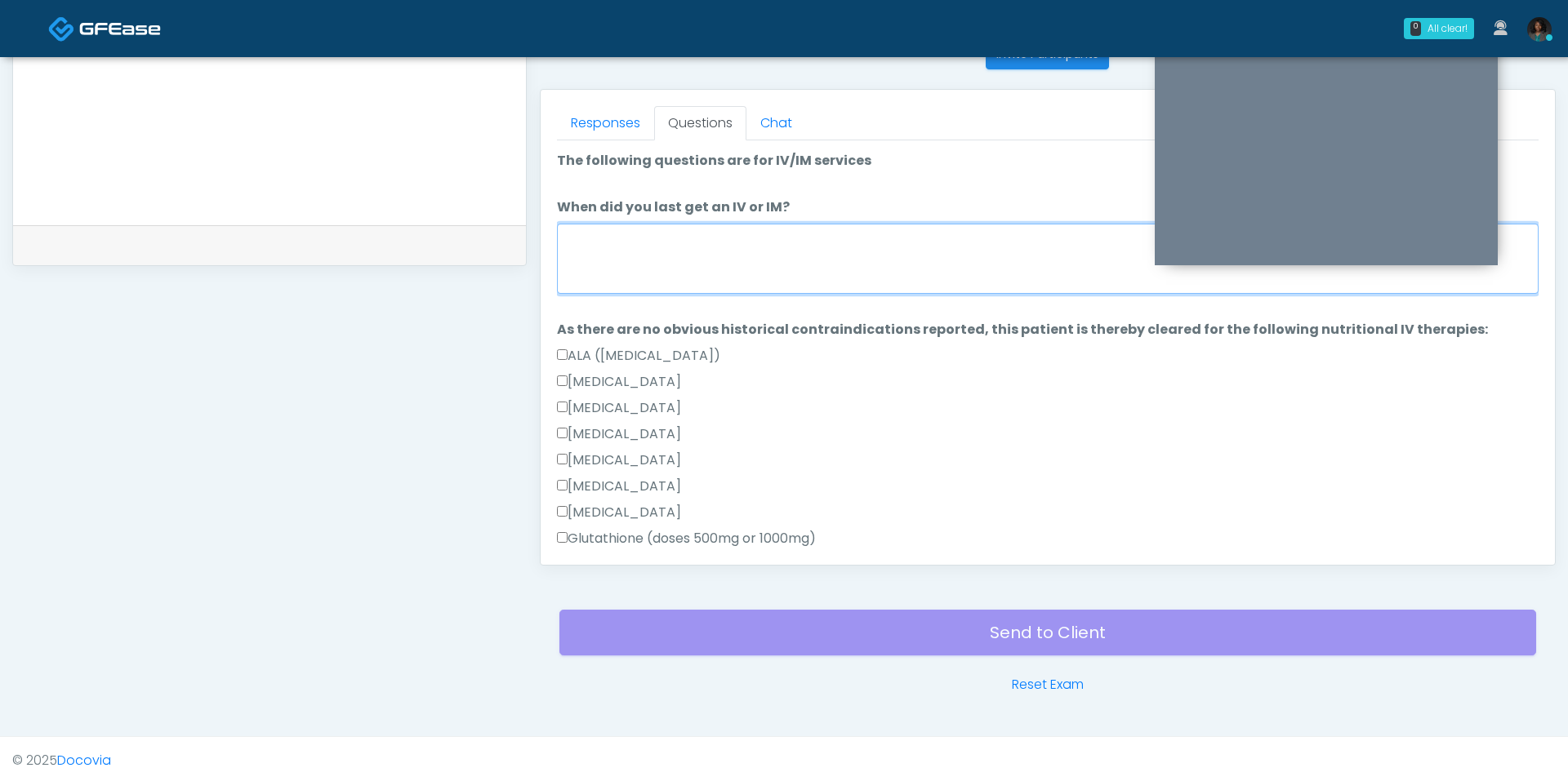
click at [679, 237] on textarea "When did you last get an IV or IM?" at bounding box center [1048, 258] width 982 height 70
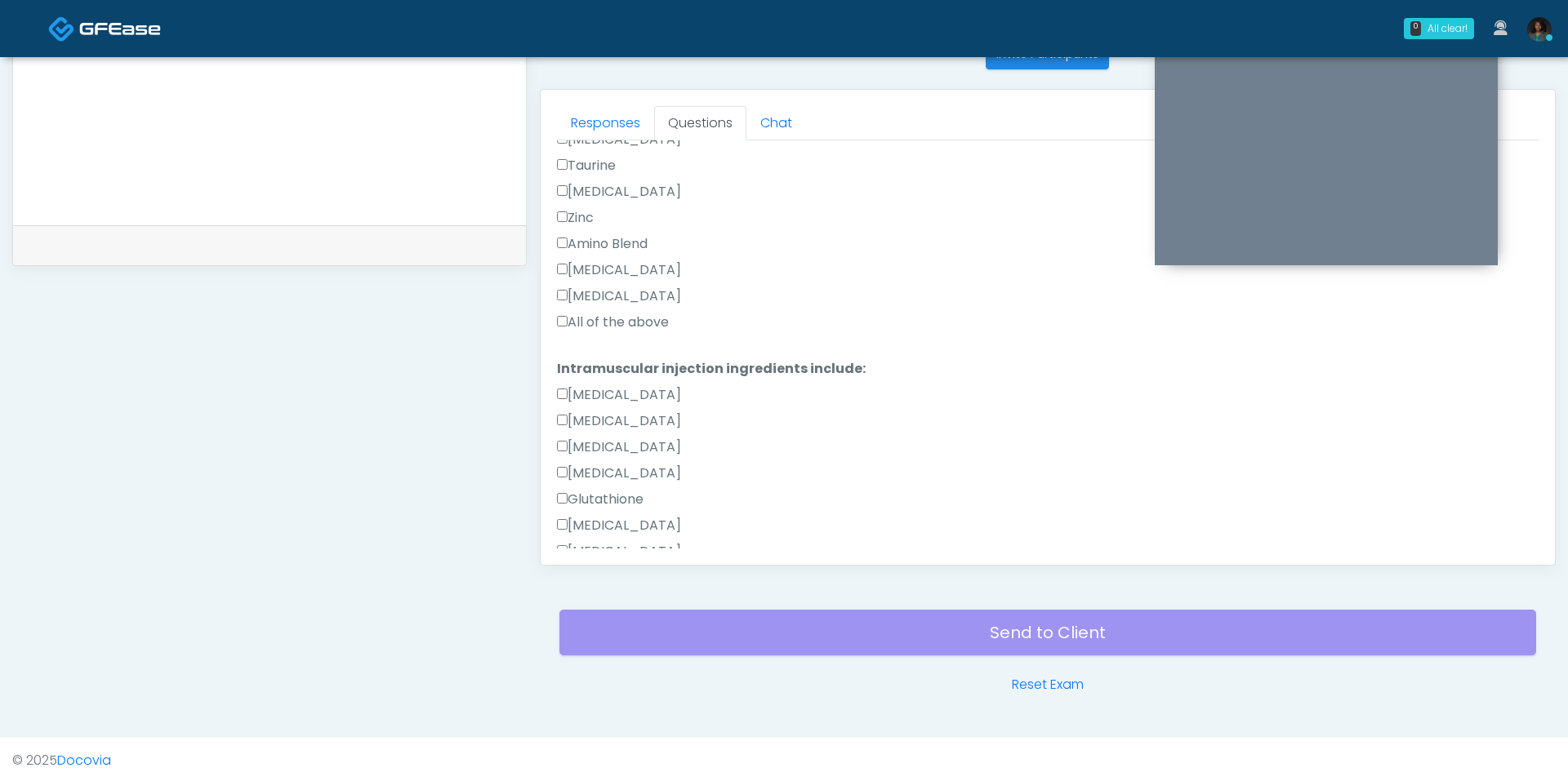
scroll to position [1068, 0]
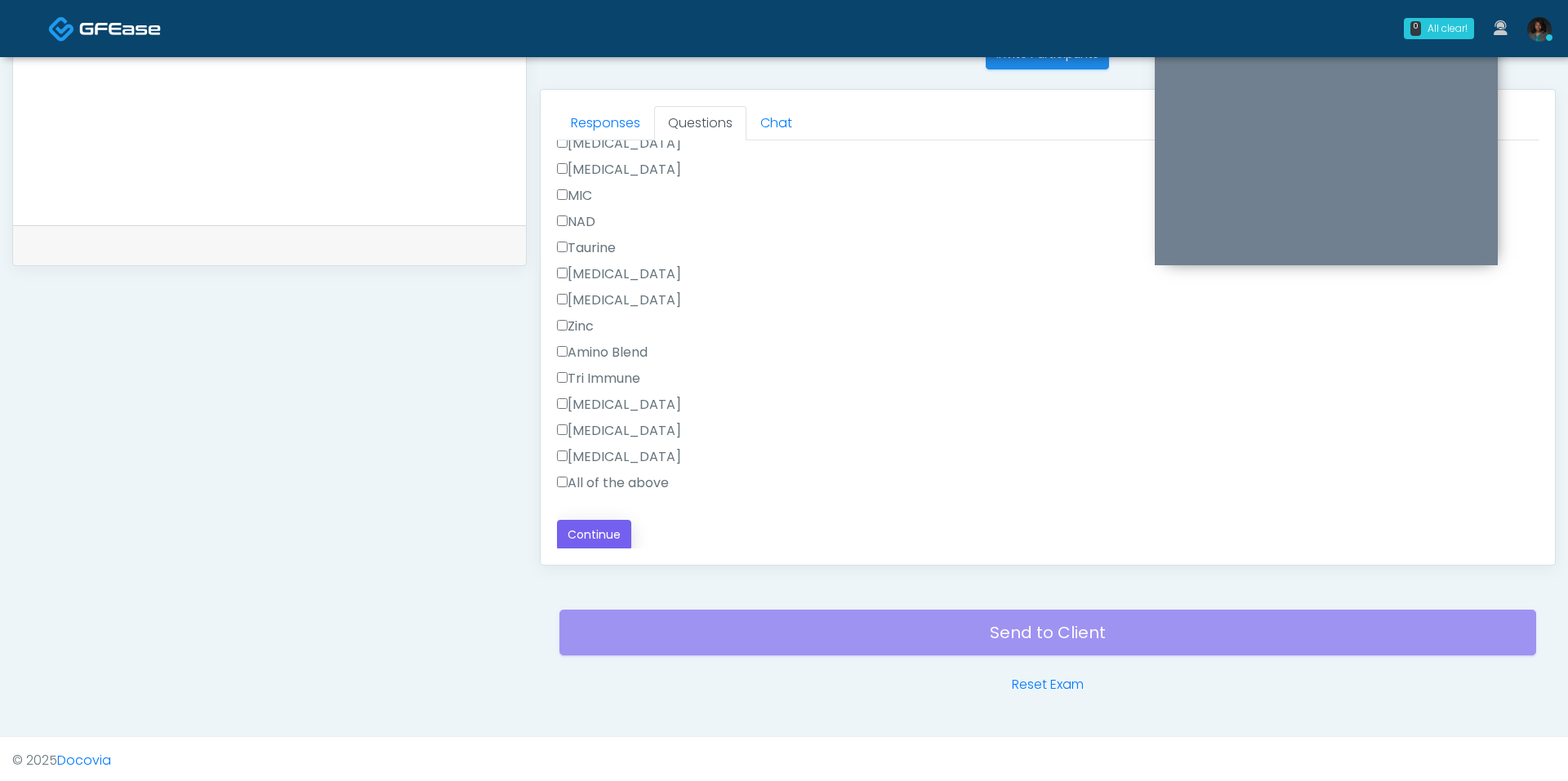
type textarea "**********"
click at [587, 536] on button "Continue" at bounding box center [595, 535] width 74 height 30
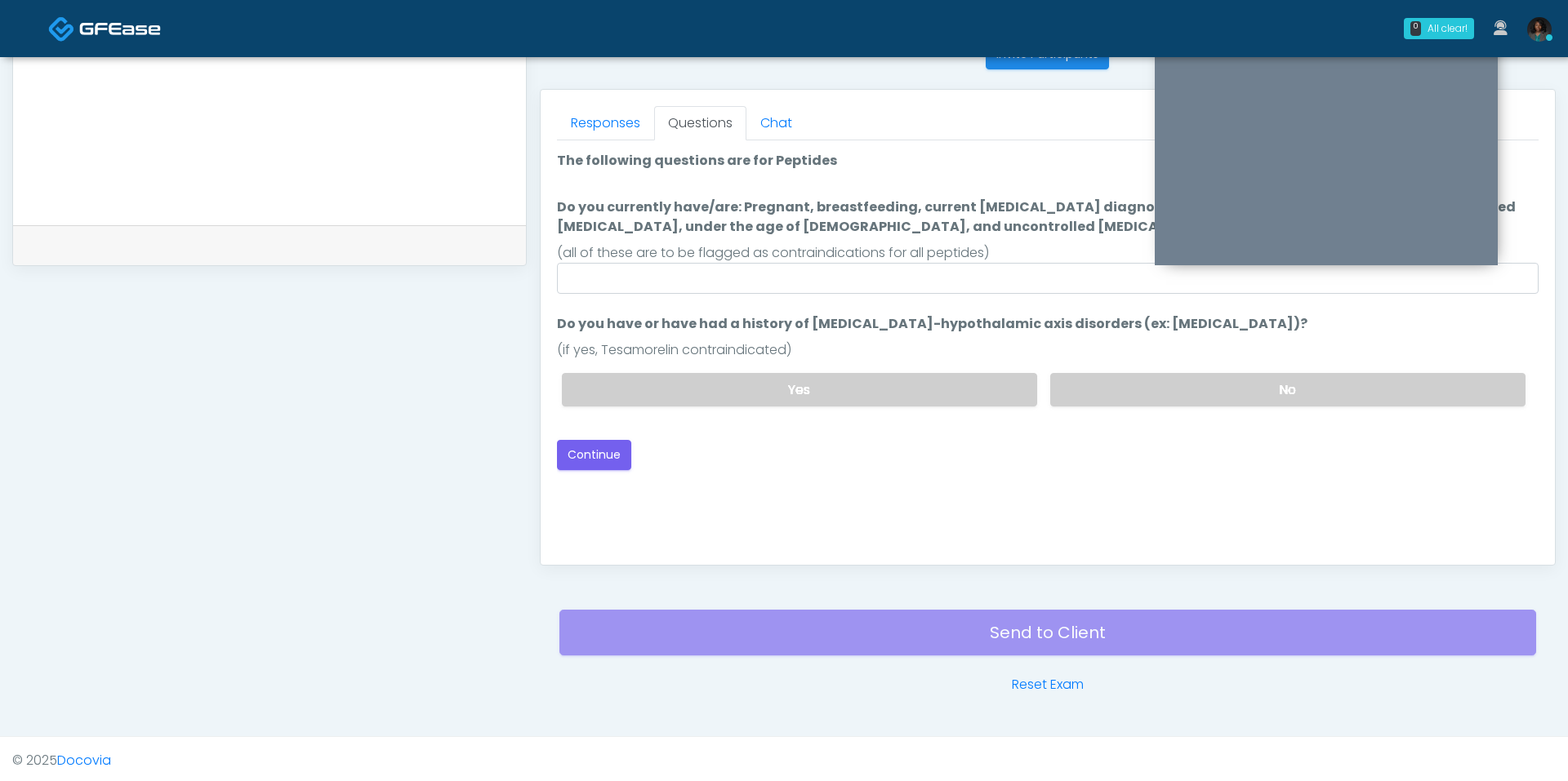
scroll to position [564, 0]
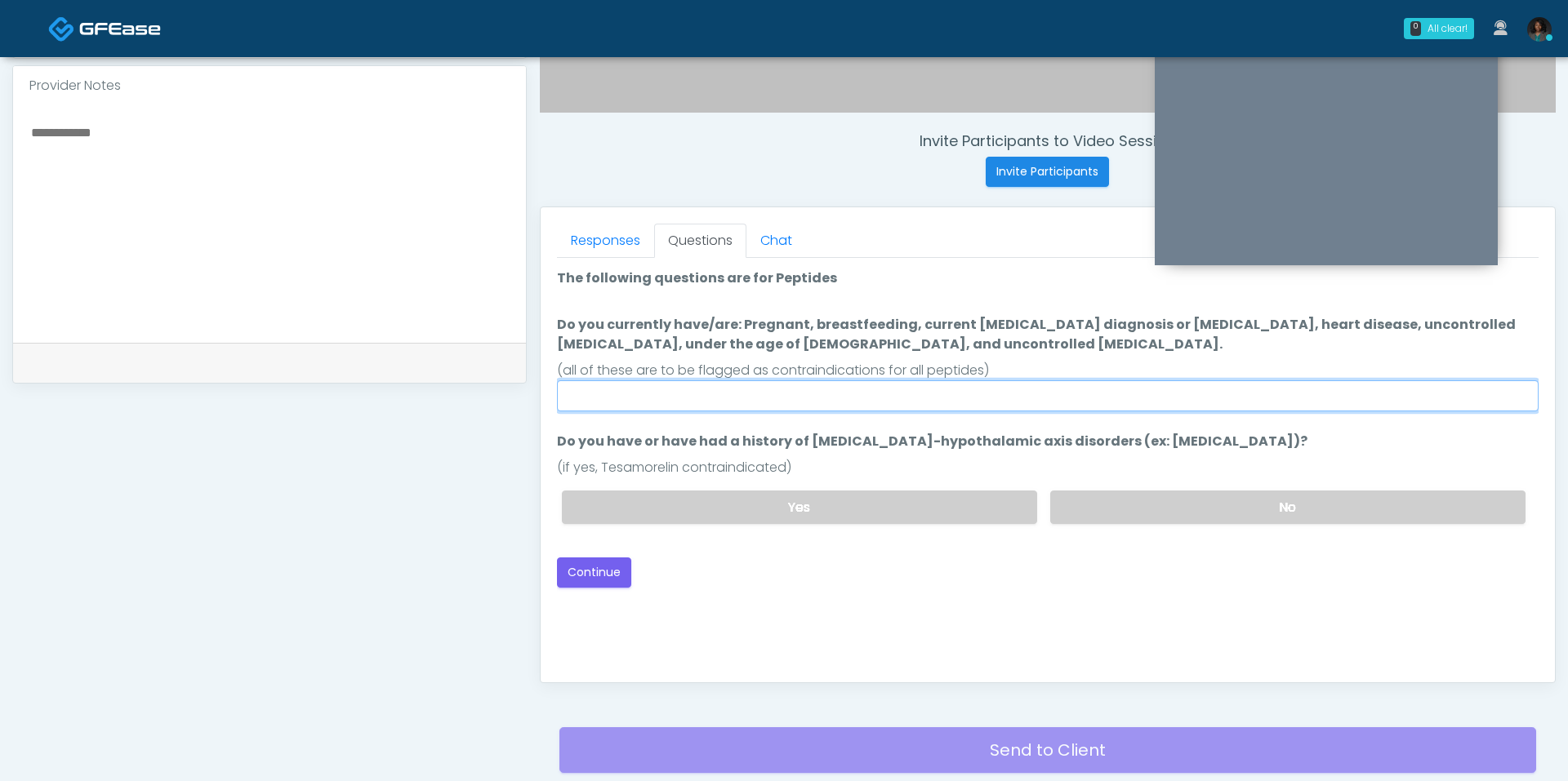
click at [714, 384] on input "Do you currently have/are: Pregnant, breastfeeding, current [MEDICAL_DATA] diag…" at bounding box center [1048, 396] width 982 height 31
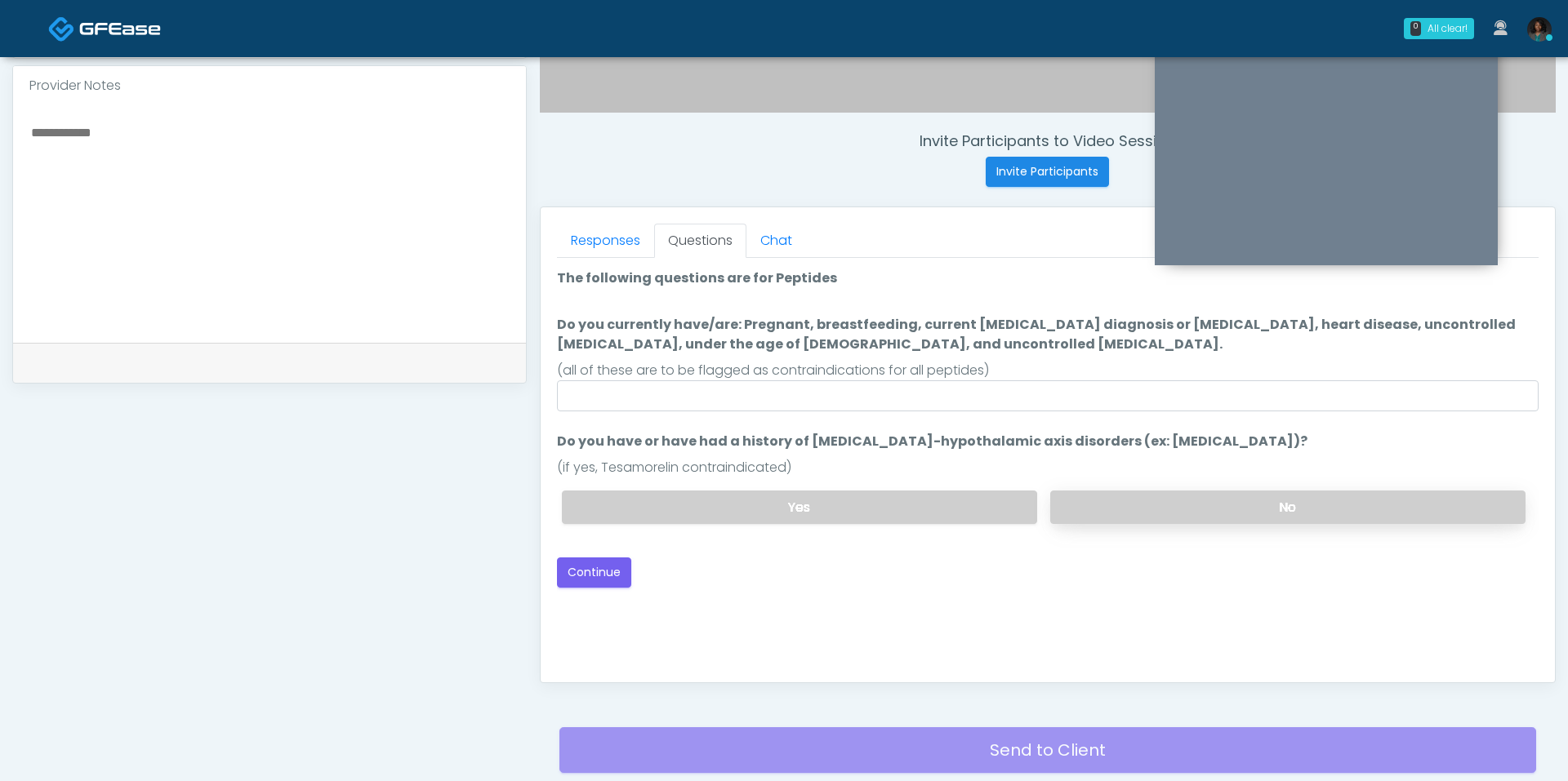
click at [1204, 512] on label "No" at bounding box center [1288, 507] width 475 height 34
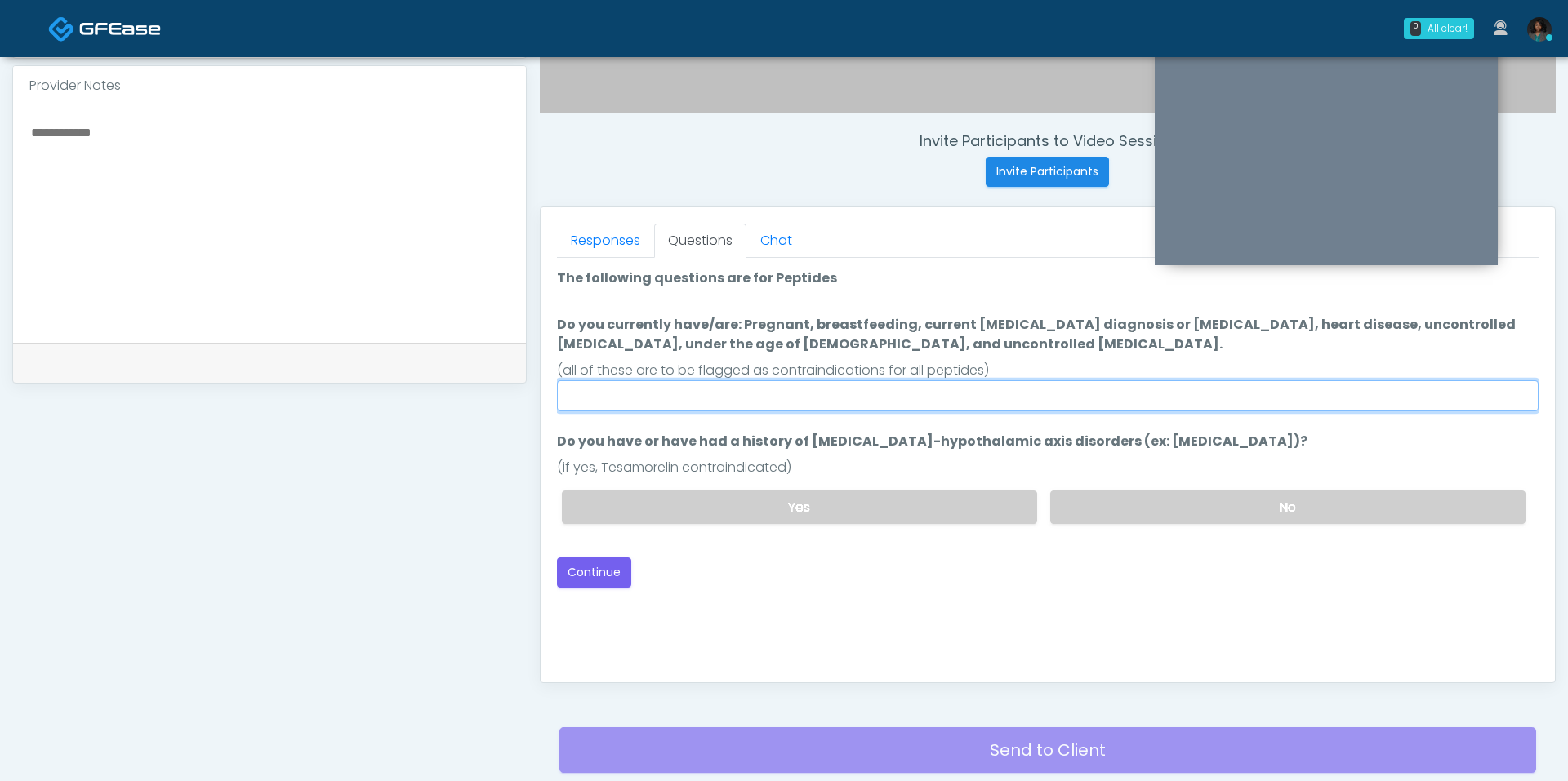
click at [962, 400] on input "Do you currently have/are: Pregnant, breastfeeding, current [MEDICAL_DATA] diag…" at bounding box center [1048, 396] width 982 height 31
type input "**"
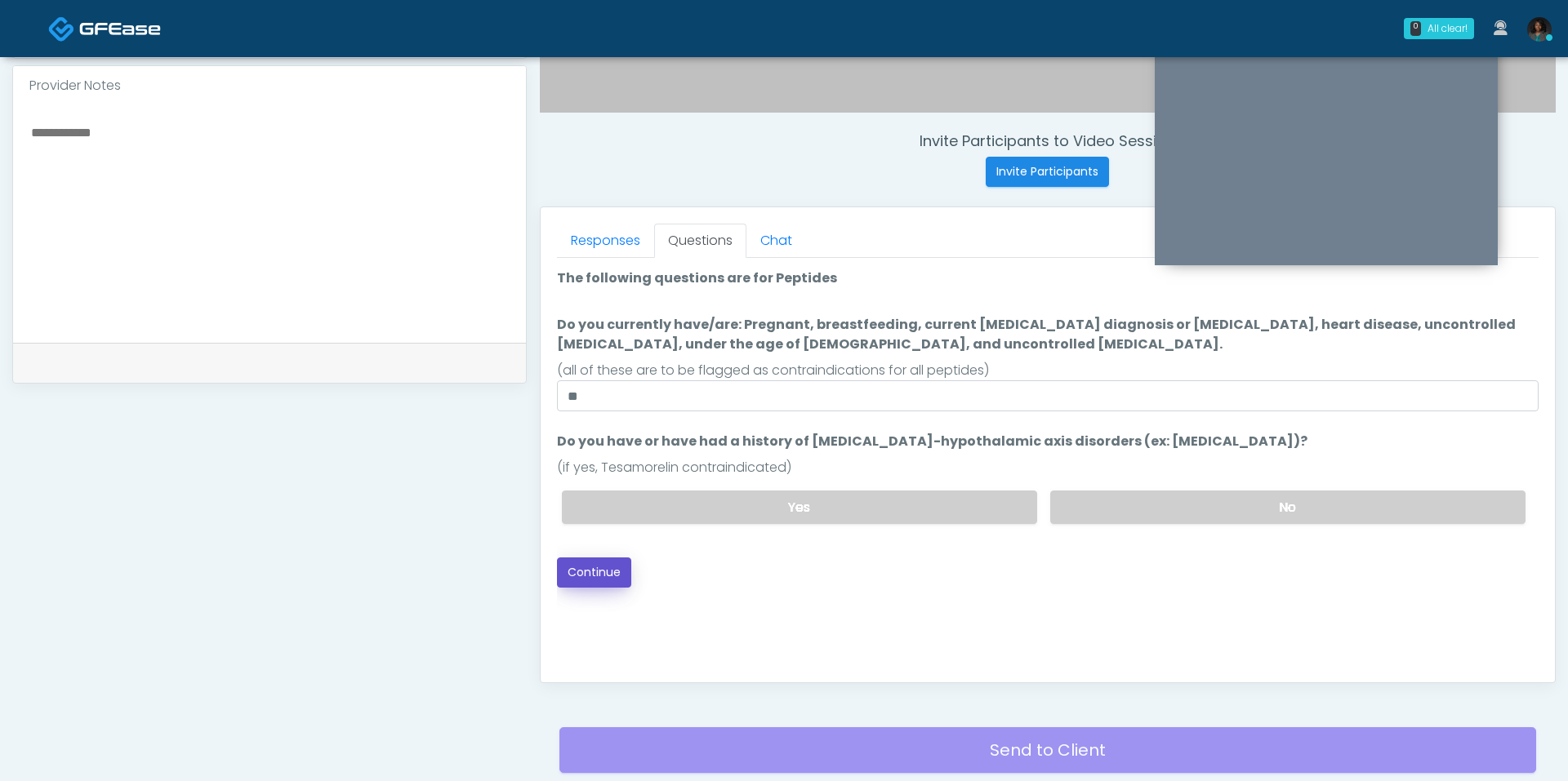
click at [613, 574] on button "Continue" at bounding box center [595, 572] width 74 height 30
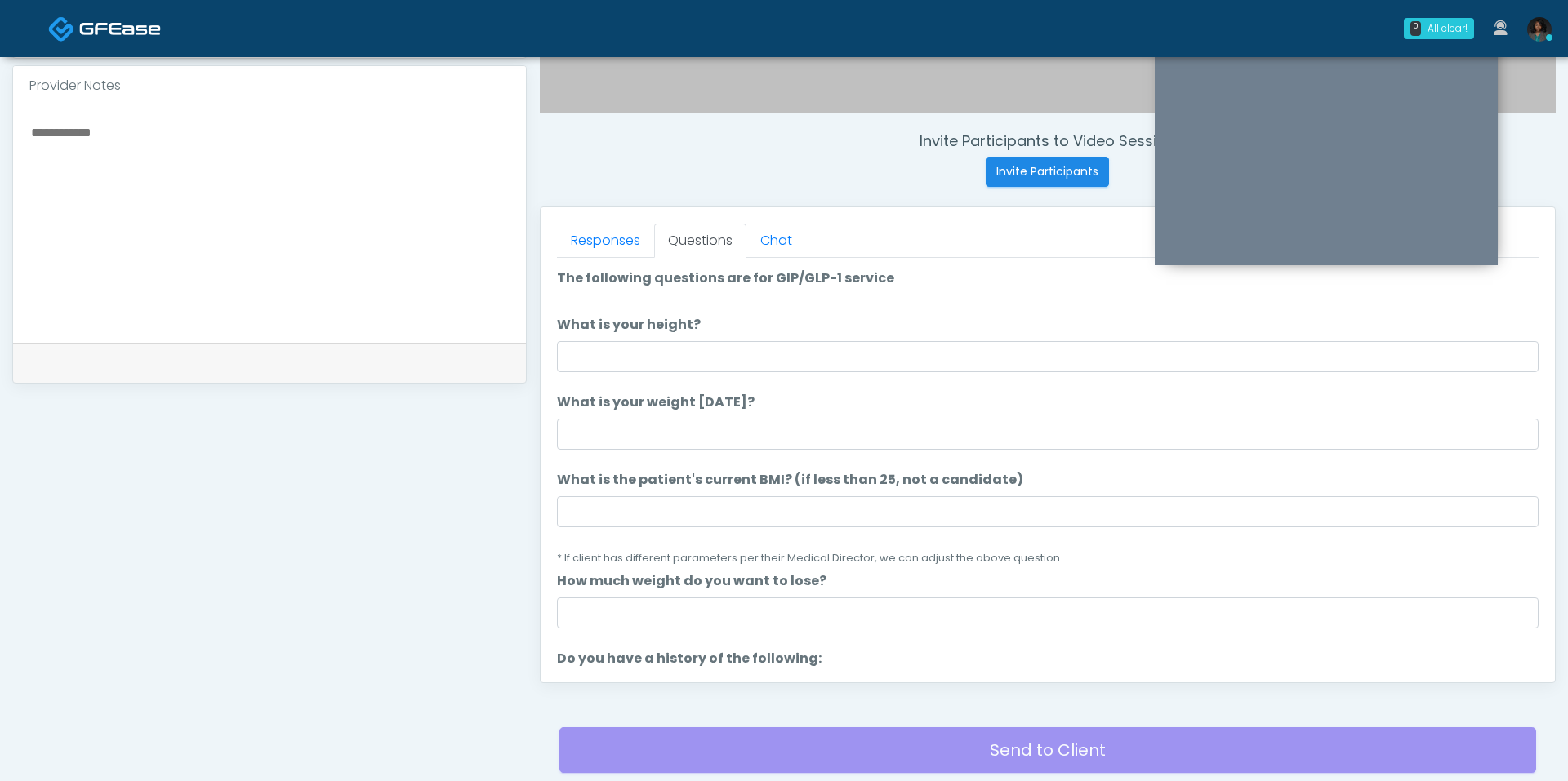
scroll to position [680, 0]
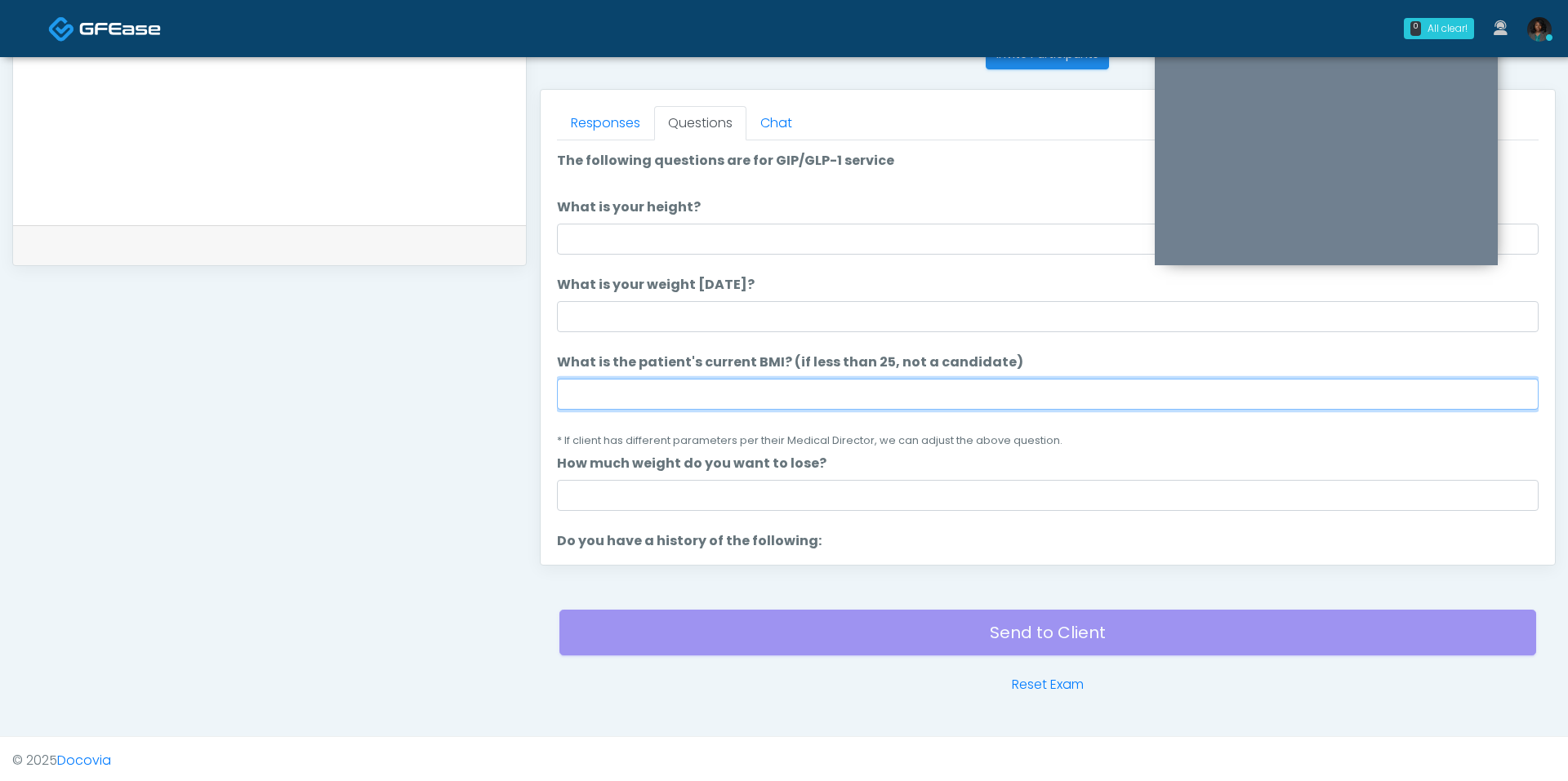
click at [711, 401] on input "What is the patient's current BMI? (if less than 25, not a candidate)" at bounding box center [1048, 394] width 982 height 31
type input "****"
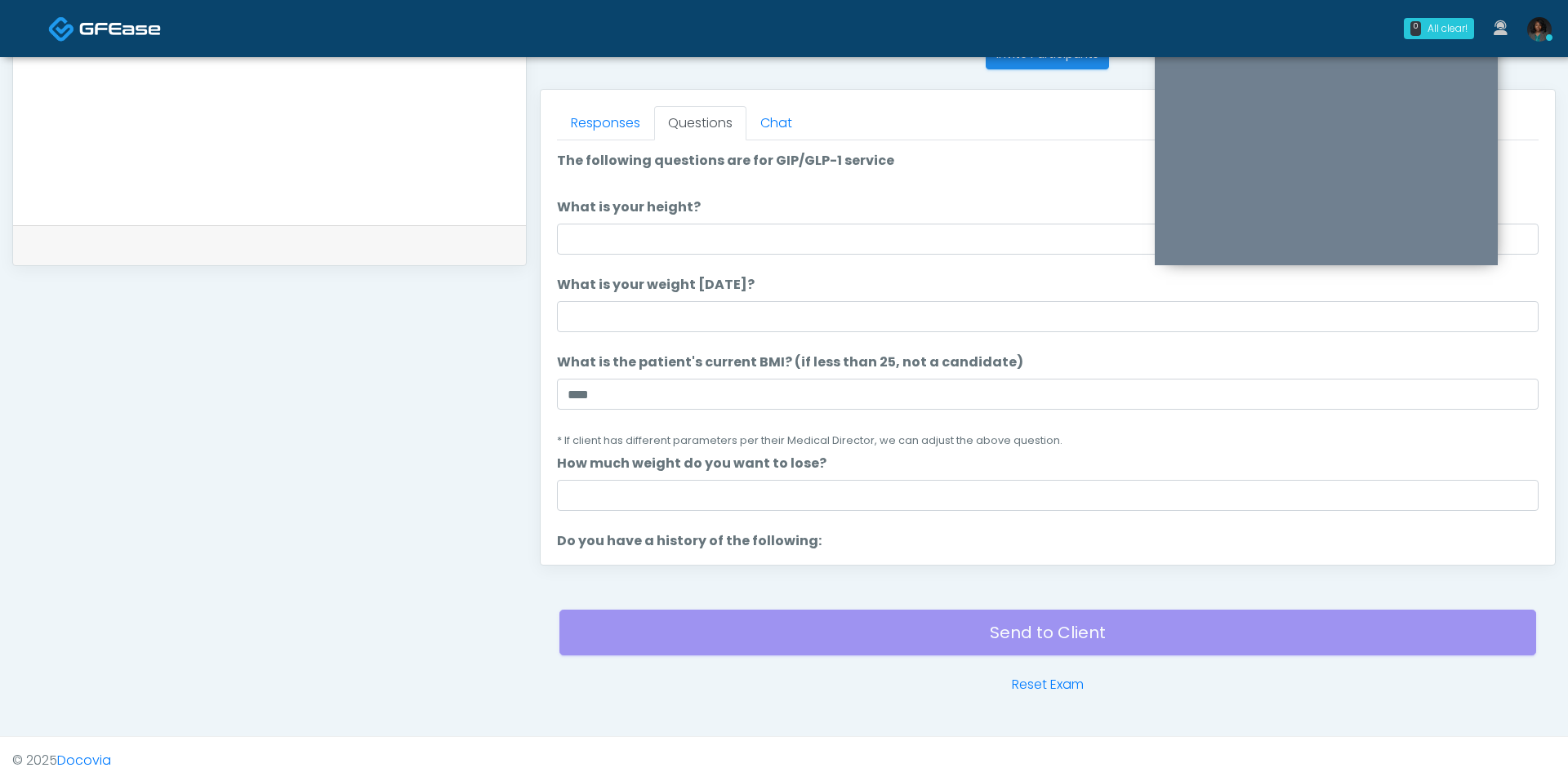
click at [699, 297] on li "What is your weight [DATE]? What is your weight [DATE]?" at bounding box center [1048, 304] width 982 height 57
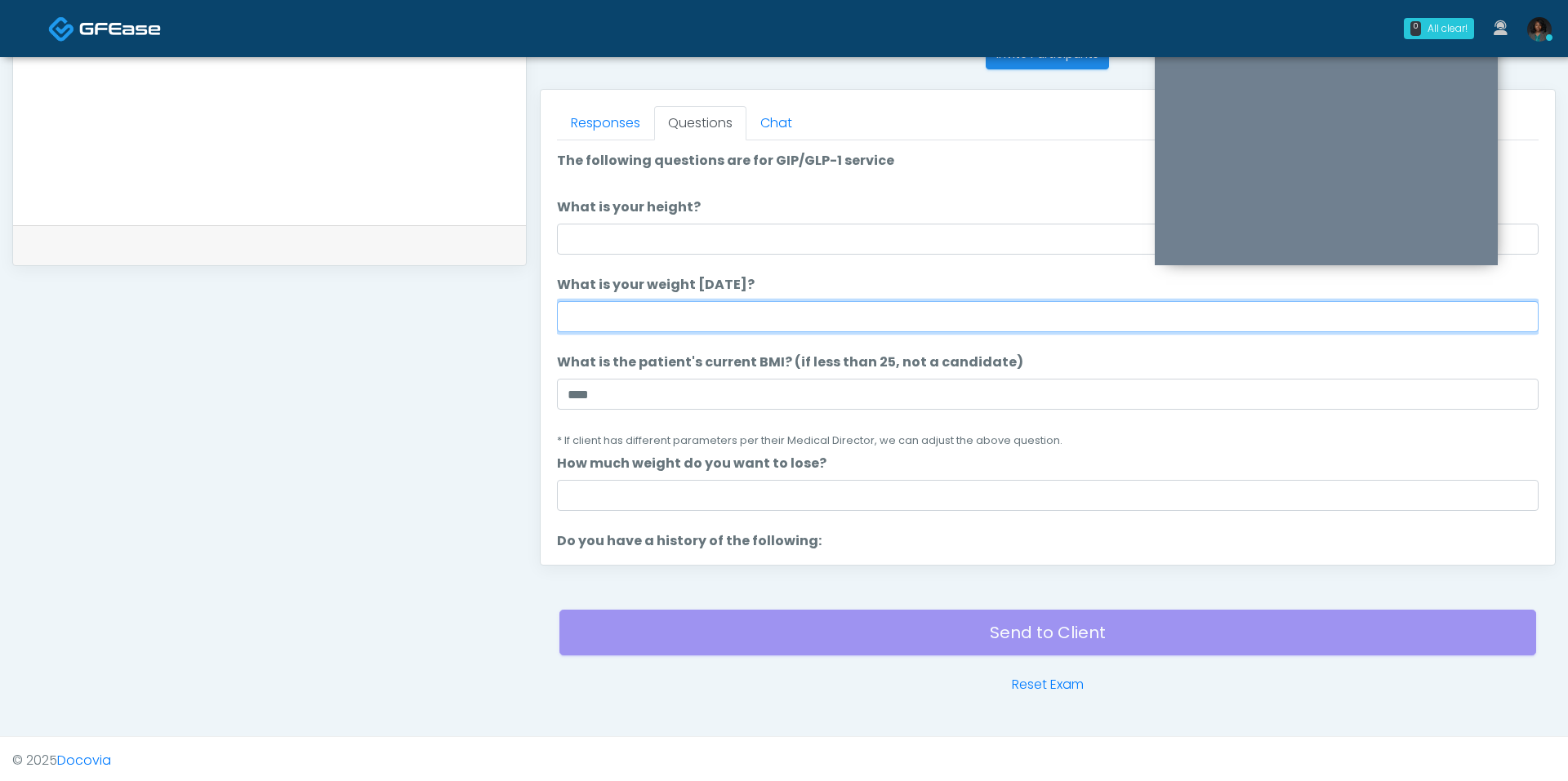
click at [682, 311] on input "What is your weight [DATE]?" at bounding box center [1048, 316] width 982 height 31
type input "***"
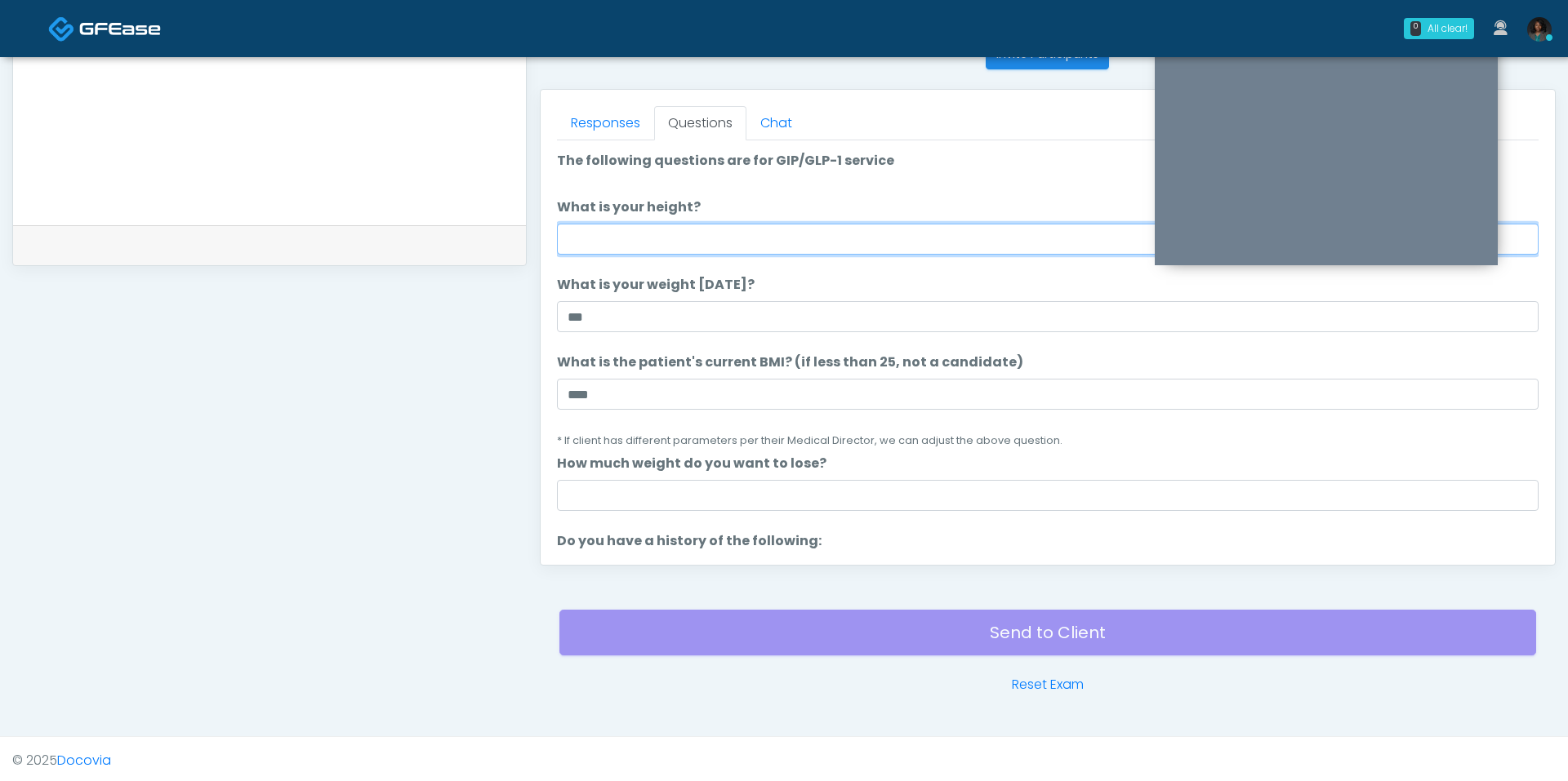
click at [681, 231] on input "What is your height?" at bounding box center [1048, 239] width 982 height 31
type input "***"
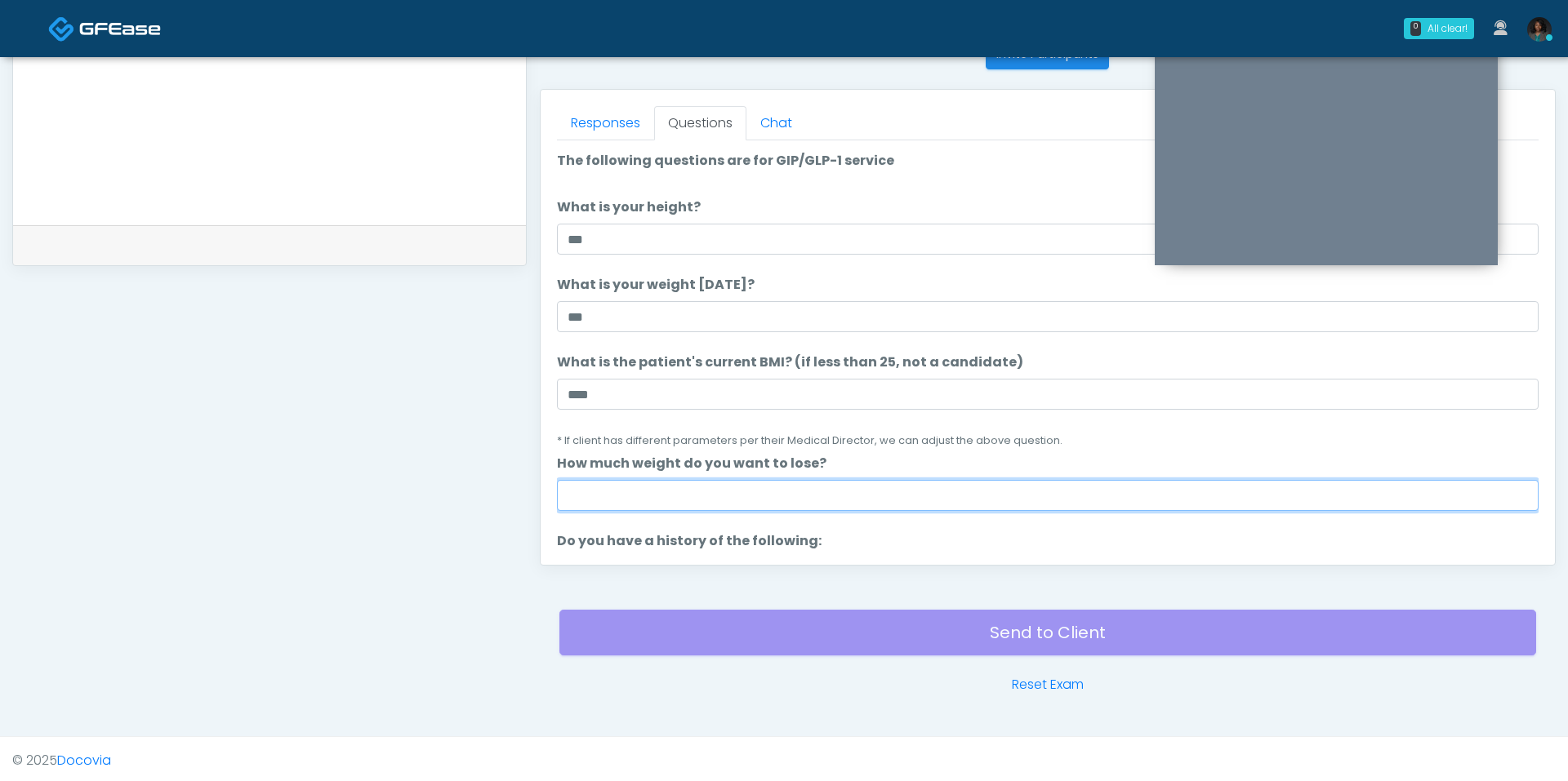
click at [646, 494] on input "How much weight do you want to lose?" at bounding box center [1048, 496] width 982 height 31
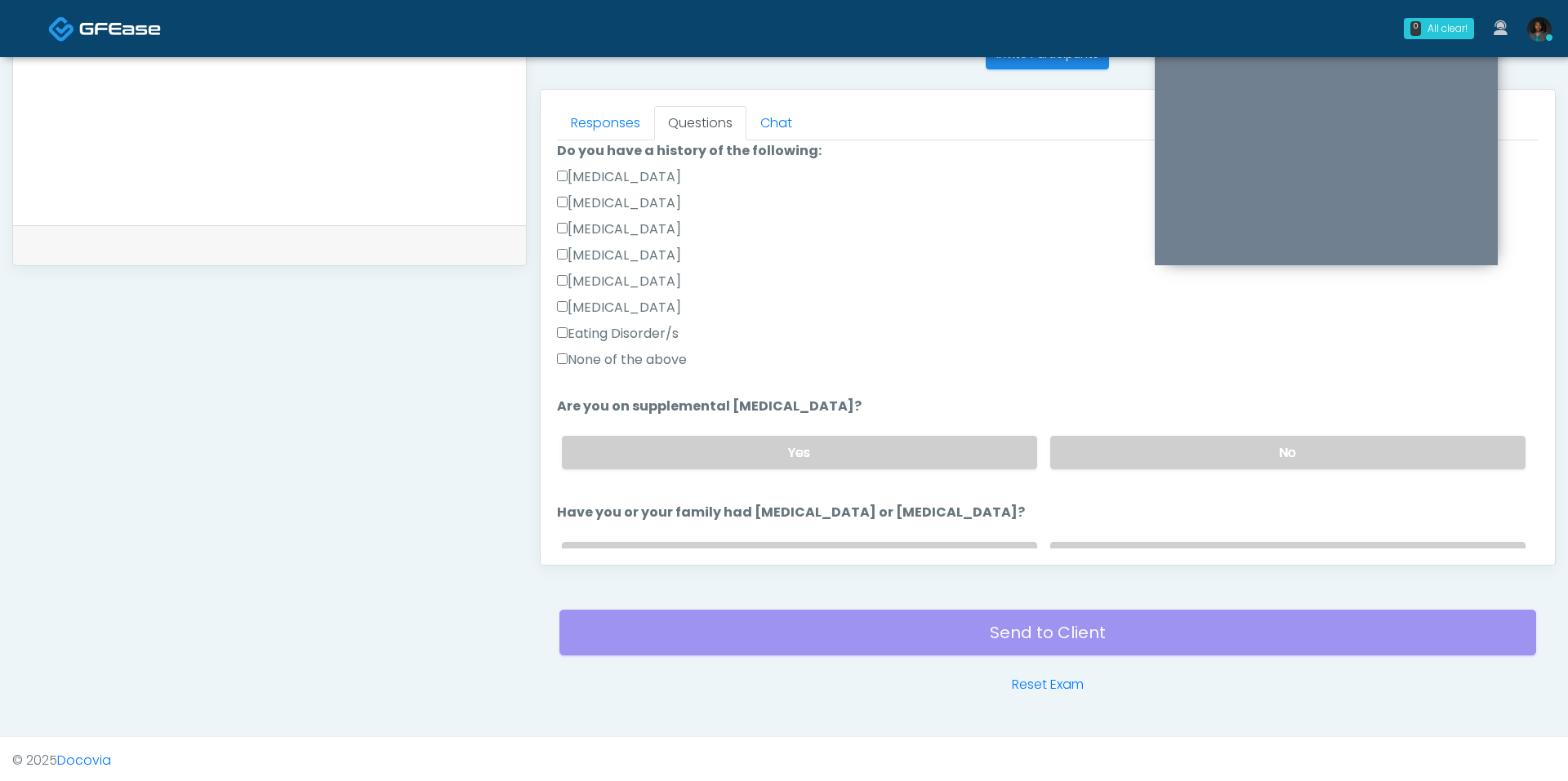
scroll to position [422, 0]
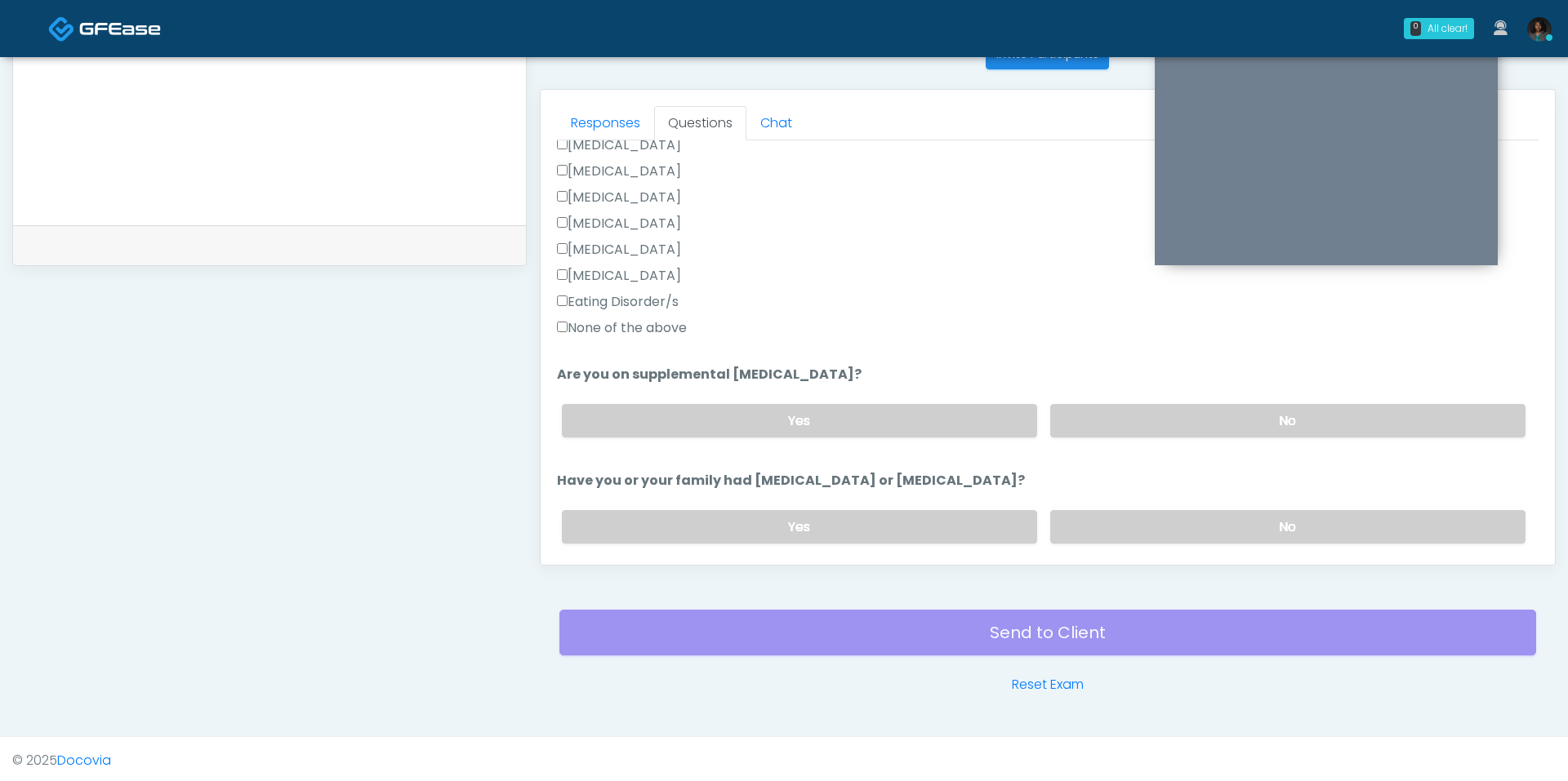
type input "**"
click at [1130, 524] on label "No" at bounding box center [1288, 526] width 475 height 34
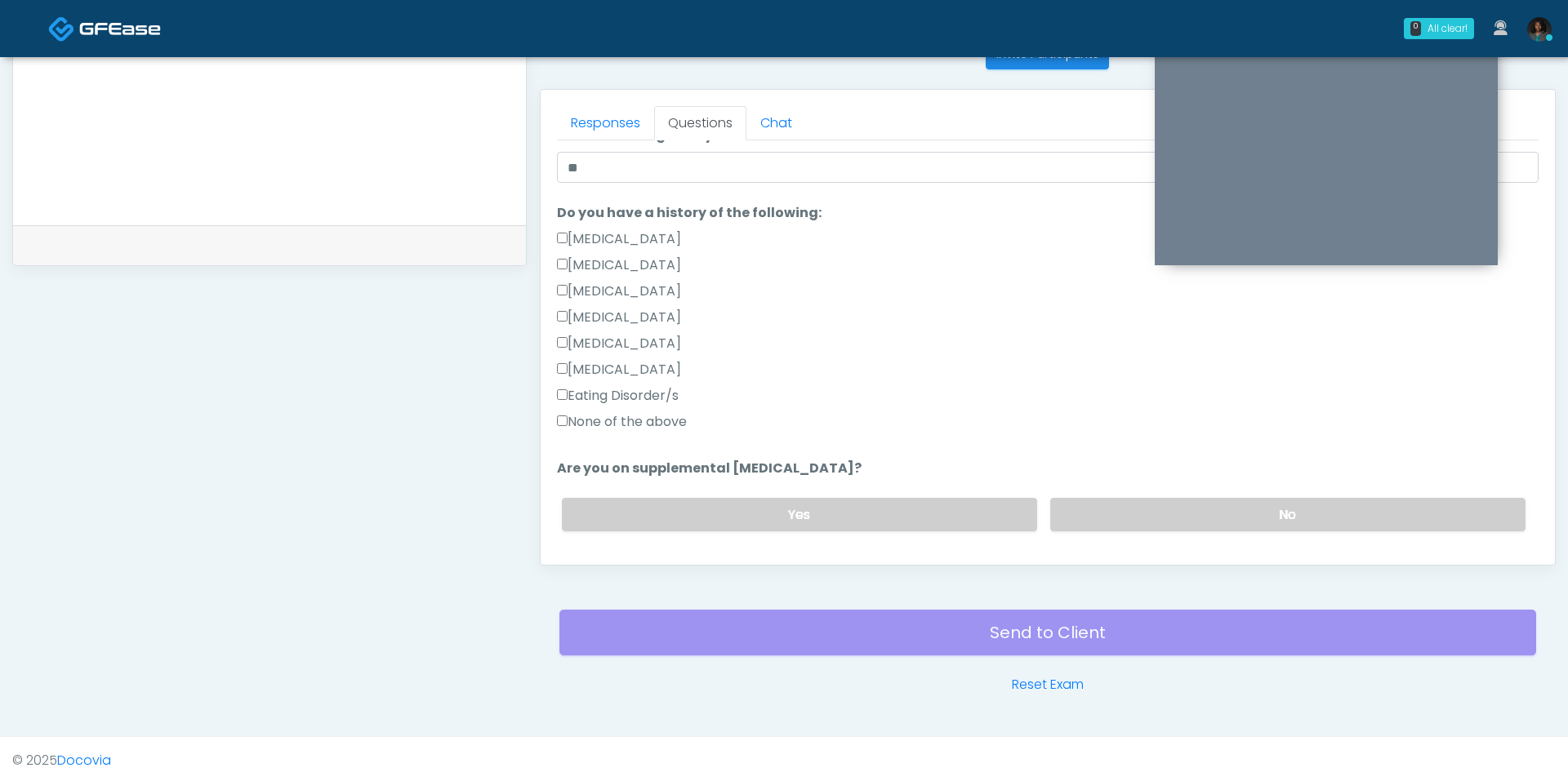
scroll to position [318, 0]
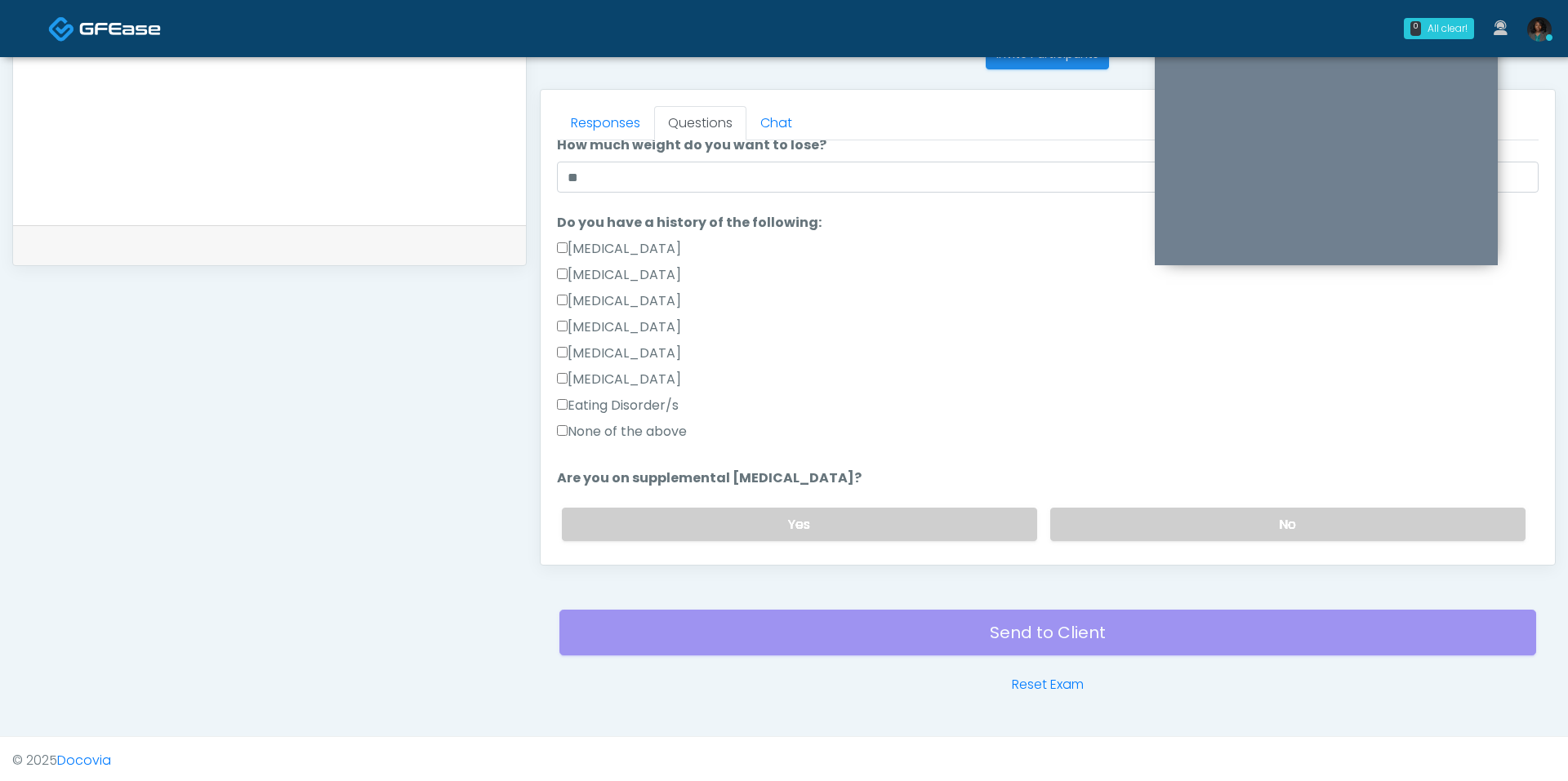
click at [636, 439] on label "None of the above" at bounding box center [622, 432] width 130 height 20
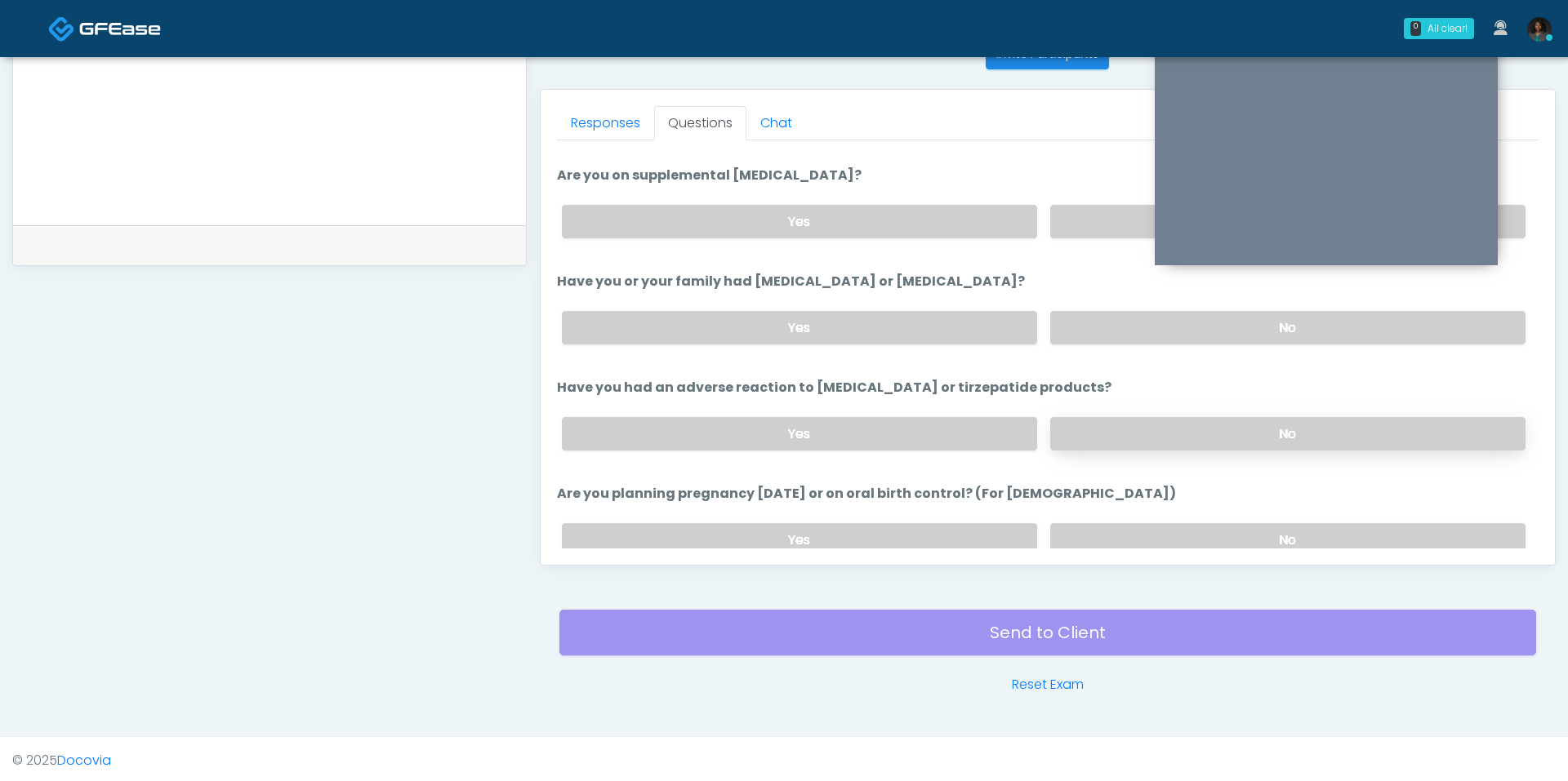
click at [1151, 417] on label "No" at bounding box center [1288, 433] width 475 height 34
click at [1109, 218] on label "No" at bounding box center [1288, 221] width 475 height 34
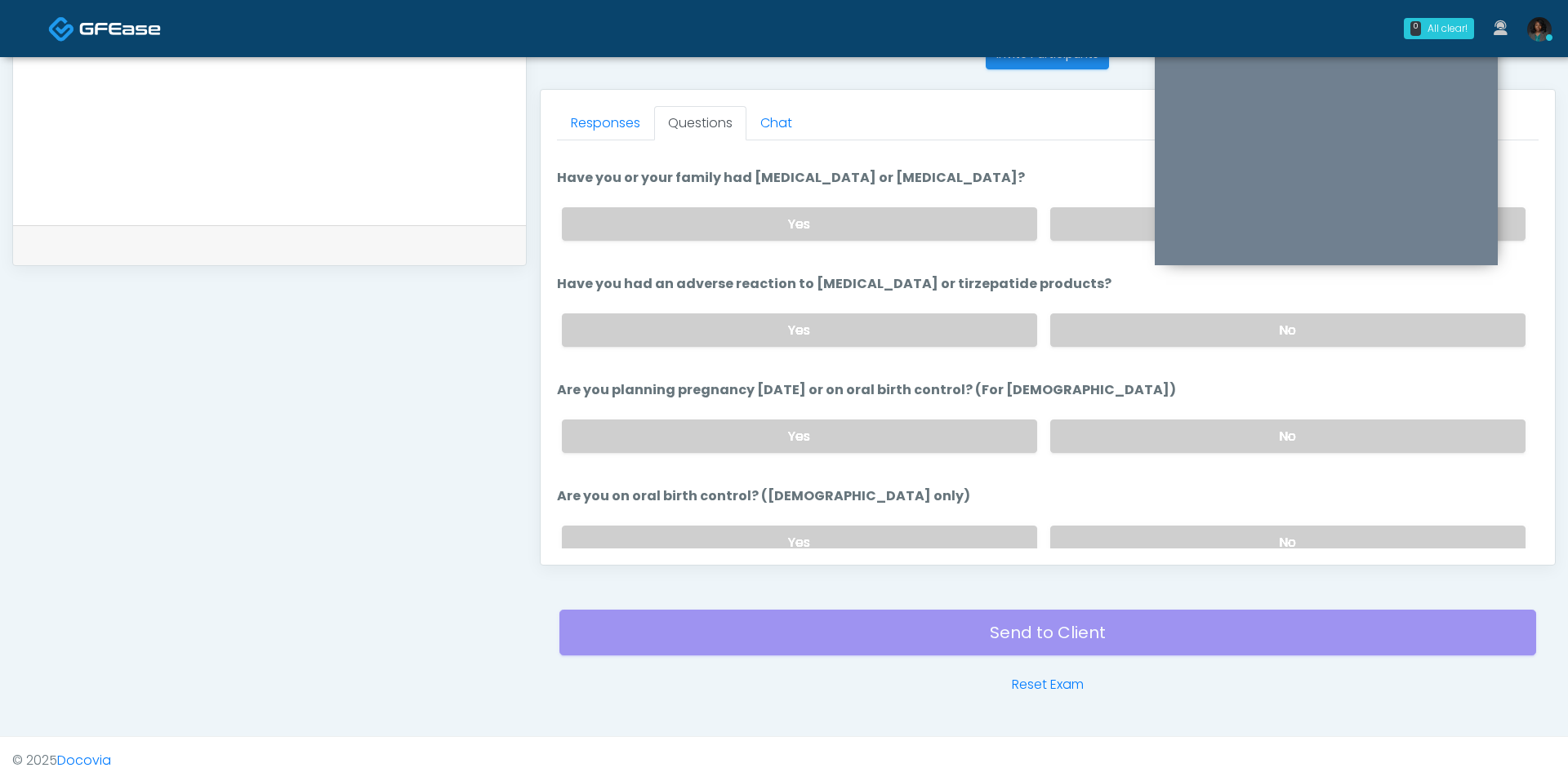
scroll to position [723, 0]
click at [1118, 421] on label "No" at bounding box center [1288, 438] width 475 height 34
click at [1115, 527] on label "No" at bounding box center [1288, 544] width 475 height 34
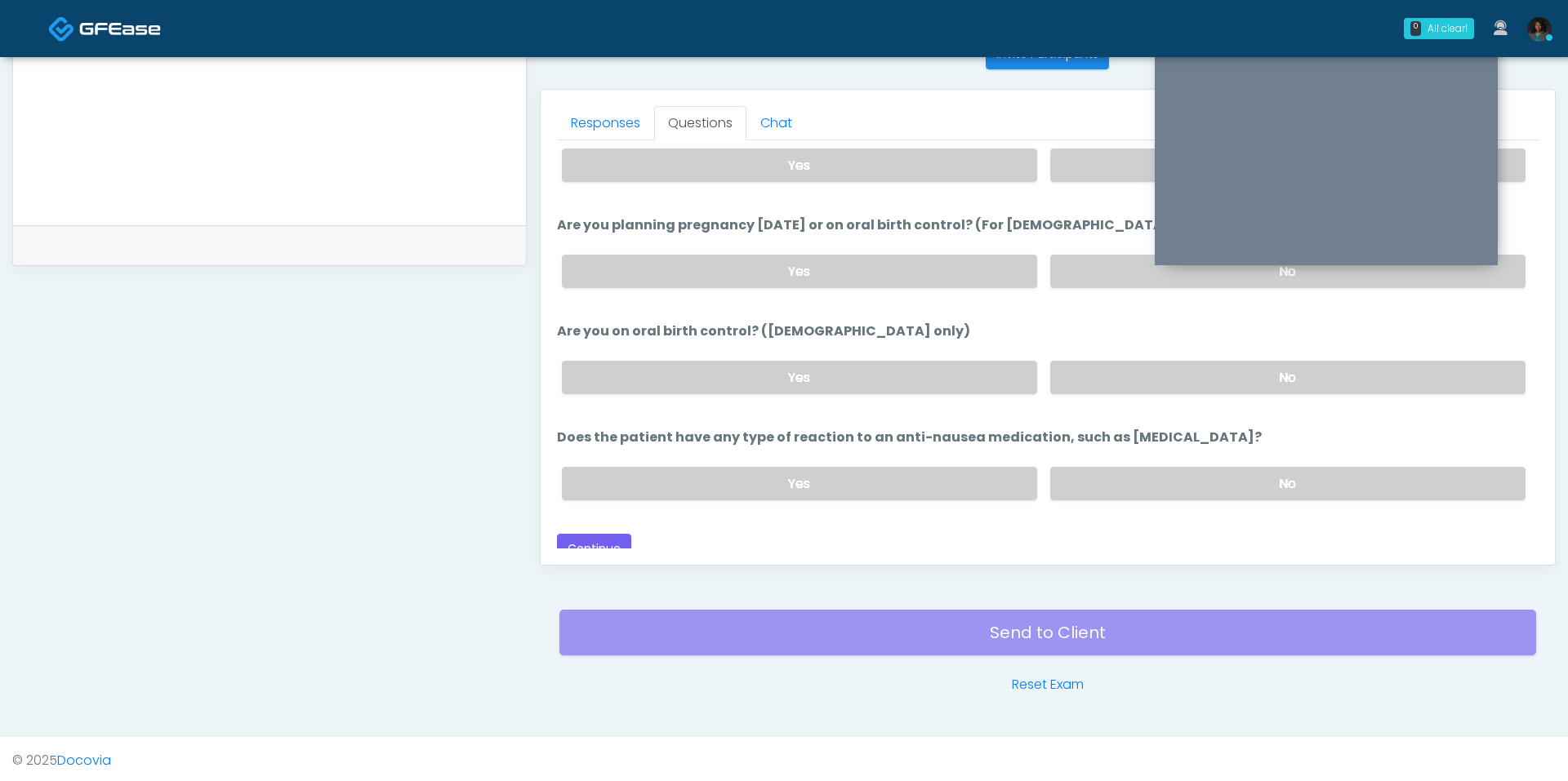
scroll to position [893, 0]
click at [1151, 477] on label "No" at bounding box center [1288, 480] width 475 height 34
click at [594, 536] on button "Continue" at bounding box center [595, 545] width 74 height 30
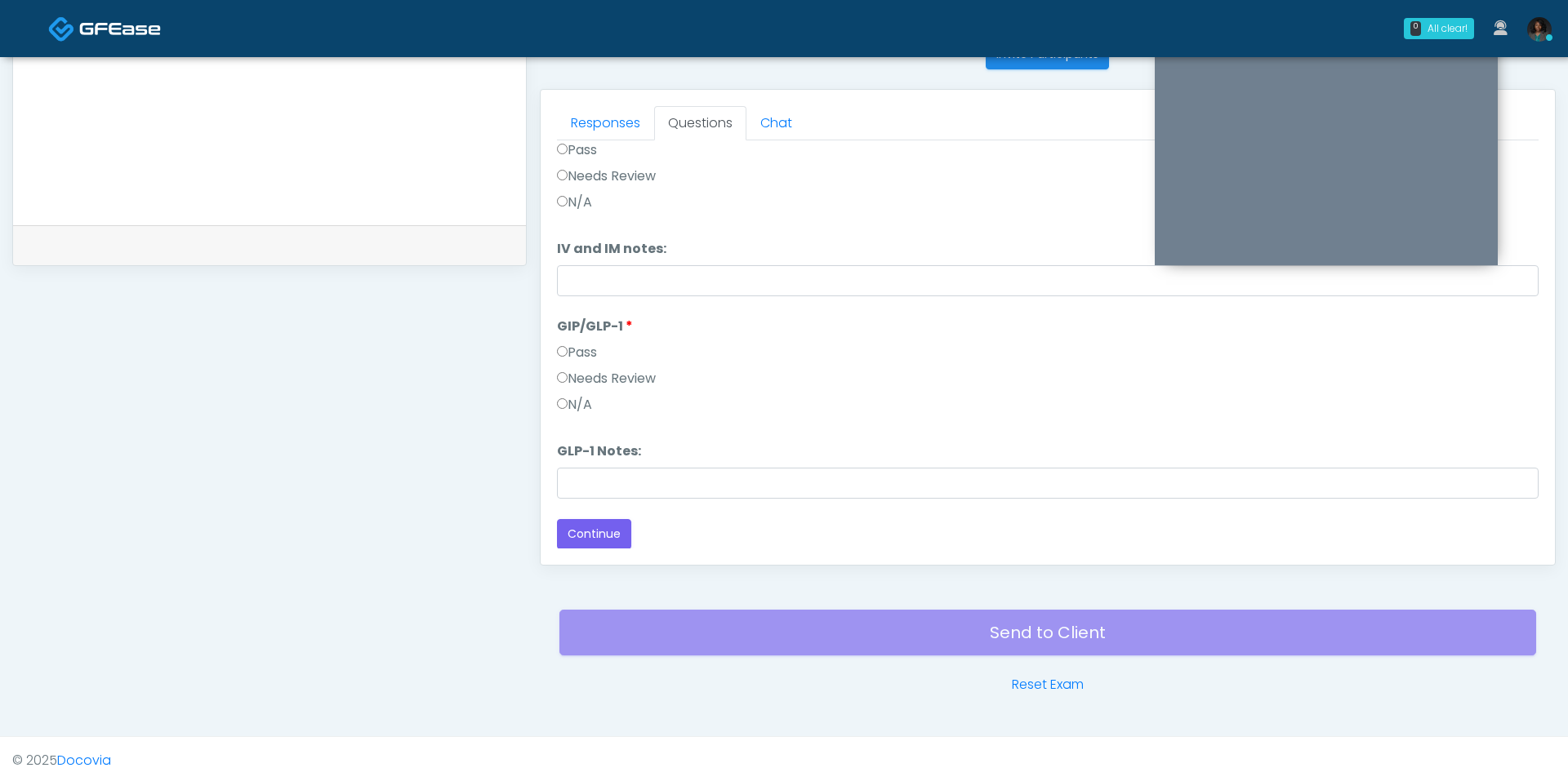
scroll to position [0, 0]
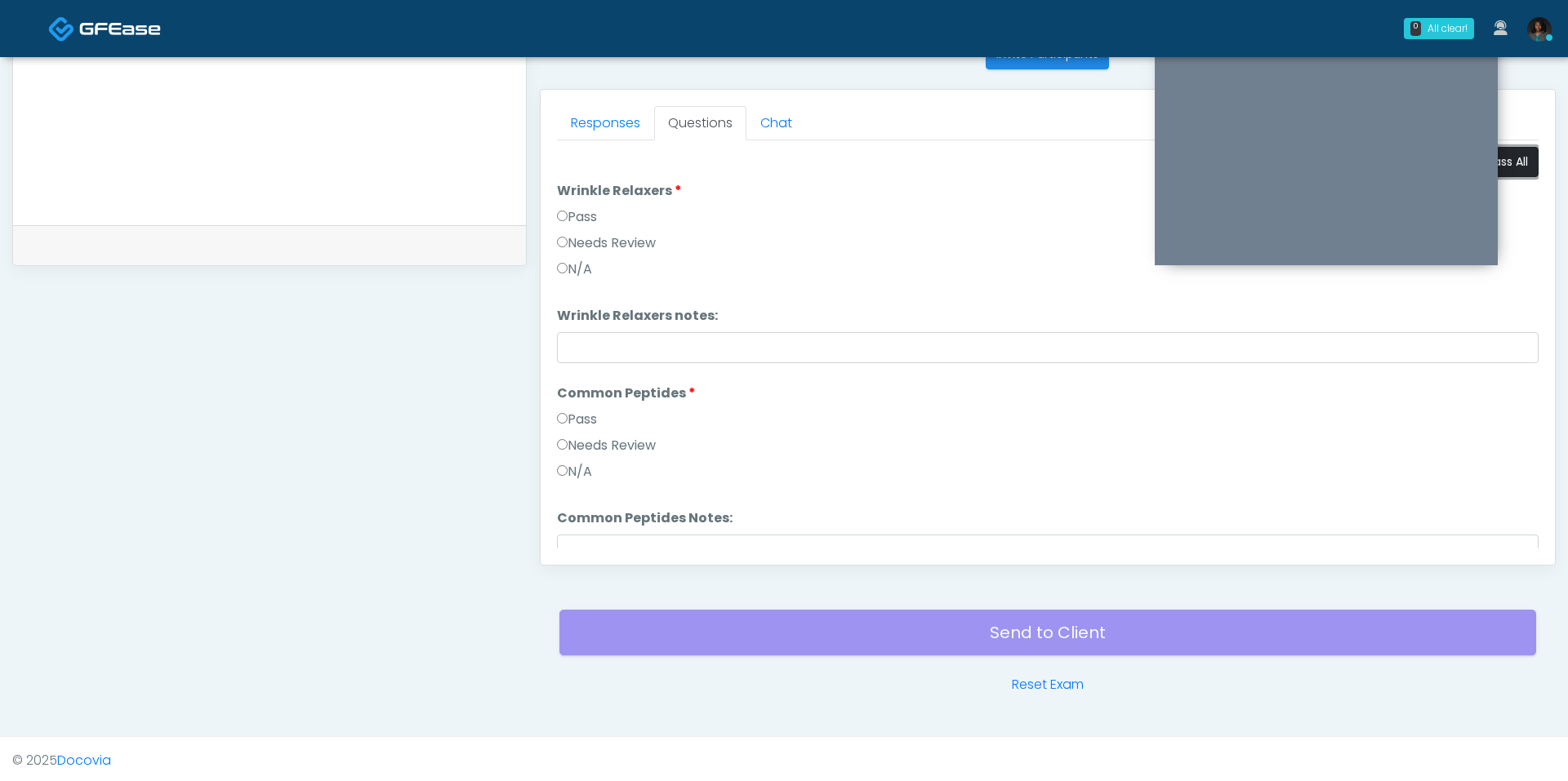
click at [1515, 159] on button "Pass All" at bounding box center [1507, 161] width 62 height 30
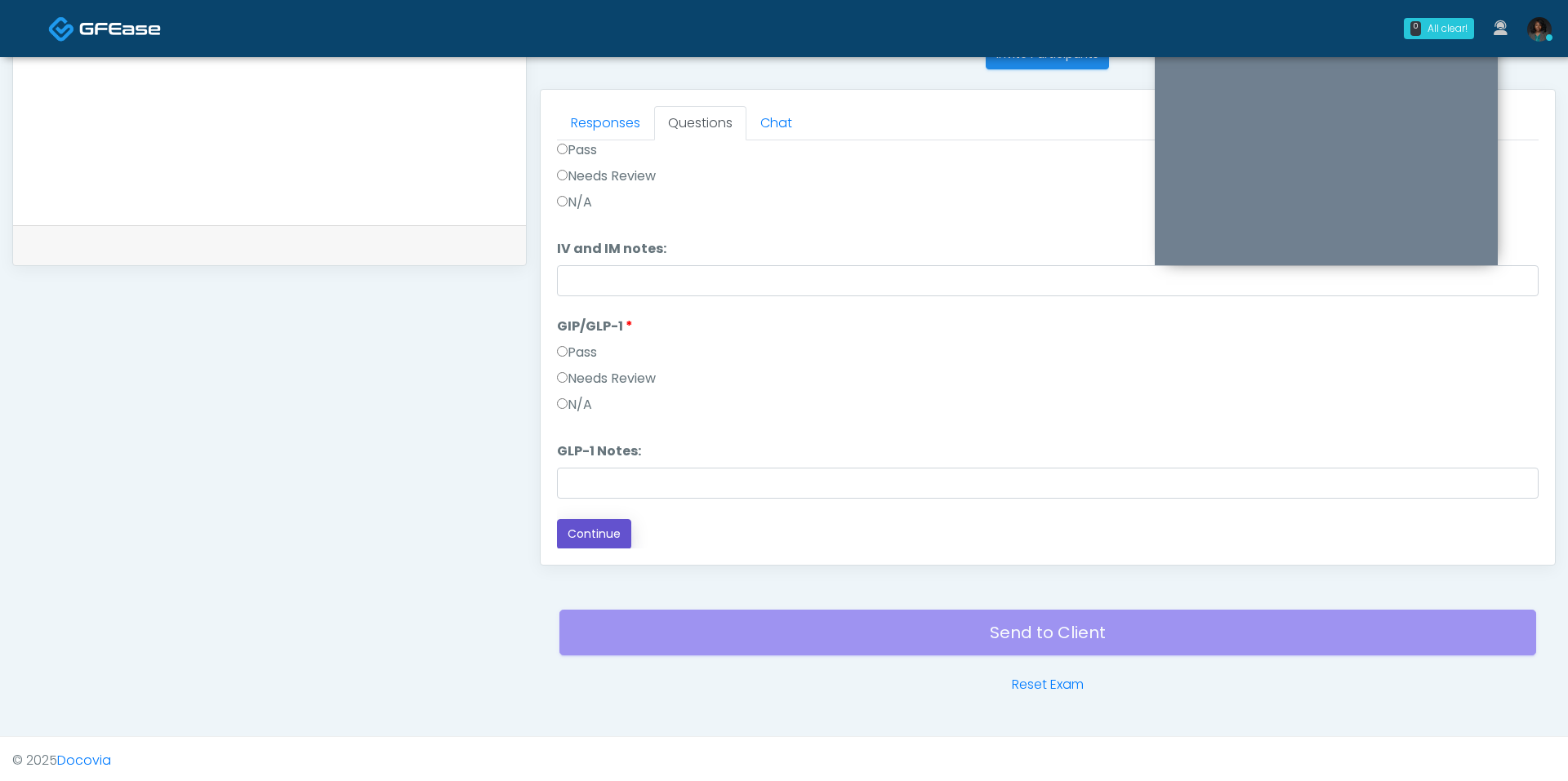
click at [609, 541] on button "Continue" at bounding box center [595, 534] width 74 height 30
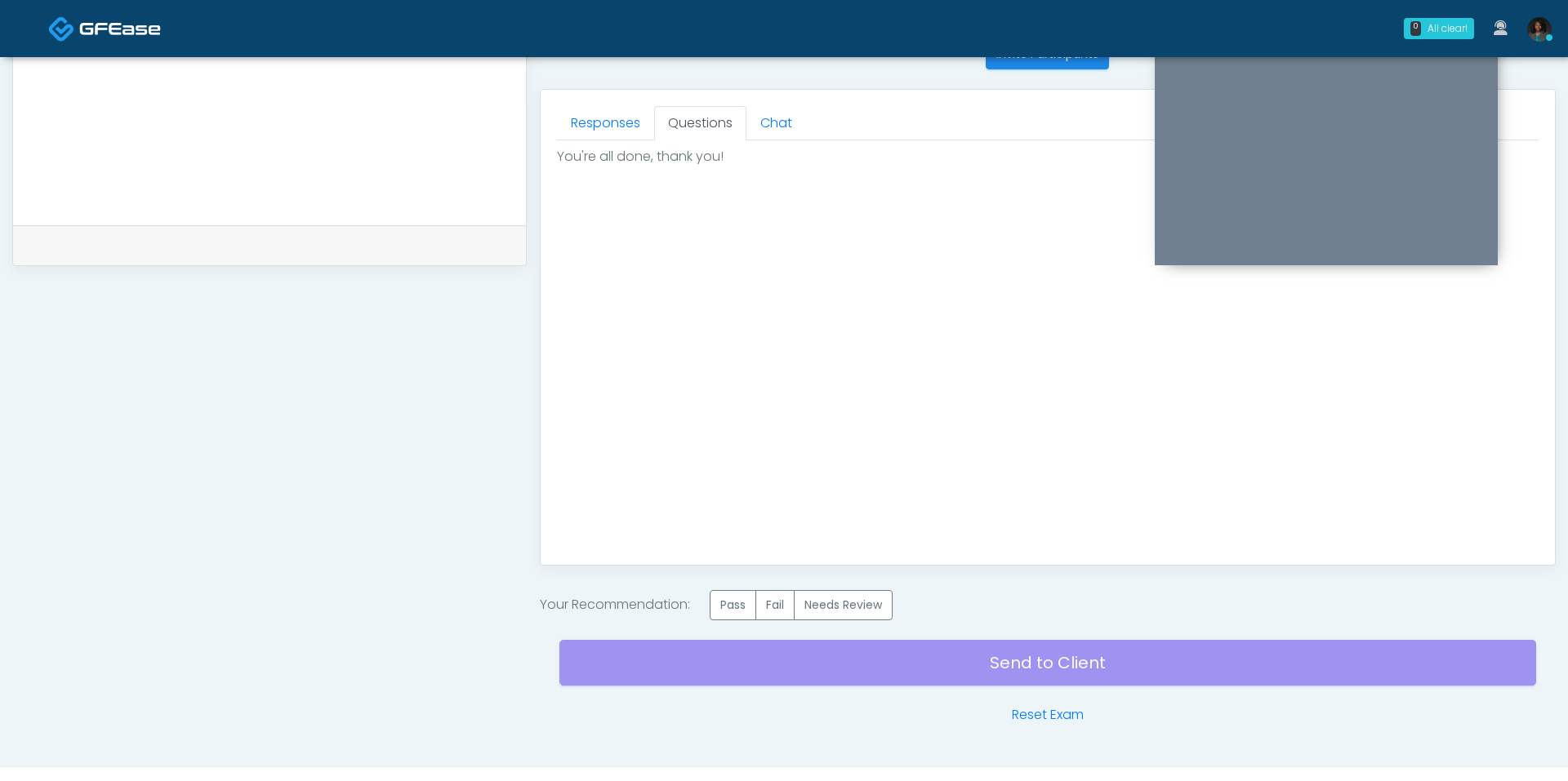
scroll to position [0, 0]
click at [740, 613] on label "Pass" at bounding box center [732, 604] width 46 height 30
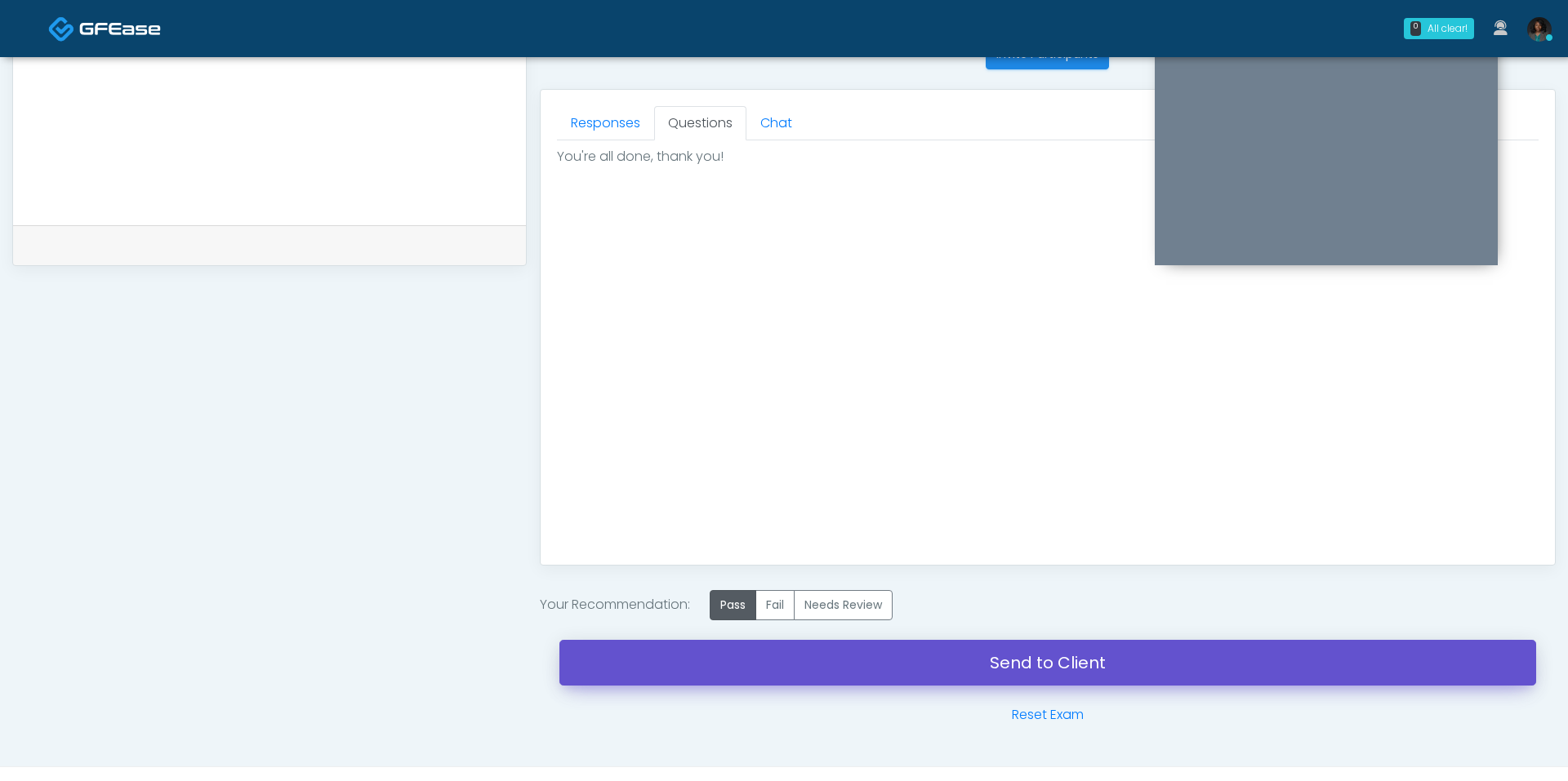
click at [827, 669] on link "Send to Client" at bounding box center [1048, 662] width 977 height 45
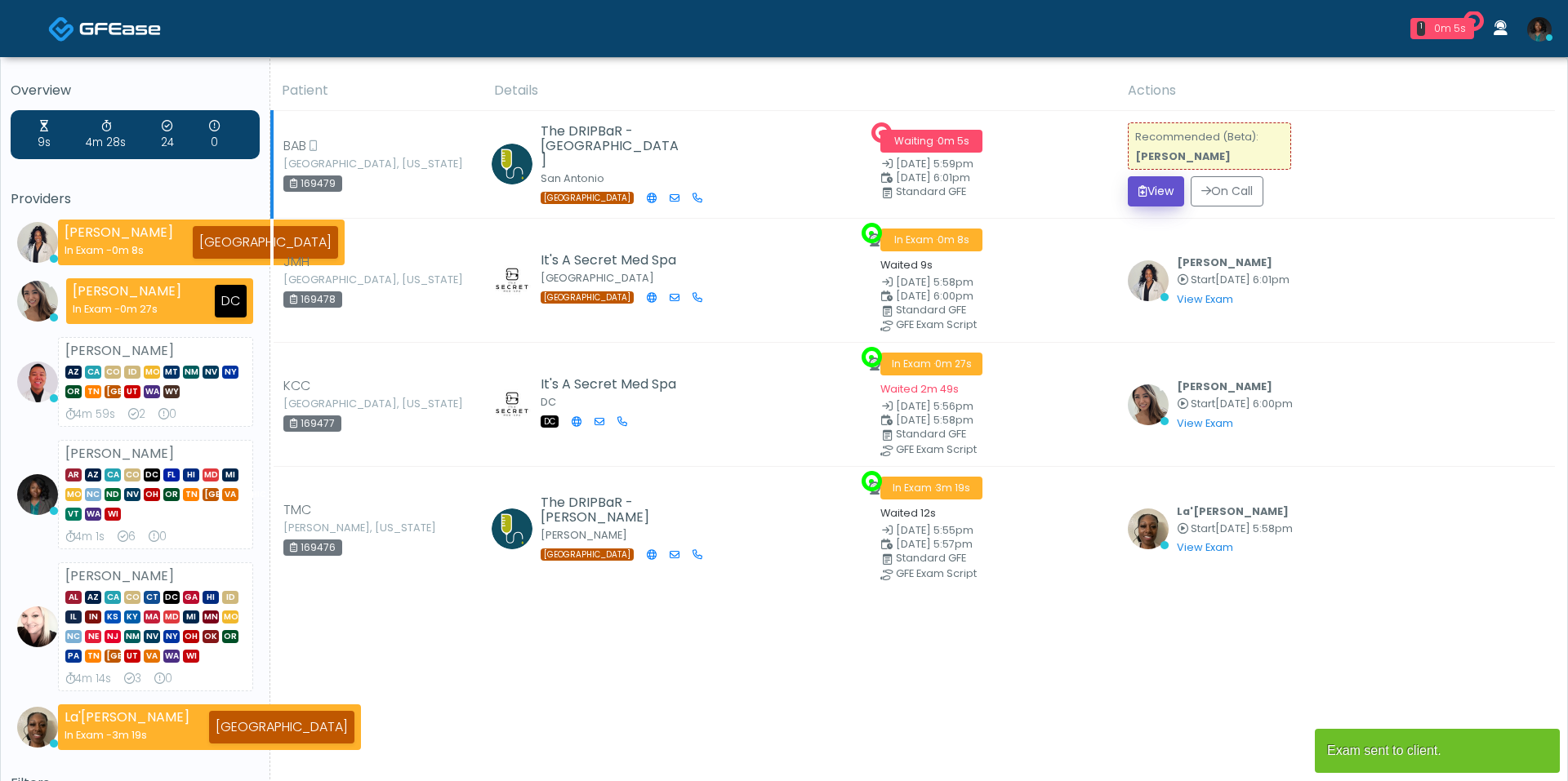
click at [1156, 198] on button "View" at bounding box center [1156, 191] width 56 height 30
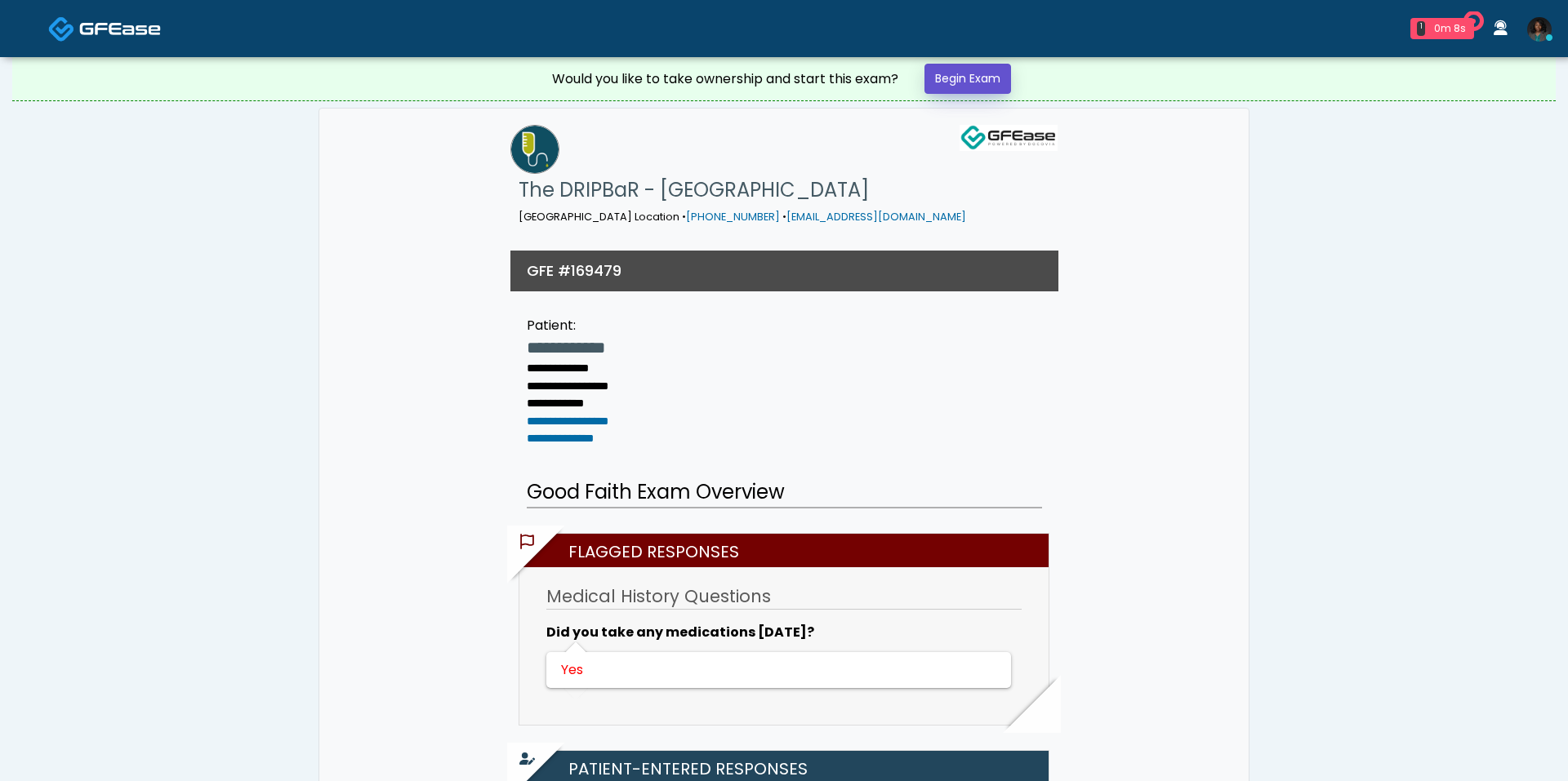
click at [982, 79] on link "Begin Exam" at bounding box center [968, 78] width 87 height 30
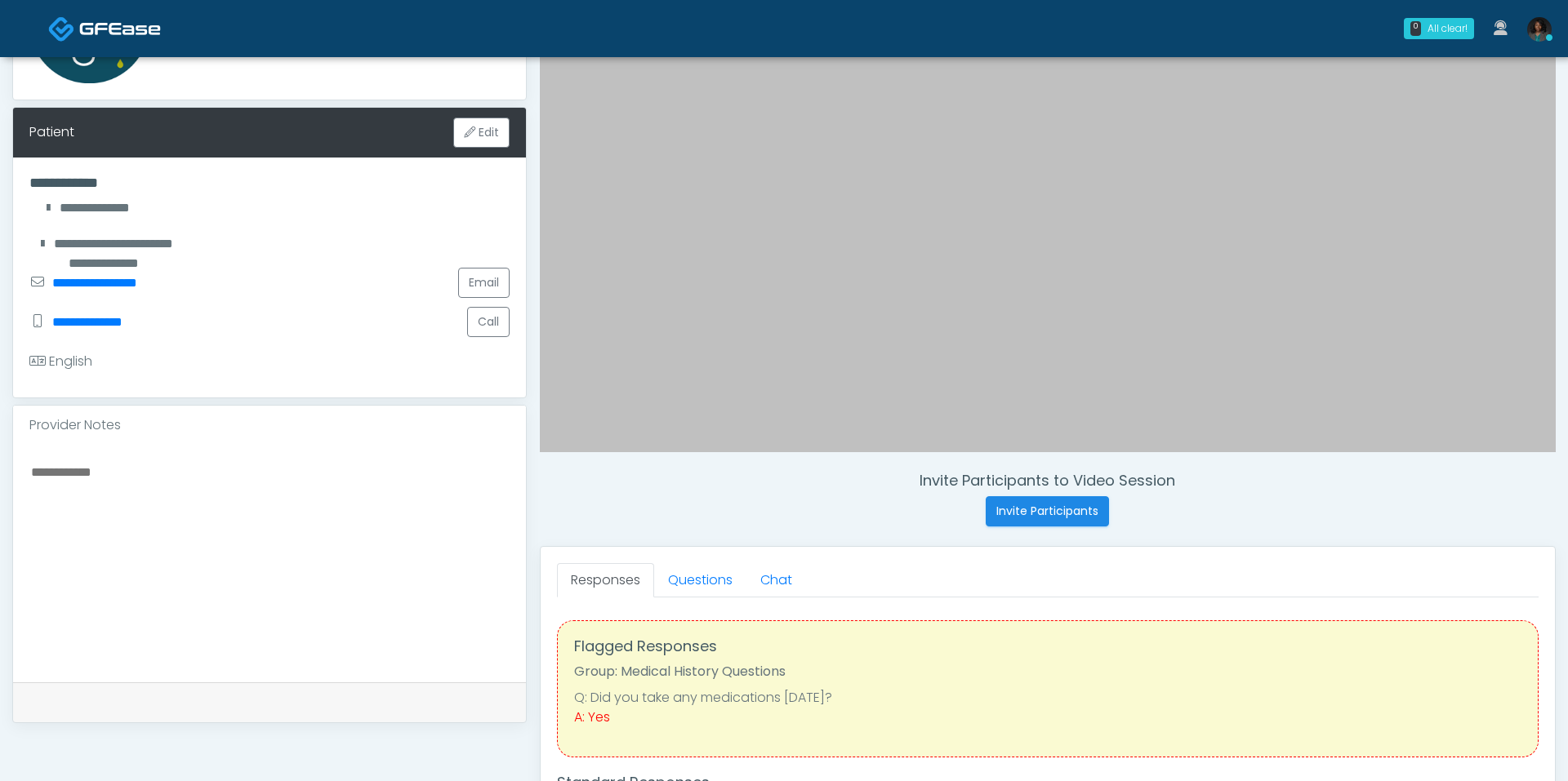
scroll to position [338, 0]
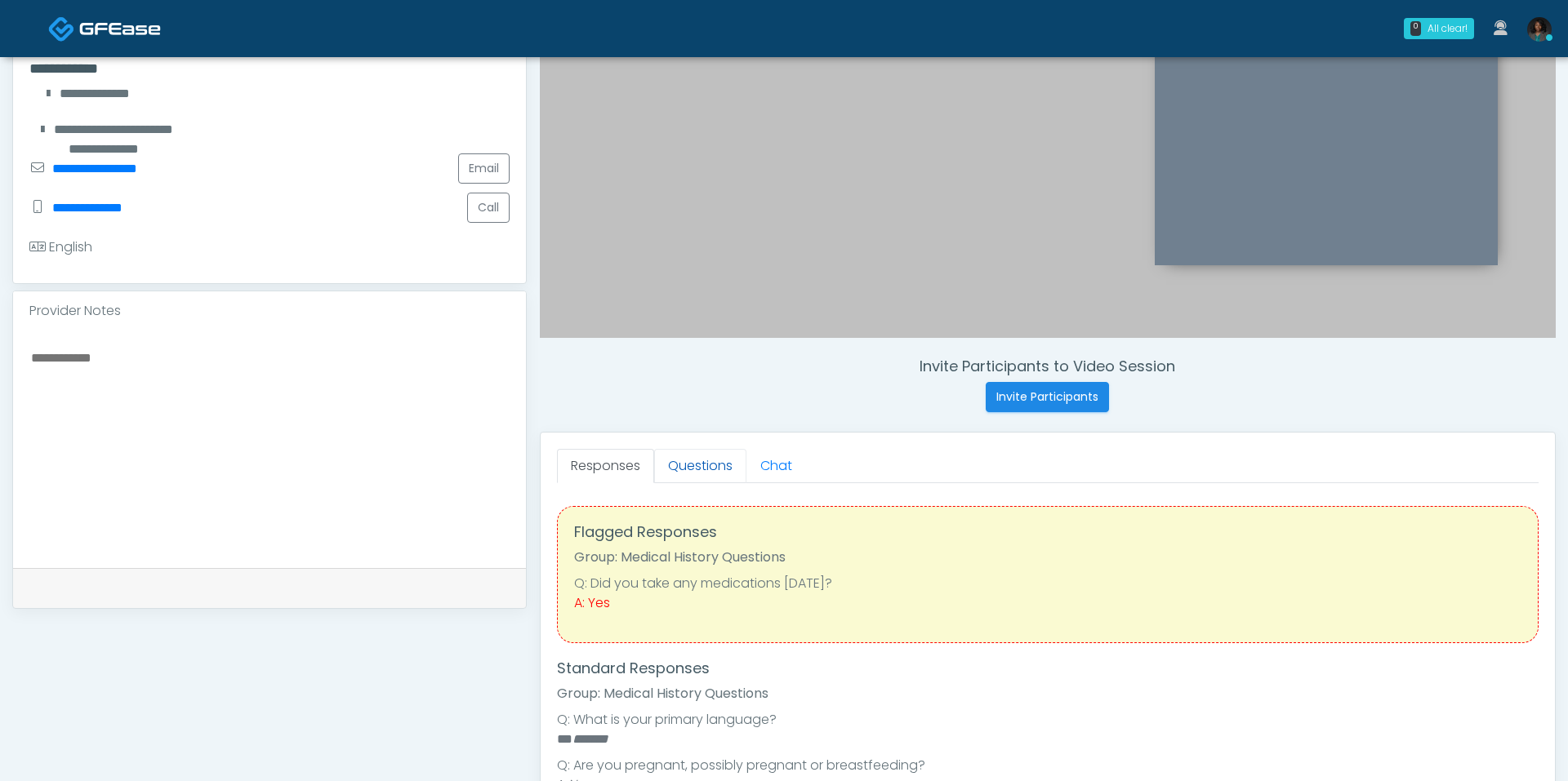
click at [691, 458] on link "Questions" at bounding box center [701, 467] width 92 height 34
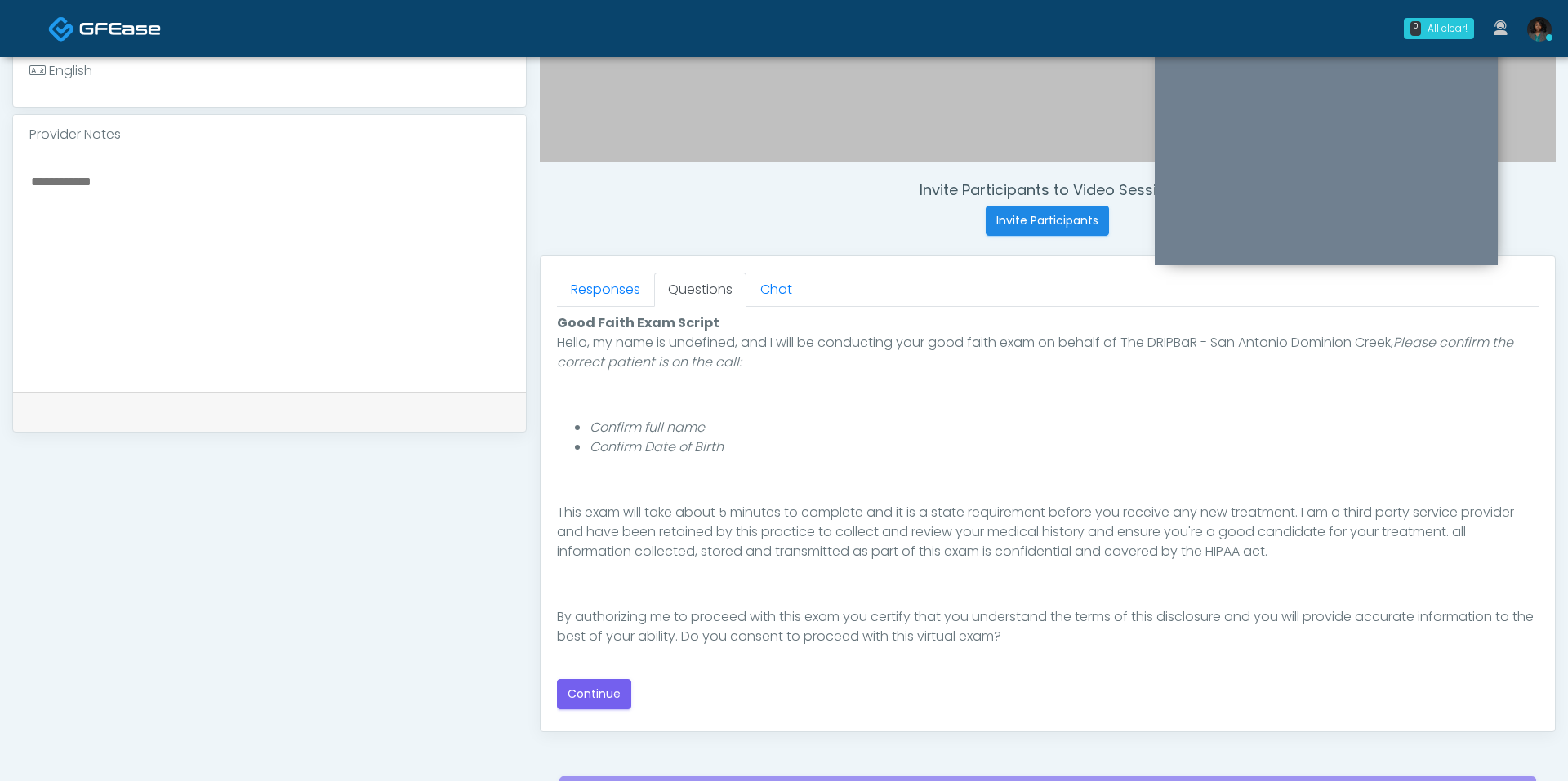
scroll to position [524, 0]
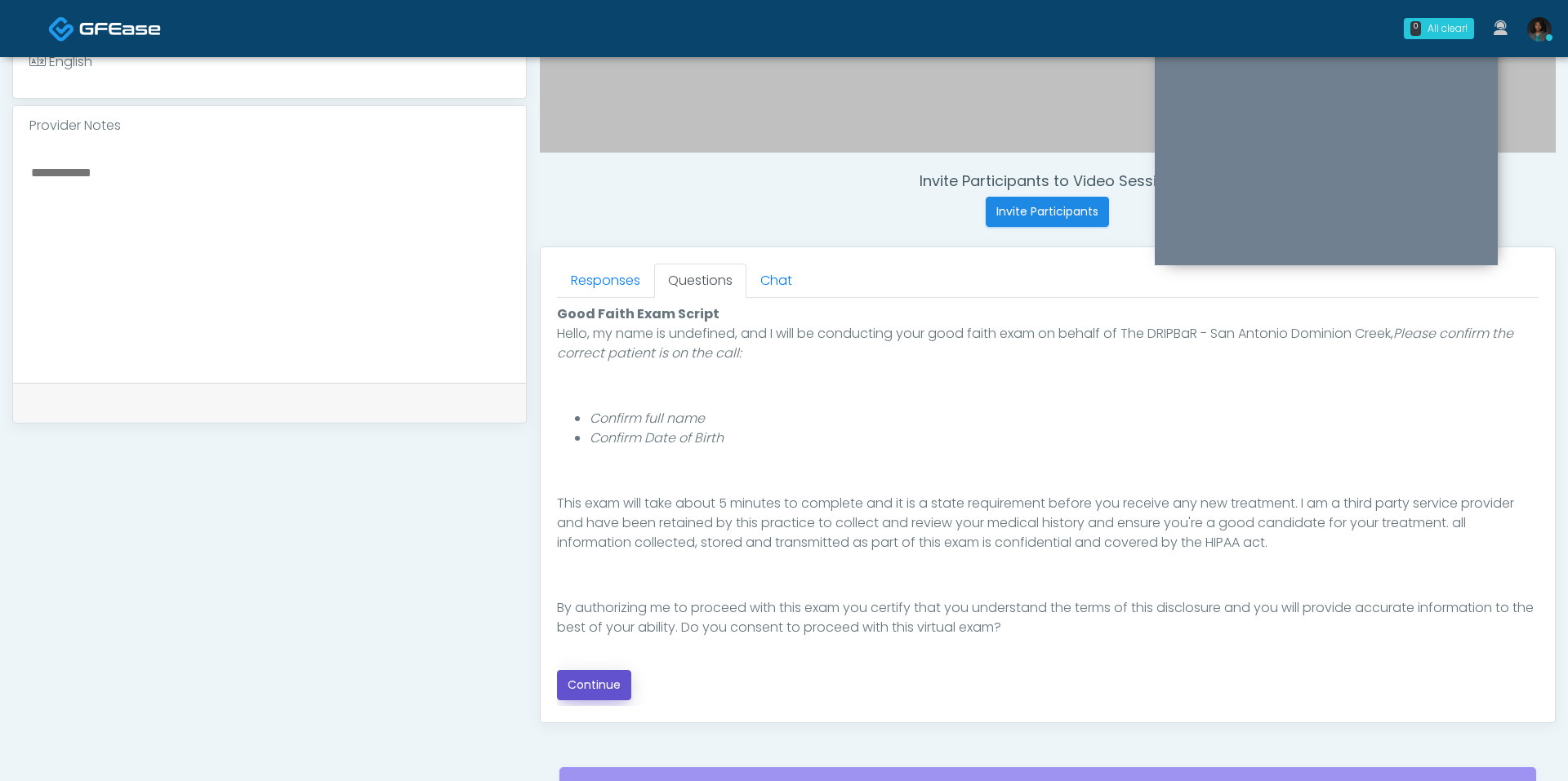
click at [590, 675] on button "Continue" at bounding box center [595, 685] width 74 height 30
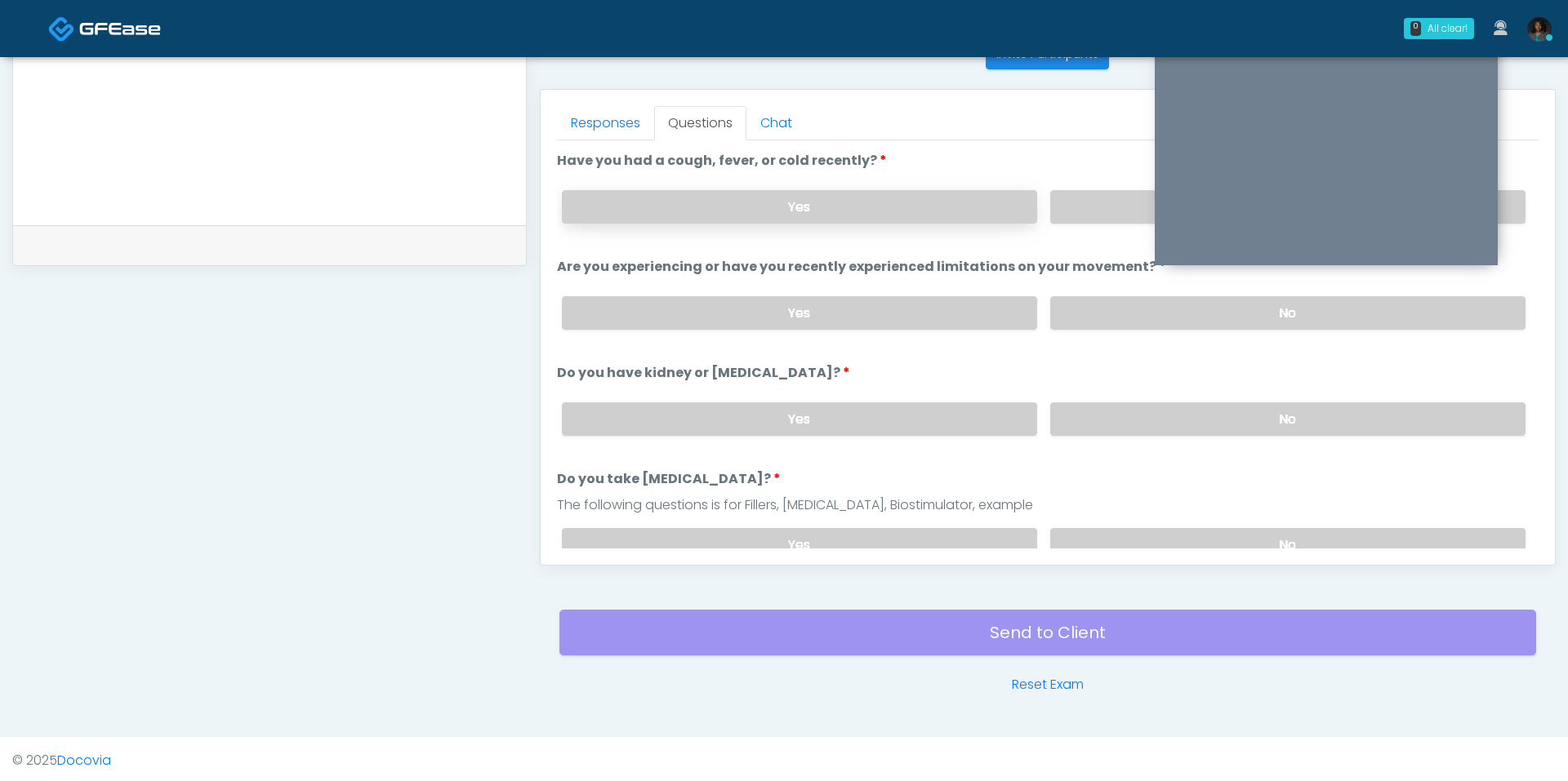
click at [981, 210] on label "Yes" at bounding box center [799, 207] width 475 height 34
click at [953, 296] on label "Yes" at bounding box center [799, 313] width 475 height 34
click at [1118, 402] on label "No" at bounding box center [1288, 419] width 475 height 34
click at [1116, 532] on label "No" at bounding box center [1288, 545] width 475 height 34
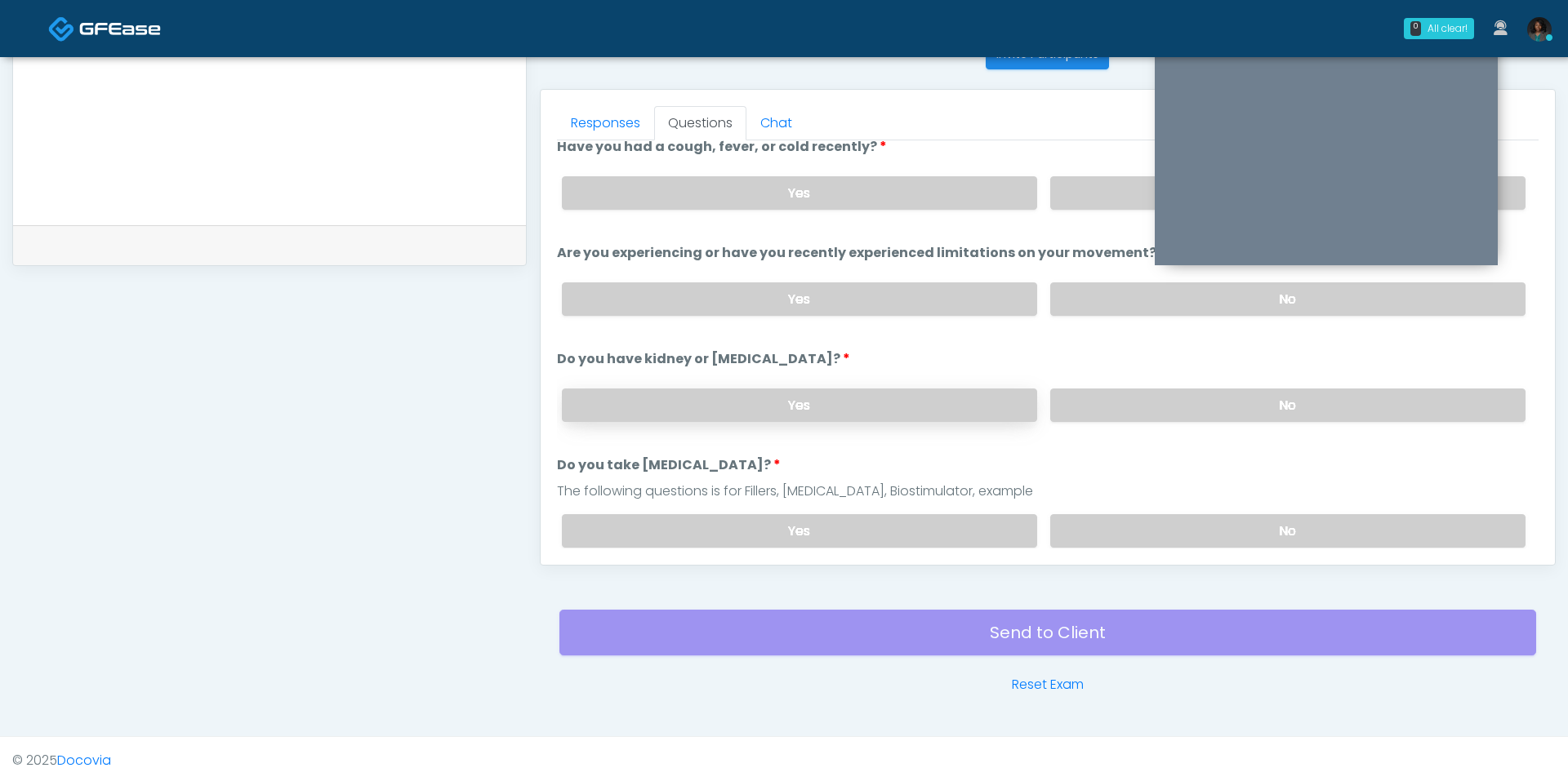
scroll to position [18, 0]
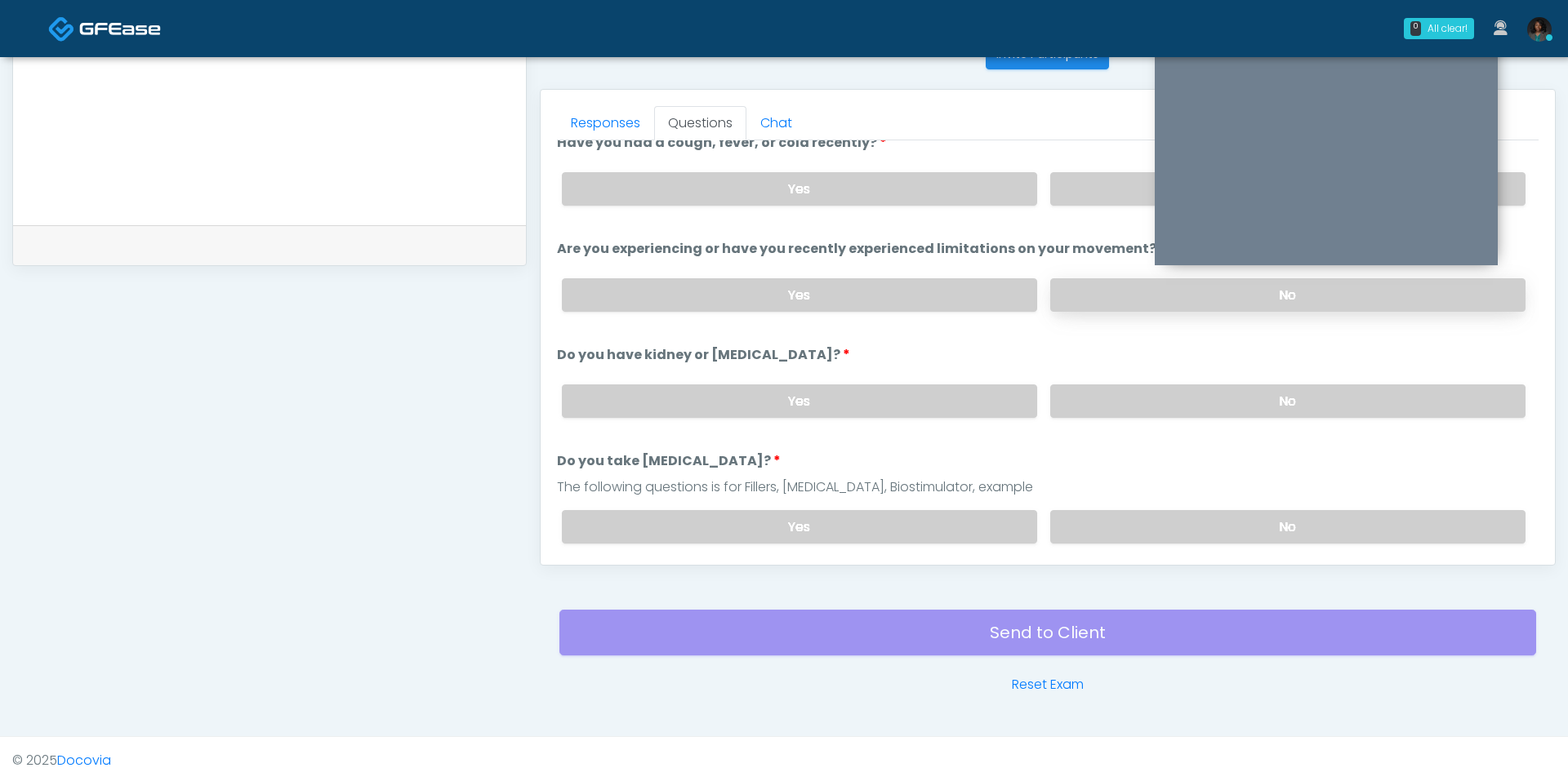
click at [1077, 289] on label "No" at bounding box center [1288, 294] width 475 height 34
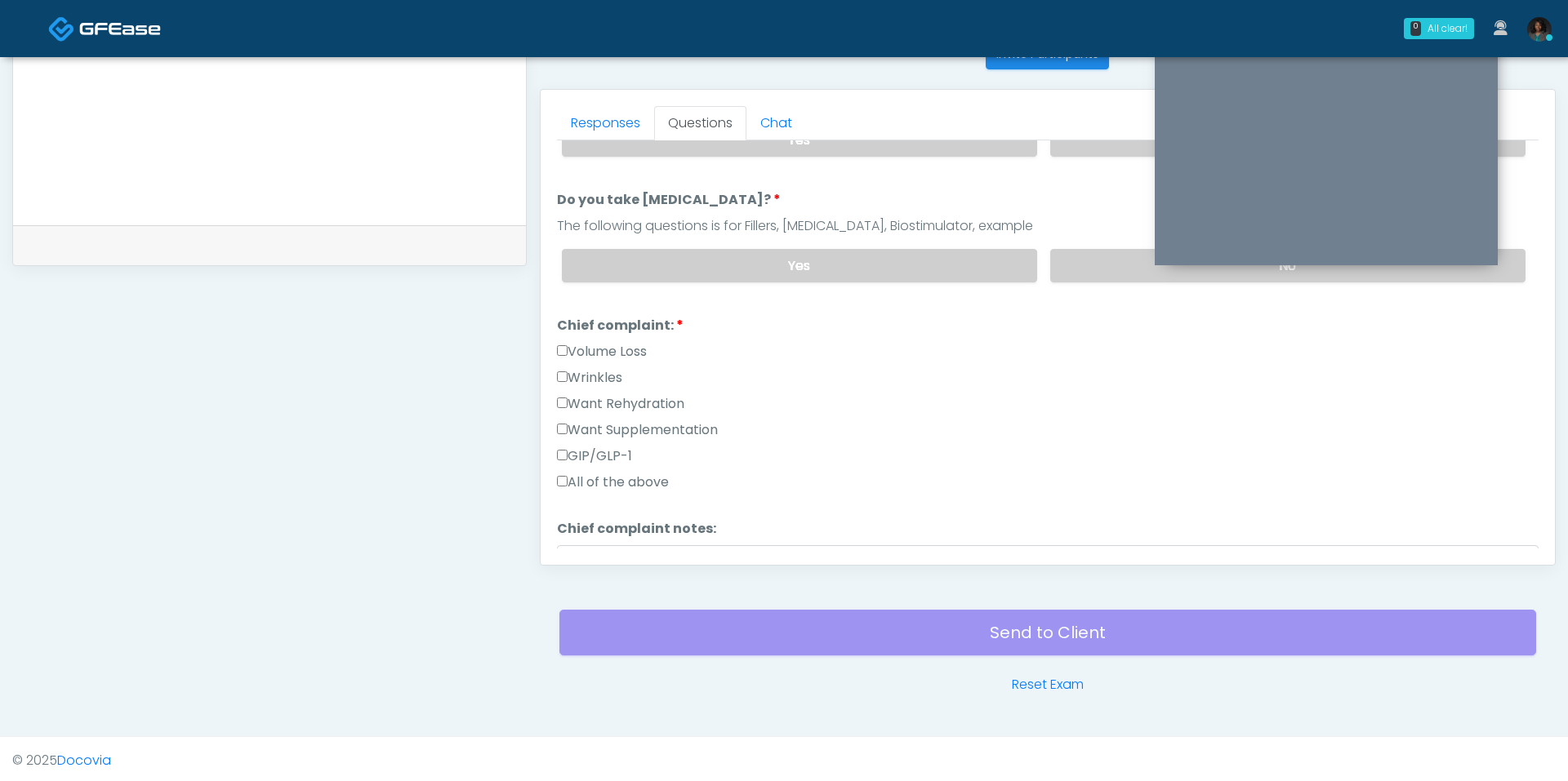
scroll to position [314, 0]
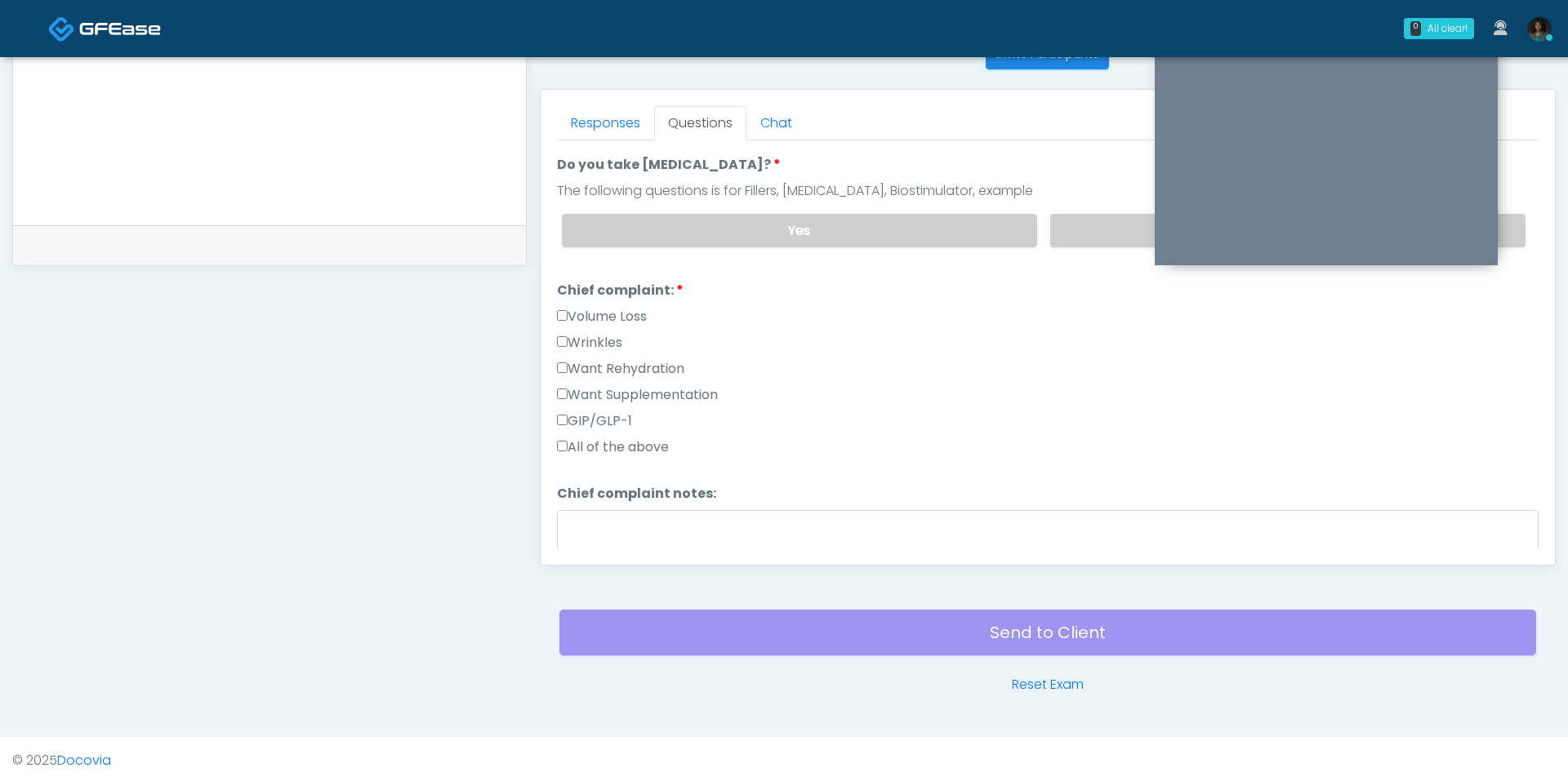
click at [614, 359] on label "Want Rehydration" at bounding box center [621, 369] width 128 height 20
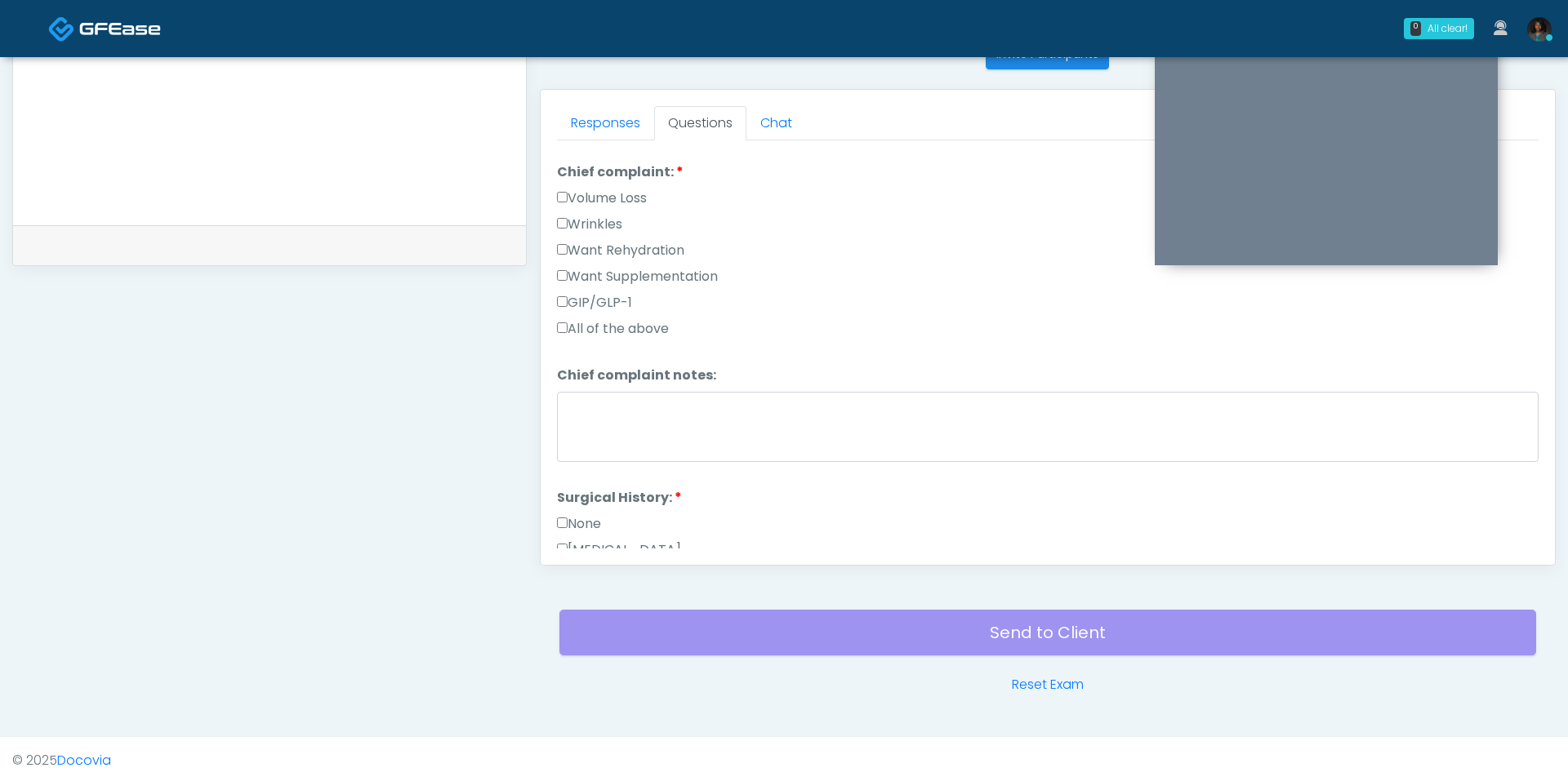
scroll to position [434, 0]
click at [583, 265] on label "Want Supplementation" at bounding box center [638, 275] width 161 height 20
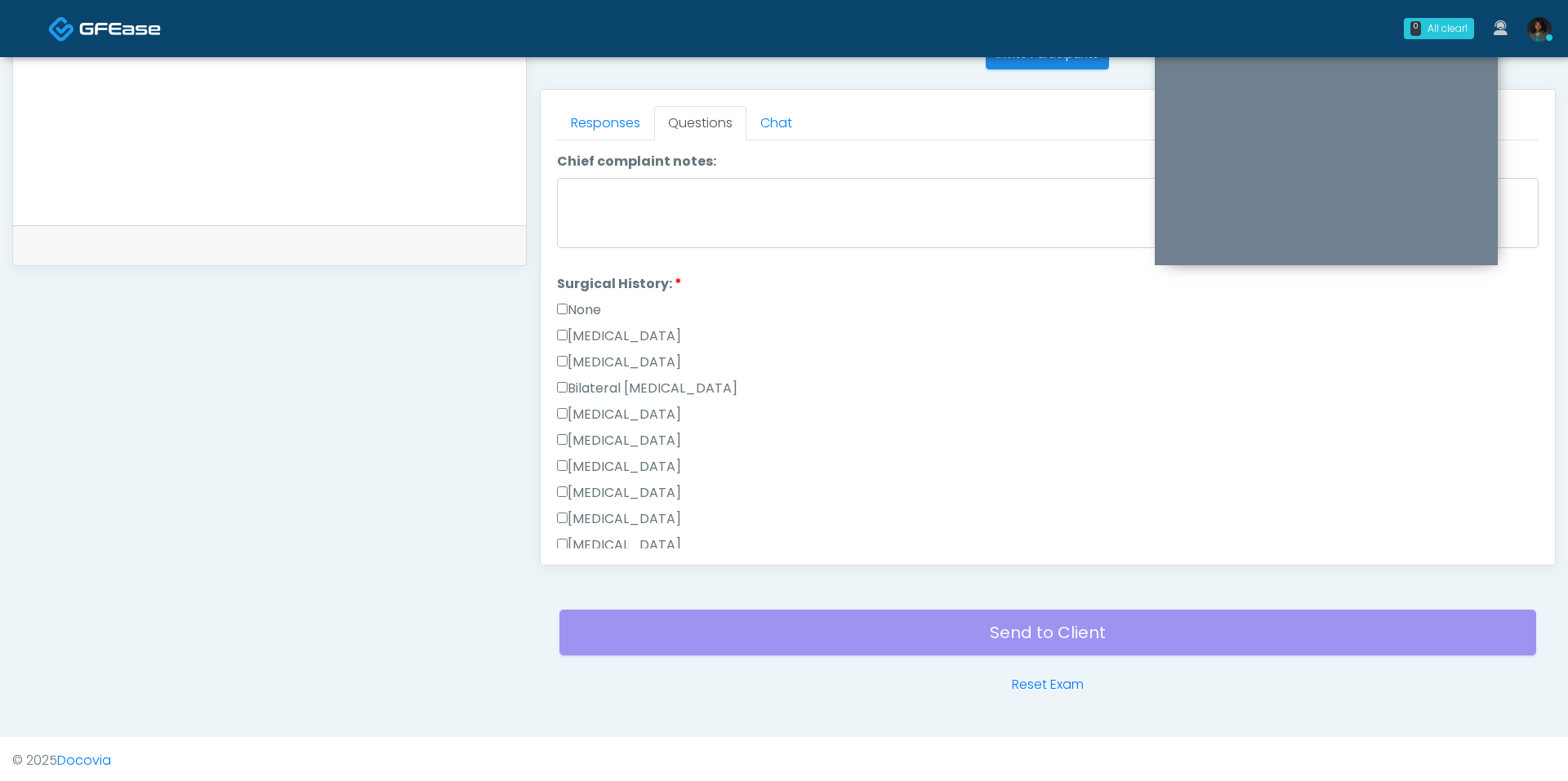
scroll to position [648, 0]
click at [596, 299] on label "None" at bounding box center [579, 309] width 44 height 20
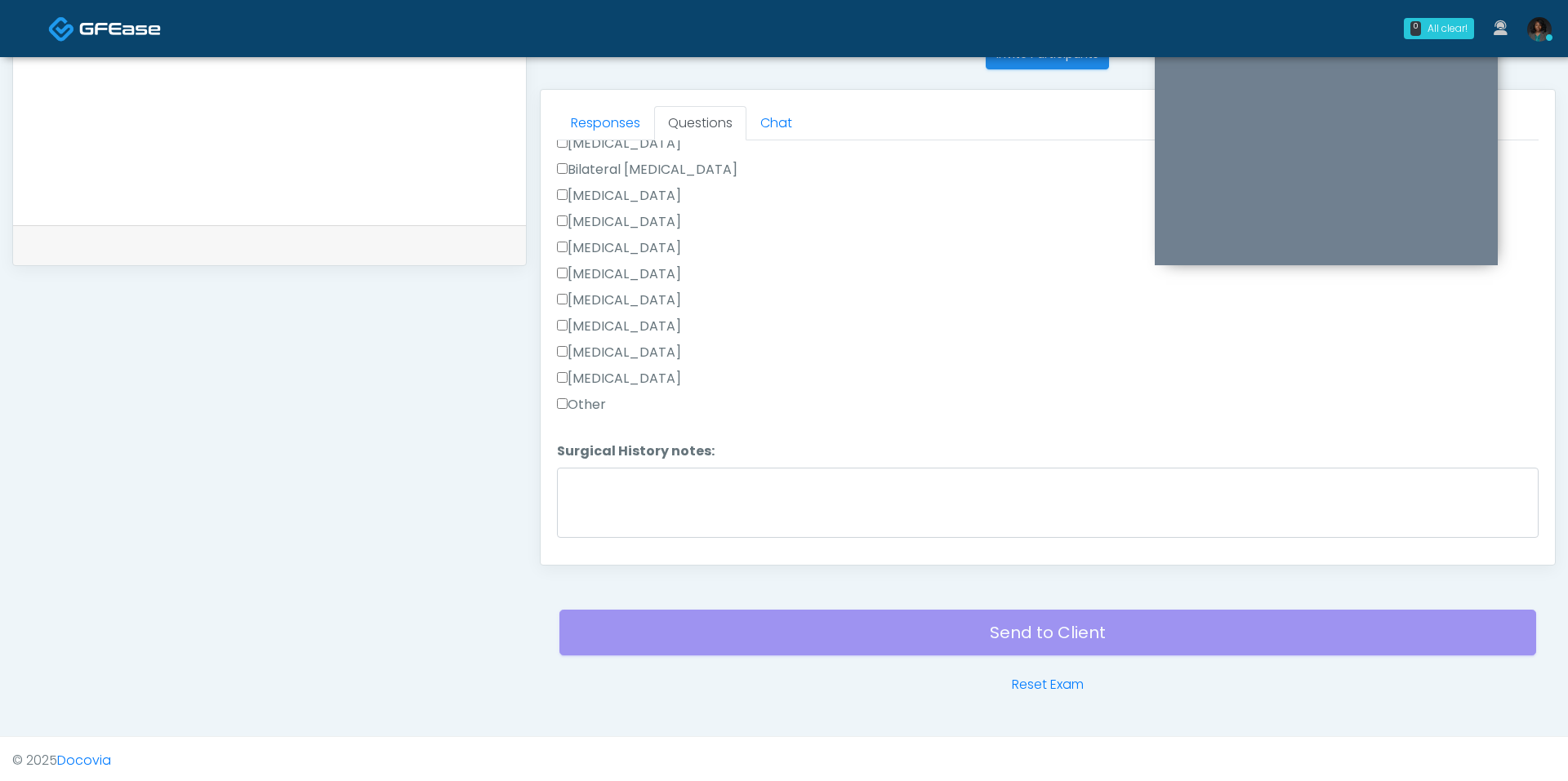
scroll to position [902, 0]
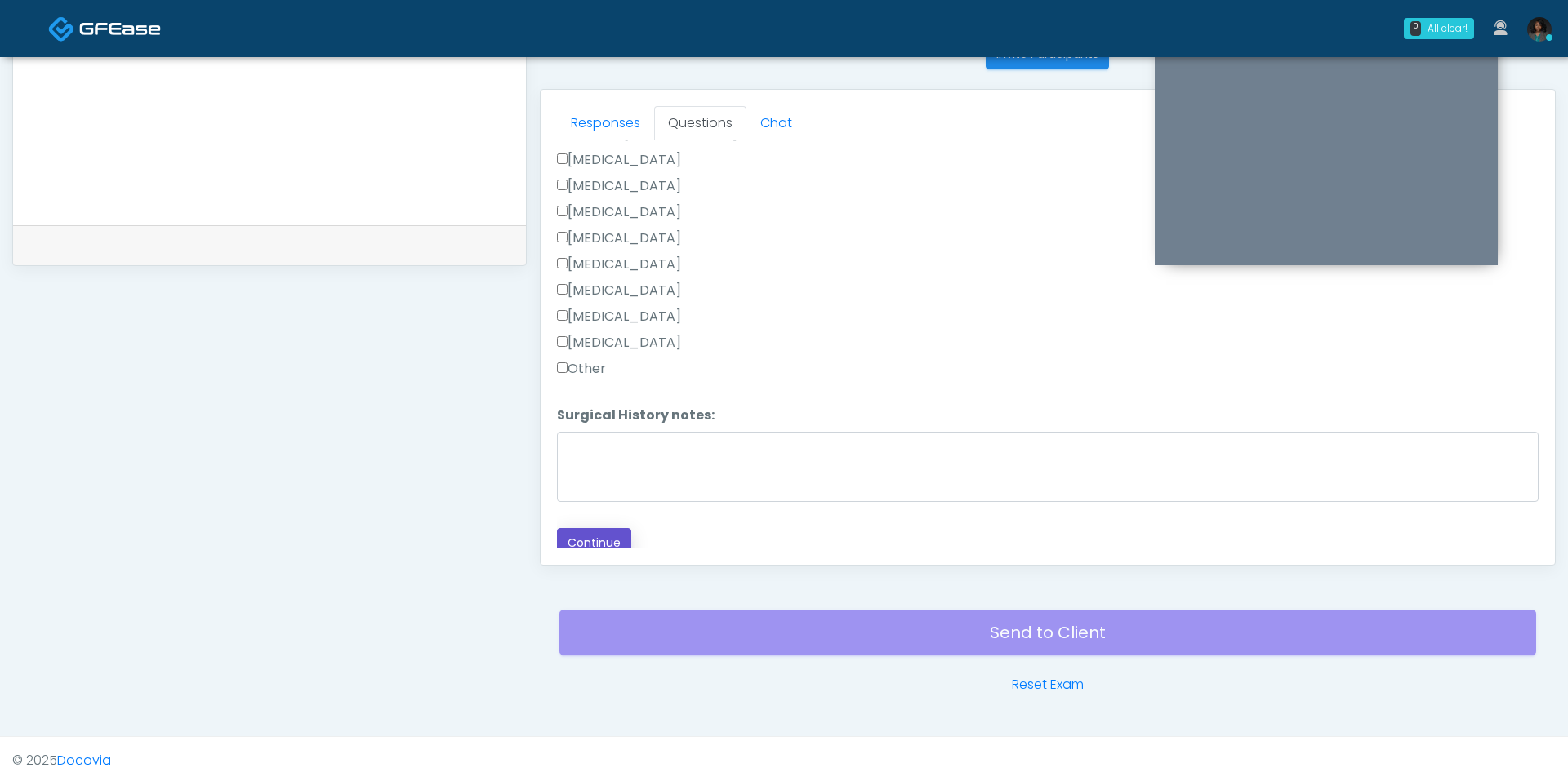
click at [599, 533] on button "Continue" at bounding box center [595, 543] width 74 height 30
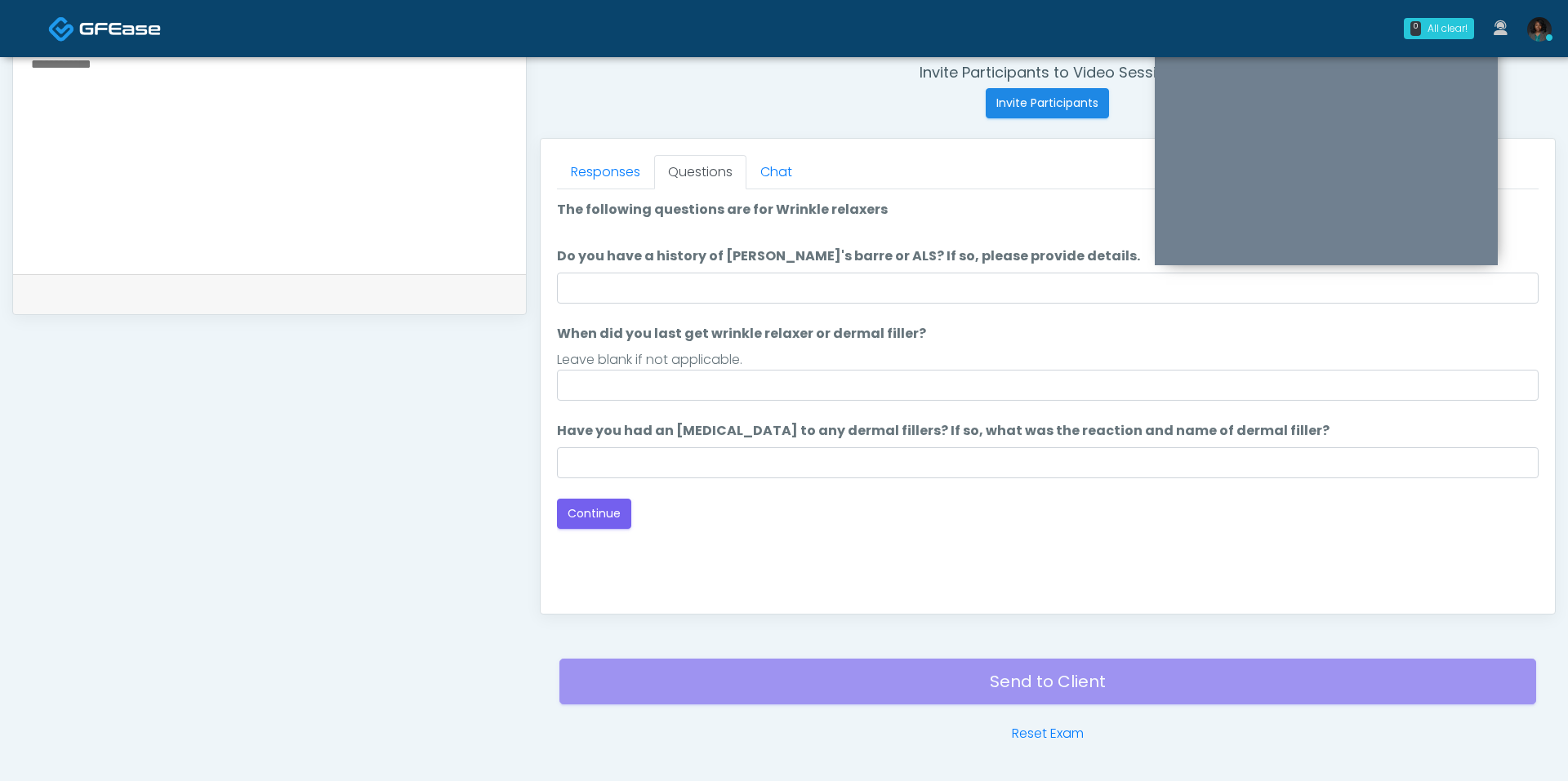
scroll to position [630, 0]
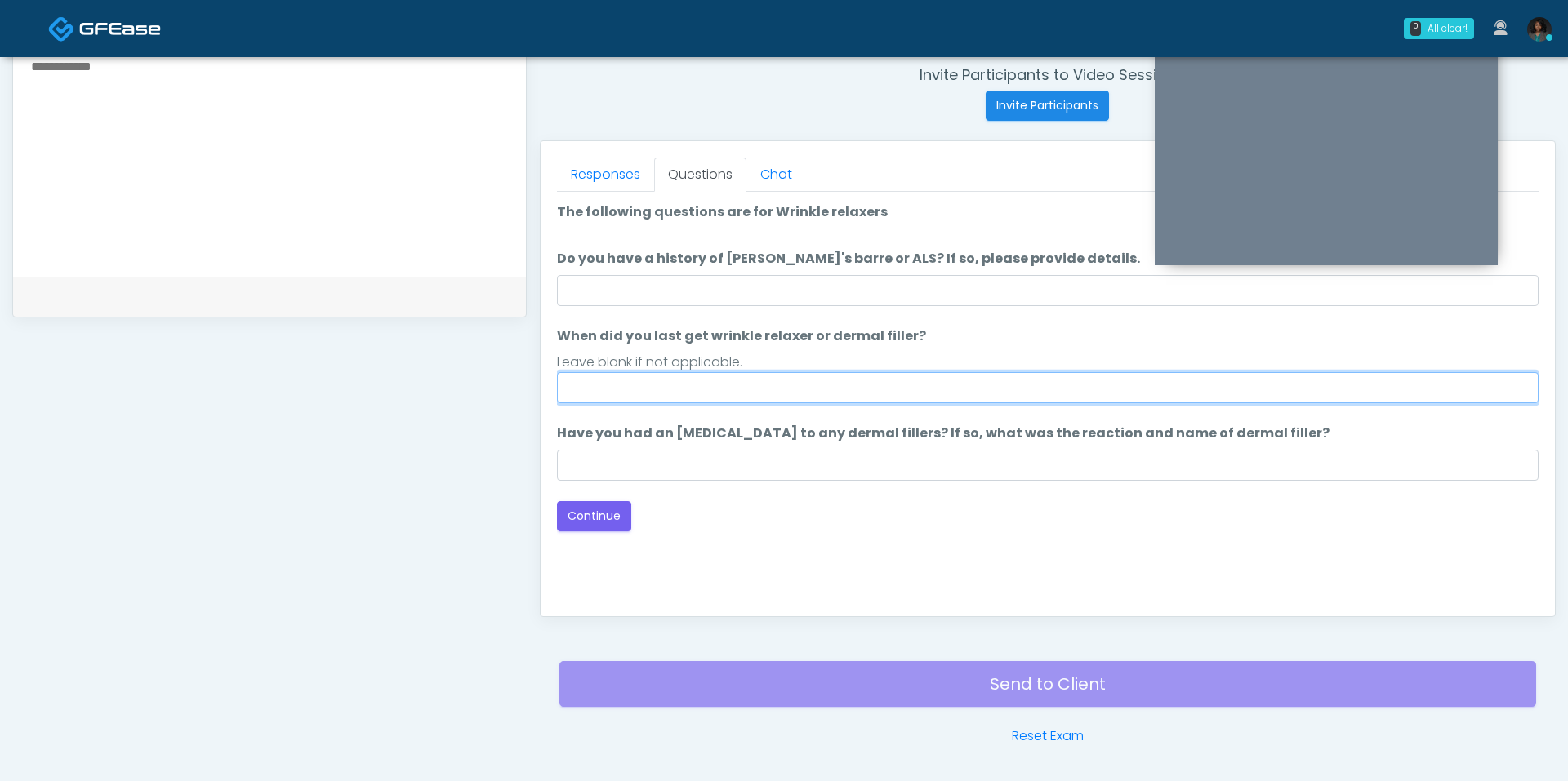
click at [721, 389] on input "When did you last get wrinkle relaxer or dermal filler?" at bounding box center [1048, 388] width 982 height 31
type input "***"
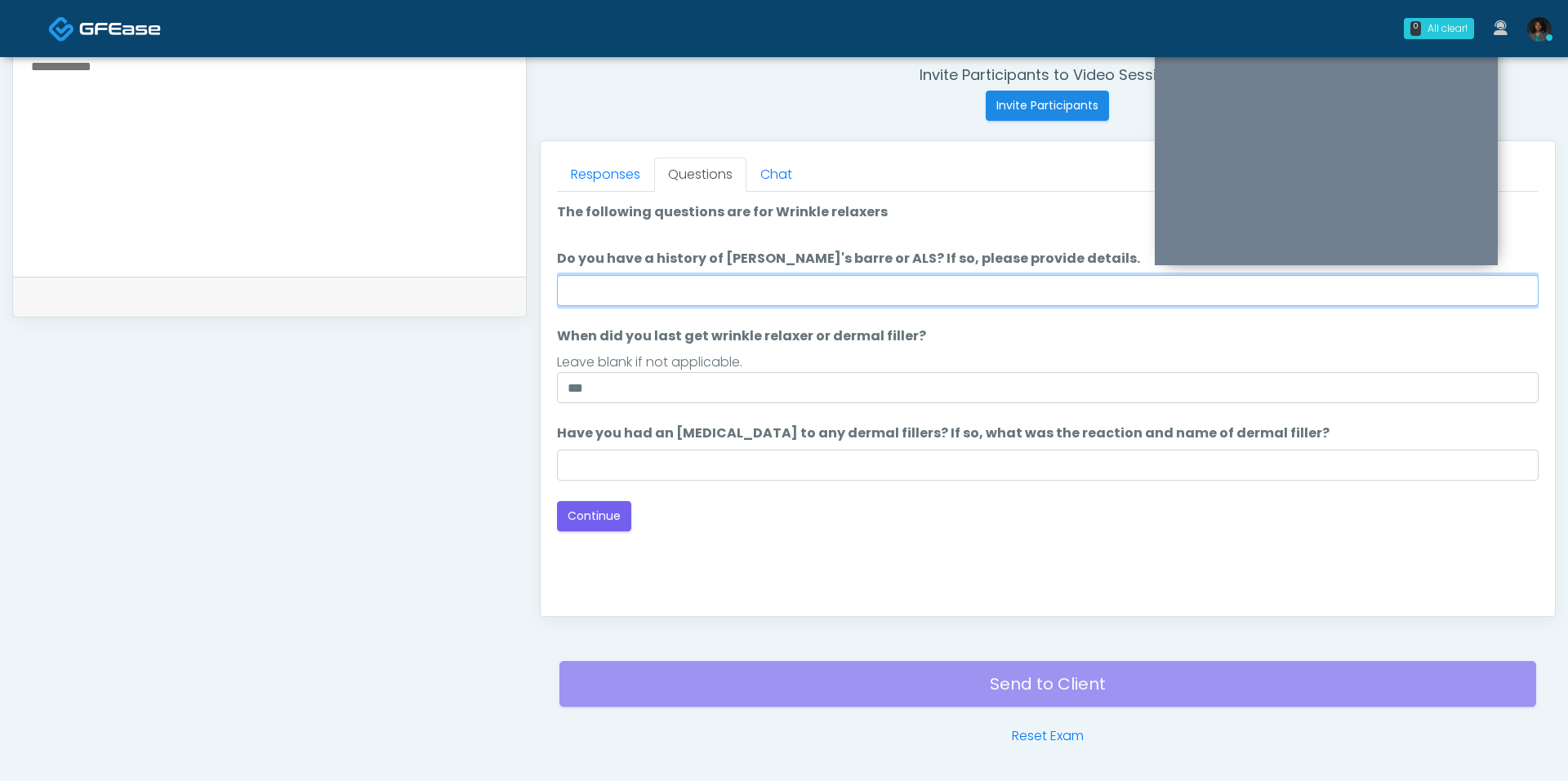
click at [816, 284] on input "Do you have a history of Guillain's barre or ALS? If so, please provide details." at bounding box center [1048, 291] width 982 height 31
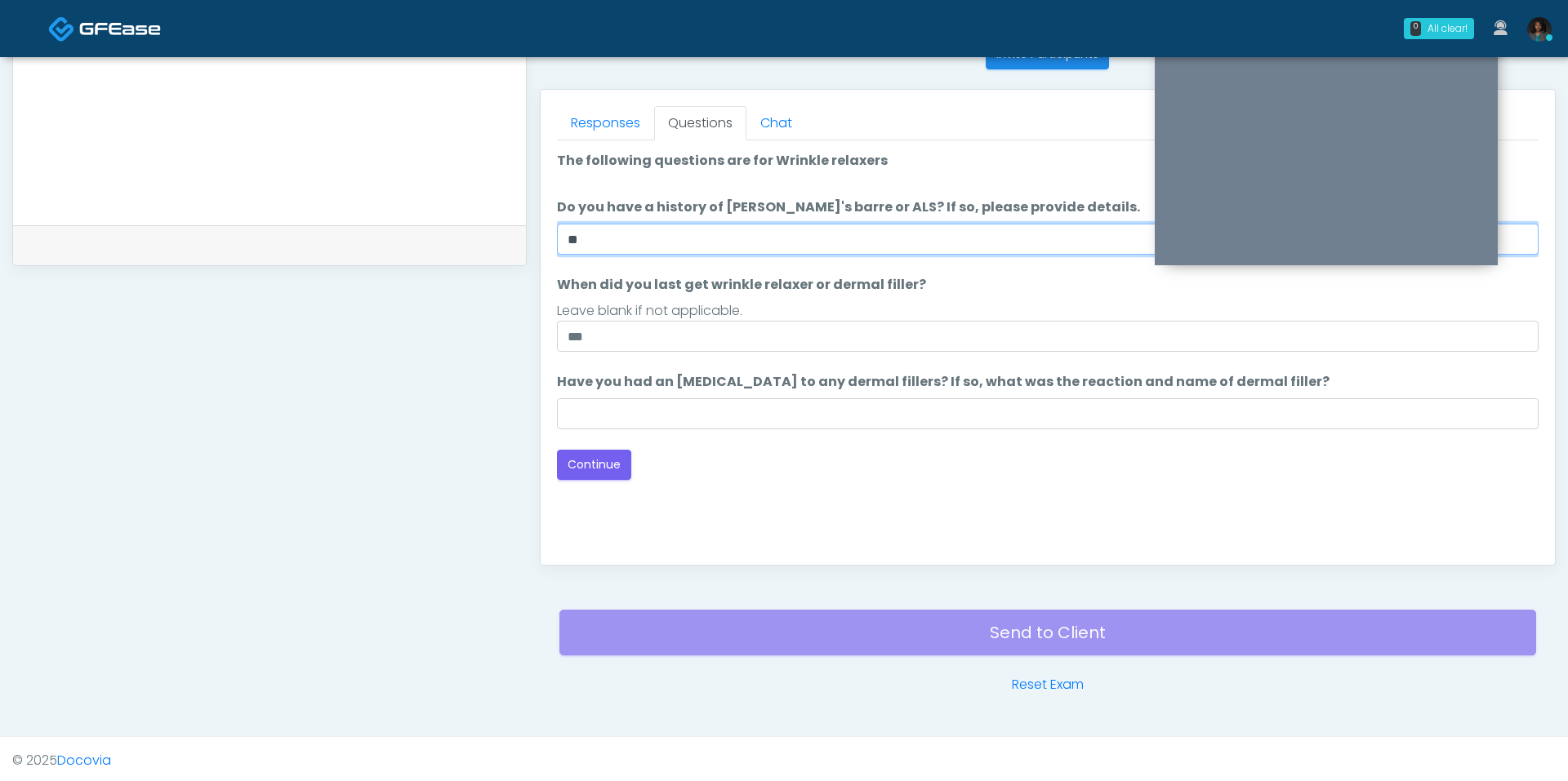
type input "**"
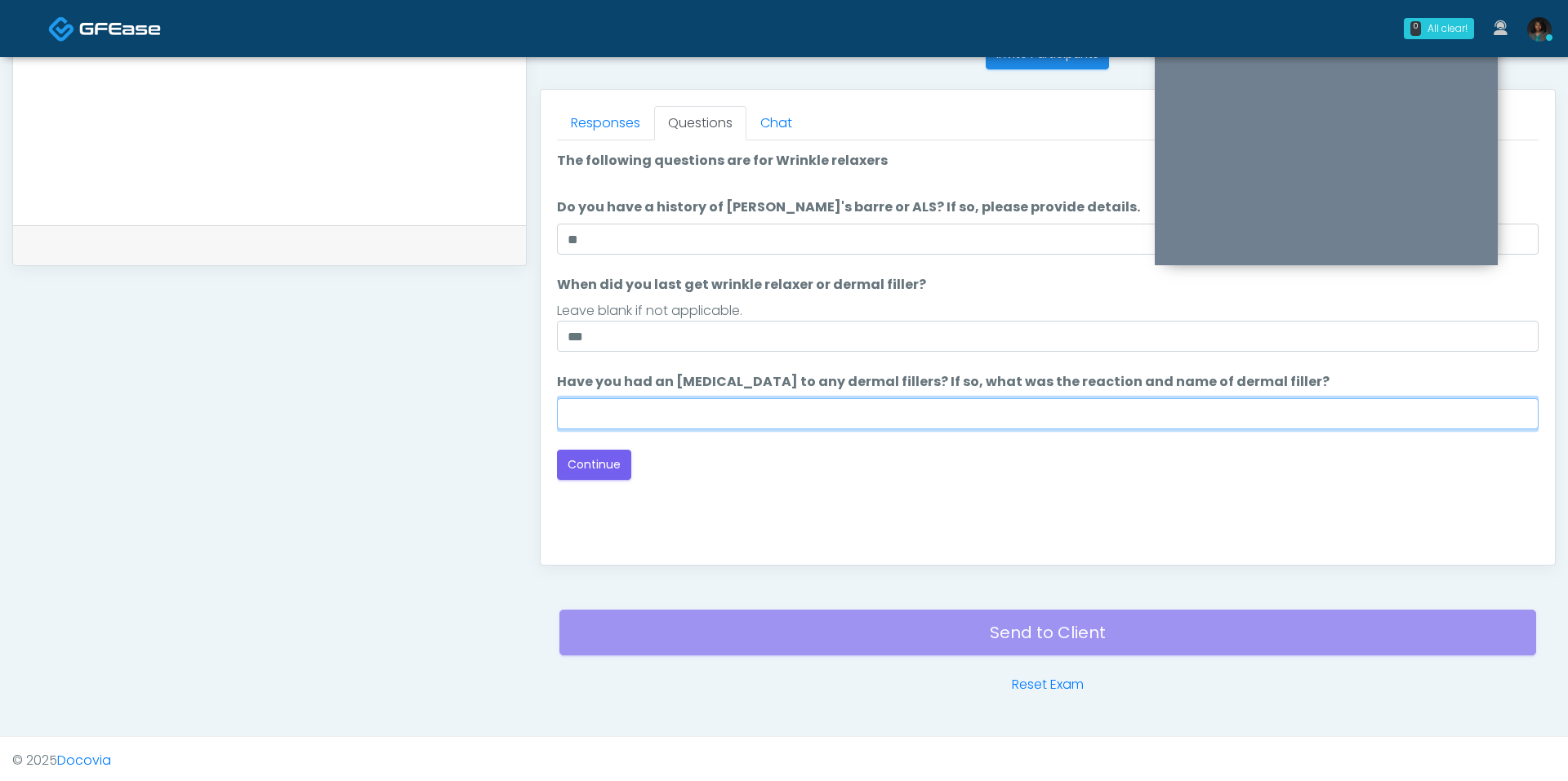
click at [690, 414] on input "Have you had an allergic response to any dermal fillers? If so, what was the re…" at bounding box center [1048, 414] width 982 height 31
type input "***"
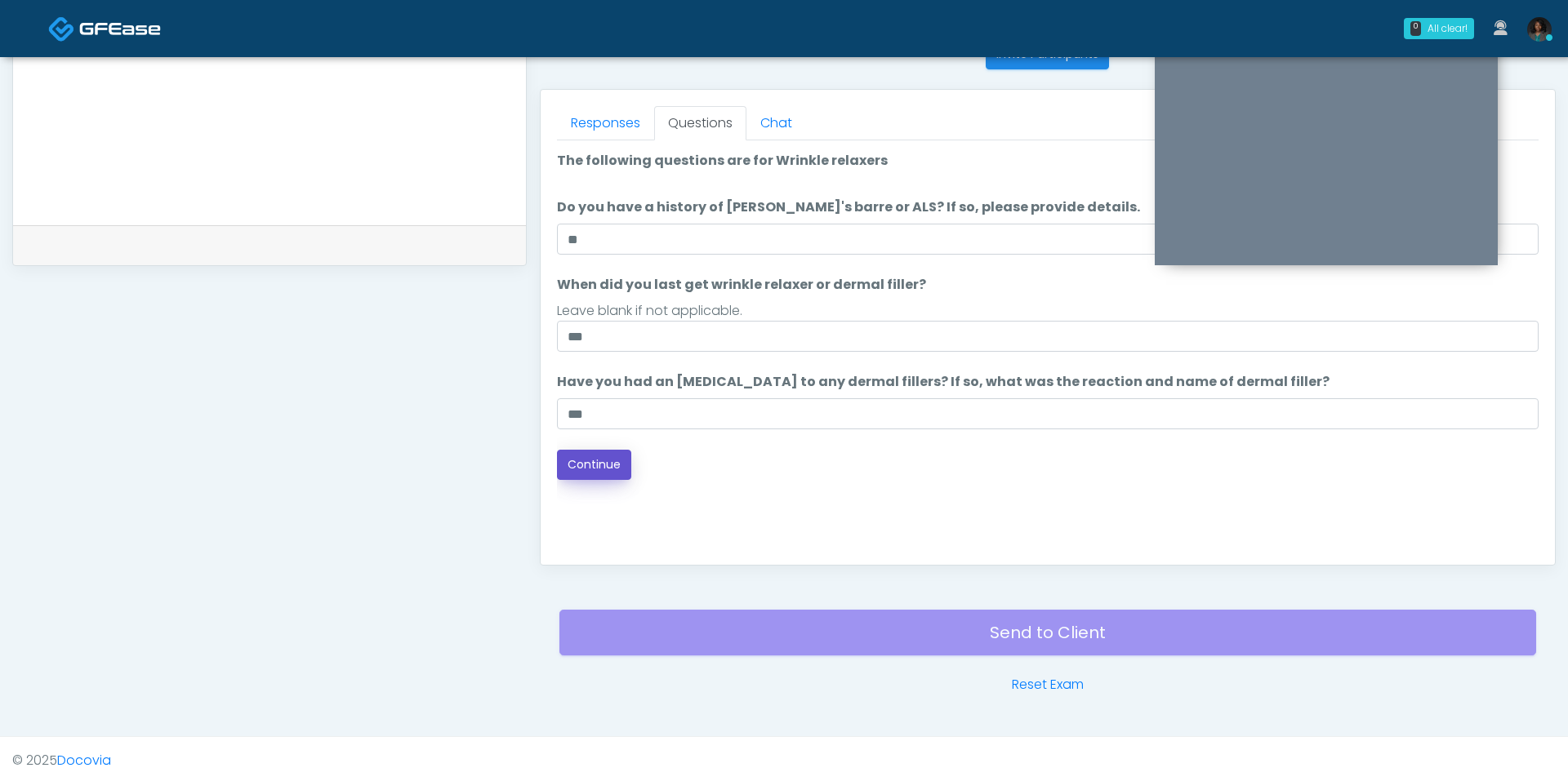
click at [624, 468] on button "Continue" at bounding box center [595, 464] width 74 height 30
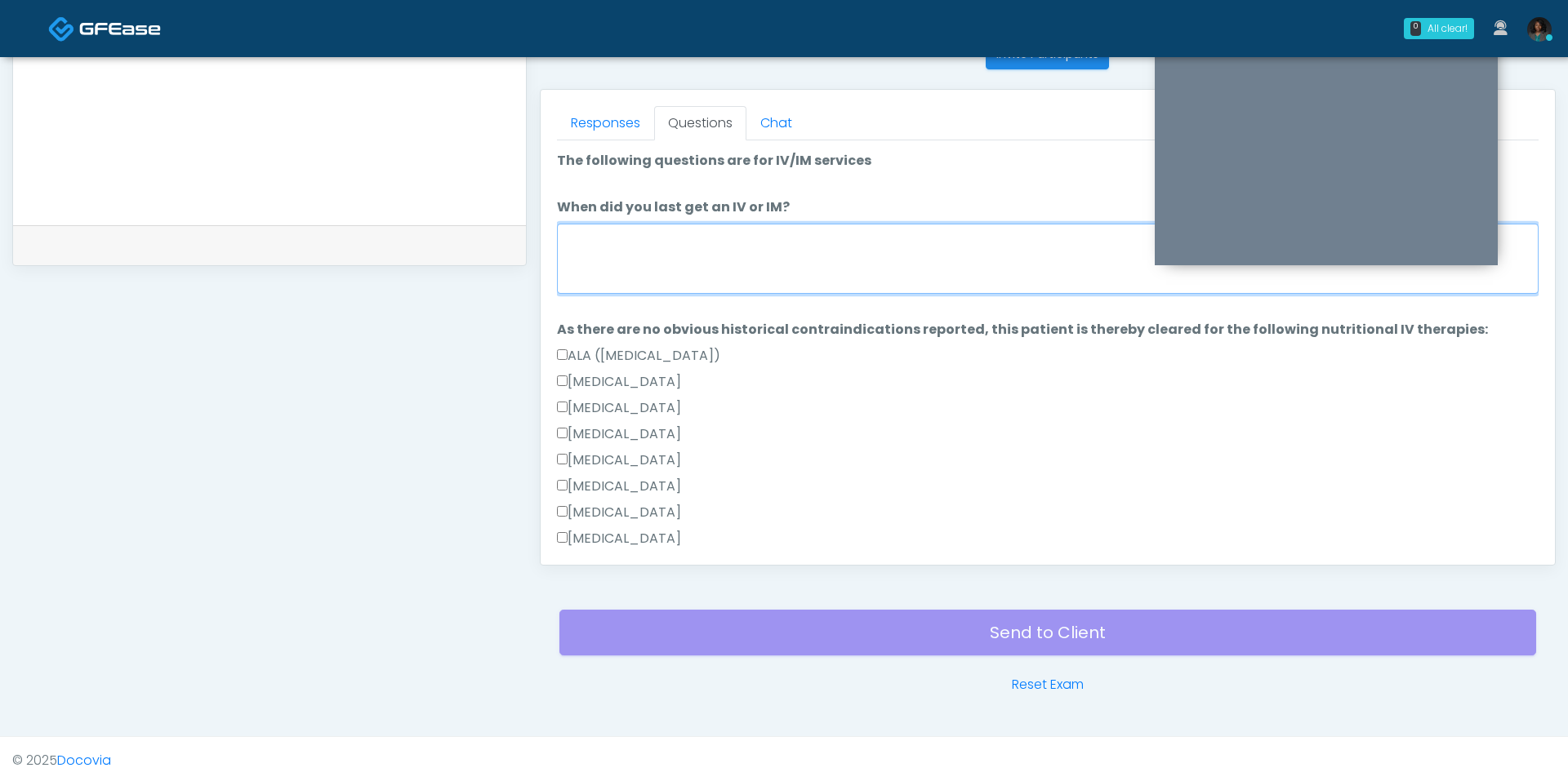
click at [693, 268] on textarea "When did you last get an IV or IM?" at bounding box center [1048, 258] width 982 height 70
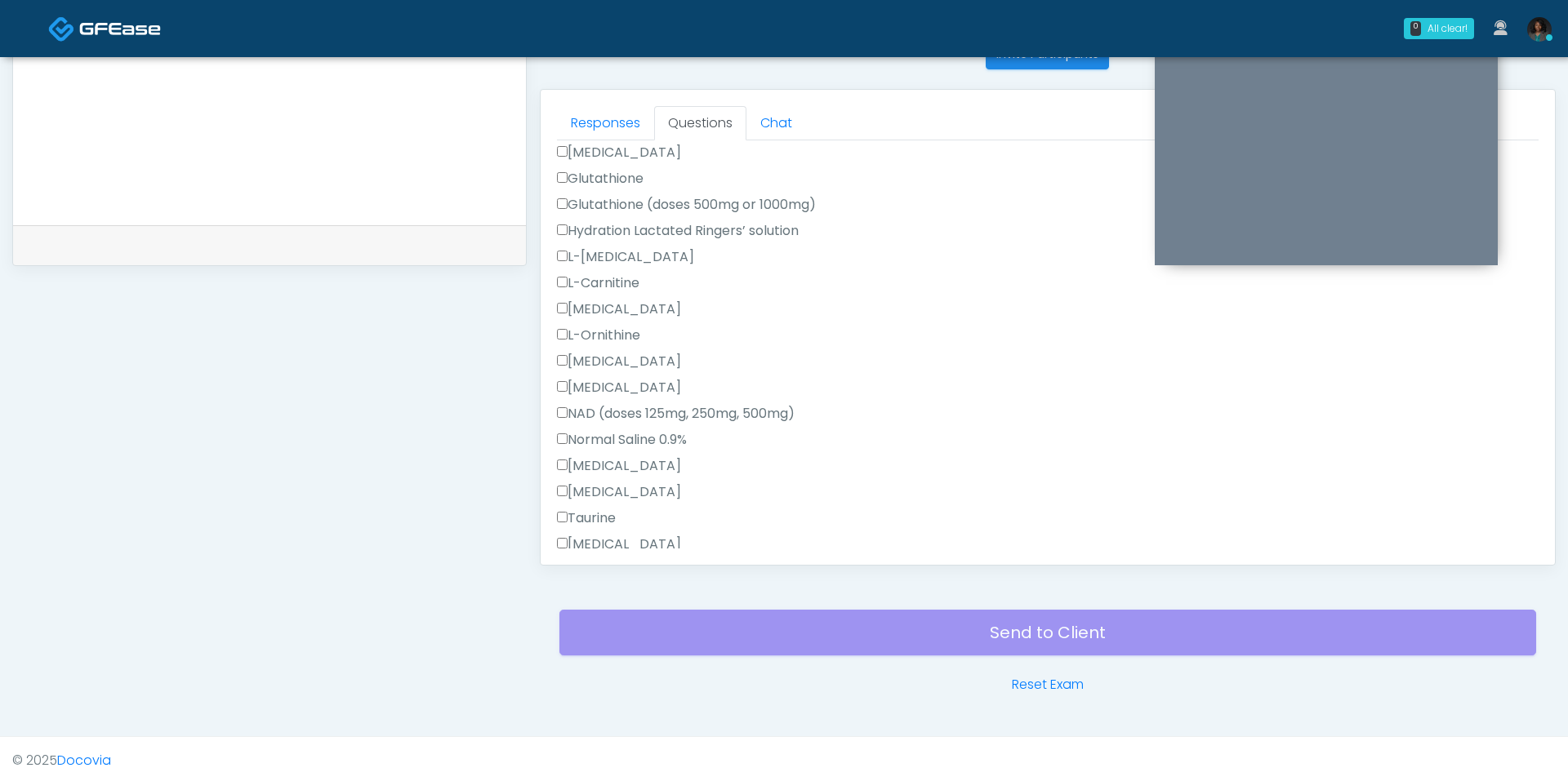
scroll to position [535, 0]
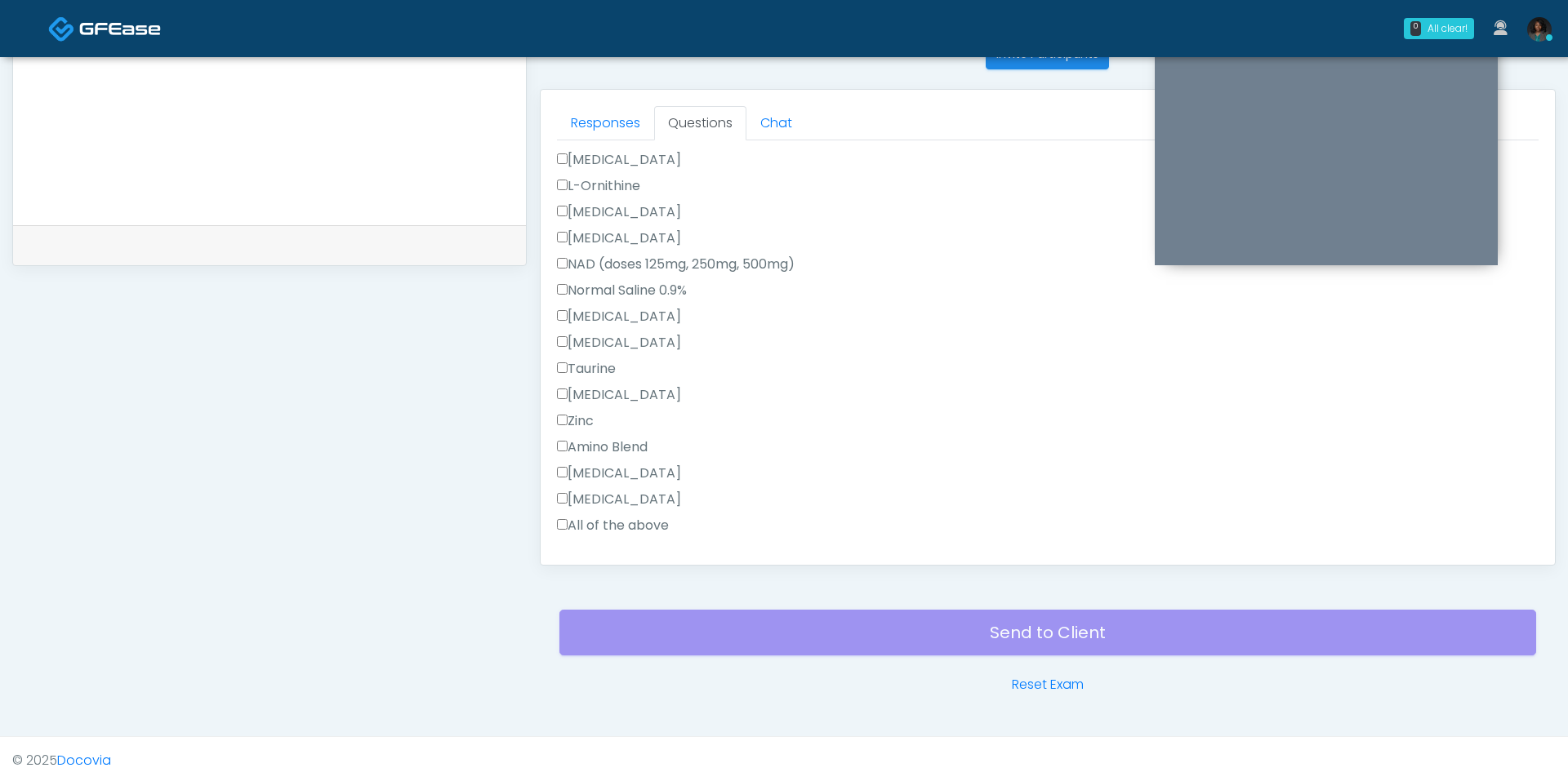
type textarea "**********"
click at [624, 524] on label "All of the above" at bounding box center [613, 525] width 111 height 20
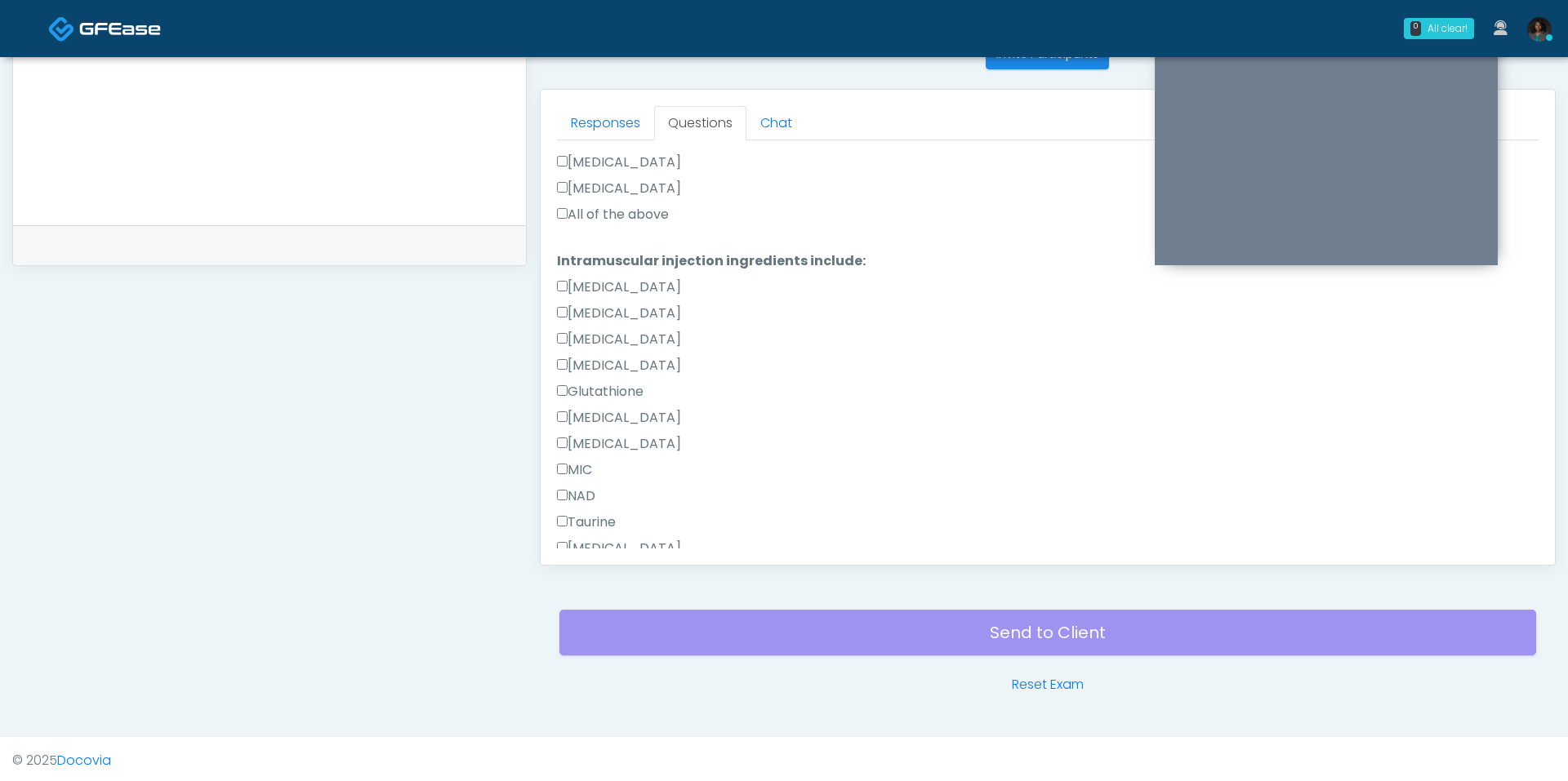
scroll to position [1122, 0]
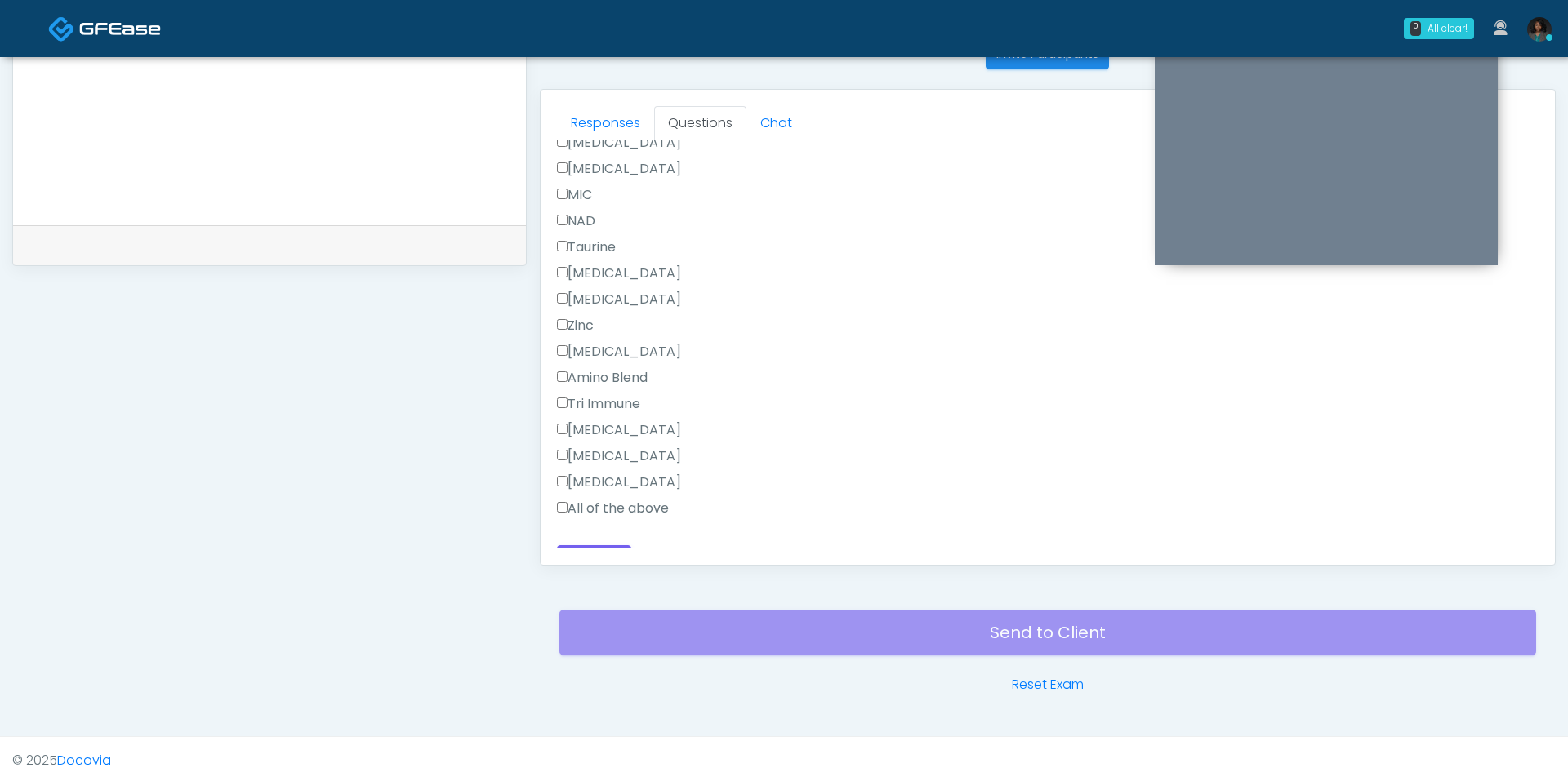
click at [618, 502] on label "All of the above" at bounding box center [613, 509] width 111 height 20
click at [600, 523] on button "Continue" at bounding box center [595, 535] width 74 height 30
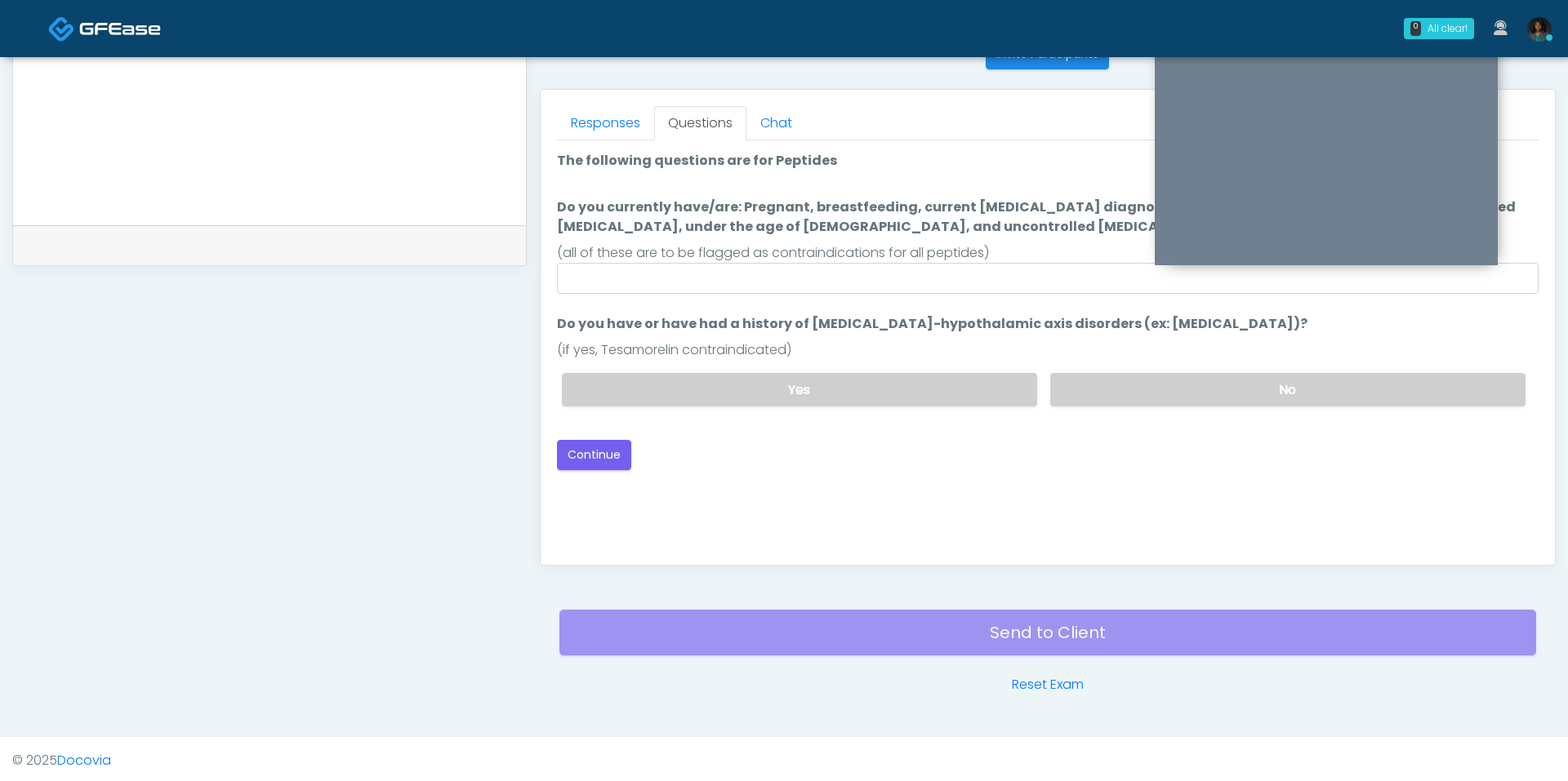
scroll to position [0, 0]
click at [682, 277] on input "Do you currently have/are: Pregnant, breastfeeding, current cancer diagnosis or…" at bounding box center [1048, 278] width 982 height 31
click at [1149, 397] on label "No" at bounding box center [1288, 390] width 475 height 34
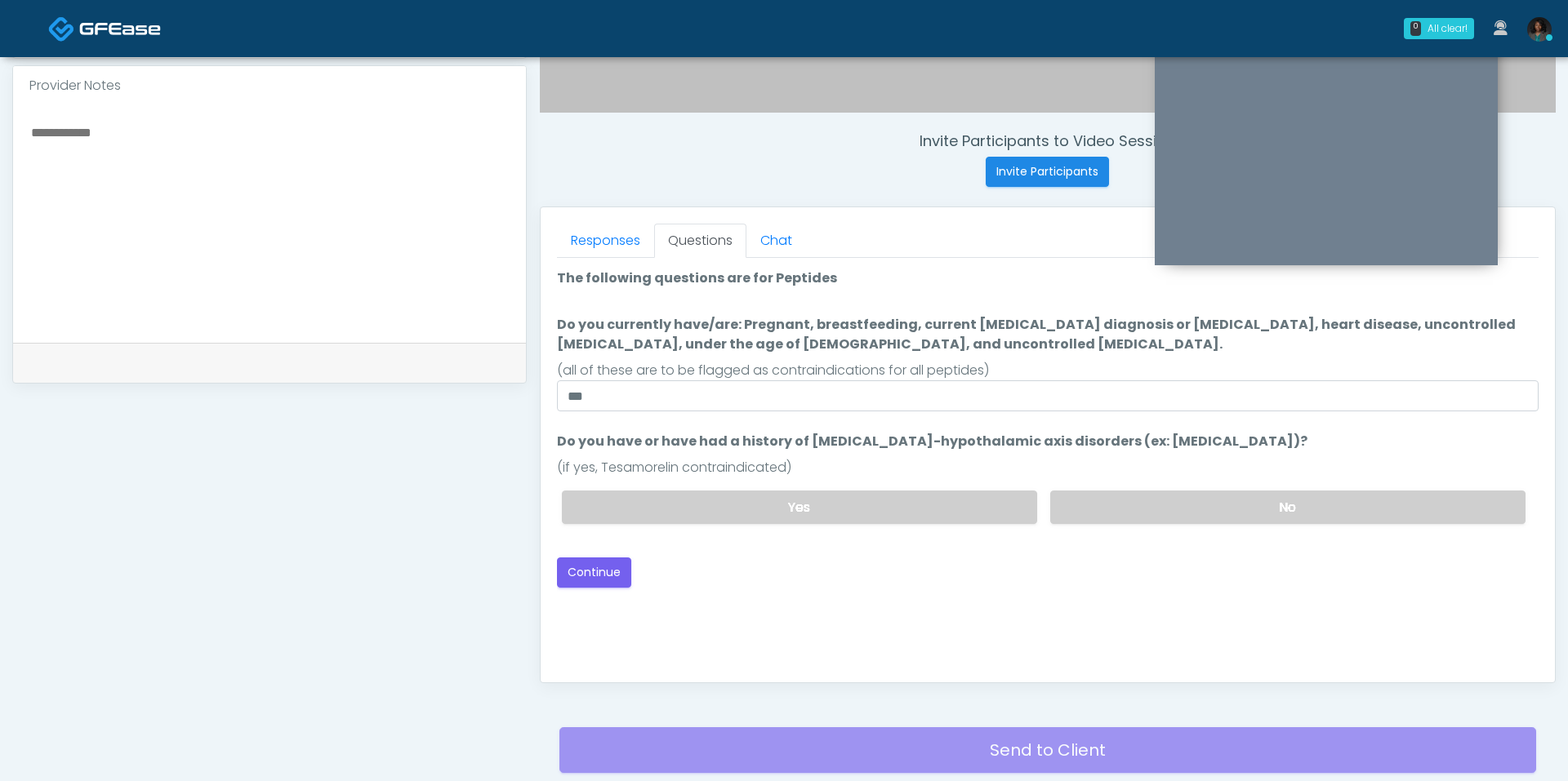
scroll to position [535, 0]
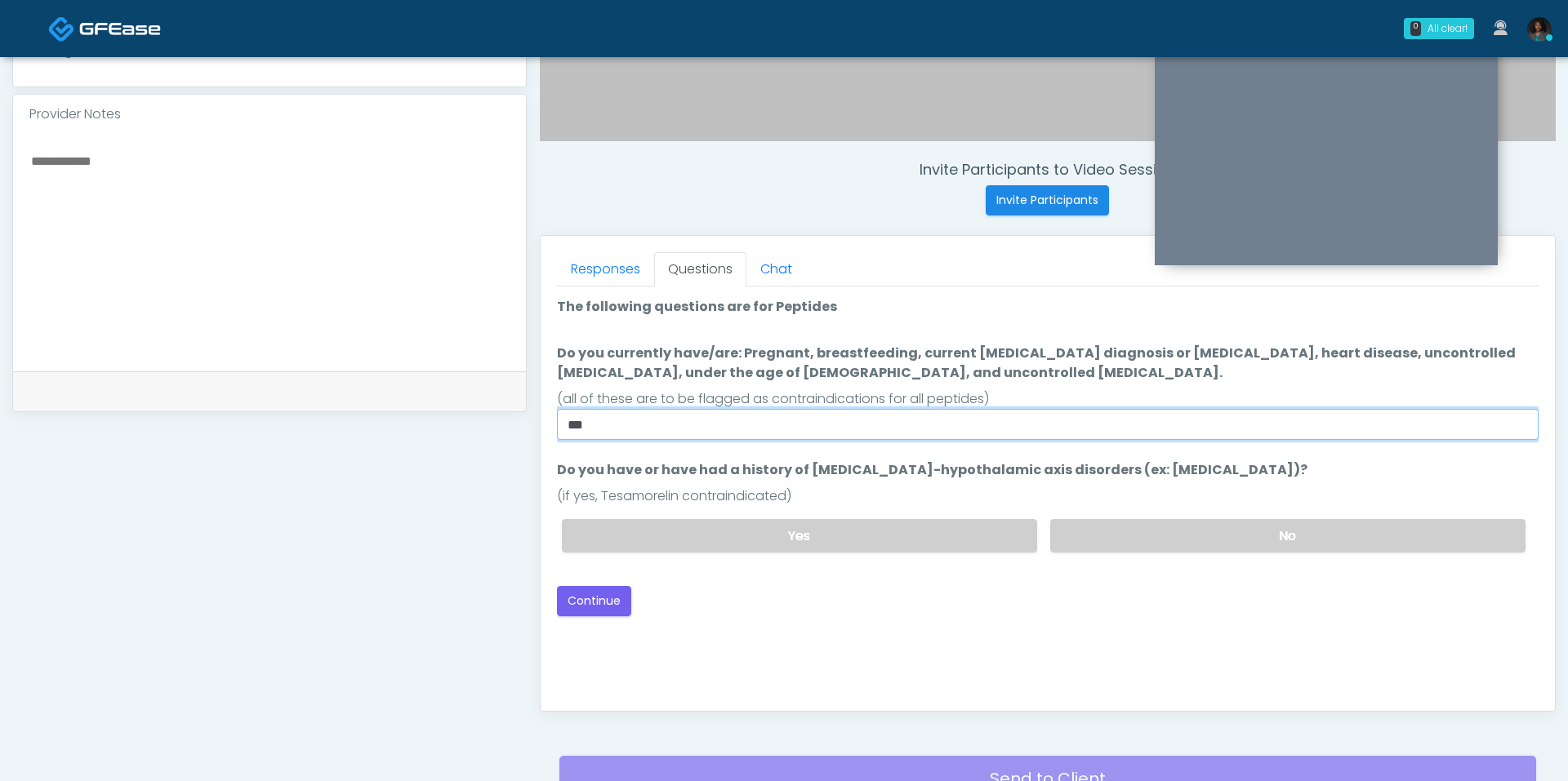
click at [733, 433] on input "***" at bounding box center [1048, 424] width 982 height 31
type input "**"
click at [600, 596] on button "Continue" at bounding box center [595, 601] width 74 height 30
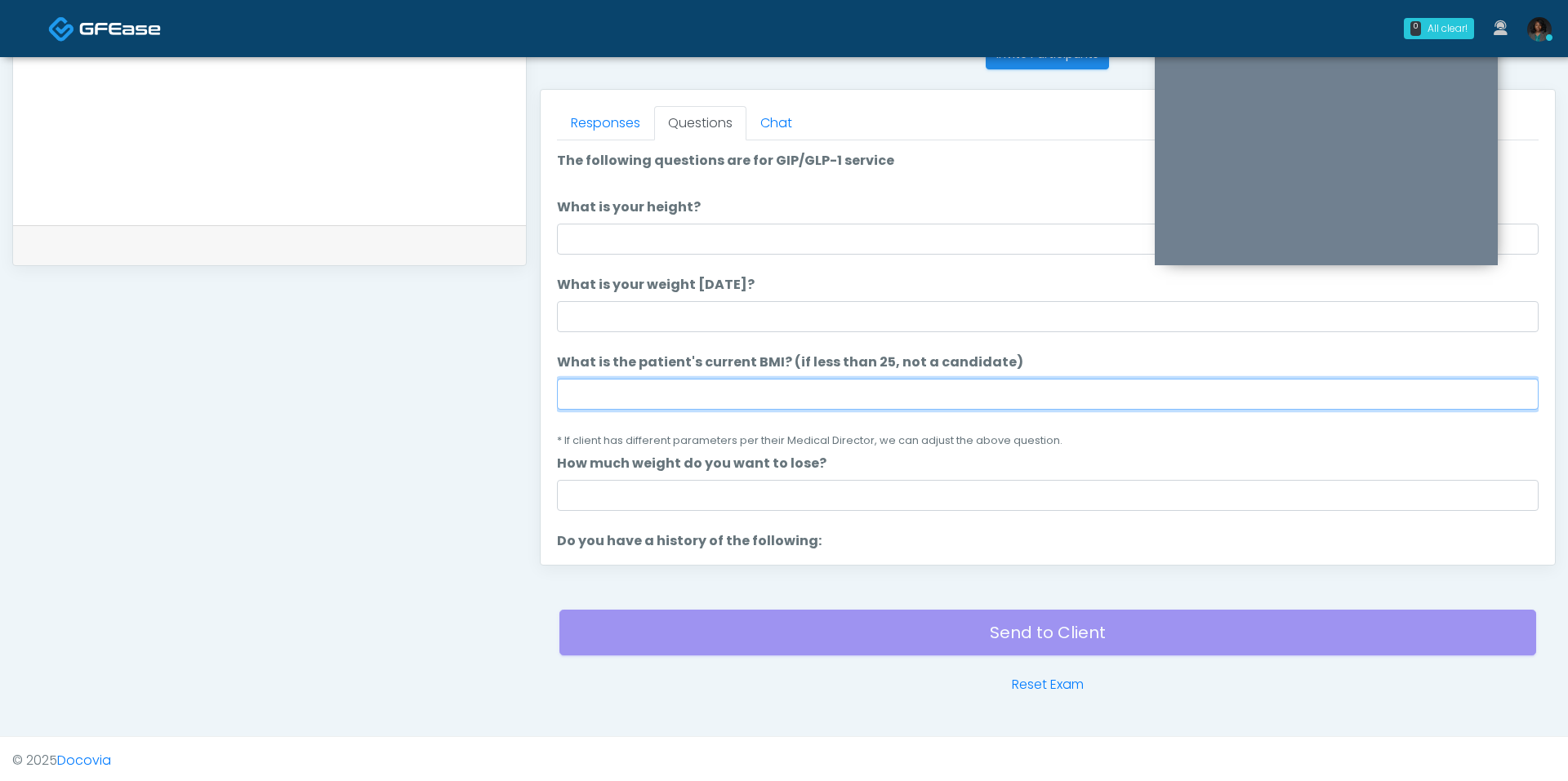
click at [657, 385] on input "What is the patient's current BMI? (if less than 25, not a candidate)" at bounding box center [1048, 394] width 982 height 31
type input "****"
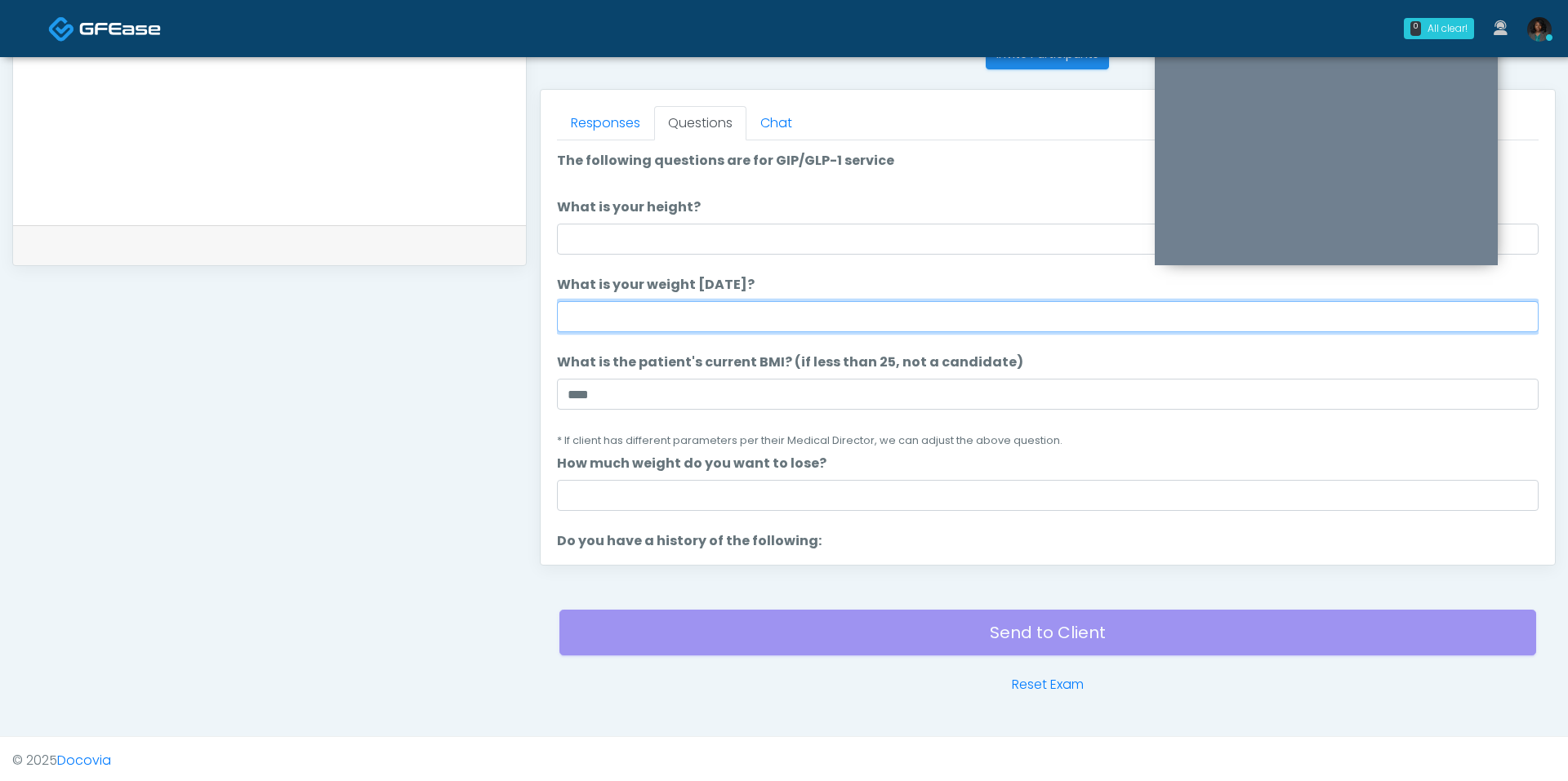
click at [685, 323] on input "What is your weight today?" at bounding box center [1048, 316] width 982 height 31
type input "***"
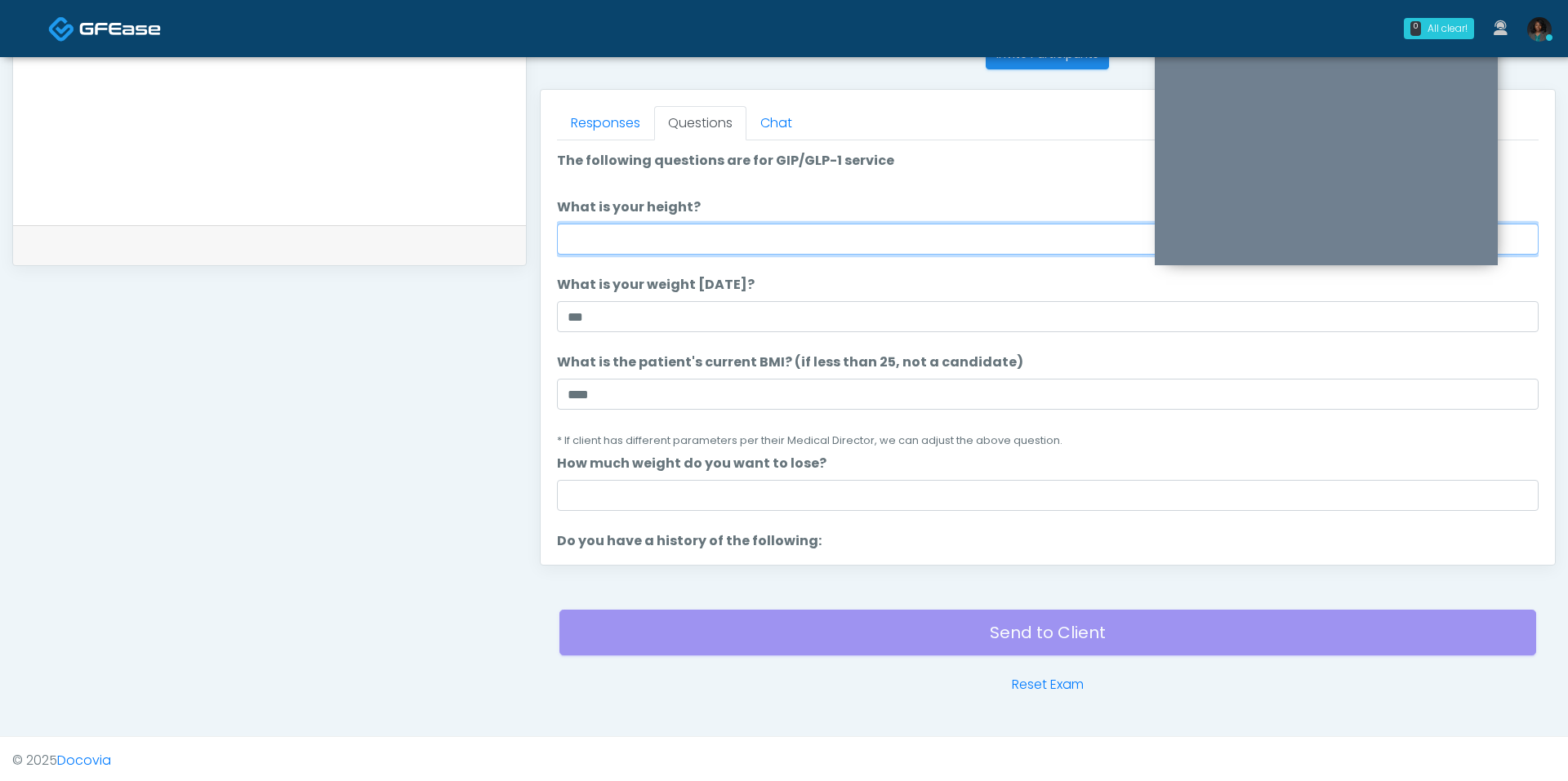
click at [708, 236] on input "What is your height?" at bounding box center [1048, 239] width 982 height 31
type input "***"
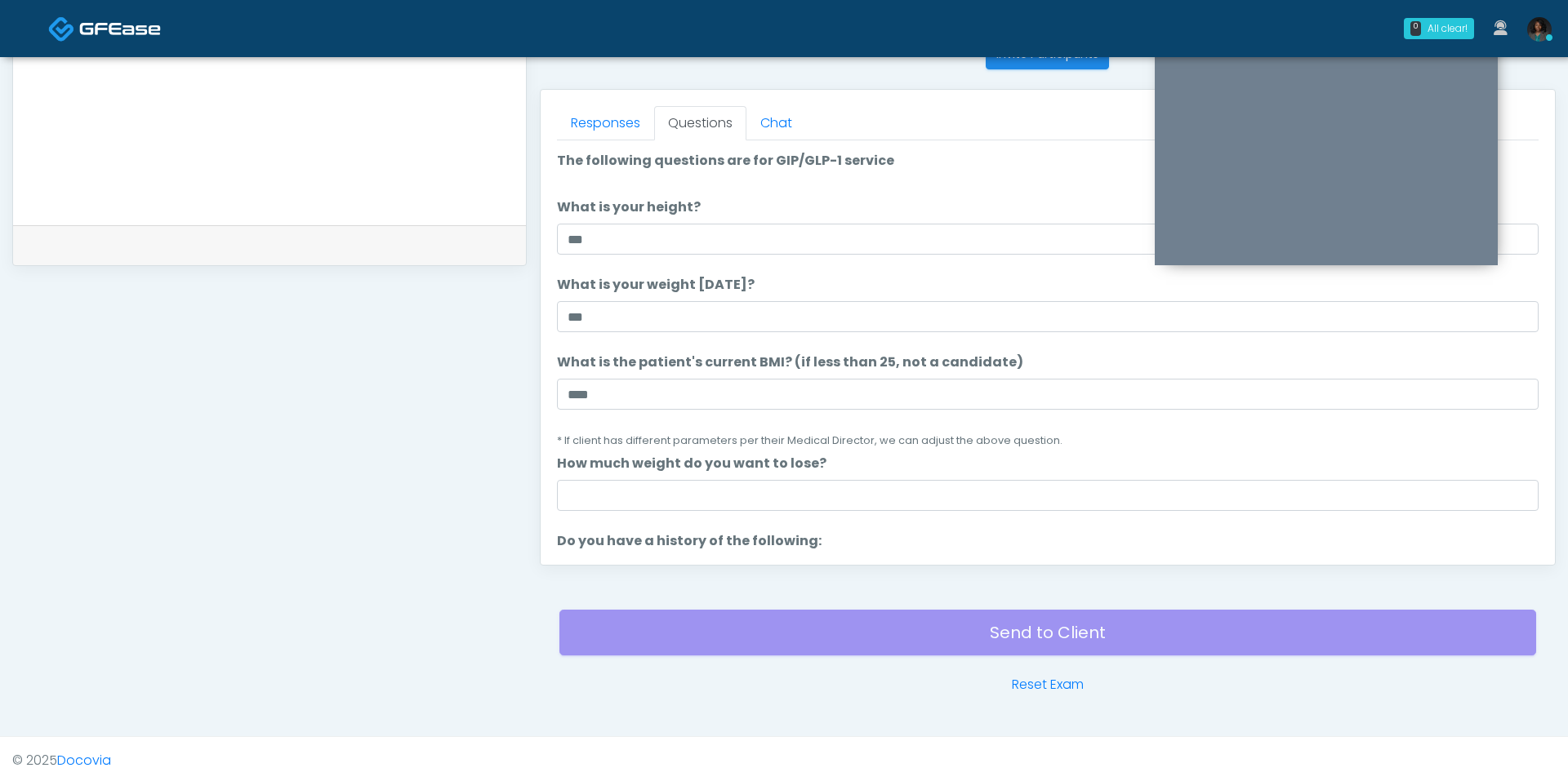
click at [720, 523] on ol "The following questions are for GIP/GLP-1 service The following questions are f…" at bounding box center [1048, 777] width 982 height 1252
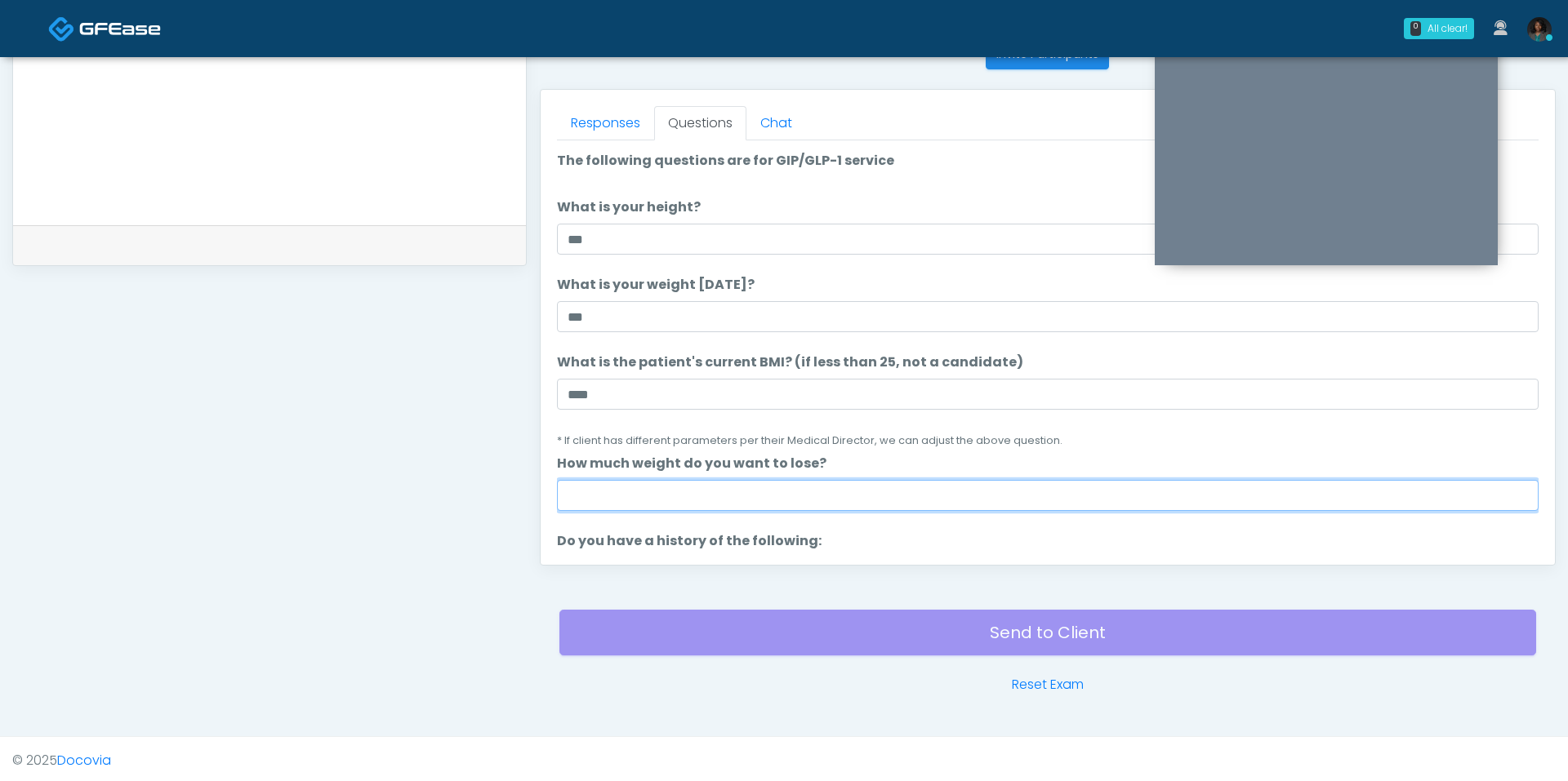
click at [729, 500] on input "How much weight do you want to lose?" at bounding box center [1048, 496] width 982 height 31
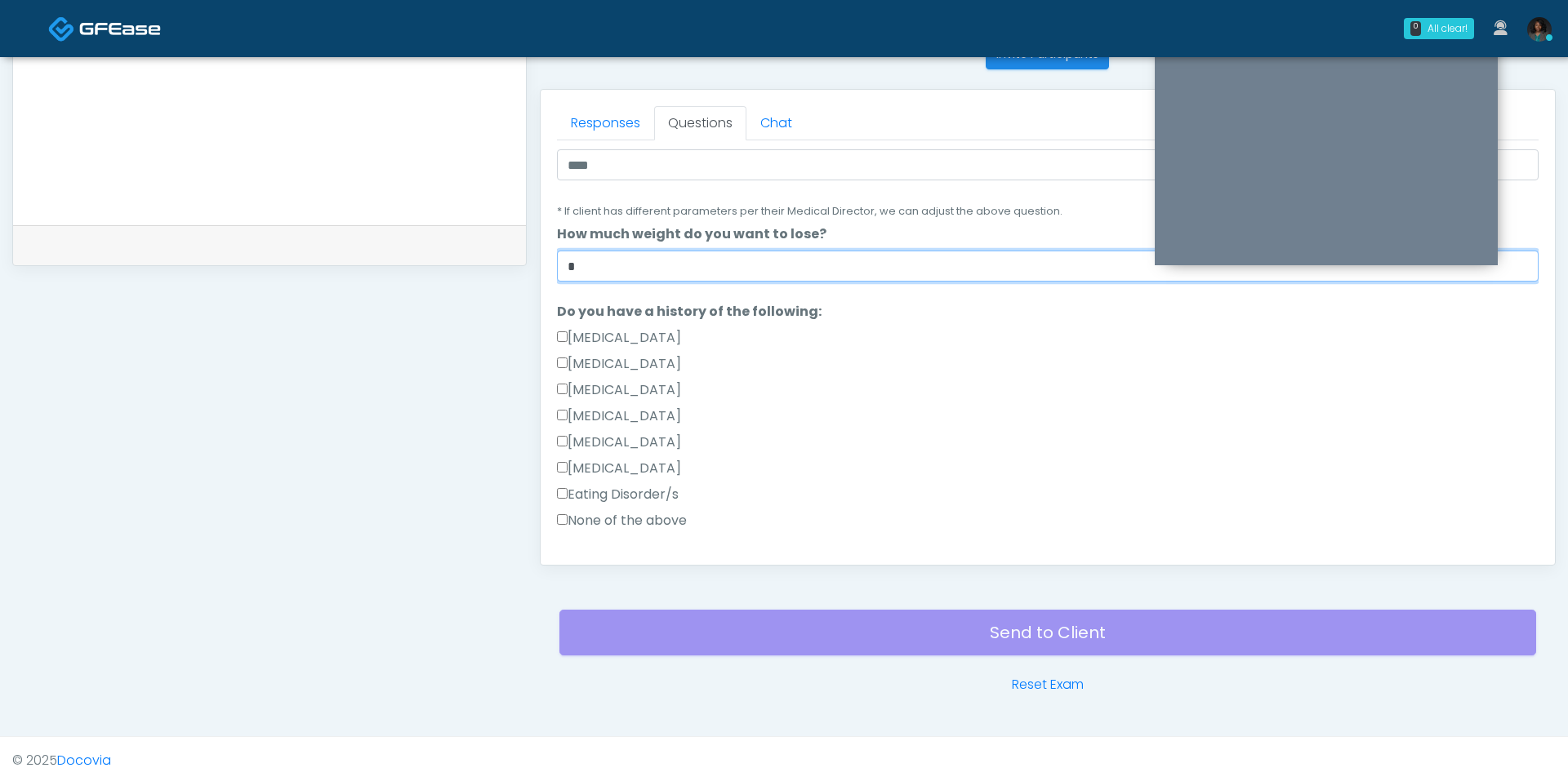
scroll to position [249, 0]
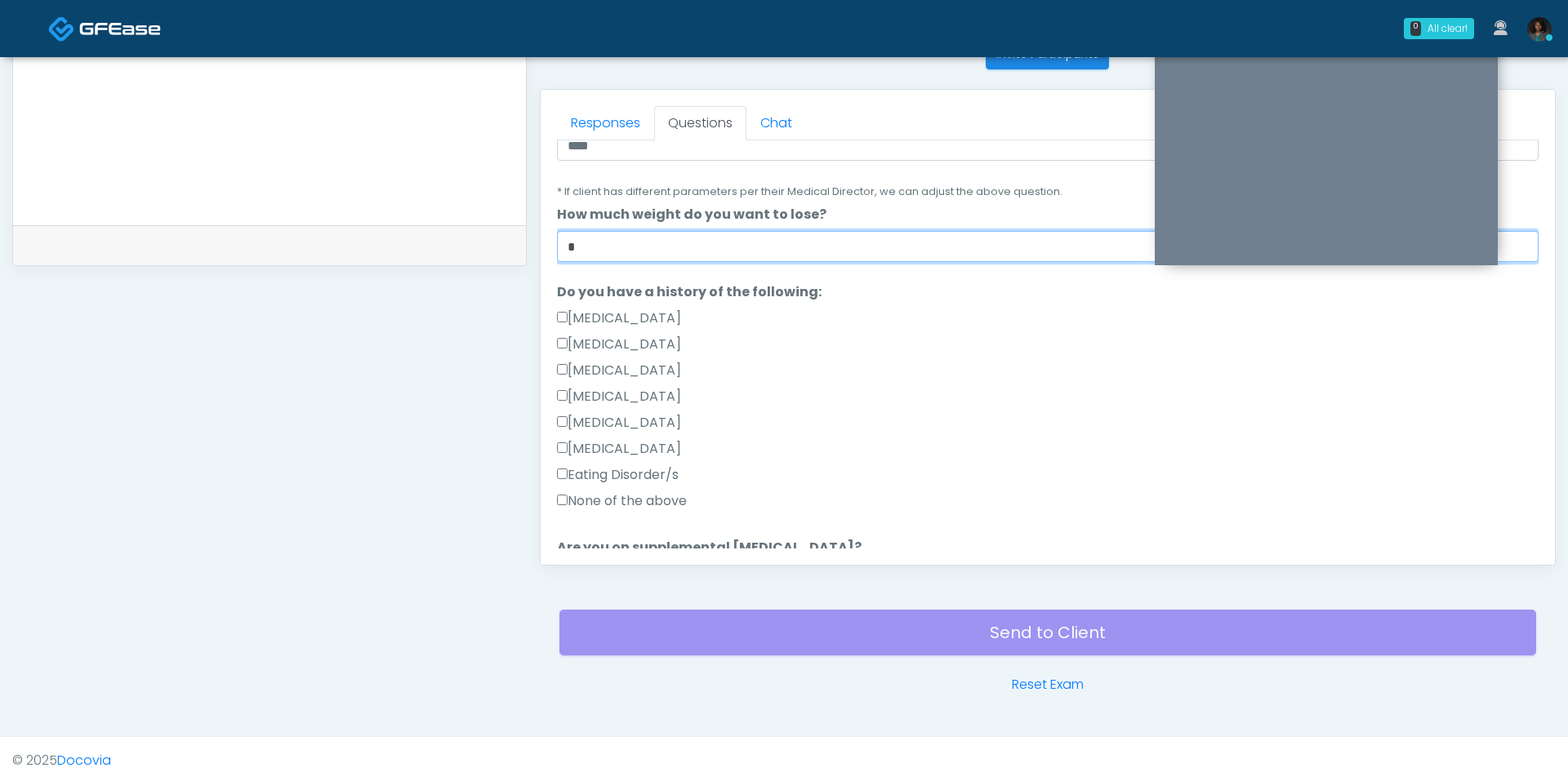
type input "*"
click at [663, 502] on label "None of the above" at bounding box center [622, 501] width 130 height 20
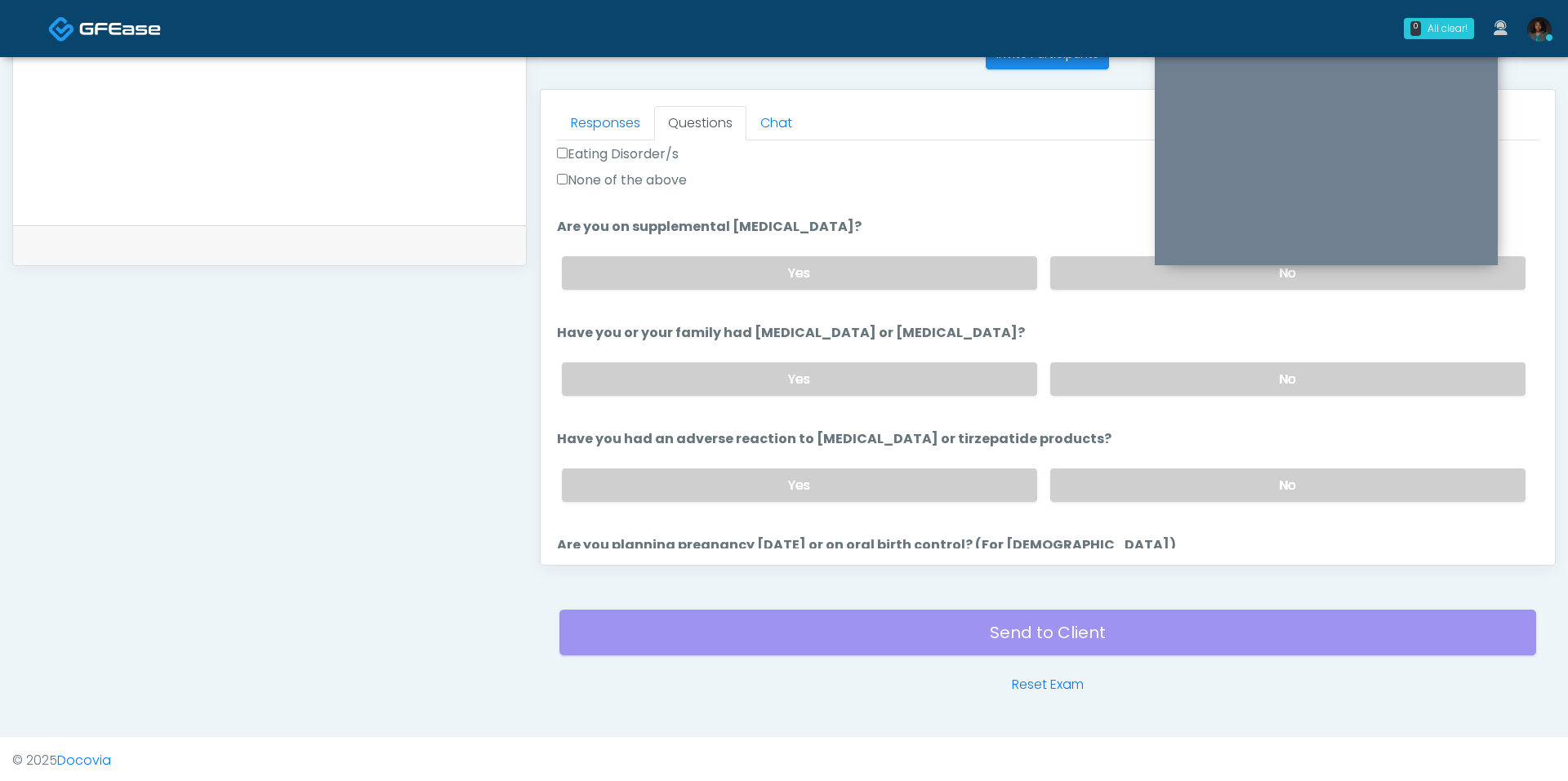
scroll to position [572, 0]
click at [1116, 276] on label "No" at bounding box center [1288, 271] width 475 height 34
click at [1124, 367] on label "No" at bounding box center [1288, 377] width 475 height 34
click at [1140, 486] on label "No" at bounding box center [1288, 483] width 475 height 34
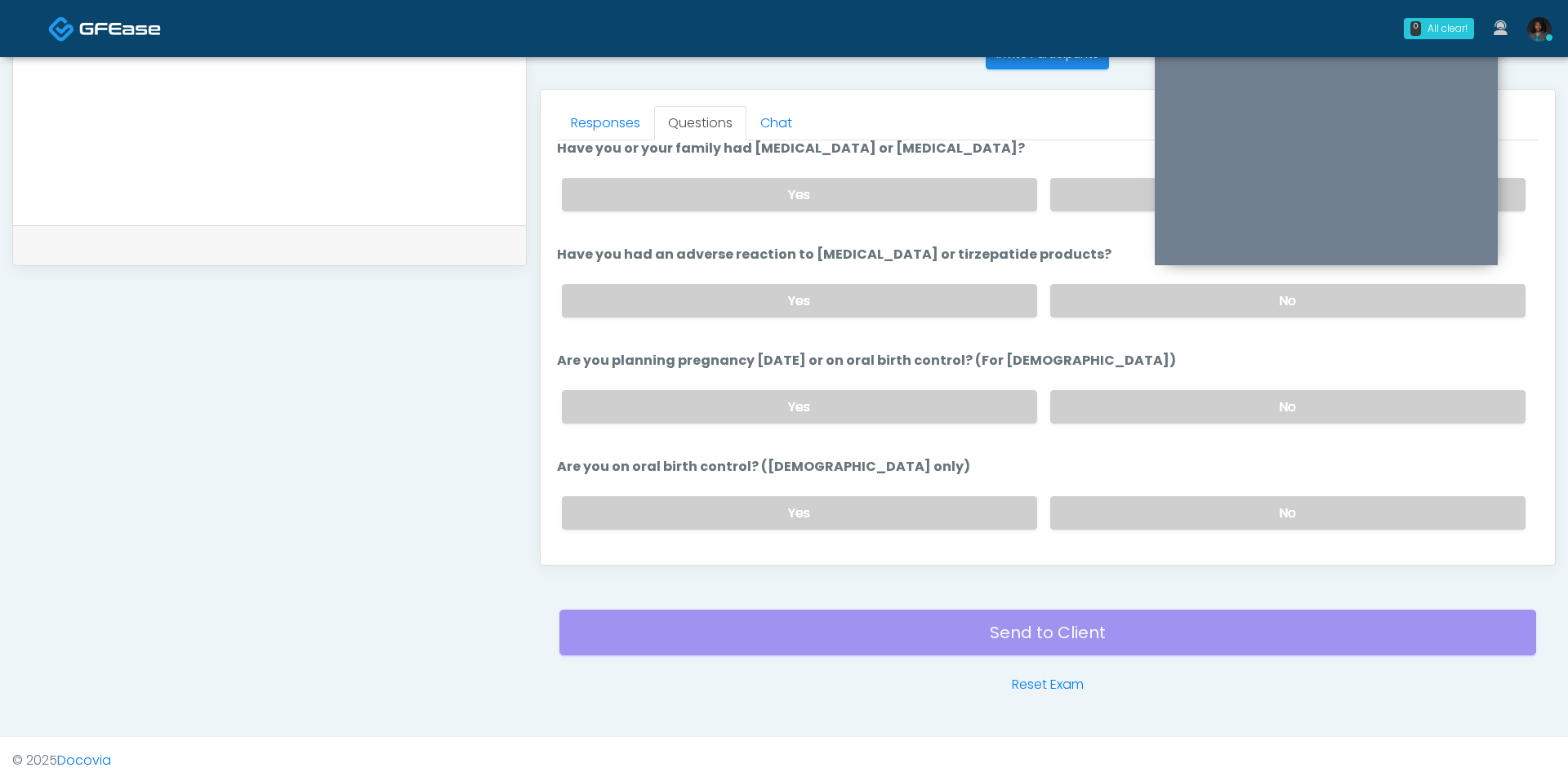
scroll to position [767, 0]
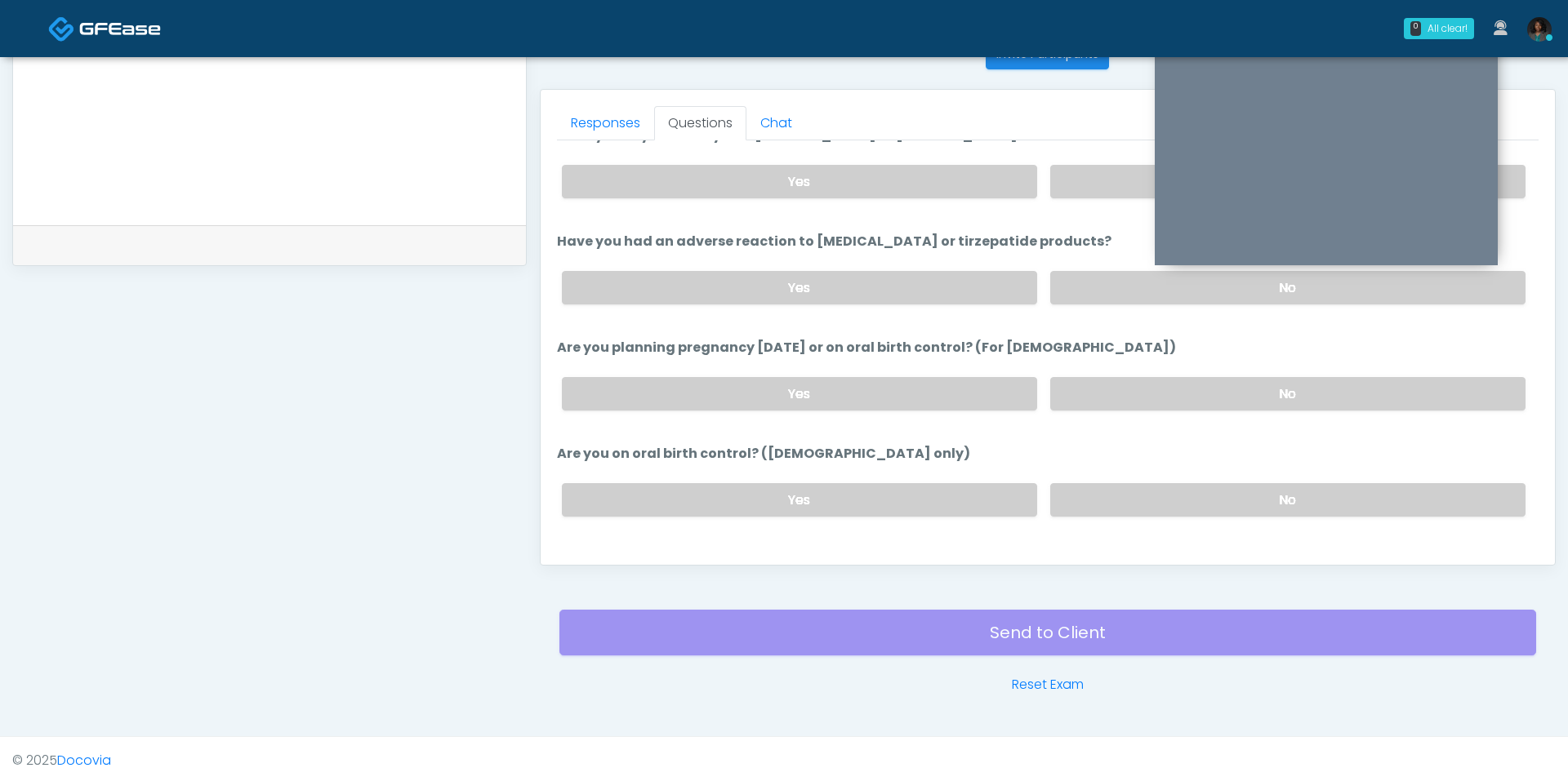
click at [1107, 407] on div "Yes No" at bounding box center [1044, 394] width 990 height 60
click at [1107, 390] on label "No" at bounding box center [1288, 393] width 475 height 34
click at [1107, 483] on label "No" at bounding box center [1288, 499] width 475 height 34
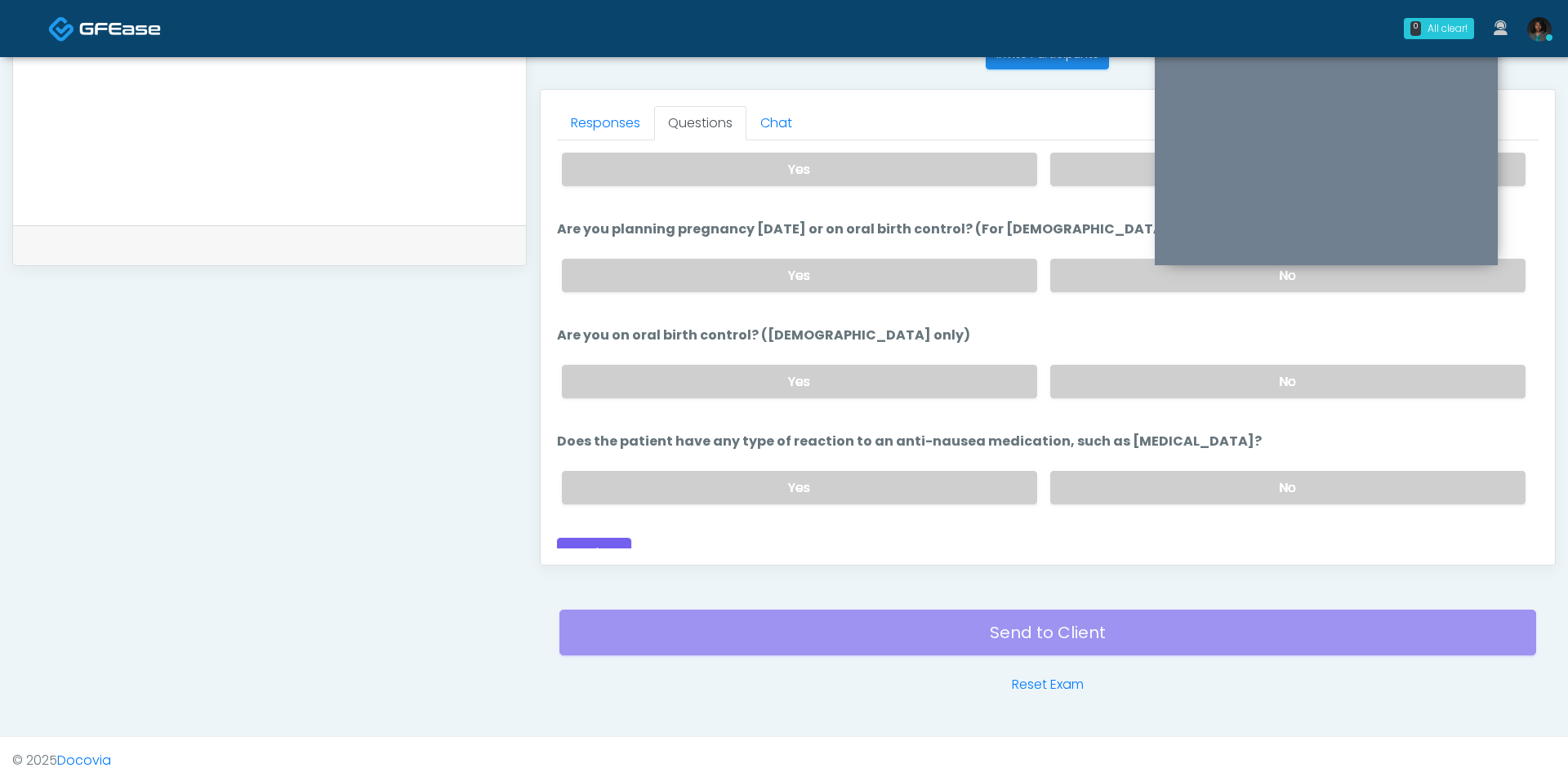
scroll to position [893, 0]
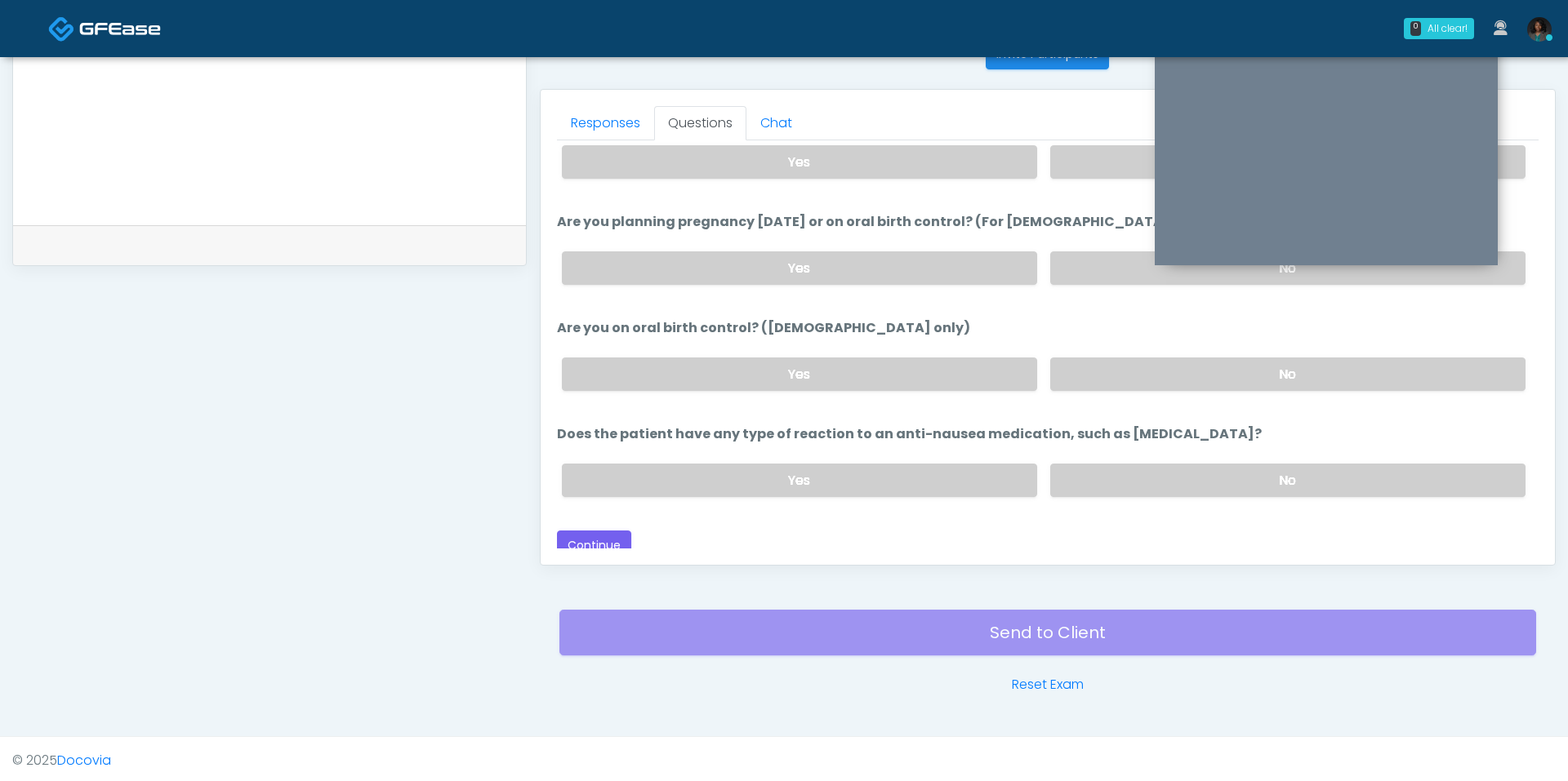
click at [1109, 450] on div "Yes No" at bounding box center [1044, 480] width 990 height 60
click at [1109, 468] on label "No" at bounding box center [1288, 480] width 475 height 34
click at [585, 534] on button "Continue" at bounding box center [595, 545] width 74 height 30
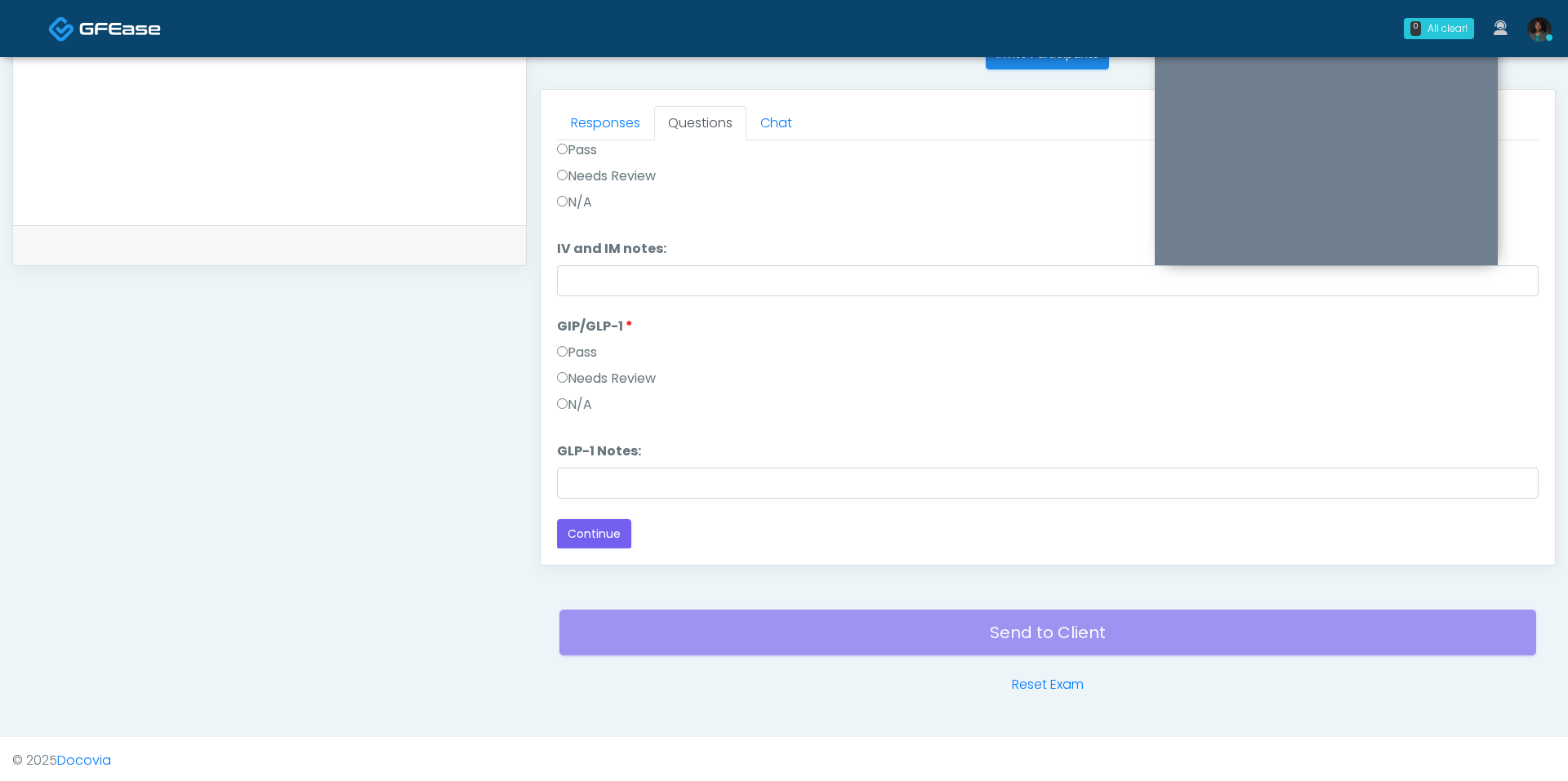
scroll to position [0, 0]
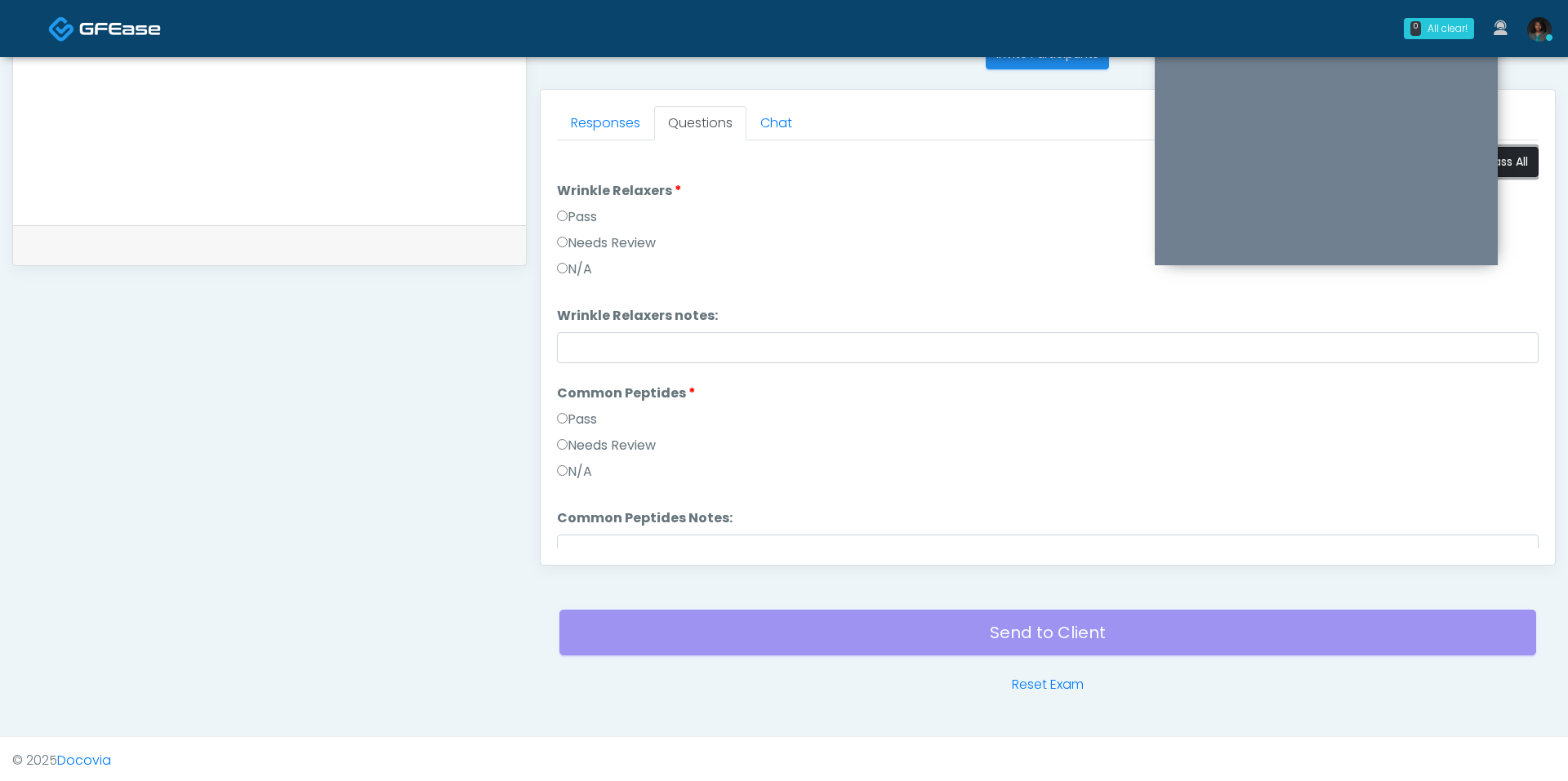
click at [1517, 152] on button "Pass All" at bounding box center [1507, 161] width 62 height 30
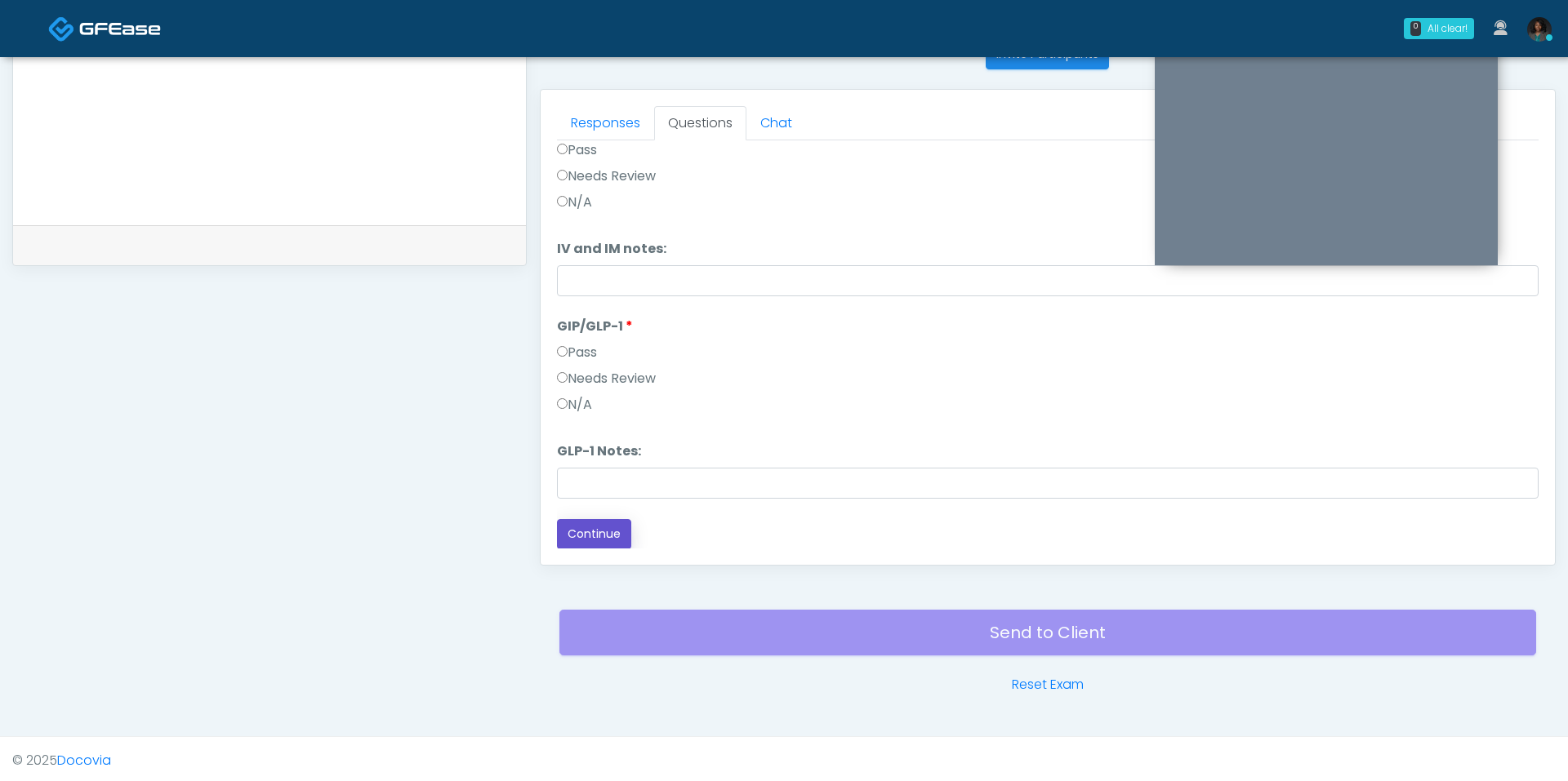
click at [607, 526] on button "Continue" at bounding box center [595, 534] width 74 height 30
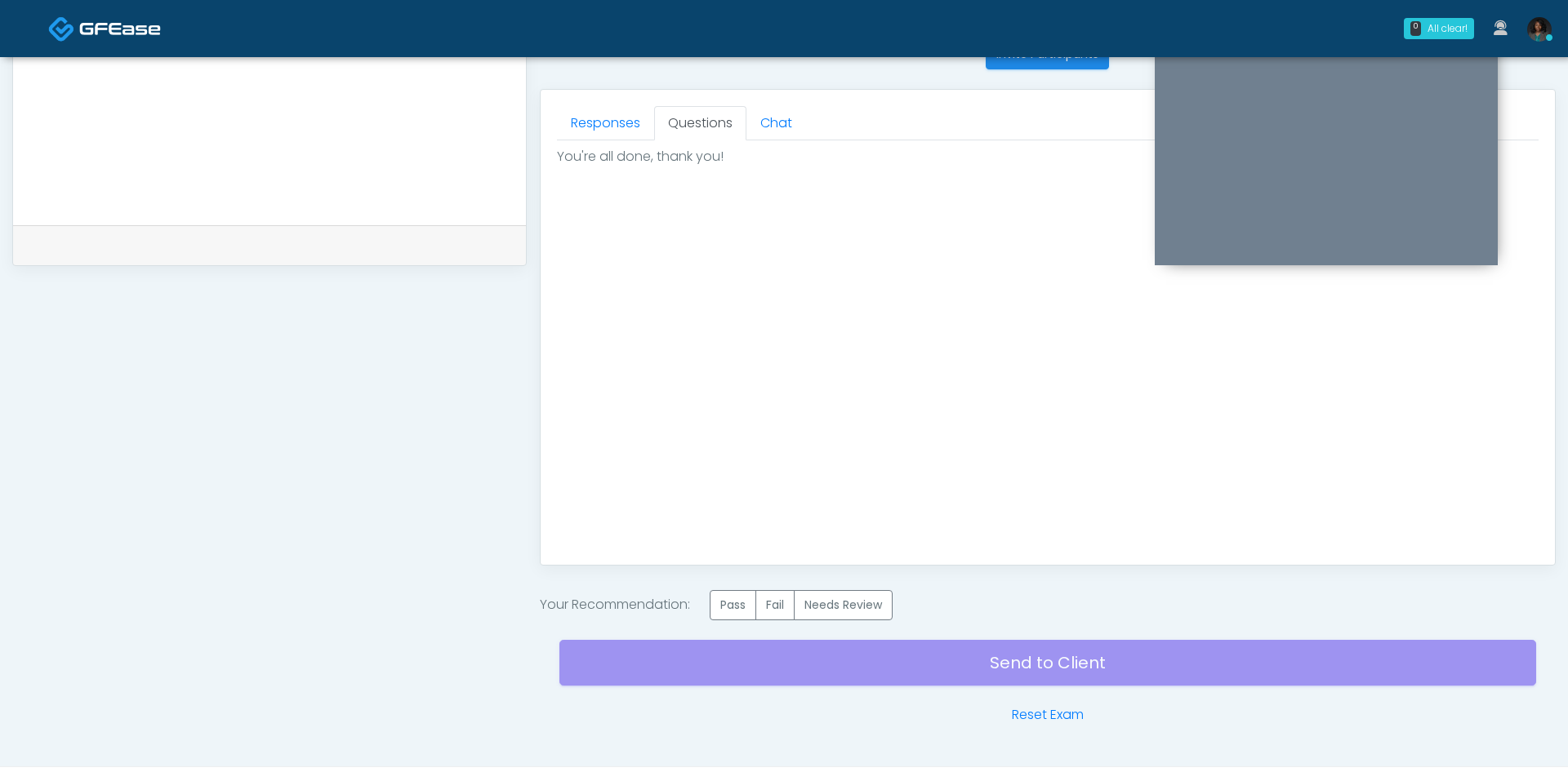
scroll to position [0, 0]
click at [724, 598] on label "Pass" at bounding box center [732, 604] width 46 height 30
click at [806, 666] on div "Send to Client Reset Exam" at bounding box center [1048, 672] width 977 height 104
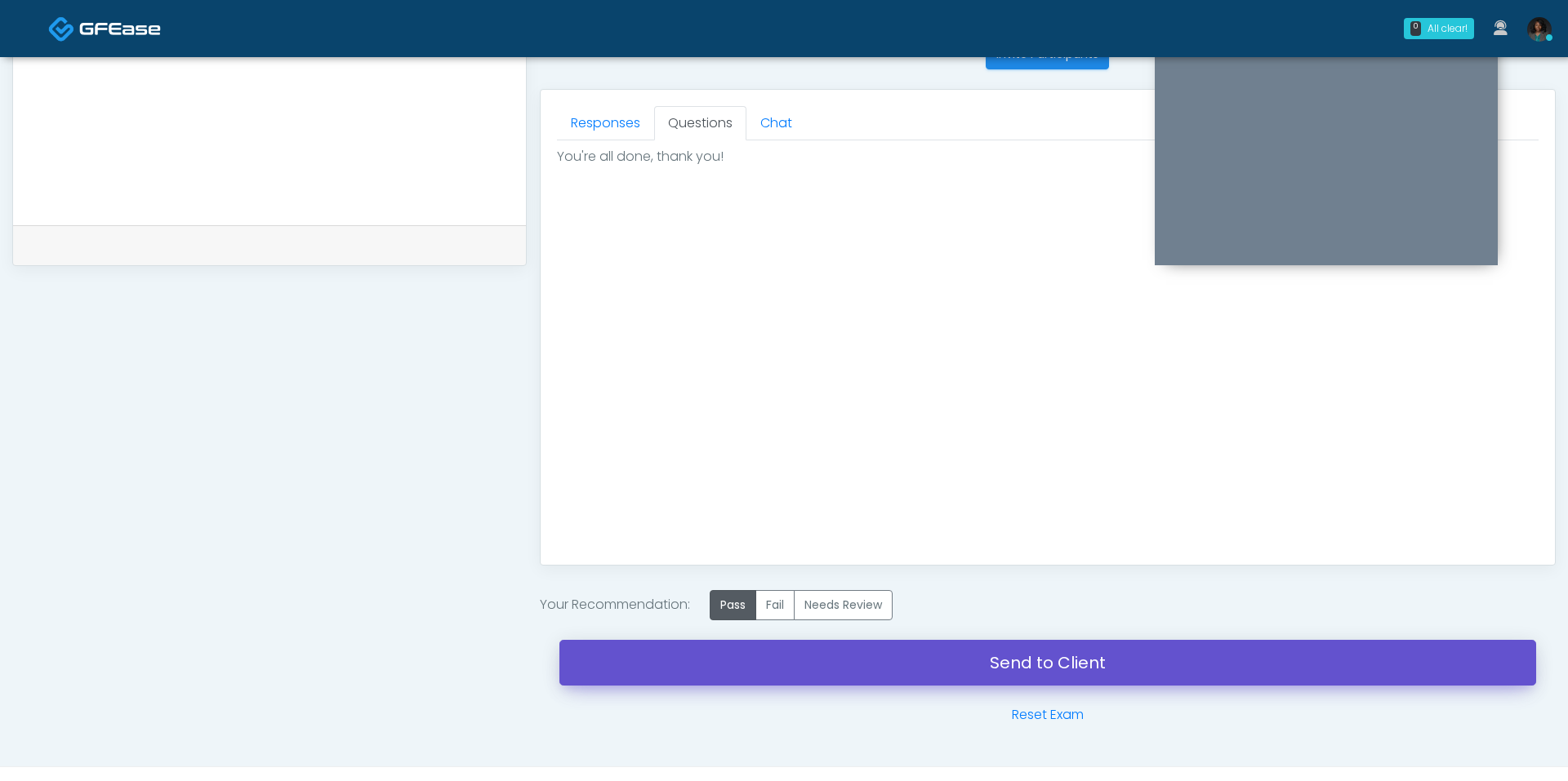
click at [806, 666] on link "Send to Client" at bounding box center [1048, 662] width 977 height 45
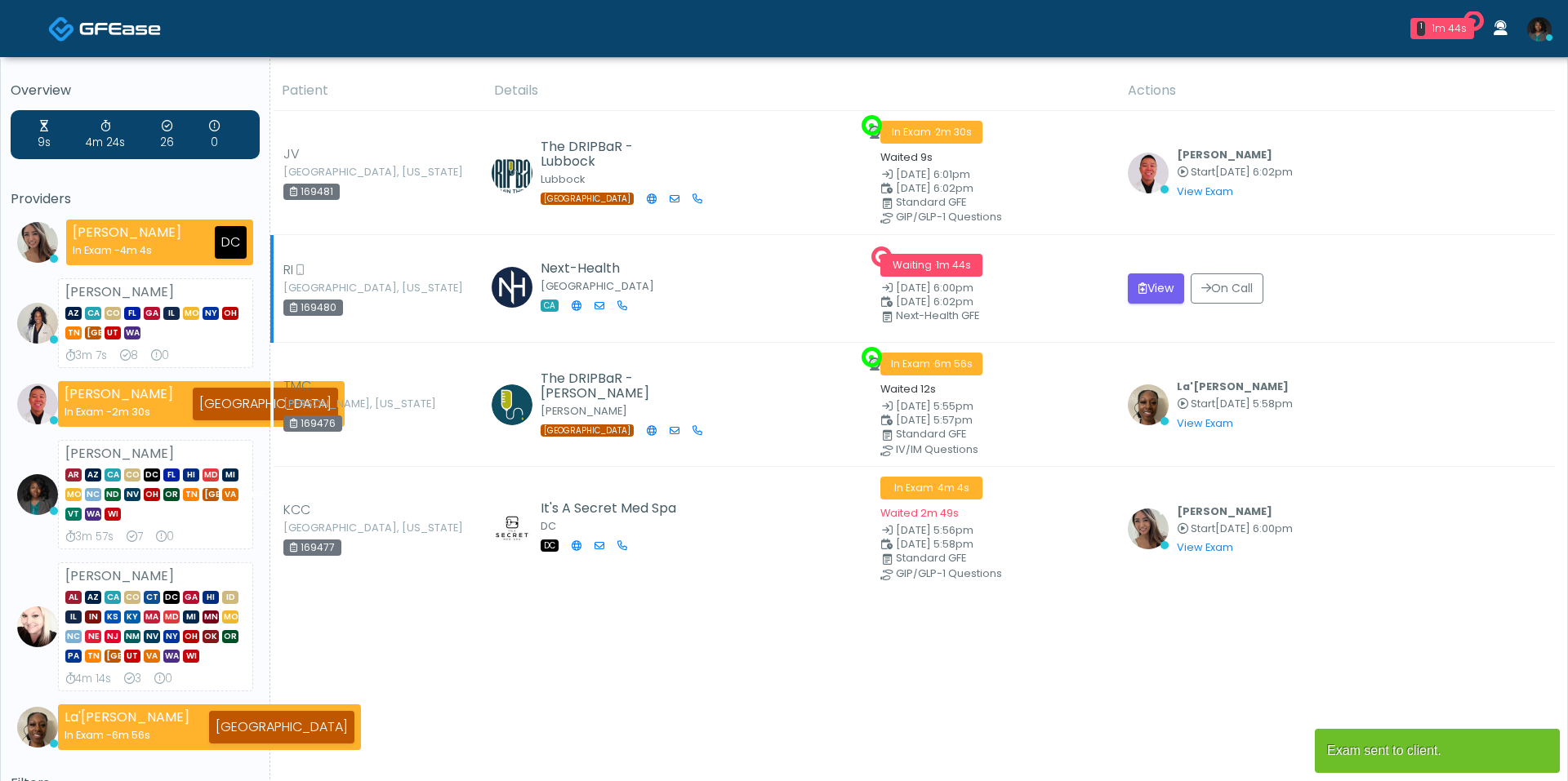
drag, startPoint x: 1059, startPoint y: 276, endPoint x: 1111, endPoint y: 287, distance: 53.2
click at [1111, 287] on td "Waiting · 1m 44s [DATE] 6:00pm [DATE] 6:02pm Next-Health GFE" at bounding box center [994, 289] width 247 height 108
click at [1139, 290] on icon "submit" at bounding box center [1143, 288] width 9 height 12
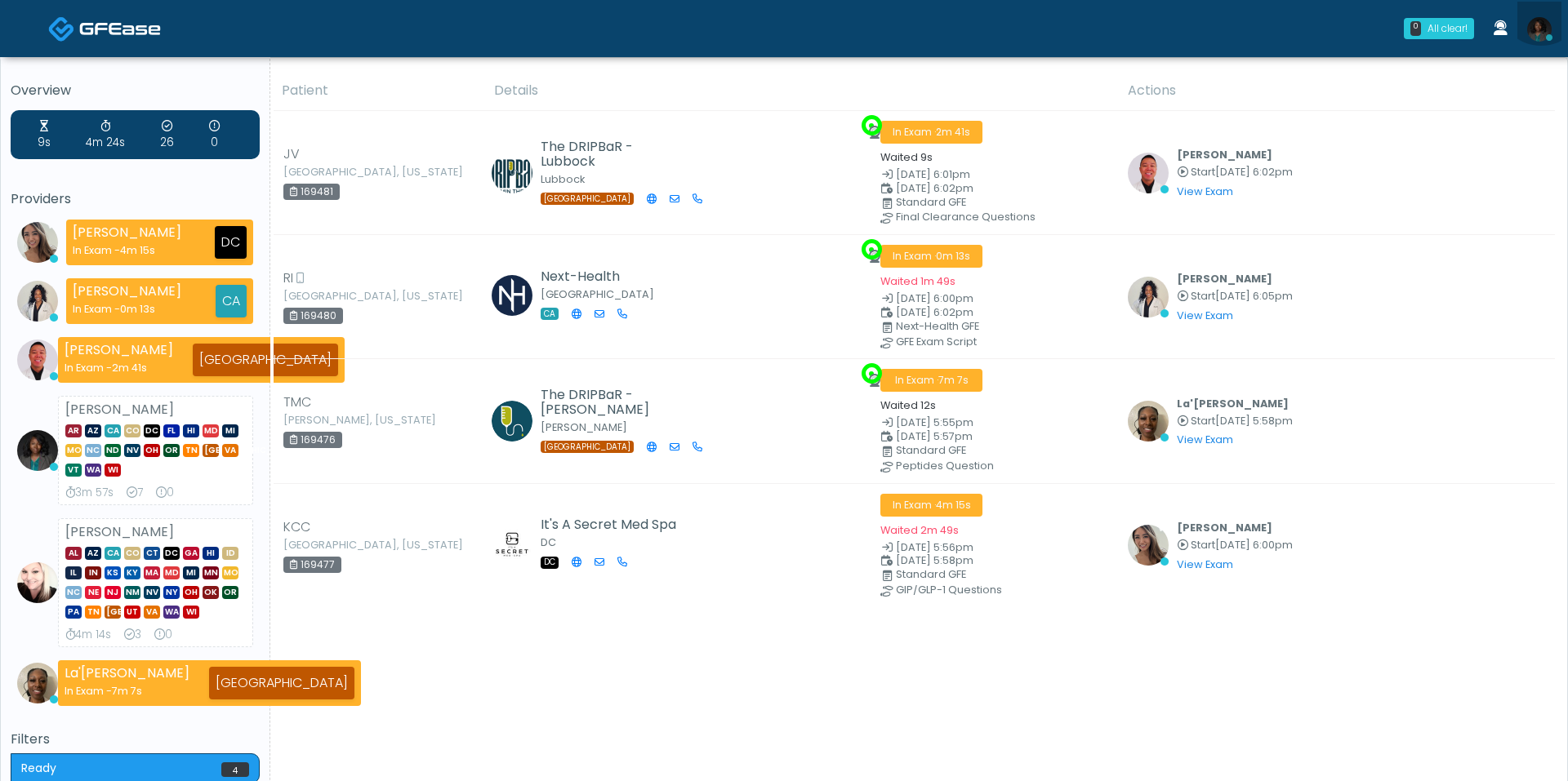
click at [1541, 2] on link at bounding box center [1539, 28] width 44 height 53
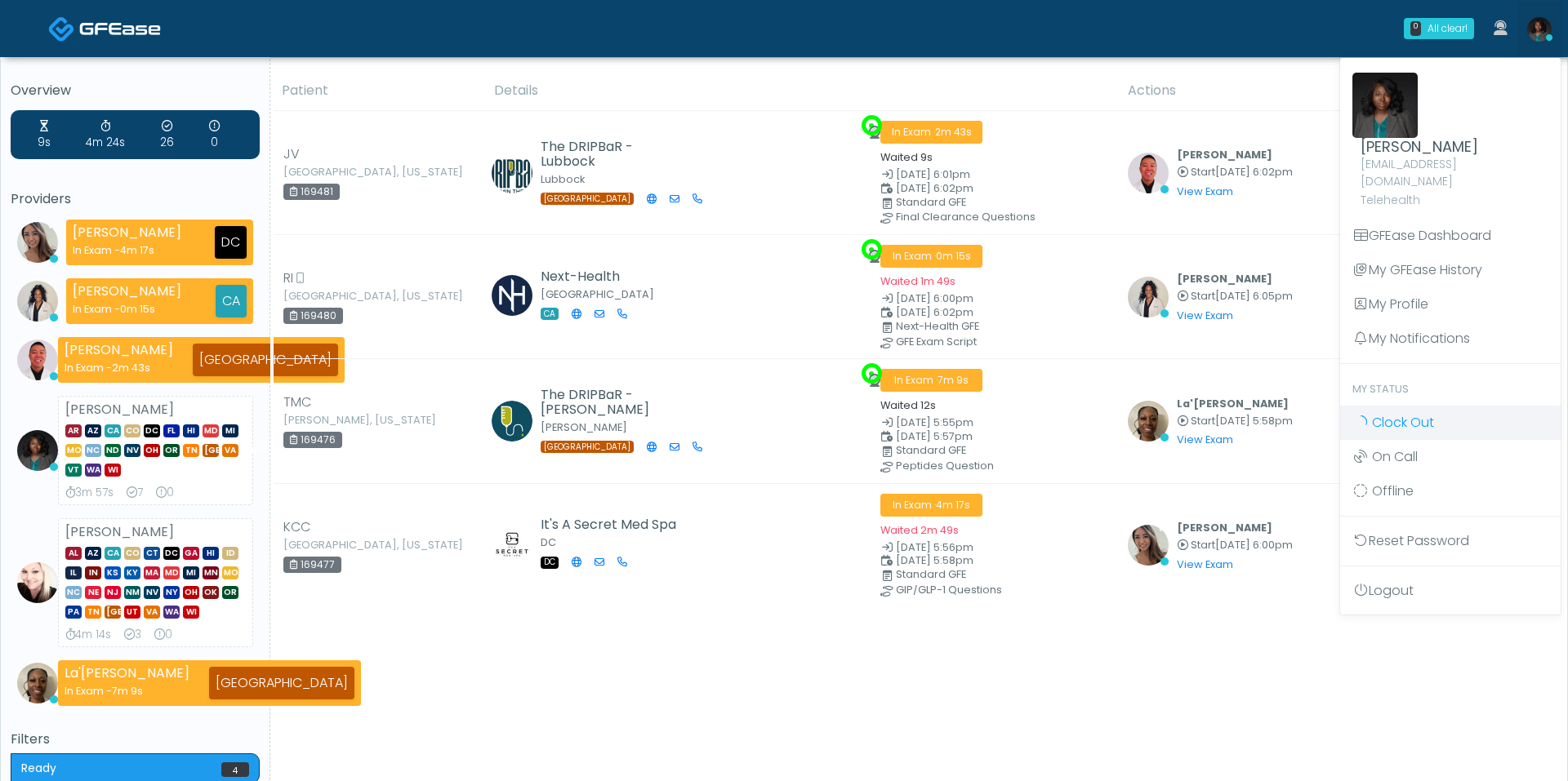
click at [1415, 406] on link "Clock Out" at bounding box center [1450, 423] width 220 height 34
